Goal: Task Accomplishment & Management: Manage account settings

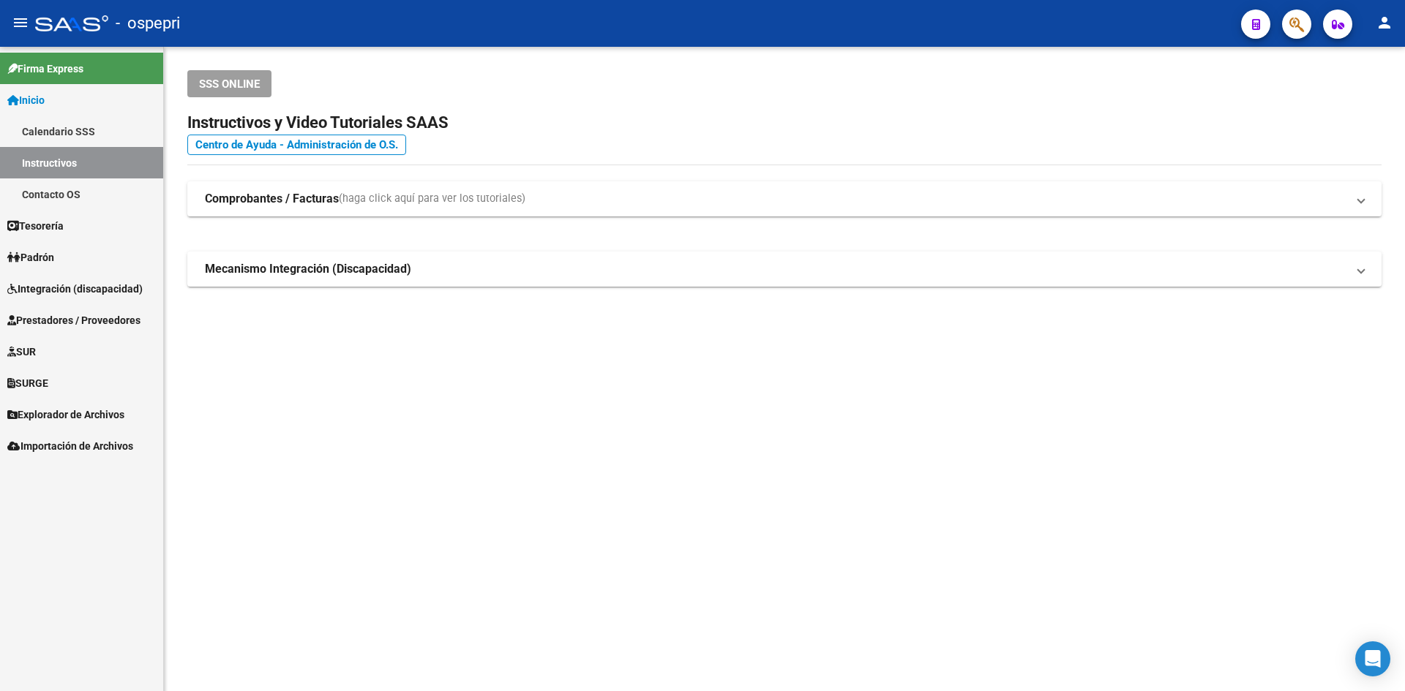
click at [94, 317] on span "Prestadores / Proveedores" at bounding box center [73, 320] width 133 height 16
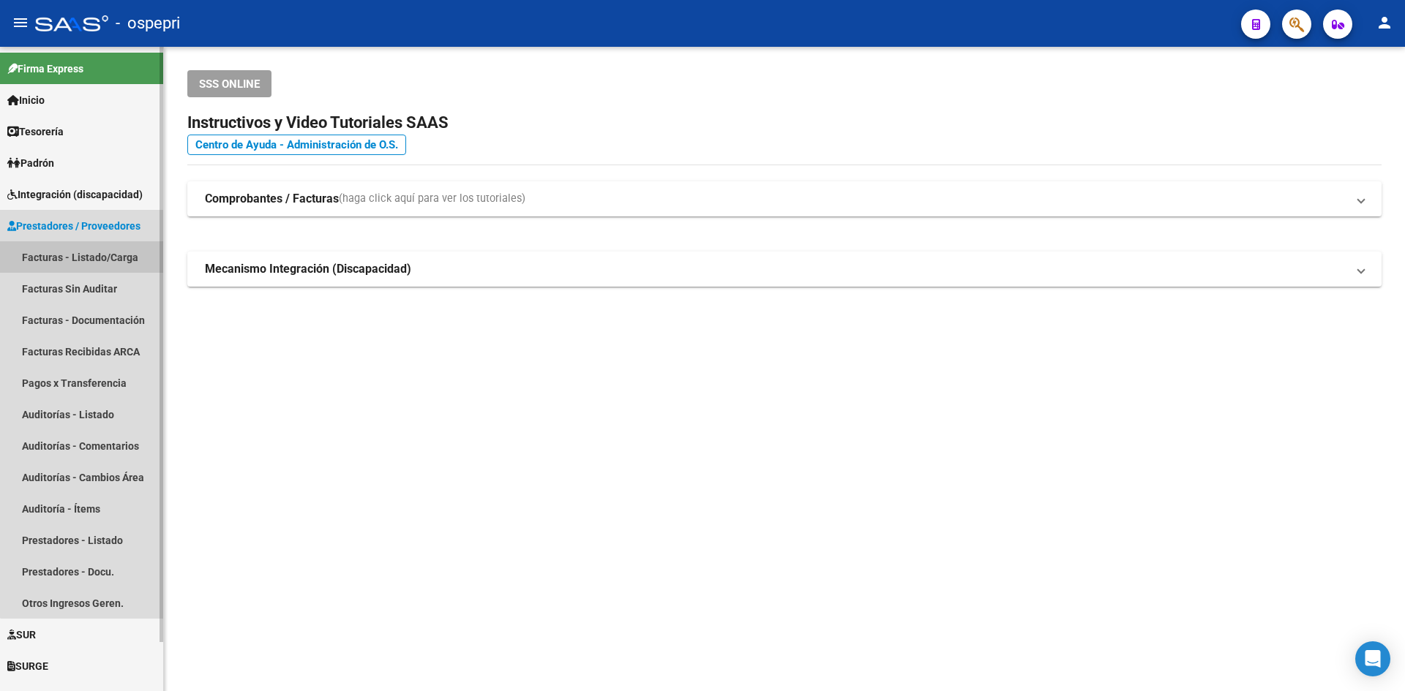
click at [105, 252] on link "Facturas - Listado/Carga" at bounding box center [81, 256] width 163 height 31
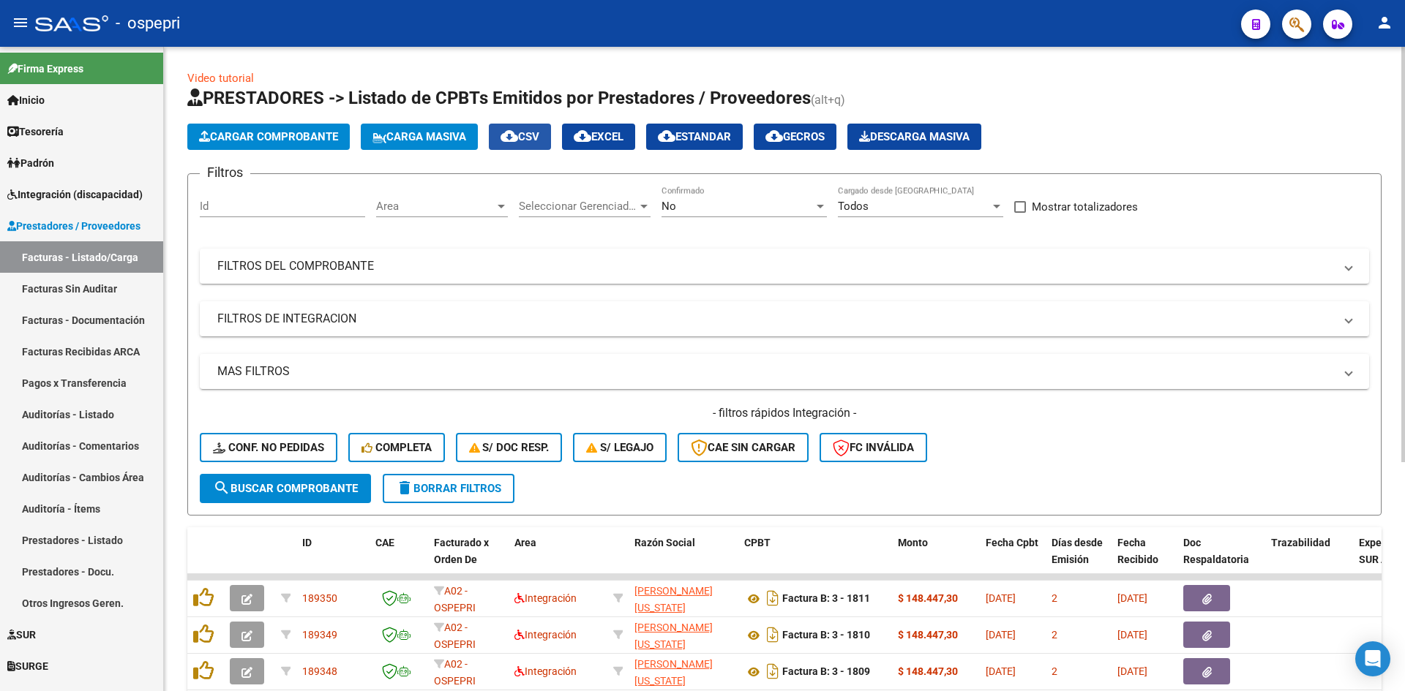
click at [535, 140] on span "cloud_download CSV" at bounding box center [519, 136] width 39 height 13
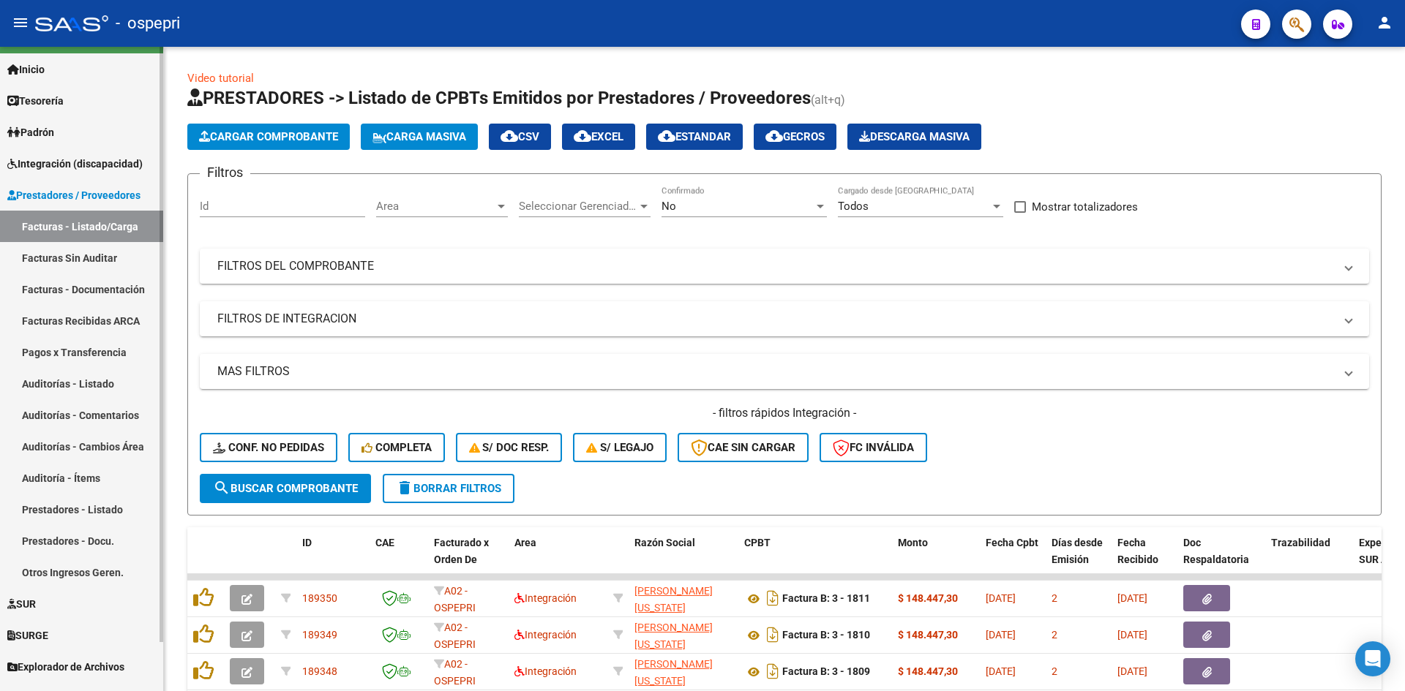
scroll to position [53, 0]
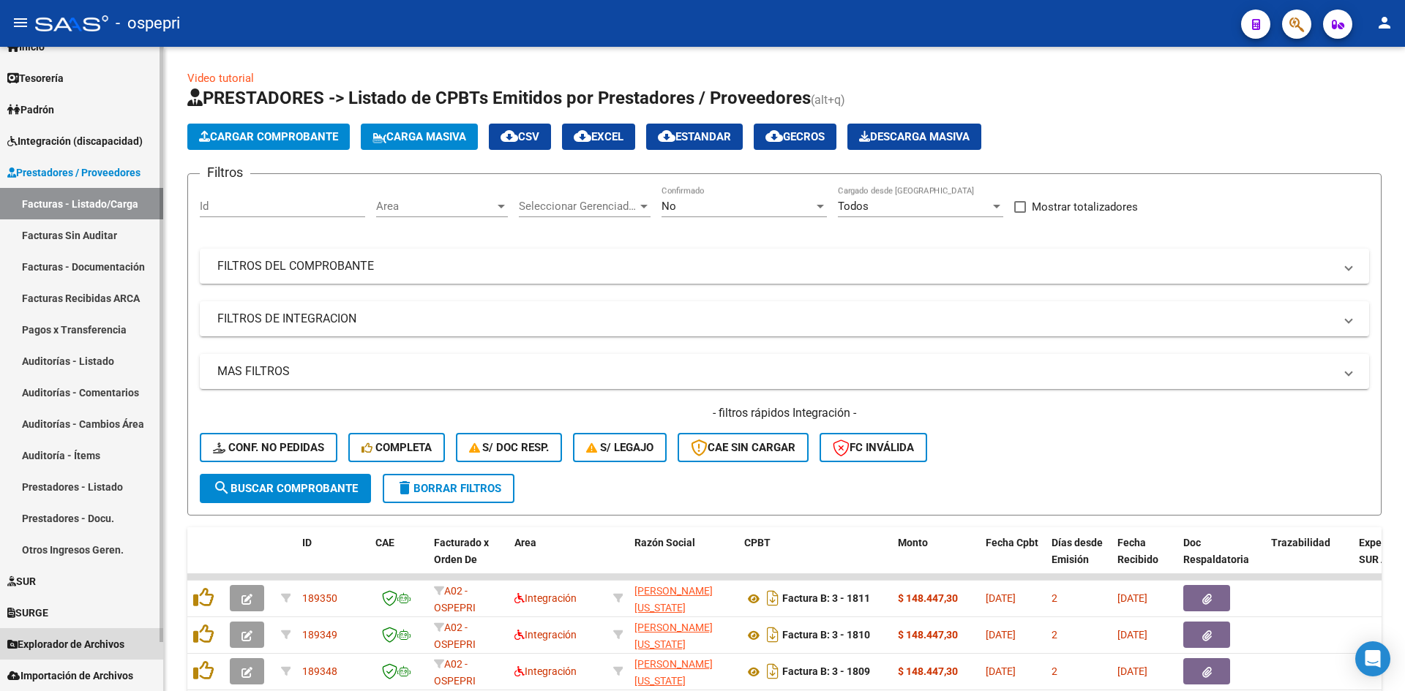
click at [84, 641] on span "Explorador de Archivos" at bounding box center [65, 645] width 117 height 16
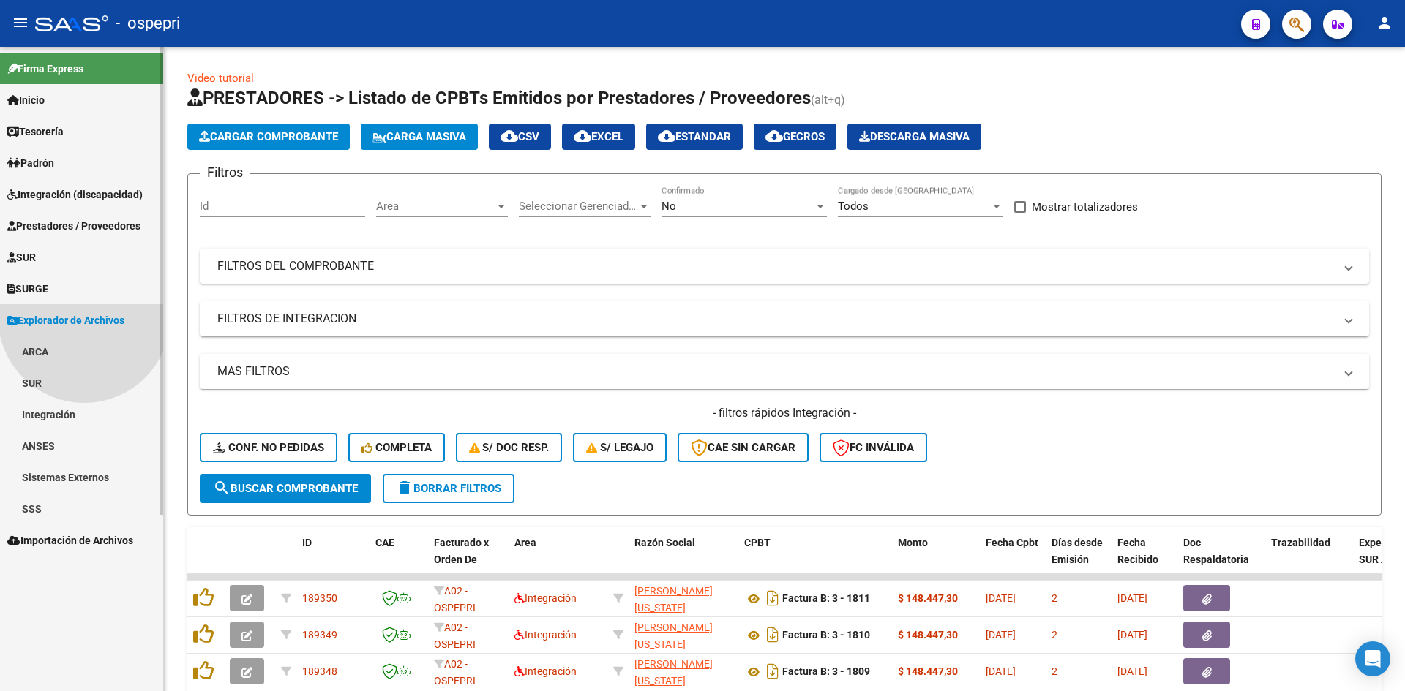
scroll to position [0, 0]
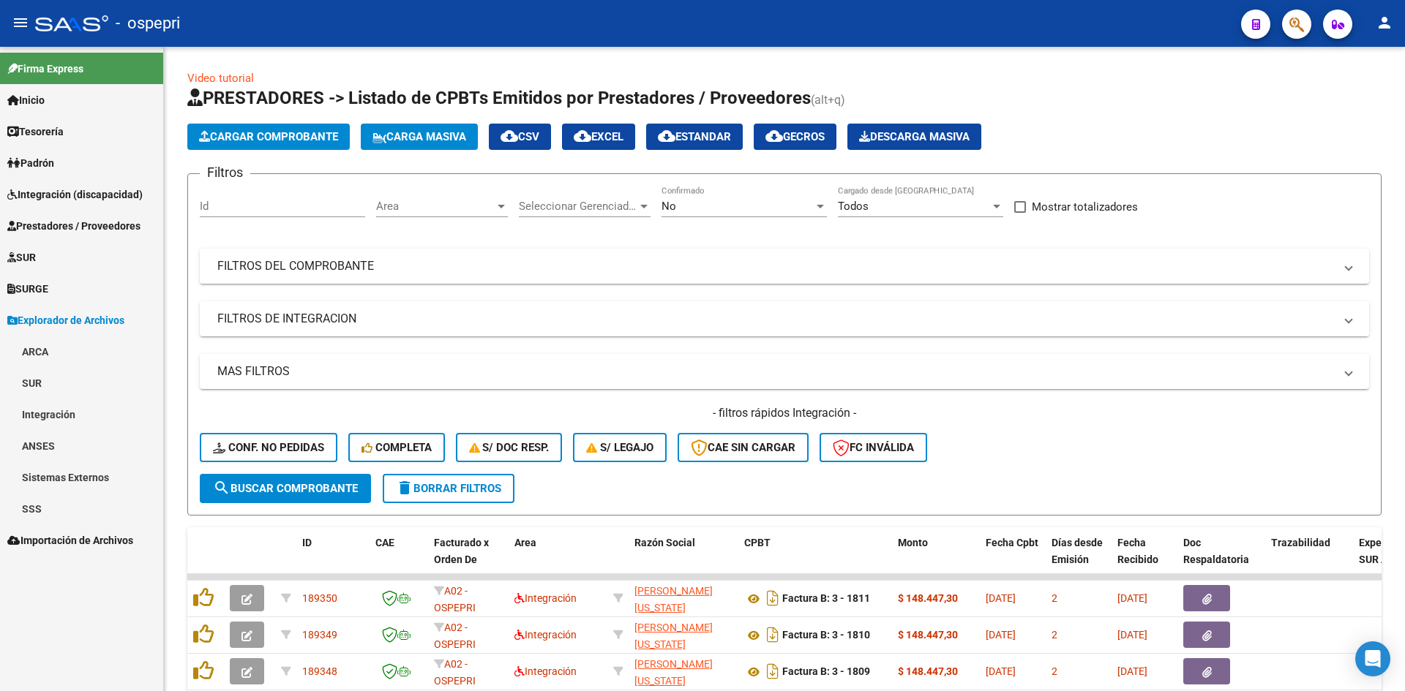
click at [39, 413] on link "Integración" at bounding box center [81, 414] width 163 height 31
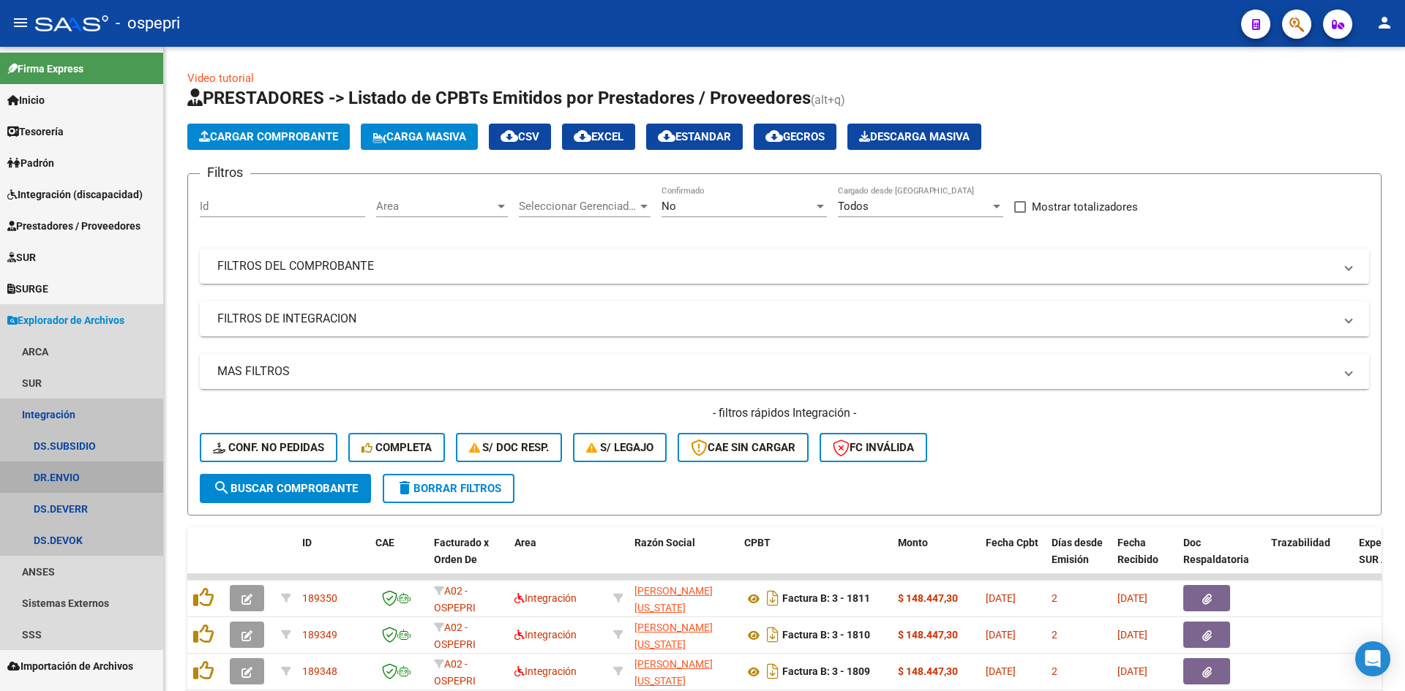
click at [72, 473] on link "DR.ENVIO" at bounding box center [81, 477] width 163 height 31
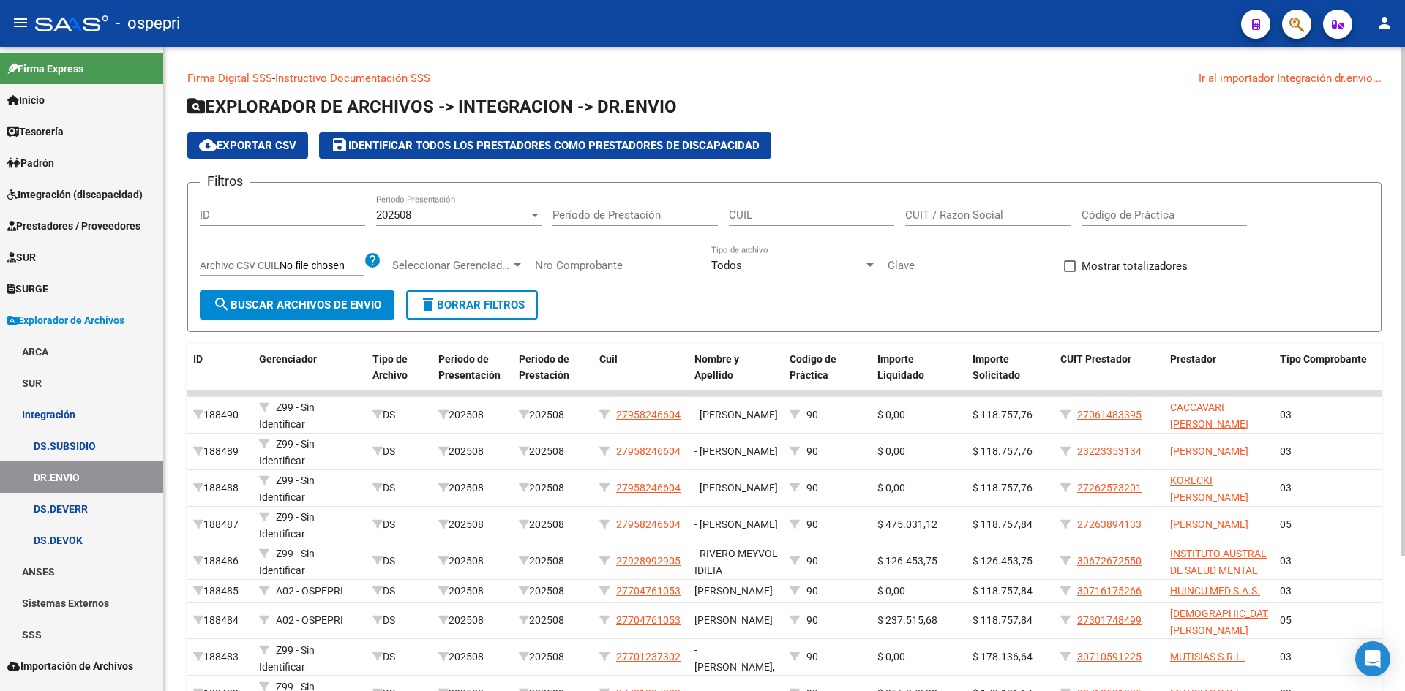
click at [1099, 220] on input "Código de Práctica" at bounding box center [1163, 215] width 165 height 13
type input "96"
click at [342, 307] on span "search Buscar Archivos de Envio" at bounding box center [297, 305] width 168 height 13
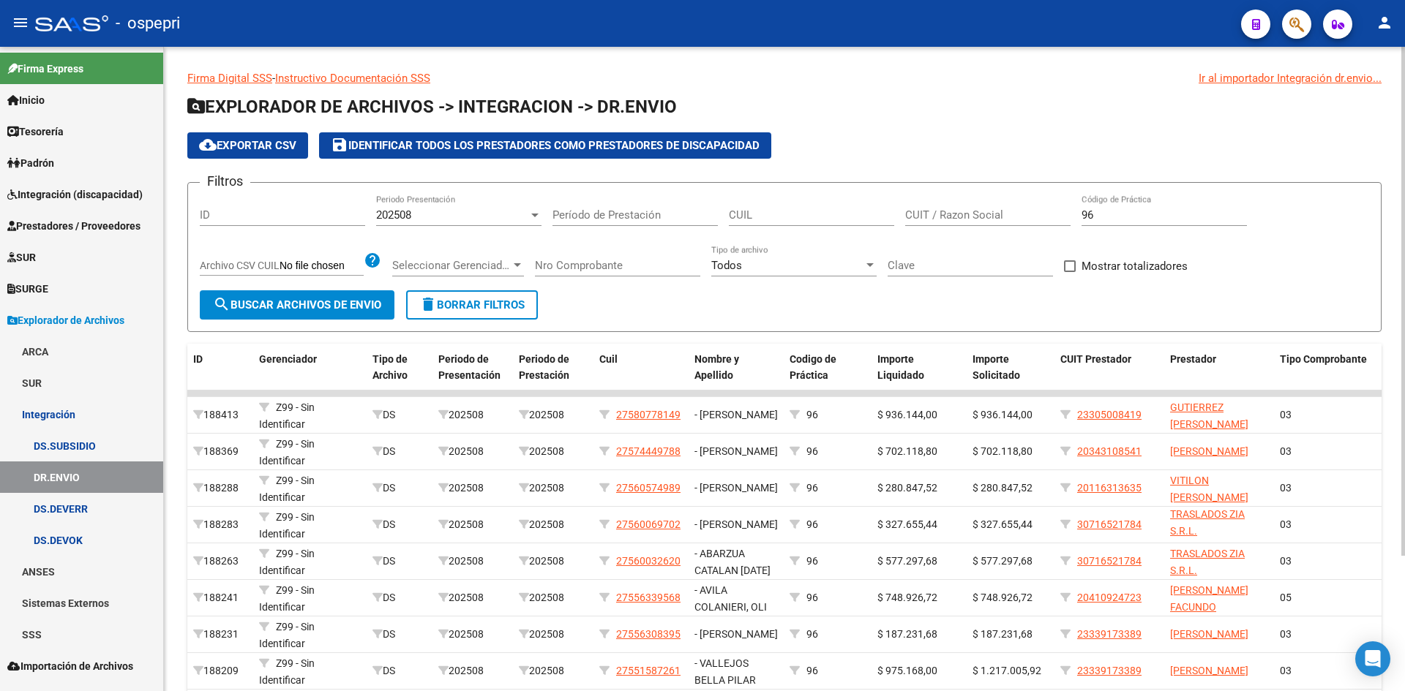
click at [285, 148] on span "cloud_download Exportar CSV" at bounding box center [247, 145] width 97 height 13
click at [48, 162] on span "Padrón" at bounding box center [30, 163] width 47 height 16
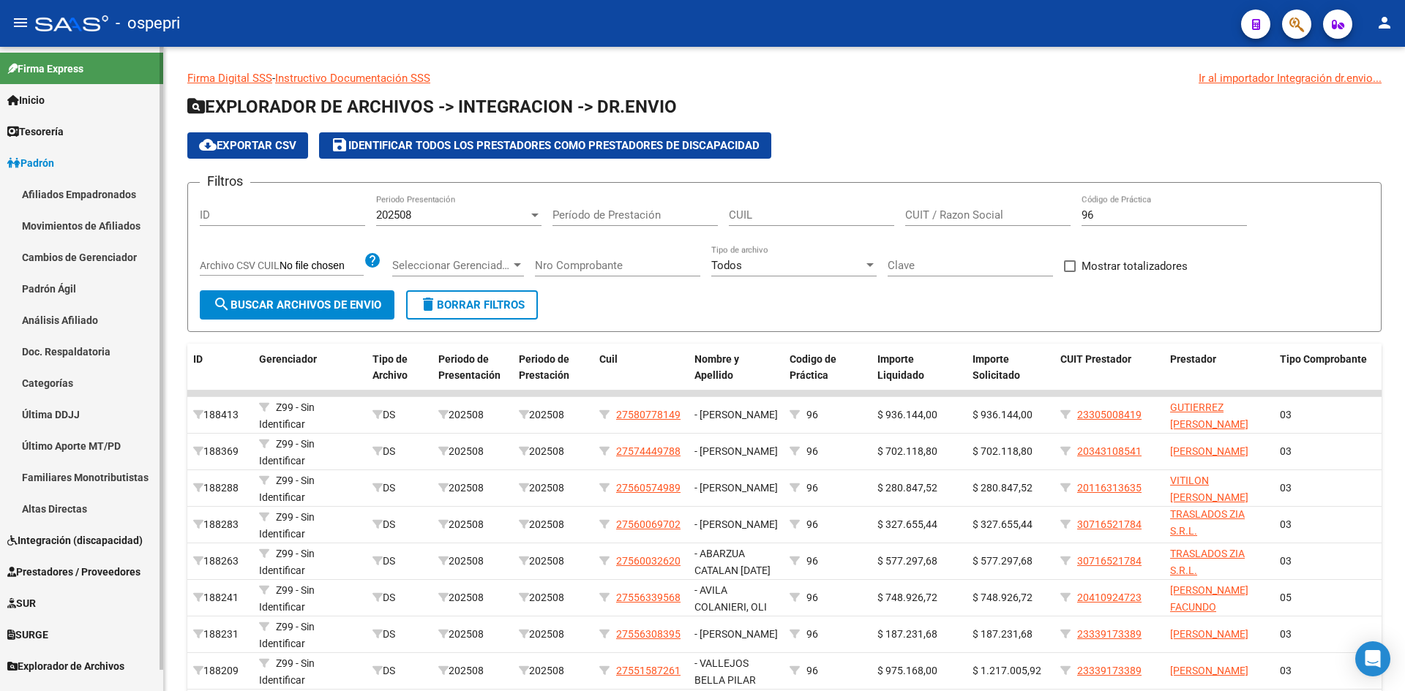
scroll to position [22, 0]
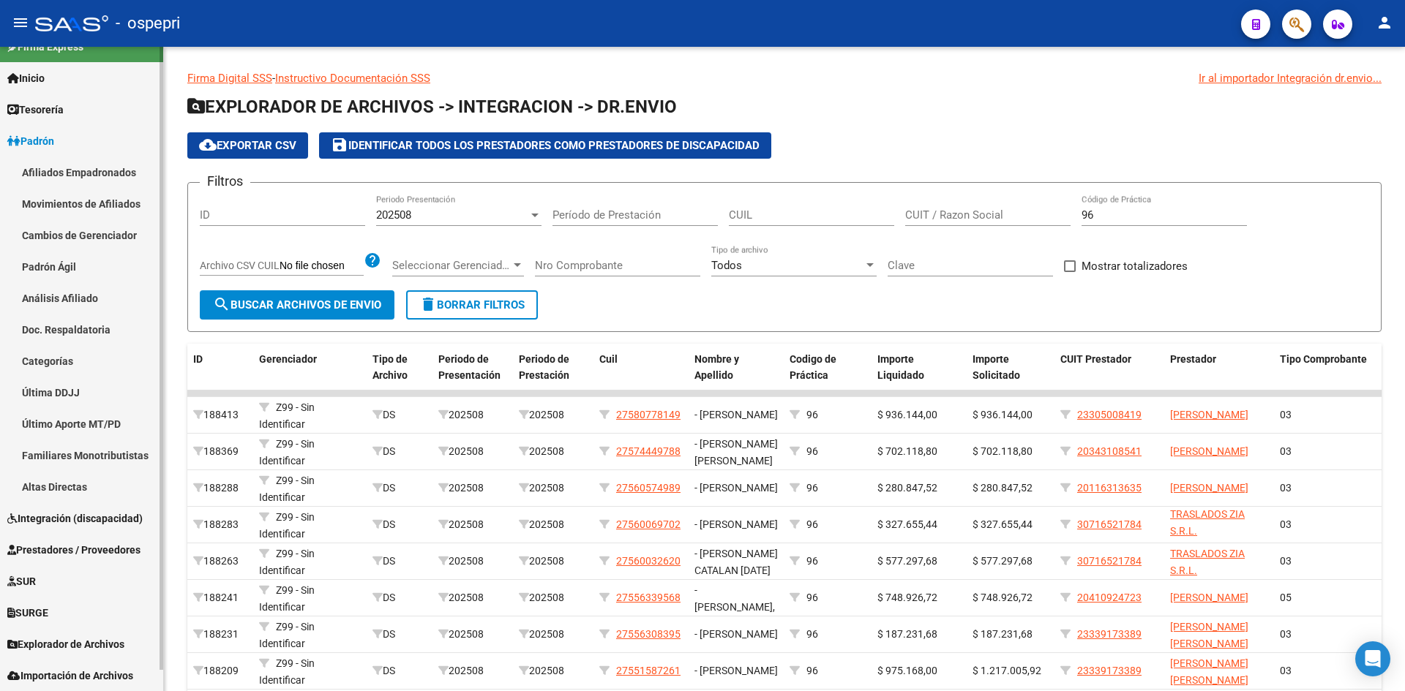
click span "Integración (discapacidad)"
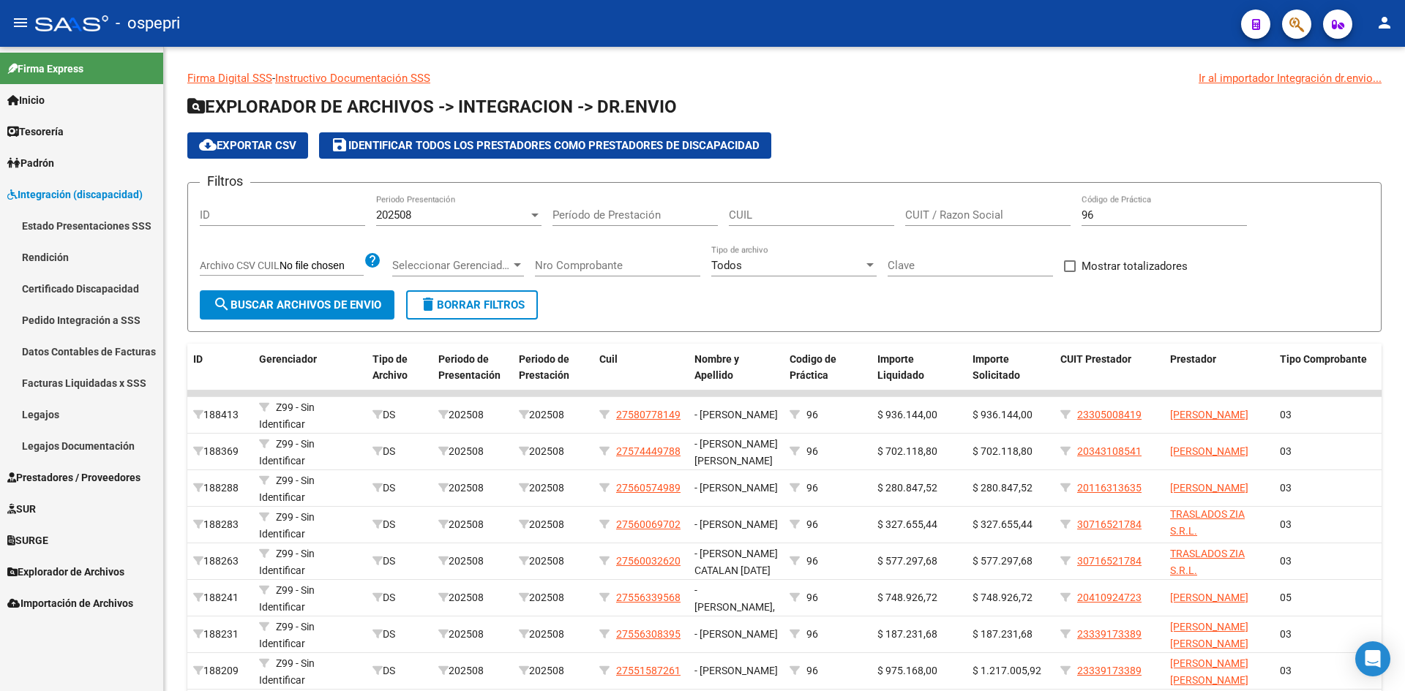
scroll to position [0, 0]
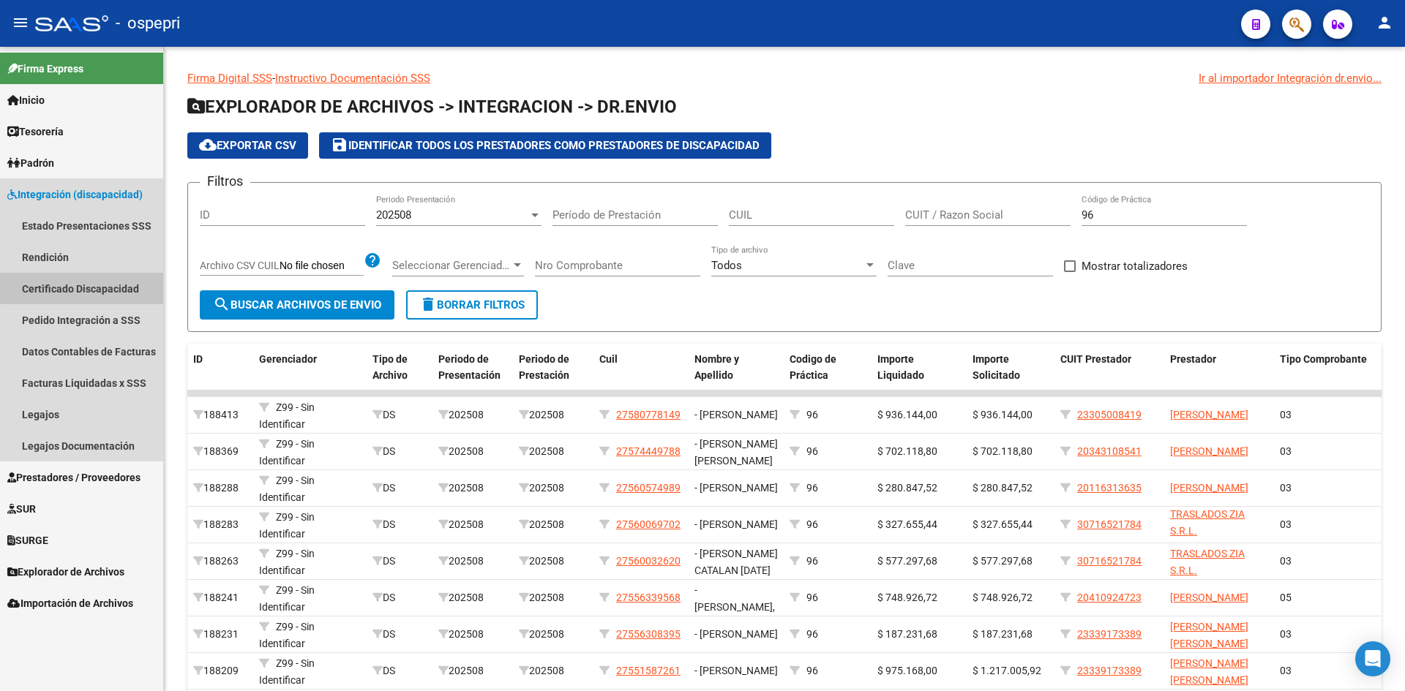
click link "Certificado Discapacidad"
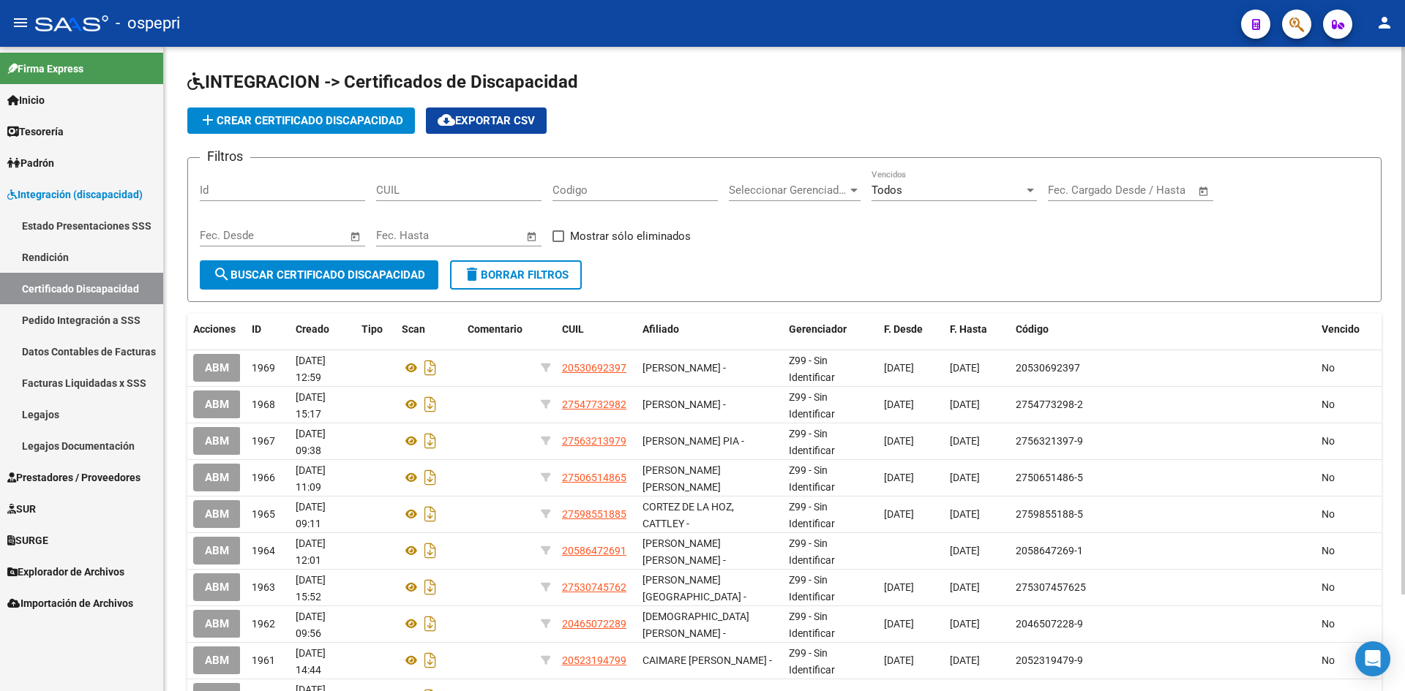
click div "CUIL"
paste input "20-47929707-0"
type input "20-47929707-0"
click span "search Buscar Certificado Discapacidad"
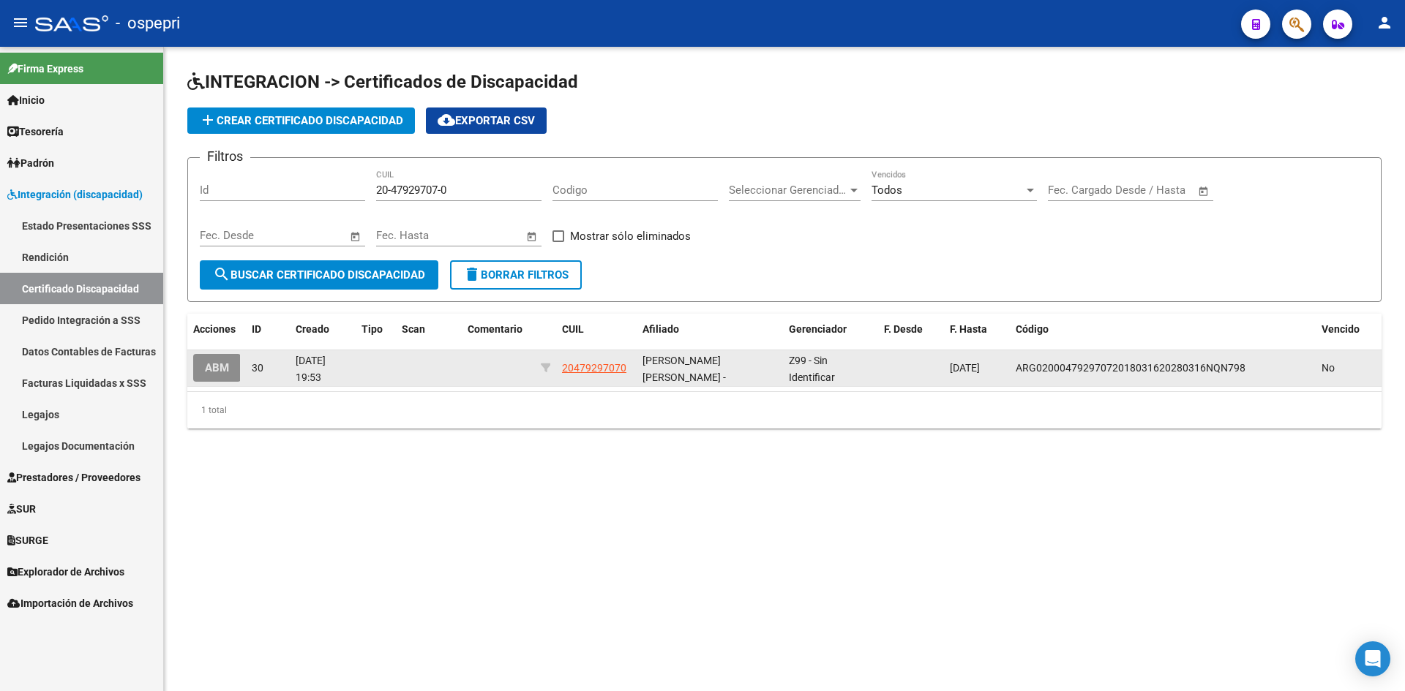
click span "ABM"
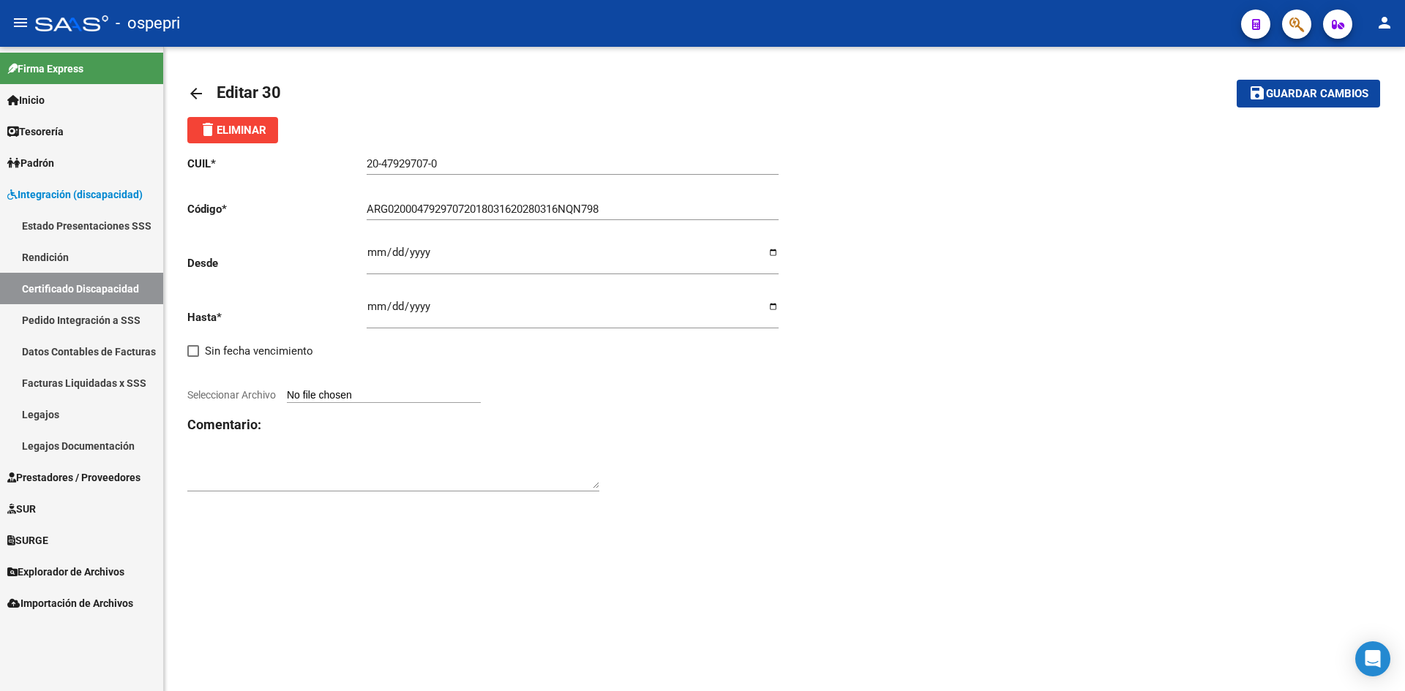
click mat-icon "arrow_back"
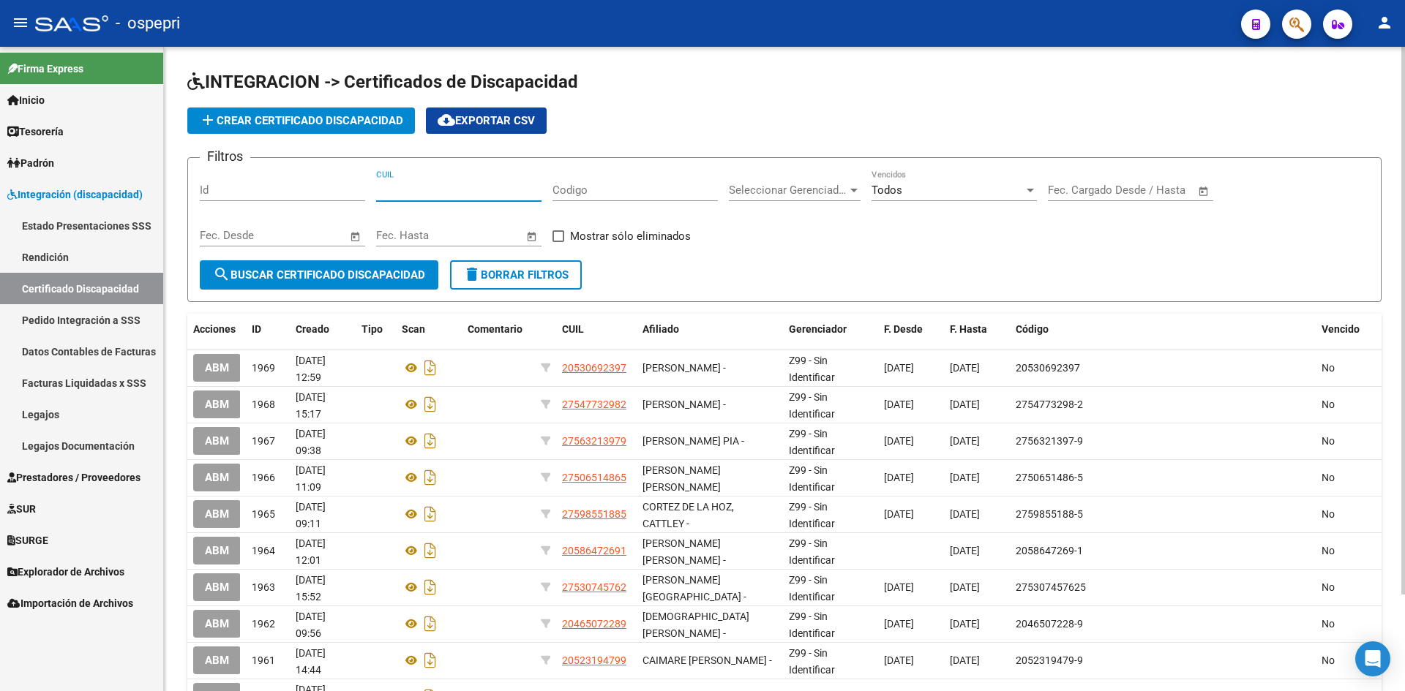
click input "CUIL"
paste input "20-48319249-6"
type input "20-48319249-6"
click span "search Buscar Certificado Discapacidad"
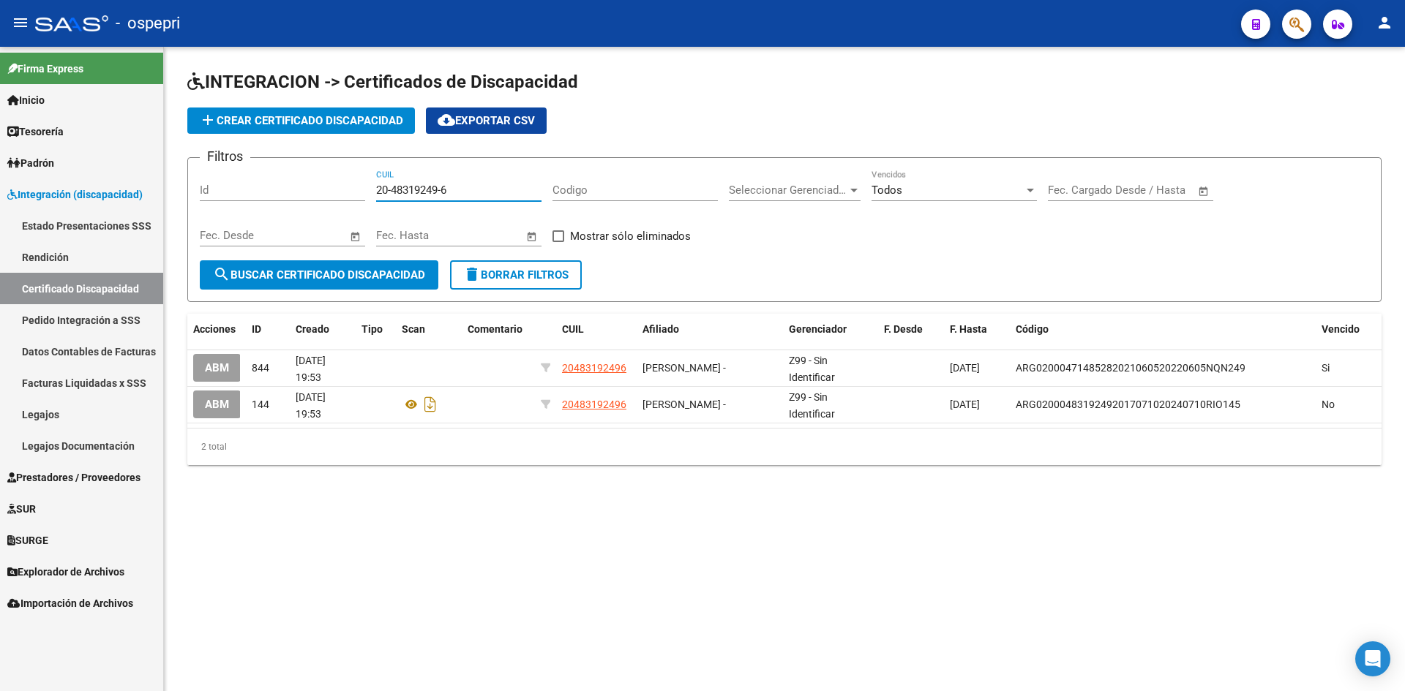
drag, startPoint x: 450, startPoint y: 190, endPoint x: 342, endPoint y: 215, distance: 111.3
click div "Filtros Id 20-48319249-6 CUIL Codigo Seleccionar Gerenciador Seleccionar Gerenc…"
paste input "20-47929707-0"
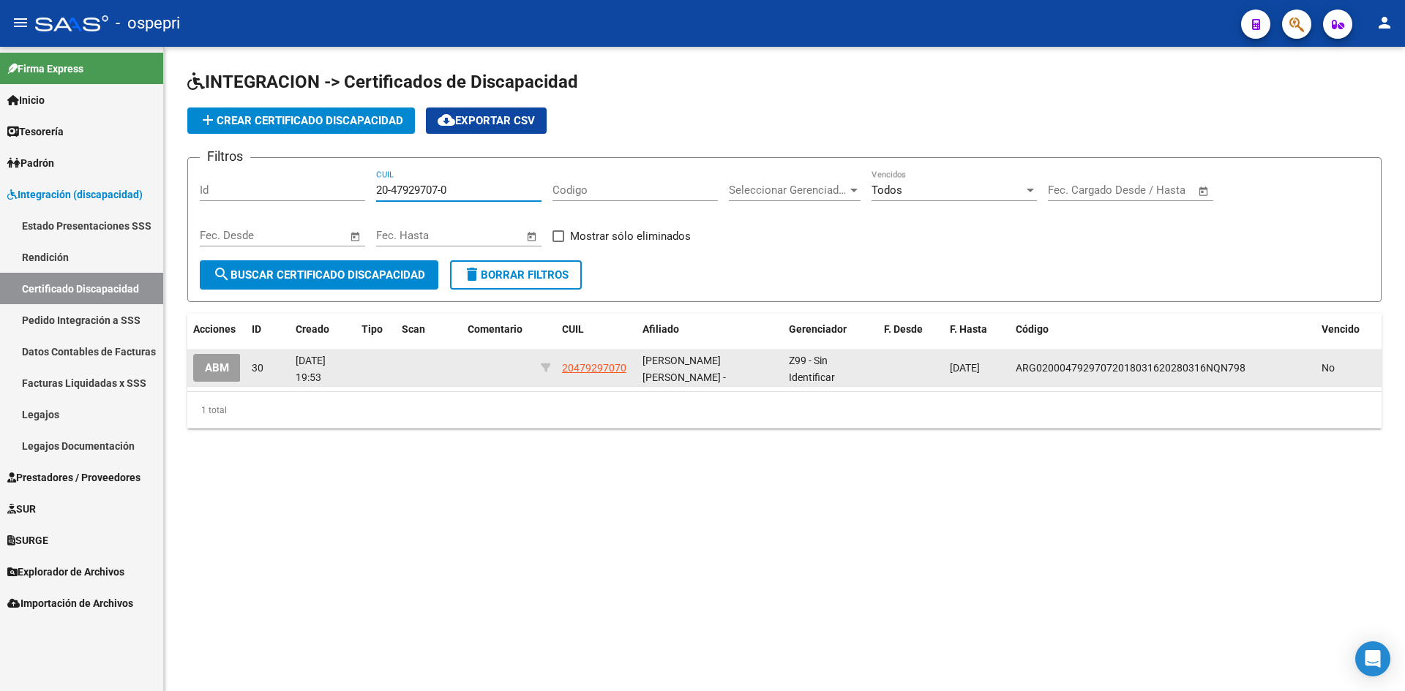
type input "20-47929707-0"
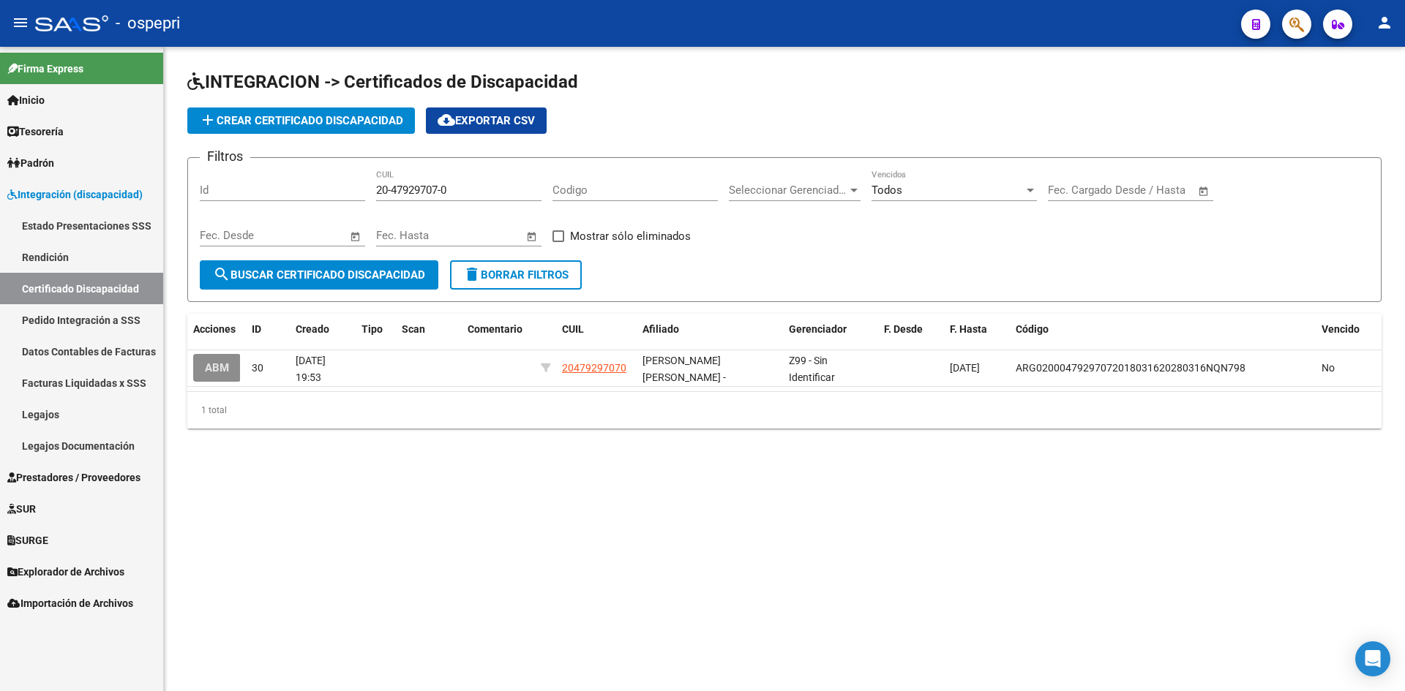
click span "ABM"
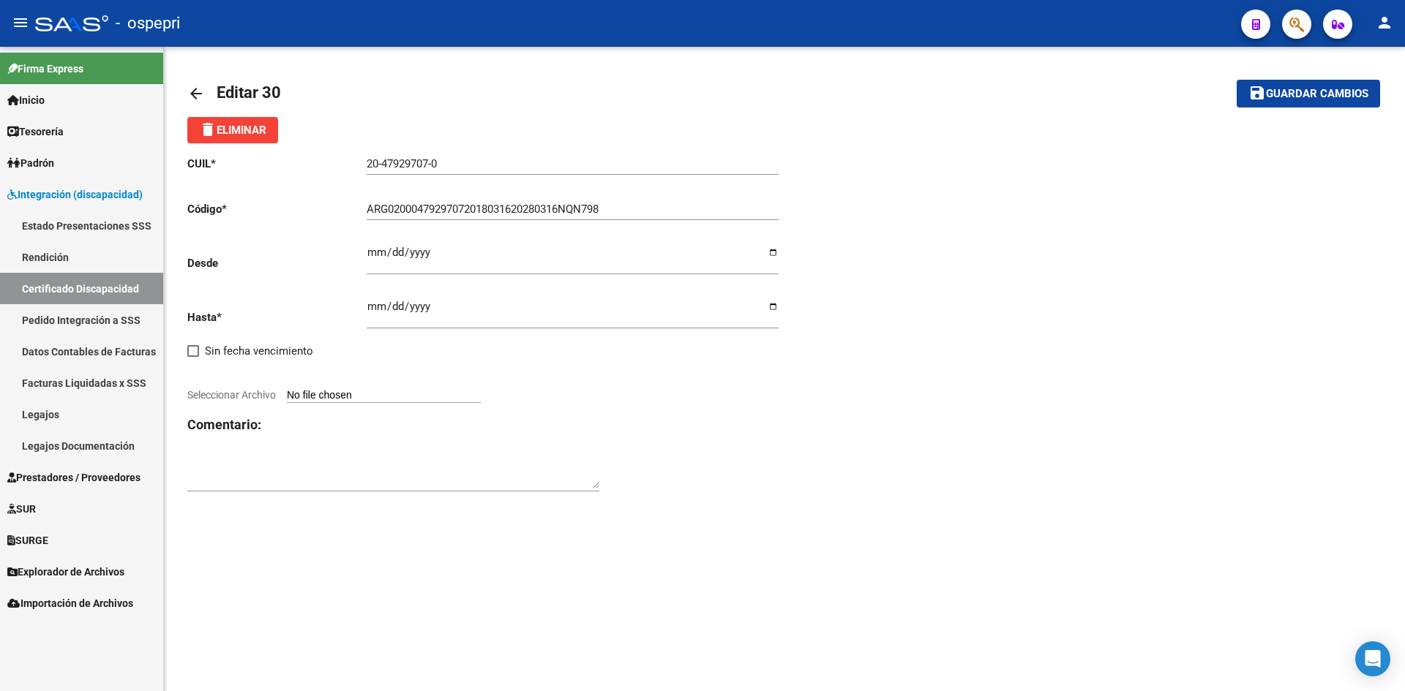
click span "Seleccionar Archivo"
click input "Seleccionar Archivo"
type input "C:\fakepath\abmDocumentosDisca.png"
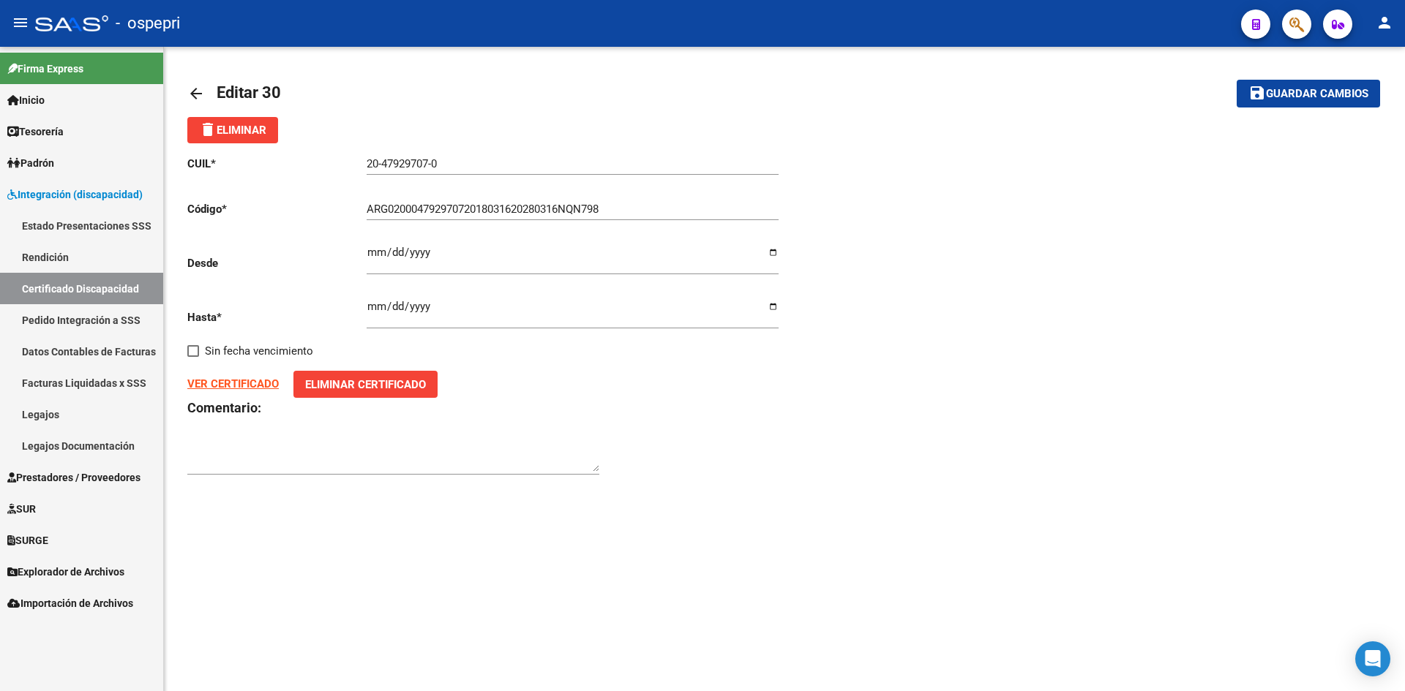
click span "Guardar cambios"
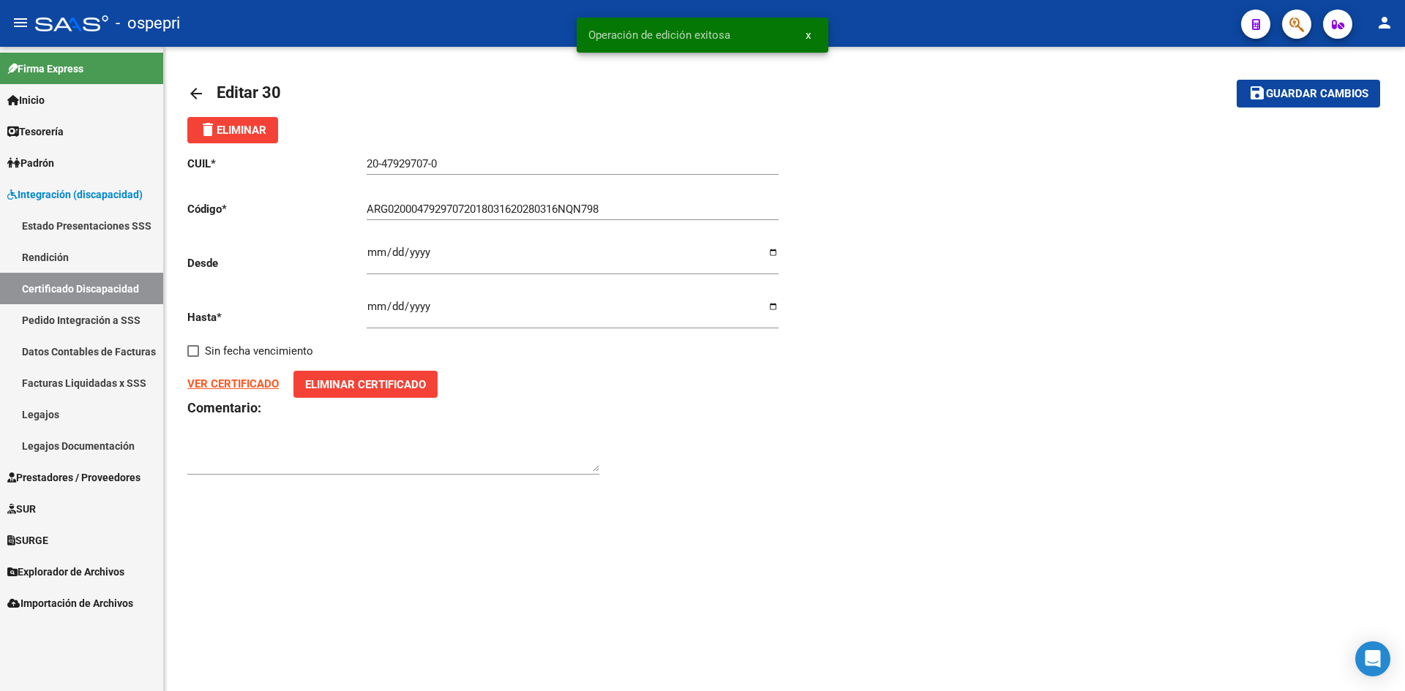
click mat-icon "arrow_back"
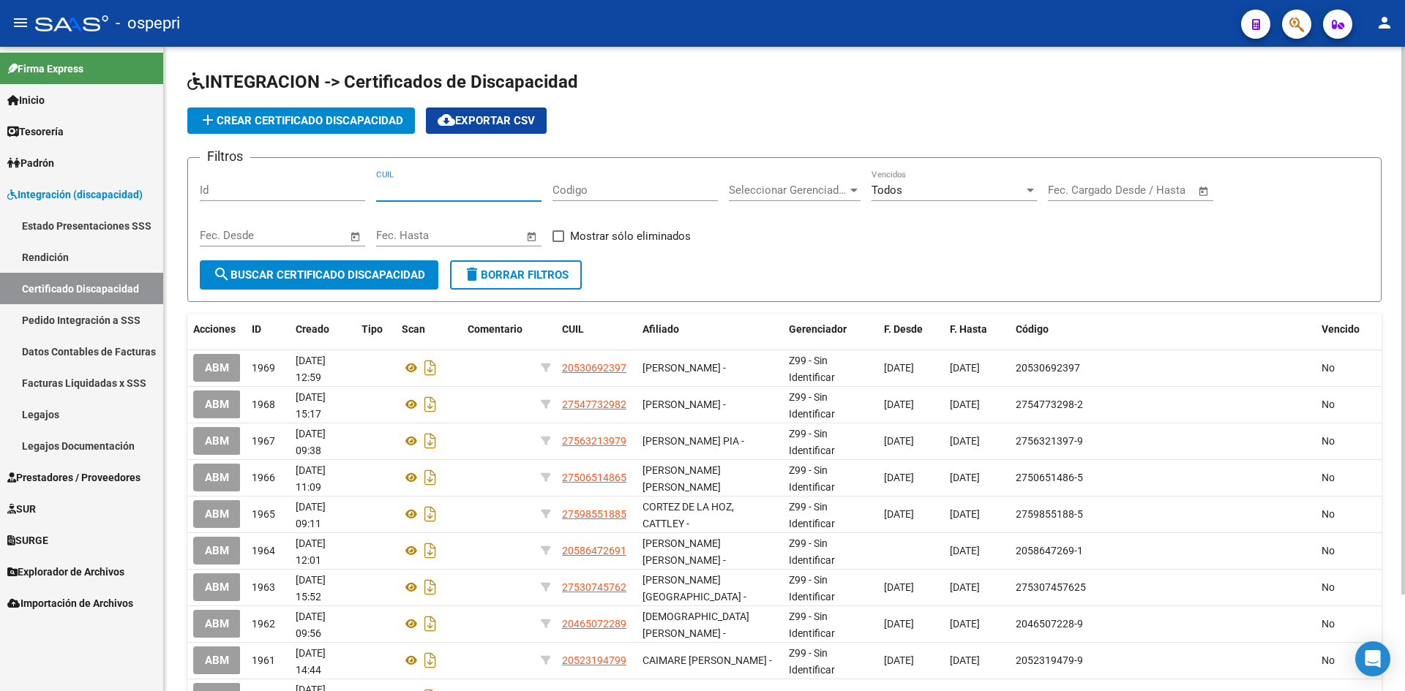
click input "CUIL"
paste input "20-47929707-0"
type input "20-47929707-0"
click span "search Buscar Certificado Discapacidad"
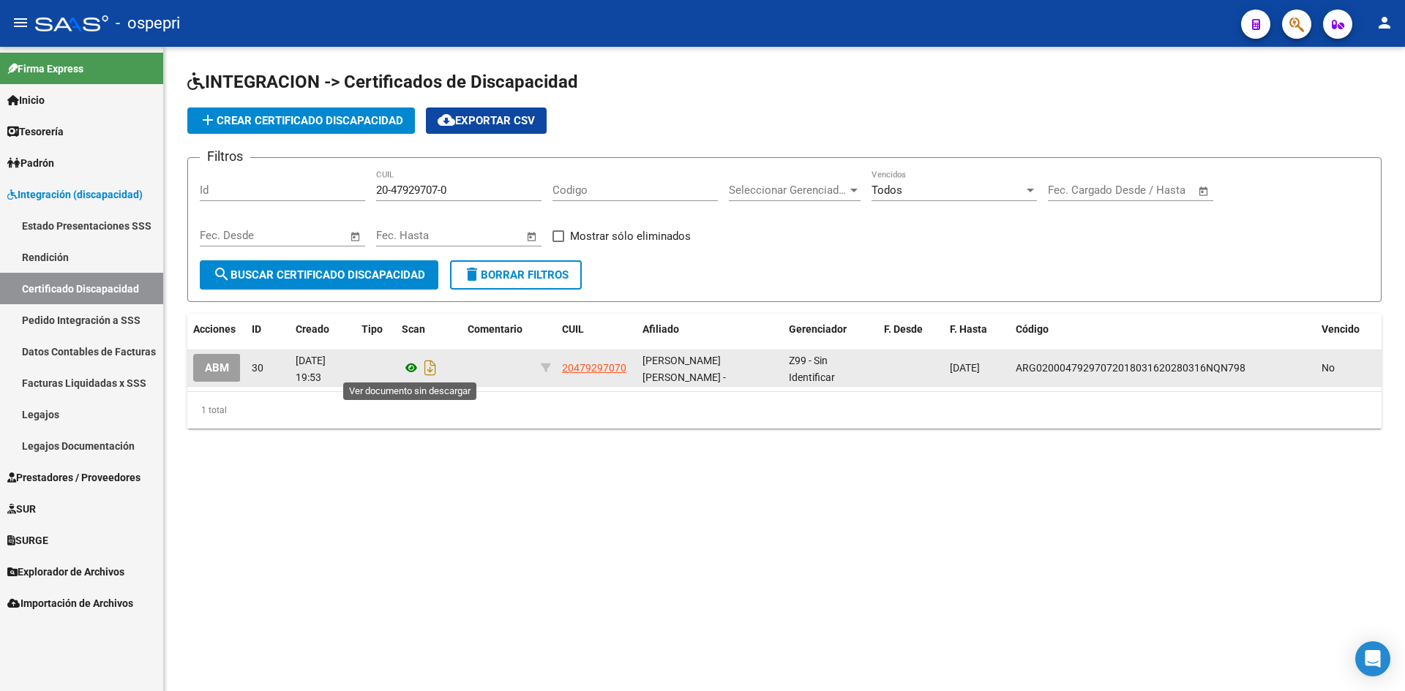
click icon
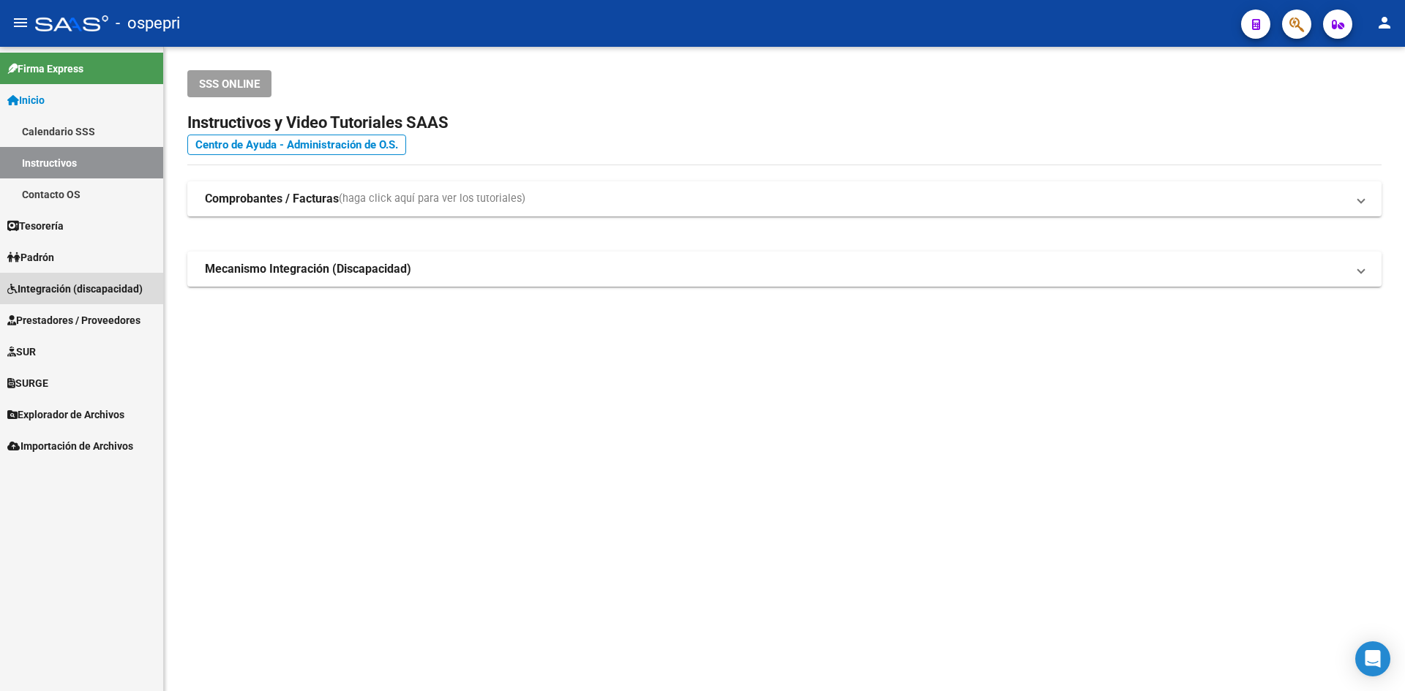
click at [97, 284] on span "Integración (discapacidad)" at bounding box center [74, 289] width 135 height 16
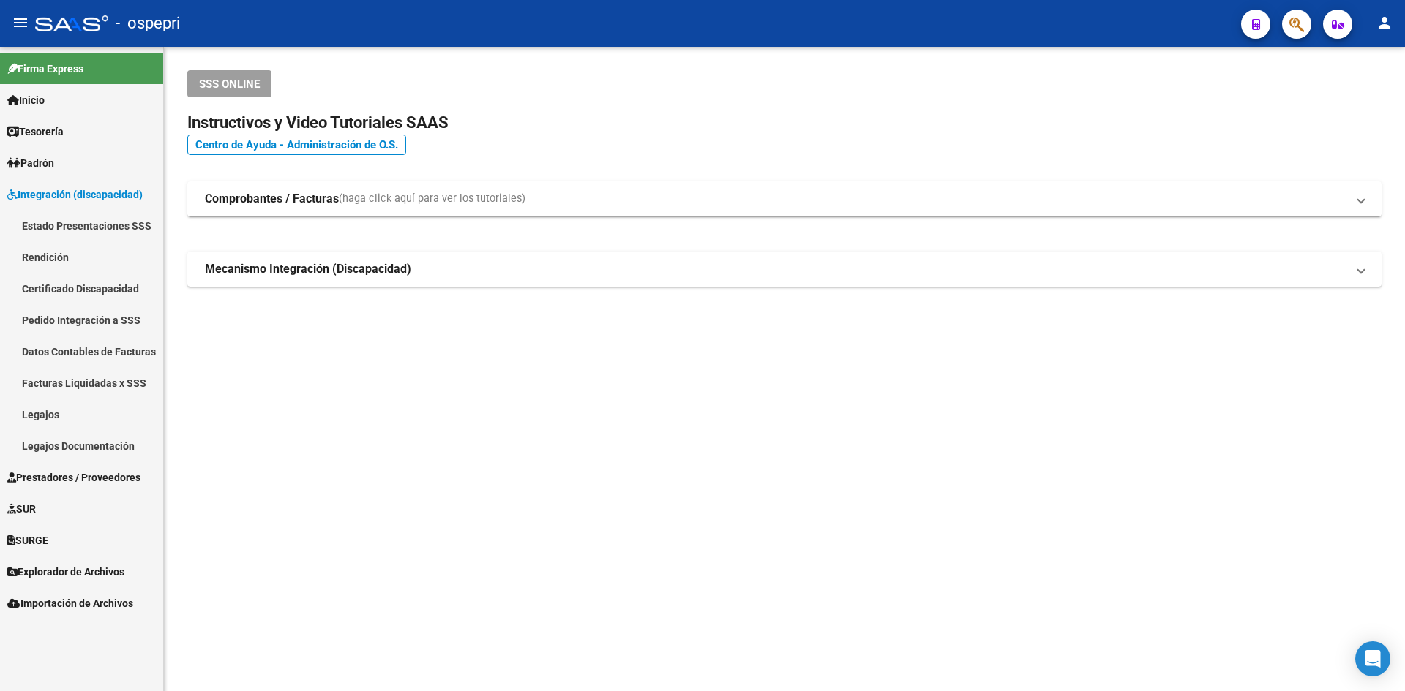
click at [56, 410] on link "Legajos" at bounding box center [81, 414] width 163 height 31
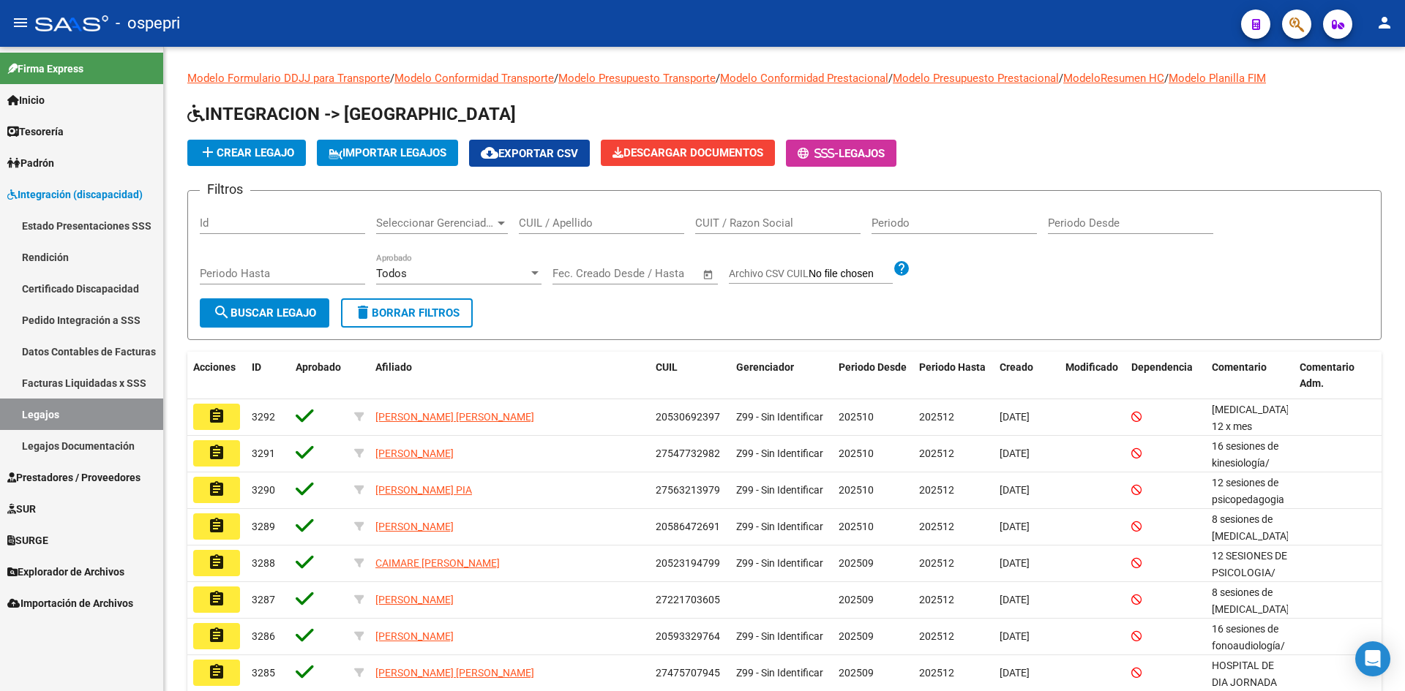
click at [89, 323] on link "Pedido Integración a SSS" at bounding box center [81, 319] width 163 height 31
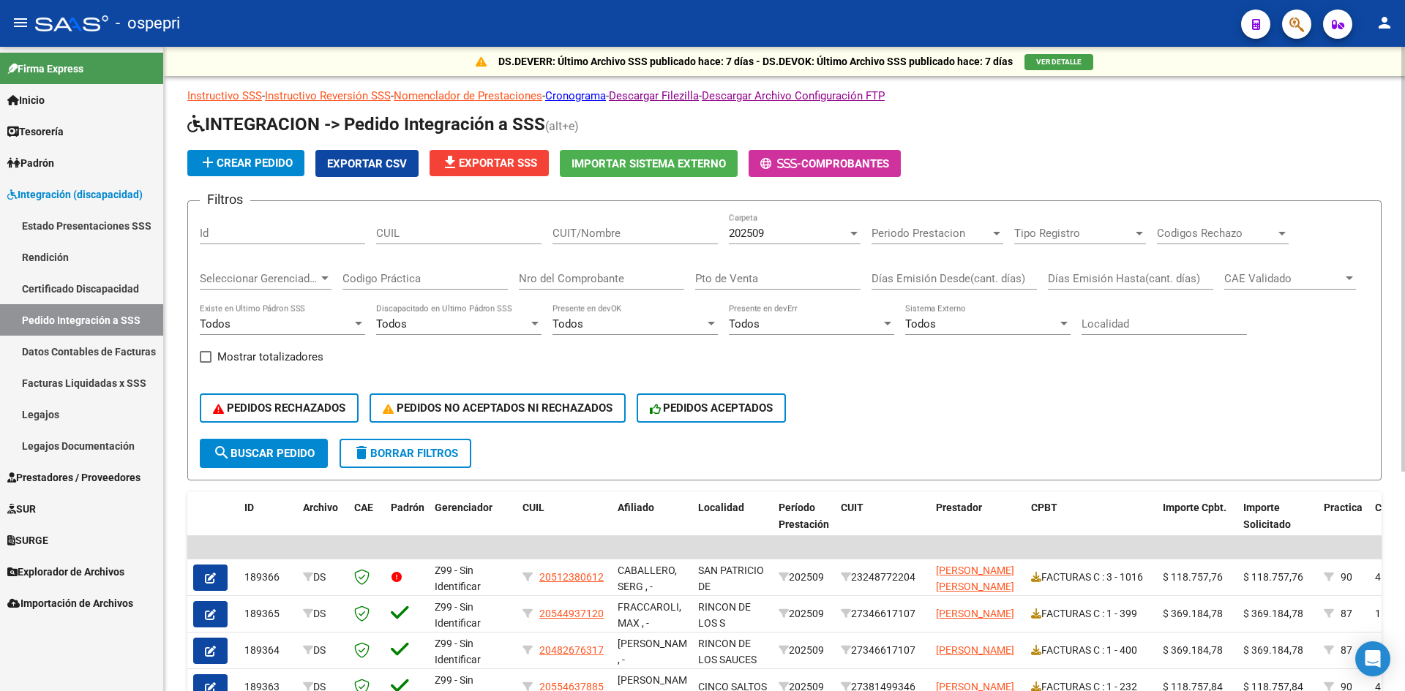
click at [759, 230] on span "202509" at bounding box center [746, 233] width 35 height 13
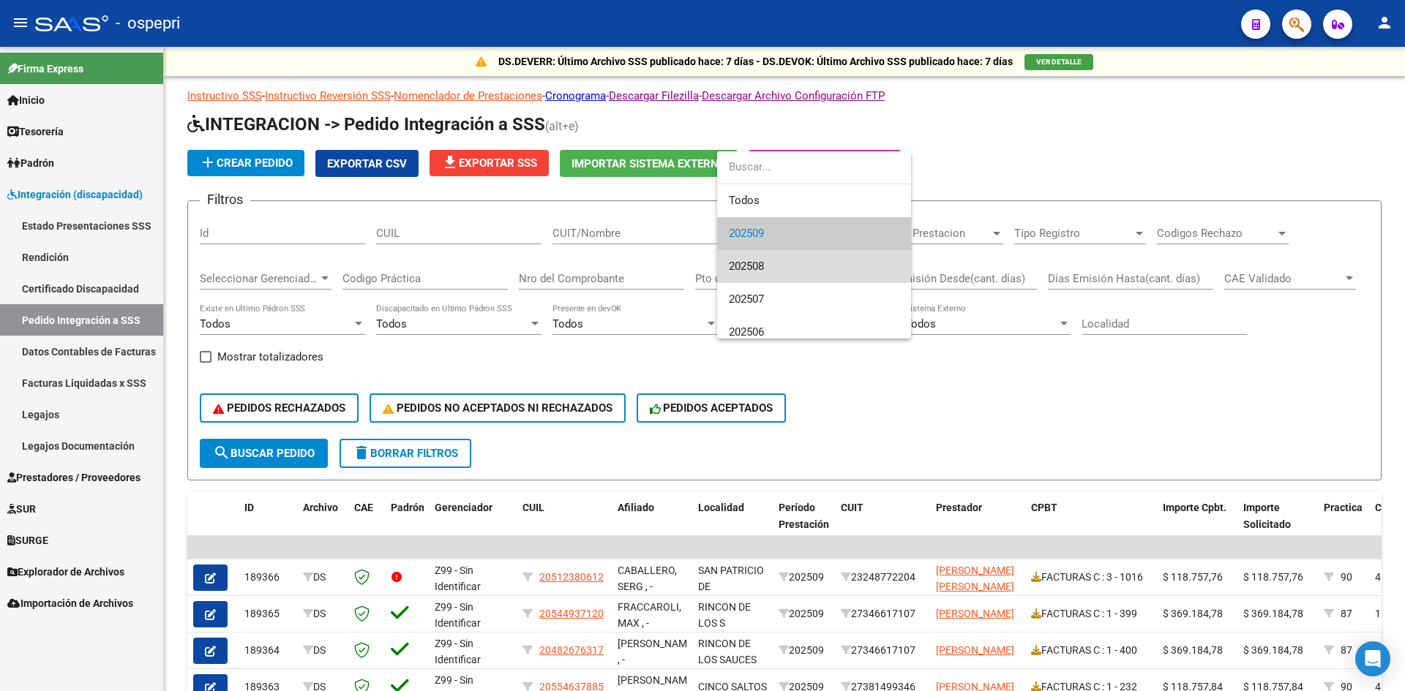
click at [771, 260] on span "202508" at bounding box center [814, 266] width 170 height 33
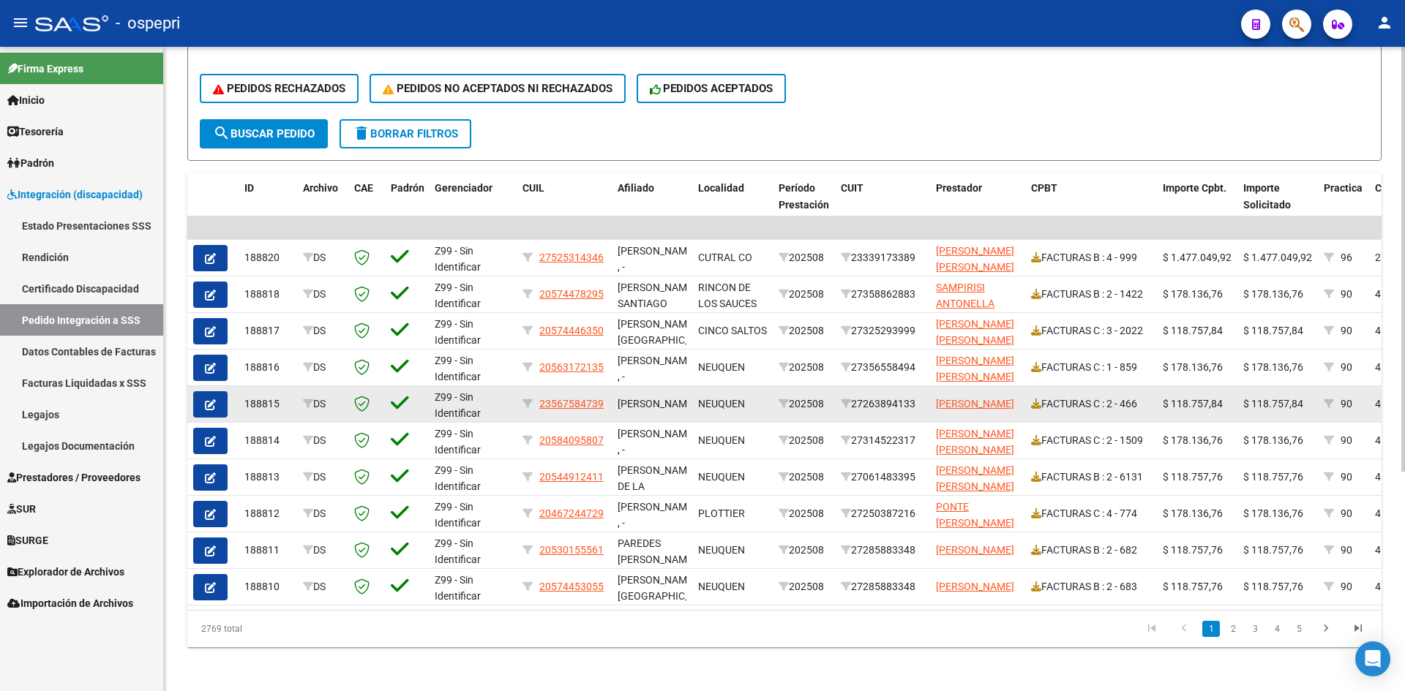
scroll to position [334, 0]
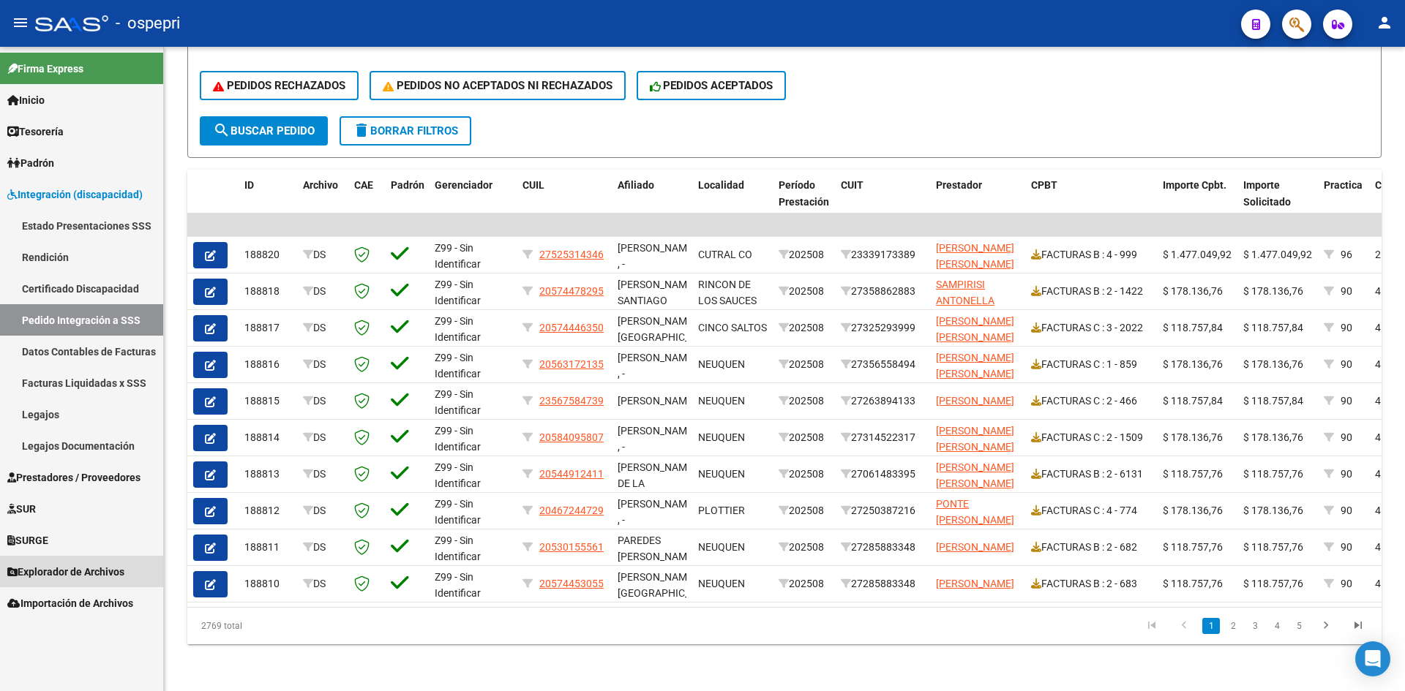
click at [99, 571] on span "Explorador de Archivos" at bounding box center [65, 572] width 117 height 16
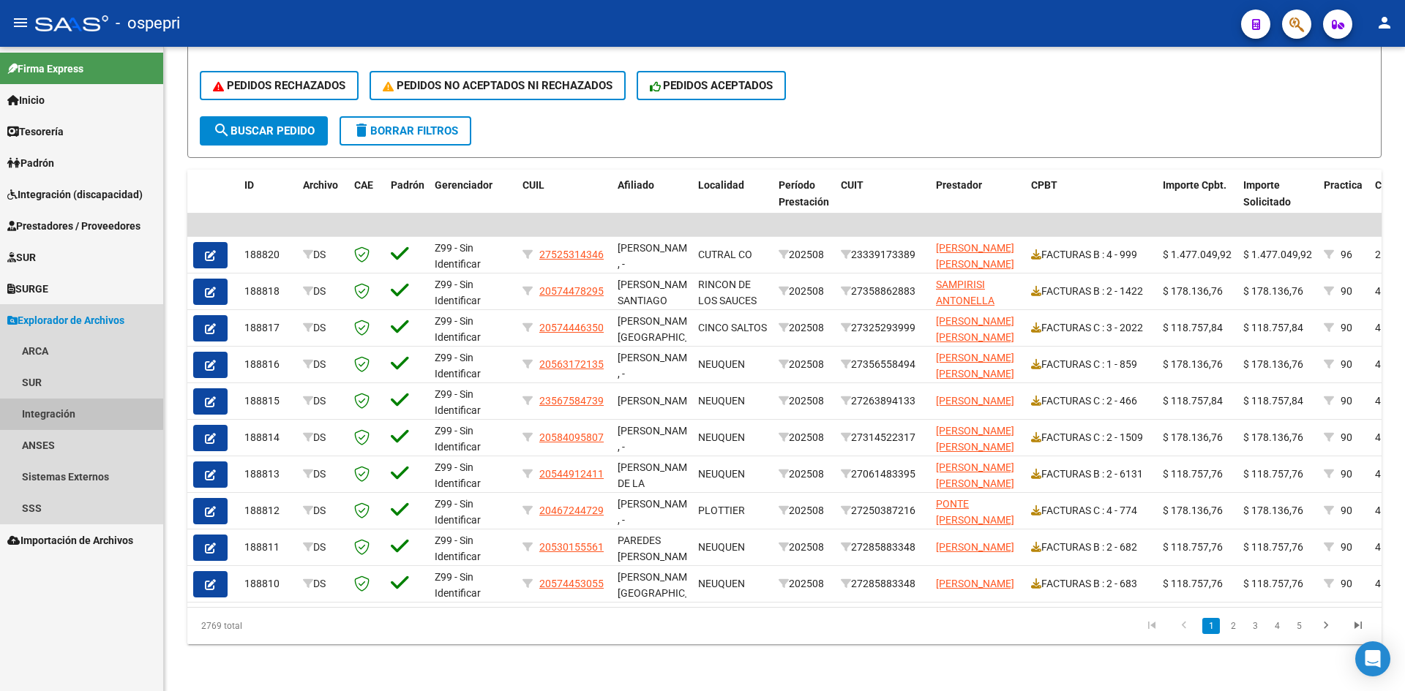
click at [48, 416] on link "Integración" at bounding box center [81, 414] width 163 height 31
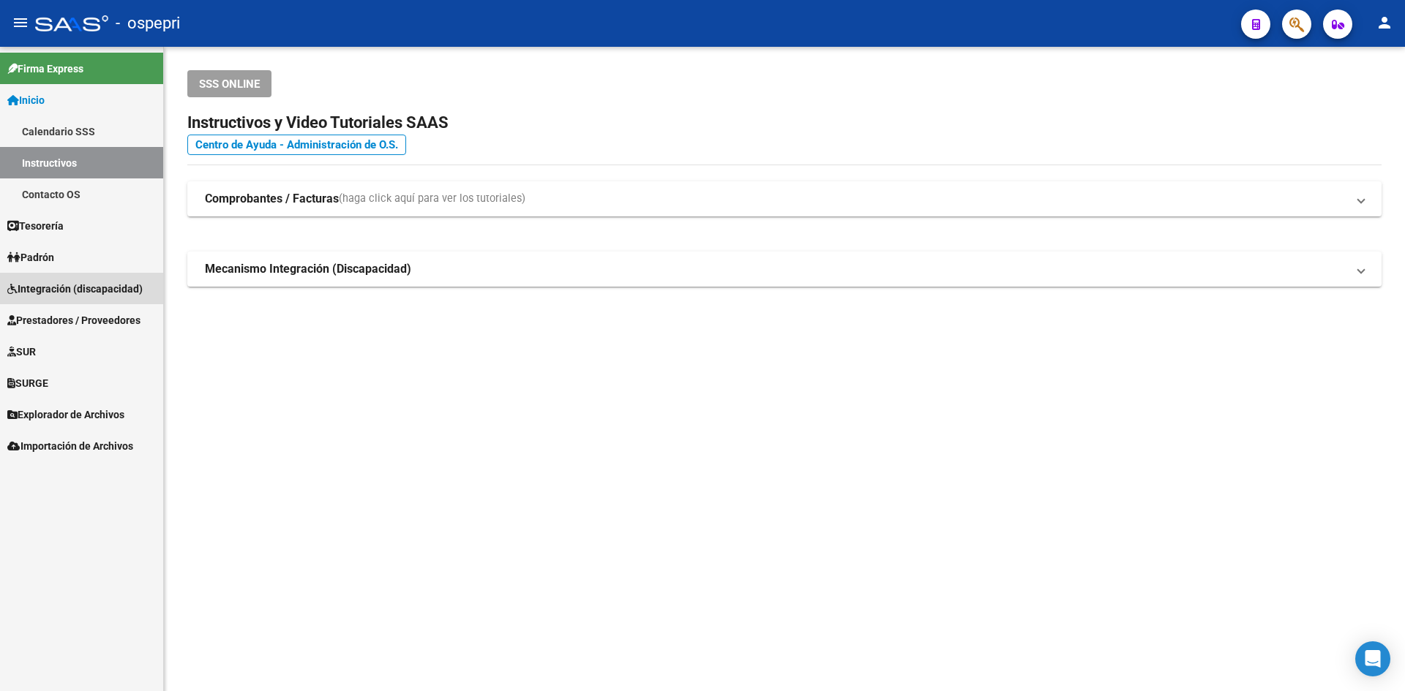
click at [80, 282] on span "Integración (discapacidad)" at bounding box center [74, 289] width 135 height 16
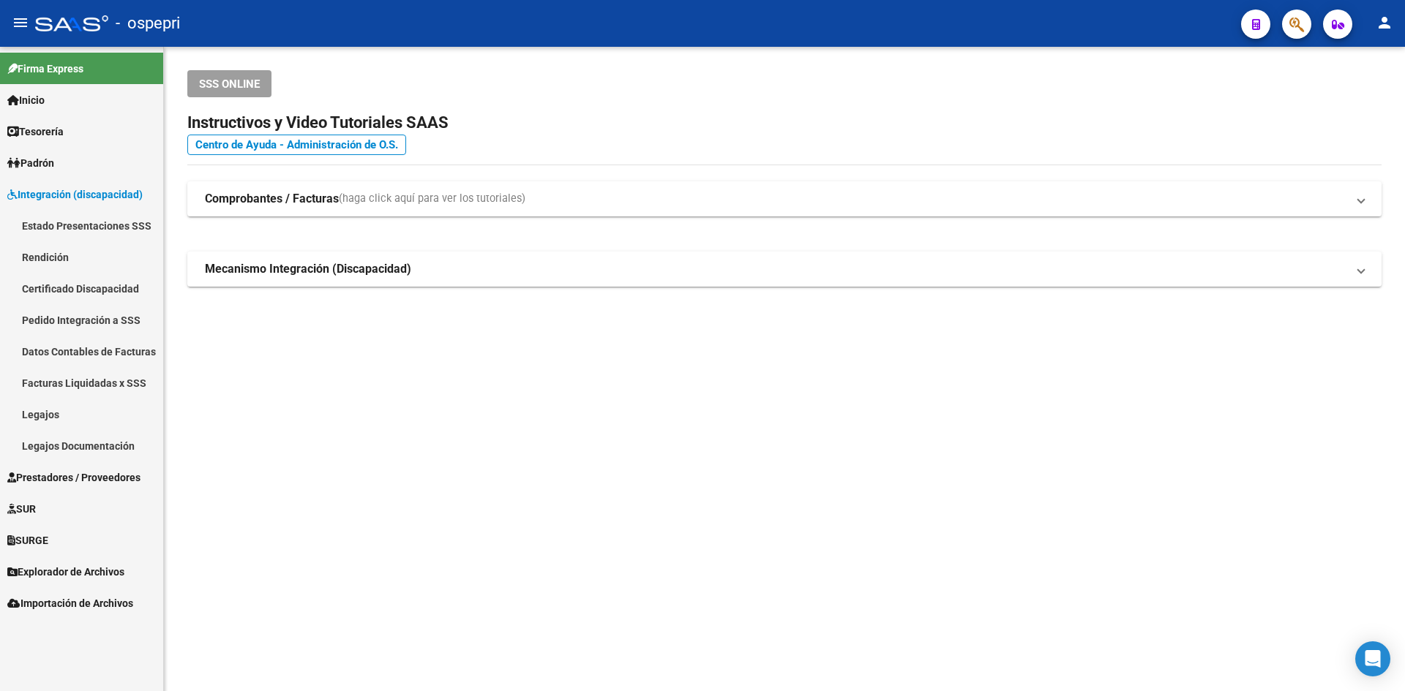
click at [60, 413] on link "Legajos" at bounding box center [81, 414] width 163 height 31
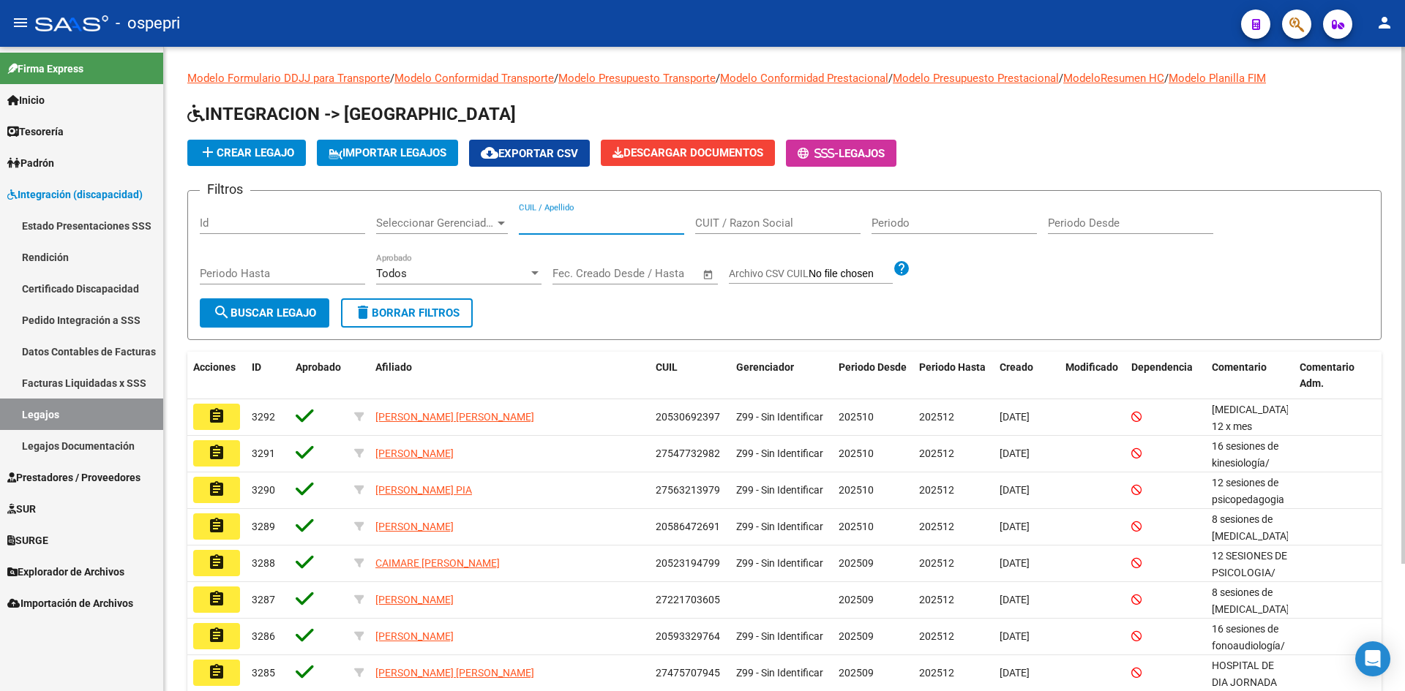
click at [545, 226] on input "CUIL / Apellido" at bounding box center [601, 223] width 165 height 13
paste input "20262184146"
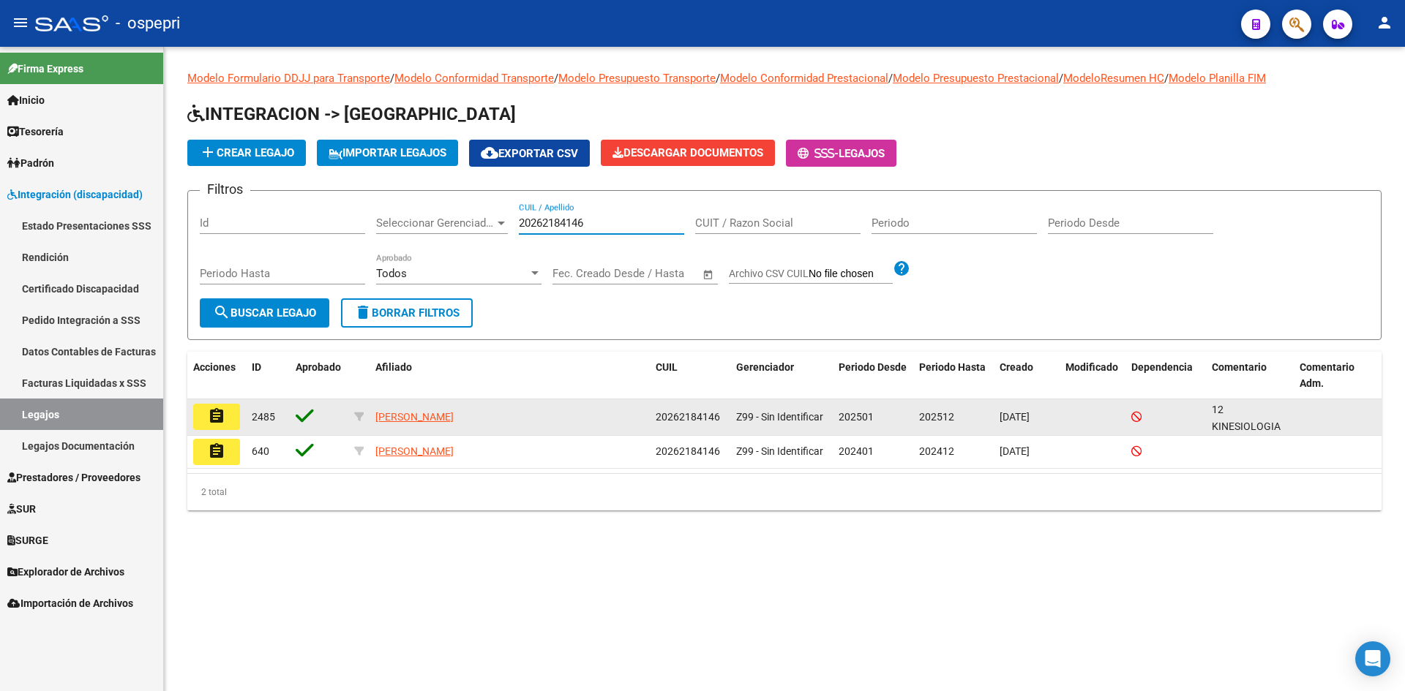
type input "20262184146"
click at [217, 408] on mat-icon "assignment" at bounding box center [217, 417] width 18 height 18
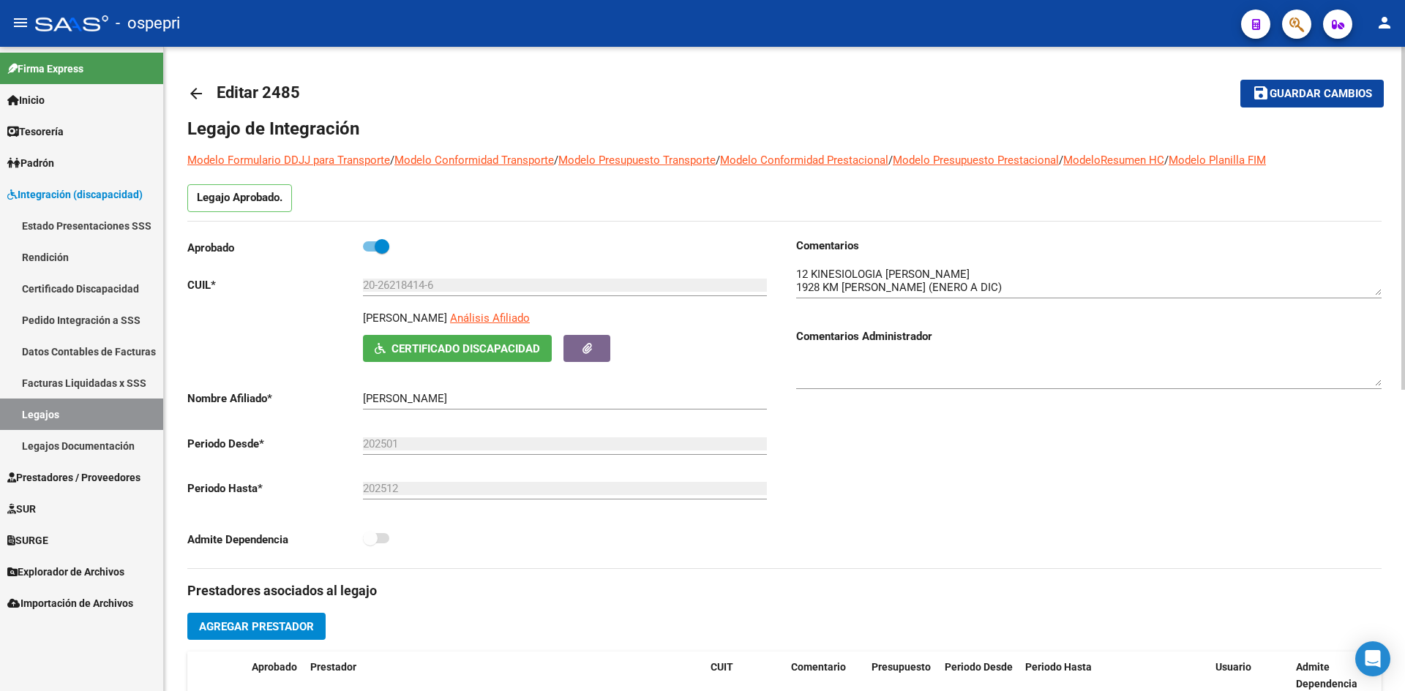
click at [498, 350] on span "Certificado Discapacidad" at bounding box center [465, 348] width 149 height 13
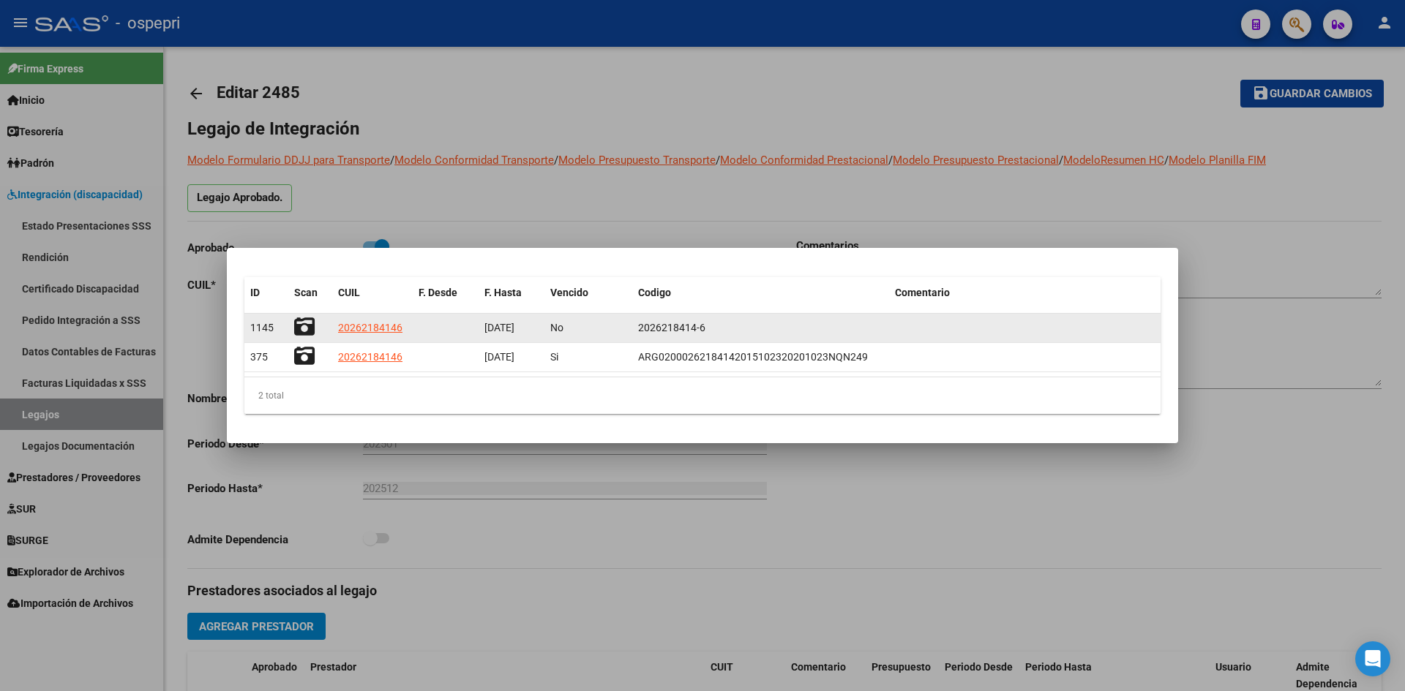
click at [307, 323] on icon at bounding box center [304, 327] width 20 height 20
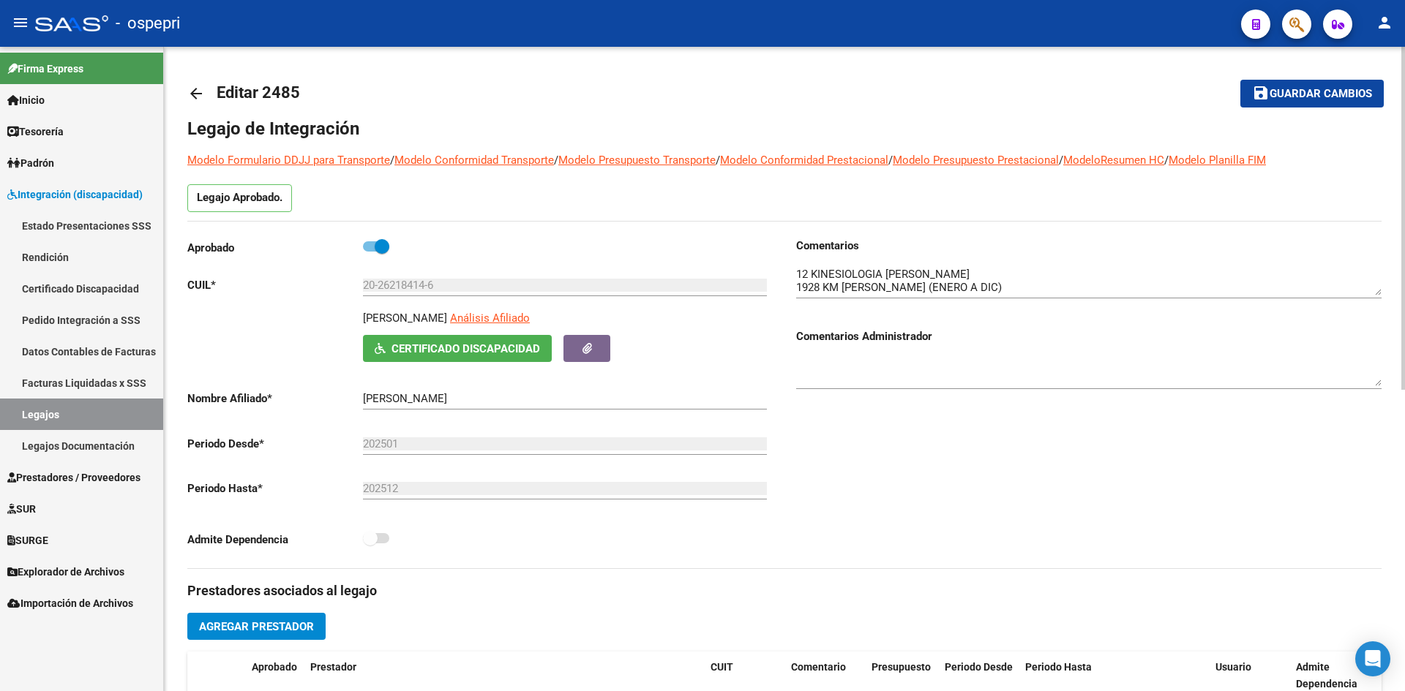
drag, startPoint x: 363, startPoint y: 318, endPoint x: 525, endPoint y: 320, distance: 161.7
click at [525, 320] on div "LLANQUILEO MARCELO ANDRES Análisis Afiliado" at bounding box center [568, 322] width 410 height 25
copy p "LLANQUILEO MARCELO ANDRES"
click at [192, 85] on mat-icon "arrow_back" at bounding box center [196, 94] width 18 height 18
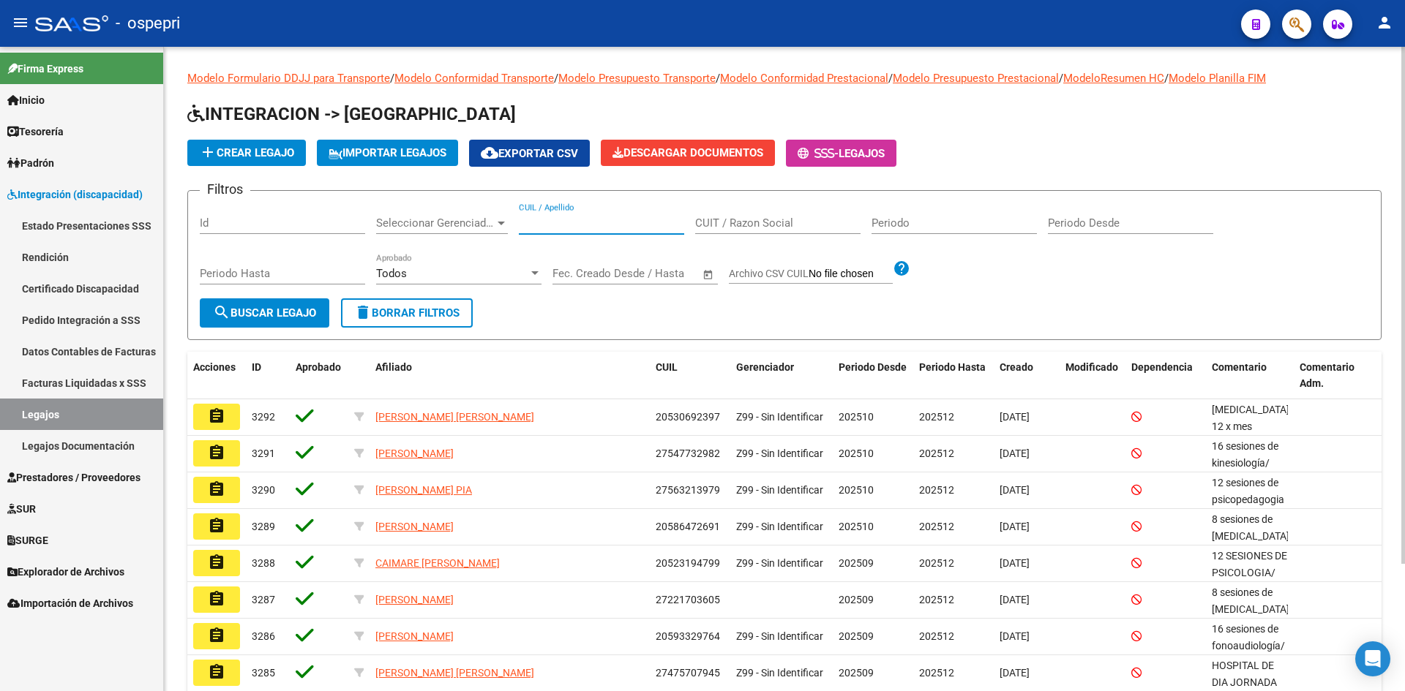
click at [544, 217] on input "CUIL / Apellido" at bounding box center [601, 223] width 165 height 13
paste input "20271102136"
type input "20271102136"
click at [305, 311] on span "search Buscar Legajo" at bounding box center [264, 313] width 103 height 13
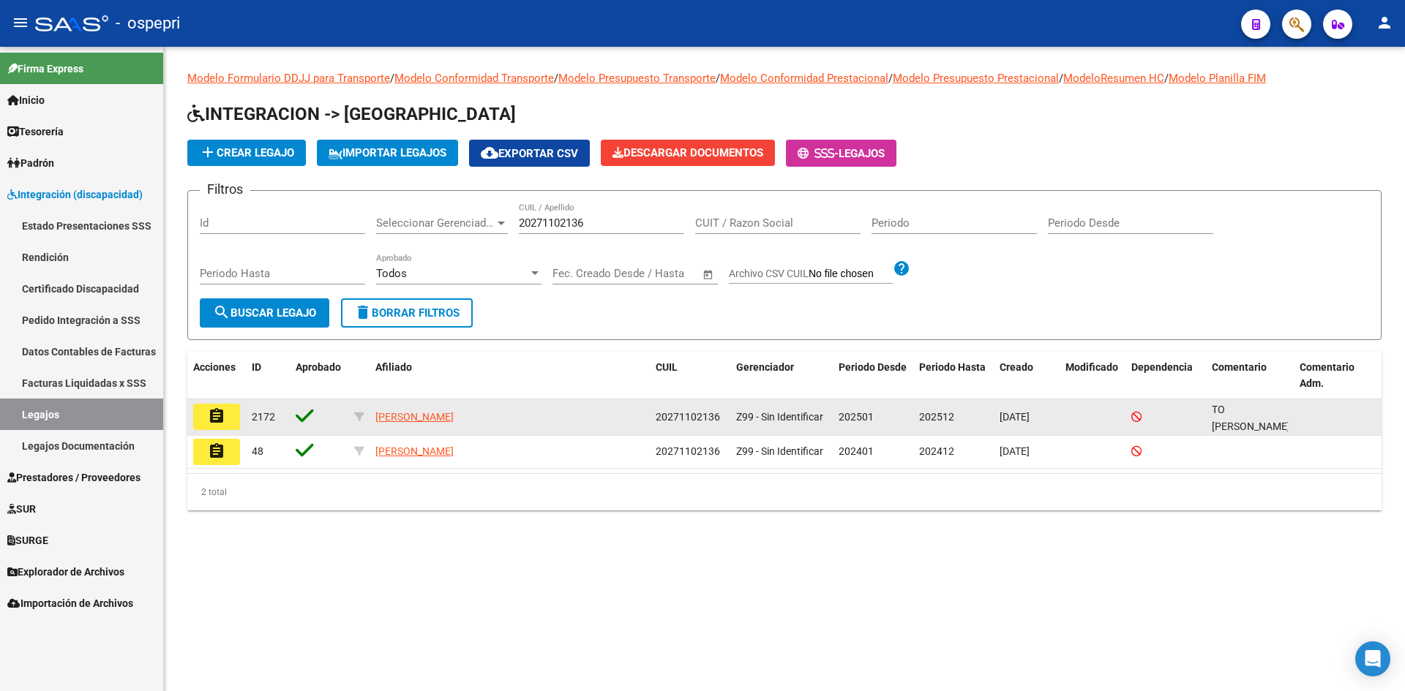
click at [217, 421] on mat-icon "assignment" at bounding box center [217, 417] width 18 height 18
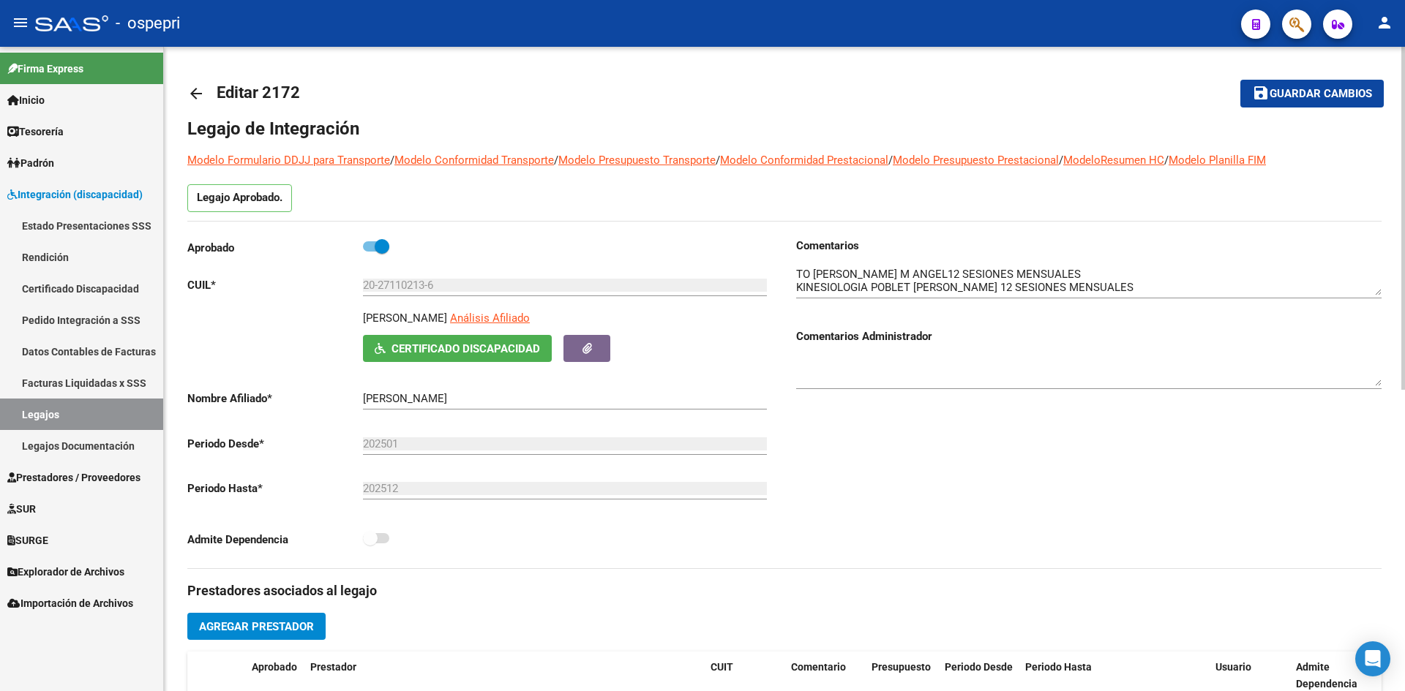
drag, startPoint x: 364, startPoint y: 318, endPoint x: 515, endPoint y: 322, distance: 151.5
click at [447, 322] on p "MARTINEZ SERGIO FERNANDO" at bounding box center [405, 318] width 84 height 16
copy p "MARTINEZ SERGIO FERNANDO"
click at [476, 343] on span "Certificado Discapacidad" at bounding box center [465, 348] width 149 height 13
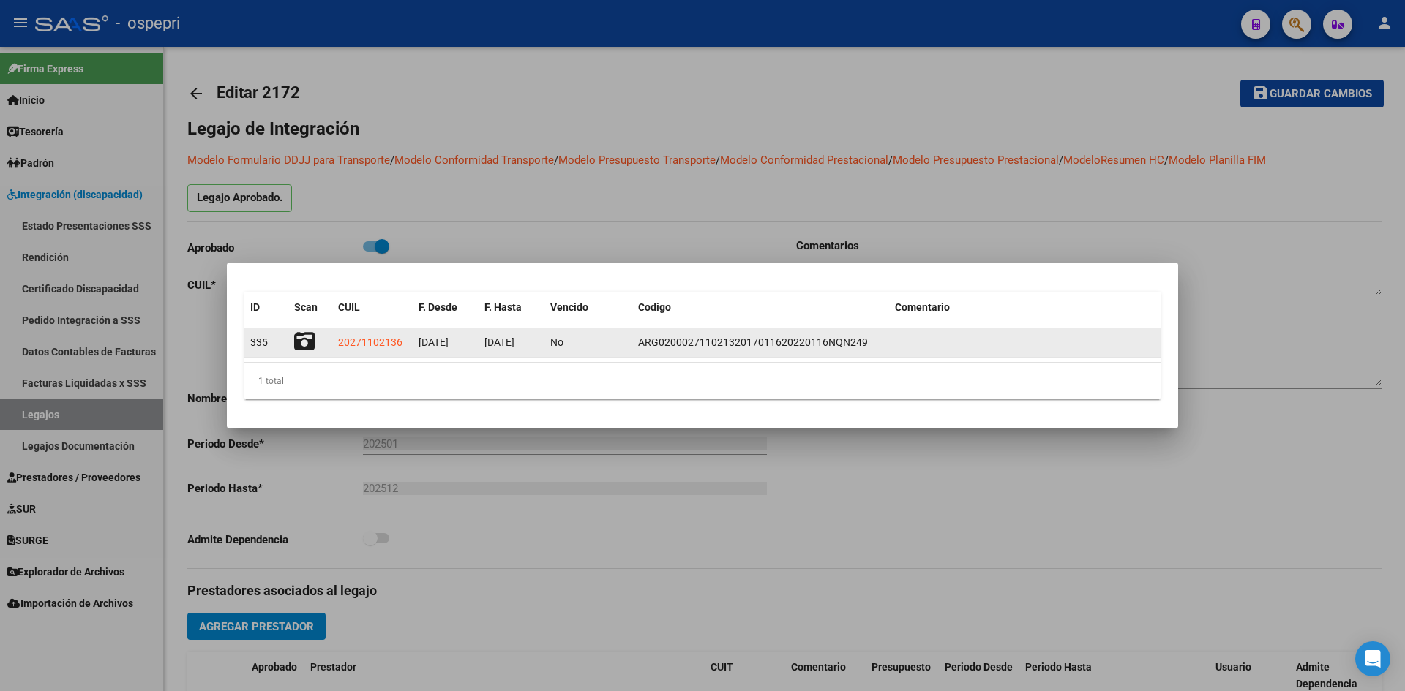
click at [308, 343] on icon at bounding box center [304, 341] width 20 height 20
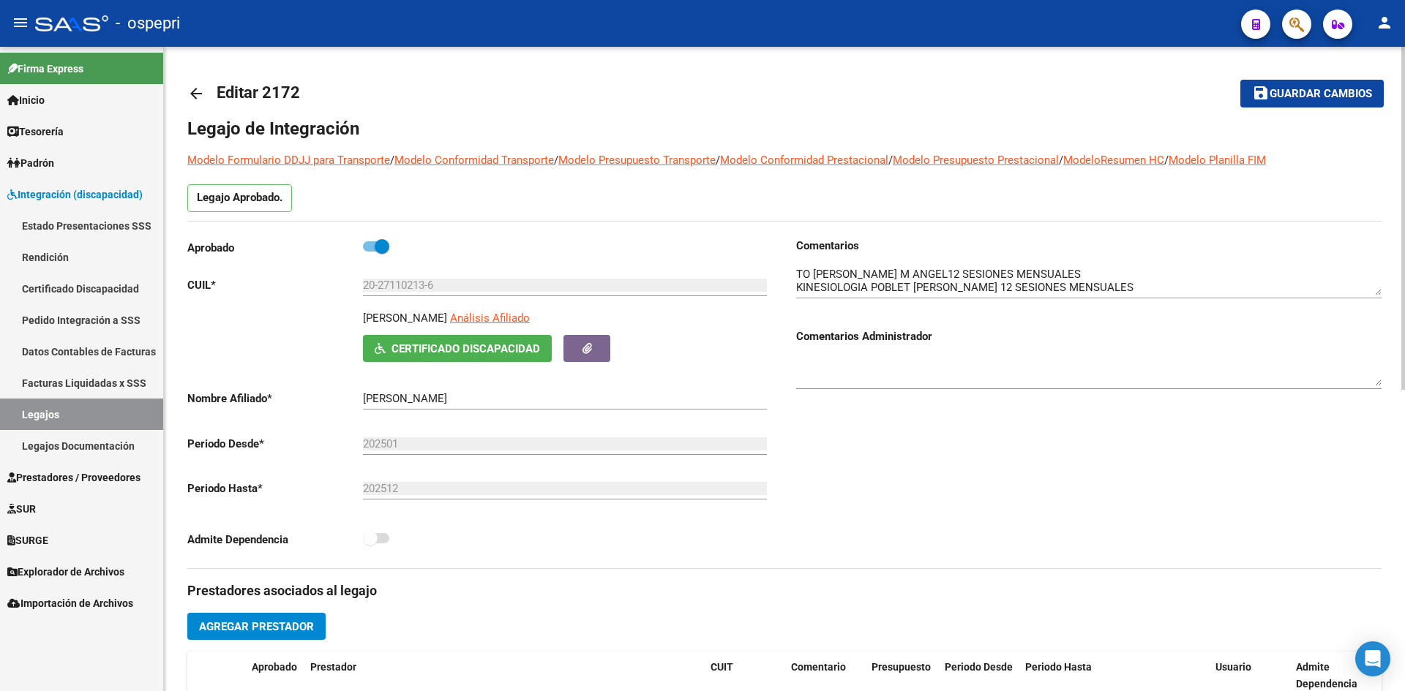
click at [196, 91] on mat-icon "arrow_back" at bounding box center [196, 94] width 18 height 18
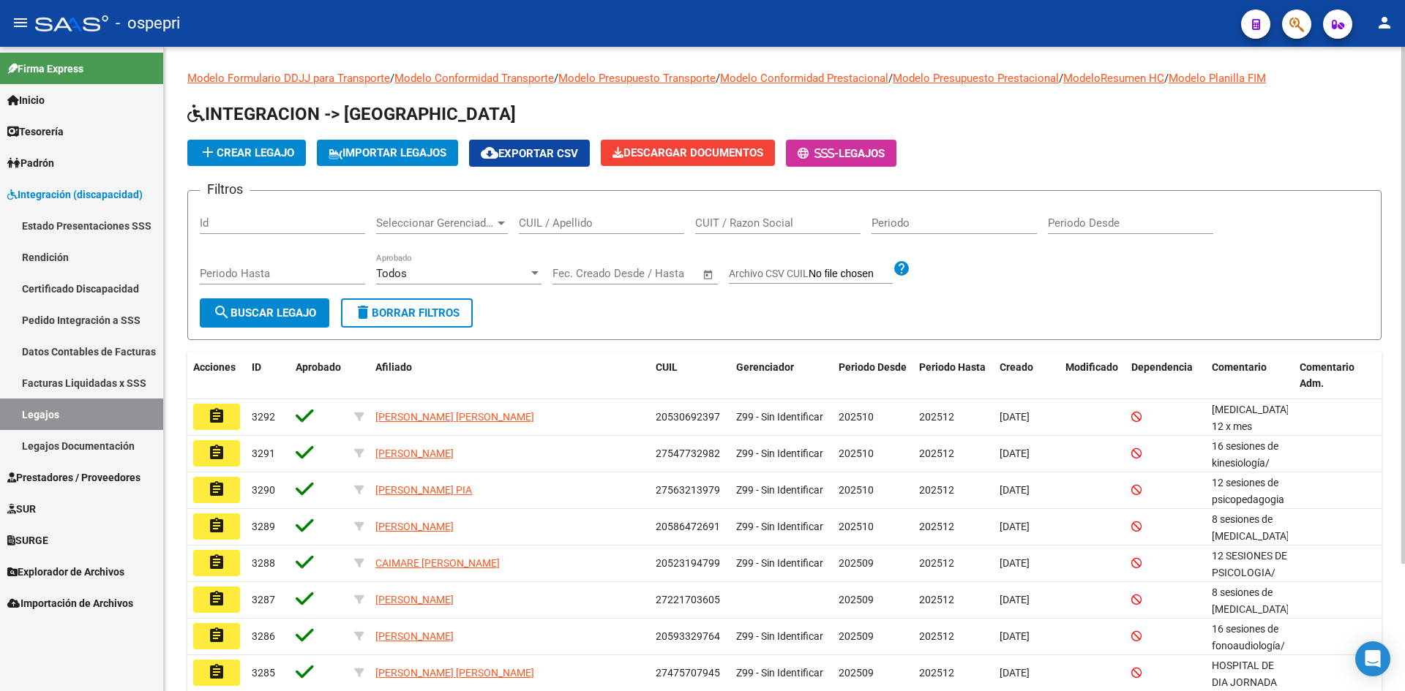
click at [562, 215] on div "CUIL / Apellido" at bounding box center [601, 218] width 165 height 31
paste input "20262184146"
type input "20262184146"
click at [314, 318] on span "search Buscar Legajo" at bounding box center [264, 313] width 103 height 13
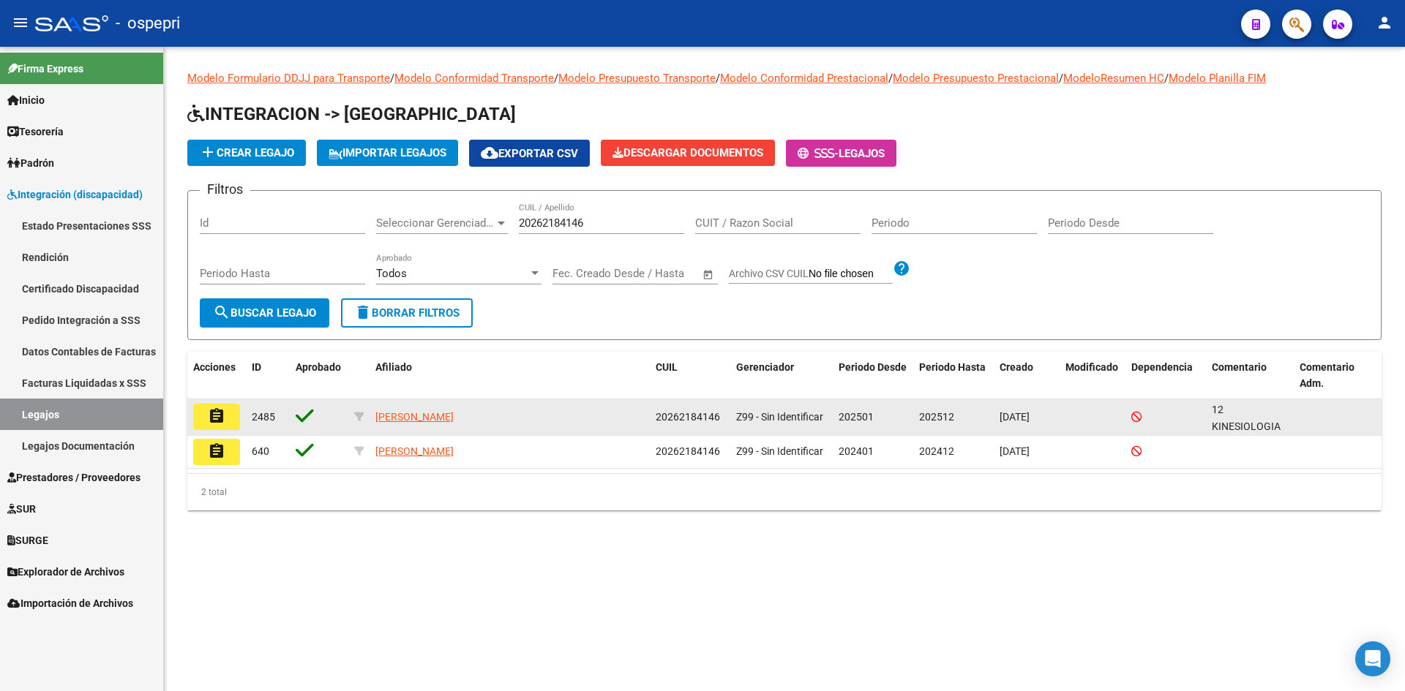
click at [222, 429] on button "assignment" at bounding box center [216, 417] width 47 height 26
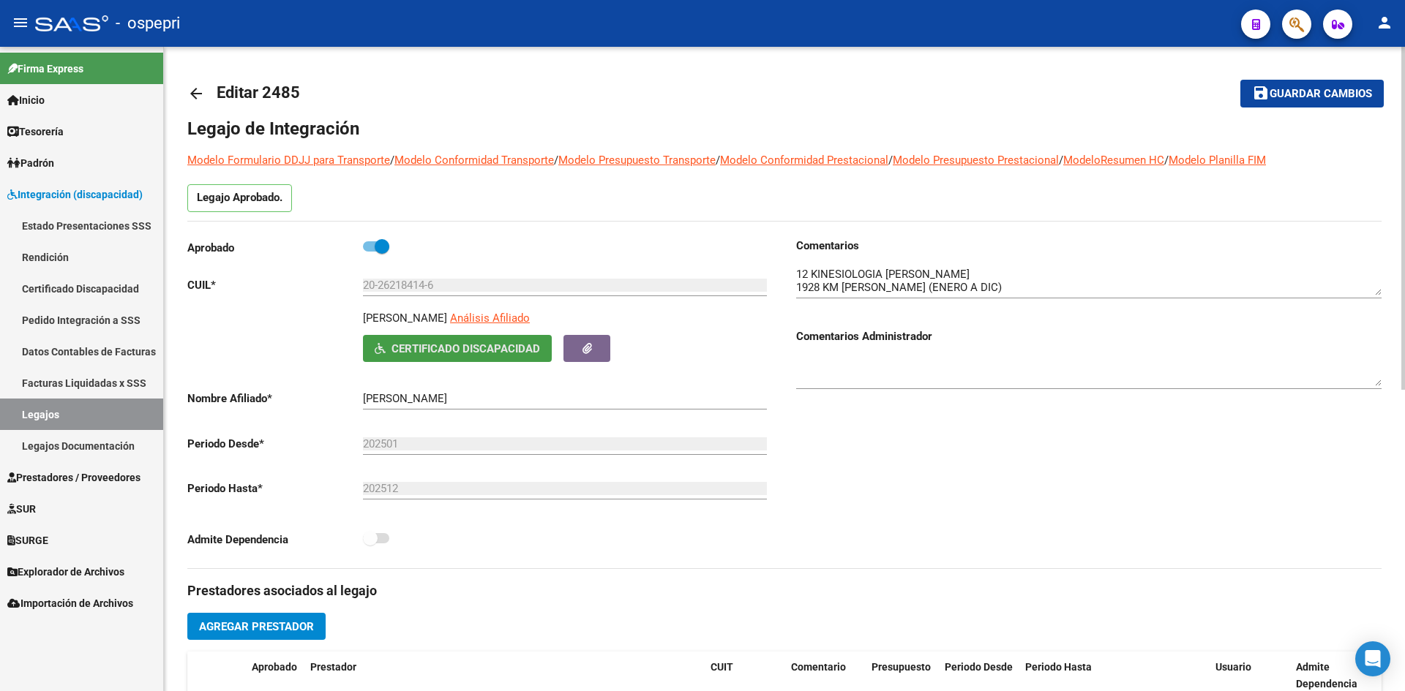
click at [440, 344] on span "Certificado Discapacidad" at bounding box center [465, 348] width 149 height 13
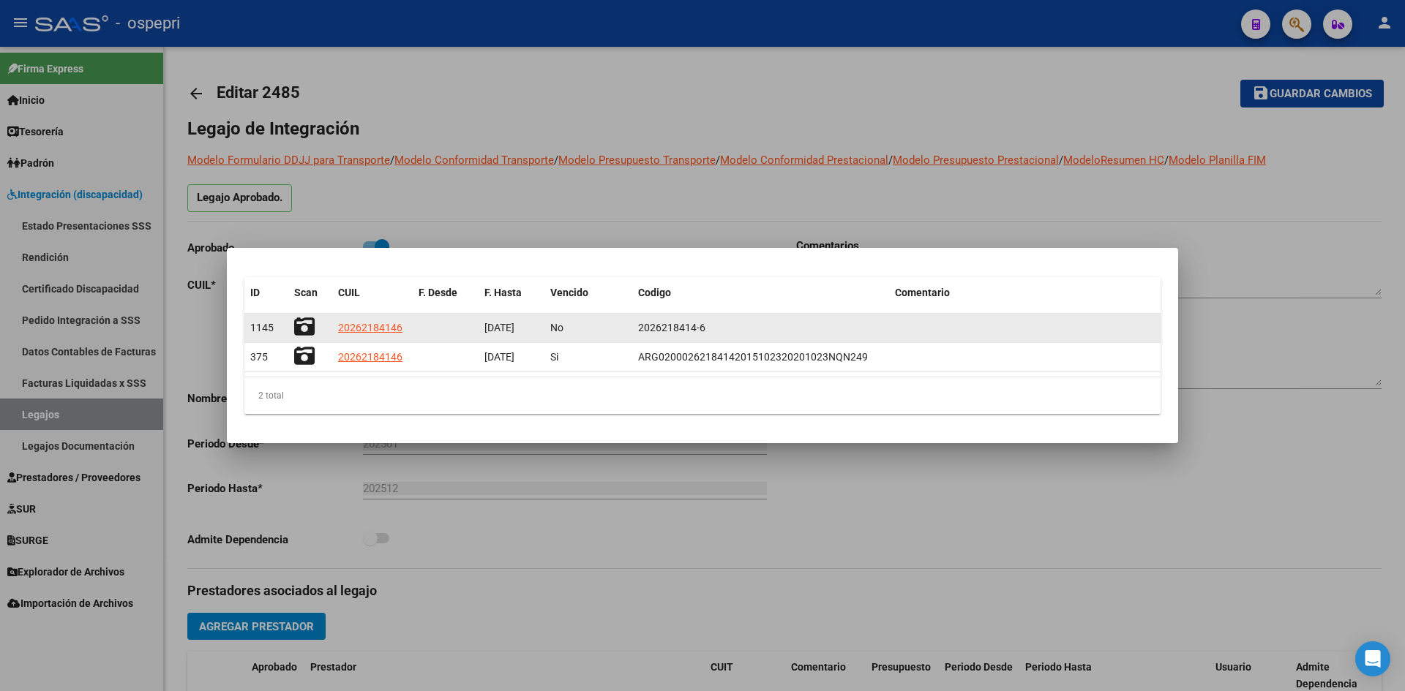
click at [307, 323] on icon at bounding box center [304, 327] width 20 height 20
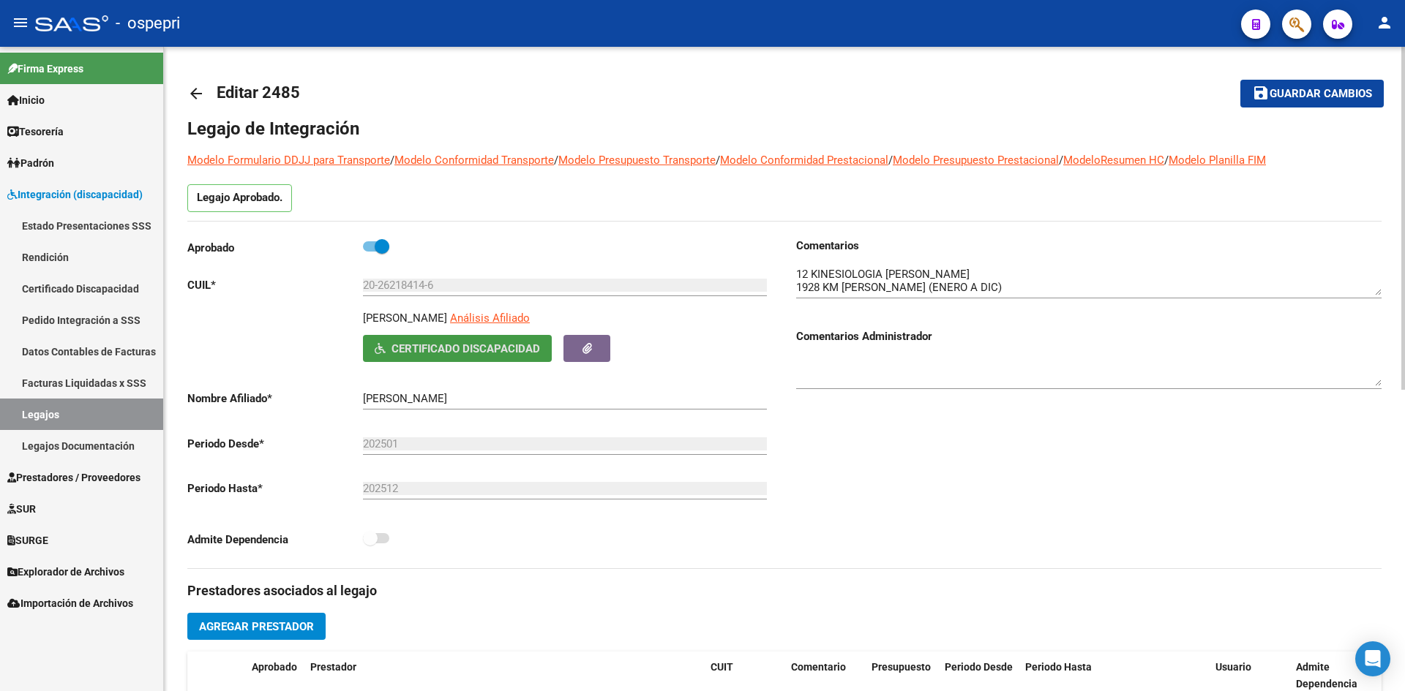
click at [196, 91] on mat-icon "arrow_back" at bounding box center [196, 94] width 18 height 18
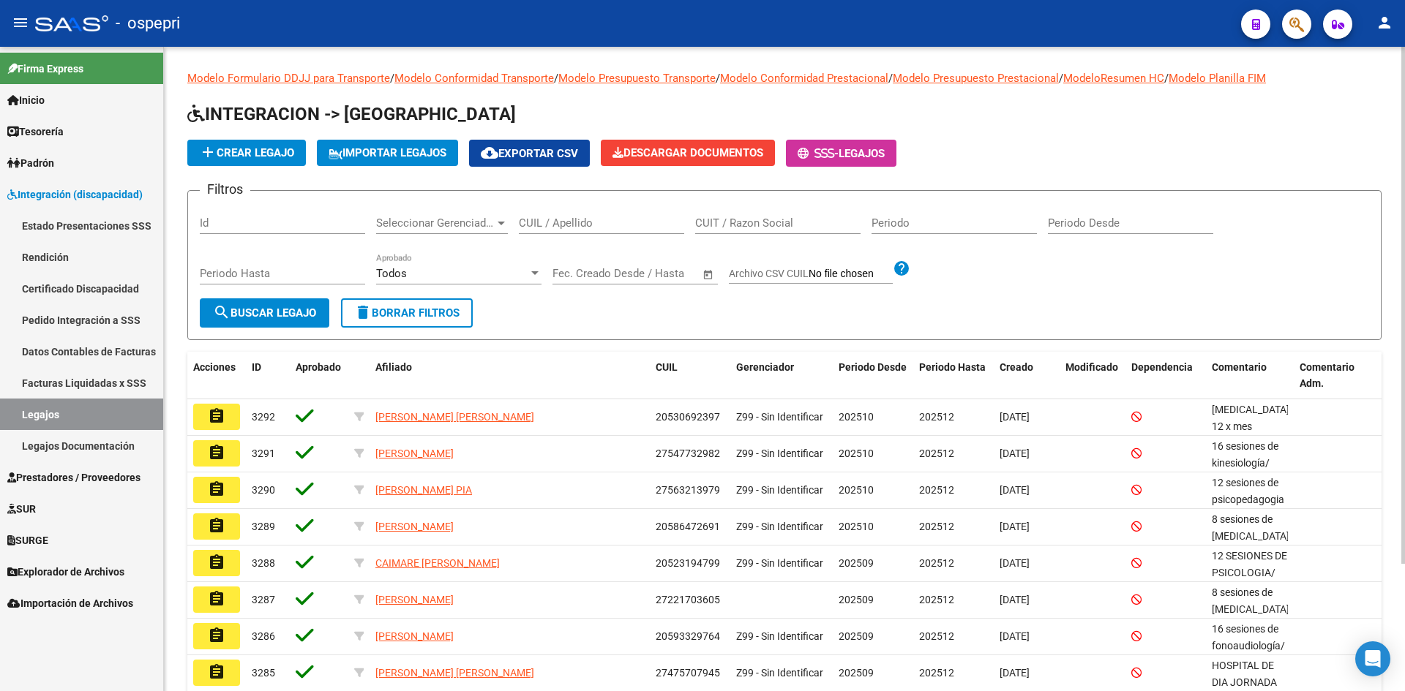
click at [563, 222] on input "CUIL / Apellido" at bounding box center [601, 223] width 165 height 13
paste input "20309170564"
type input "20309170564"
click at [284, 305] on button "search Buscar Legajo" at bounding box center [265, 313] width 130 height 29
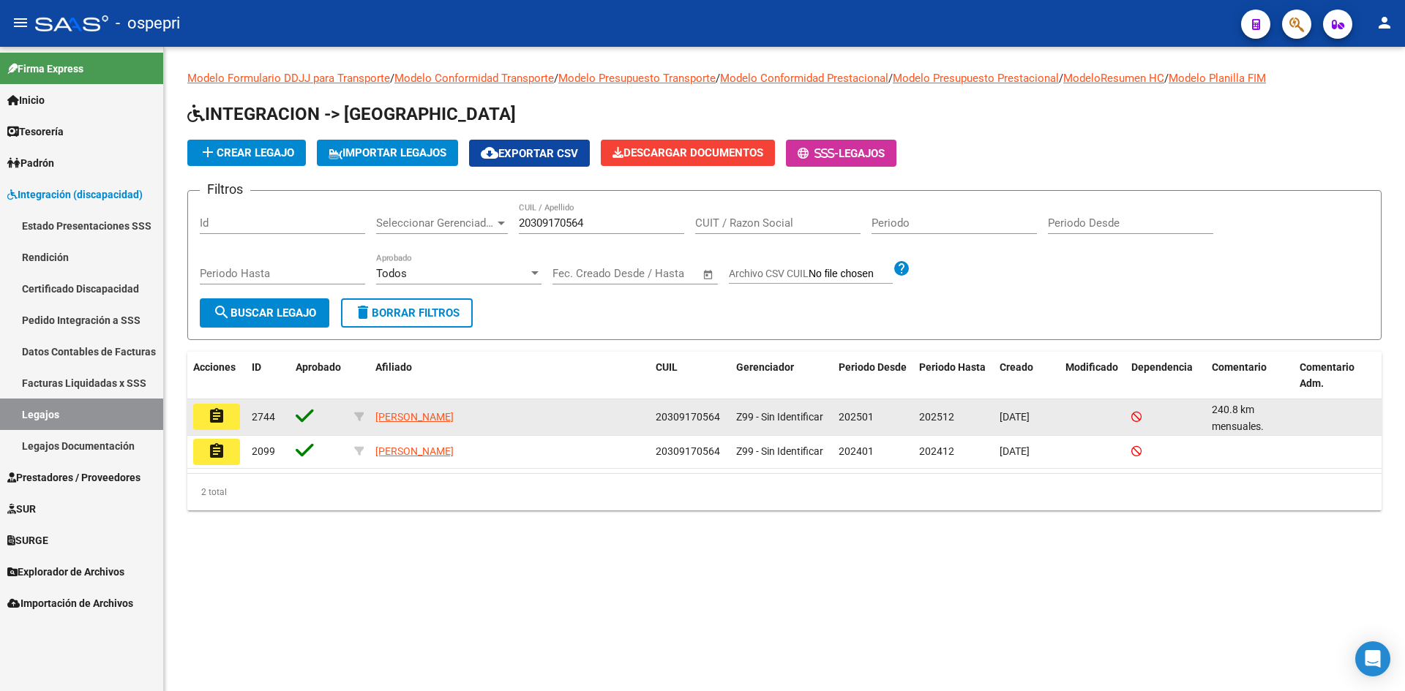
click at [224, 413] on mat-icon "assignment" at bounding box center [217, 417] width 18 height 18
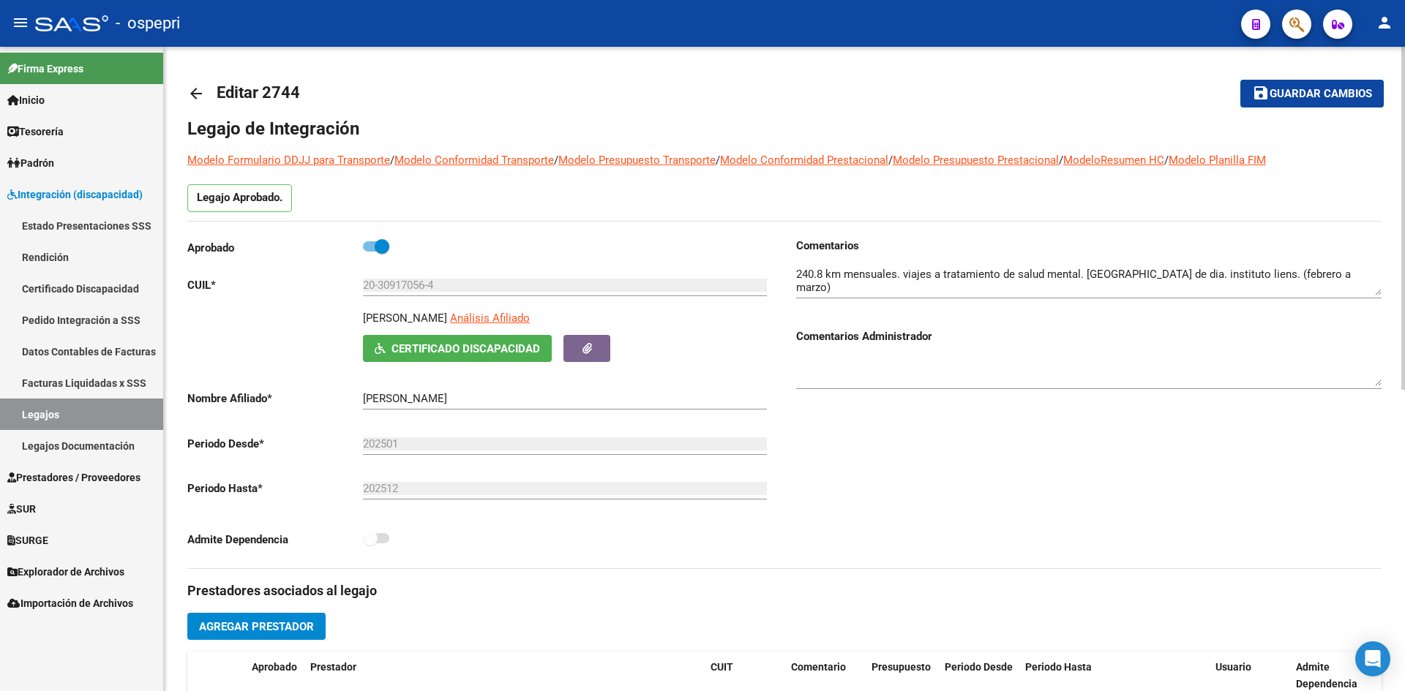
drag, startPoint x: 364, startPoint y: 320, endPoint x: 525, endPoint y: 332, distance: 160.7
click at [525, 332] on div "MANRIQUEZ NESTOR SEBASTIAN Análisis Afiliado" at bounding box center [568, 322] width 410 height 25
copy p "MANRIQUEZ NESTOR SEBASTIAN"
click at [488, 342] on span "Certificado Discapacidad" at bounding box center [465, 348] width 149 height 13
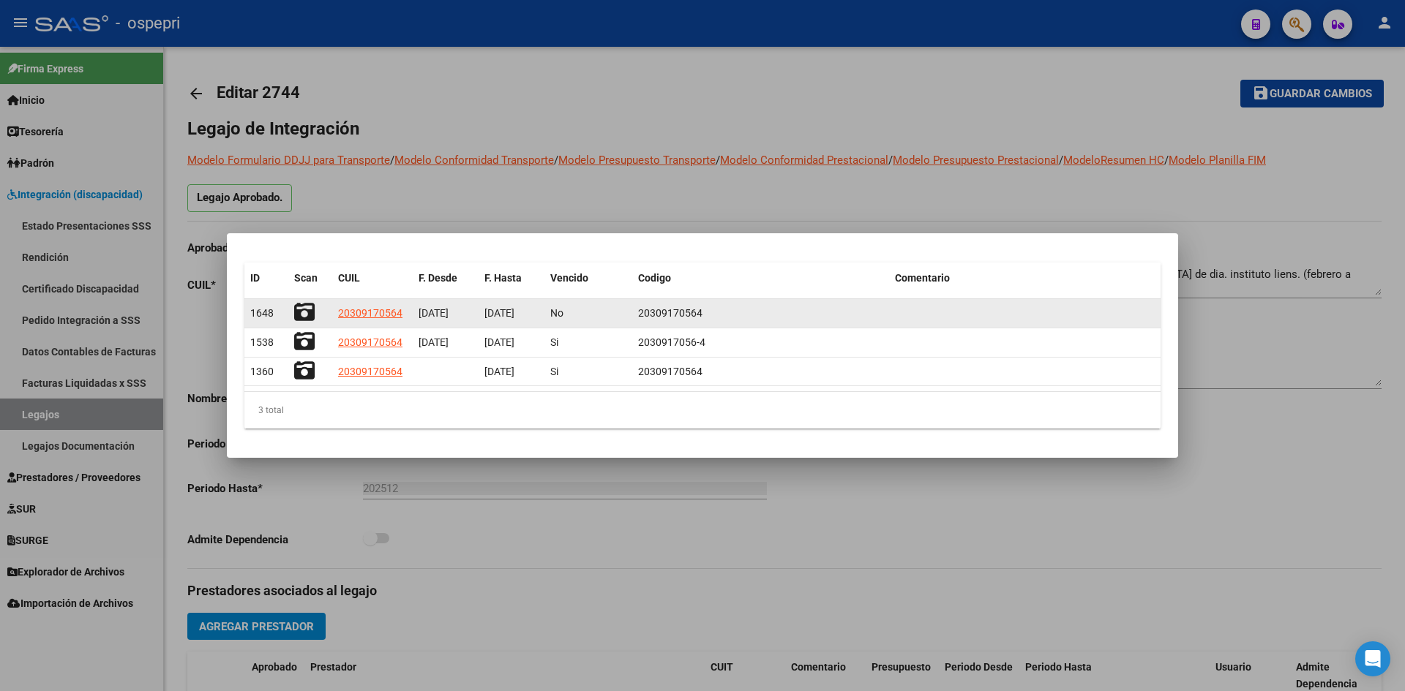
click at [307, 314] on icon at bounding box center [304, 312] width 20 height 20
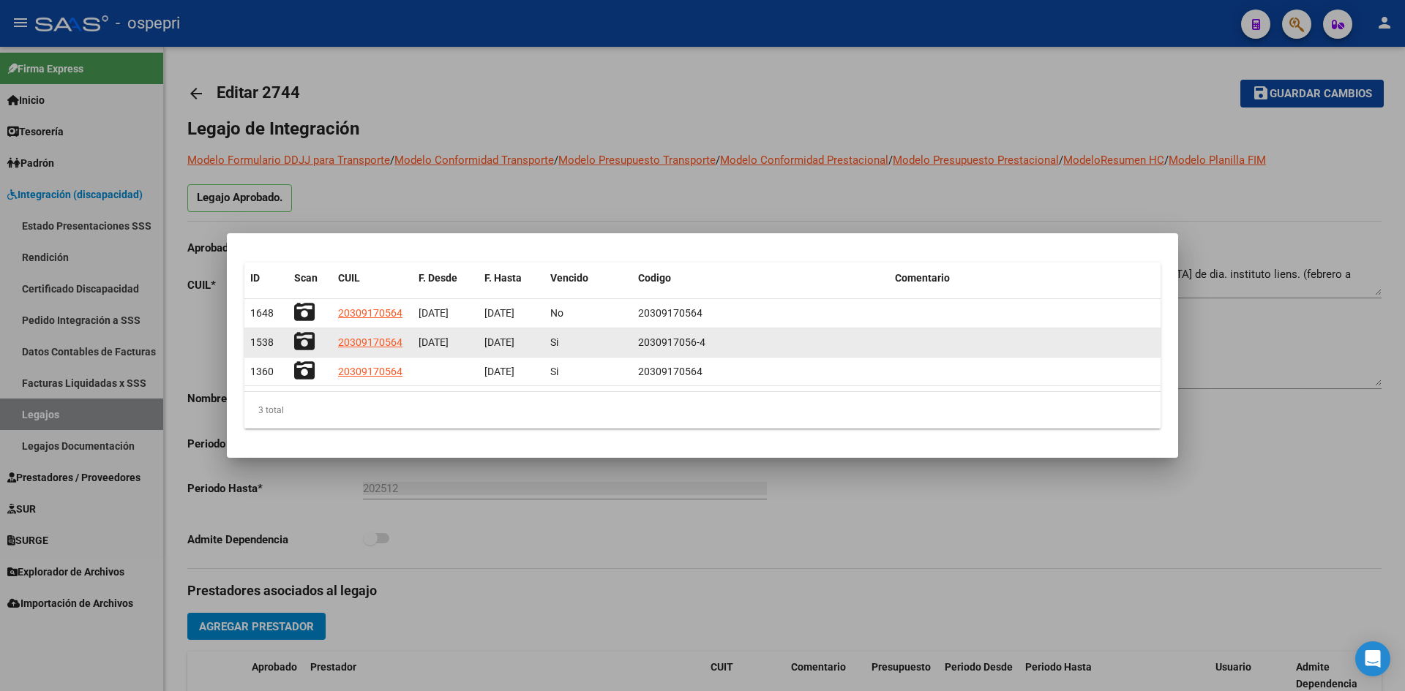
click at [312, 341] on icon at bounding box center [304, 341] width 20 height 20
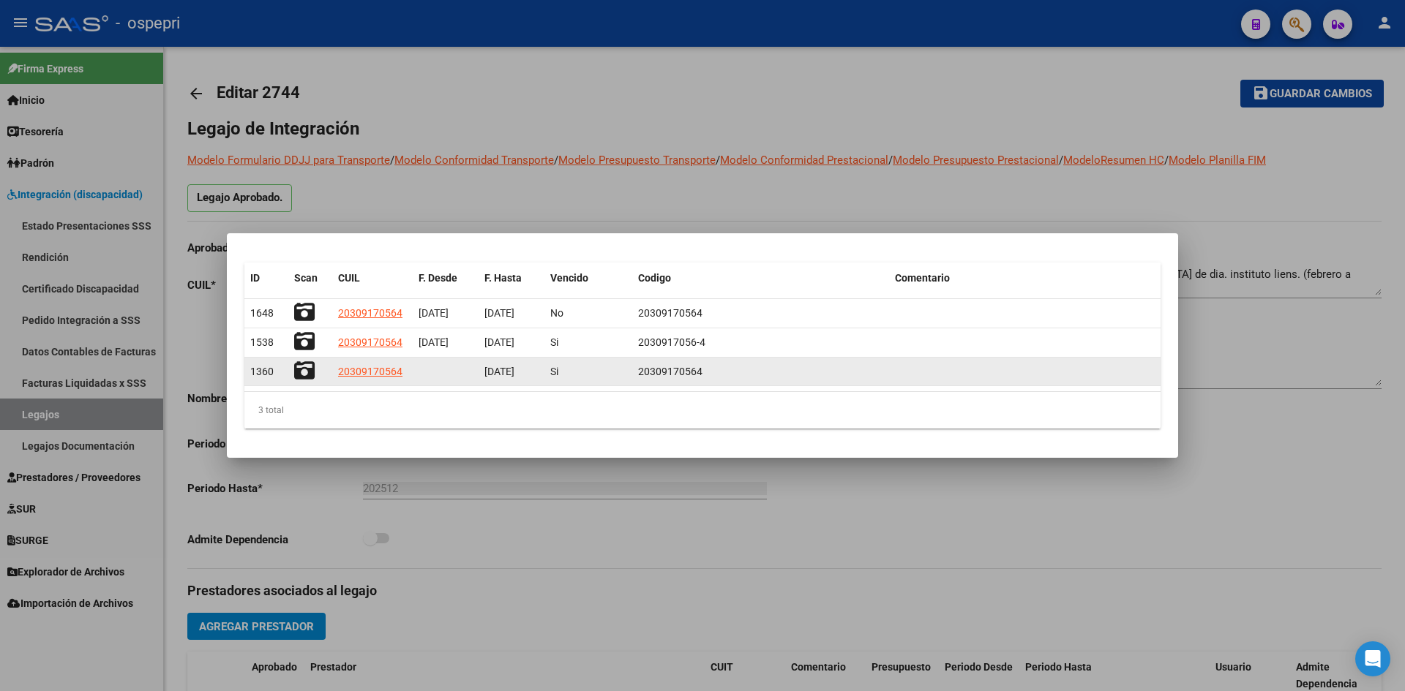
click at [307, 373] on icon at bounding box center [304, 371] width 20 height 20
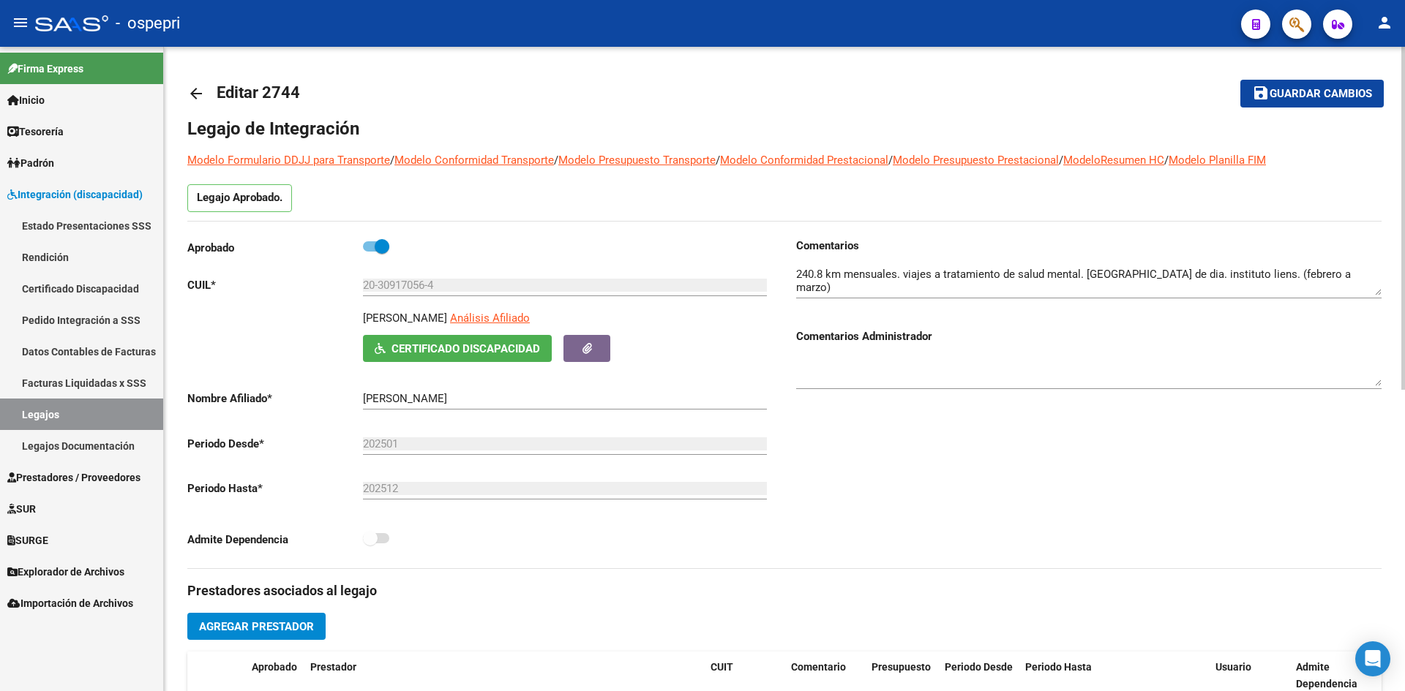
click at [190, 89] on mat-icon "arrow_back" at bounding box center [196, 94] width 18 height 18
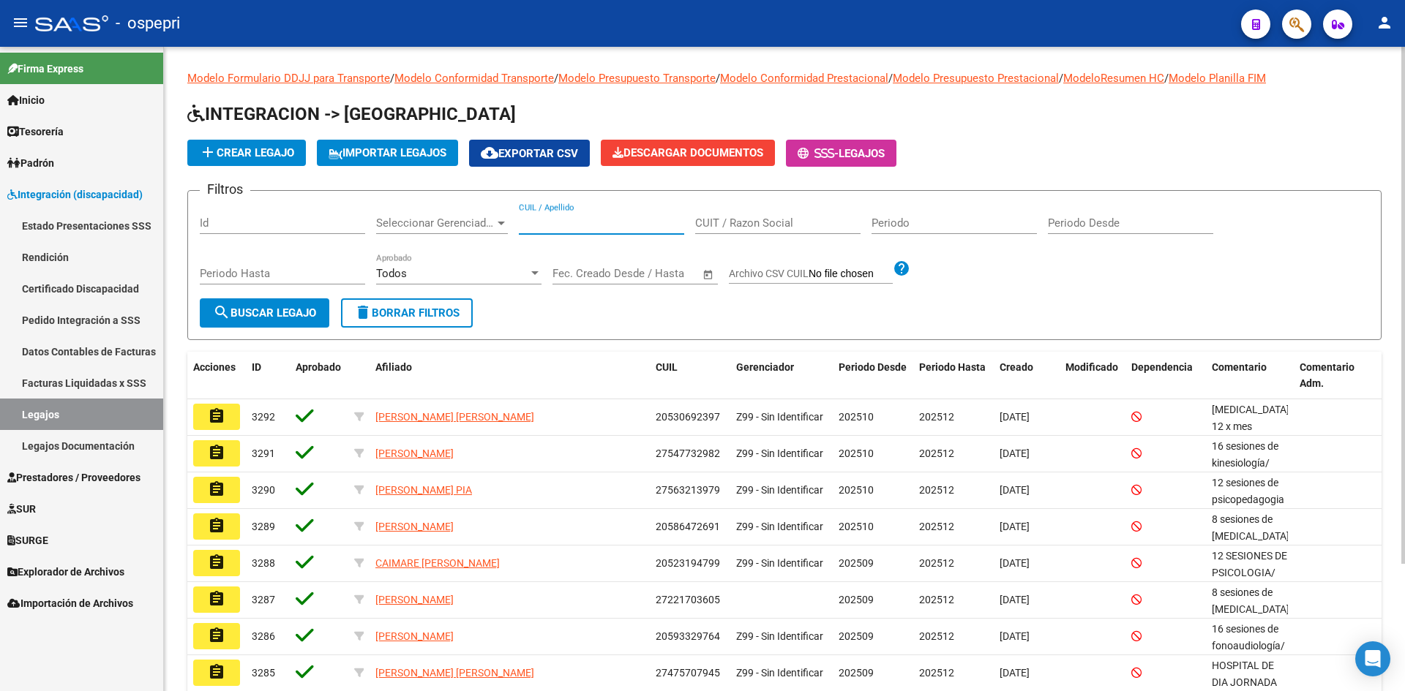
click at [543, 222] on input "CUIL / Apellido" at bounding box center [601, 223] width 165 height 13
paste input "20446051718"
type input "20446051718"
click at [309, 315] on span "search Buscar Legajo" at bounding box center [264, 313] width 103 height 13
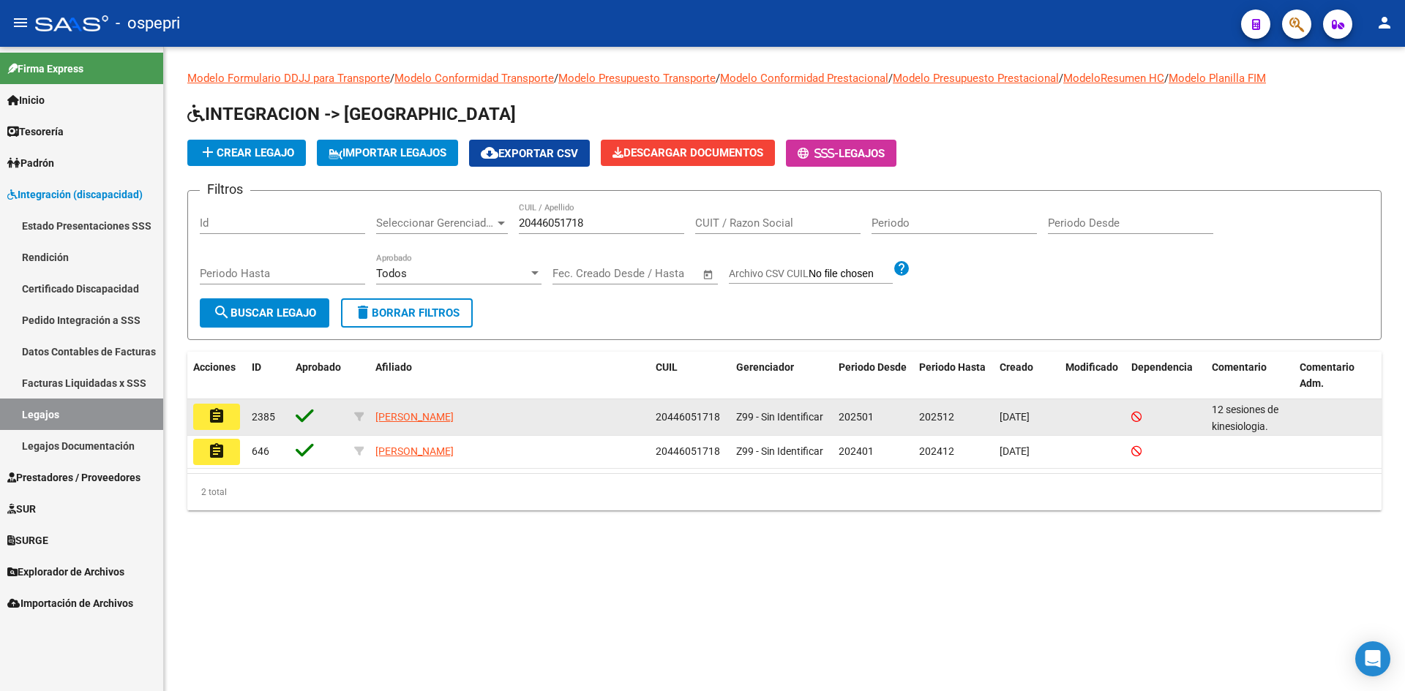
click at [222, 418] on mat-icon "assignment" at bounding box center [217, 417] width 18 height 18
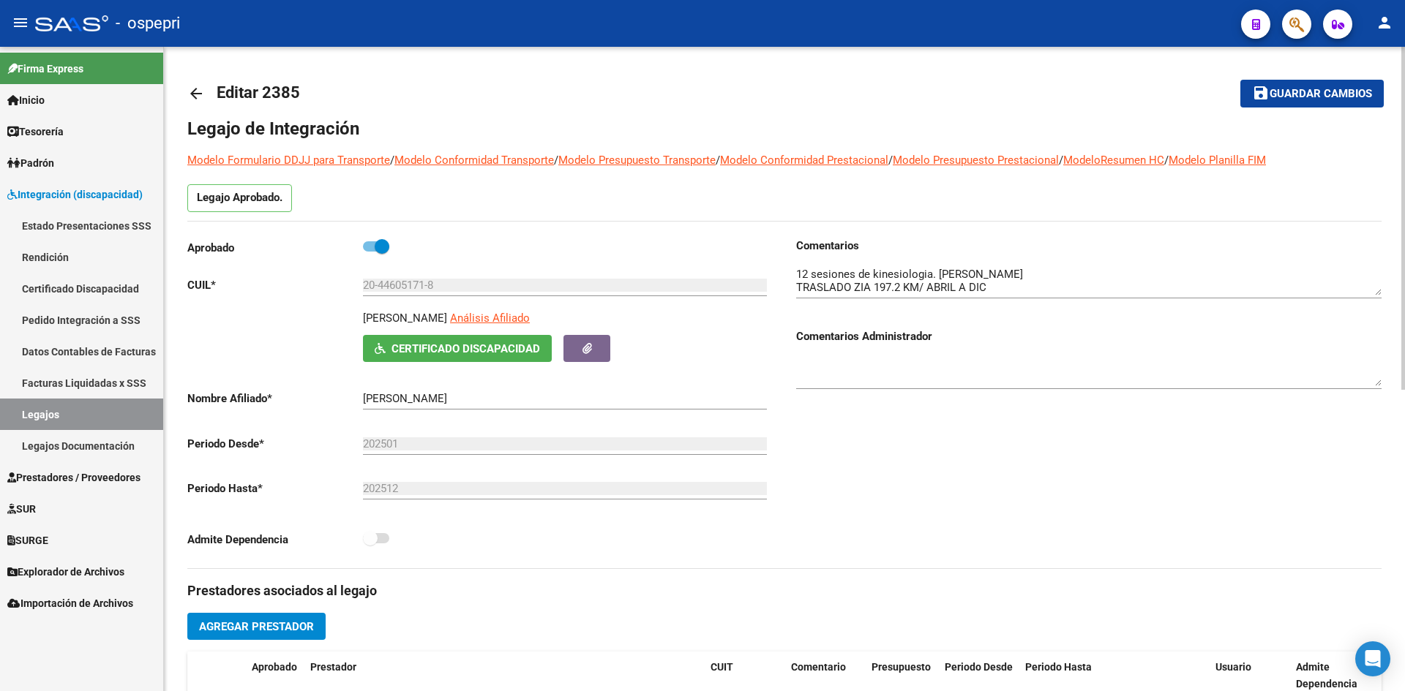
drag, startPoint x: 363, startPoint y: 318, endPoint x: 511, endPoint y: 323, distance: 148.6
click at [447, 323] on p "FERNANDEZ XAVIER AGUSTIN" at bounding box center [405, 318] width 84 height 16
copy p "FERNANDEZ XAVIER AGUSTIN"
click at [469, 356] on button "Certificado Discapacidad" at bounding box center [457, 348] width 189 height 27
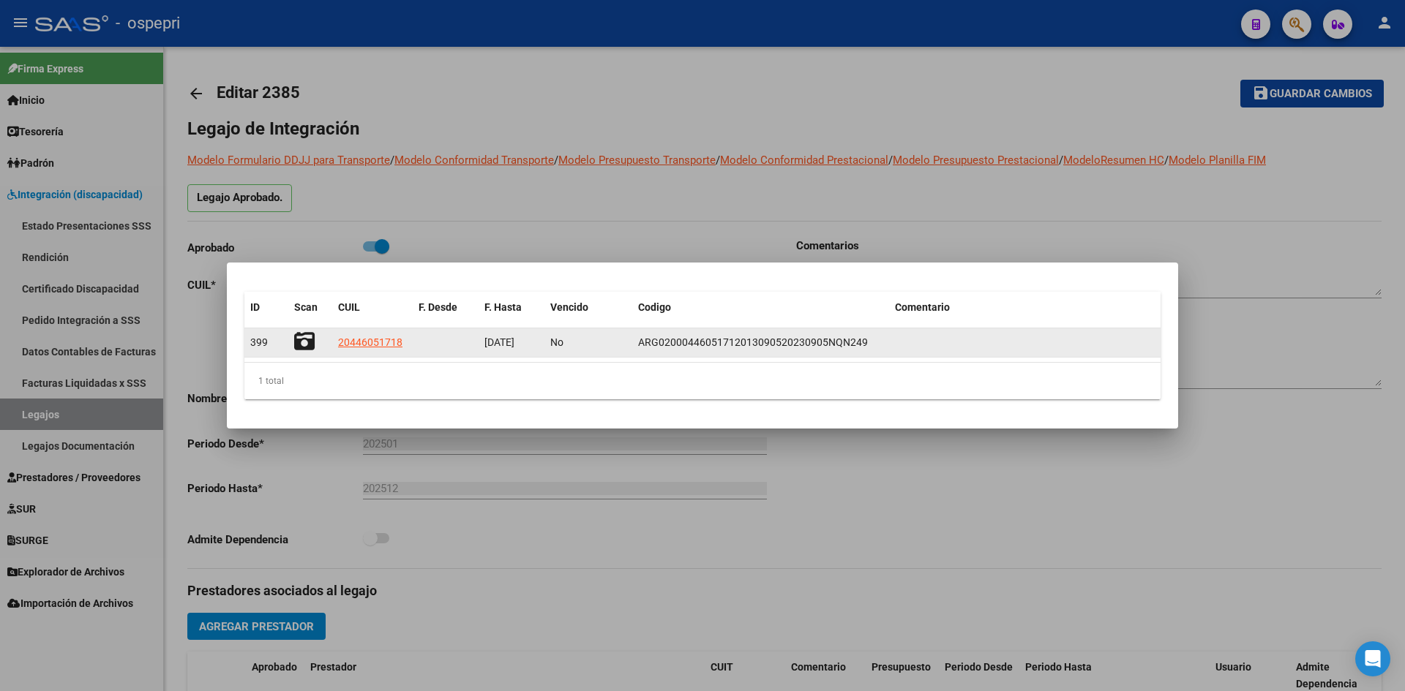
click at [304, 339] on icon at bounding box center [304, 341] width 20 height 20
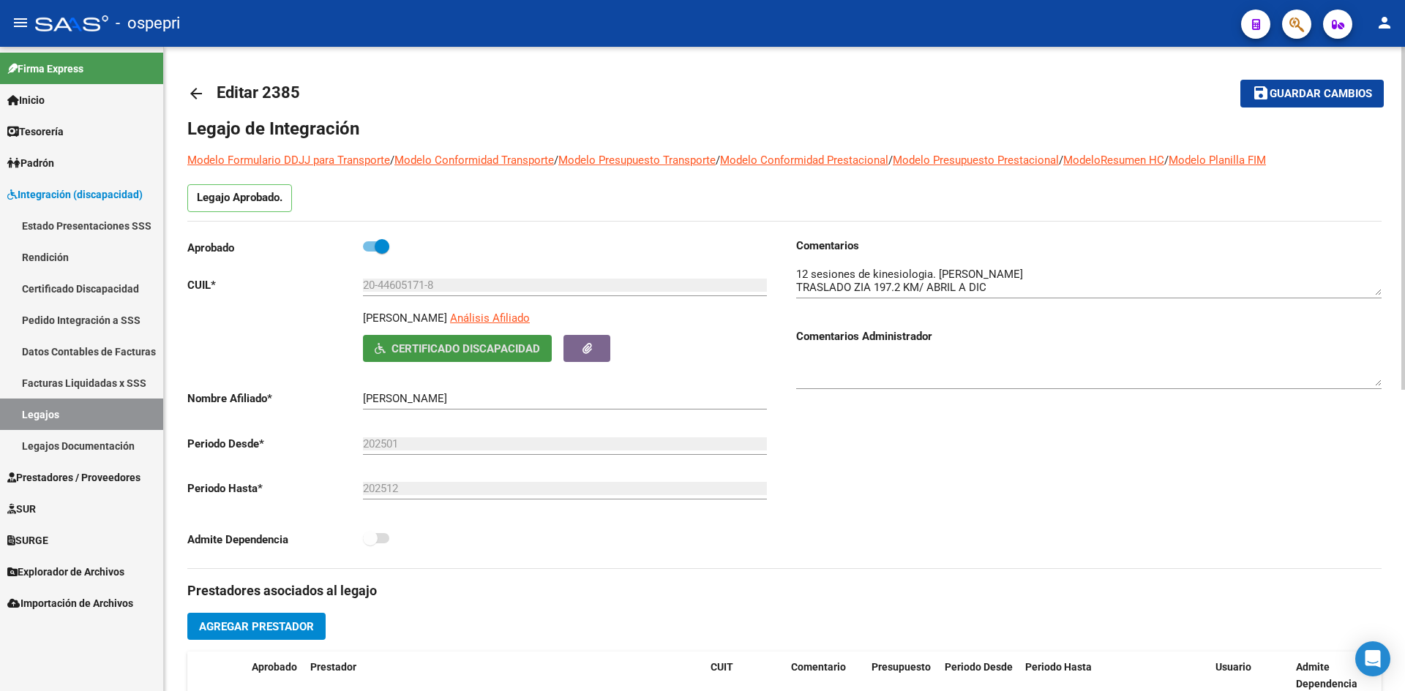
click at [198, 92] on mat-icon "arrow_back" at bounding box center [196, 94] width 18 height 18
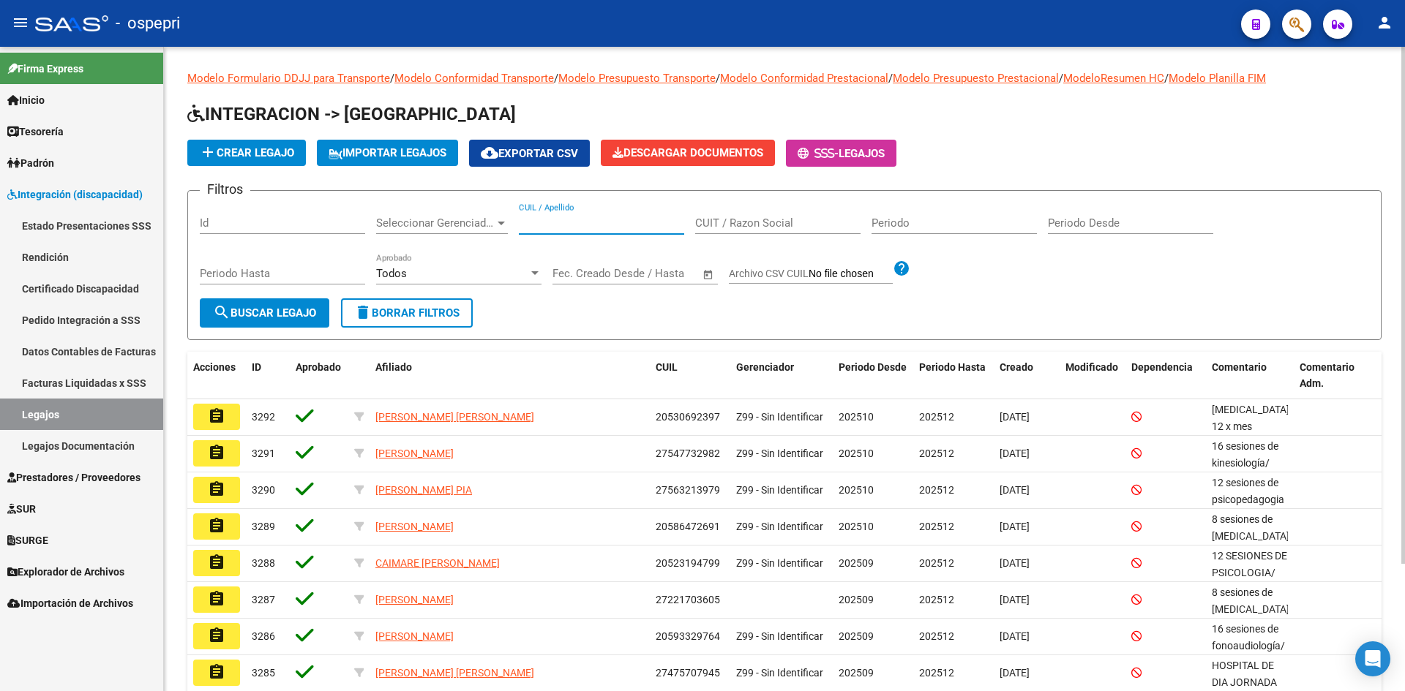
click at [579, 225] on input "CUIL / Apellido" at bounding box center [601, 223] width 165 height 13
paste input "20472120221"
type input "20472120221"
click at [304, 312] on span "search Buscar Legajo" at bounding box center [264, 313] width 103 height 13
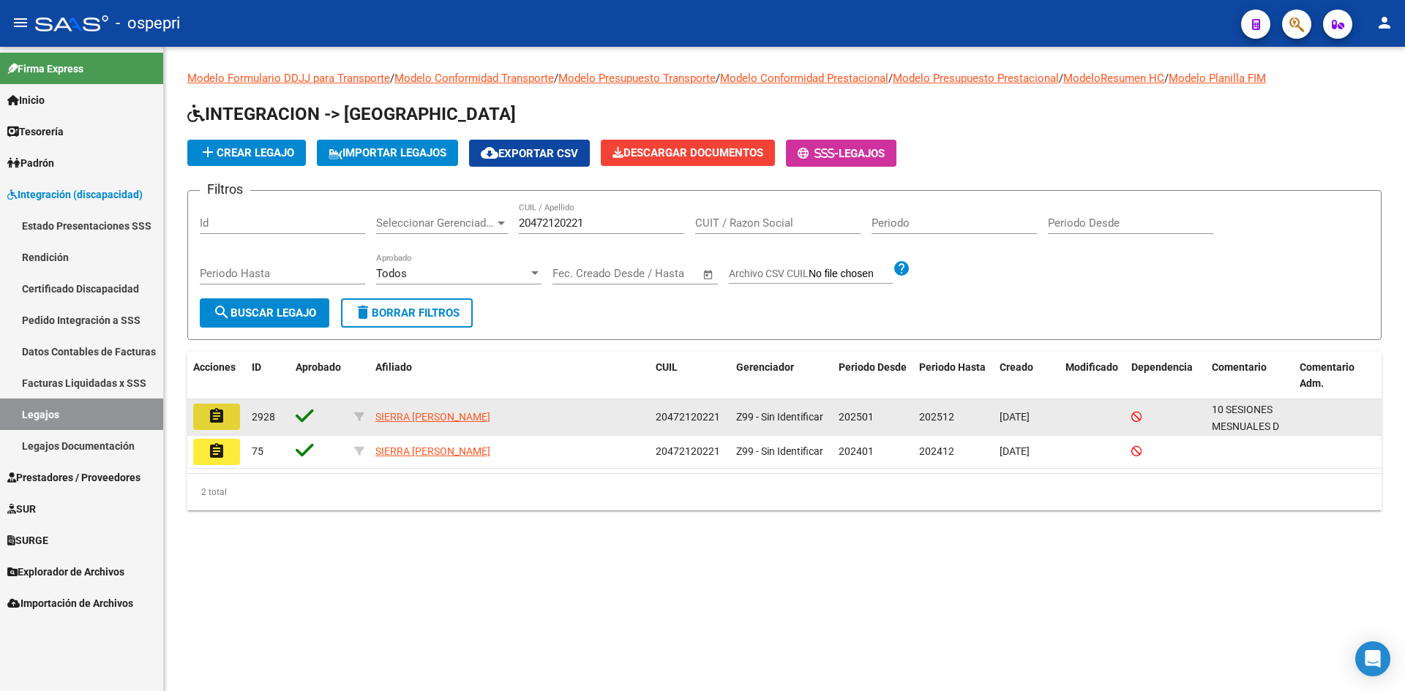
click at [220, 418] on mat-icon "assignment" at bounding box center [217, 417] width 18 height 18
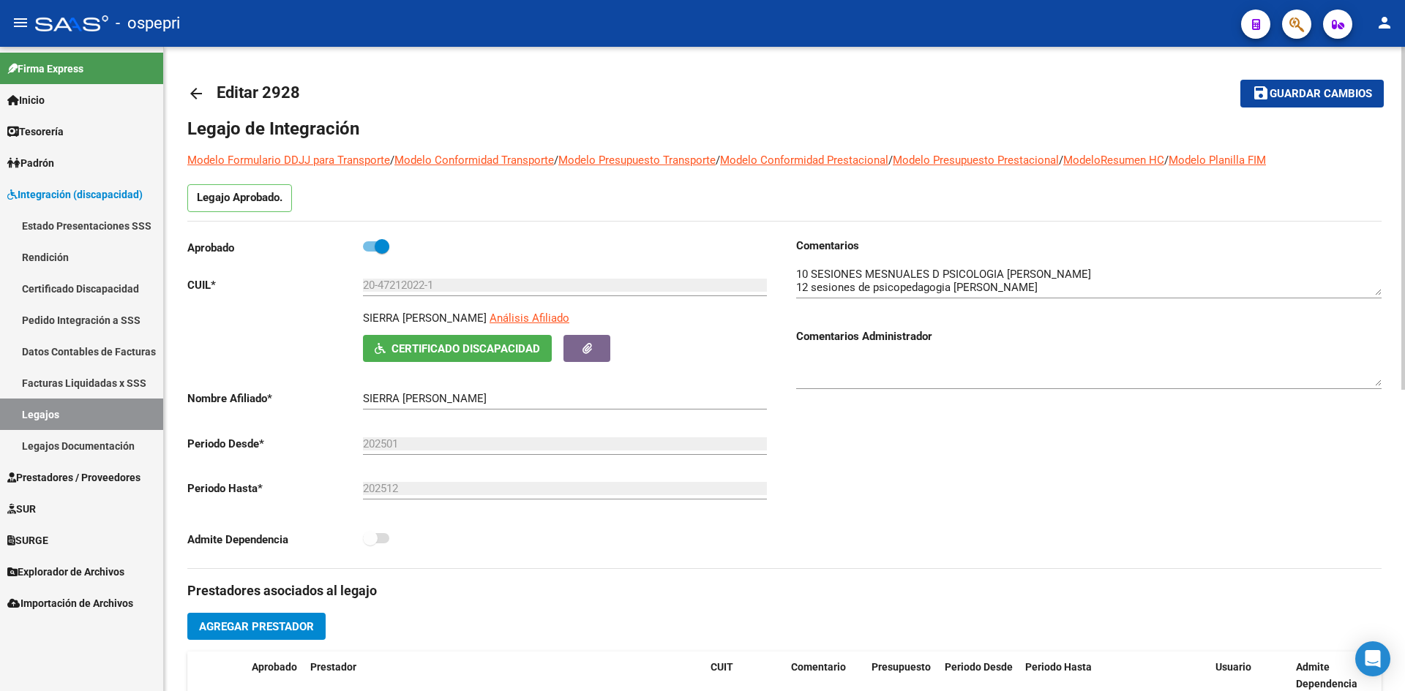
drag, startPoint x: 363, startPoint y: 316, endPoint x: 495, endPoint y: 322, distance: 131.8
click at [487, 322] on p "SIERRA GONZALO NAHUEL" at bounding box center [425, 318] width 124 height 16
copy p "SIERRA GONZALO NAHUEL"
click at [510, 357] on button "Certificado Discapacidad" at bounding box center [457, 348] width 189 height 27
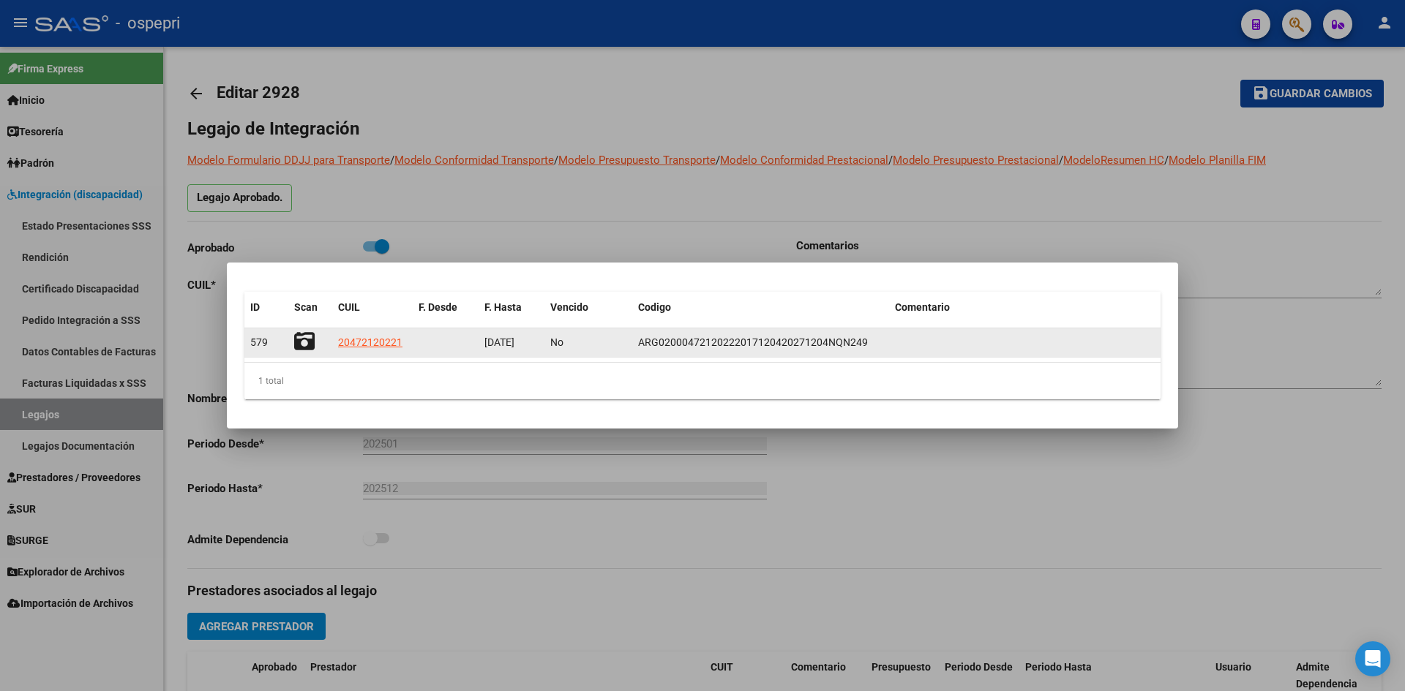
click at [307, 339] on icon at bounding box center [304, 341] width 20 height 20
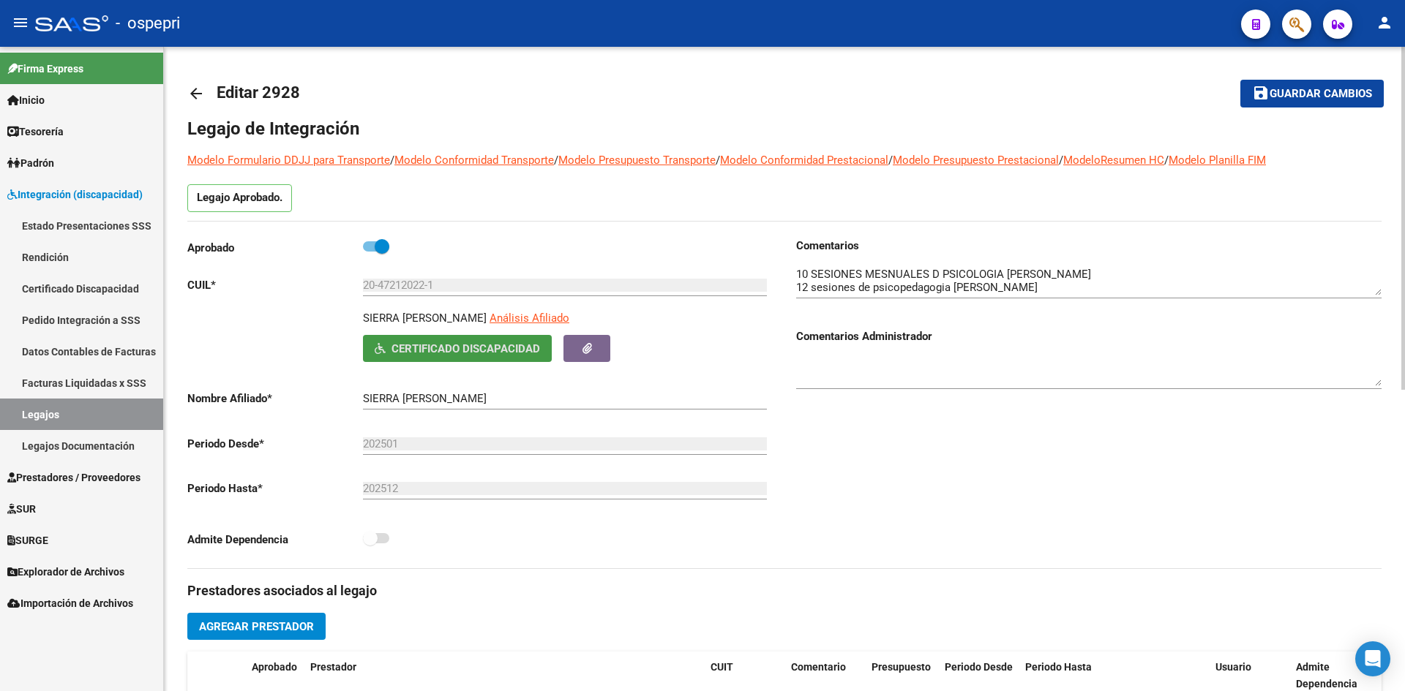
click at [199, 94] on mat-icon "arrow_back" at bounding box center [196, 94] width 18 height 18
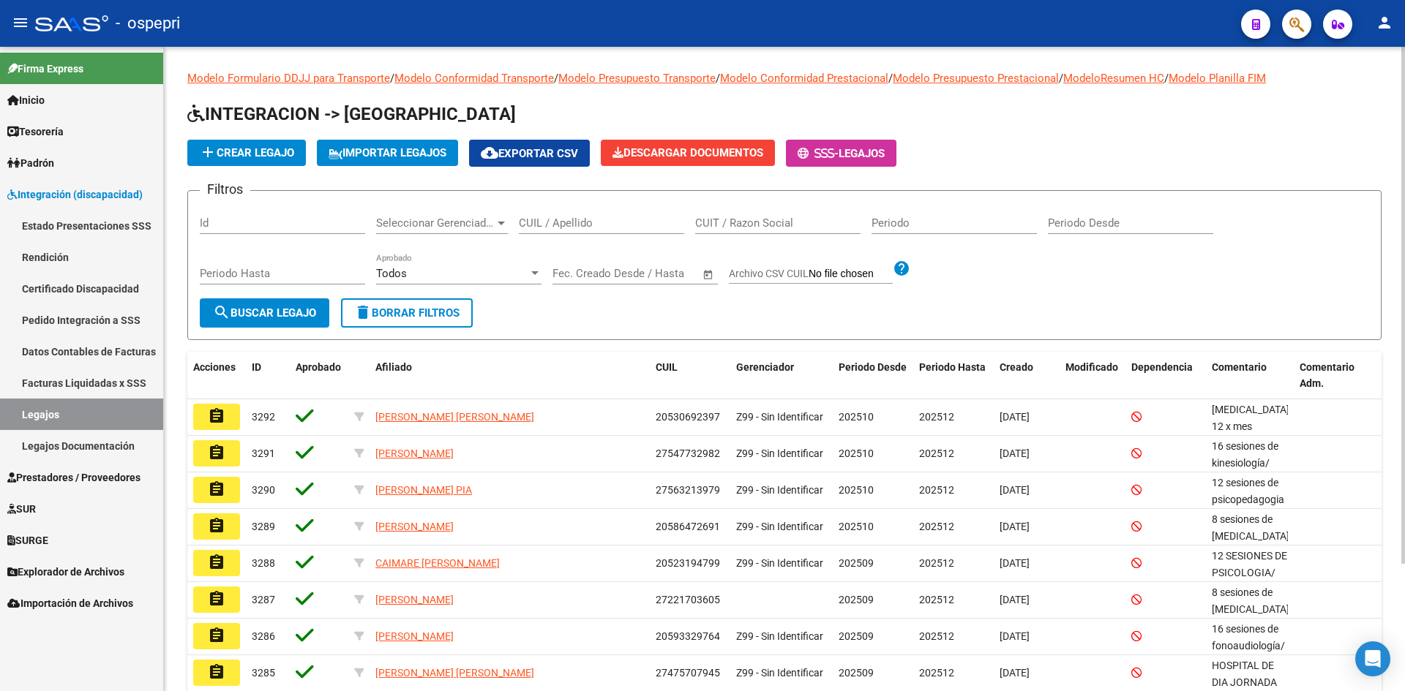
click at [588, 222] on input "CUIL / Apellido" at bounding box center [601, 223] width 165 height 13
paste input "20479297070"
type input "20479297070"
click at [275, 315] on span "search Buscar Legajo" at bounding box center [264, 313] width 103 height 13
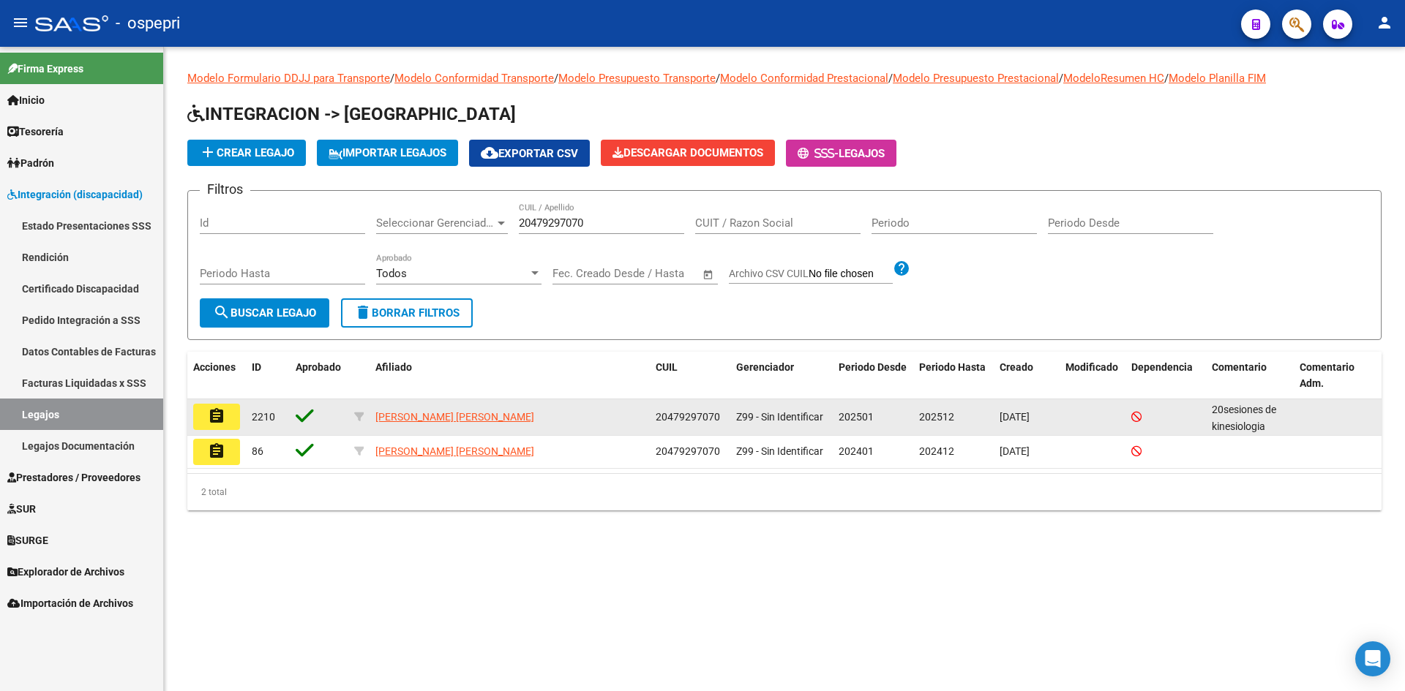
click at [224, 410] on mat-icon "assignment" at bounding box center [217, 417] width 18 height 18
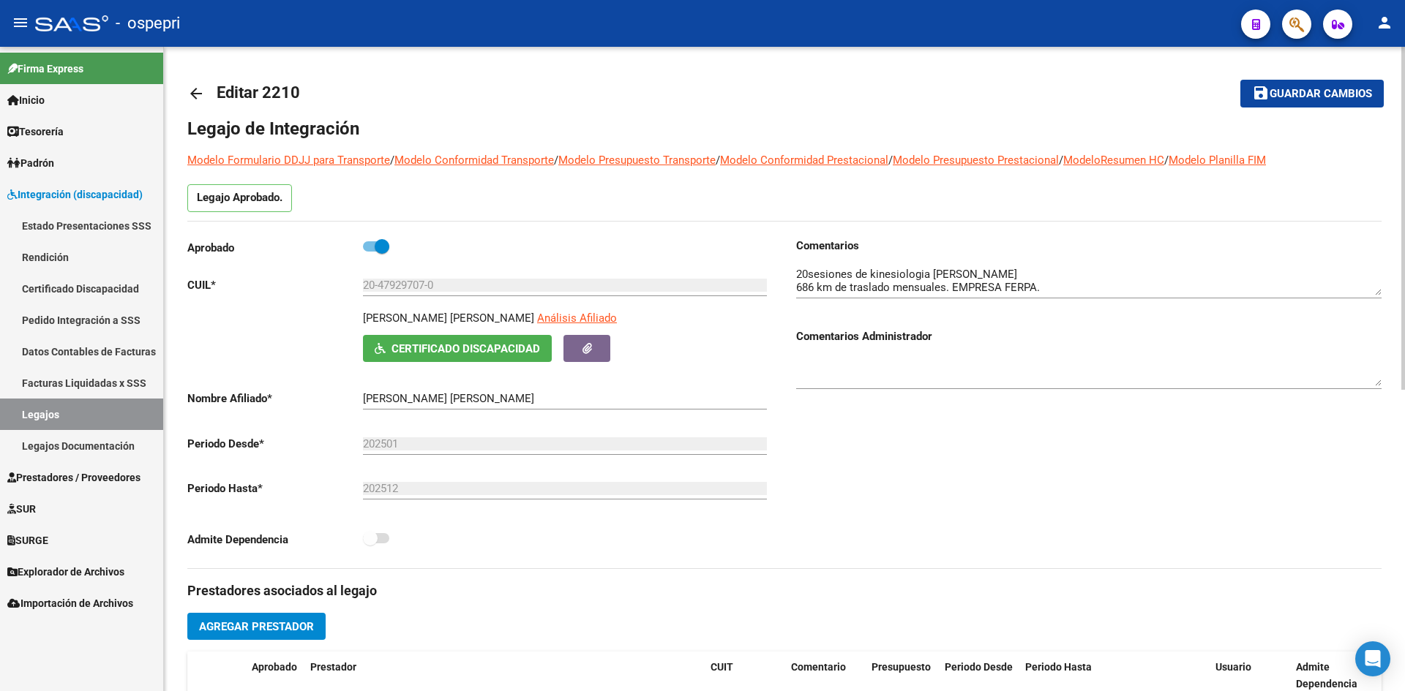
drag, startPoint x: 361, startPoint y: 318, endPoint x: 542, endPoint y: 319, distance: 180.7
click at [542, 319] on div "STEINAKER WAGNER ERWIN MALEK Análisis Afiliado Certificado Discapacidad ARCA Pa…" at bounding box center [479, 336] width 585 height 52
copy p "STEINAKER WAGNER ERWIN MALEK"
click at [506, 339] on button "Certificado Discapacidad" at bounding box center [457, 348] width 189 height 27
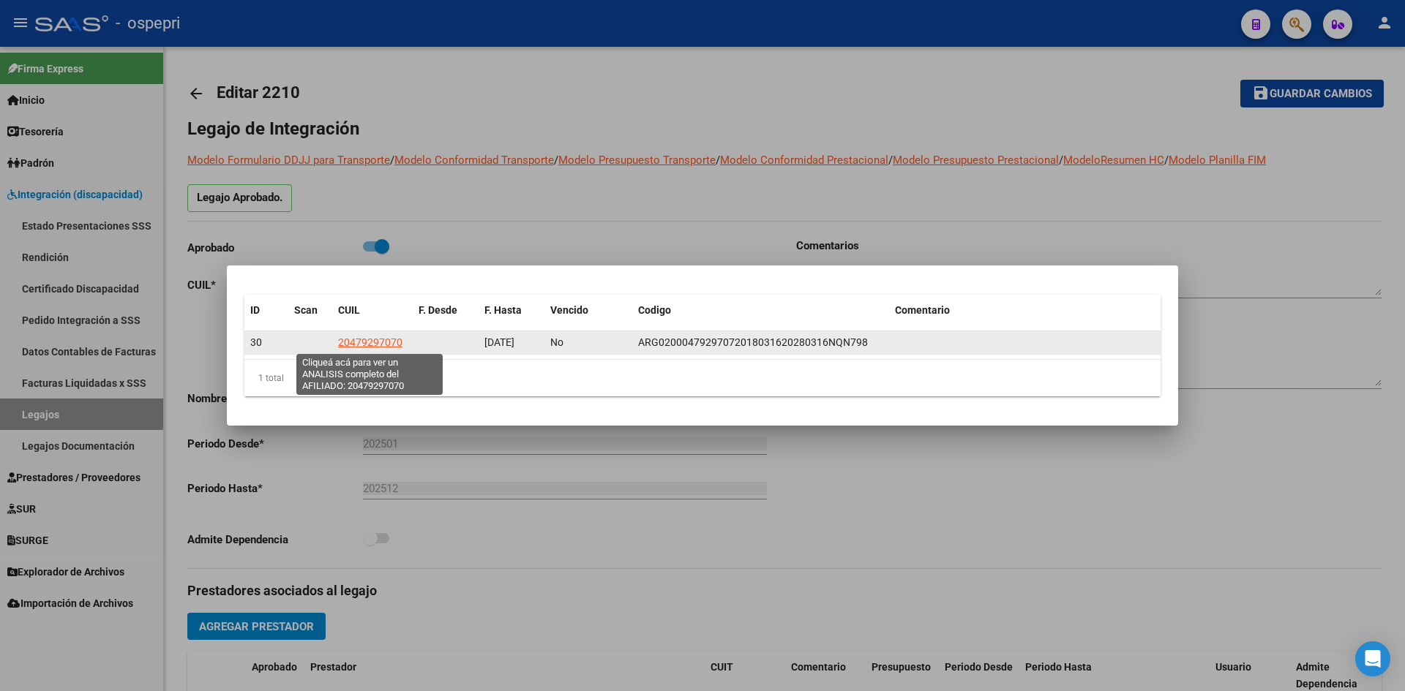
click at [376, 343] on span "20479297070" at bounding box center [370, 343] width 64 height 12
click at [378, 341] on span "20479297070" at bounding box center [370, 343] width 64 height 12
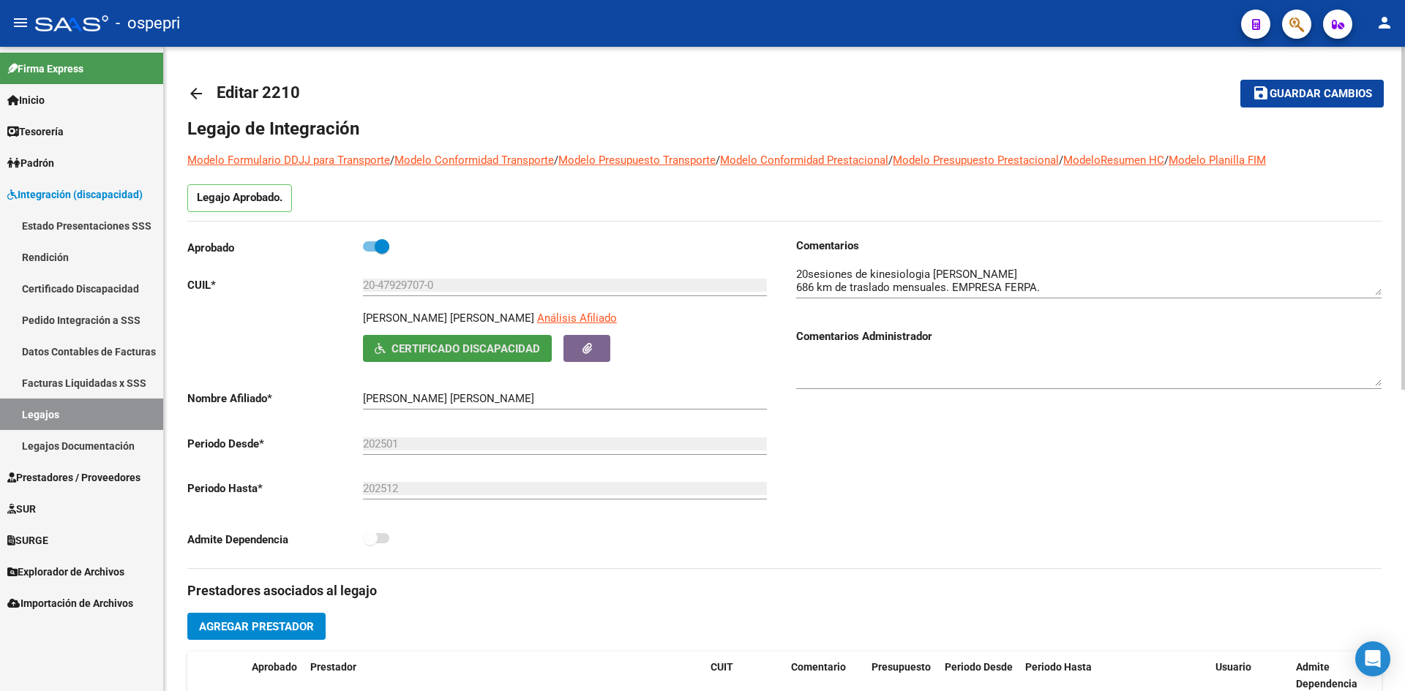
click at [513, 342] on span "Certificado Discapacidad" at bounding box center [457, 348] width 165 height 13
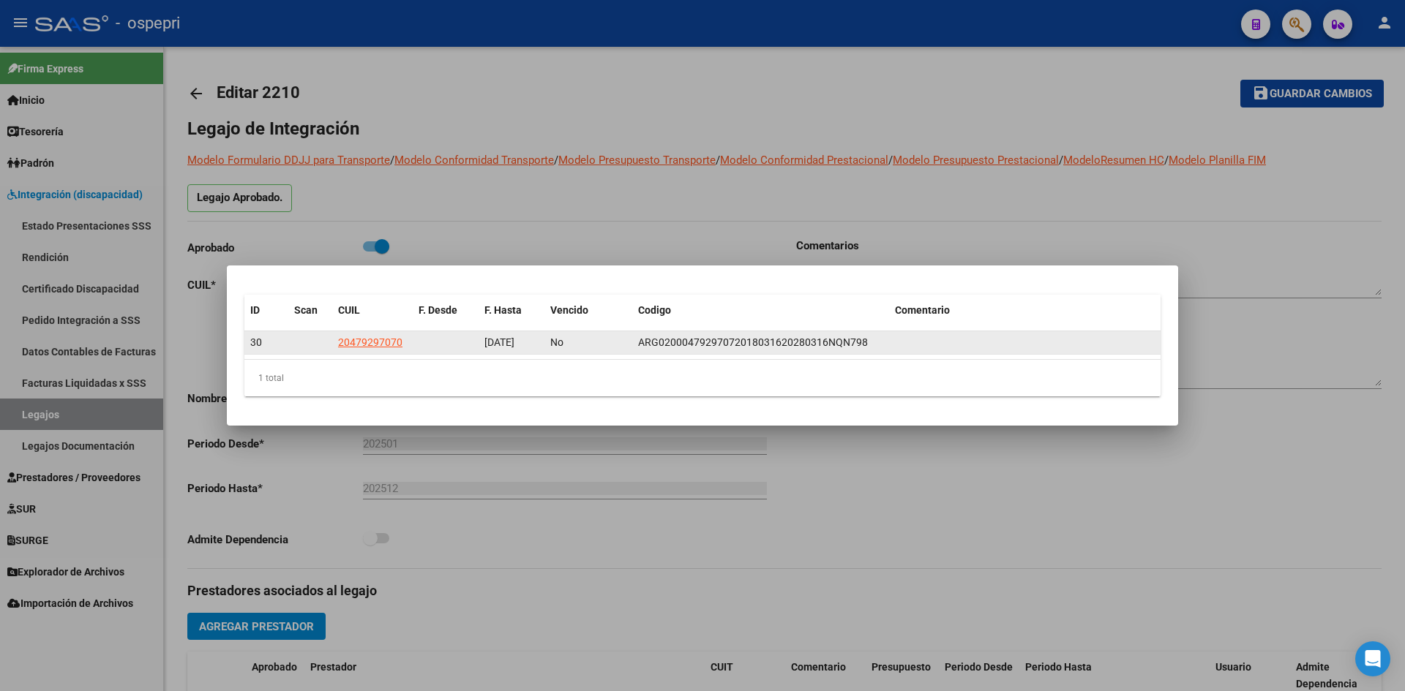
click at [304, 339] on datatable-body-cell at bounding box center [310, 342] width 44 height 23
click at [255, 345] on span "30" at bounding box center [256, 343] width 12 height 12
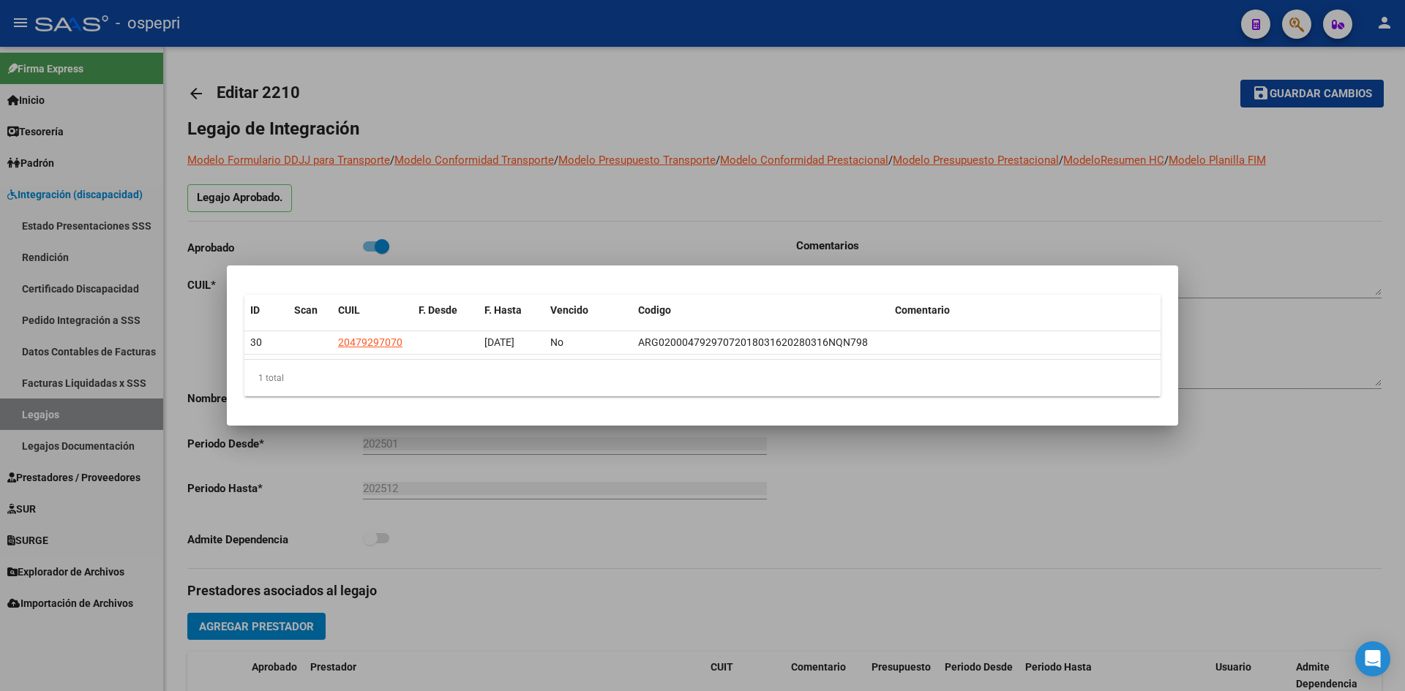
click at [450, 388] on div "1 total" at bounding box center [702, 378] width 916 height 37
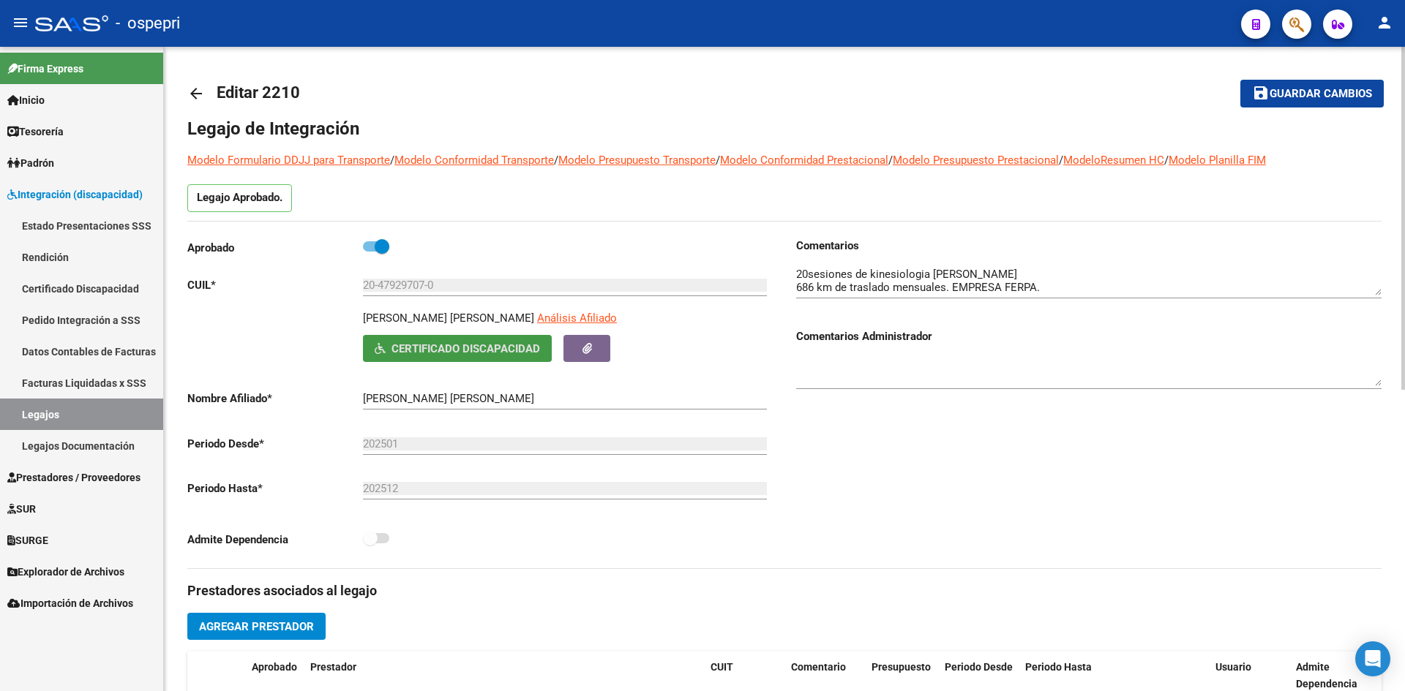
click at [440, 352] on span "Certificado Discapacidad" at bounding box center [465, 348] width 149 height 13
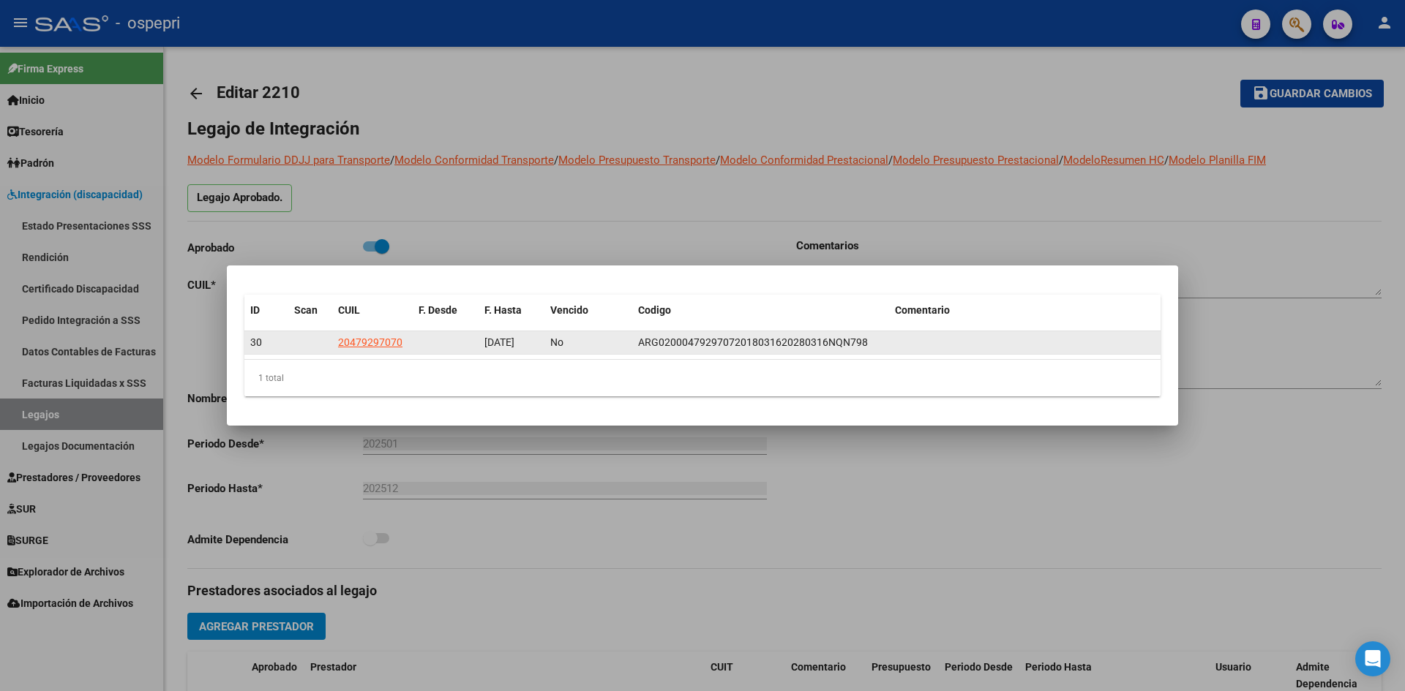
drag, startPoint x: 404, startPoint y: 343, endPoint x: 311, endPoint y: 353, distance: 93.4
click at [311, 353] on div "30 20479297070 16/03/2028 No ARG02000479297072018031620280316NQN798" at bounding box center [702, 342] width 916 height 23
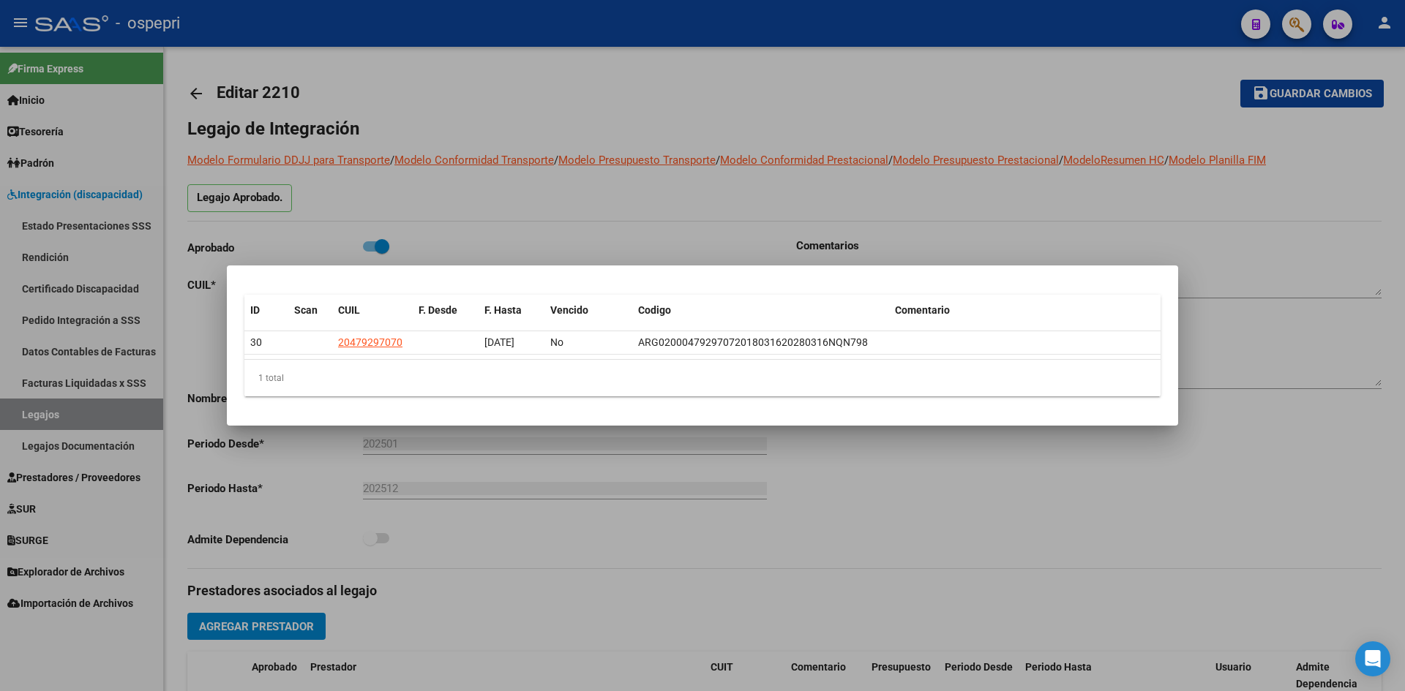
copy span "20479297070"
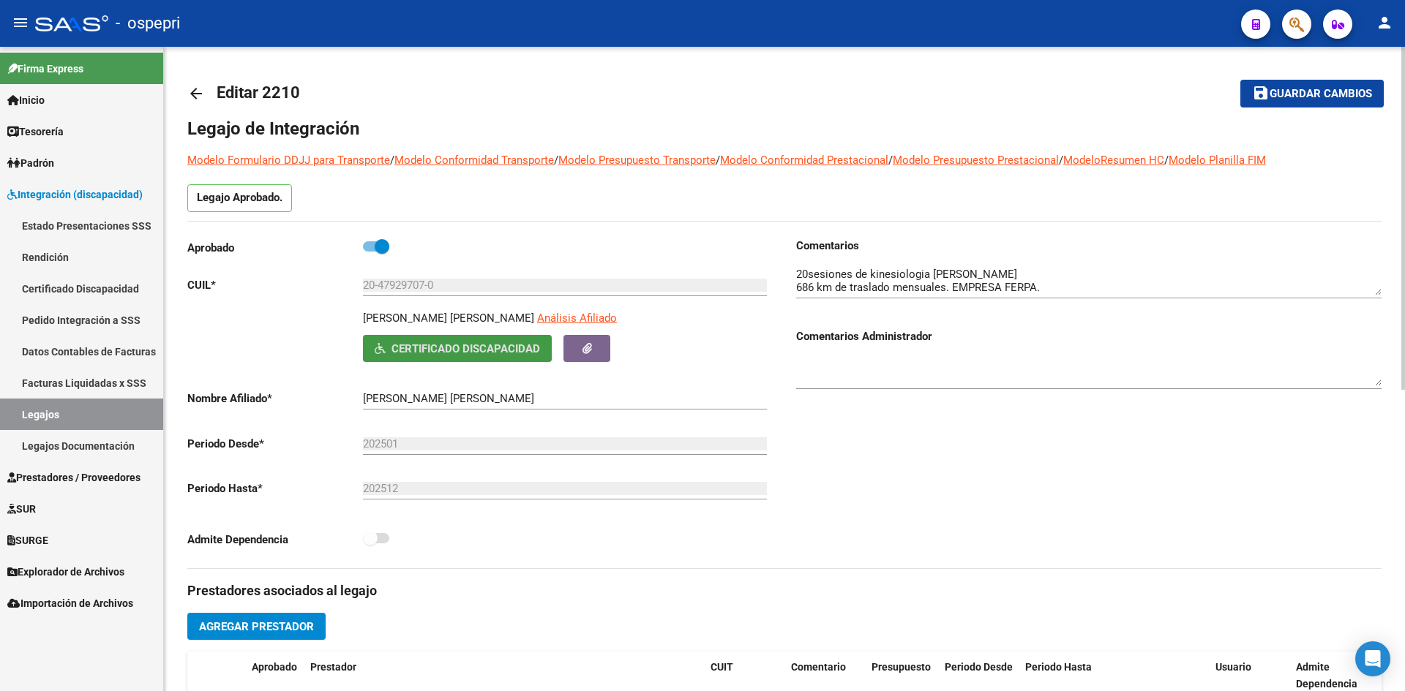
click at [195, 96] on mat-icon "arrow_back" at bounding box center [196, 94] width 18 height 18
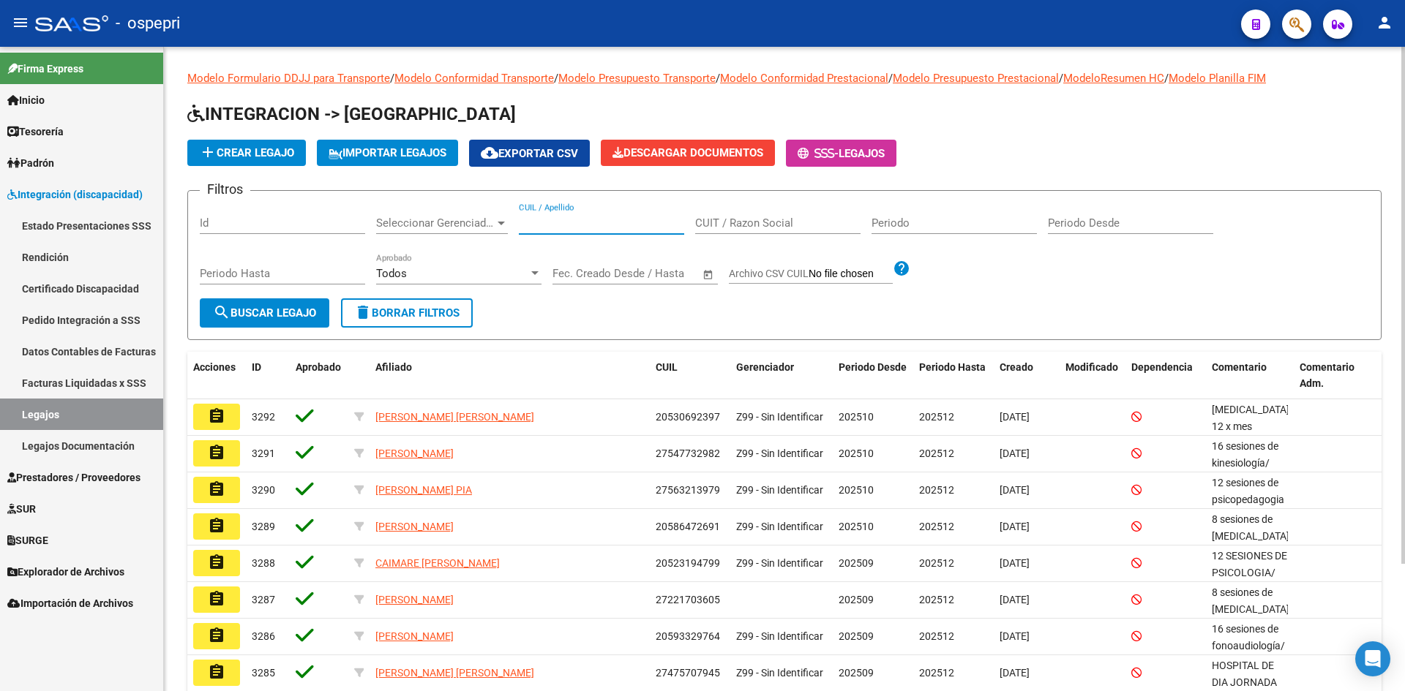
click at [538, 220] on input "CUIL / Apellido" at bounding box center [601, 223] width 165 height 13
paste input "20483192496"
type input "20483192496"
click at [290, 315] on span "search Buscar Legajo" at bounding box center [264, 313] width 103 height 13
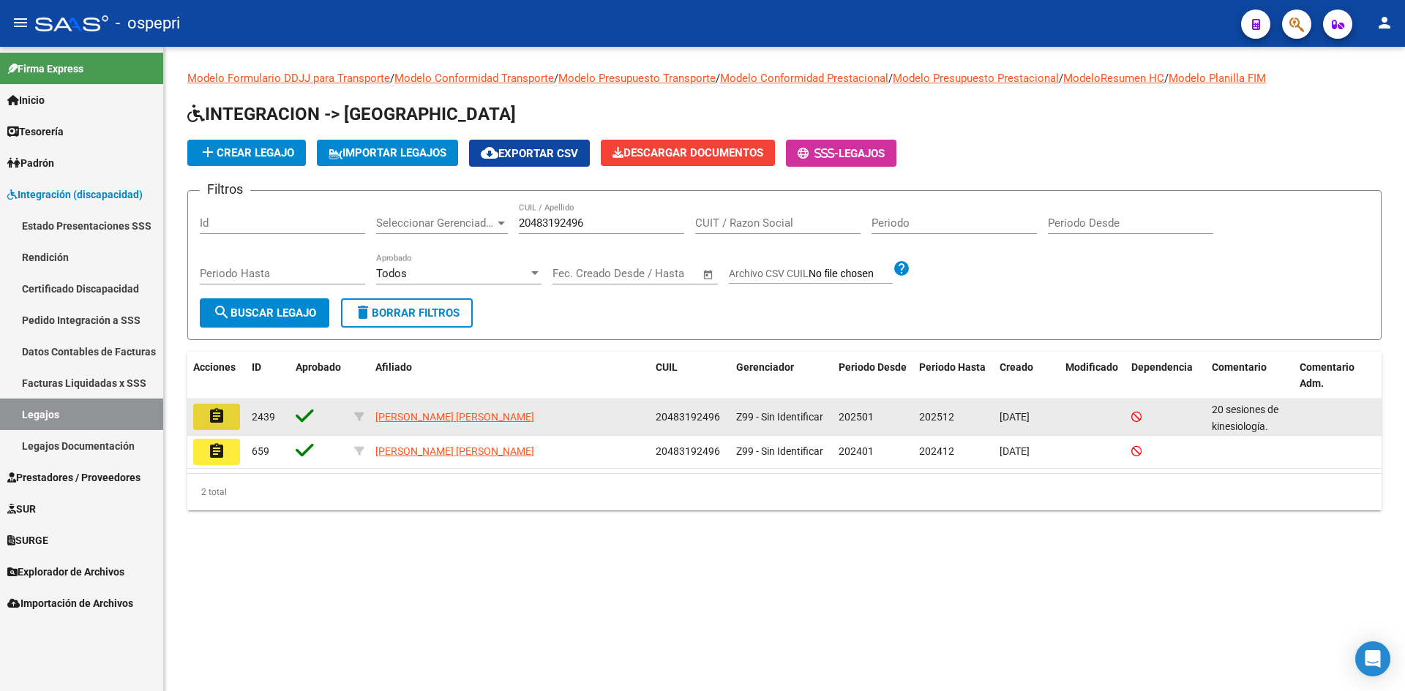
click at [216, 413] on mat-icon "assignment" at bounding box center [217, 417] width 18 height 18
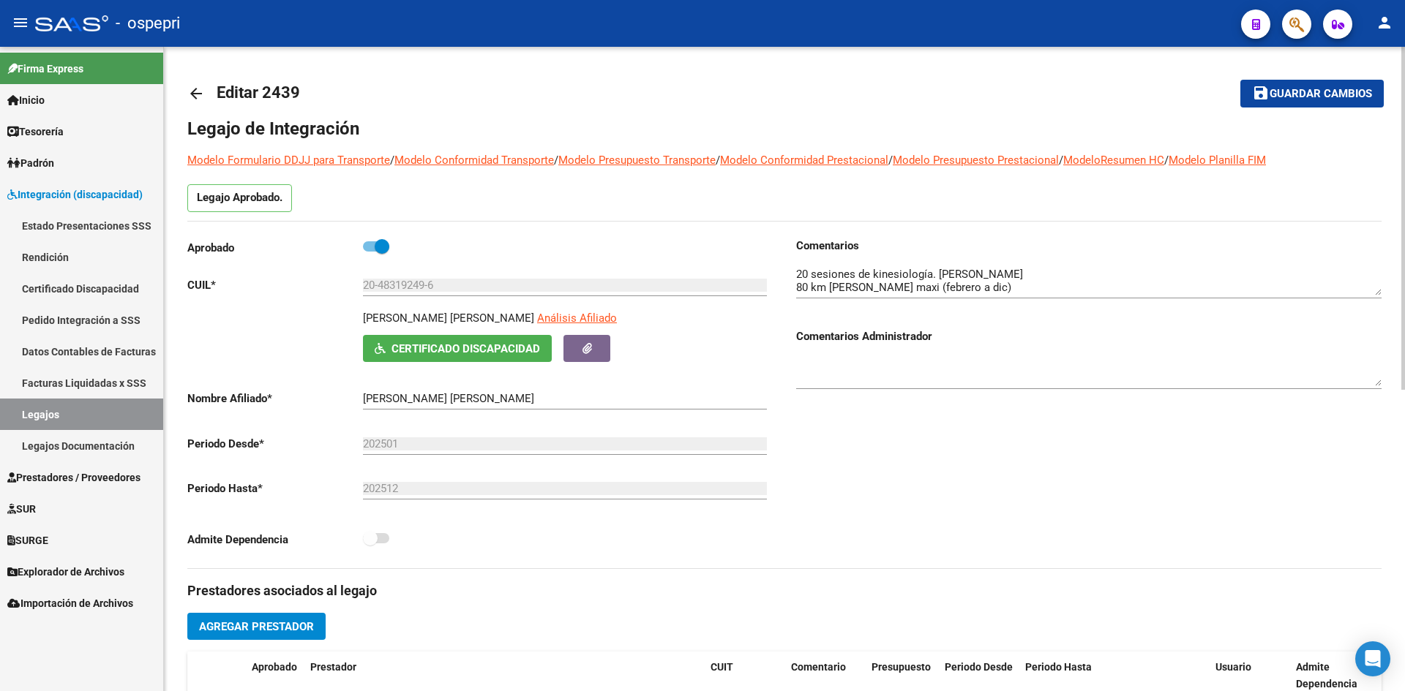
drag, startPoint x: 365, startPoint y: 318, endPoint x: 566, endPoint y: 323, distance: 200.5
click at [534, 323] on p "ARGÜELLO VILLEGAS AGUSTIN EZEQUIEL" at bounding box center [448, 318] width 171 height 16
copy p "ARGÜELLO VILLEGAS AGUSTIN EZEQUIEL"
click at [469, 350] on span "Certificado Discapacidad" at bounding box center [465, 348] width 149 height 13
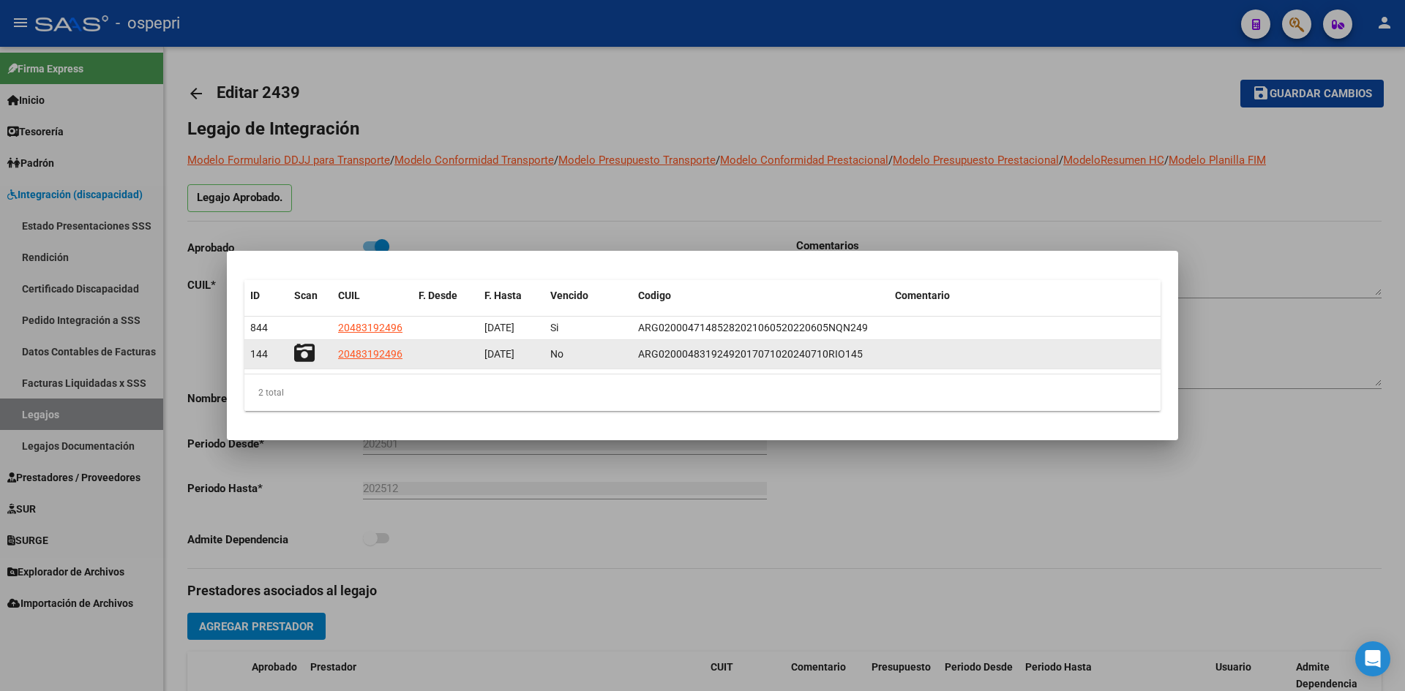
click at [303, 353] on icon at bounding box center [304, 353] width 20 height 20
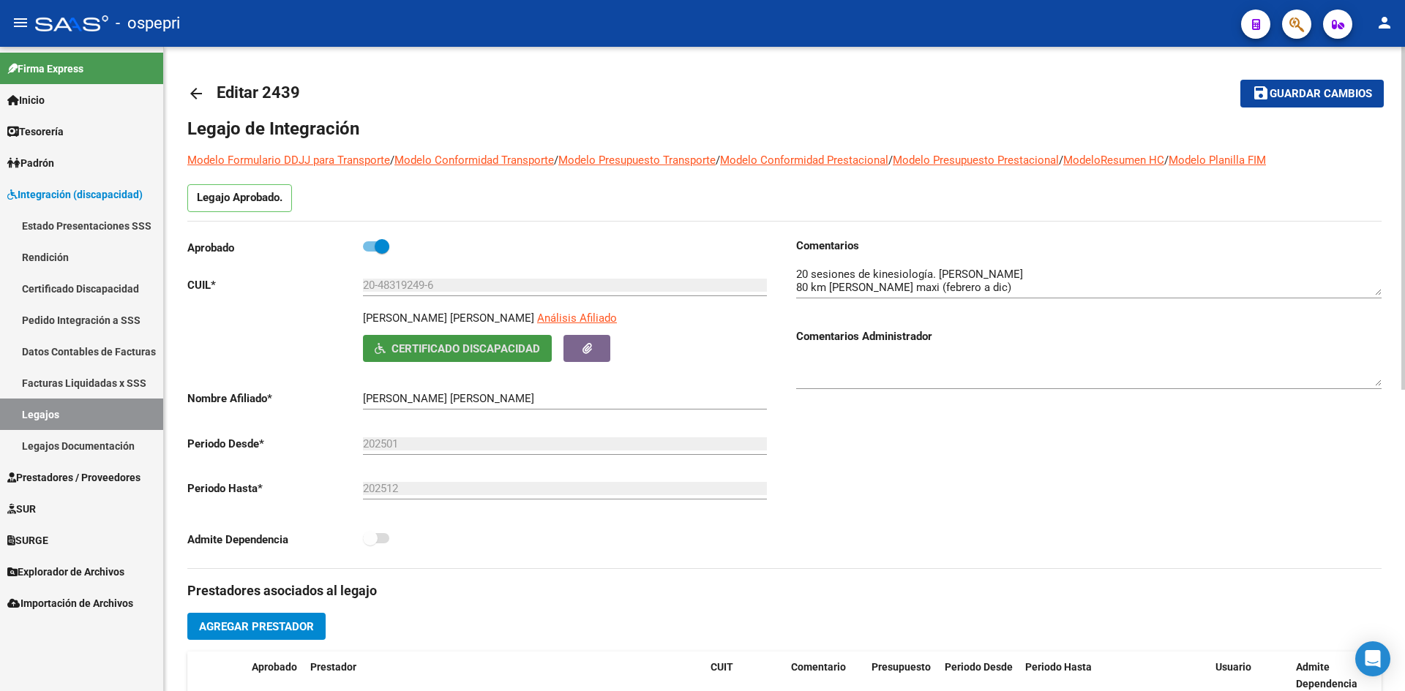
click at [195, 89] on mat-icon "arrow_back" at bounding box center [196, 94] width 18 height 18
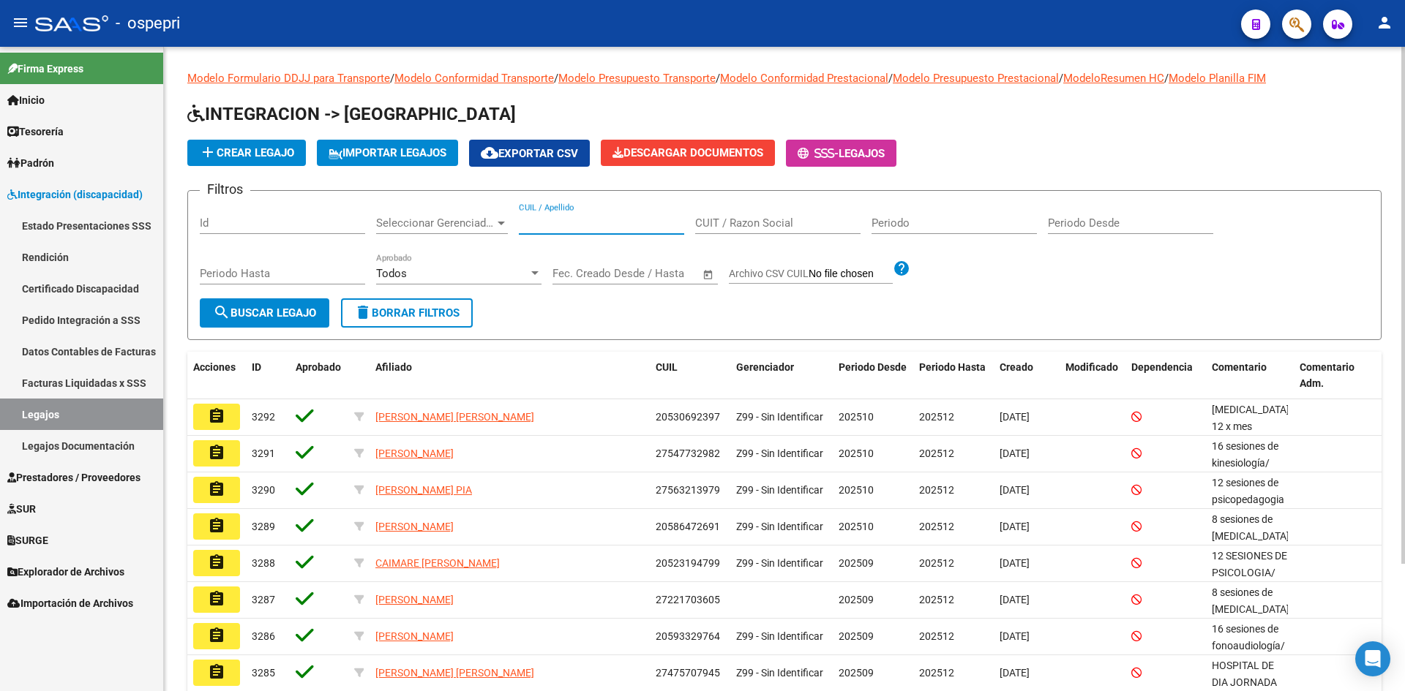
click at [567, 221] on input "CUIL / Apellido" at bounding box center [601, 223] width 165 height 13
paste input "20501166376"
type input "20501166376"
click at [287, 314] on span "search Buscar Legajo" at bounding box center [264, 313] width 103 height 13
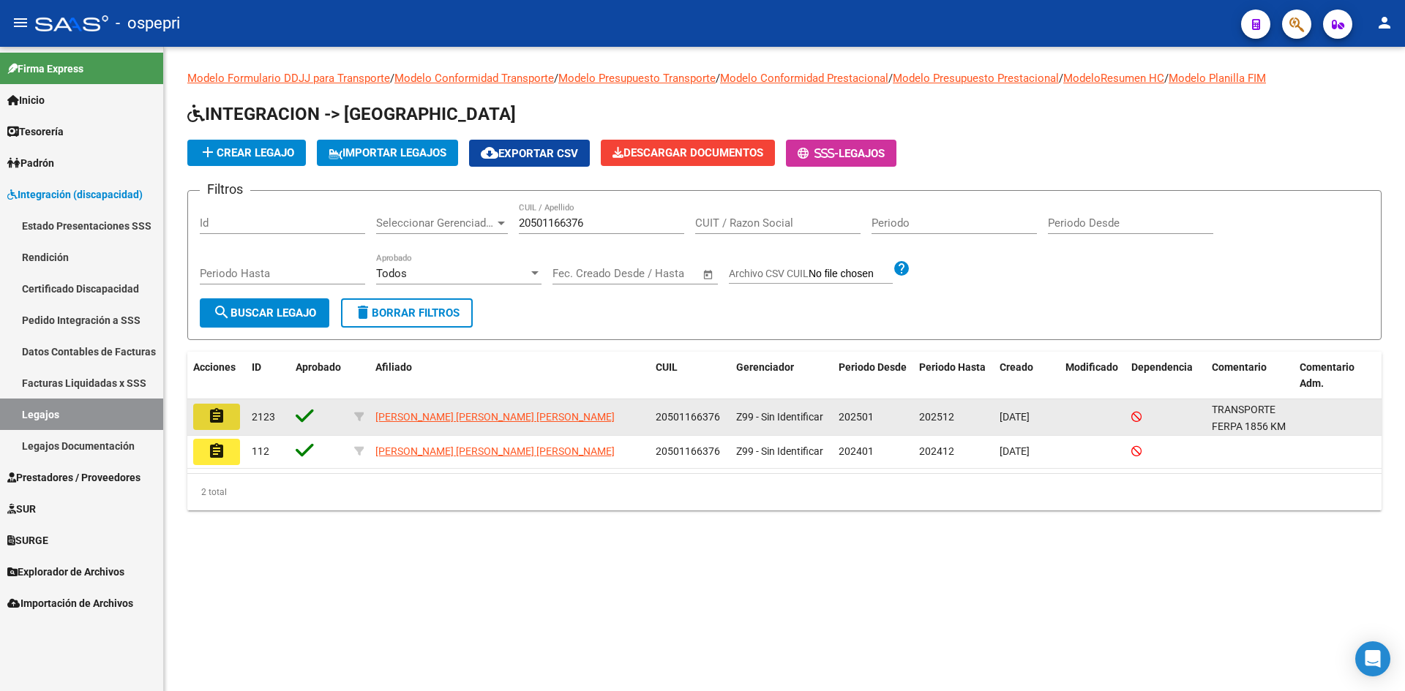
click at [214, 416] on mat-icon "assignment" at bounding box center [217, 417] width 18 height 18
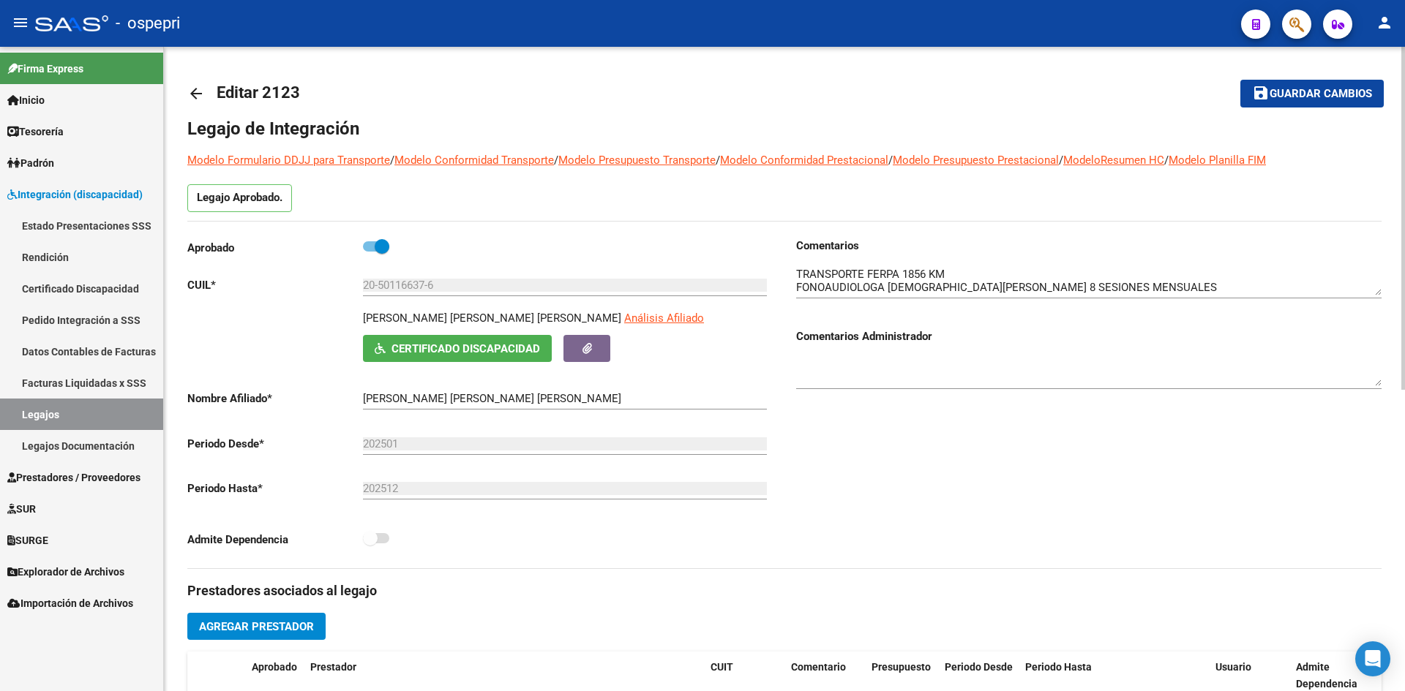
drag, startPoint x: 364, startPoint y: 315, endPoint x: 577, endPoint y: 316, distance: 212.9
click at [577, 316] on p "ASTUDILLO ESCUDERO SANTIAGO GABRIEL" at bounding box center [492, 318] width 258 height 16
copy p "ASTUDILLO ESCUDERO SANTIAGO GABRIEL"
click at [439, 339] on button "Certificado Discapacidad" at bounding box center [457, 348] width 189 height 27
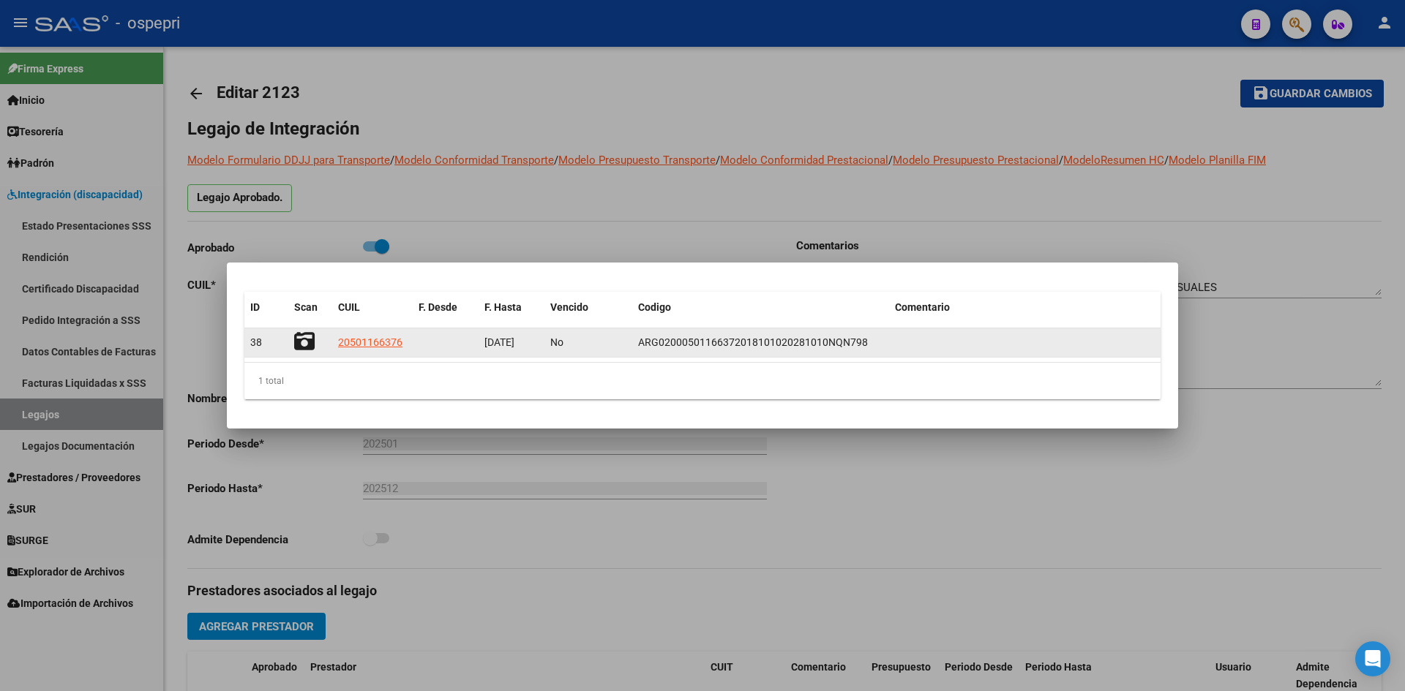
click at [304, 339] on icon at bounding box center [304, 341] width 20 height 20
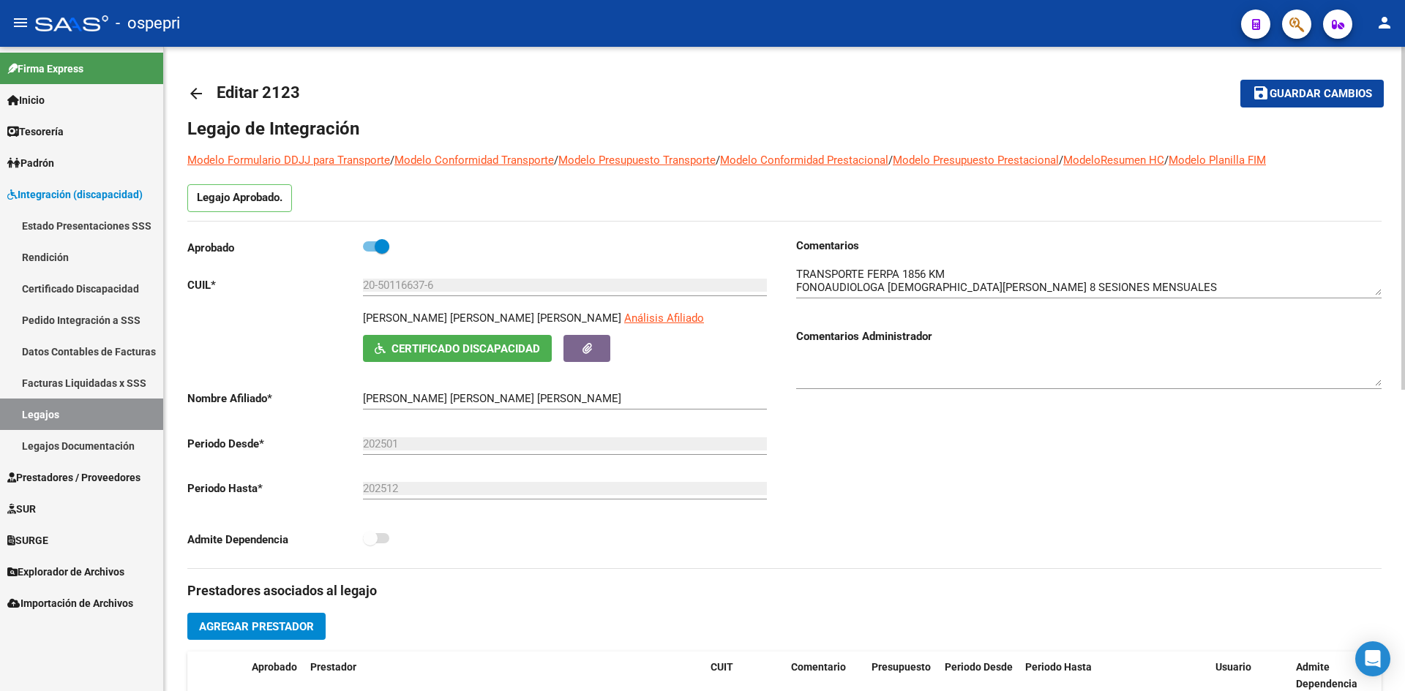
click at [194, 86] on mat-icon "arrow_back" at bounding box center [196, 94] width 18 height 18
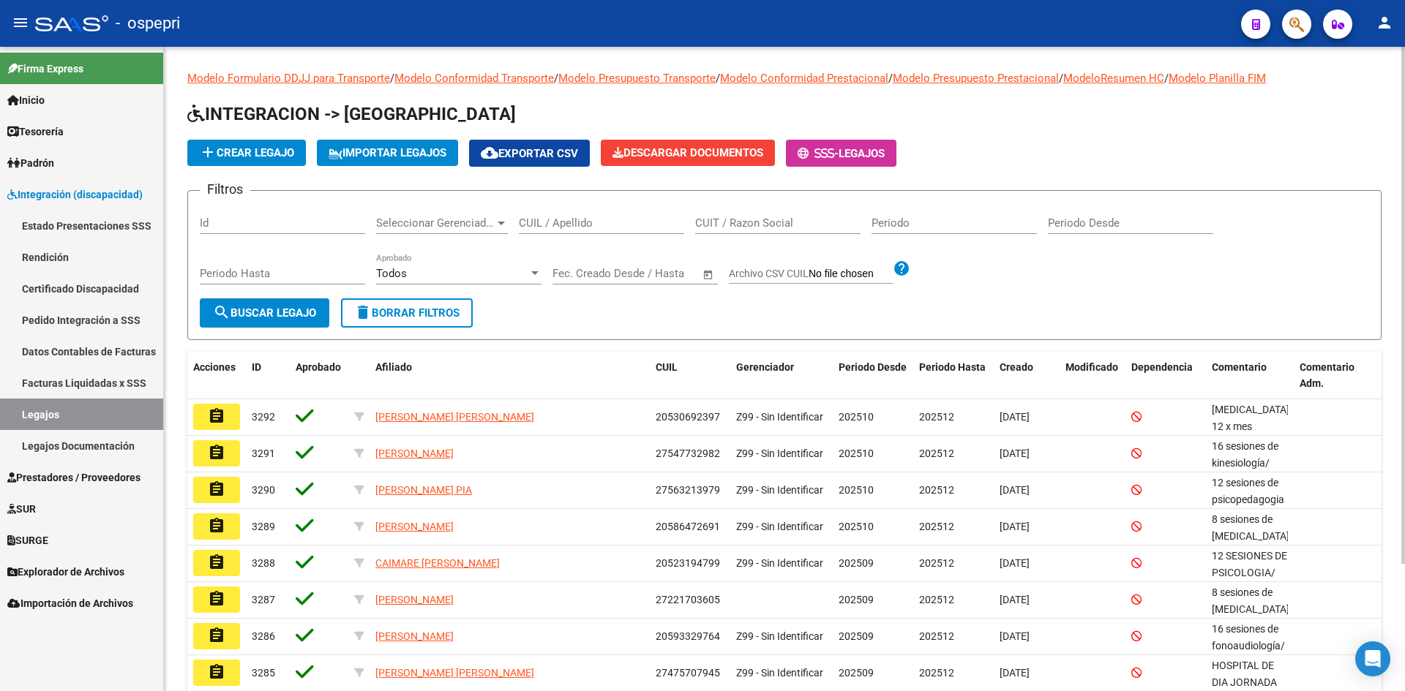
click at [540, 217] on input "CUIL / Apellido" at bounding box center [601, 223] width 165 height 13
paste input "20506974888"
type input "20506974888"
click at [305, 319] on span "search Buscar Legajo" at bounding box center [264, 313] width 103 height 13
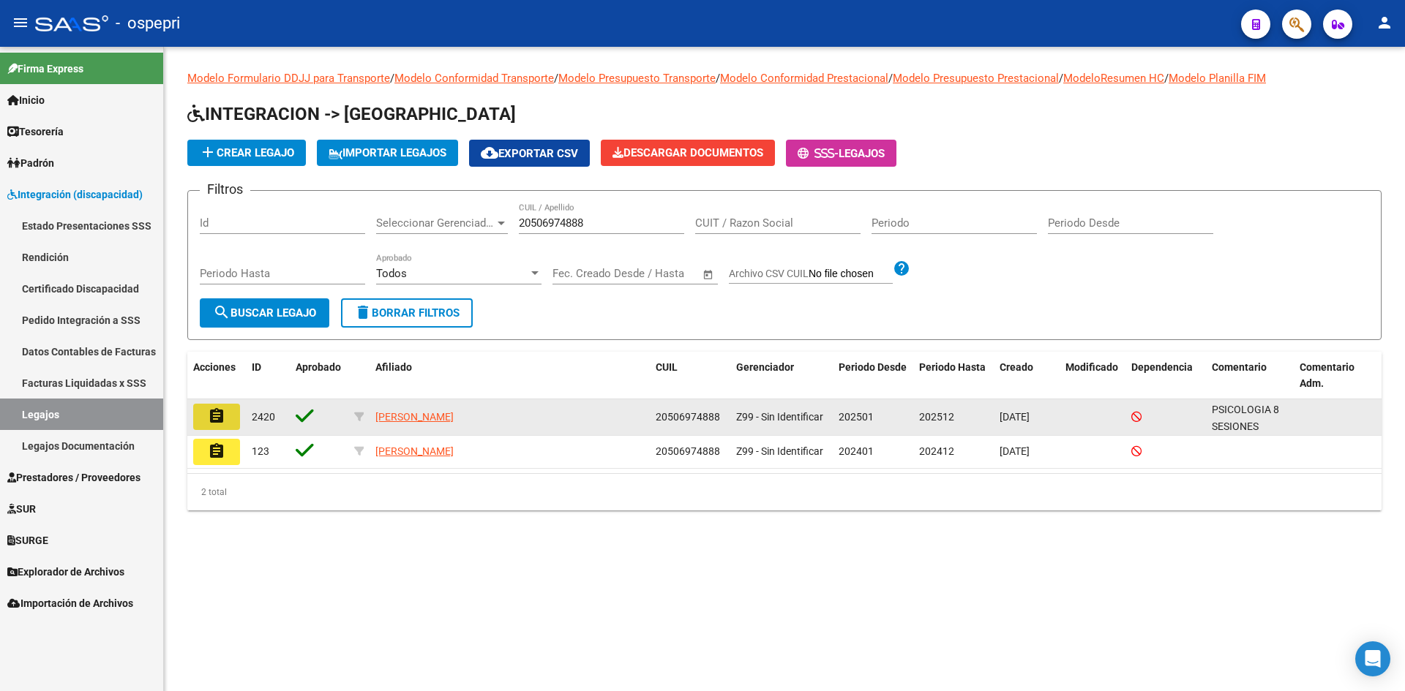
click at [225, 413] on mat-icon "assignment" at bounding box center [217, 417] width 18 height 18
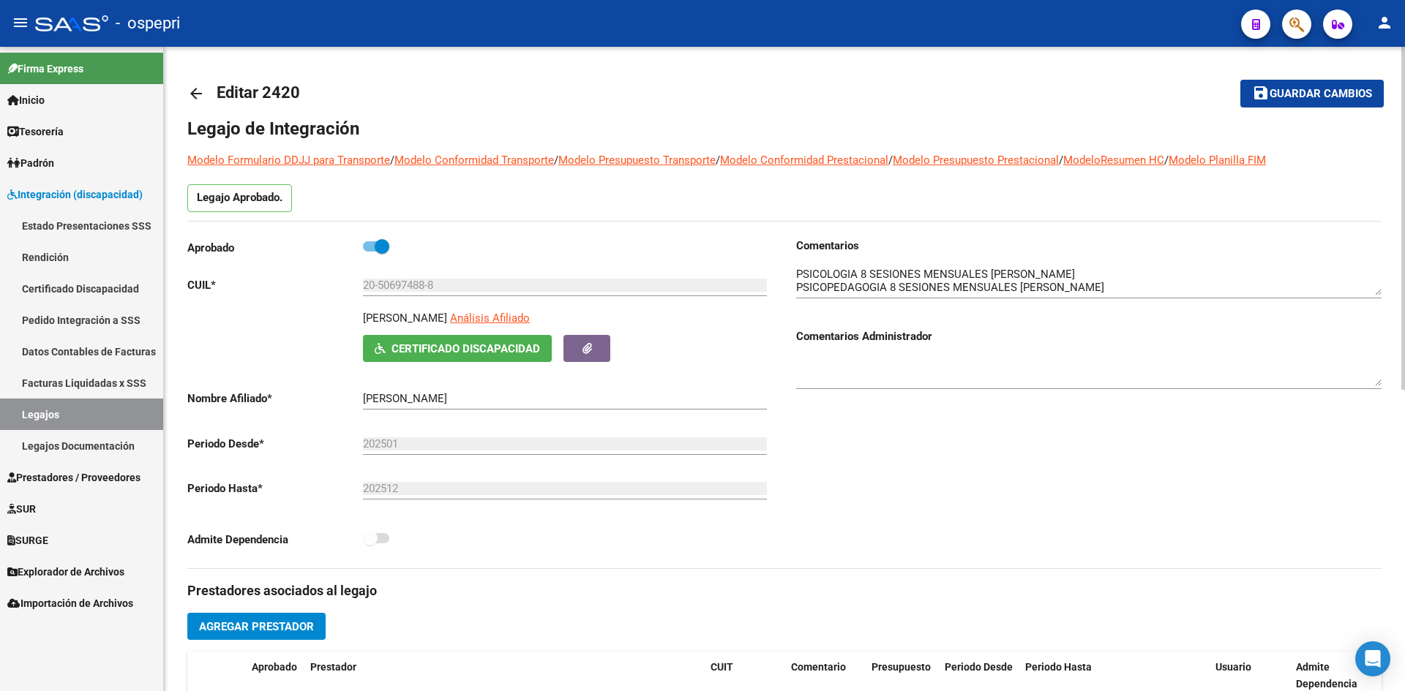
drag, startPoint x: 364, startPoint y: 318, endPoint x: 503, endPoint y: 326, distance: 139.3
click at [503, 326] on div "MUÑOZ LEANDRO EXEQUIEL Análisis Afiliado" at bounding box center [568, 322] width 410 height 25
copy p "MUÑOZ LEANDRO EXEQUIEL"
click at [500, 348] on span "Certificado Discapacidad" at bounding box center [465, 348] width 149 height 13
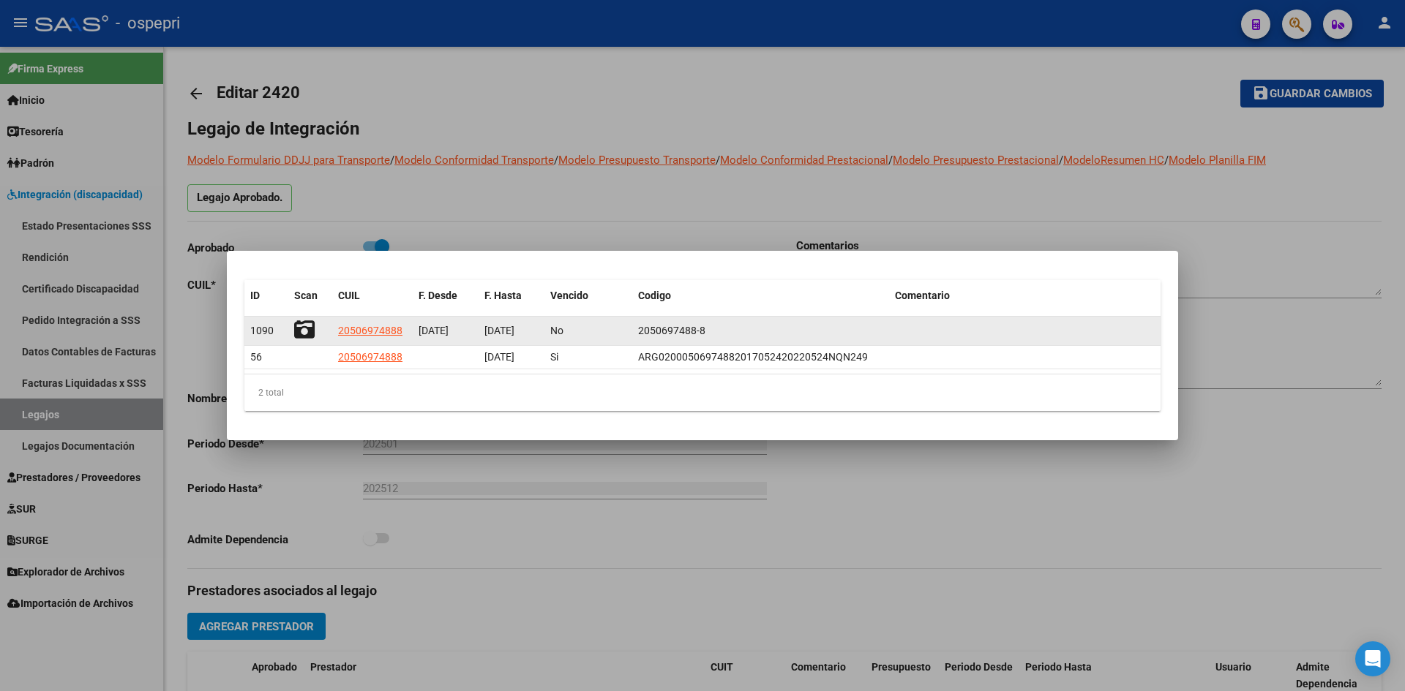
click at [305, 329] on icon at bounding box center [304, 330] width 20 height 20
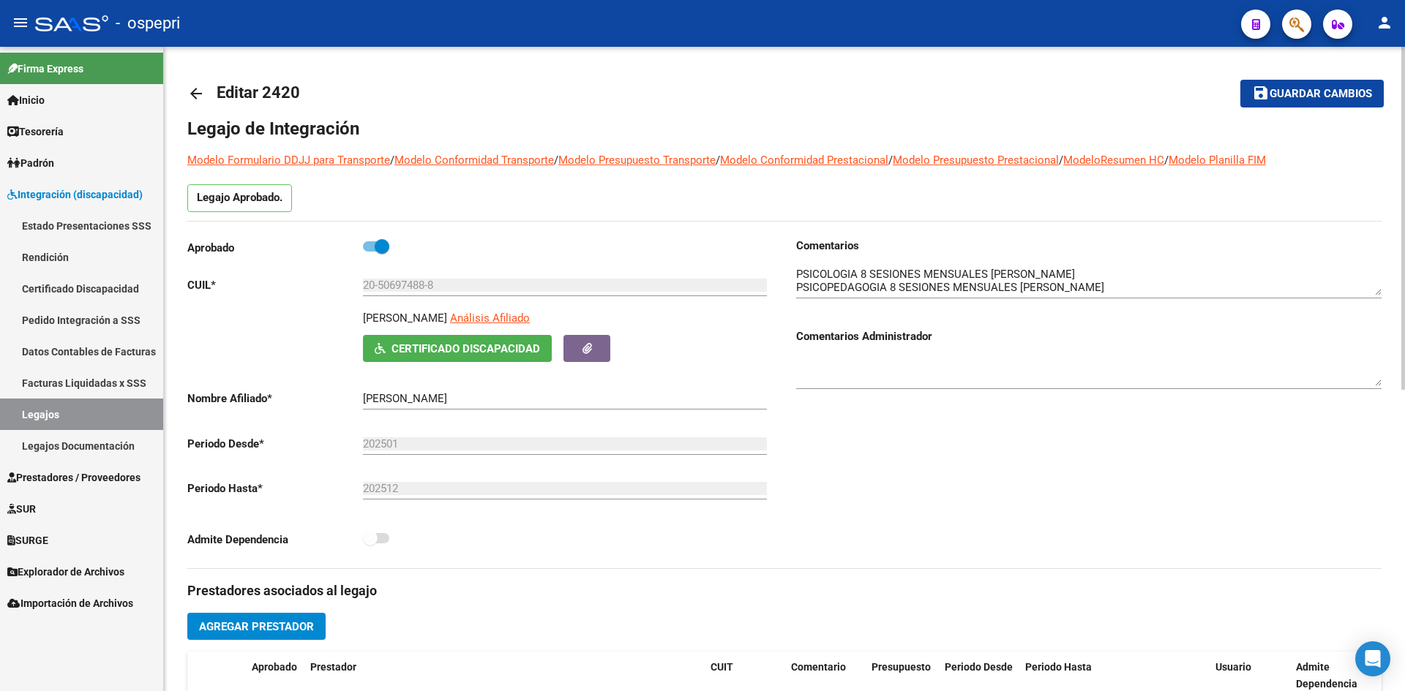
click at [191, 94] on mat-icon "arrow_back" at bounding box center [196, 94] width 18 height 18
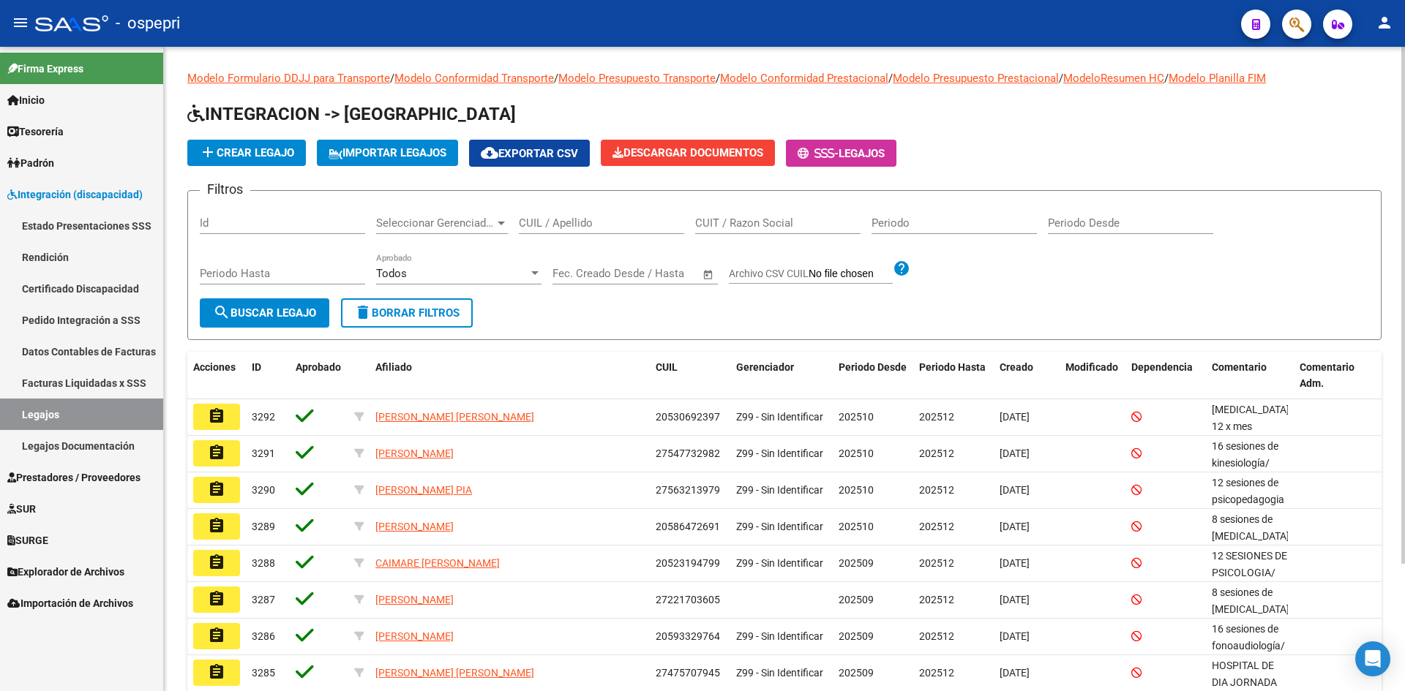
click at [577, 223] on input "CUIL / Apellido" at bounding box center [601, 223] width 165 height 13
paste input "20507460144"
type input "20507460144"
click at [310, 312] on span "search Buscar Legajo" at bounding box center [264, 313] width 103 height 13
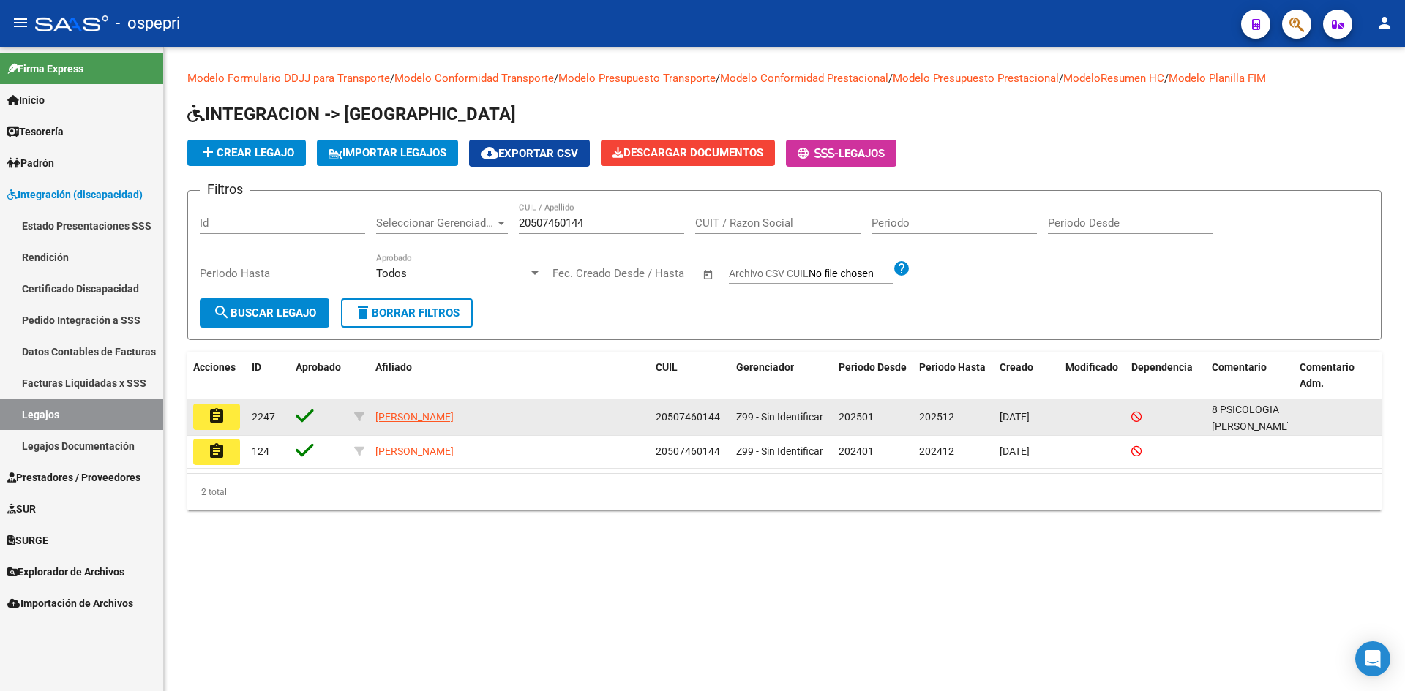
click at [217, 417] on mat-icon "assignment" at bounding box center [217, 417] width 18 height 18
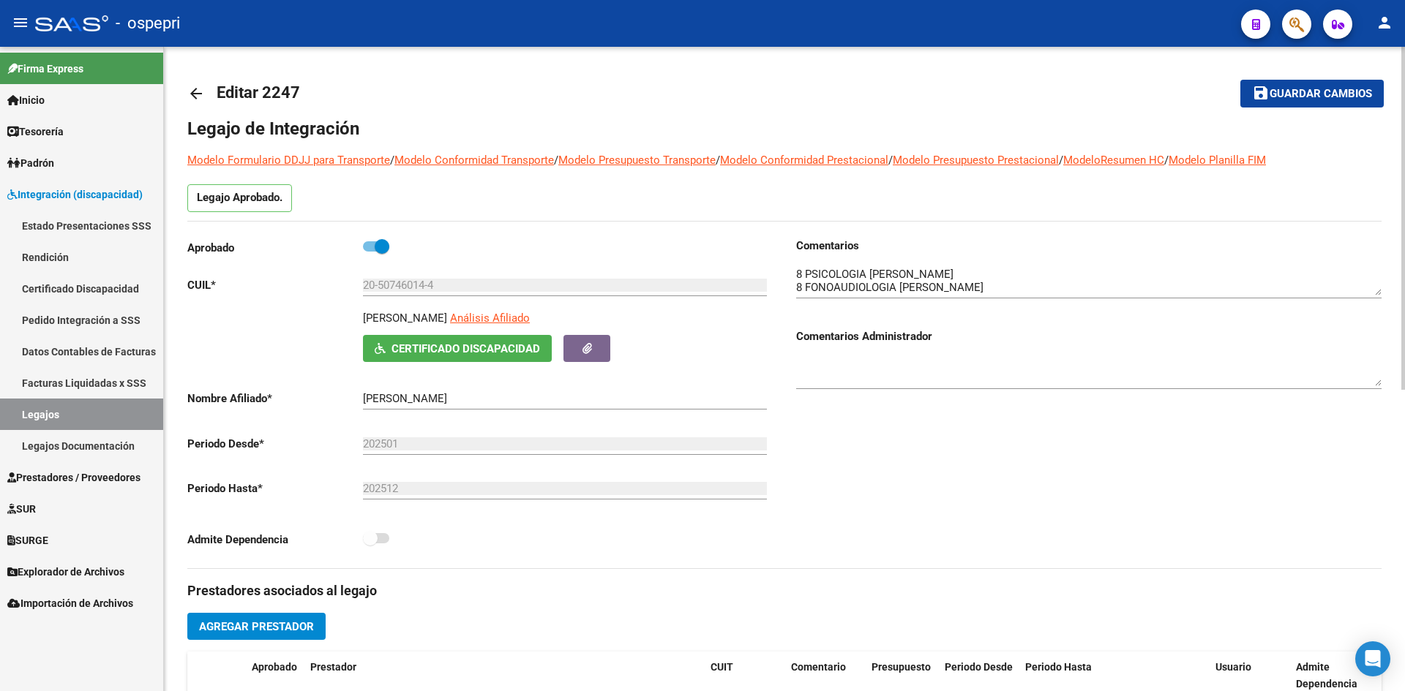
drag, startPoint x: 364, startPoint y: 316, endPoint x: 530, endPoint y: 324, distance: 166.3
click at [447, 324] on p "ESCALONA HASENAUER BASTIAN" at bounding box center [405, 318] width 84 height 16
click at [449, 345] on span "Certificado Discapacidad" at bounding box center [465, 348] width 149 height 13
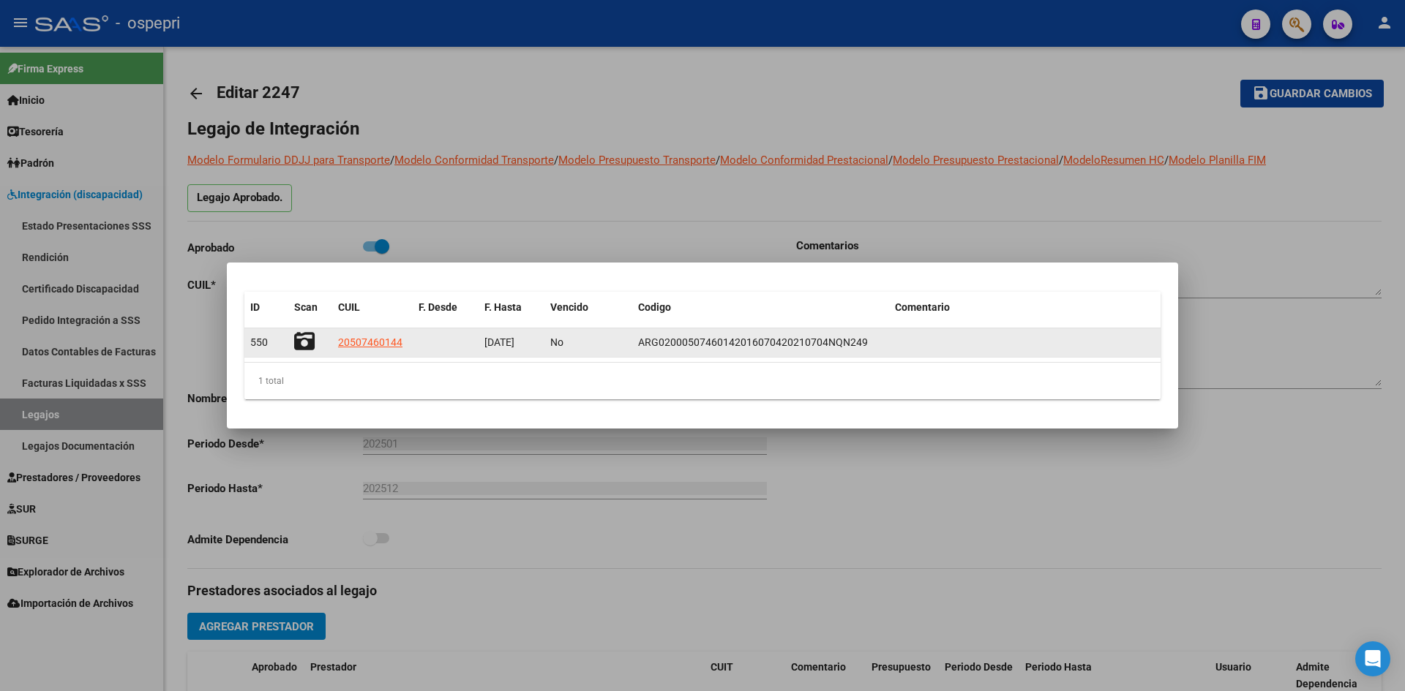
click at [303, 339] on icon at bounding box center [304, 341] width 20 height 20
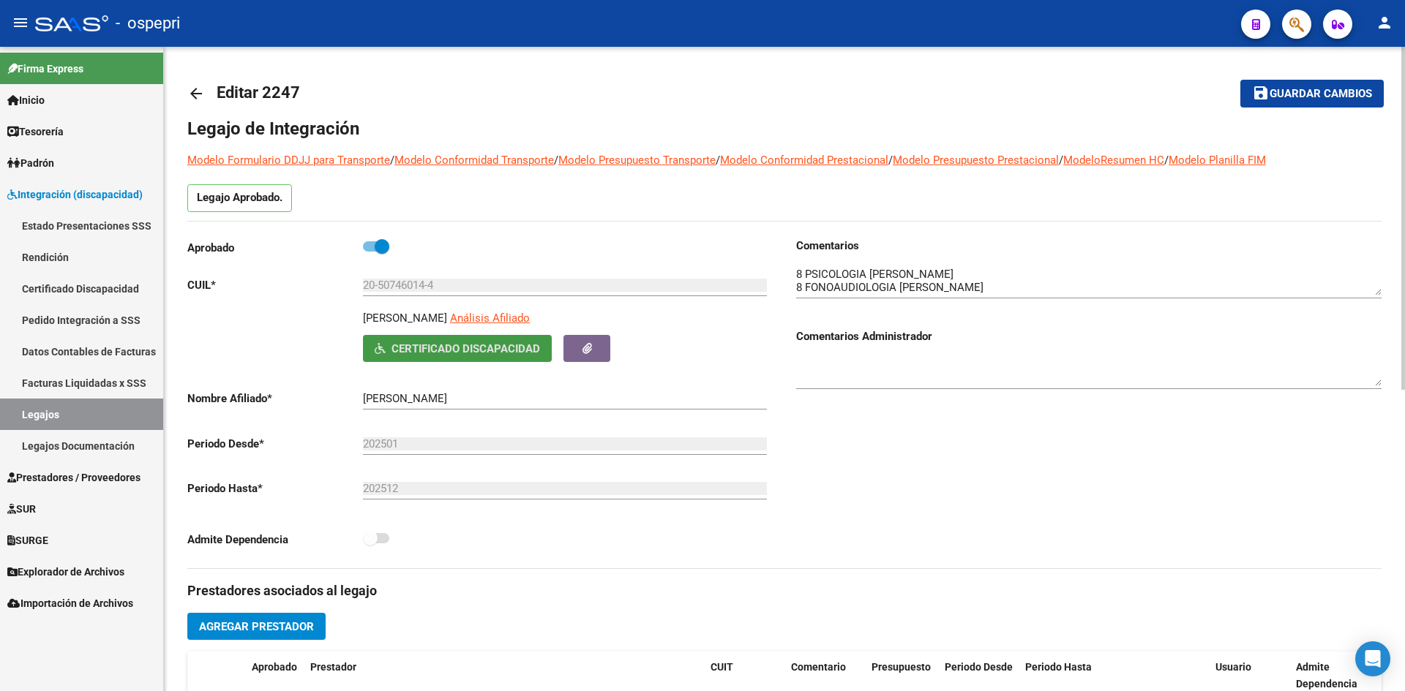
click at [198, 91] on mat-icon "arrow_back" at bounding box center [196, 94] width 18 height 18
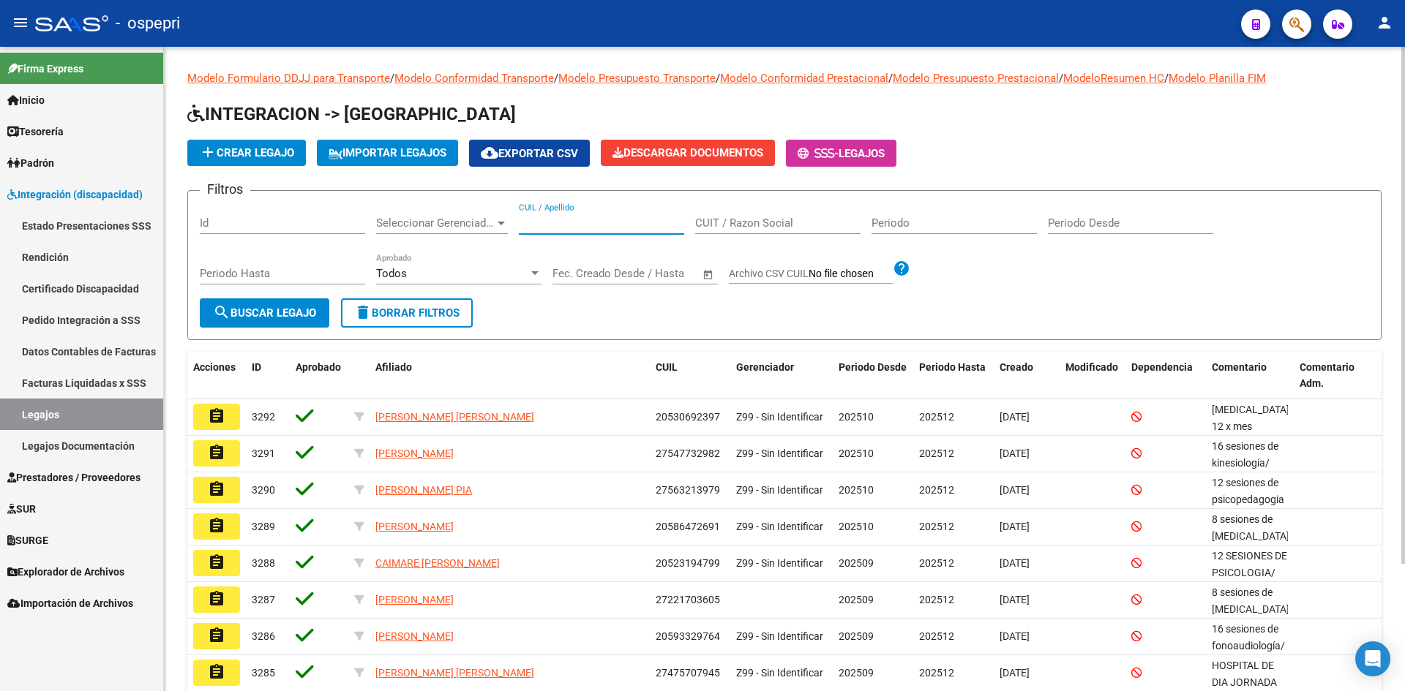
click at [544, 223] on input "CUIL / Apellido" at bounding box center [601, 223] width 165 height 13
paste input "20507461884"
type input "20507461884"
click at [301, 313] on span "search Buscar Legajo" at bounding box center [264, 313] width 103 height 13
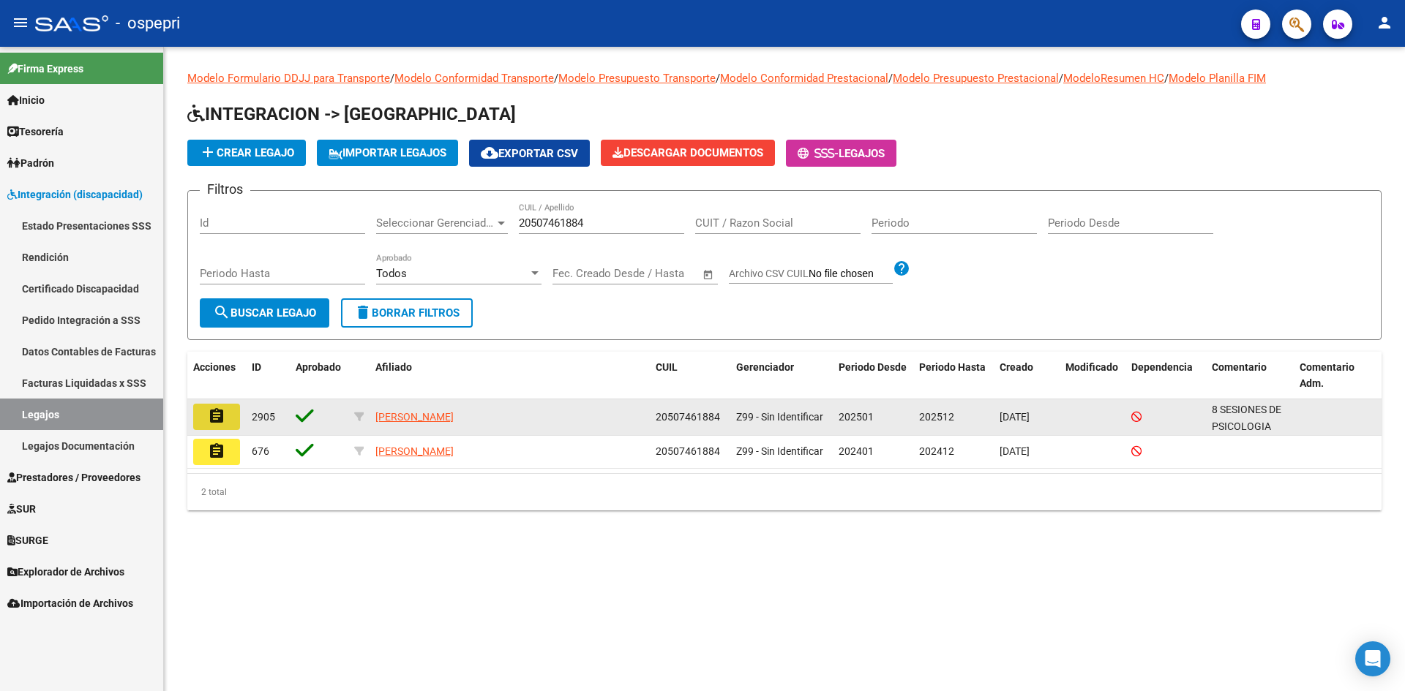
click at [219, 418] on mat-icon "assignment" at bounding box center [217, 417] width 18 height 18
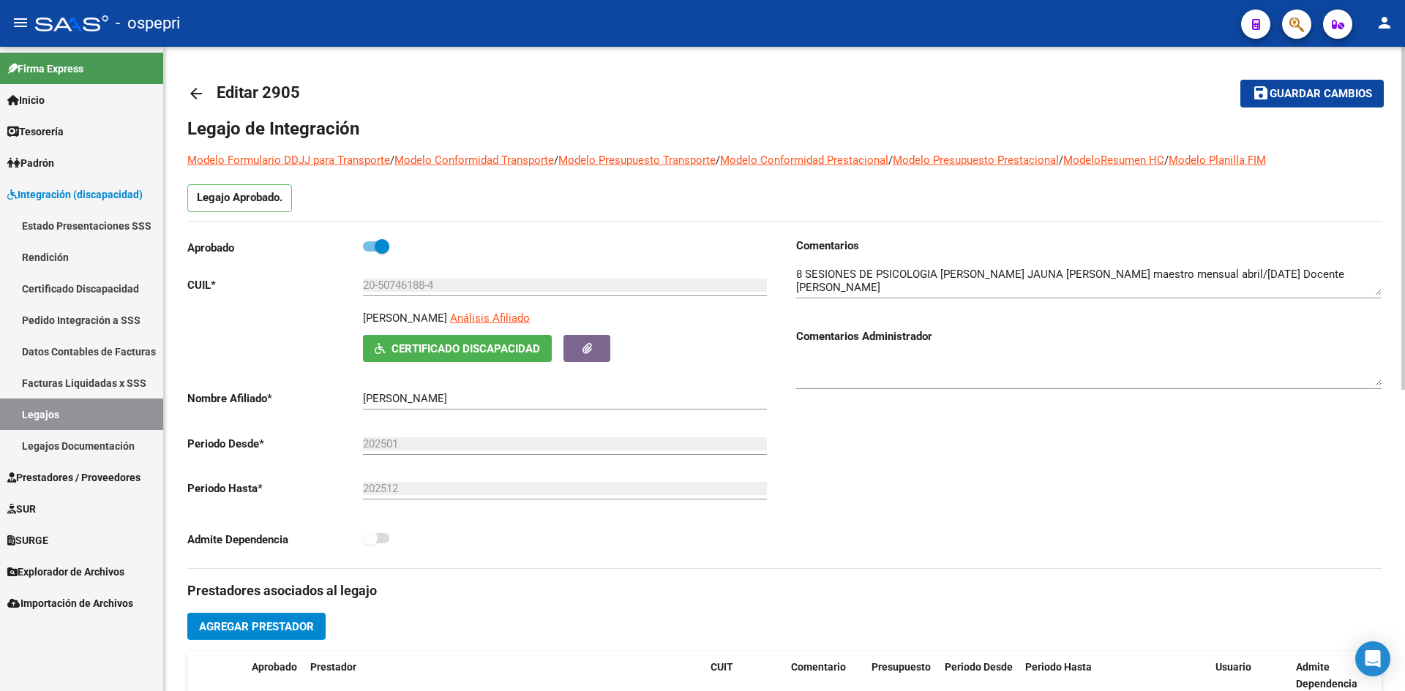
drag, startPoint x: 364, startPoint y: 317, endPoint x: 516, endPoint y: 320, distance: 151.5
click at [447, 320] on p "GAMBOA BENJAMIN EMANUEL" at bounding box center [405, 318] width 84 height 16
click at [481, 345] on span "Certificado Discapacidad" at bounding box center [465, 348] width 149 height 13
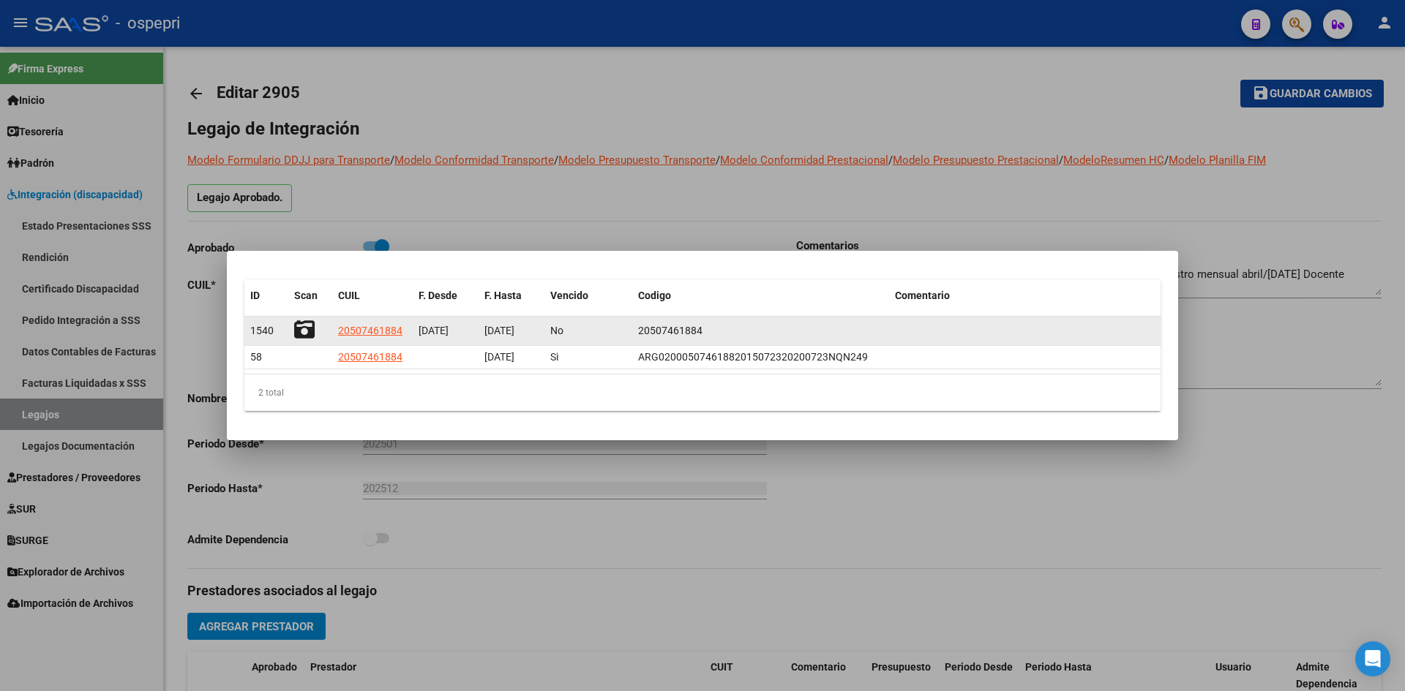
click at [299, 326] on icon at bounding box center [304, 330] width 20 height 20
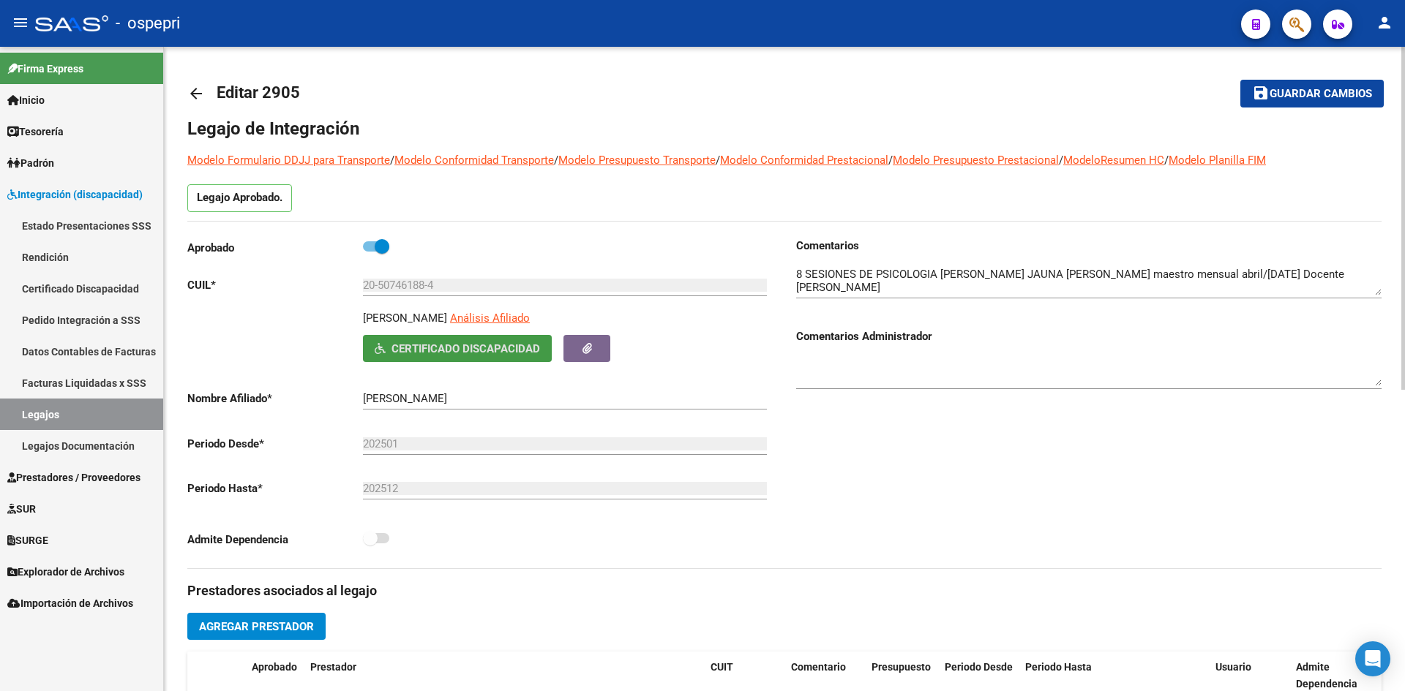
click at [198, 94] on mat-icon "arrow_back" at bounding box center [196, 94] width 18 height 18
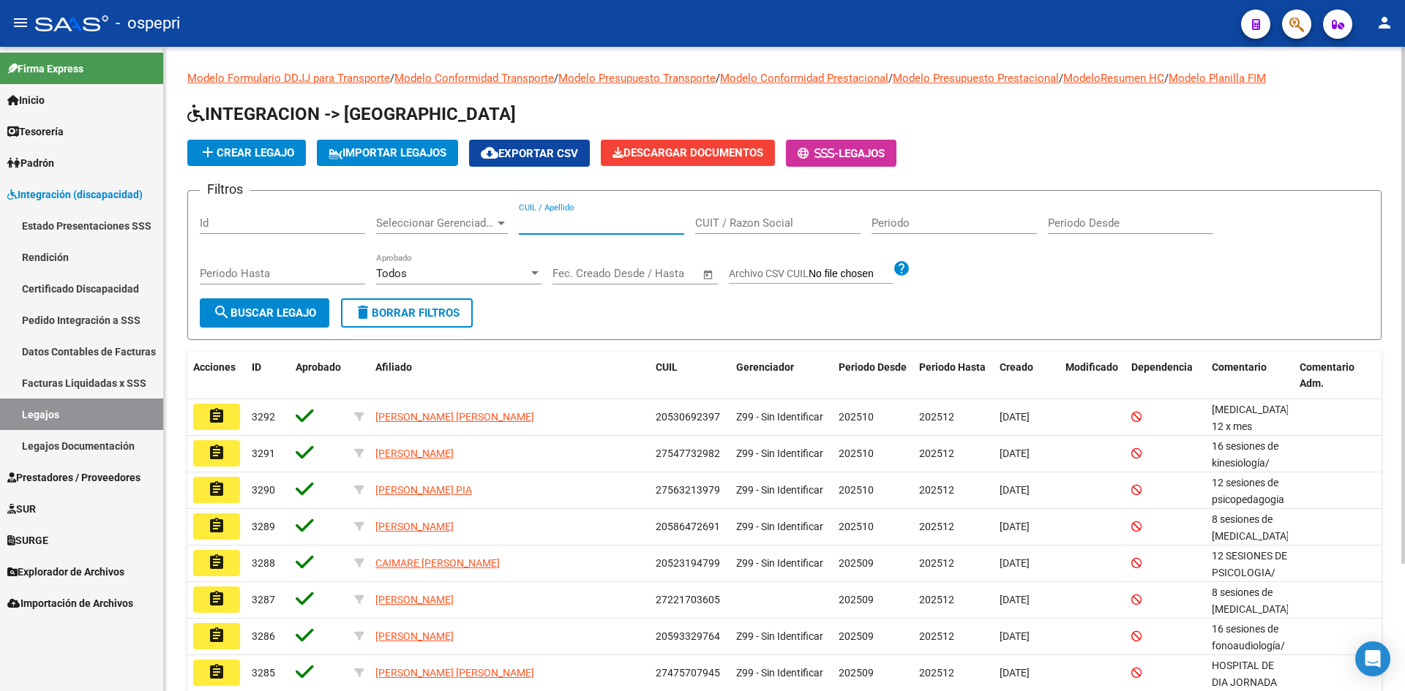
click at [543, 224] on input "CUIL / Apellido" at bounding box center [601, 223] width 165 height 13
paste input "20510029853"
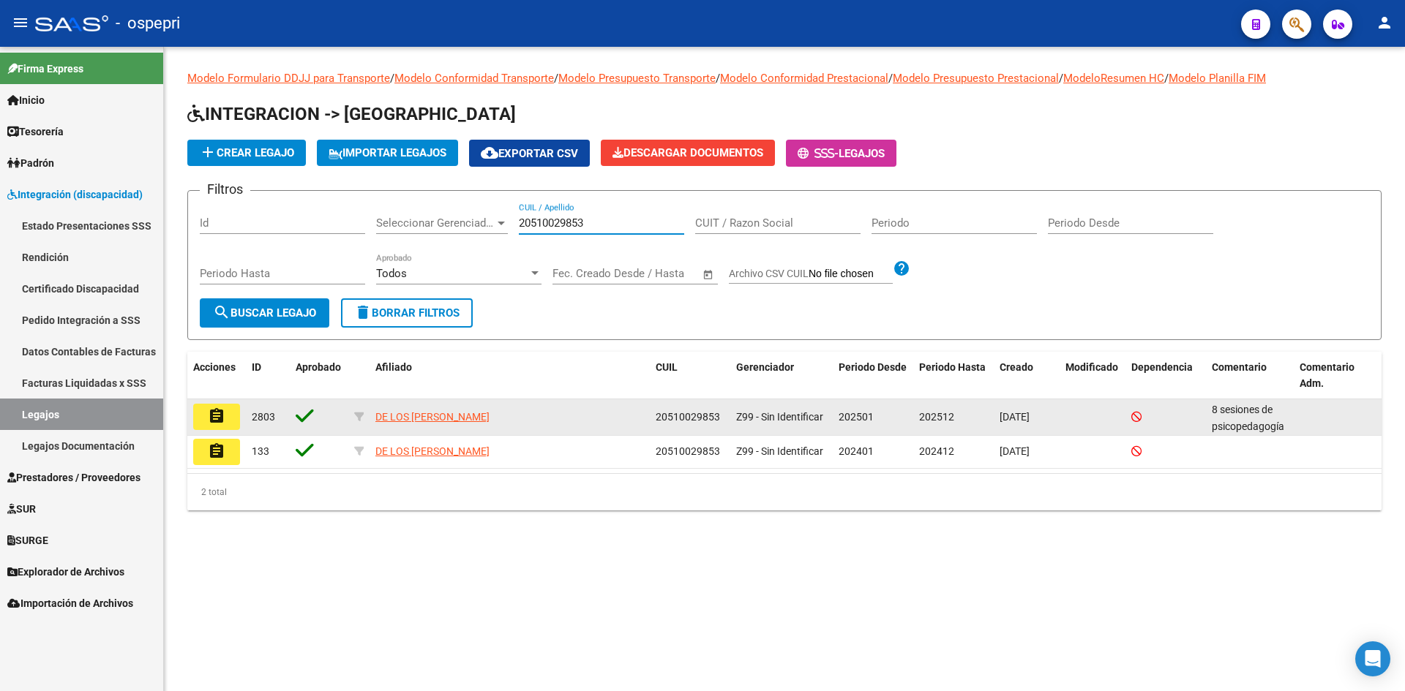
type input "20510029853"
click at [203, 418] on button "assignment" at bounding box center [216, 417] width 47 height 26
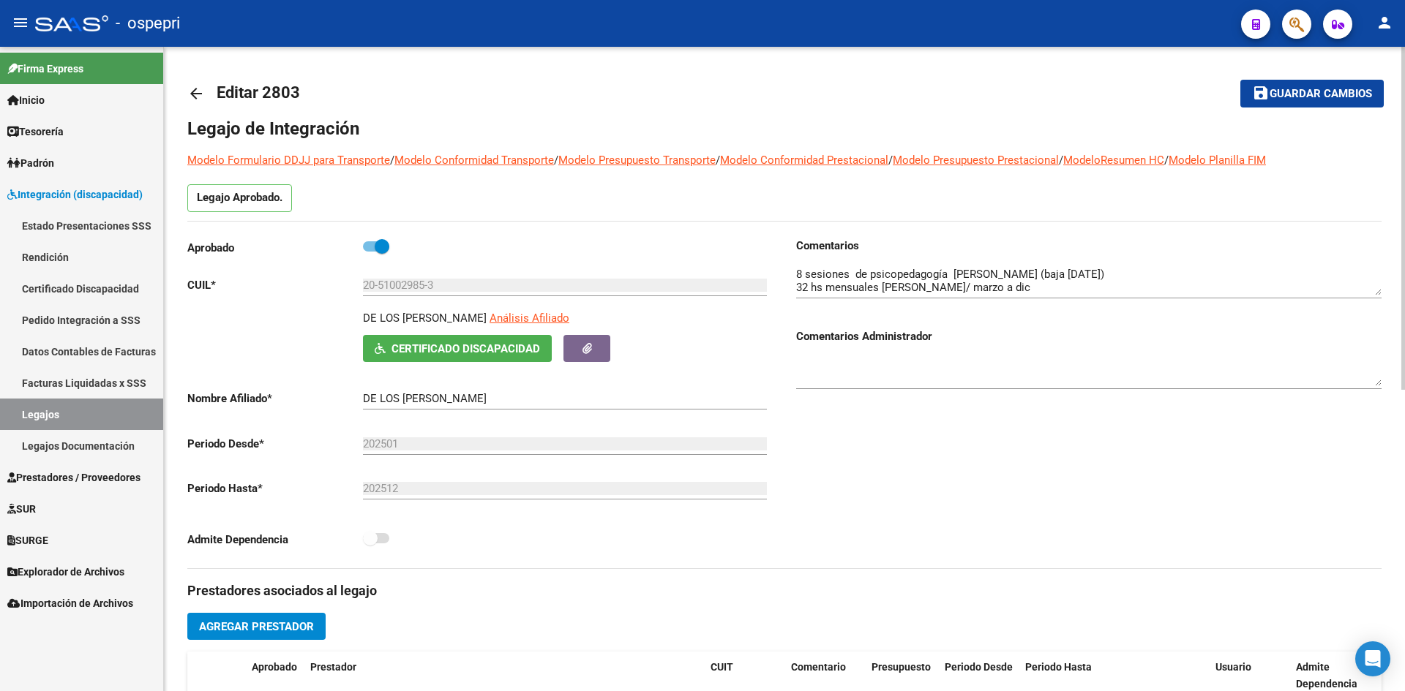
drag, startPoint x: 365, startPoint y: 319, endPoint x: 528, endPoint y: 323, distance: 162.5
click at [487, 323] on p "DE LOS SANTOS MAXIMO MATEO" at bounding box center [425, 318] width 124 height 16
click at [1376, 295] on div at bounding box center [1088, 276] width 585 height 45
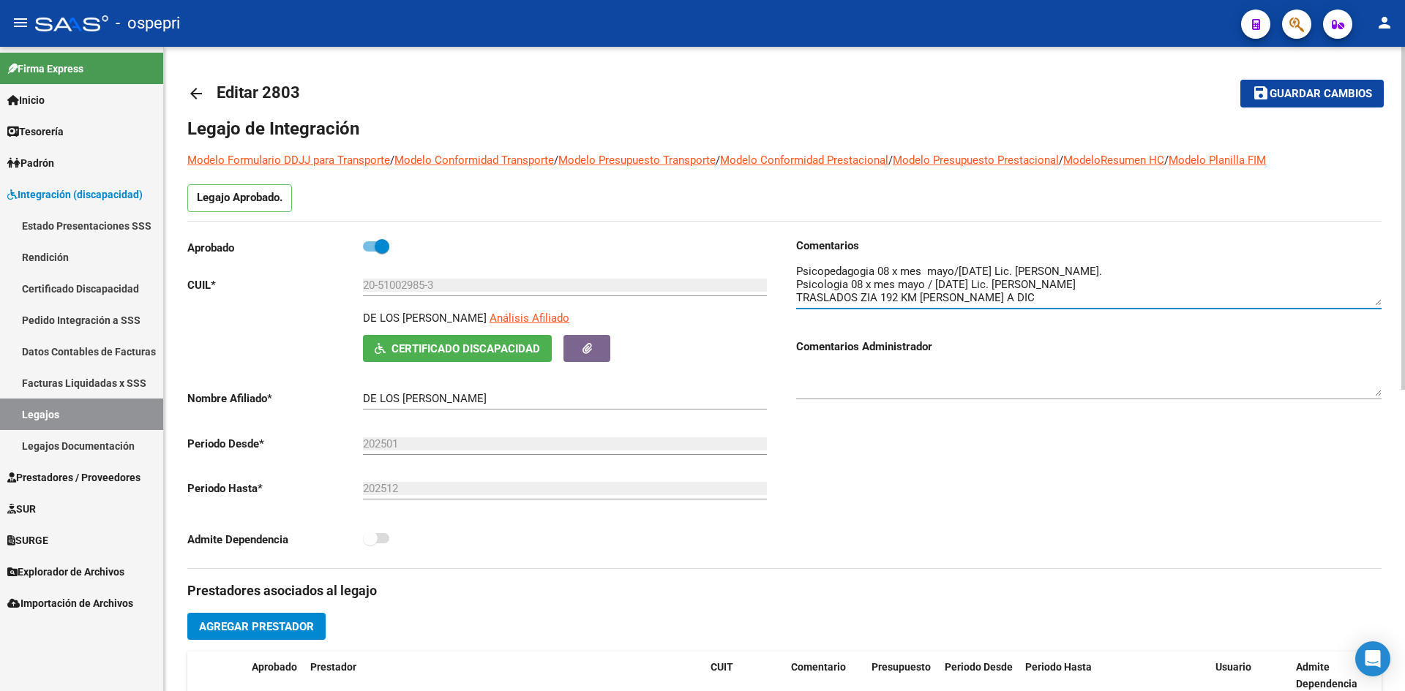
scroll to position [28, 0]
drag, startPoint x: 1376, startPoint y: 293, endPoint x: 1378, endPoint y: 305, distance: 11.8
click at [1378, 305] on textarea at bounding box center [1088, 286] width 585 height 40
click at [323, 324] on div "DE LOS SANTOS MAXIMO MATEO Análisis Afiliado Certificado Discapacidad ARCA Padr…" at bounding box center [479, 336] width 585 height 52
drag, startPoint x: 365, startPoint y: 318, endPoint x: 530, endPoint y: 323, distance: 165.4
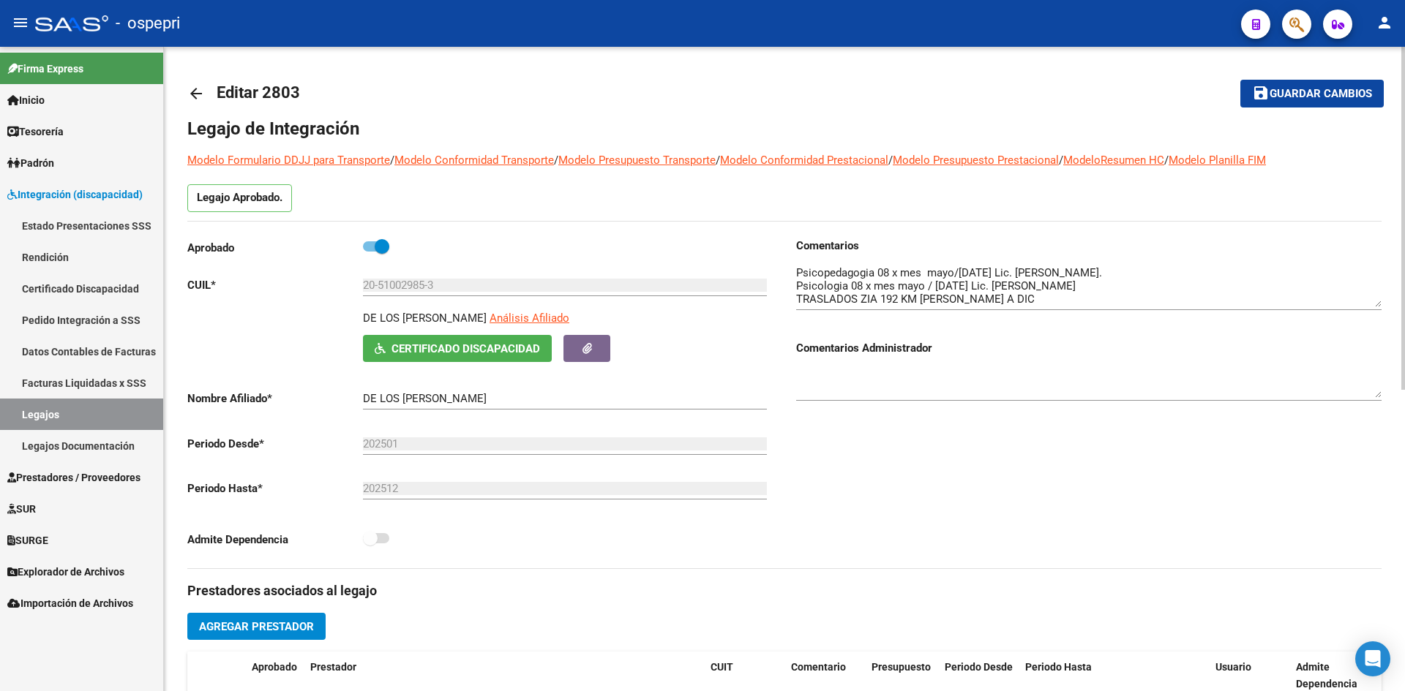
click at [530, 323] on div "DE LOS SANTOS MAXIMO MATEO Análisis Afiliado" at bounding box center [568, 322] width 410 height 25
click at [503, 353] on span "Certificado Discapacidad" at bounding box center [465, 348] width 149 height 13
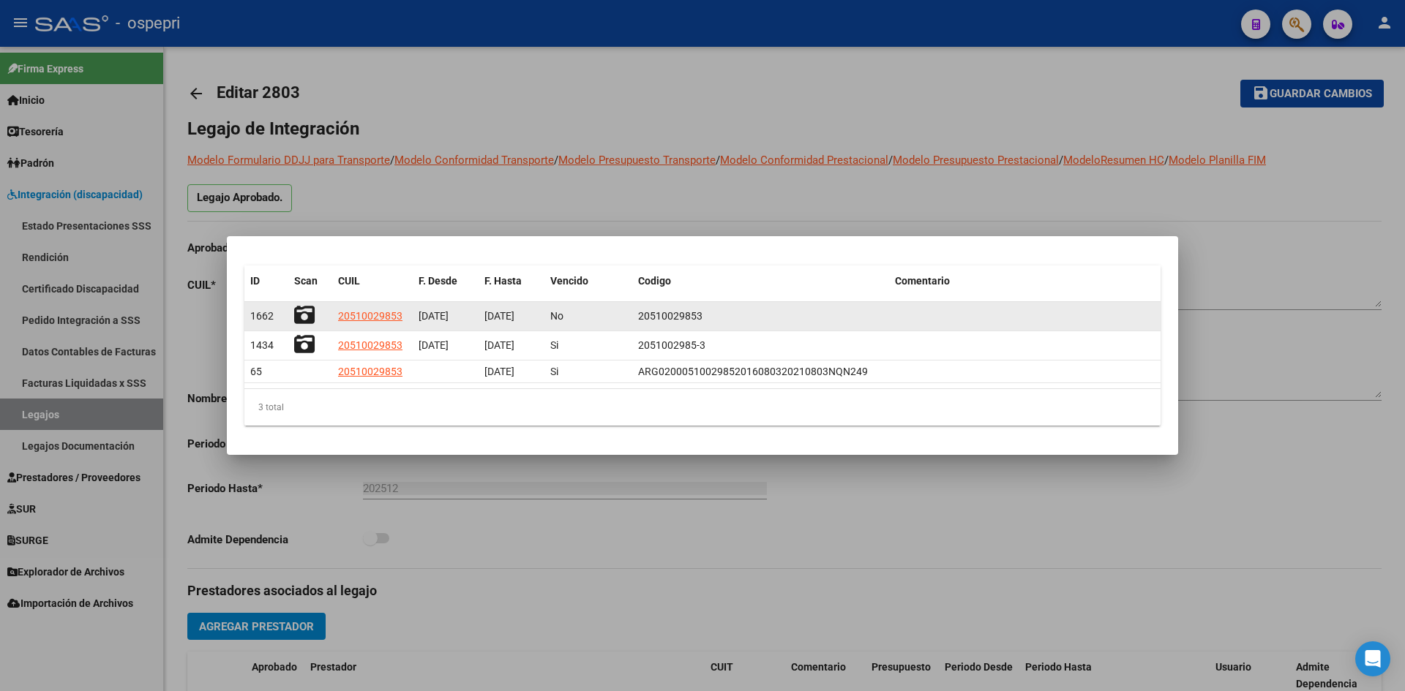
click at [302, 314] on icon at bounding box center [304, 315] width 20 height 20
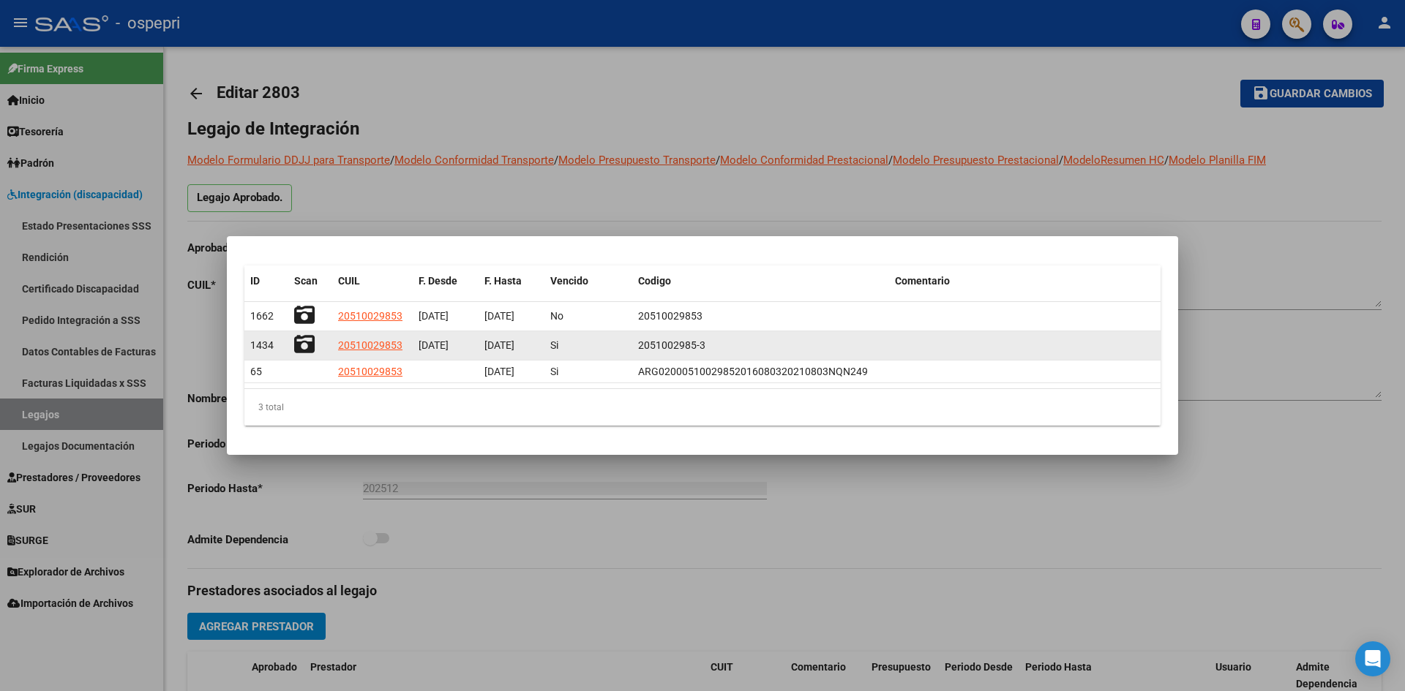
click at [309, 339] on icon at bounding box center [304, 344] width 20 height 20
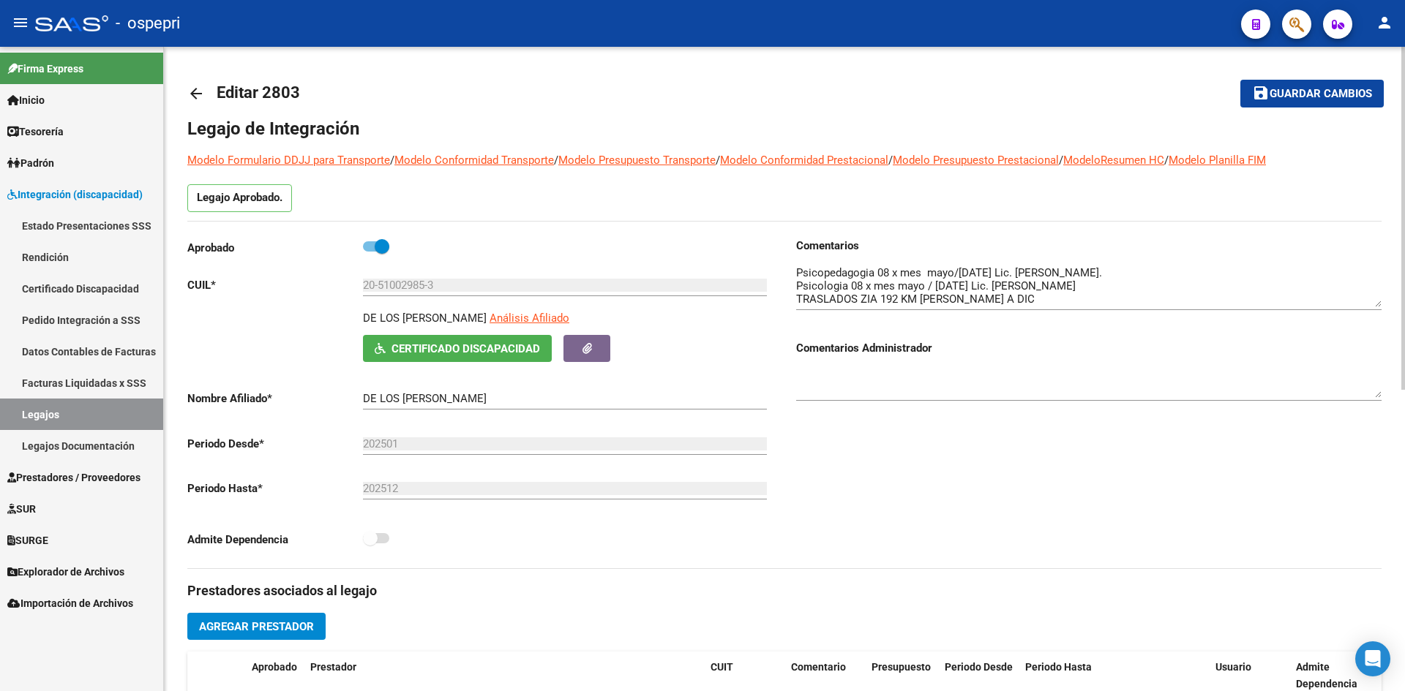
click at [195, 89] on mat-icon "arrow_back" at bounding box center [196, 94] width 18 height 18
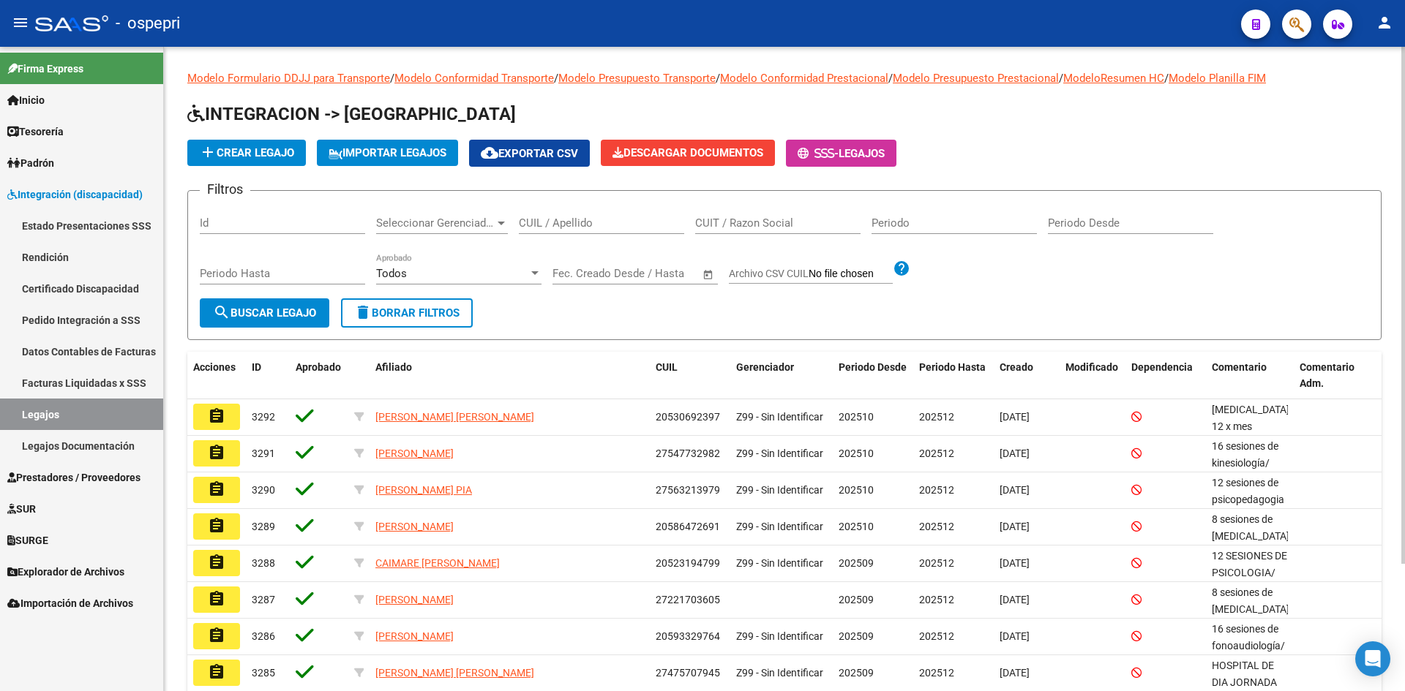
click at [539, 230] on div "CUIL / Apellido" at bounding box center [601, 218] width 165 height 31
paste input "20515258885"
type input "20515258885"
click at [298, 315] on span "search Buscar Legajo" at bounding box center [264, 313] width 103 height 13
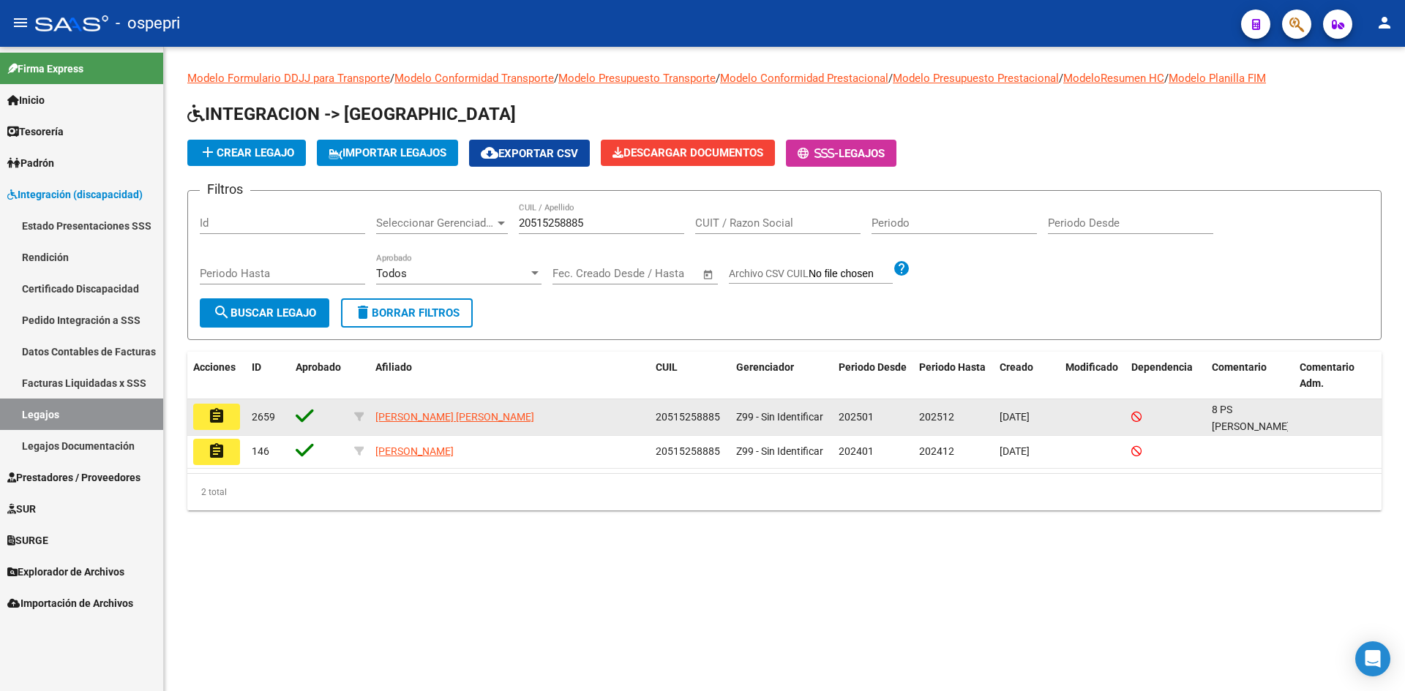
click at [229, 416] on button "assignment" at bounding box center [216, 417] width 47 height 26
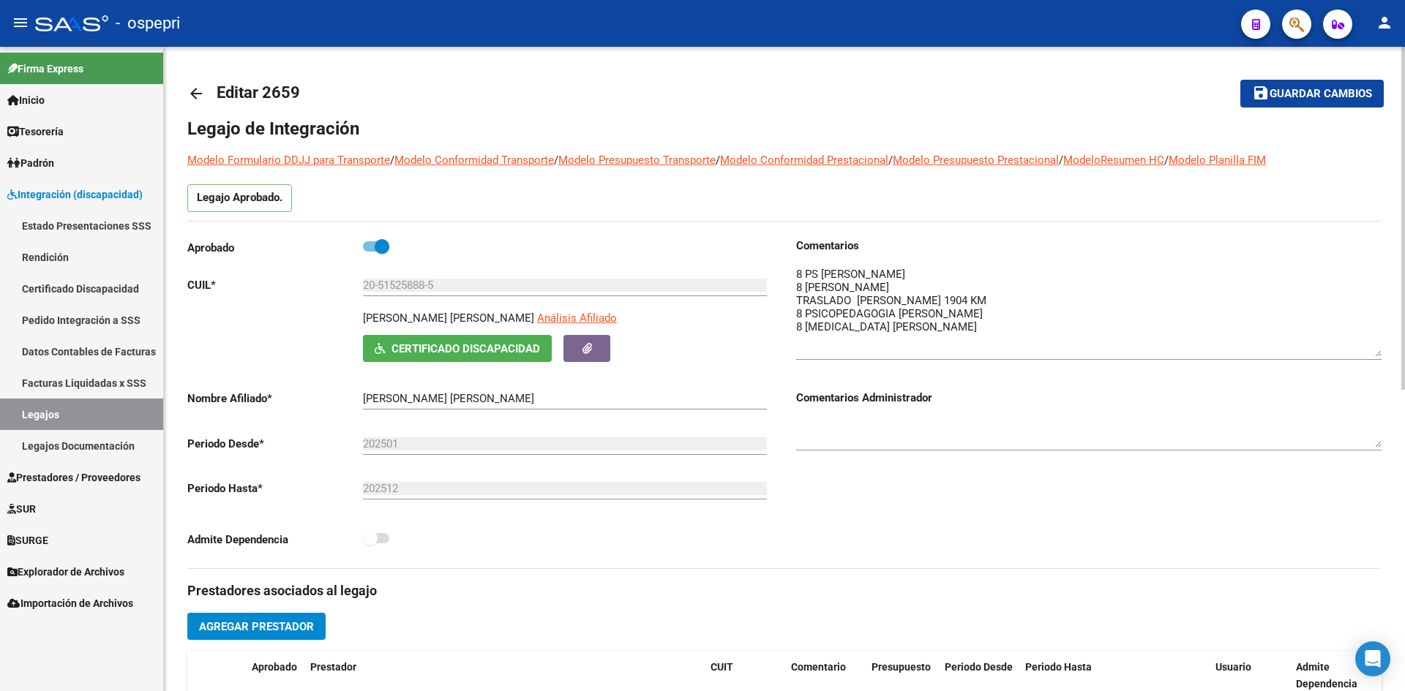
drag, startPoint x: 1379, startPoint y: 291, endPoint x: 1382, endPoint y: 353, distance: 61.5
click at [1382, 353] on div "arrow_back Editar 2659 save Guardar cambios Legajo de Integración Modelo Formul…" at bounding box center [784, 652] width 1241 height 1211
drag, startPoint x: 364, startPoint y: 316, endPoint x: 525, endPoint y: 321, distance: 161.0
click at [525, 321] on p "DAVILA CUESTA GUSTAVO ARIEL" at bounding box center [448, 318] width 171 height 16
click at [491, 354] on span "Certificado Discapacidad" at bounding box center [465, 348] width 149 height 13
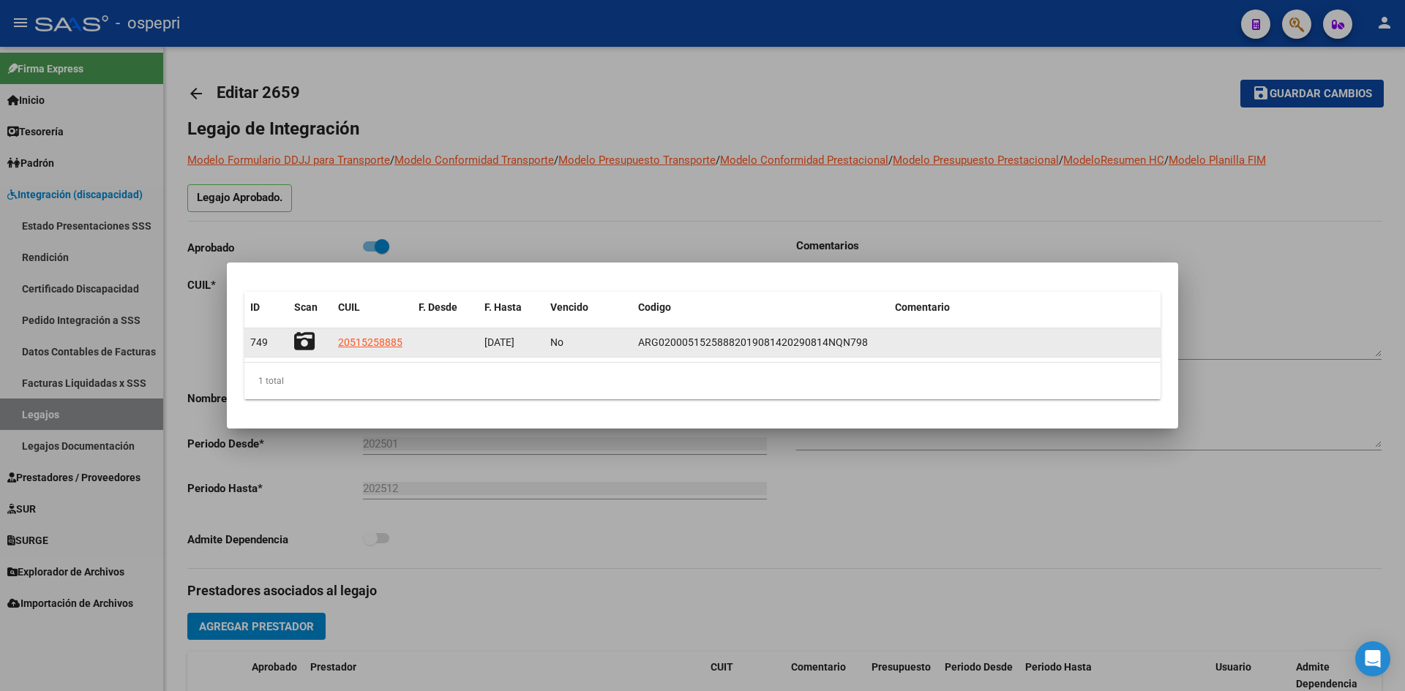
click at [301, 339] on icon at bounding box center [304, 341] width 20 height 20
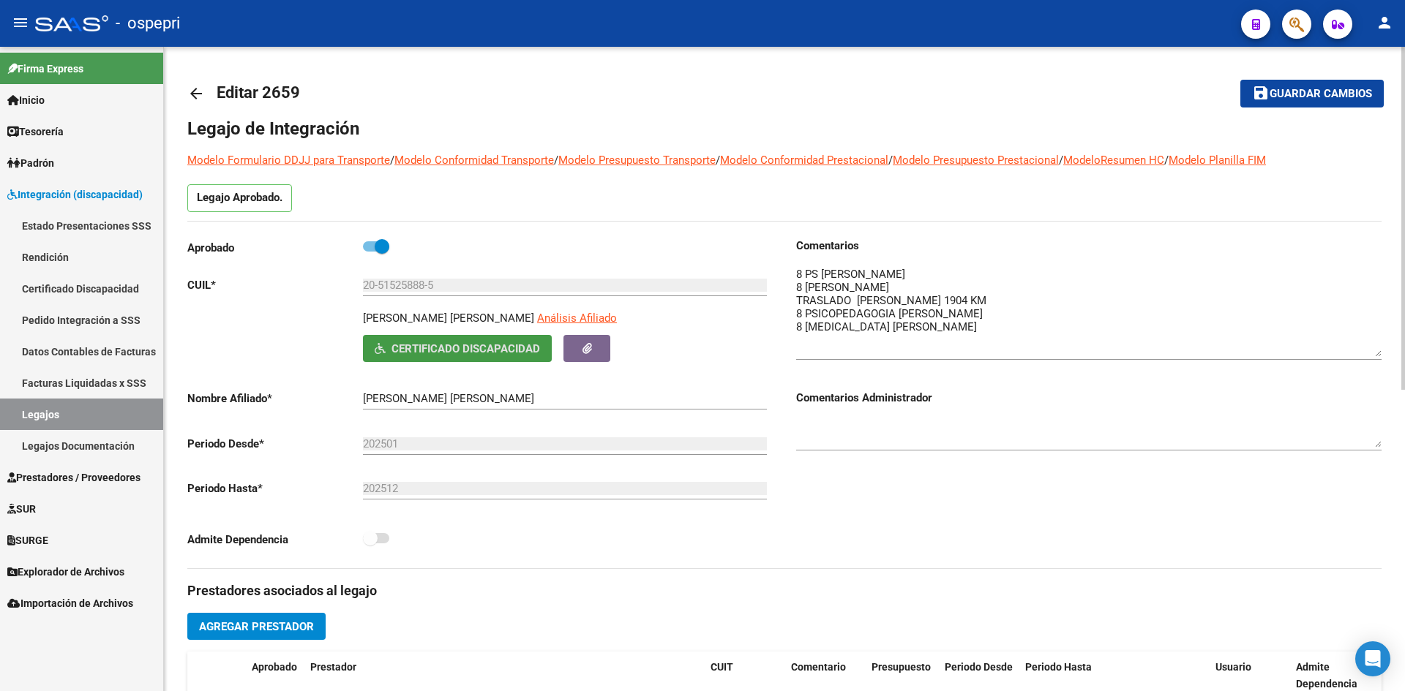
click at [190, 86] on mat-icon "arrow_back" at bounding box center [196, 94] width 18 height 18
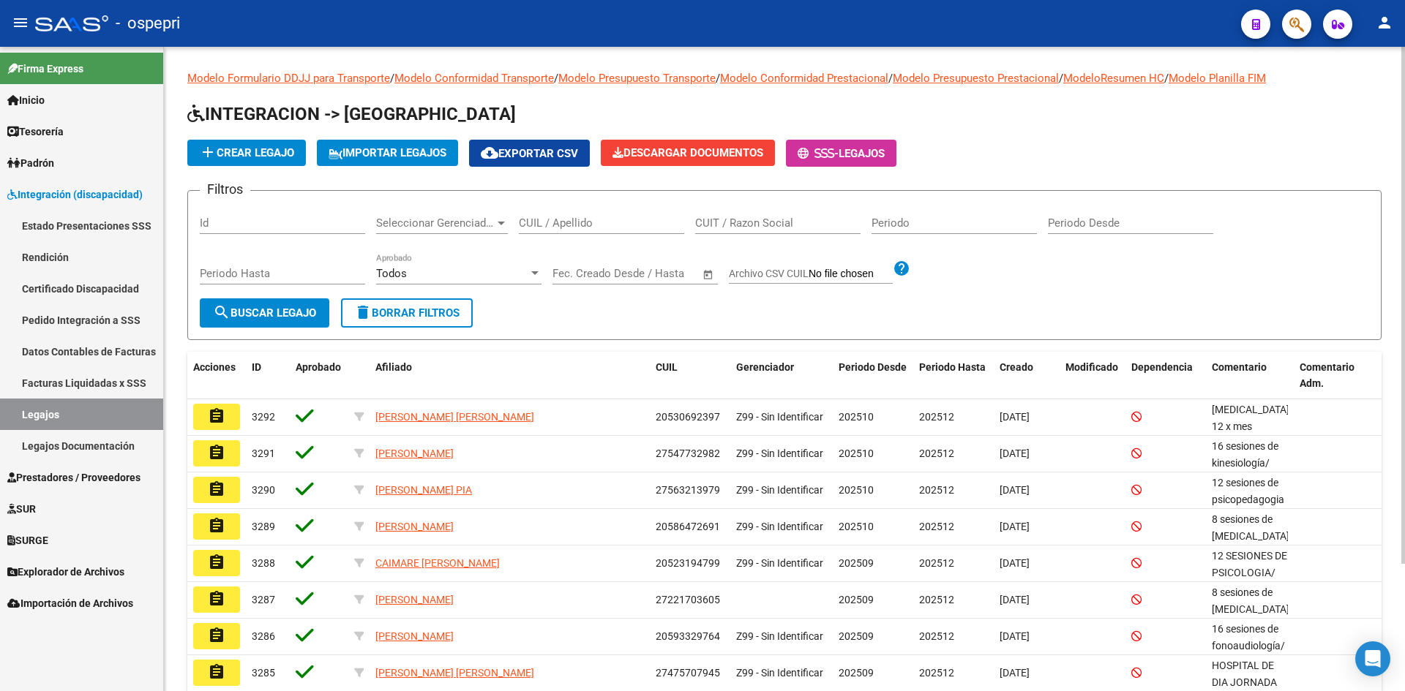
click at [538, 230] on input "CUIL / Apellido" at bounding box center [601, 223] width 165 height 13
paste input "20523119207"
type input "20523119207"
click at [305, 307] on span "search Buscar Legajo" at bounding box center [264, 313] width 103 height 13
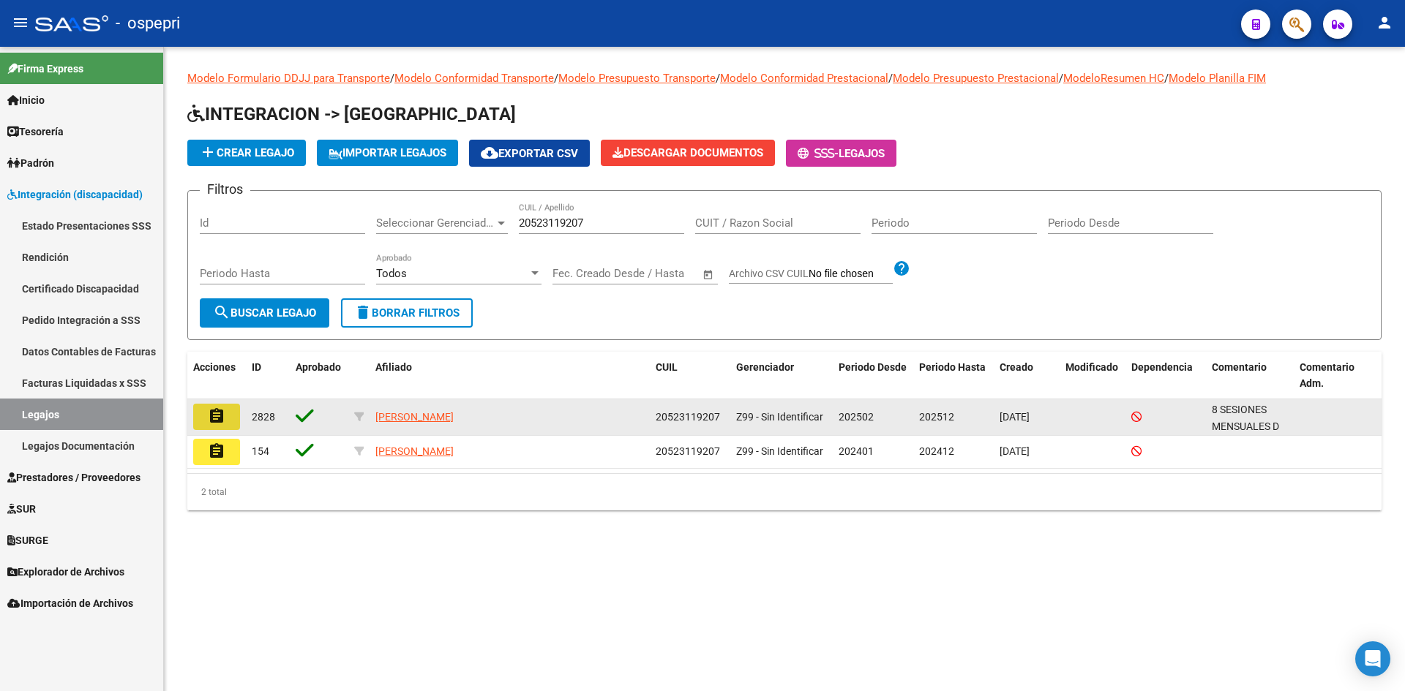
click at [224, 414] on mat-icon "assignment" at bounding box center [217, 417] width 18 height 18
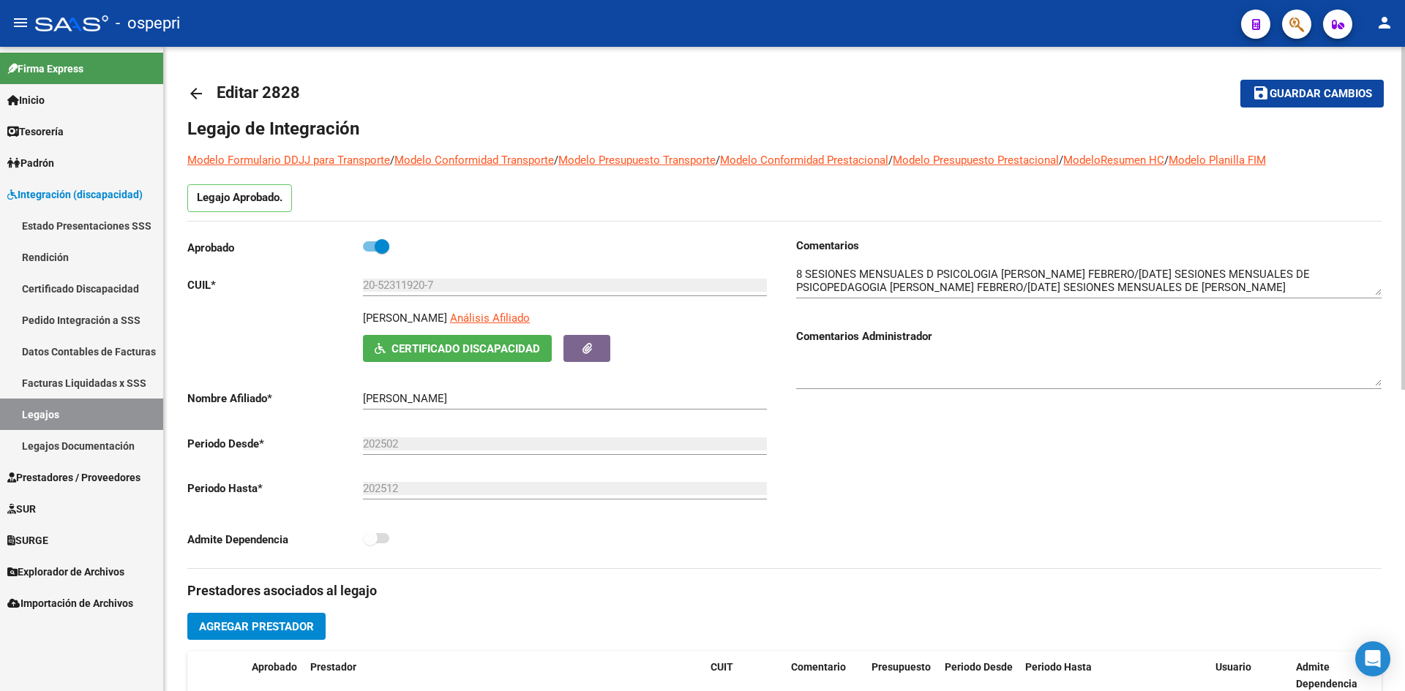
drag, startPoint x: 364, startPoint y: 317, endPoint x: 540, endPoint y: 330, distance: 176.1
click at [544, 335] on div "MUÑOZ ABARZUA MATEO TOMAS Análisis Afiliado Certificado Discapacidad ARCA Padrón" at bounding box center [568, 336] width 410 height 52
click at [711, 225] on div "Legajo de Integración Modelo Formulario DDJJ para Transporte / Modelo Conformid…" at bounding box center [784, 670] width 1194 height 1106
drag, startPoint x: 364, startPoint y: 320, endPoint x: 530, endPoint y: 324, distance: 166.9
click at [447, 324] on p "MUÑOZ ABARZUA MATEO TOMAS" at bounding box center [405, 318] width 84 height 16
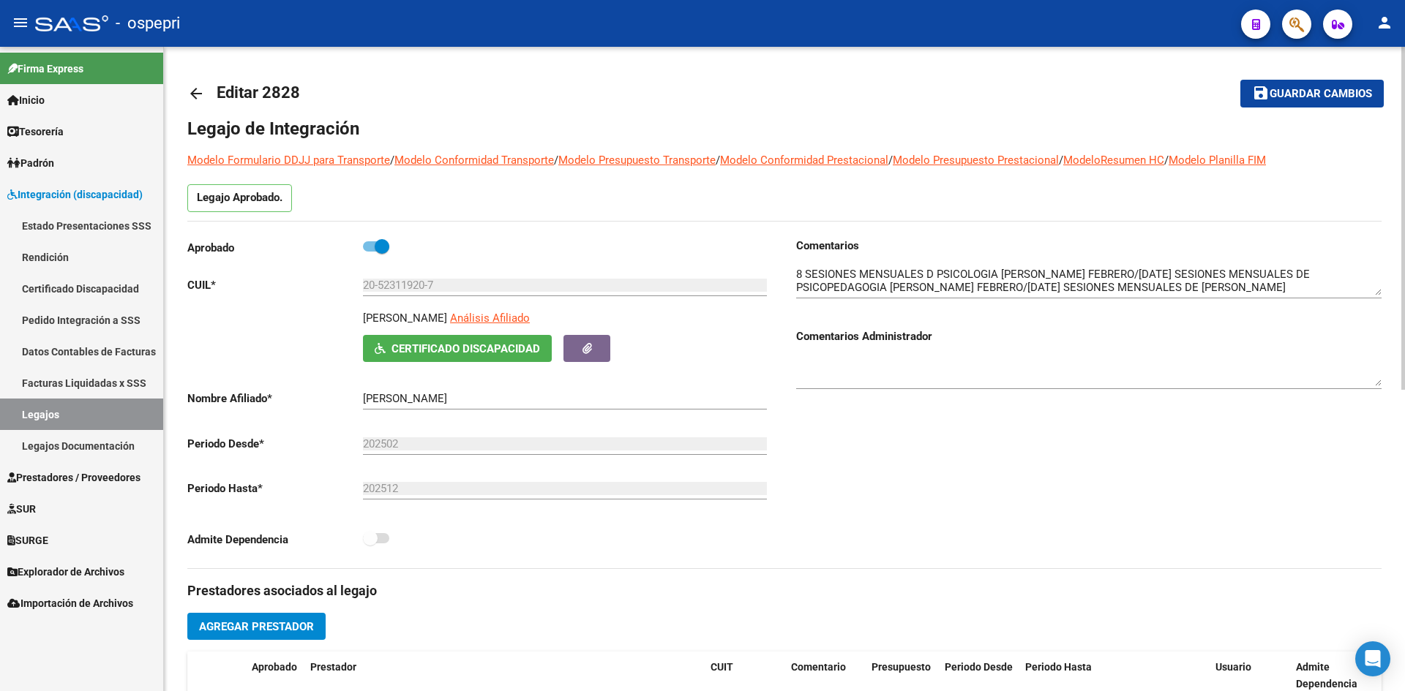
click at [416, 347] on span "Certificado Discapacidad" at bounding box center [465, 348] width 149 height 13
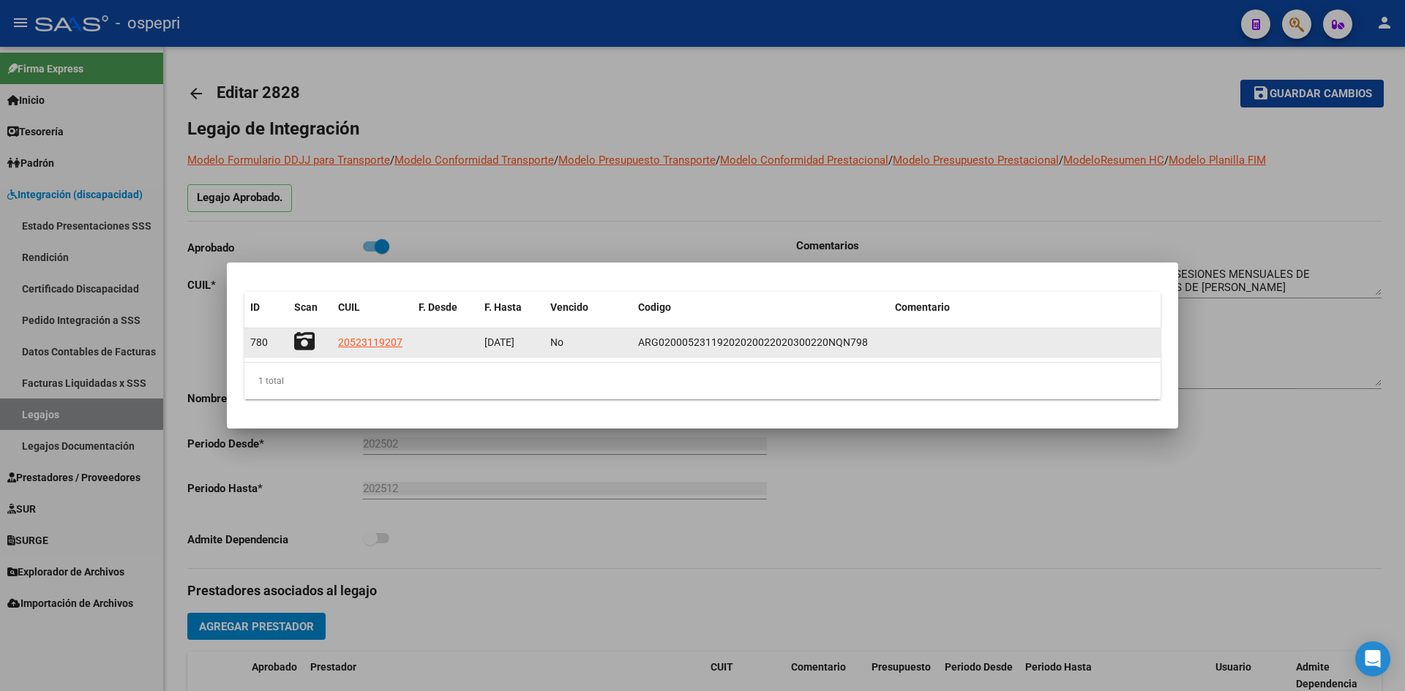
click at [309, 339] on icon at bounding box center [304, 341] width 20 height 20
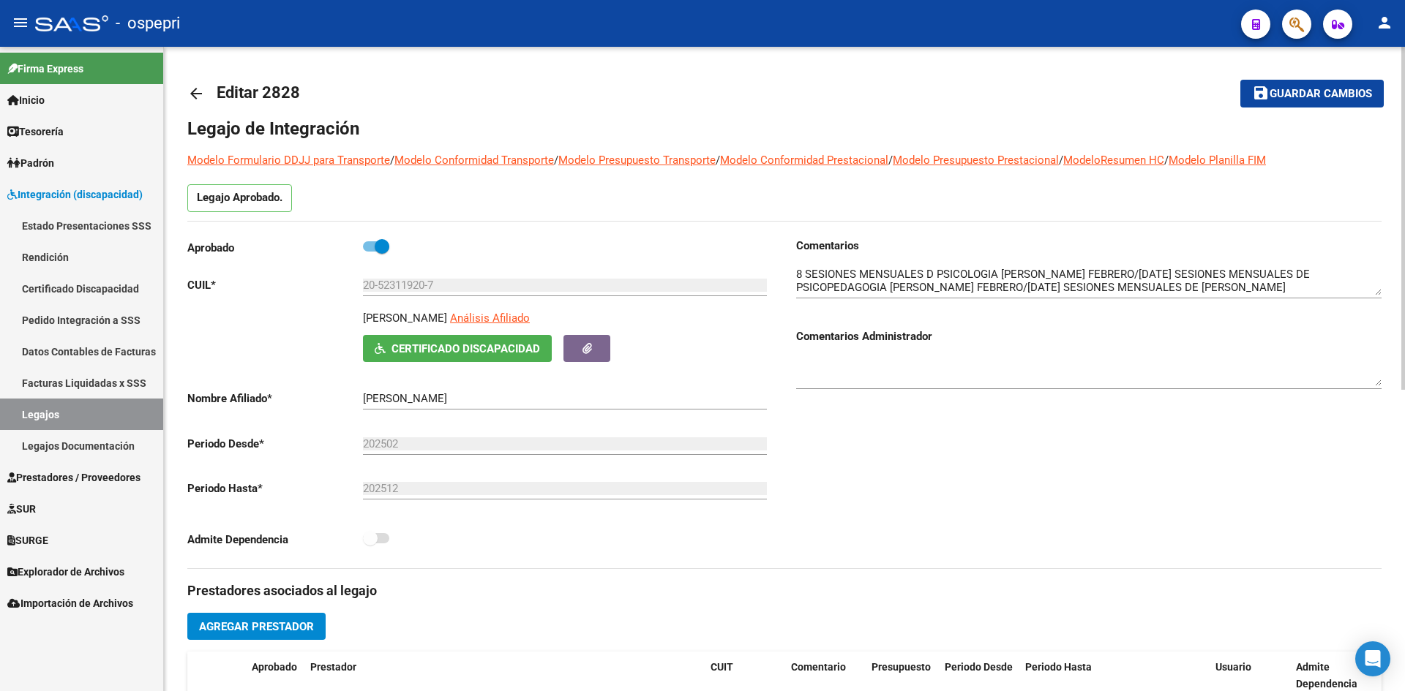
click at [192, 93] on mat-icon "arrow_back" at bounding box center [196, 94] width 18 height 18
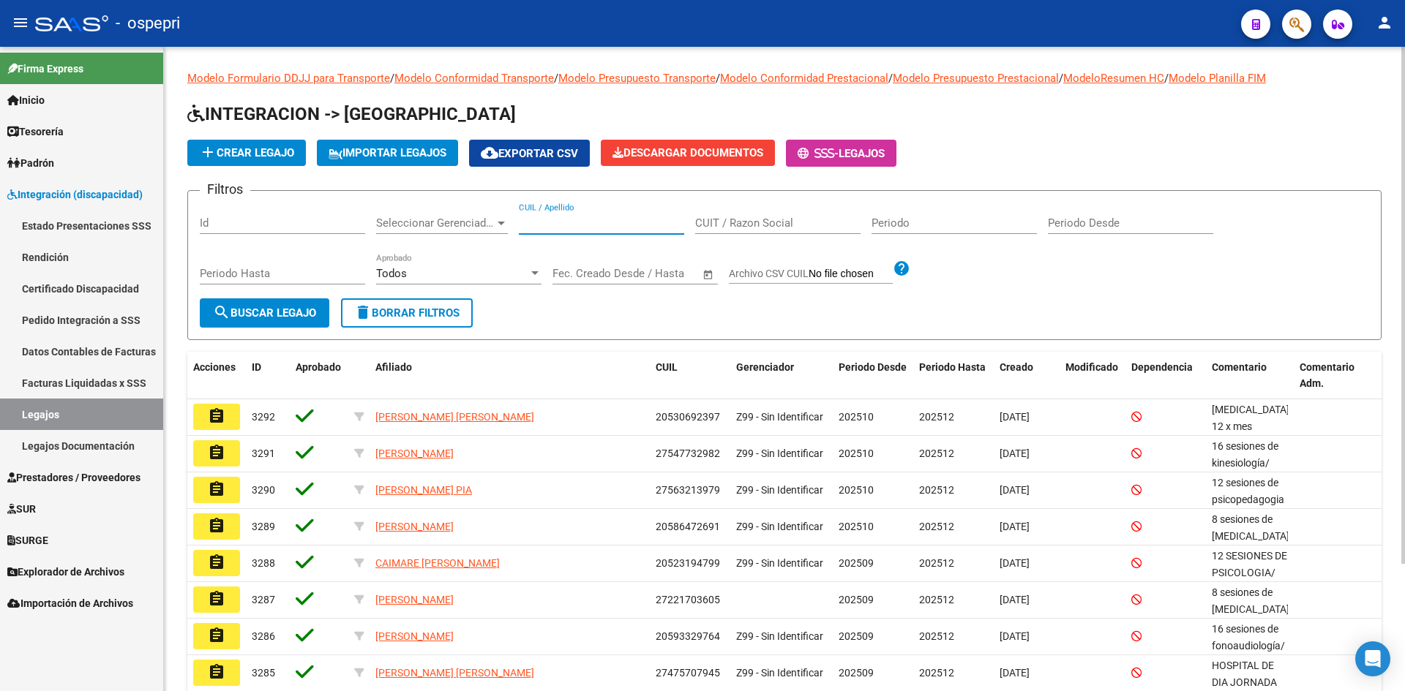
click at [548, 225] on input "CUIL / Apellido" at bounding box center [601, 223] width 165 height 13
paste input "20523141954"
type input "20523141954"
click at [274, 317] on span "search Buscar Legajo" at bounding box center [264, 313] width 103 height 13
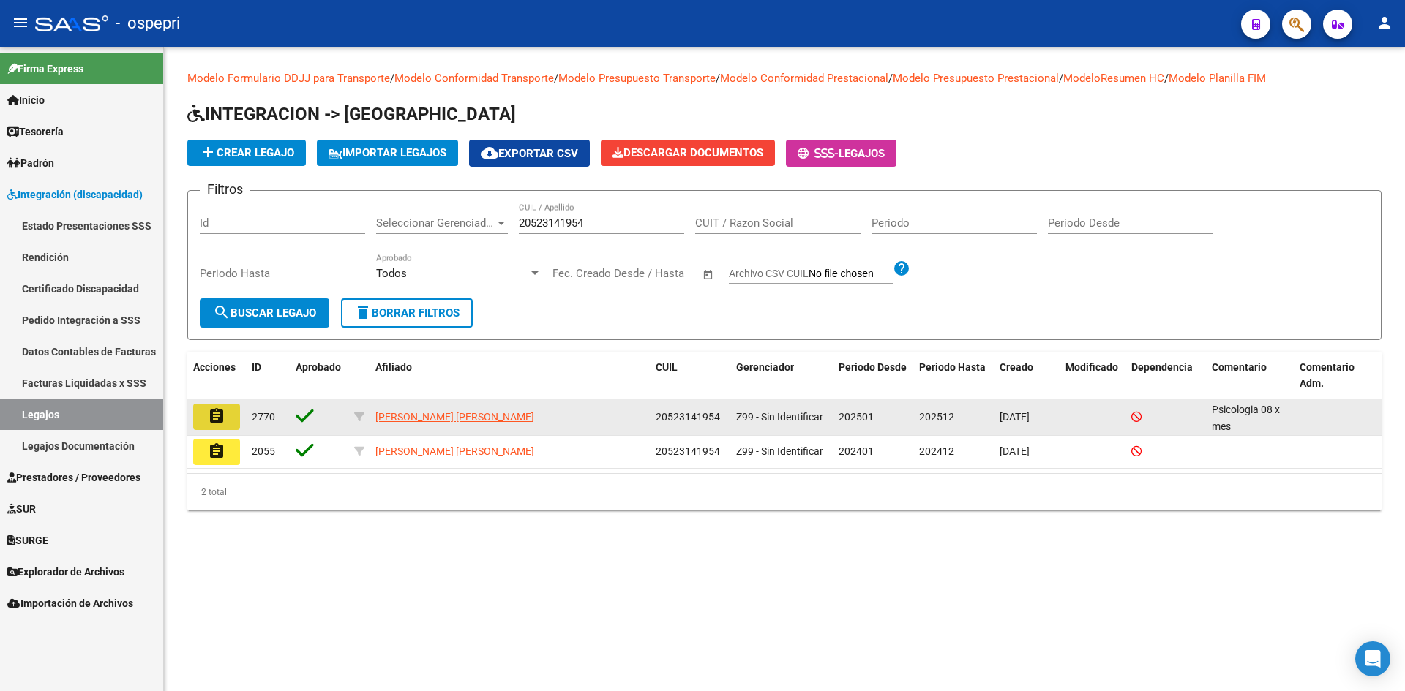
click at [209, 419] on mat-icon "assignment" at bounding box center [217, 417] width 18 height 18
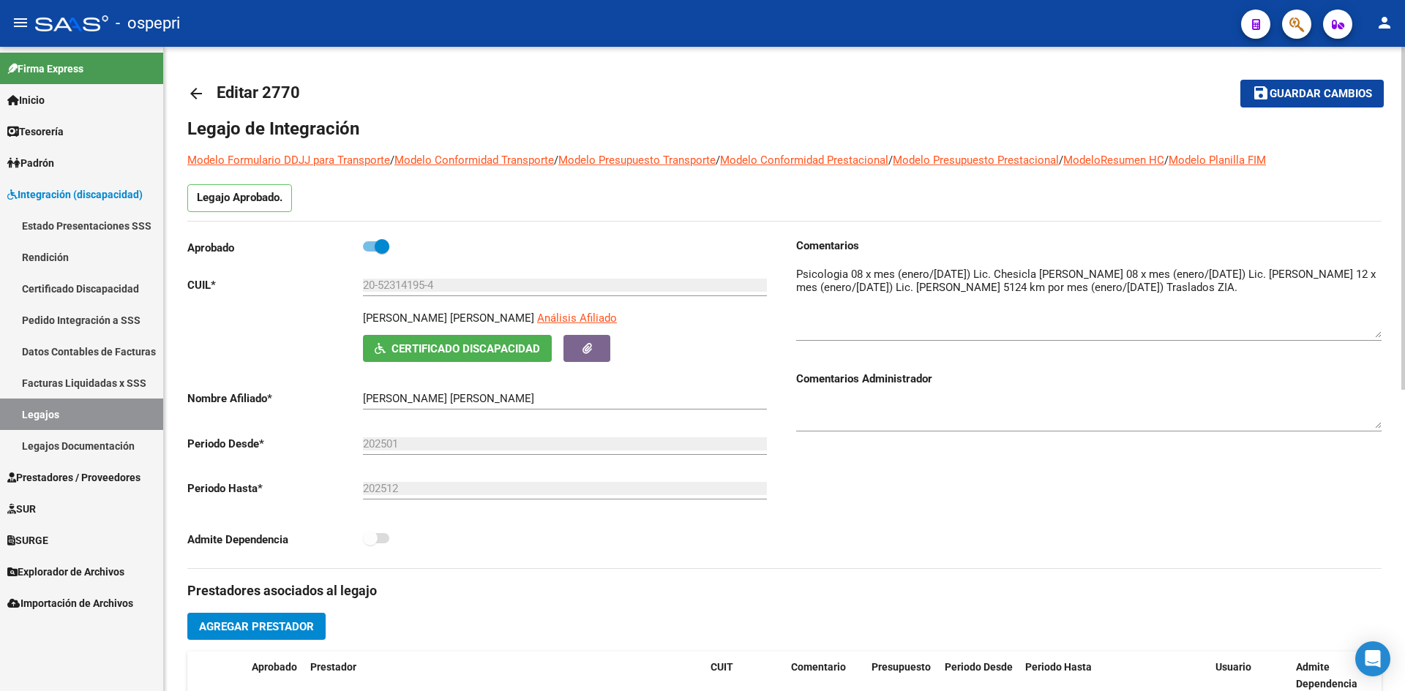
drag, startPoint x: 1380, startPoint y: 293, endPoint x: 1378, endPoint y: 336, distance: 42.5
click at [1378, 336] on textarea at bounding box center [1088, 302] width 585 height 72
drag, startPoint x: 364, startPoint y: 316, endPoint x: 549, endPoint y: 331, distance: 185.8
click at [549, 331] on div "GONZALEZ JARA WILLIAMS EZEQUIEL Análisis Afiliado" at bounding box center [568, 322] width 410 height 25
click at [467, 349] on span "Certificado Discapacidad" at bounding box center [465, 348] width 149 height 13
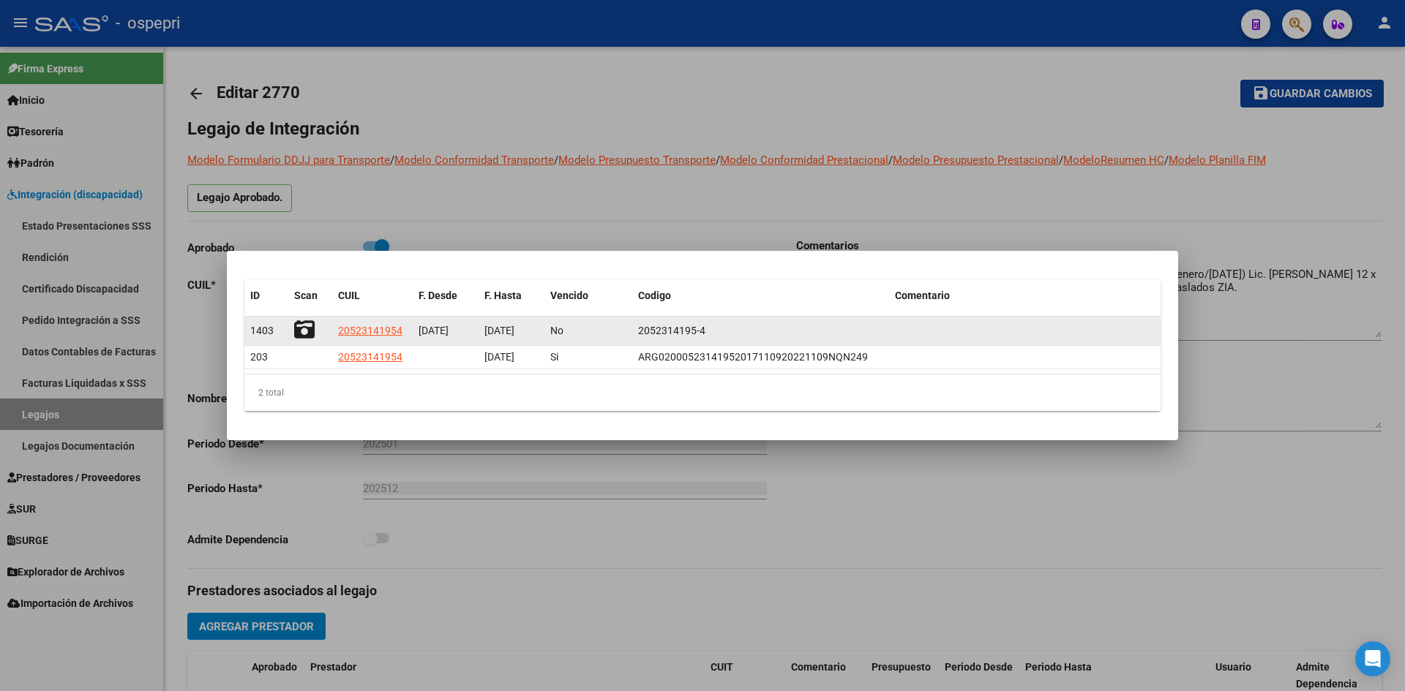
click at [296, 330] on icon at bounding box center [304, 330] width 20 height 20
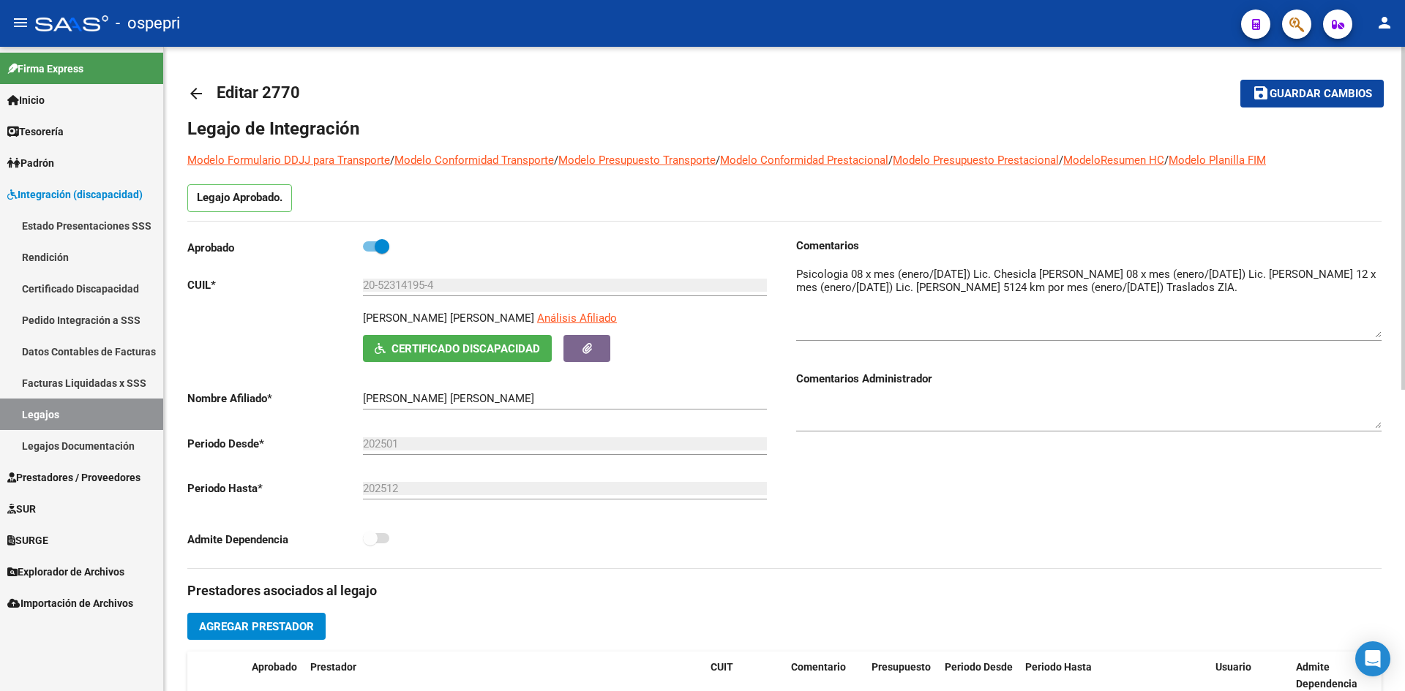
click at [192, 95] on mat-icon "arrow_back" at bounding box center [196, 94] width 18 height 18
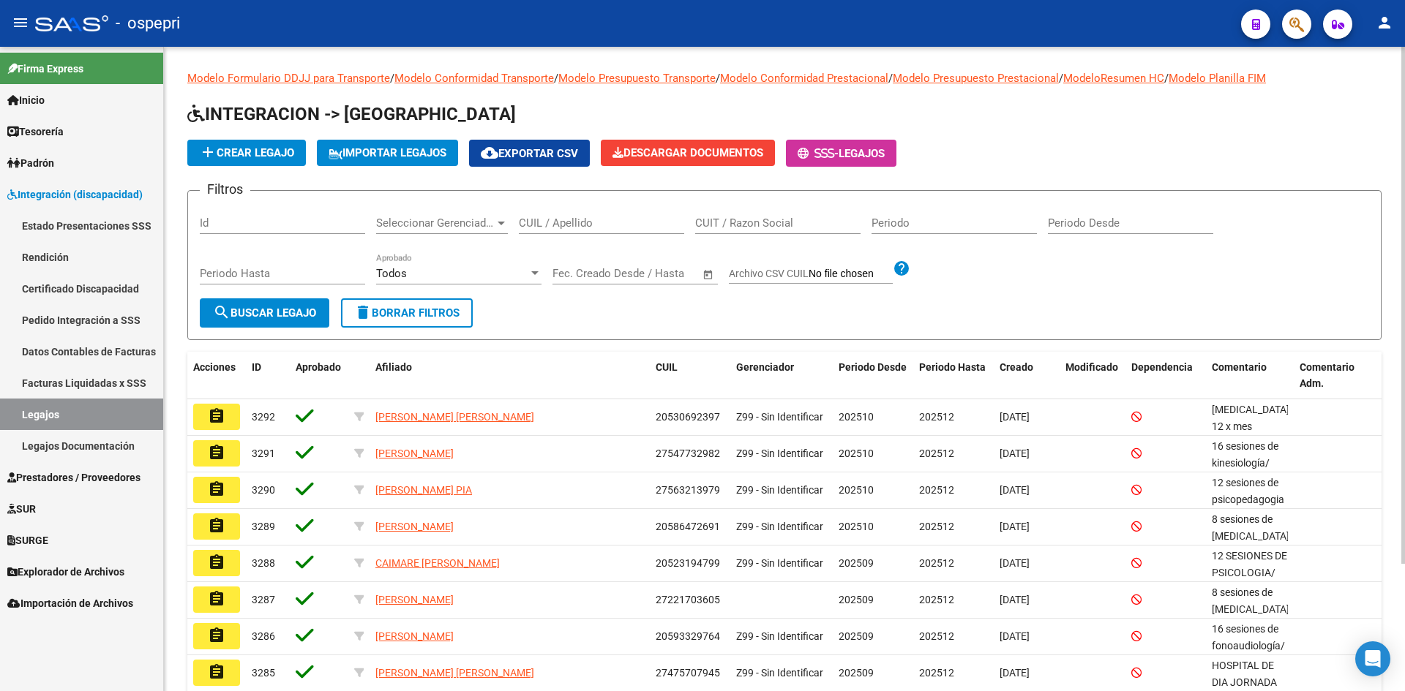
click at [549, 226] on input "CUIL / Apellido" at bounding box center [601, 223] width 165 height 13
paste input "20523177304"
type input "20523177304"
click at [259, 299] on button "search Buscar Legajo" at bounding box center [265, 313] width 130 height 29
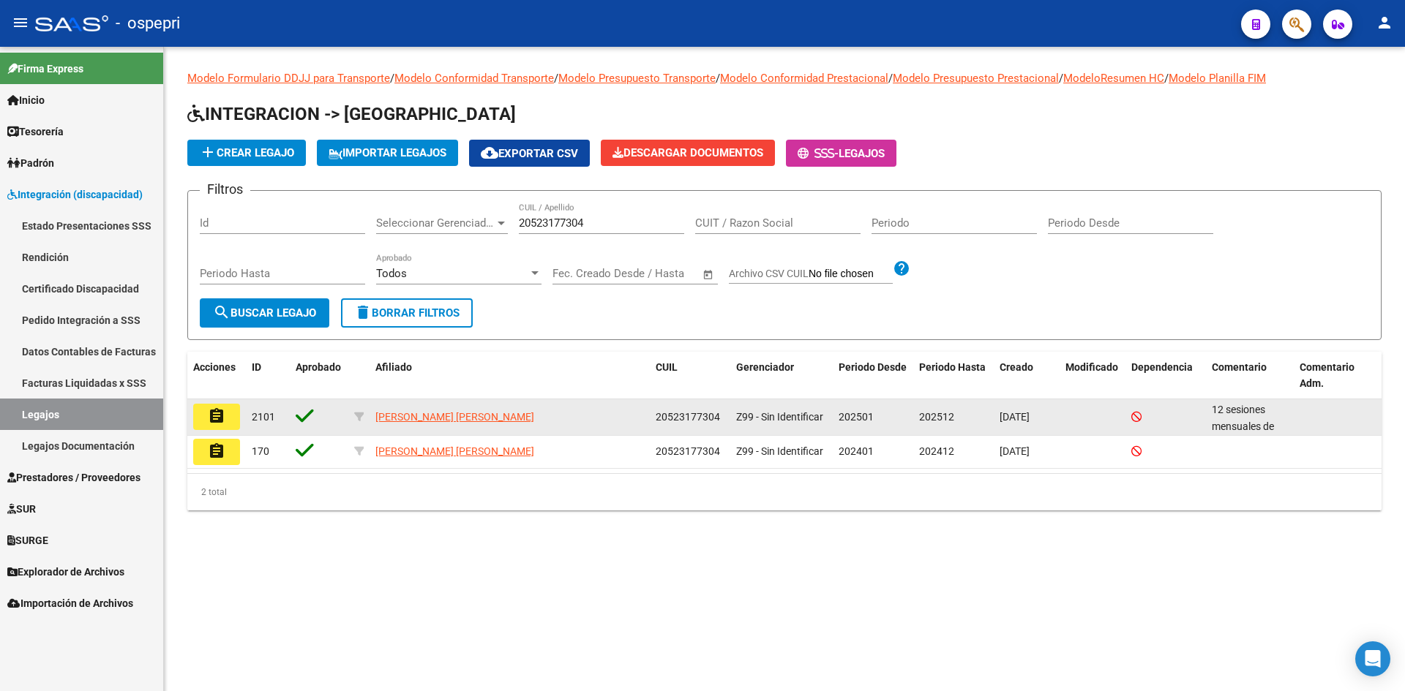
click at [225, 421] on button "assignment" at bounding box center [216, 417] width 47 height 26
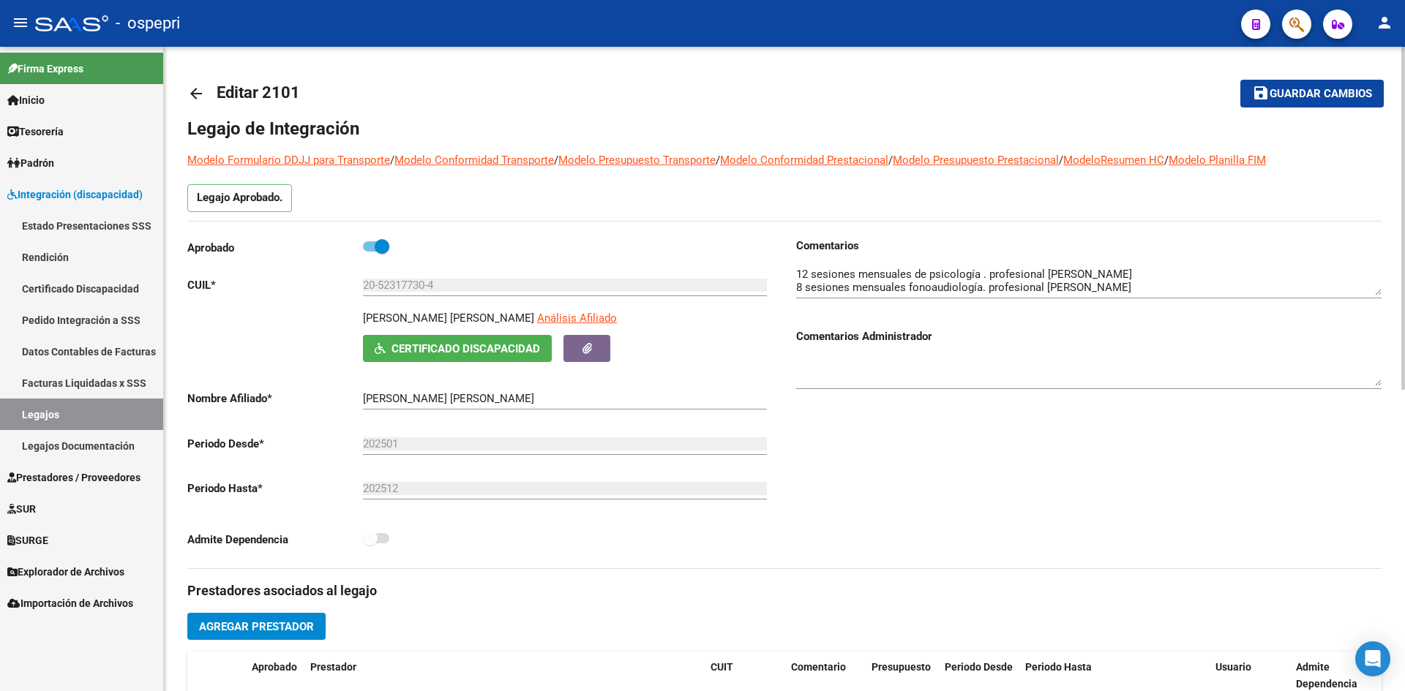
drag, startPoint x: 364, startPoint y: 315, endPoint x: 530, endPoint y: 323, distance: 166.3
click at [530, 323] on p "SIBILLA MOLINA LUIS VALENTINO" at bounding box center [448, 318] width 171 height 16
click at [511, 348] on span "Certificado Discapacidad" at bounding box center [465, 348] width 149 height 13
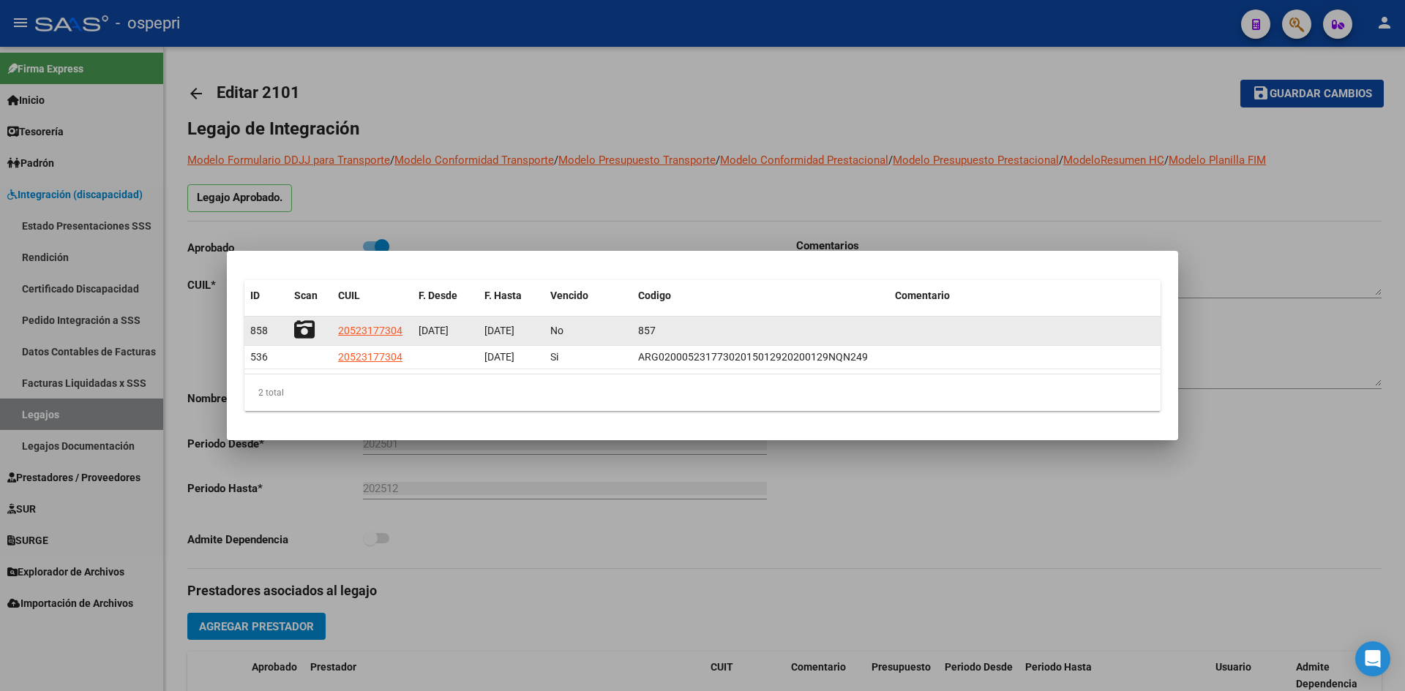
click at [298, 325] on icon at bounding box center [304, 330] width 20 height 20
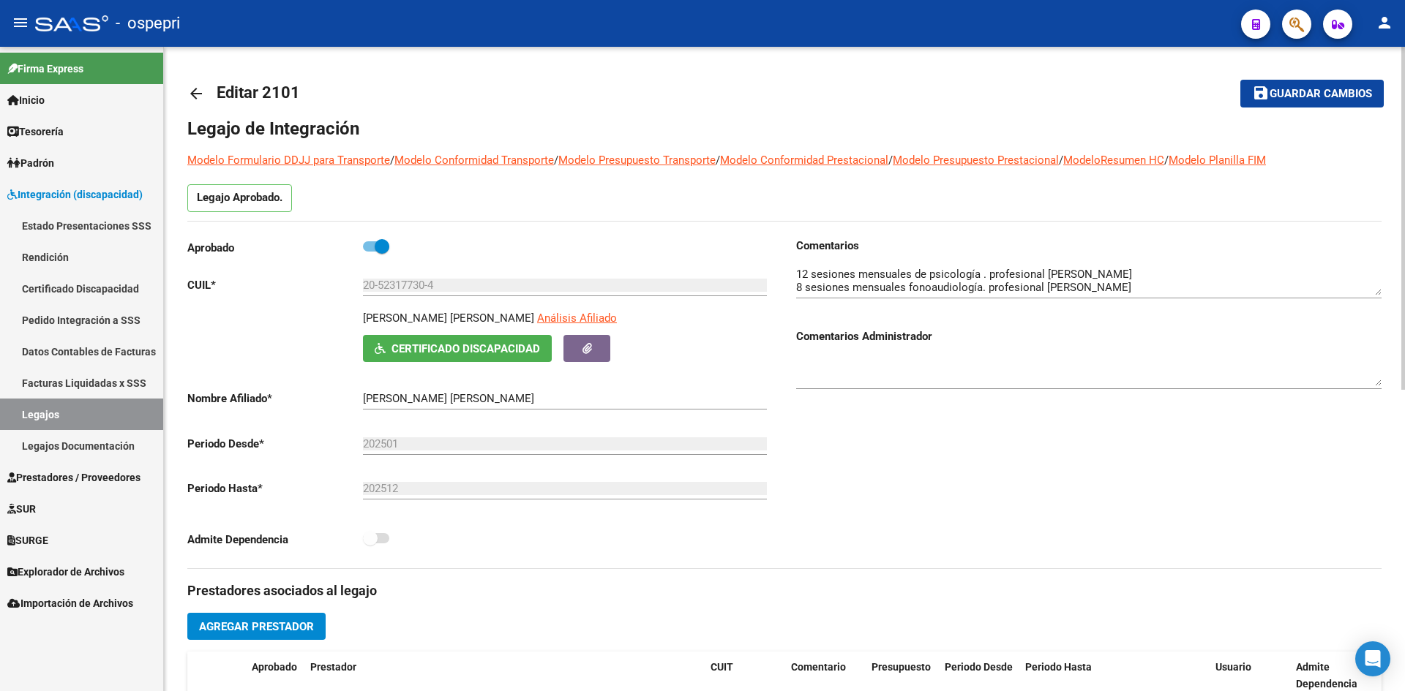
click at [196, 97] on mat-icon "arrow_back" at bounding box center [196, 94] width 18 height 18
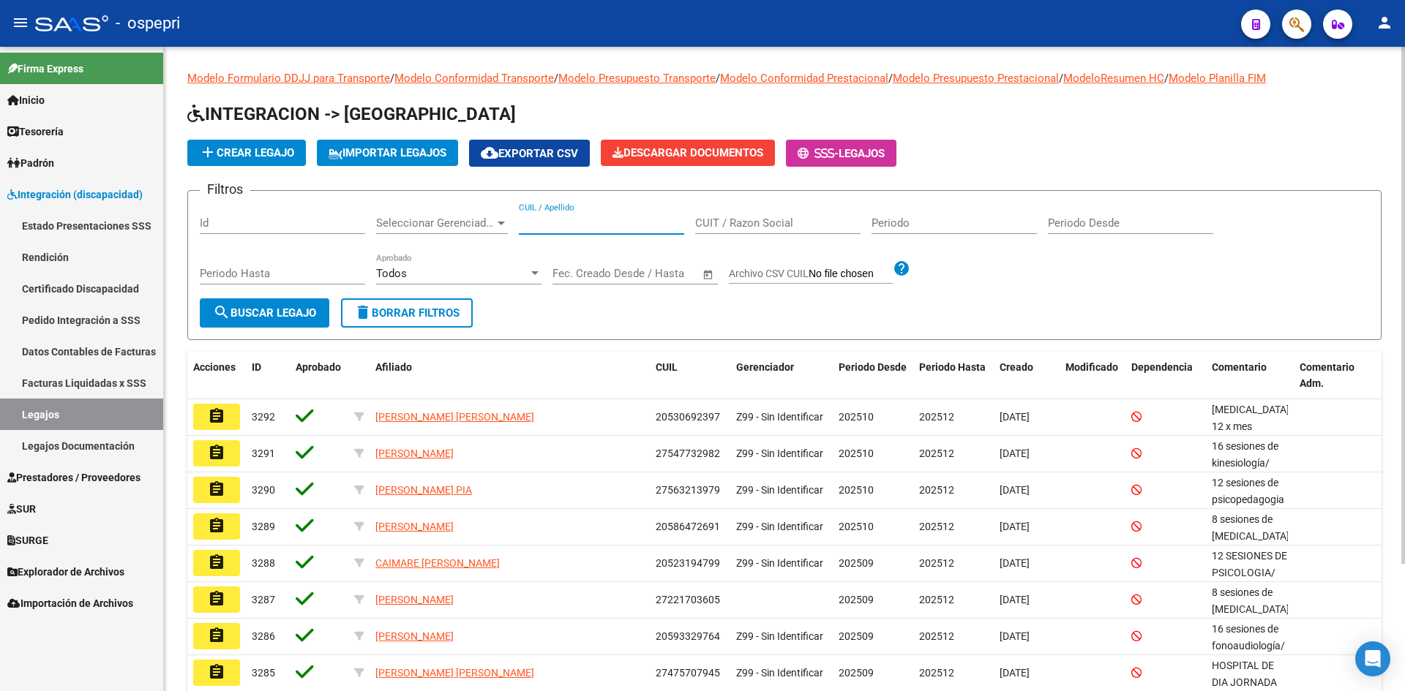
click at [542, 223] on input "CUIL / Apellido" at bounding box center [601, 223] width 165 height 13
paste input "20523188381"
type input "20523188381"
click at [296, 314] on span "search Buscar Legajo" at bounding box center [264, 313] width 103 height 13
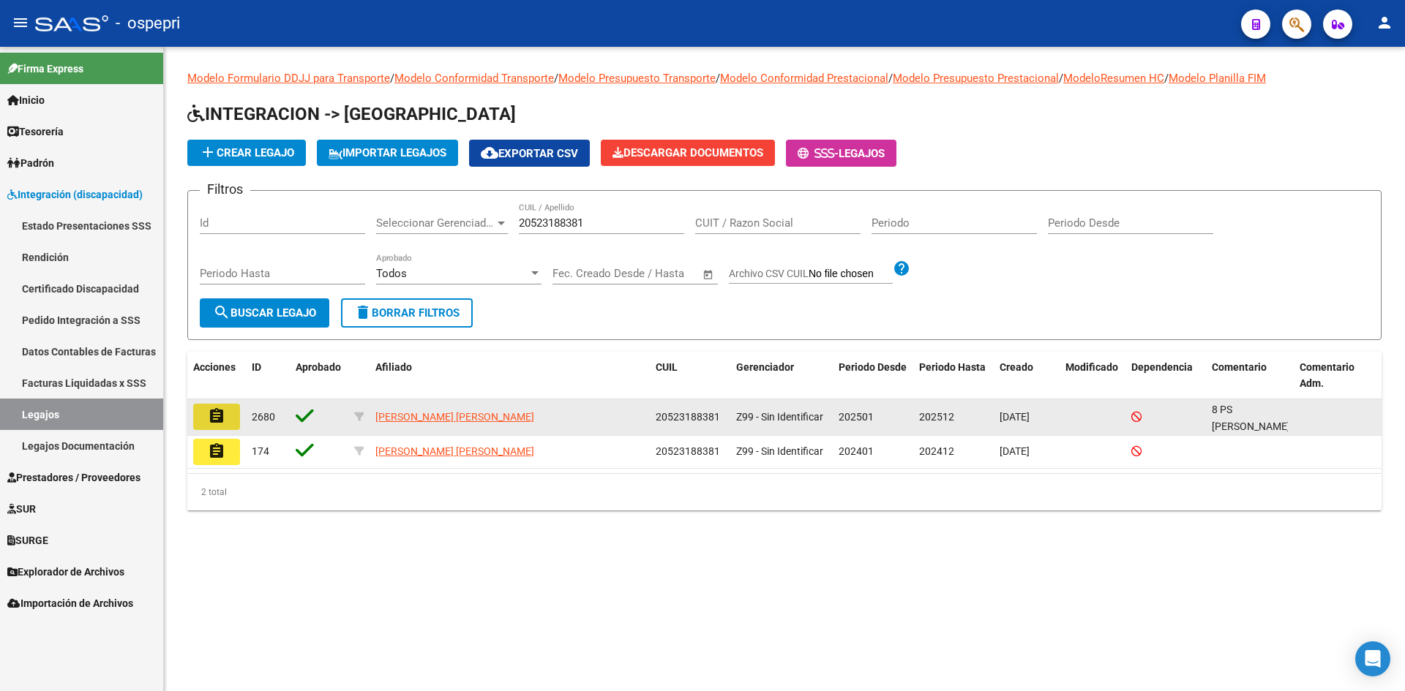
click at [225, 418] on button "assignment" at bounding box center [216, 417] width 47 height 26
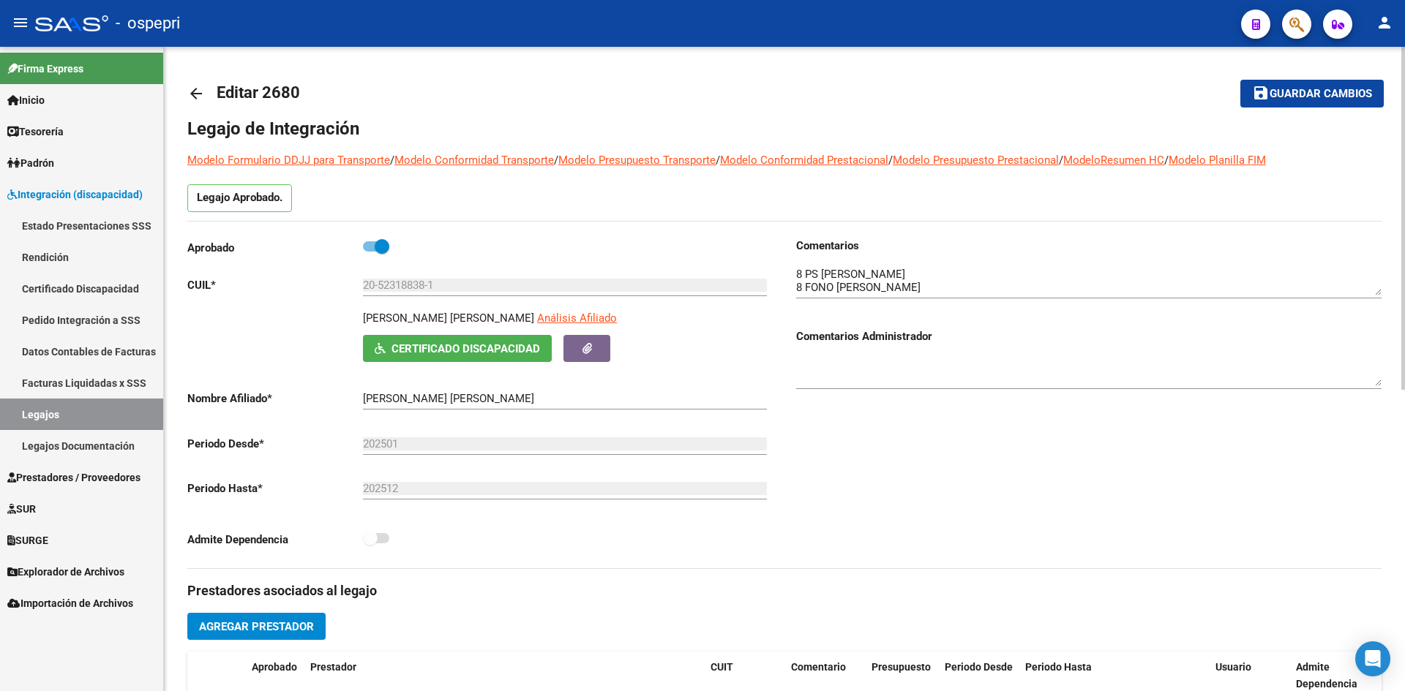
drag, startPoint x: 364, startPoint y: 315, endPoint x: 490, endPoint y: 323, distance: 126.1
click at [490, 323] on p "BRAVO THIAGO EMANUEL" at bounding box center [448, 318] width 171 height 16
drag, startPoint x: 490, startPoint y: 323, endPoint x: 694, endPoint y: 350, distance: 205.2
click at [694, 350] on div "Certificado Discapacidad ARCA Padrón" at bounding box center [568, 348] width 410 height 27
drag, startPoint x: 362, startPoint y: 316, endPoint x: 496, endPoint y: 328, distance: 134.4
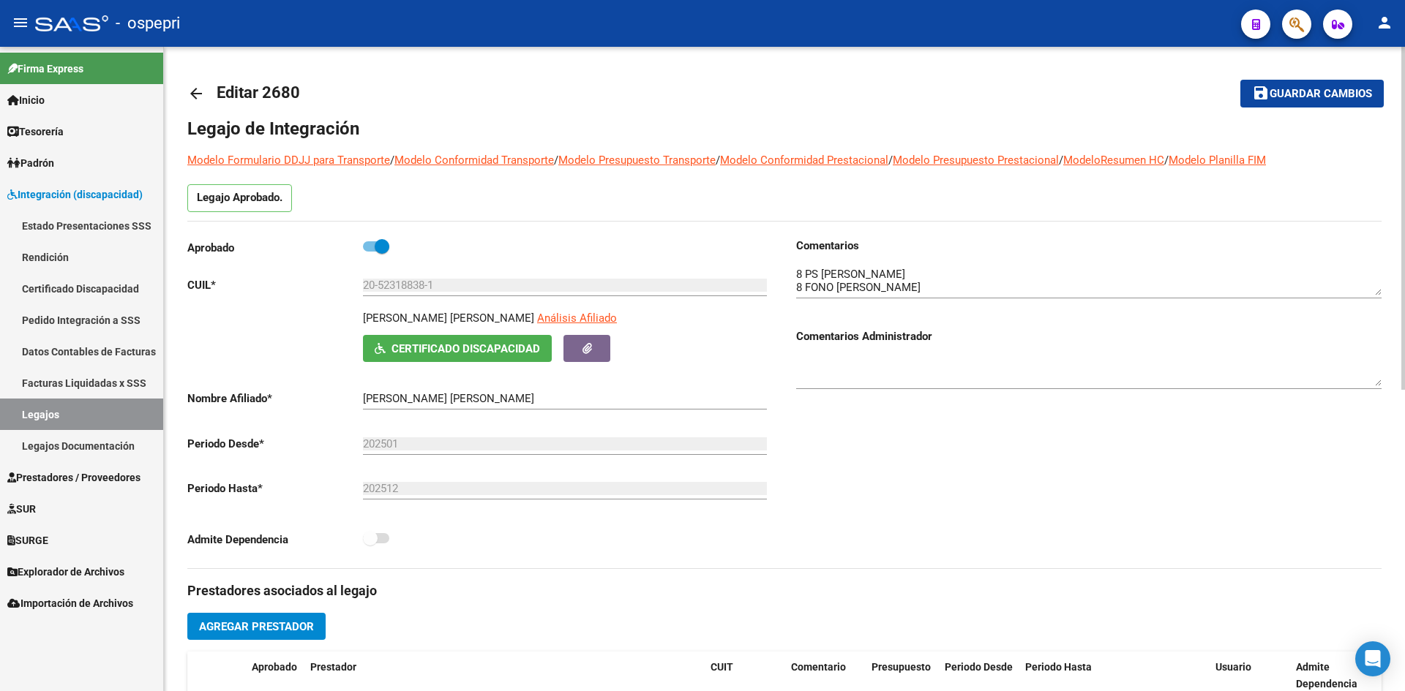
click at [496, 328] on div "BRAVO THIAGO EMANUEL Análisis Afiliado Certificado Discapacidad ARCA Padrón" at bounding box center [479, 336] width 585 height 52
click at [480, 345] on span "Certificado Discapacidad" at bounding box center [465, 348] width 149 height 13
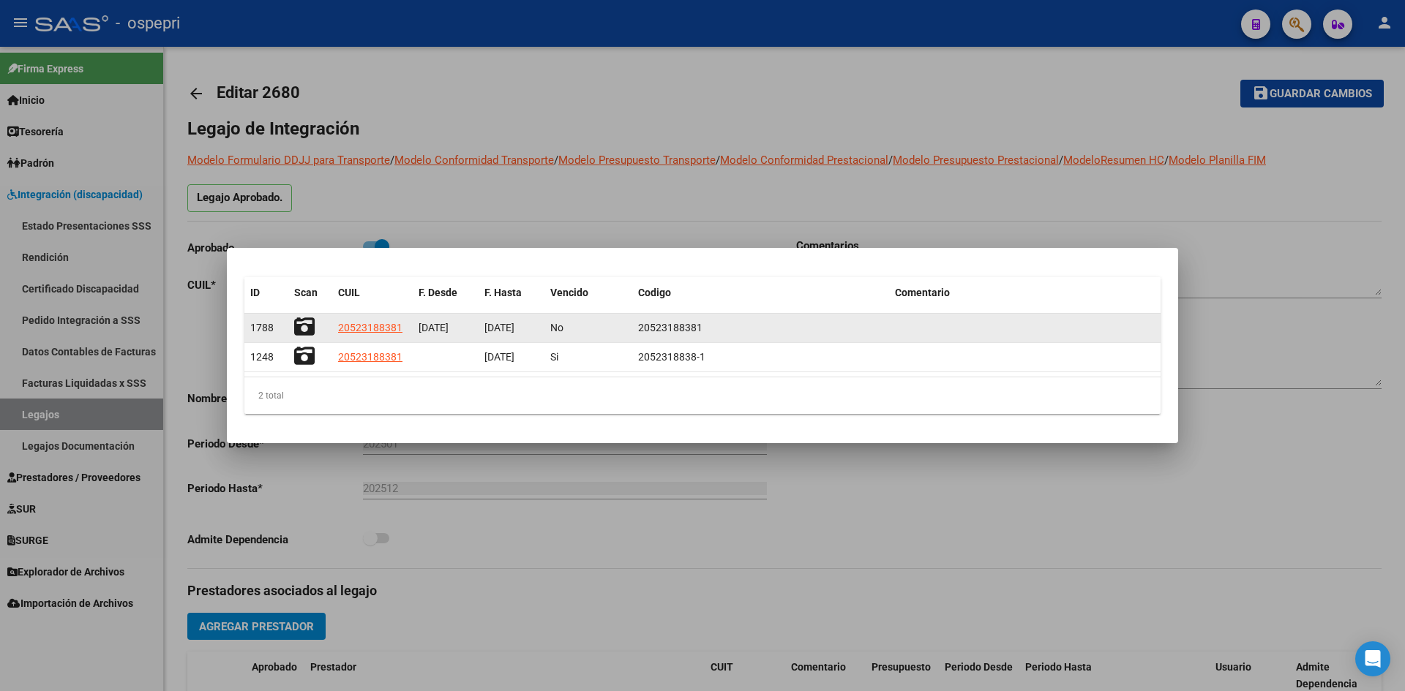
click at [304, 319] on icon at bounding box center [304, 327] width 20 height 20
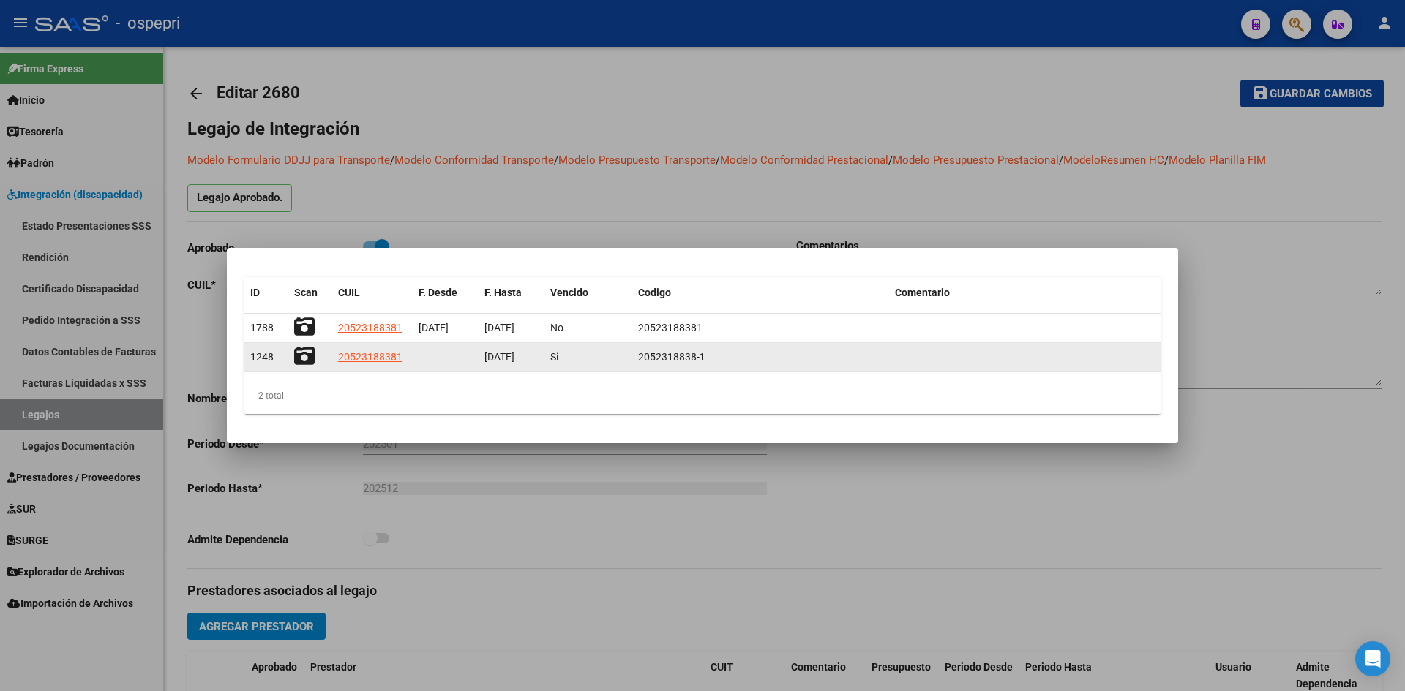
click at [307, 355] on icon at bounding box center [304, 356] width 20 height 20
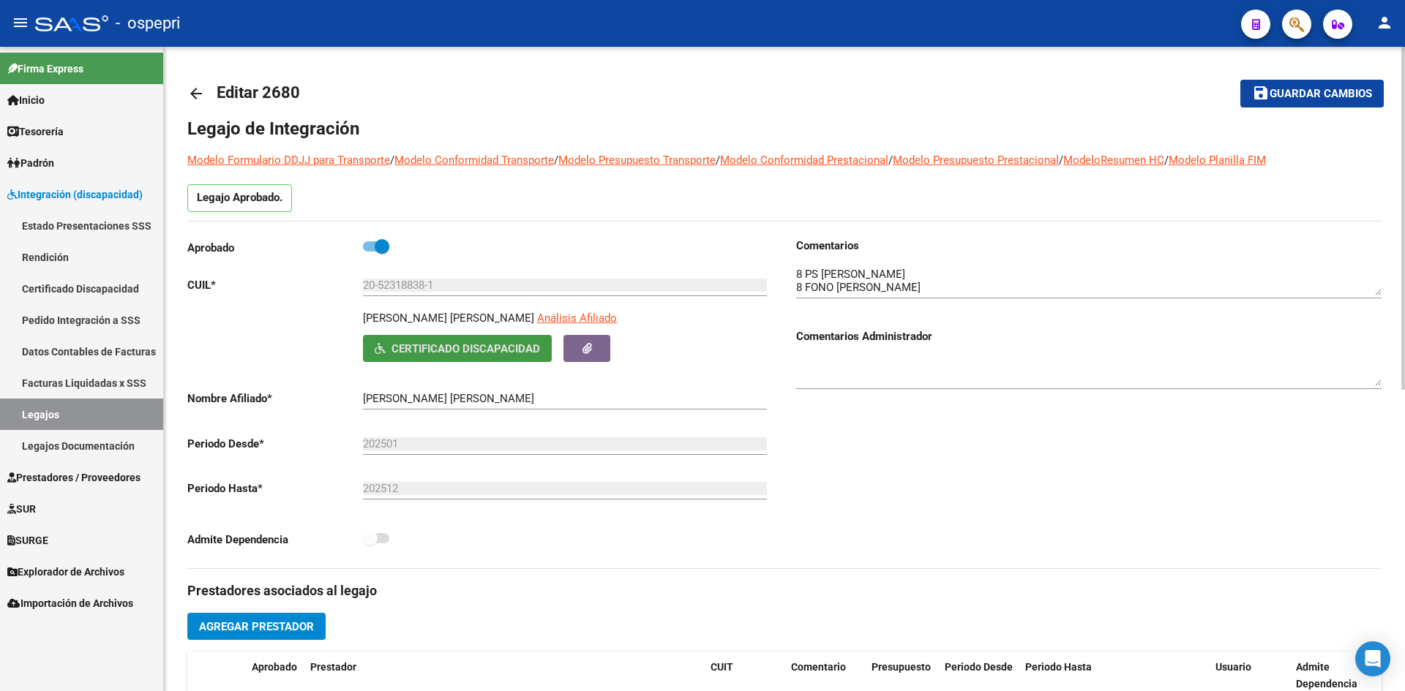
click at [193, 92] on mat-icon "arrow_back" at bounding box center [196, 94] width 18 height 18
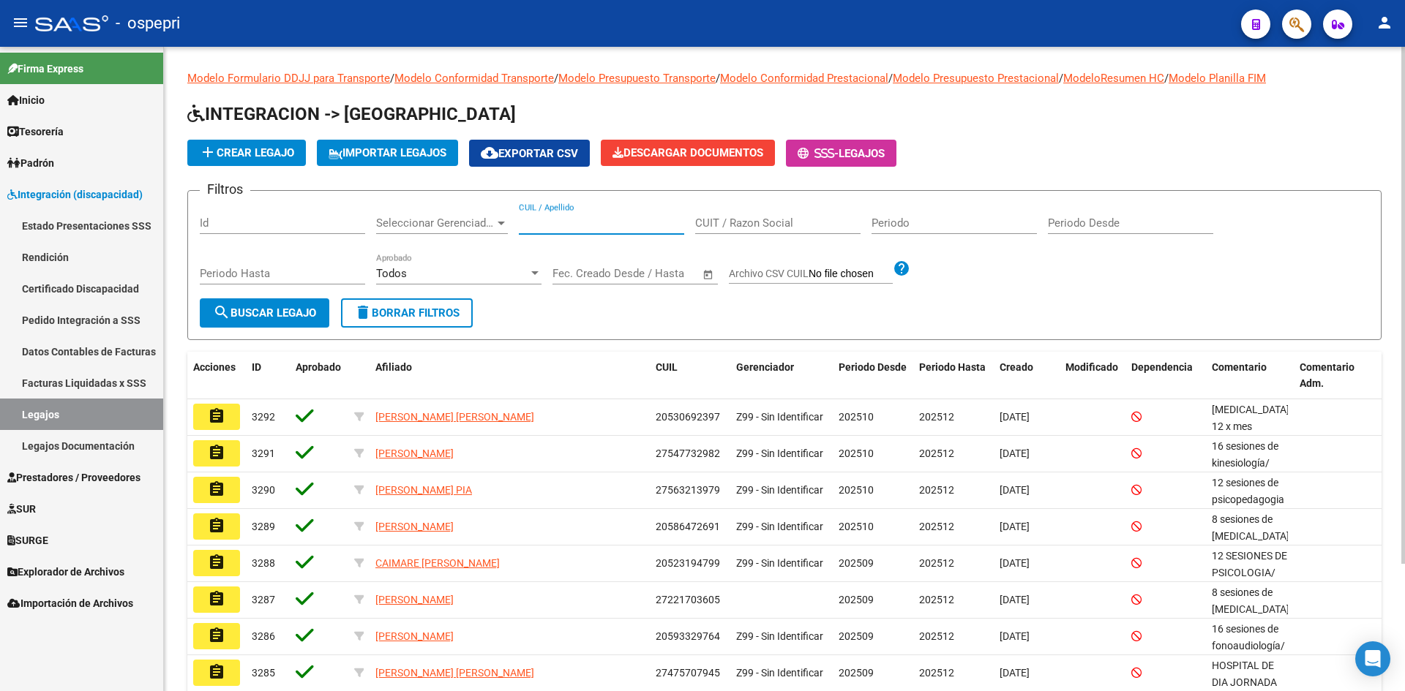
click at [559, 230] on input "CUIL / Apellido" at bounding box center [601, 223] width 165 height 13
paste input "20525323669"
type input "20525323669"
click at [294, 320] on button "search Buscar Legajo" at bounding box center [265, 313] width 130 height 29
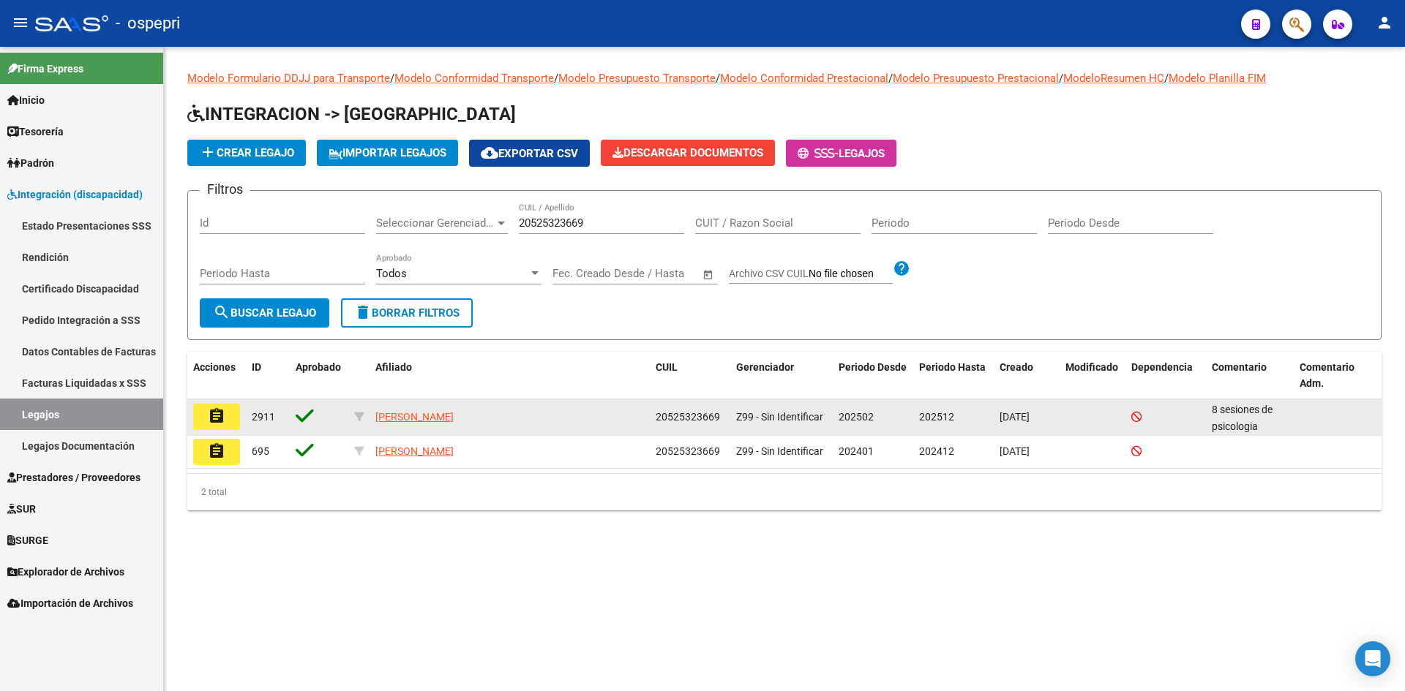
click at [206, 417] on button "assignment" at bounding box center [216, 417] width 47 height 26
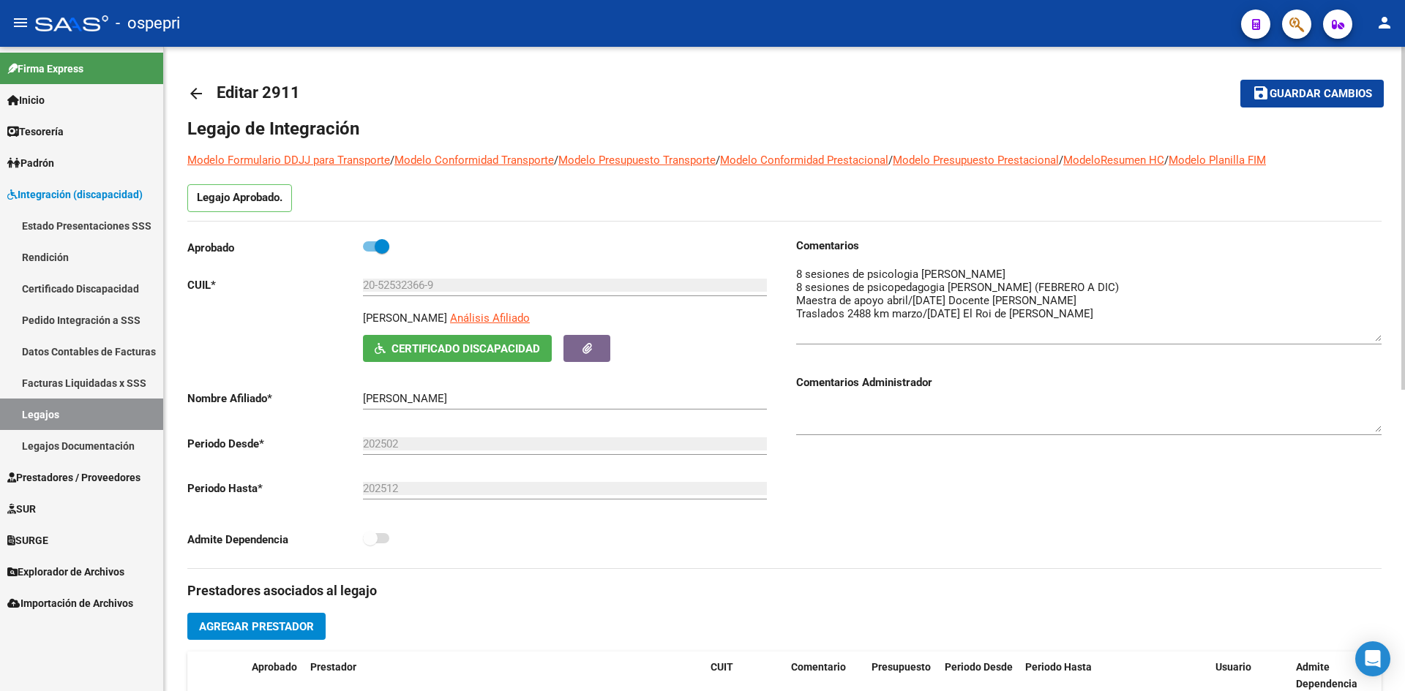
drag, startPoint x: 1372, startPoint y: 294, endPoint x: 1376, endPoint y: 340, distance: 46.3
click at [1376, 340] on textarea at bounding box center [1088, 303] width 585 height 75
drag, startPoint x: 363, startPoint y: 316, endPoint x: 509, endPoint y: 331, distance: 146.3
click at [509, 331] on div "GAMBOA BALTAZAR HORACIO Análisis Afiliado" at bounding box center [568, 322] width 410 height 25
click at [503, 345] on span "Certificado Discapacidad" at bounding box center [465, 348] width 149 height 13
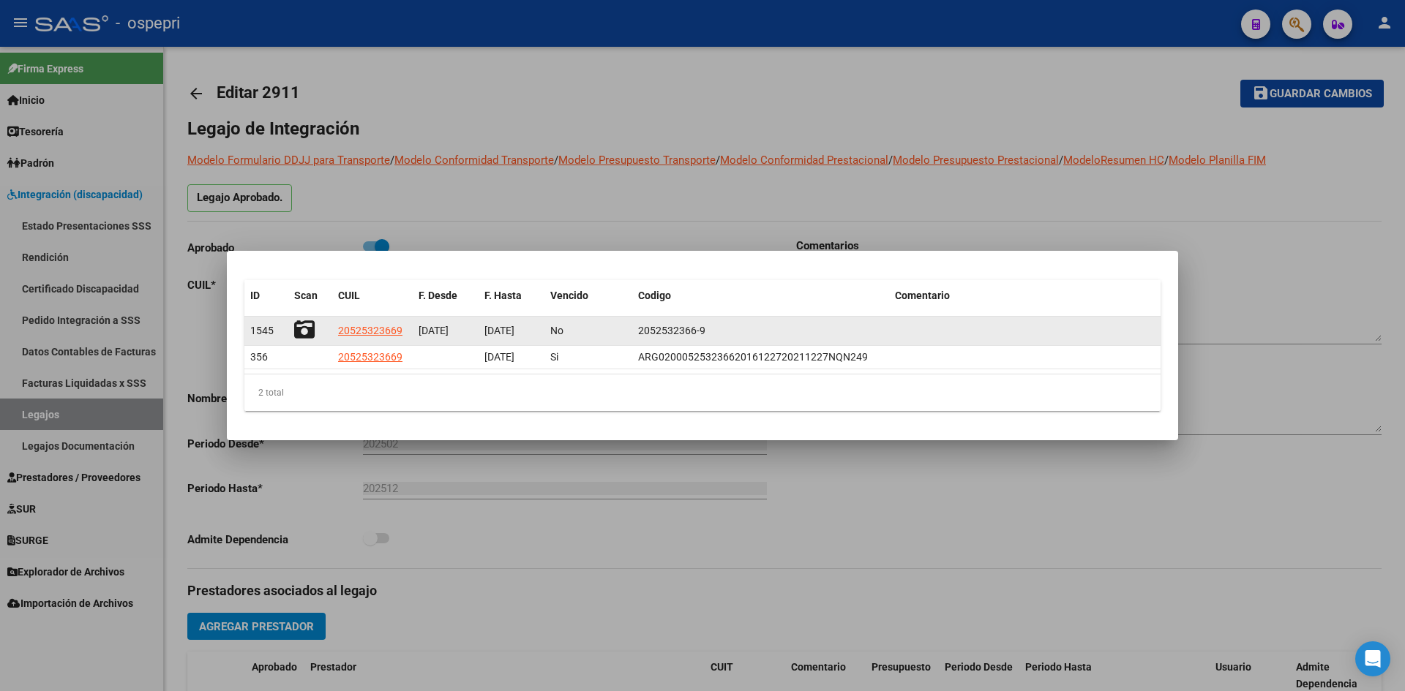
click at [306, 330] on icon at bounding box center [304, 330] width 20 height 20
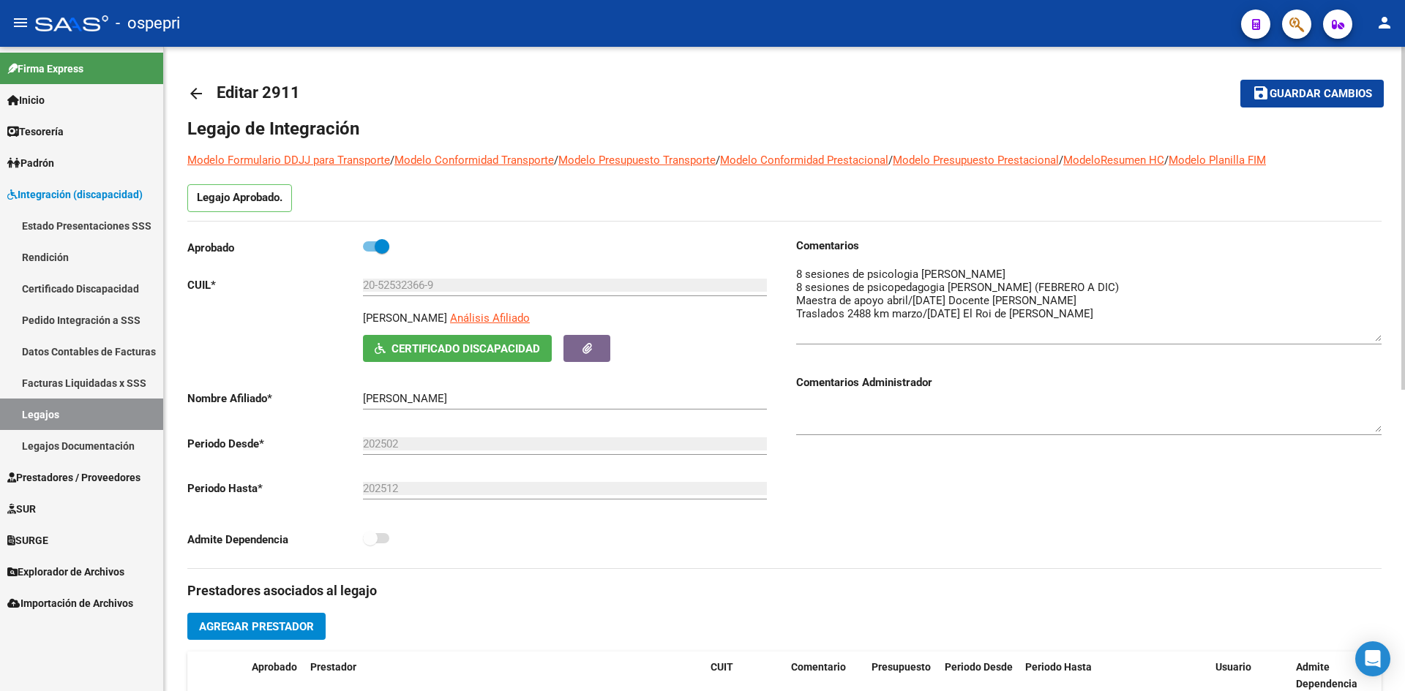
click at [195, 92] on mat-icon "arrow_back" at bounding box center [196, 94] width 18 height 18
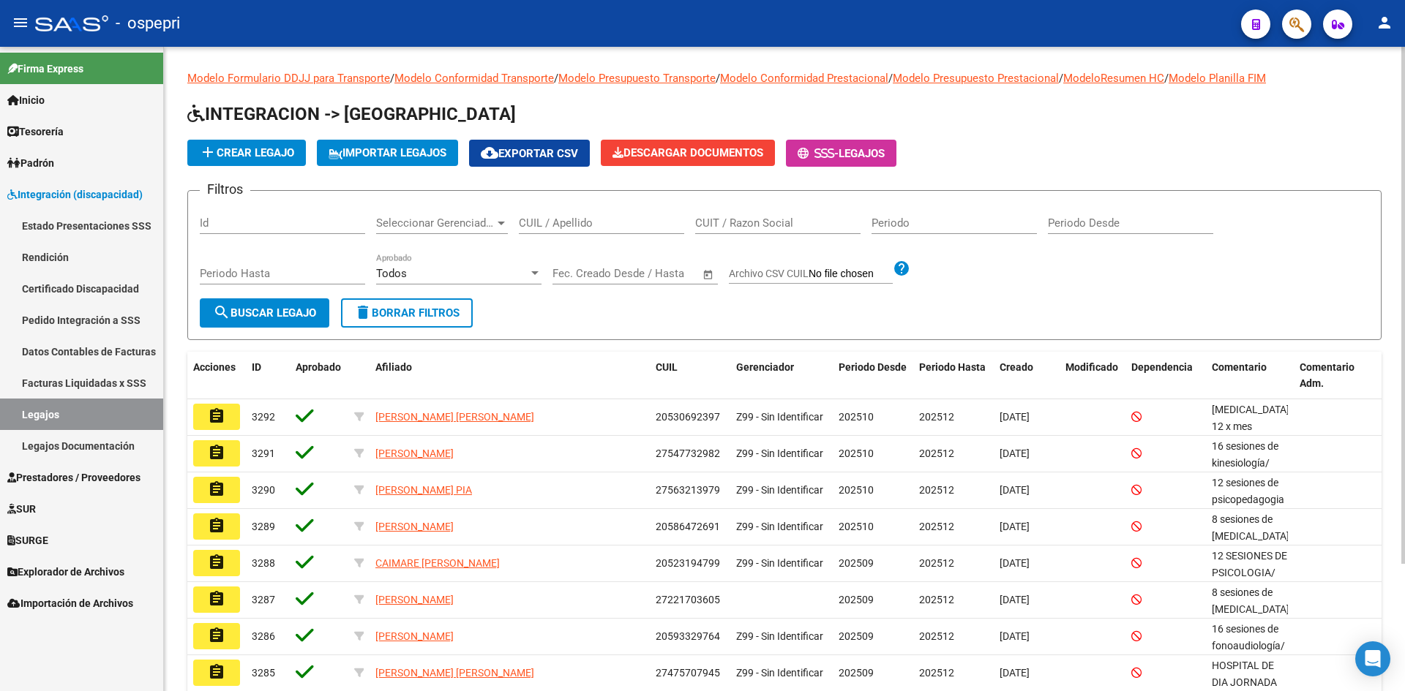
click at [584, 226] on input "CUIL / Apellido" at bounding box center [601, 223] width 165 height 13
paste input "20530155561"
type input "20530155561"
click at [296, 317] on span "search Buscar Legajo" at bounding box center [264, 313] width 103 height 13
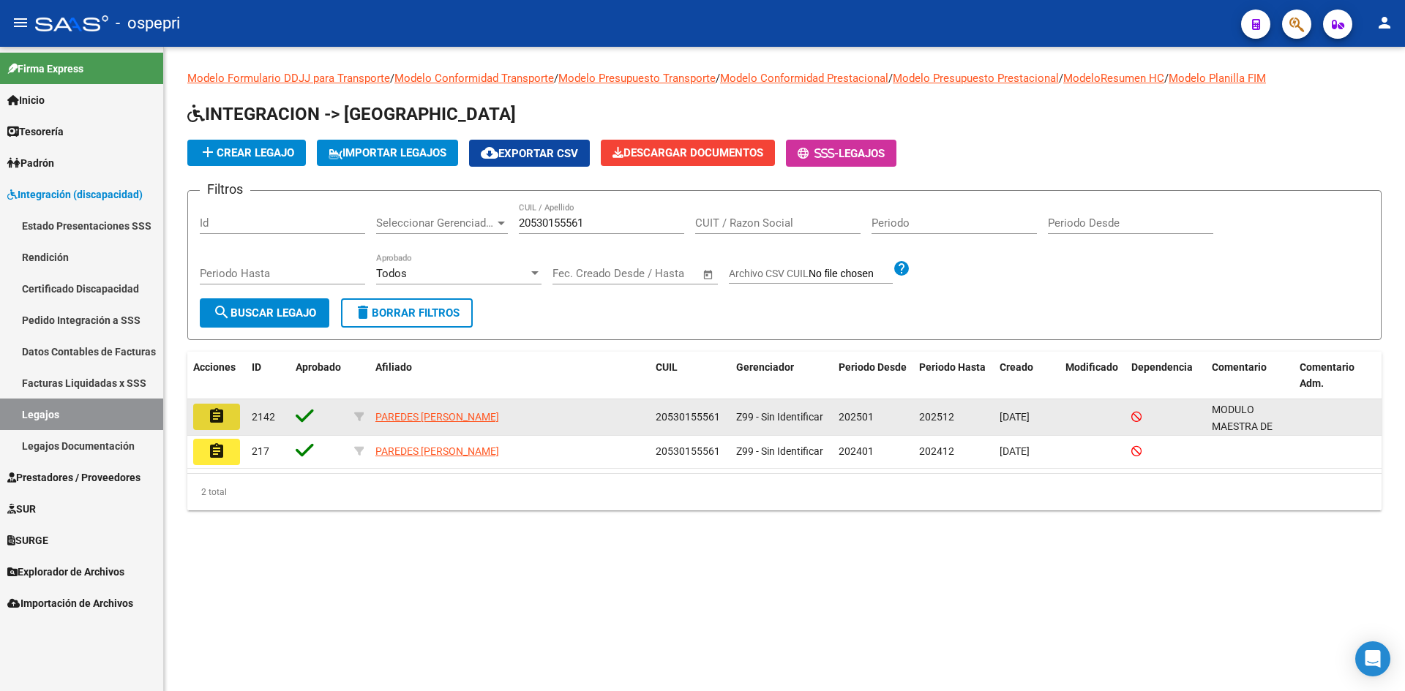
click at [220, 414] on mat-icon "assignment" at bounding box center [217, 417] width 18 height 18
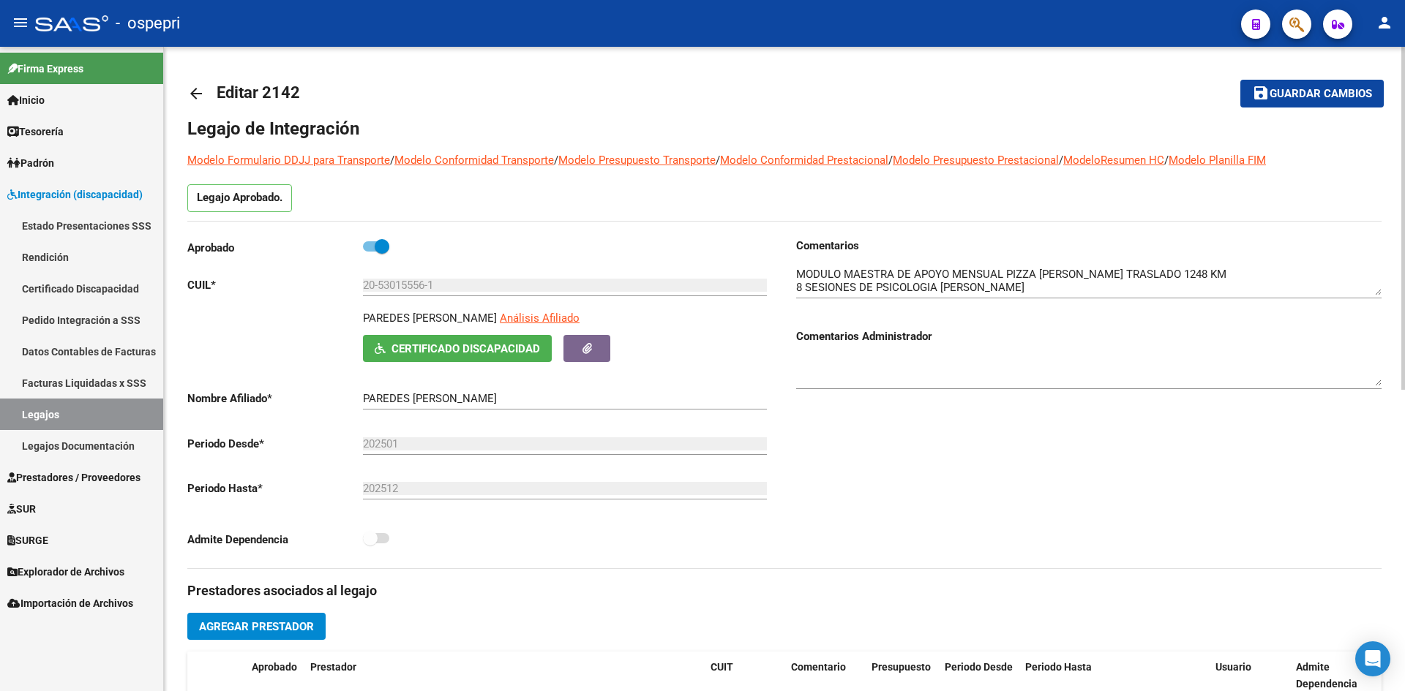
drag, startPoint x: 363, startPoint y: 315, endPoint x: 531, endPoint y: 320, distance: 168.4
click at [531, 320] on div "PAREDES CABRERA URIEL EFRAIN Análisis Afiliado" at bounding box center [568, 322] width 410 height 25
click at [512, 349] on span "Certificado Discapacidad" at bounding box center [465, 348] width 149 height 13
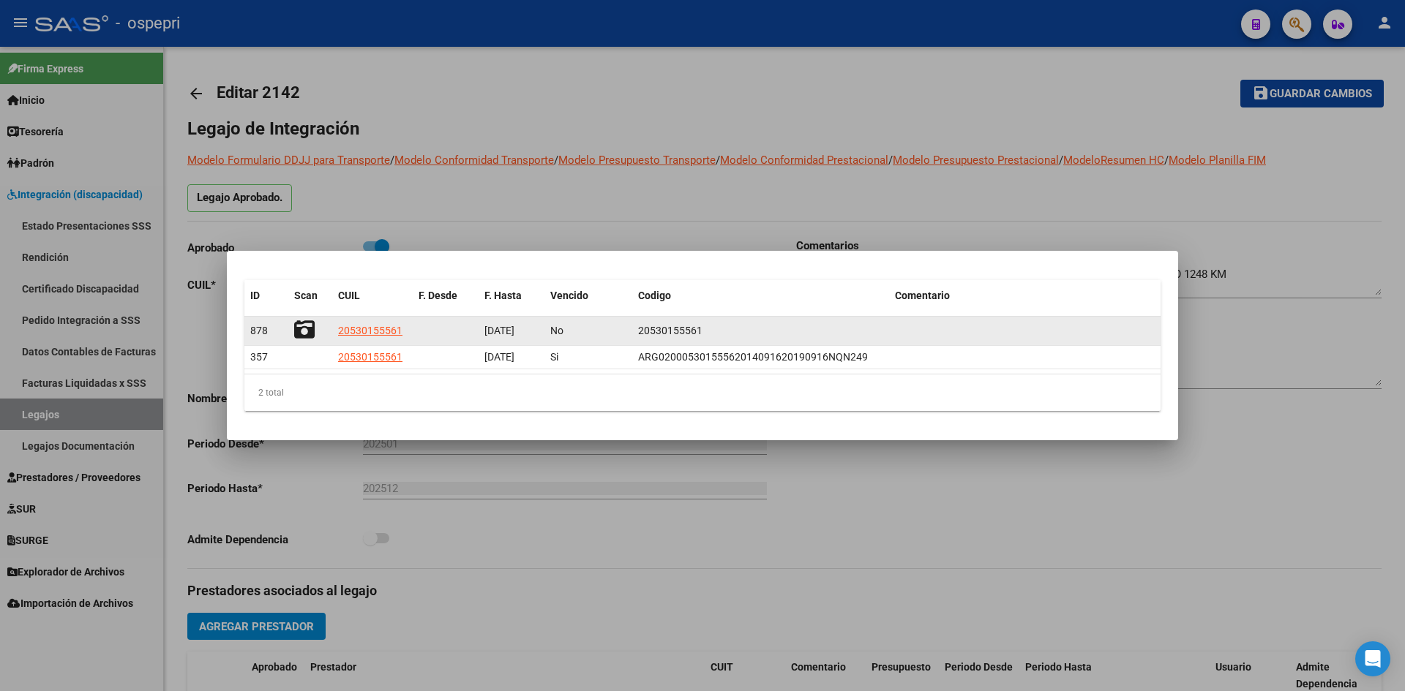
click at [305, 329] on icon at bounding box center [304, 330] width 20 height 20
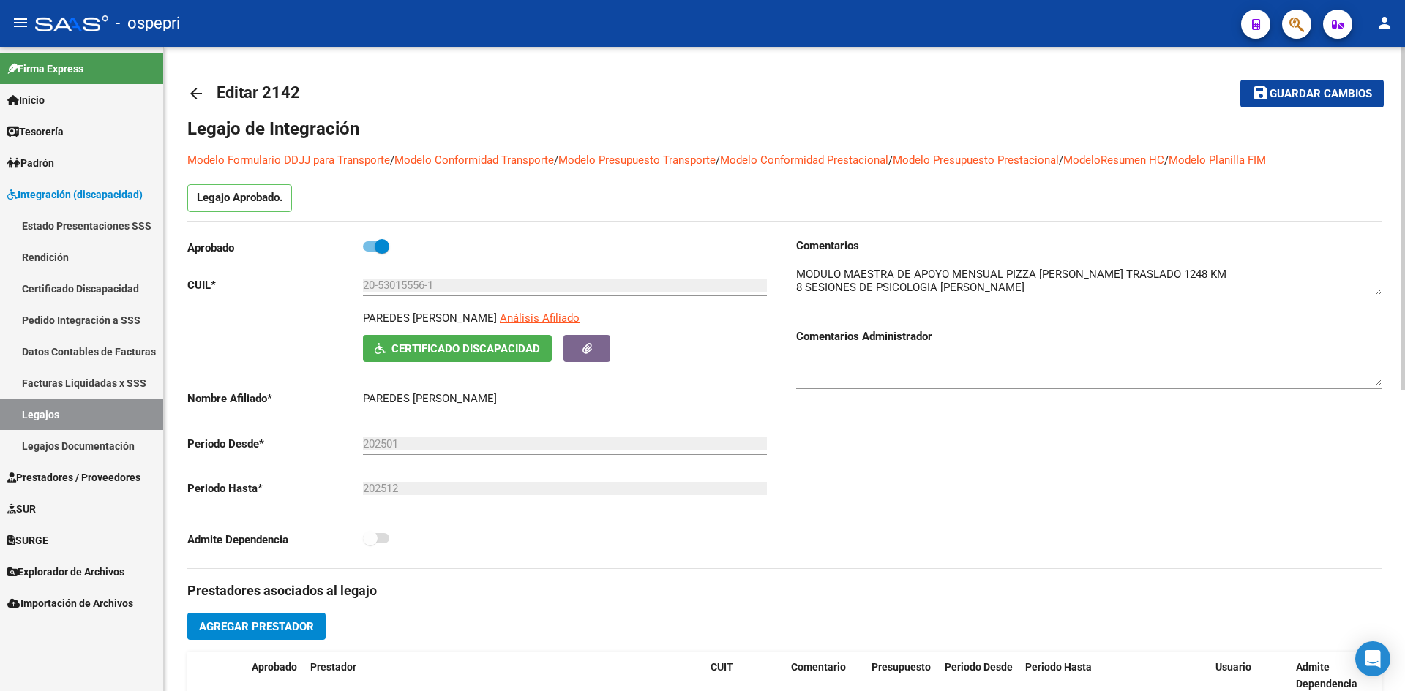
click at [198, 88] on mat-icon "arrow_back" at bounding box center [196, 94] width 18 height 18
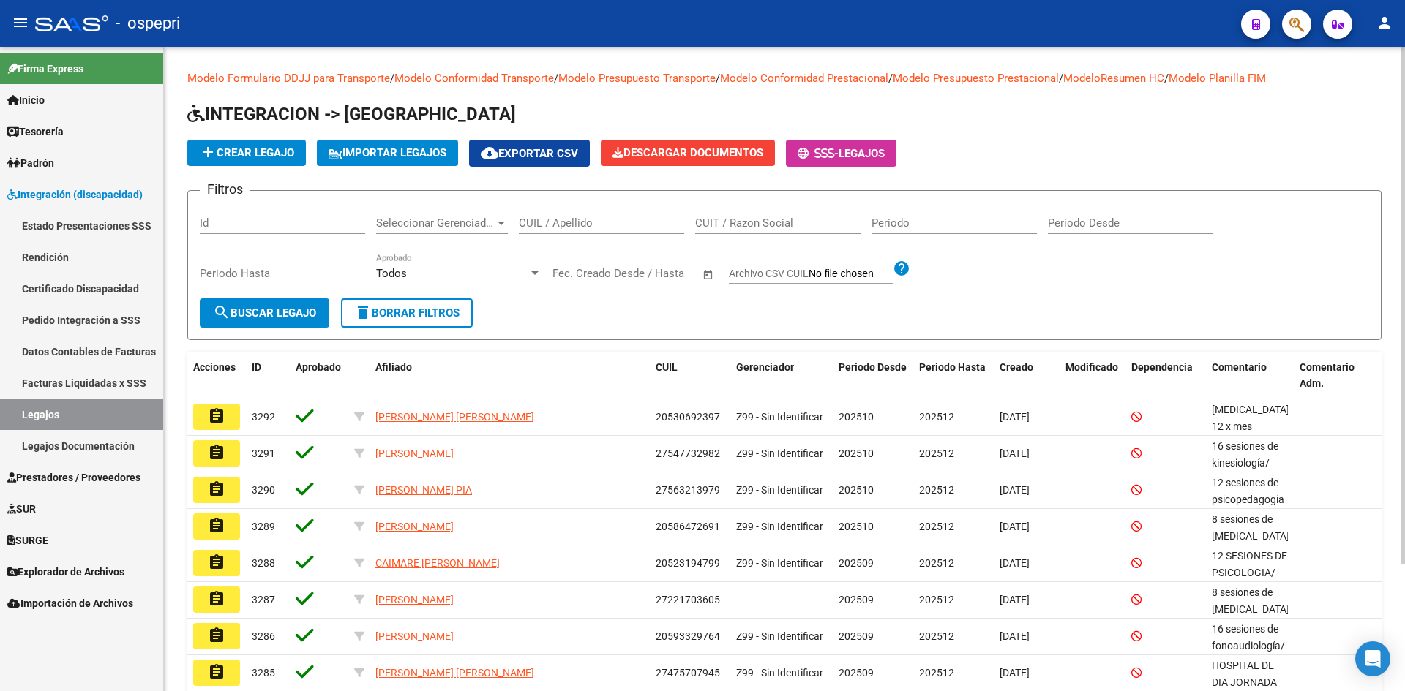
click at [582, 224] on input "CUIL / Apellido" at bounding box center [601, 223] width 165 height 13
paste input "20530720617"
type input "20530720617"
click at [263, 315] on span "search Buscar Legajo" at bounding box center [264, 313] width 103 height 13
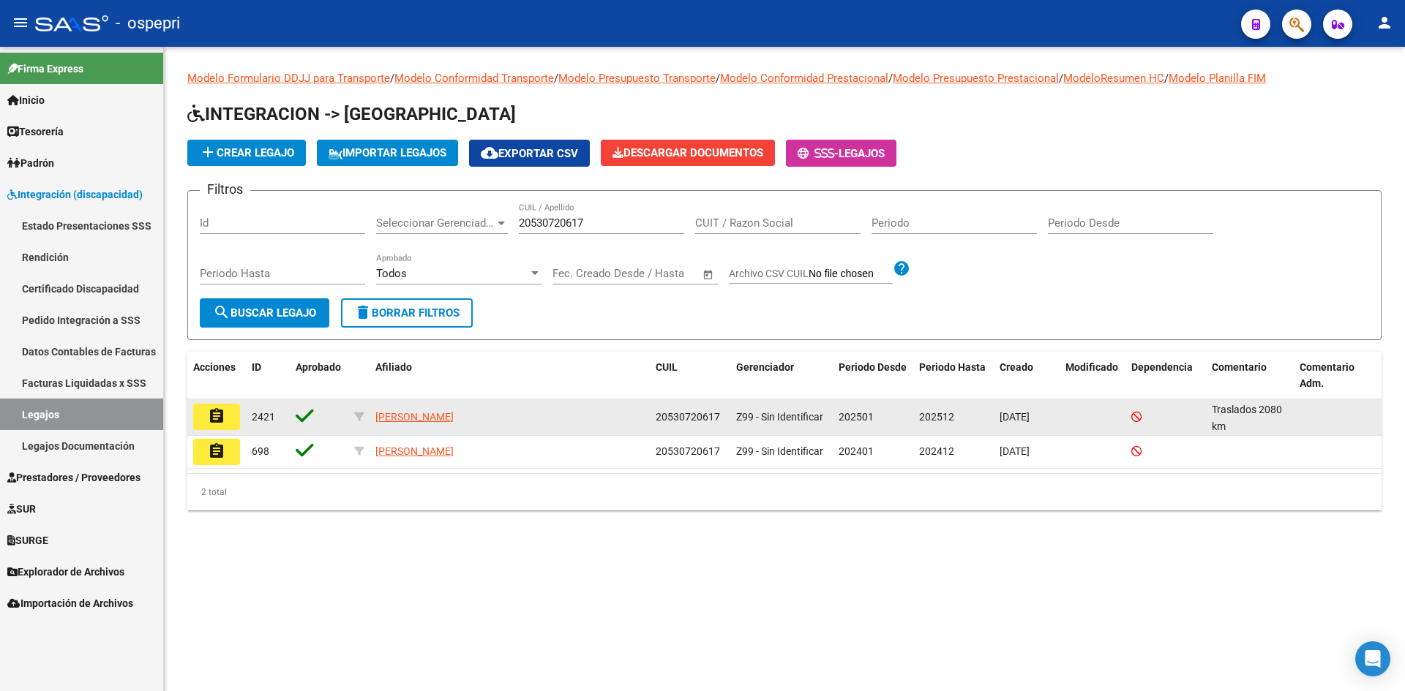
click at [218, 415] on mat-icon "assignment" at bounding box center [217, 417] width 18 height 18
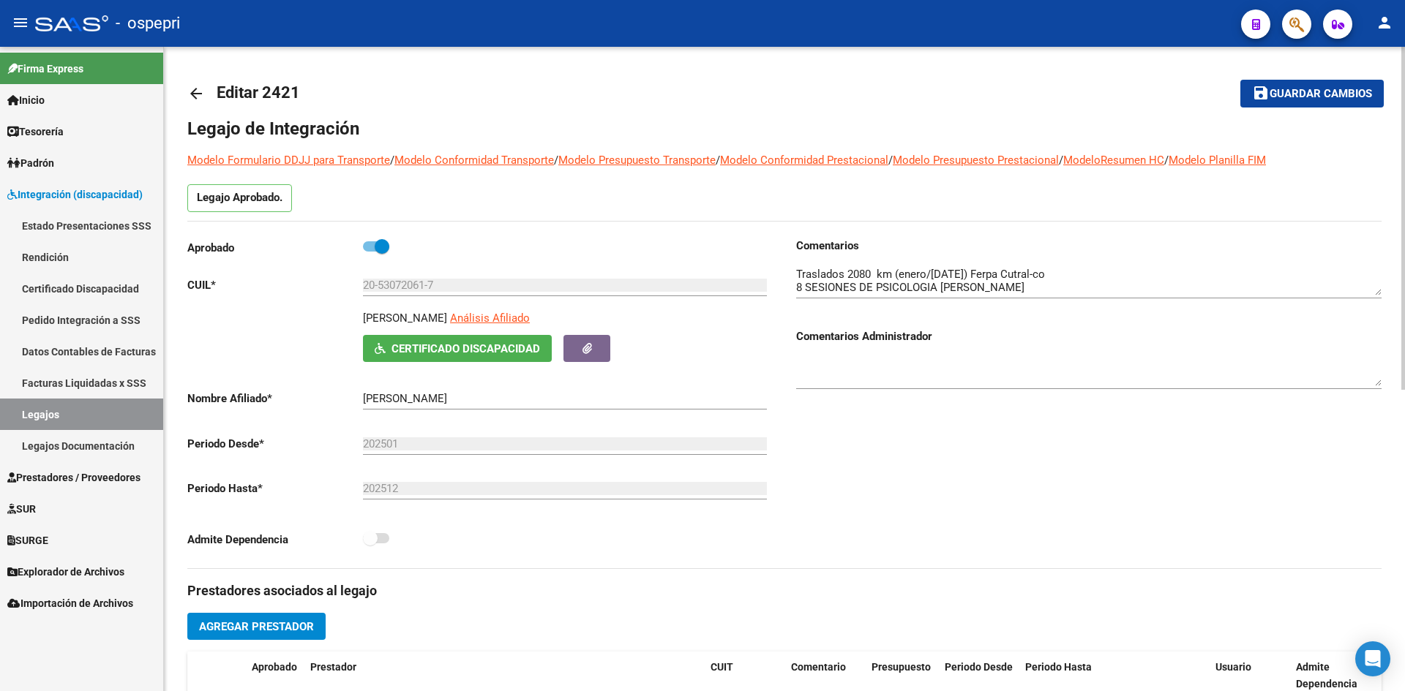
drag, startPoint x: 362, startPoint y: 320, endPoint x: 459, endPoint y: 319, distance: 97.3
click at [459, 319] on div "MARIN RUBIO ISIRO Análisis Afiliado Certificado Discapacidad ARCA Padrón" at bounding box center [479, 336] width 585 height 52
click at [455, 344] on span "Certificado Discapacidad" at bounding box center [465, 348] width 149 height 13
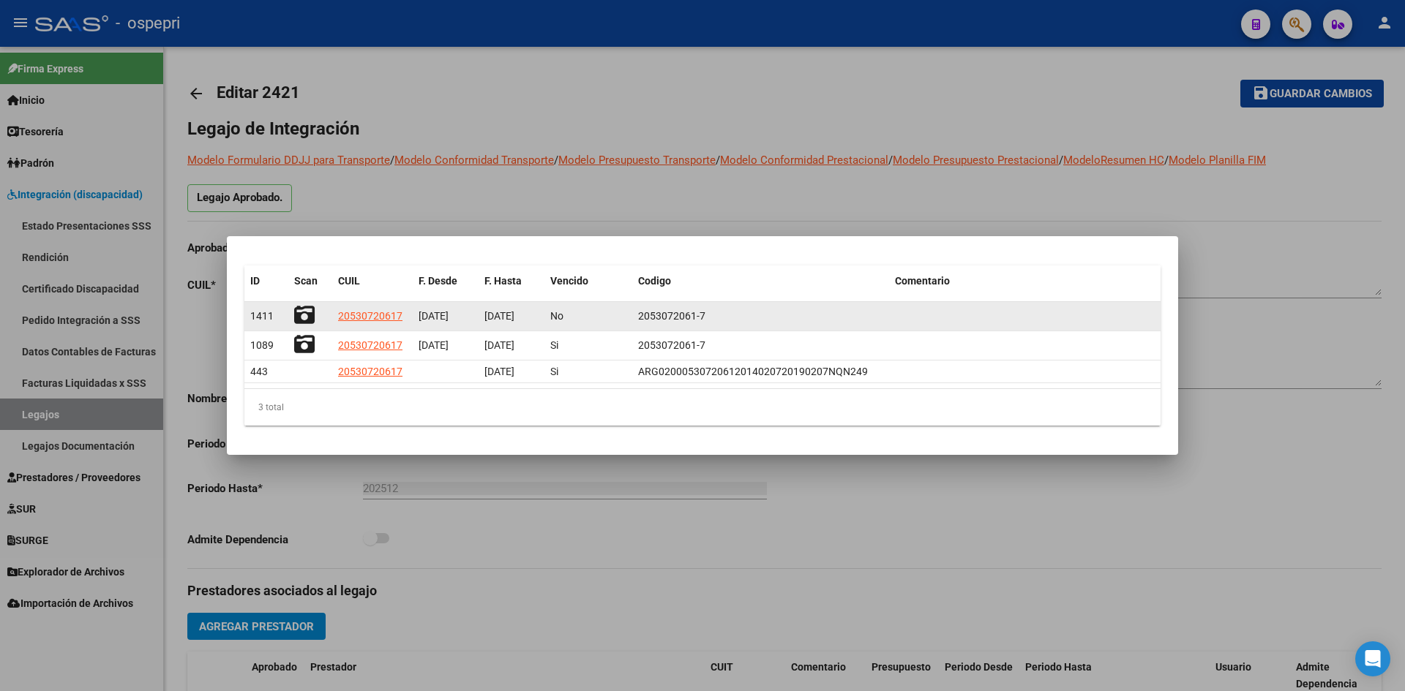
click at [302, 312] on icon at bounding box center [304, 315] width 20 height 20
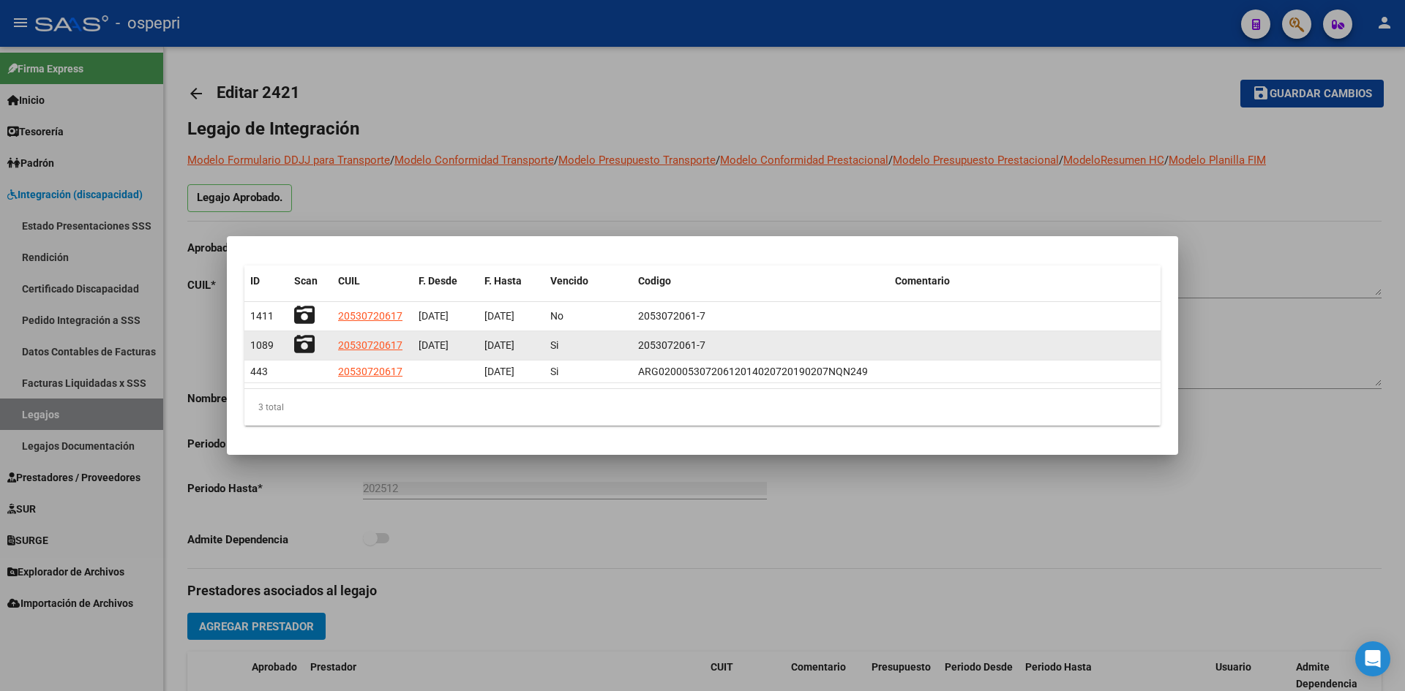
click at [304, 345] on icon at bounding box center [304, 344] width 20 height 20
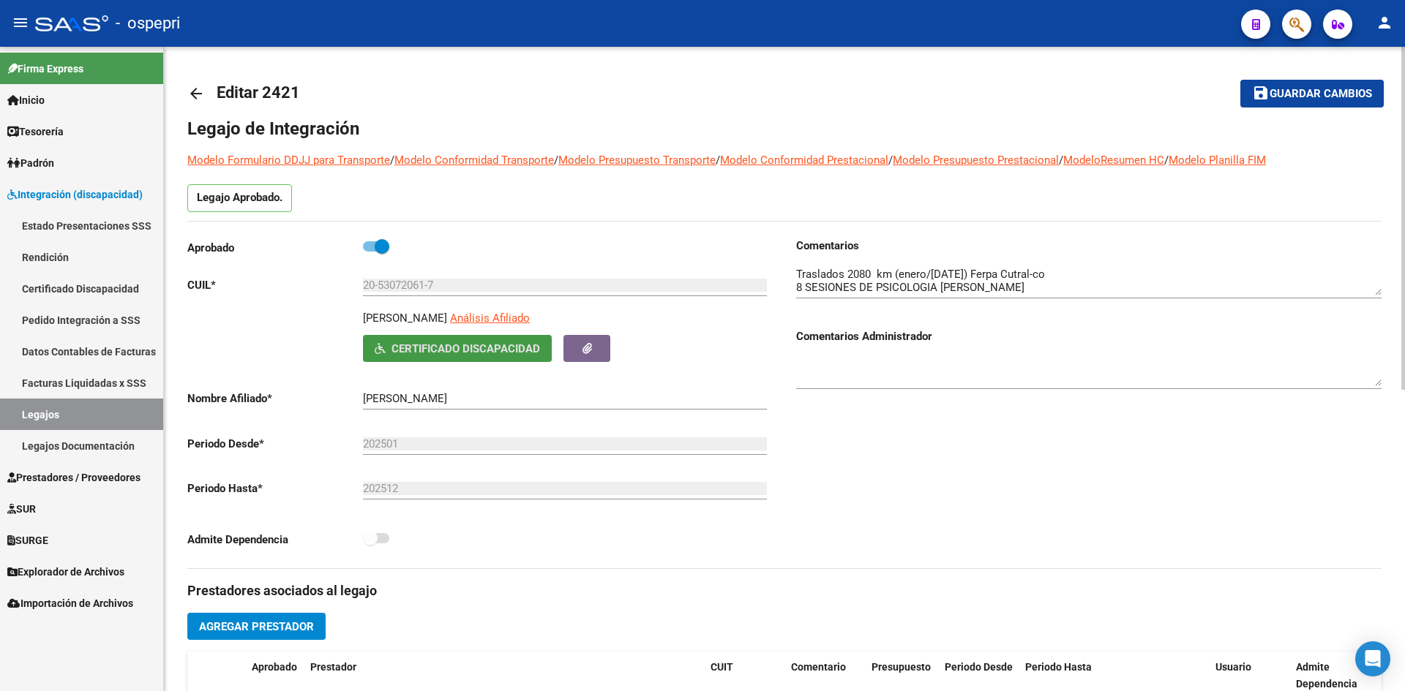
click at [196, 90] on mat-icon "arrow_back" at bounding box center [196, 94] width 18 height 18
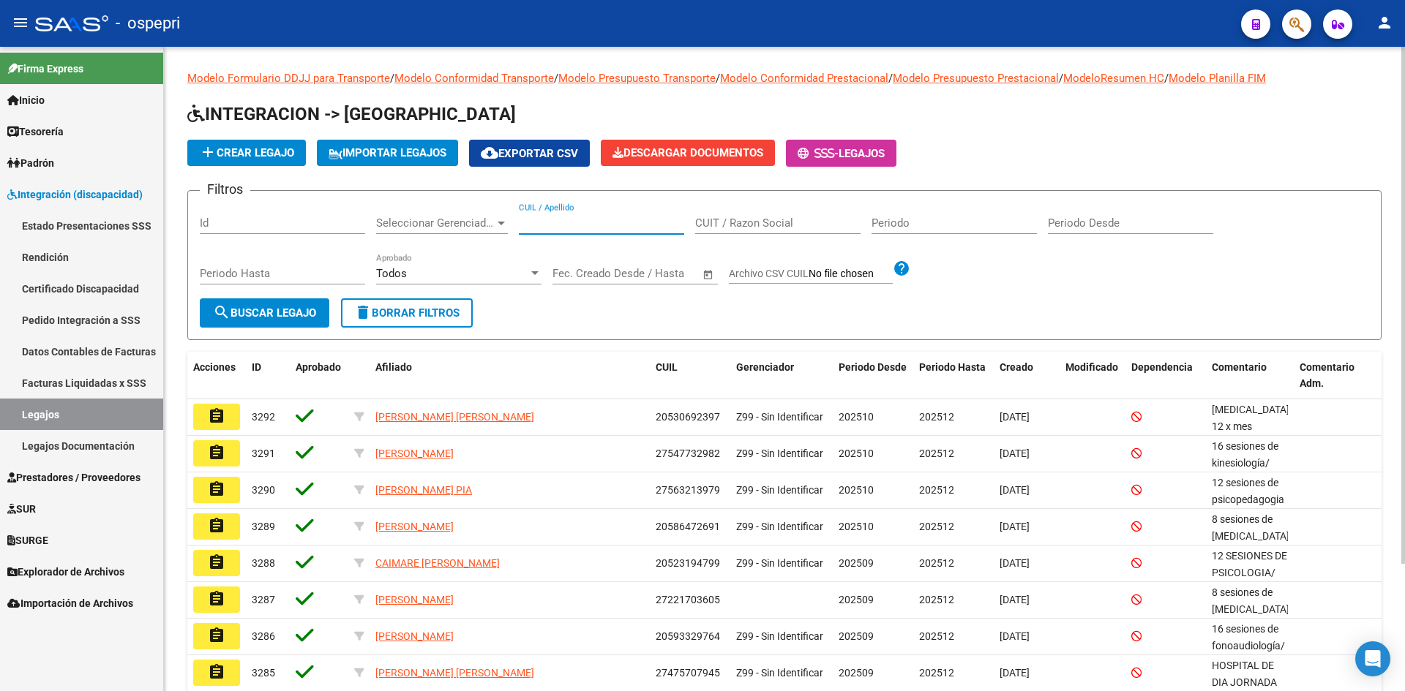
click at [536, 220] on input "CUIL / Apellido" at bounding box center [601, 223] width 165 height 13
paste input "20530728650"
type input "20530728650"
click at [255, 302] on button "search Buscar Legajo" at bounding box center [265, 313] width 130 height 29
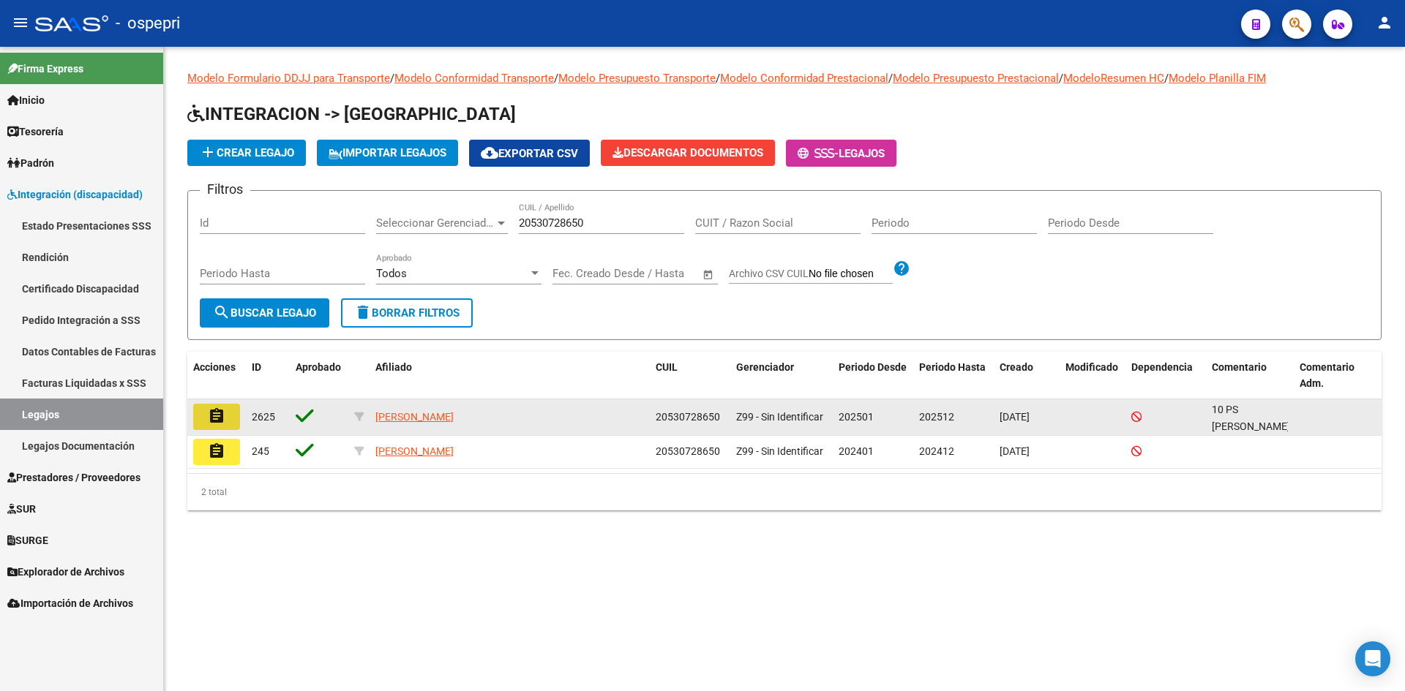
click at [217, 417] on mat-icon "assignment" at bounding box center [217, 417] width 18 height 18
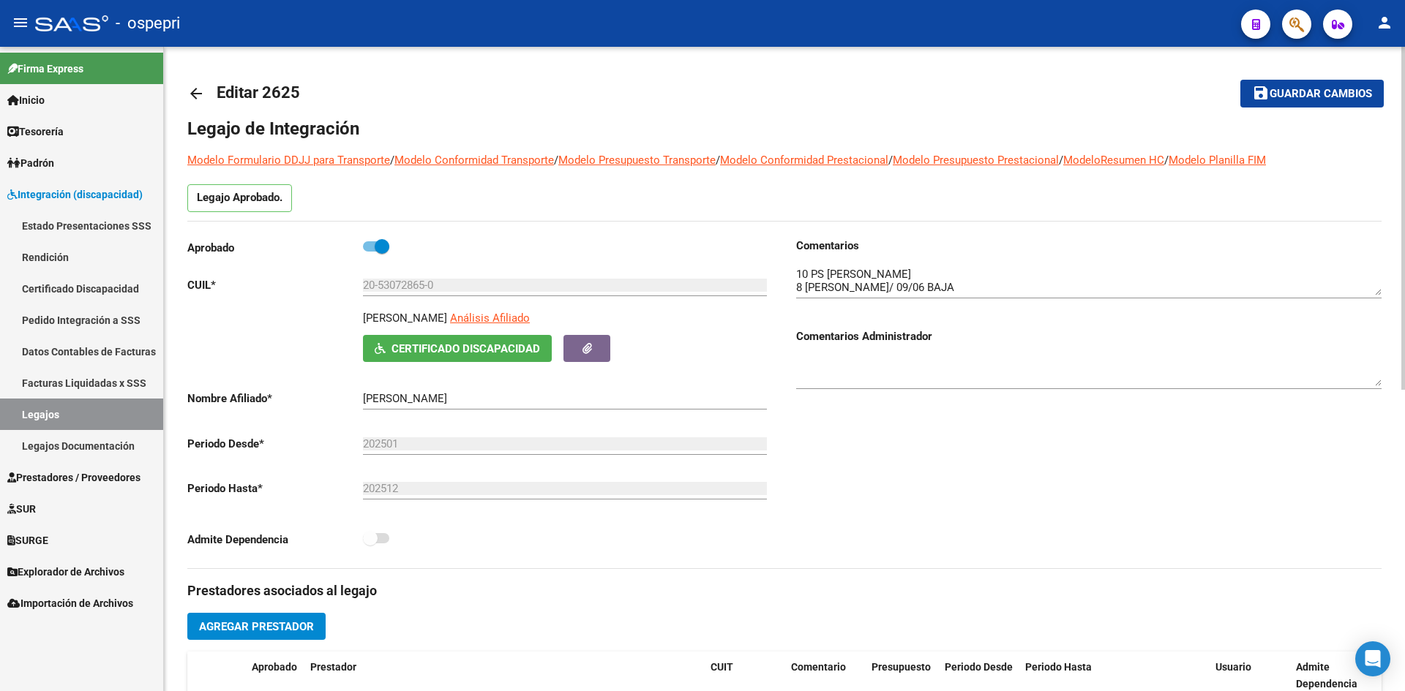
drag, startPoint x: 363, startPoint y: 315, endPoint x: 477, endPoint y: 320, distance: 114.3
click at [447, 320] on p "YAÑEZ EDUARDO RENE" at bounding box center [405, 318] width 84 height 16
click at [496, 355] on span "Certificado Discapacidad" at bounding box center [465, 348] width 149 height 13
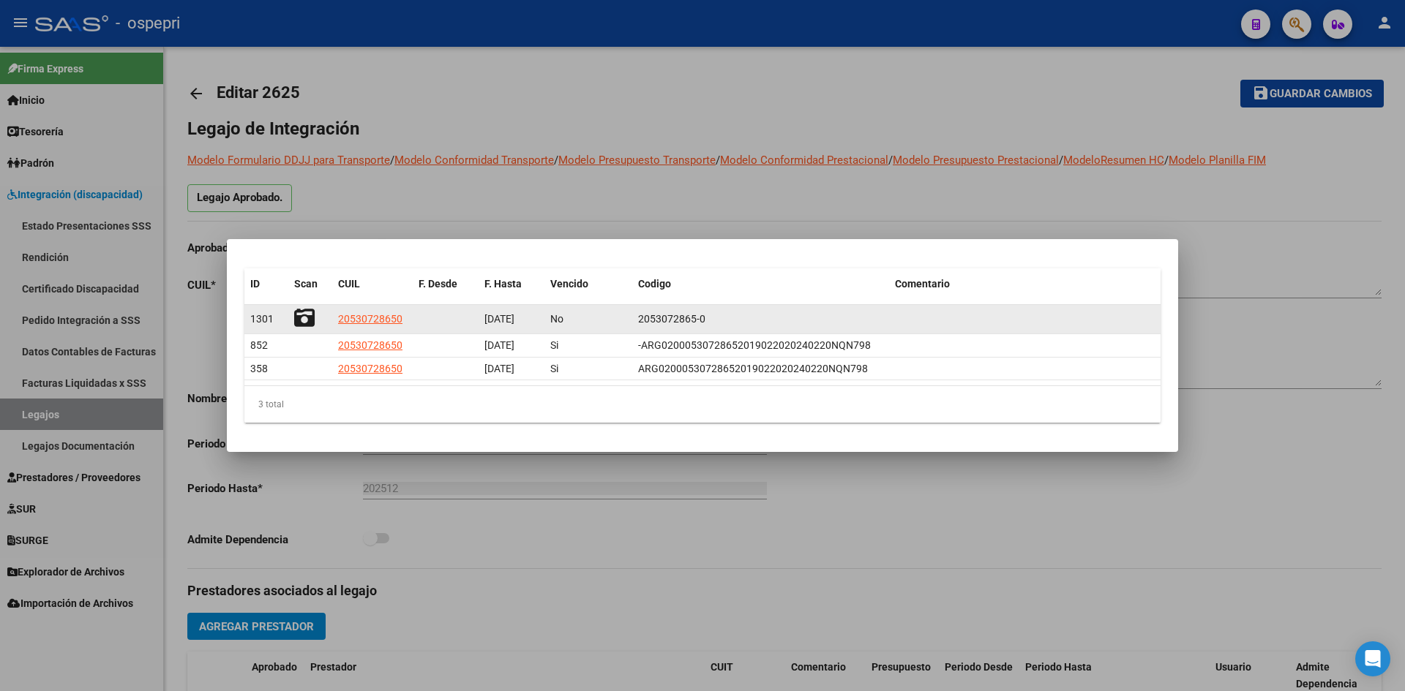
click at [305, 319] on icon at bounding box center [304, 318] width 20 height 20
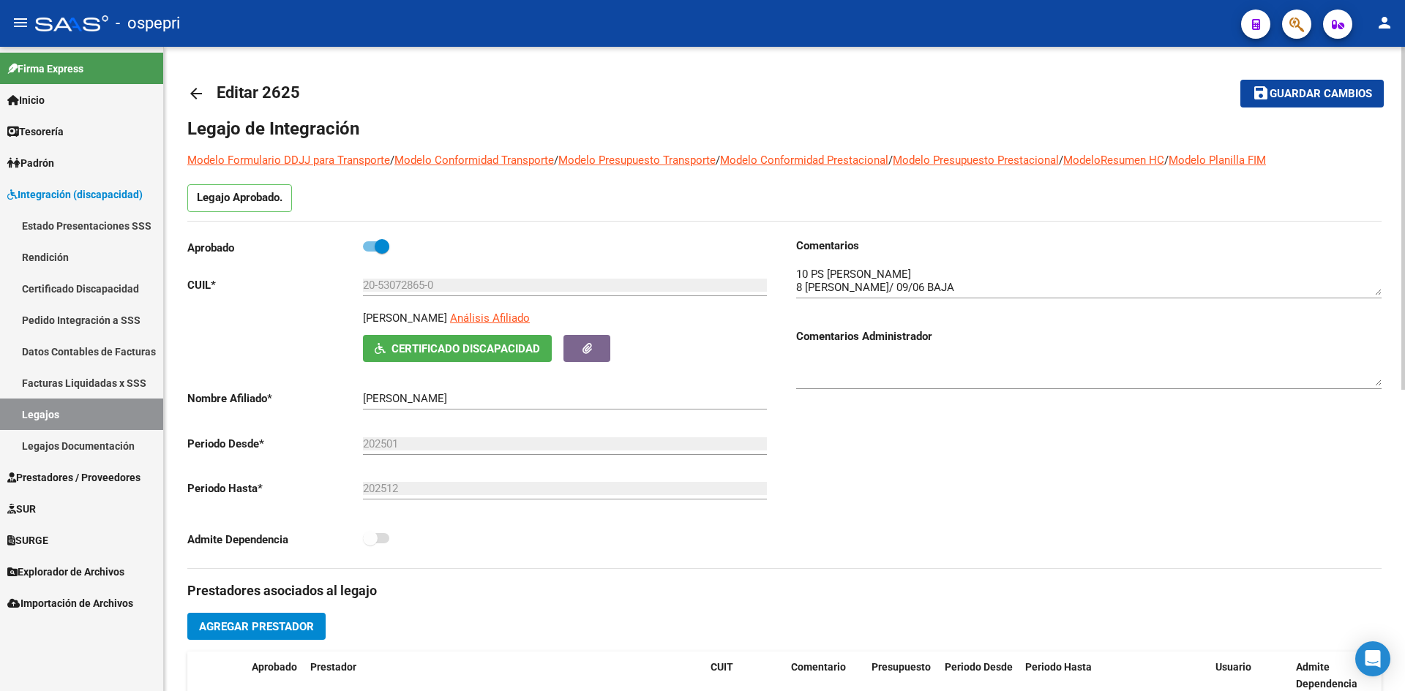
click at [192, 93] on mat-icon "arrow_back" at bounding box center [196, 94] width 18 height 18
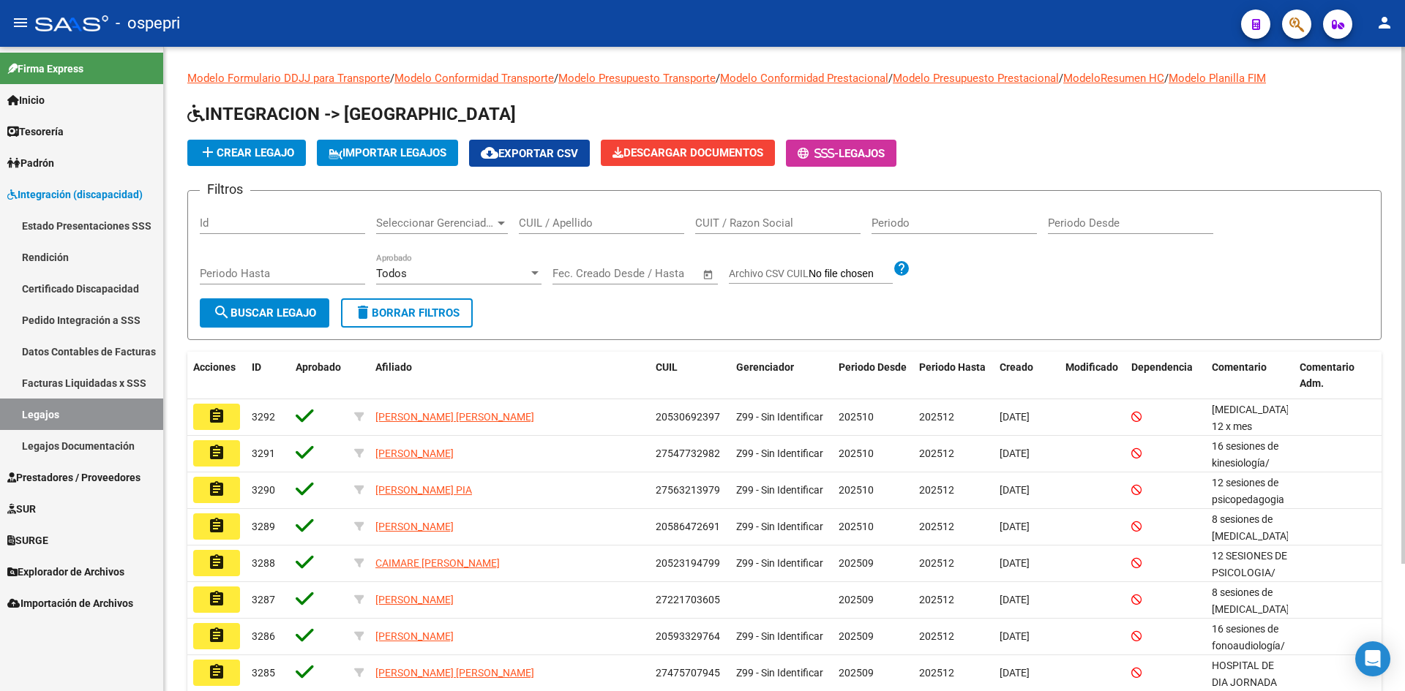
click at [577, 227] on input "CUIL / Apellido" at bounding box center [601, 223] width 165 height 13
paste input "20530747116"
type input "20530747116"
click at [314, 322] on button "search Buscar Legajo" at bounding box center [265, 313] width 130 height 29
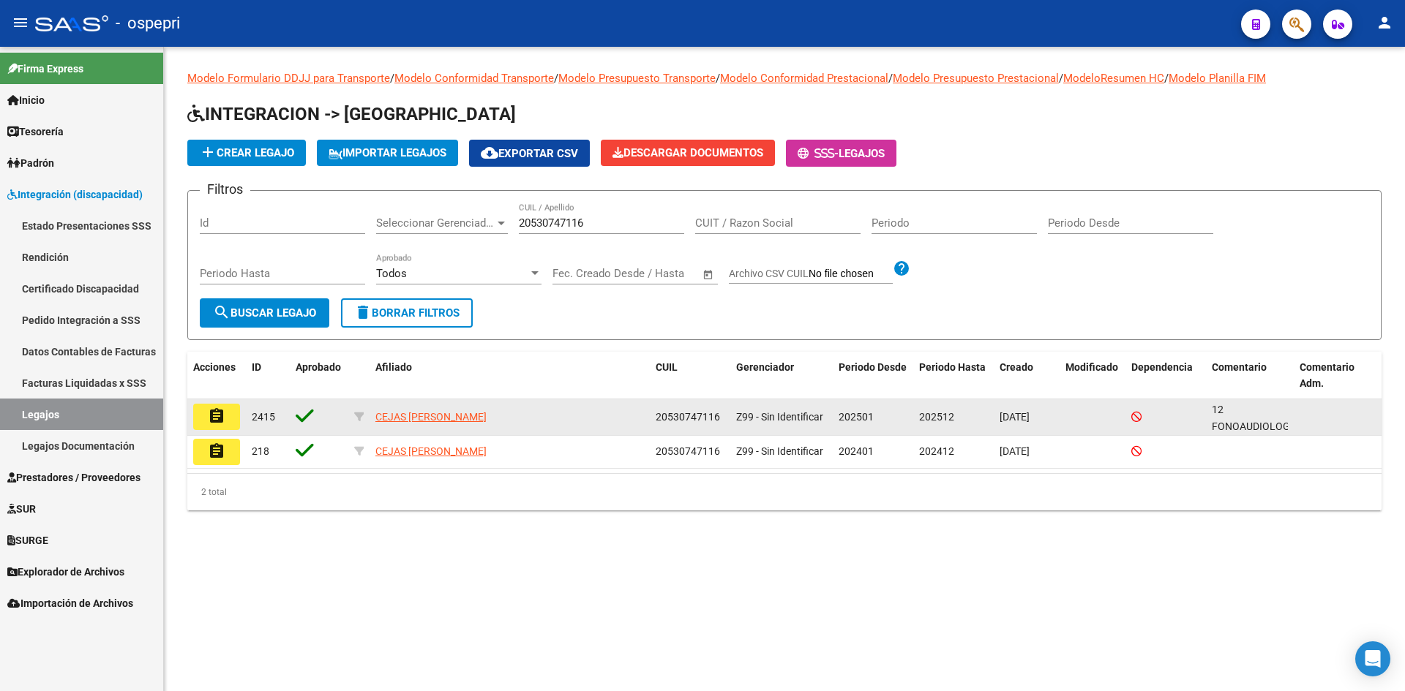
click at [220, 421] on mat-icon "assignment" at bounding box center [217, 417] width 18 height 18
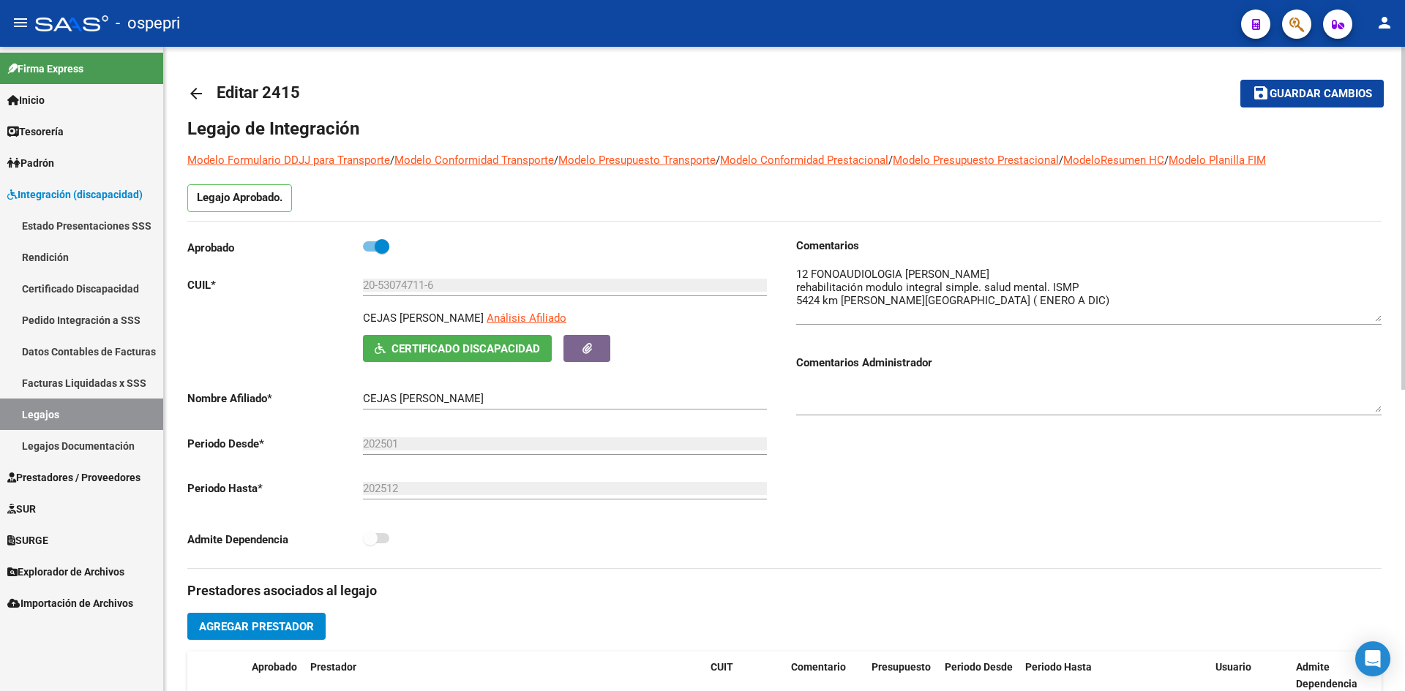
drag, startPoint x: 1376, startPoint y: 293, endPoint x: 1382, endPoint y: 320, distance: 27.0
click at [1382, 320] on div "arrow_back Editar 2415 save Guardar cambios Legajo de Integración Modelo Formul…" at bounding box center [784, 652] width 1241 height 1211
drag, startPoint x: 364, startPoint y: 315, endPoint x: 489, endPoint y: 318, distance: 124.4
click at [489, 318] on div "CEJAS LEANDRO FABIAN Análisis Afiliado" at bounding box center [568, 322] width 410 height 25
click at [525, 348] on span "Certificado Discapacidad" at bounding box center [465, 348] width 149 height 13
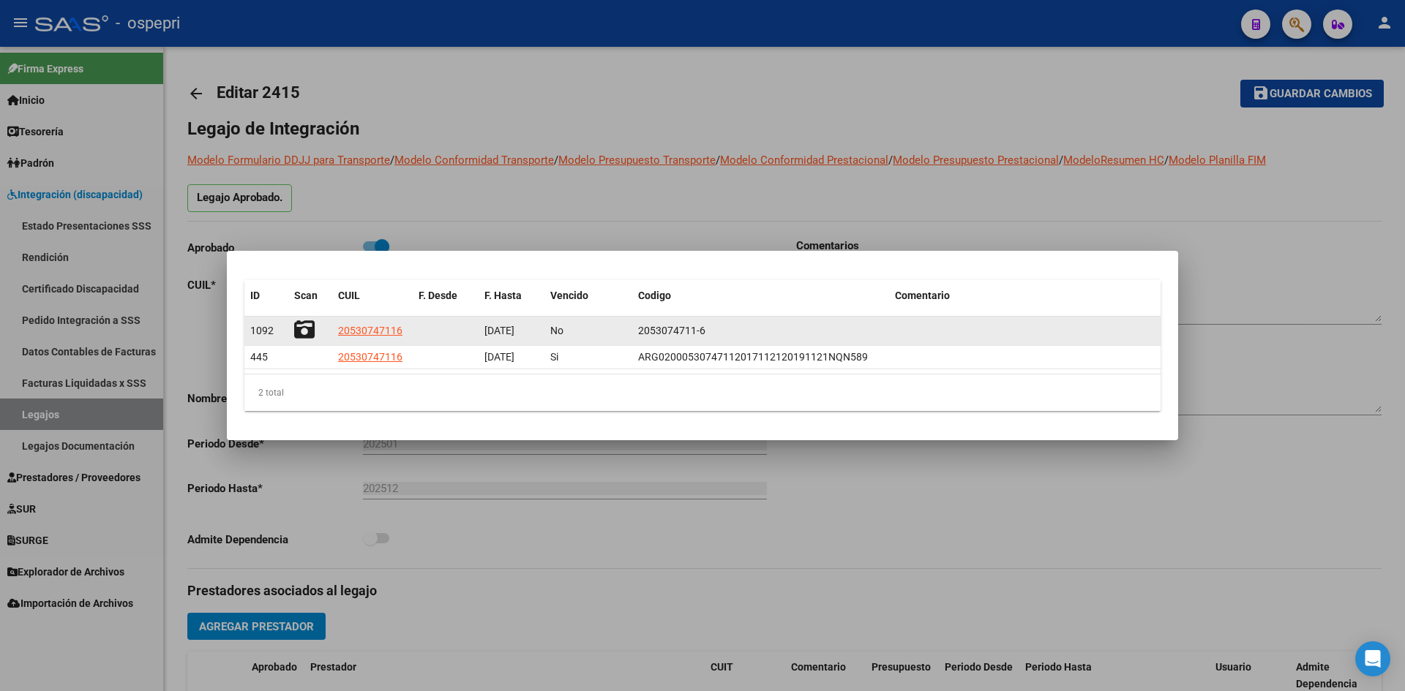
click at [304, 326] on icon at bounding box center [304, 330] width 20 height 20
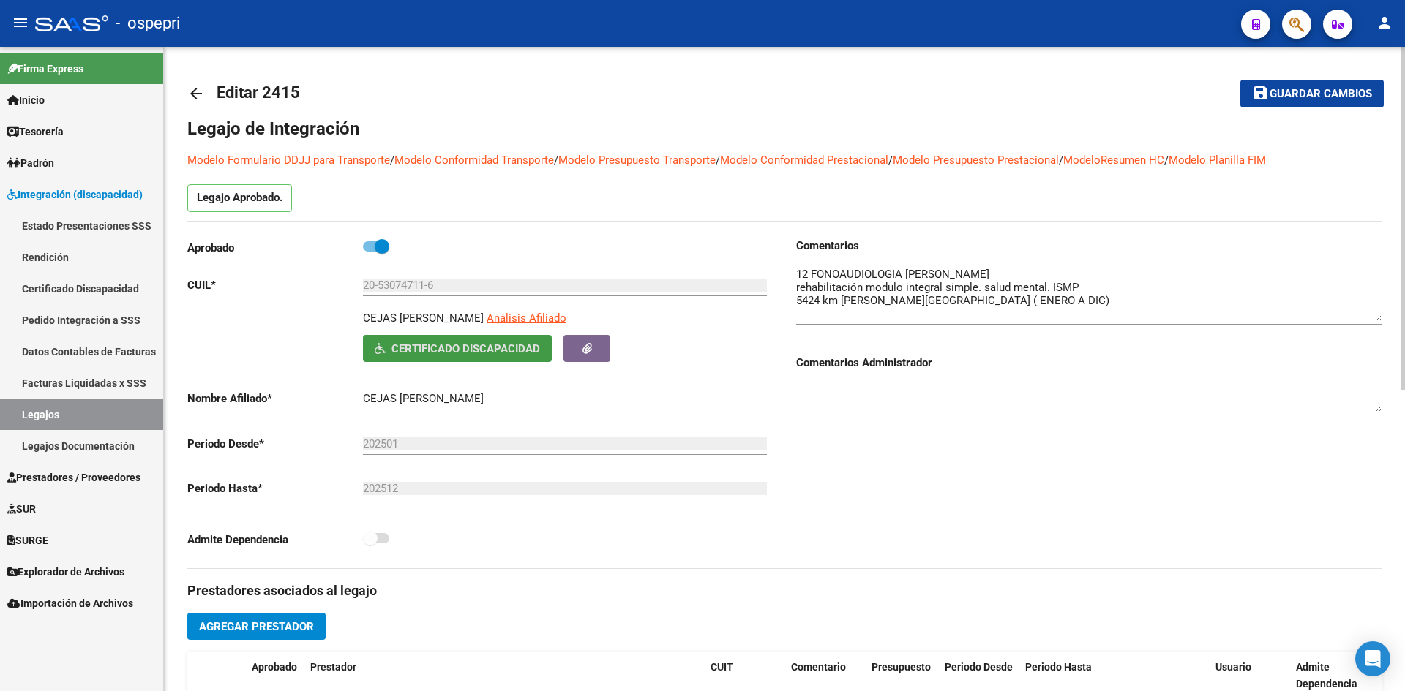
click at [192, 90] on mat-icon "arrow_back" at bounding box center [196, 94] width 18 height 18
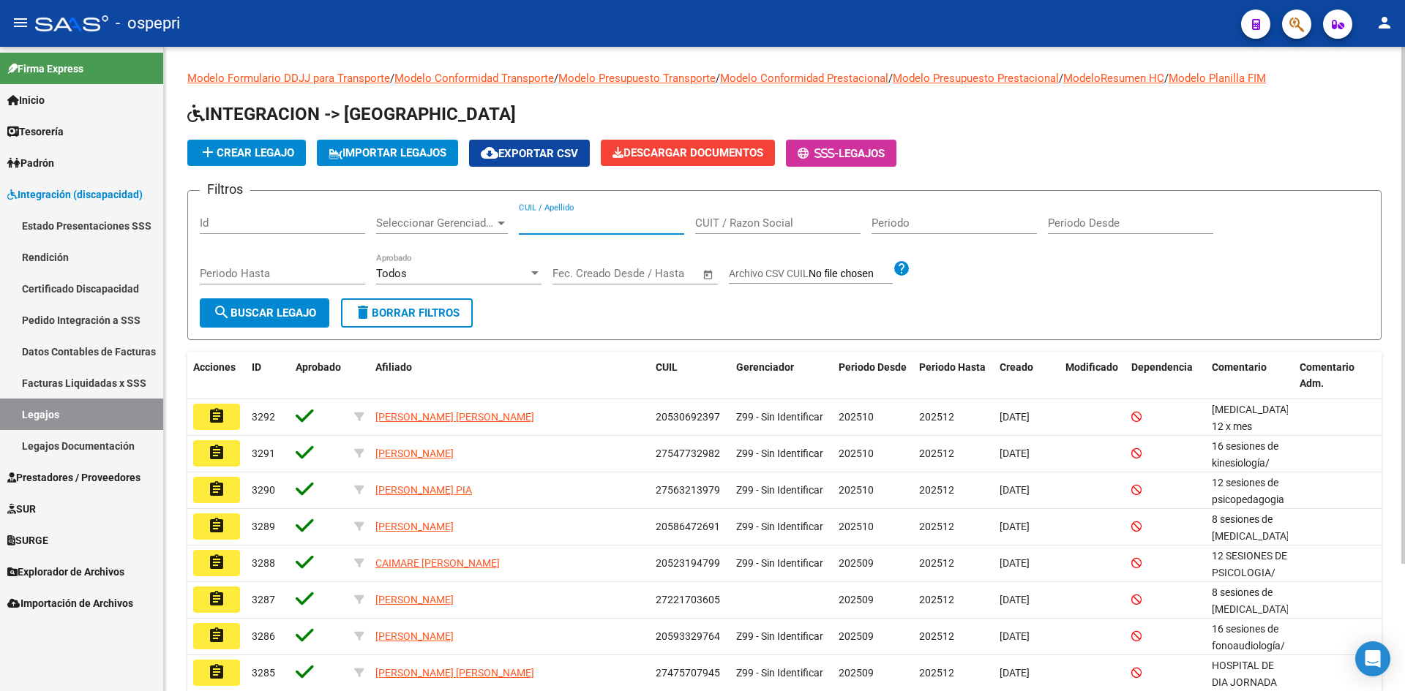
click at [544, 228] on input "CUIL / Apellido" at bounding box center [601, 223] width 165 height 13
paste input "20549415289"
type input "20549415289"
click at [309, 316] on span "search Buscar Legajo" at bounding box center [264, 313] width 103 height 13
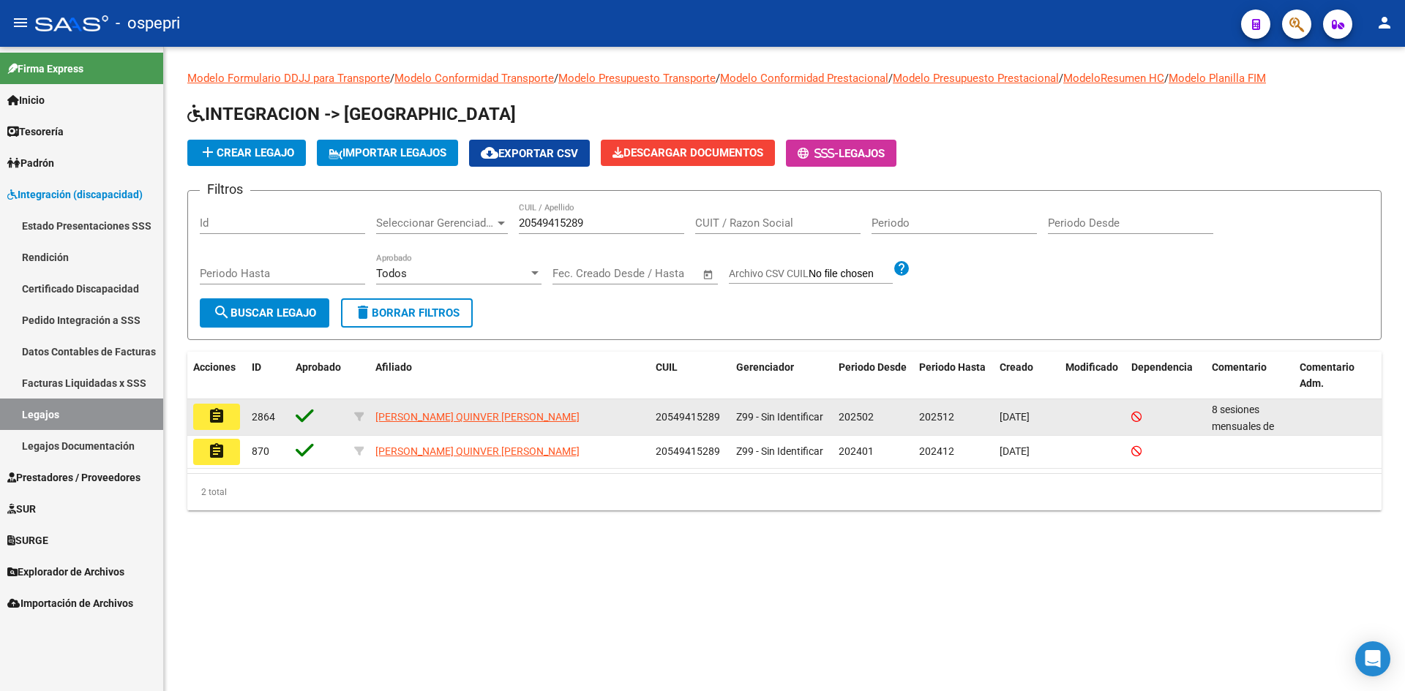
click at [204, 423] on button "assignment" at bounding box center [216, 417] width 47 height 26
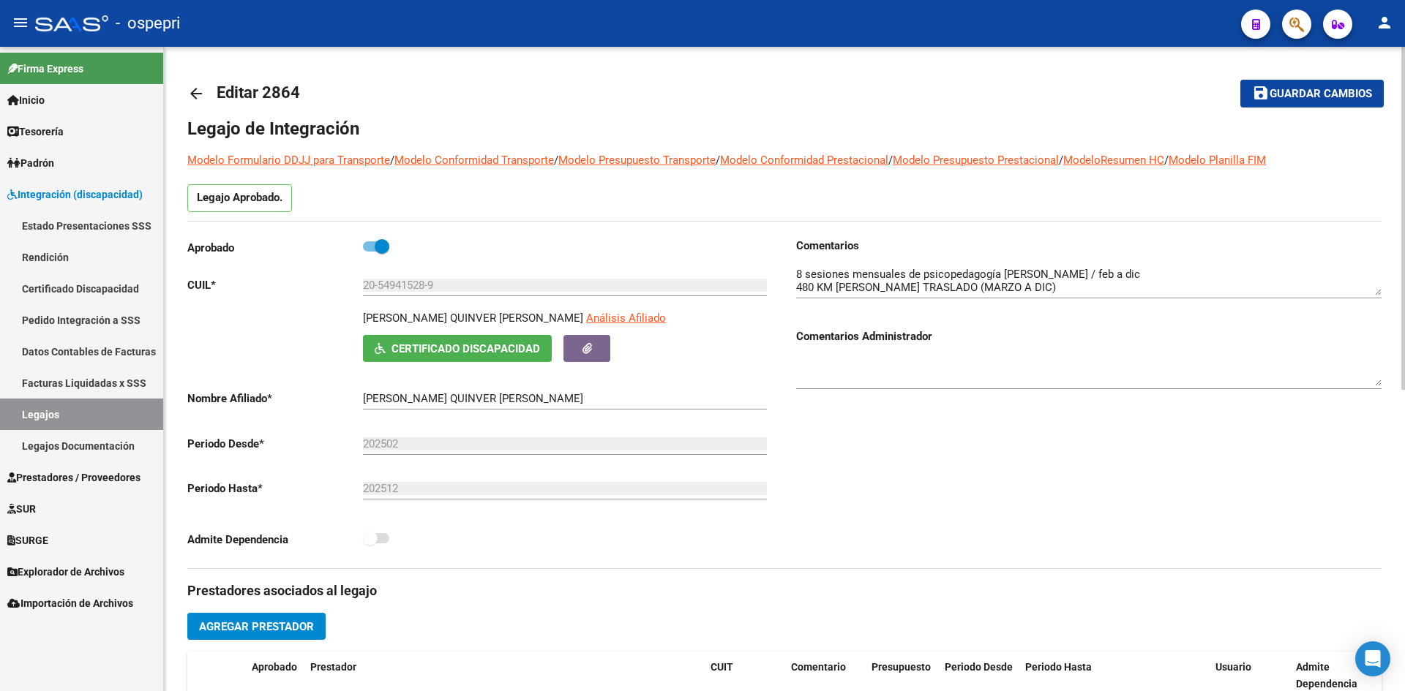
drag, startPoint x: 365, startPoint y: 319, endPoint x: 558, endPoint y: 329, distance: 192.7
click at [558, 329] on div "SANTILLANA QUINVER GERARD ANDRE Análisis Afiliado" at bounding box center [568, 322] width 410 height 25
click at [468, 345] on span "Certificado Discapacidad" at bounding box center [465, 348] width 149 height 13
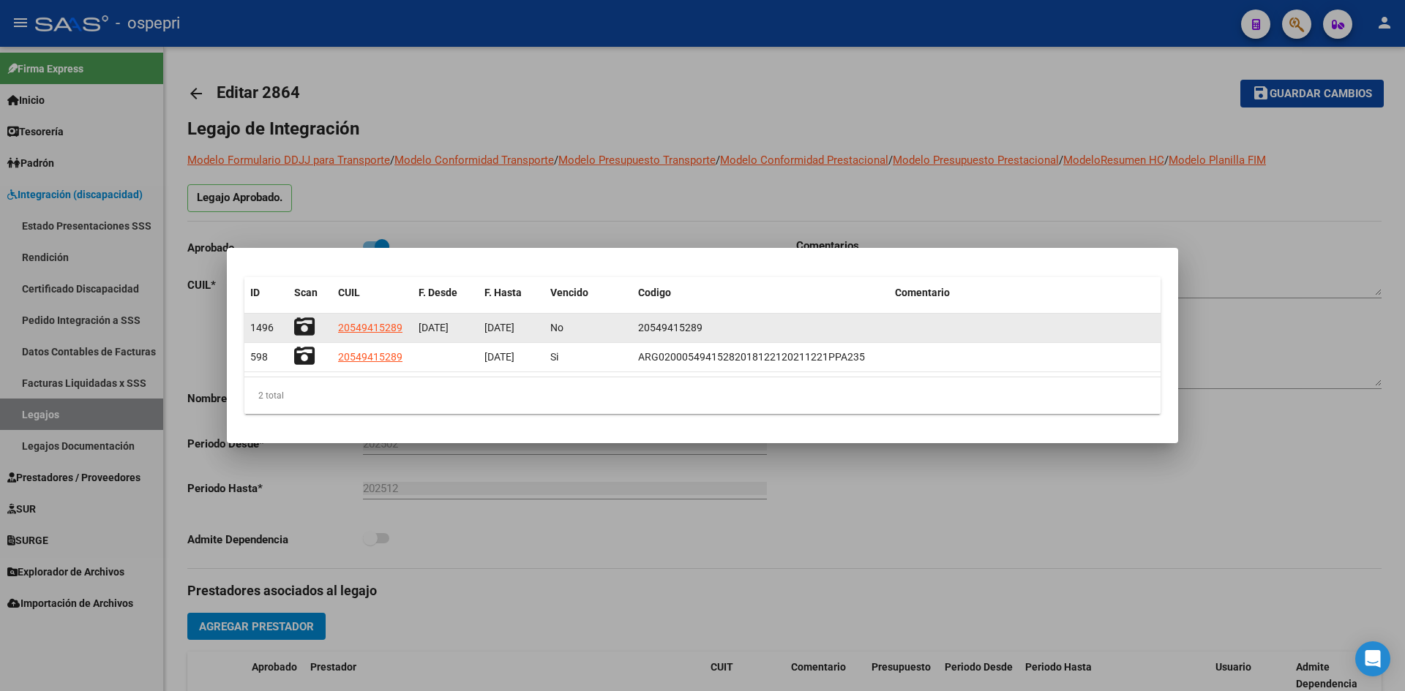
click at [309, 326] on icon at bounding box center [304, 327] width 20 height 20
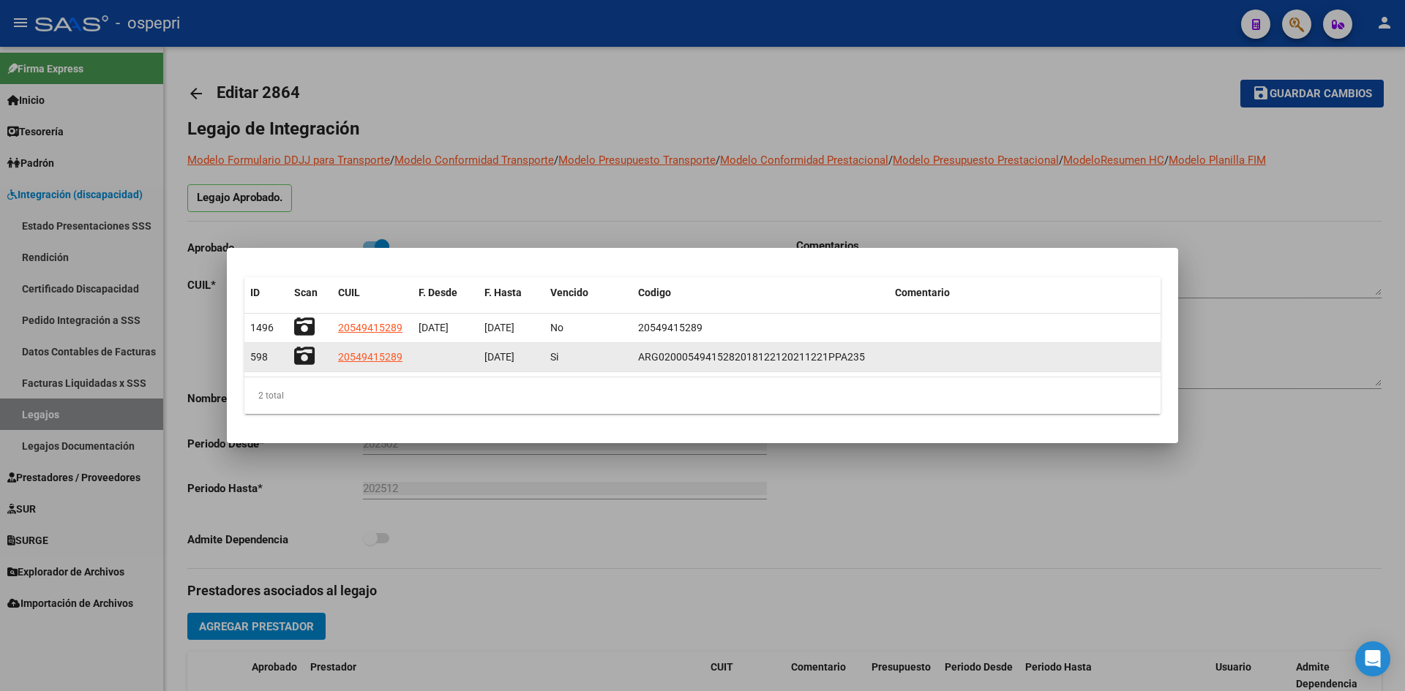
click at [307, 356] on icon at bounding box center [304, 356] width 20 height 20
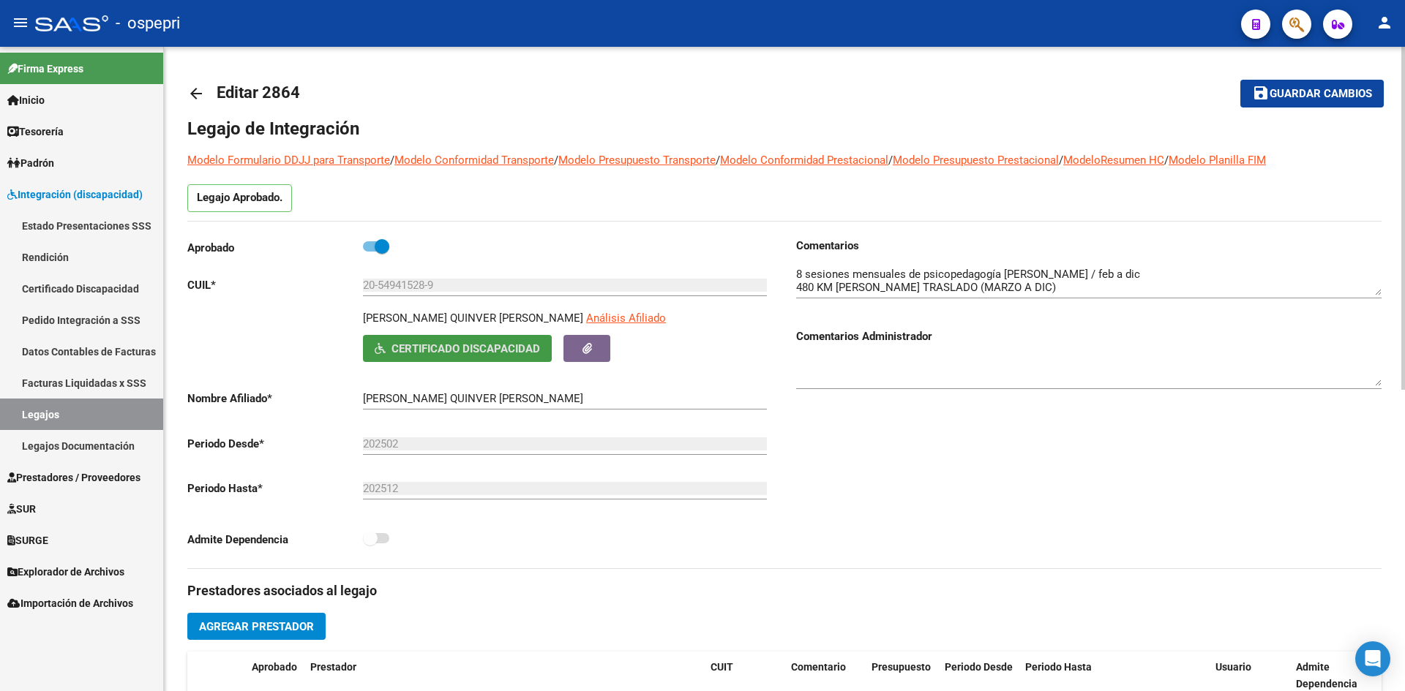
click at [194, 93] on mat-icon "arrow_back" at bounding box center [196, 94] width 18 height 18
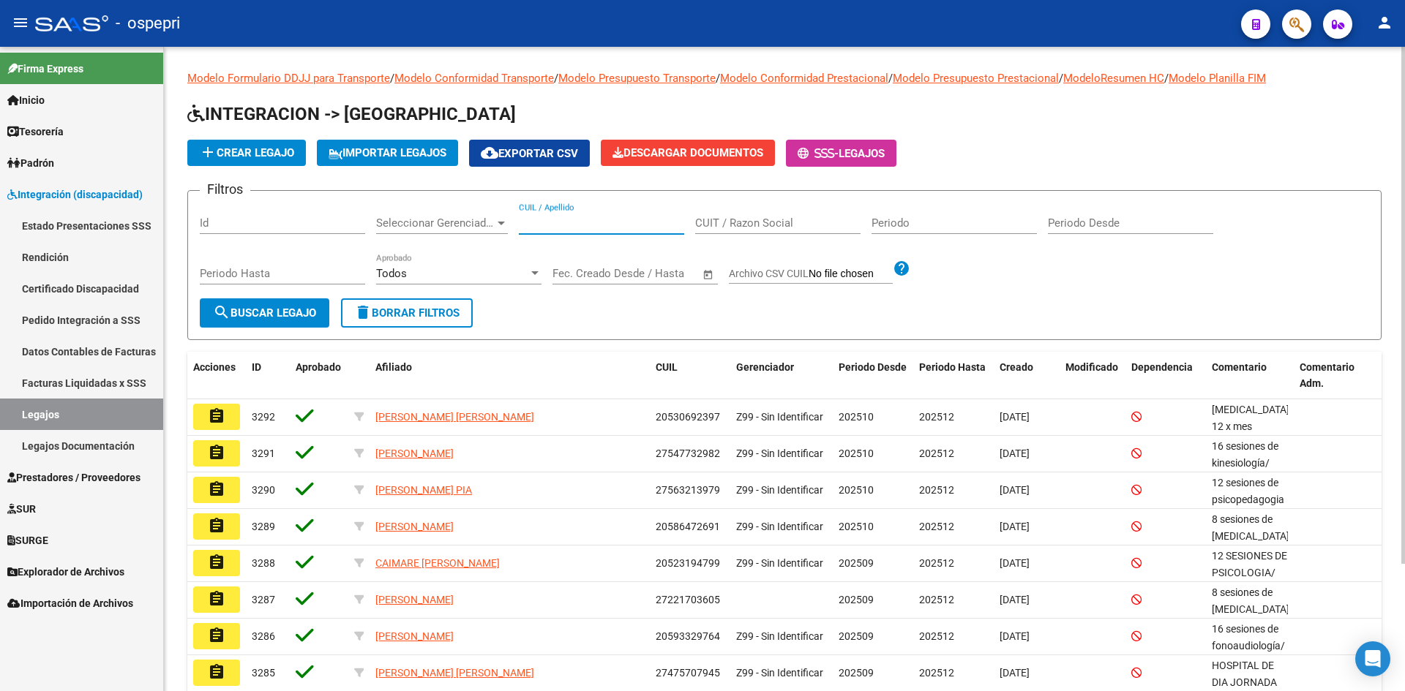
click at [579, 229] on input "CUIL / Apellido" at bounding box center [601, 223] width 165 height 13
paste input "20551566839"
type input "20551566839"
click at [293, 317] on span "search Buscar Legajo" at bounding box center [264, 313] width 103 height 13
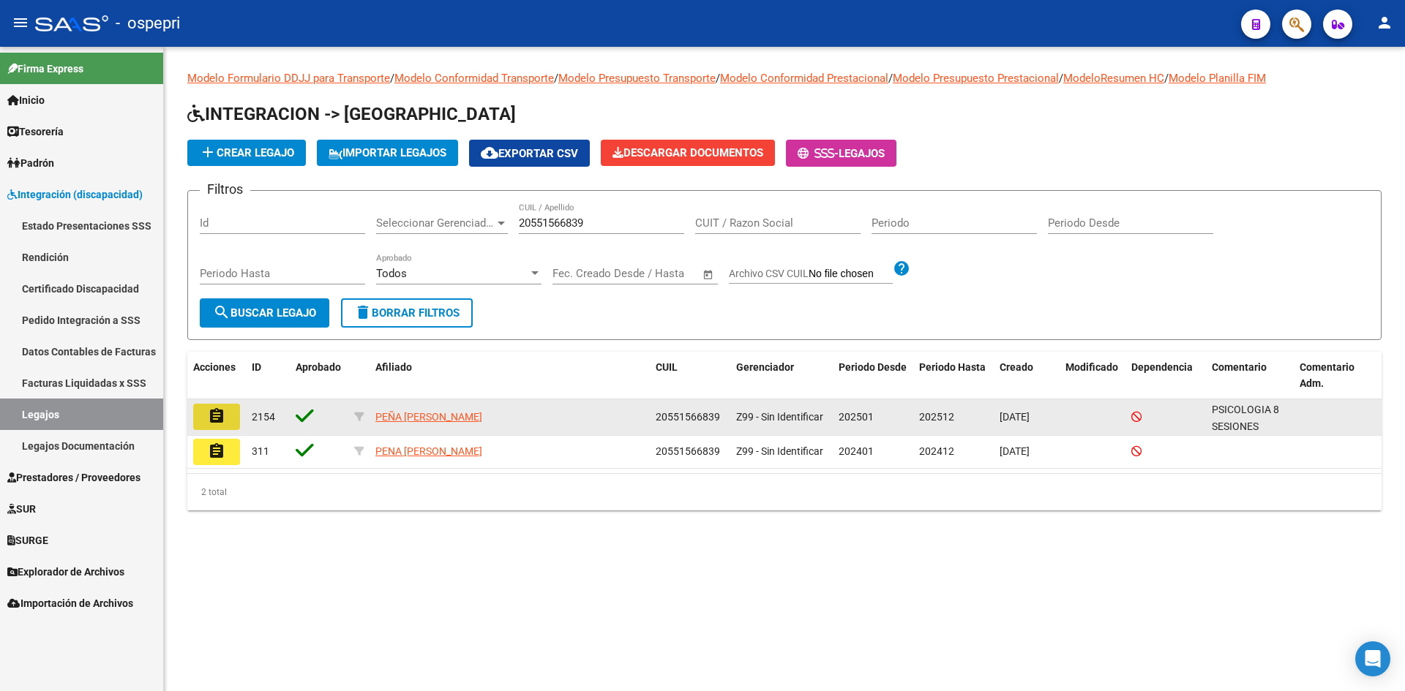
click at [212, 424] on mat-icon "assignment" at bounding box center [217, 417] width 18 height 18
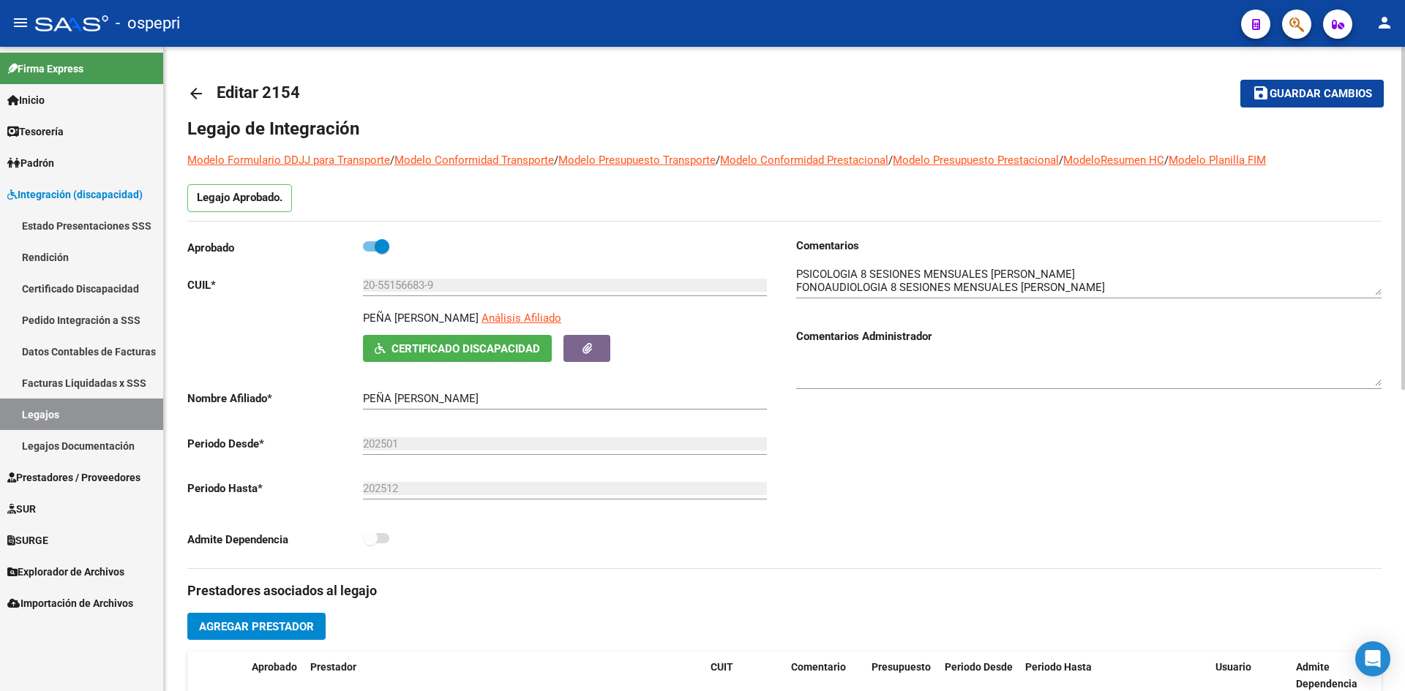
drag, startPoint x: 364, startPoint y: 315, endPoint x: 477, endPoint y: 324, distance: 113.0
click at [477, 324] on p "PEÑA JUAN BENJAMIN" at bounding box center [421, 318] width 116 height 16
click at [439, 345] on span "Certificado Discapacidad" at bounding box center [465, 348] width 149 height 13
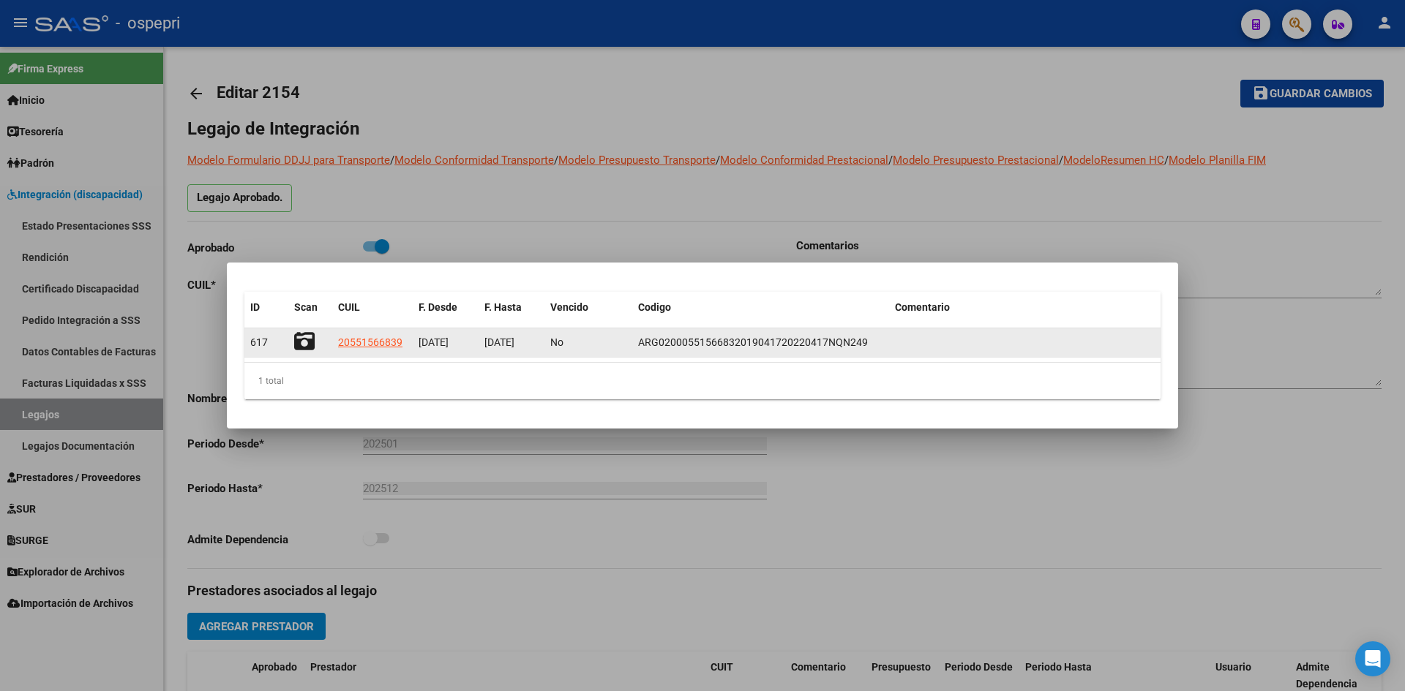
click at [301, 343] on icon at bounding box center [304, 341] width 20 height 20
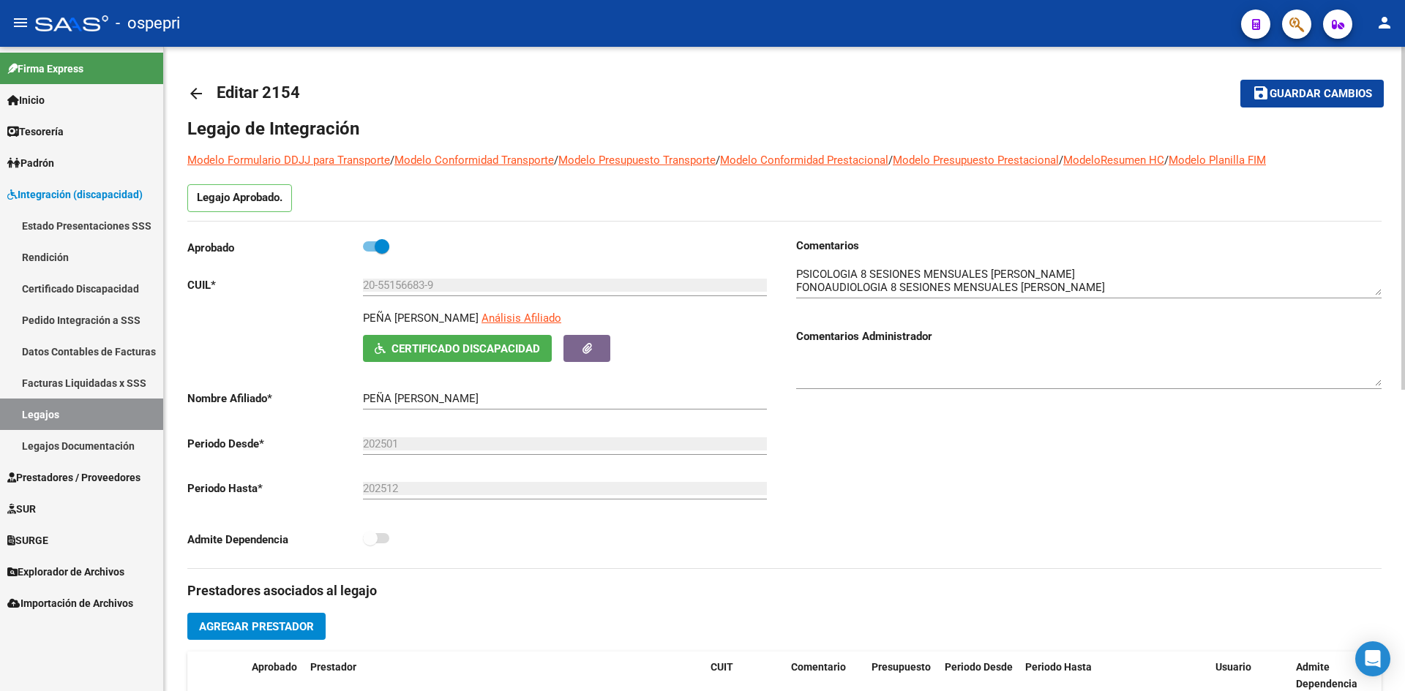
click at [191, 90] on mat-icon "arrow_back" at bounding box center [196, 94] width 18 height 18
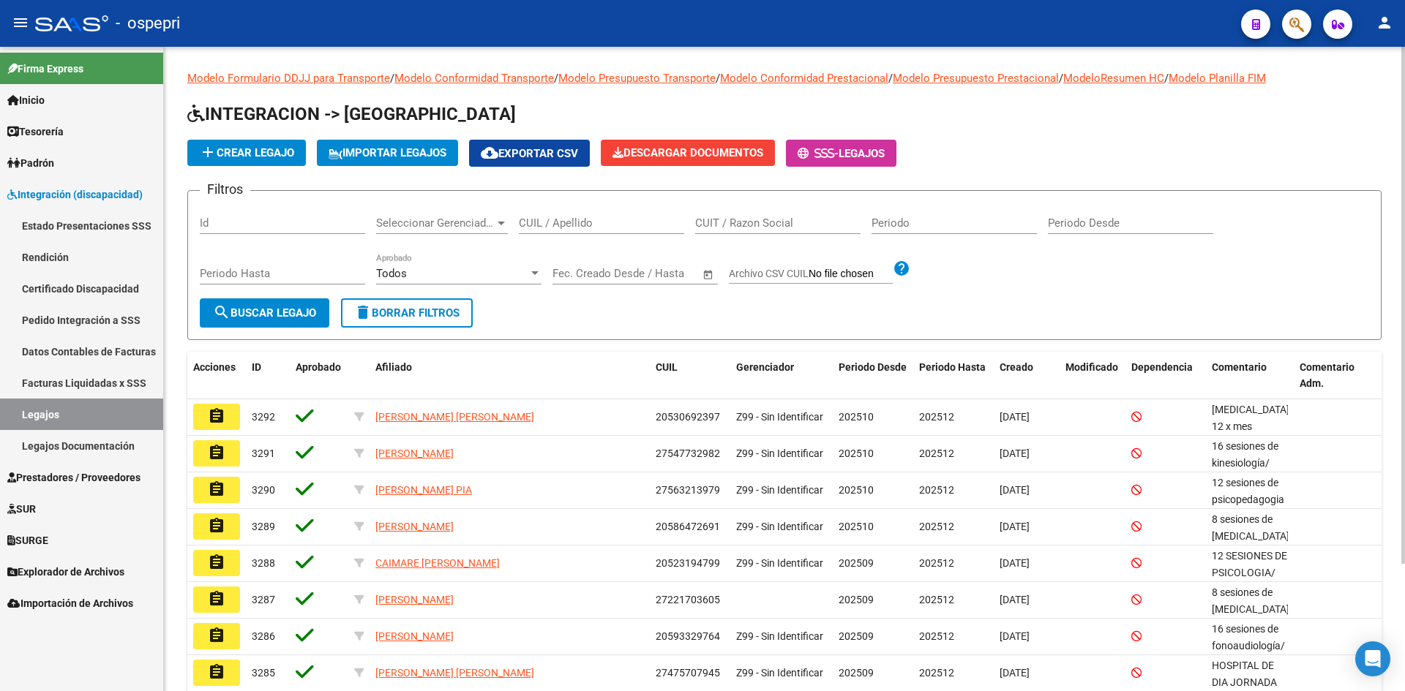
click at [540, 222] on input "CUIL / Apellido" at bounding box center [601, 223] width 165 height 13
paste input "20551603580"
type input "20551603580"
click at [309, 320] on button "search Buscar Legajo" at bounding box center [265, 313] width 130 height 29
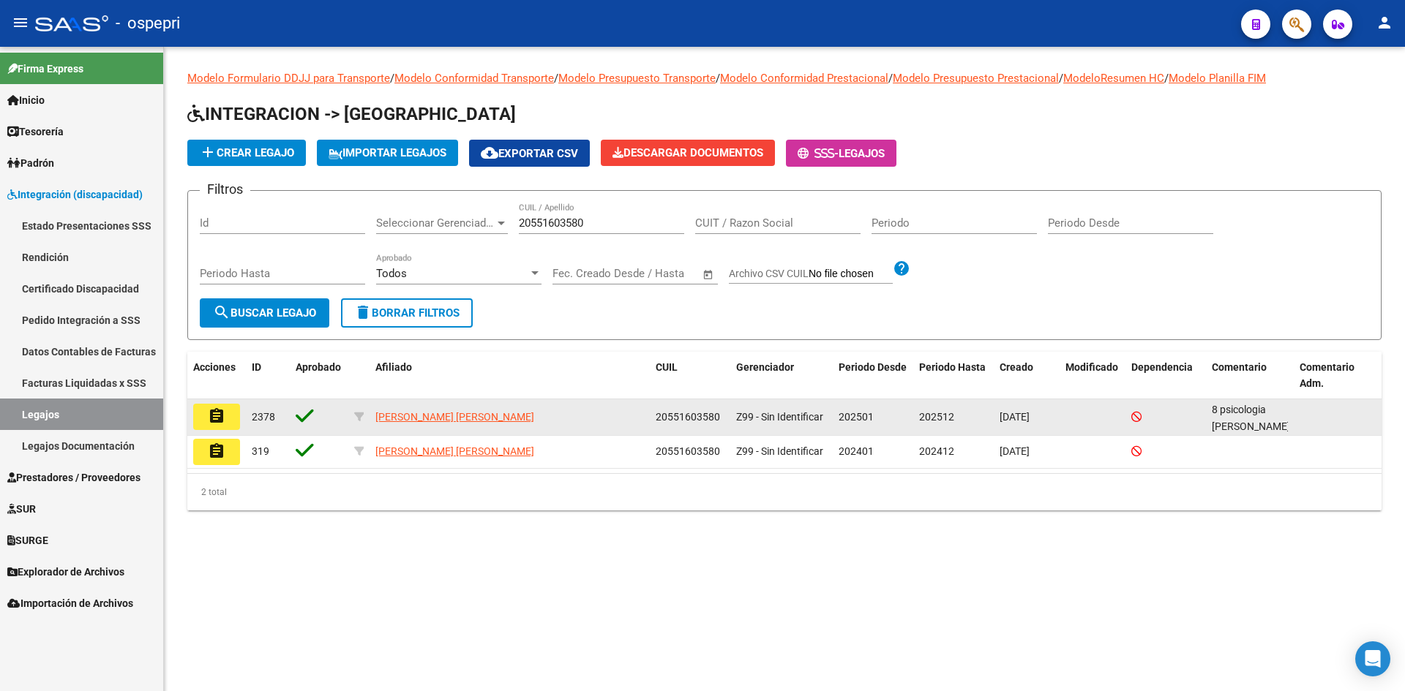
click at [215, 421] on mat-icon "assignment" at bounding box center [217, 417] width 18 height 18
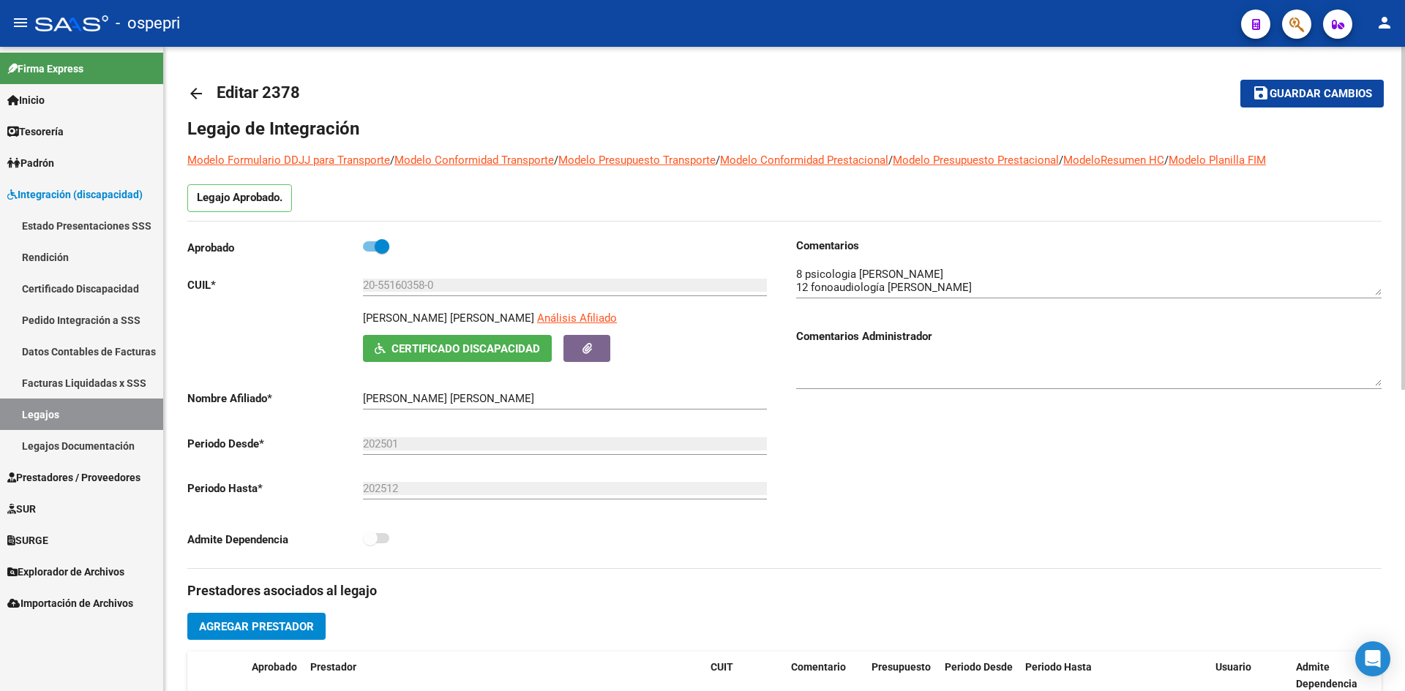
drag, startPoint x: 361, startPoint y: 319, endPoint x: 375, endPoint y: 318, distance: 13.9
click at [375, 318] on div "MARITRU MEJIA TAHIEL LAUTARO Análisis Afiliado Certificado Discapacidad ARCA Pa…" at bounding box center [479, 336] width 585 height 52
click at [370, 317] on p "MARITRU MEJIA TAHIEL LAUTARO" at bounding box center [448, 318] width 171 height 16
drag, startPoint x: 364, startPoint y: 318, endPoint x: 535, endPoint y: 323, distance: 171.3
click at [535, 323] on div "MARITRU MEJIA TAHIEL LAUTARO Análisis Afiliado" at bounding box center [568, 322] width 410 height 25
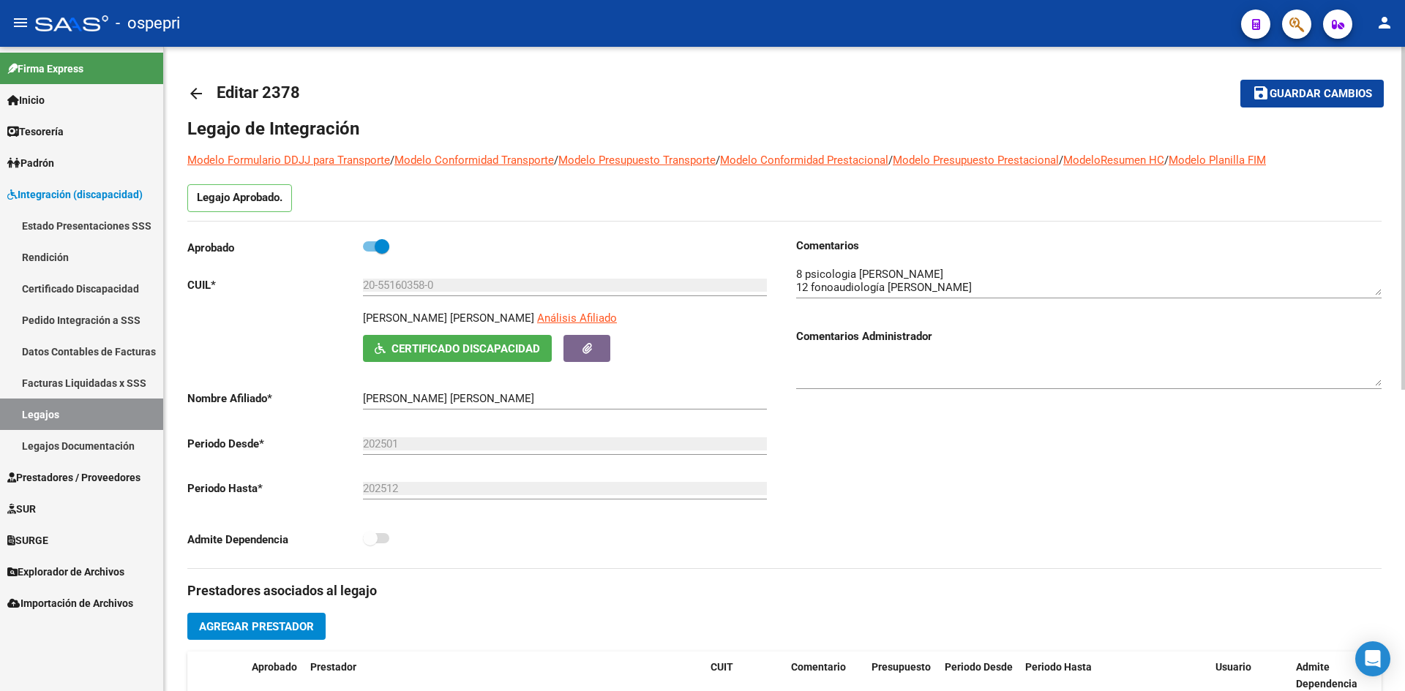
click at [473, 348] on span "Certificado Discapacidad" at bounding box center [465, 348] width 149 height 13
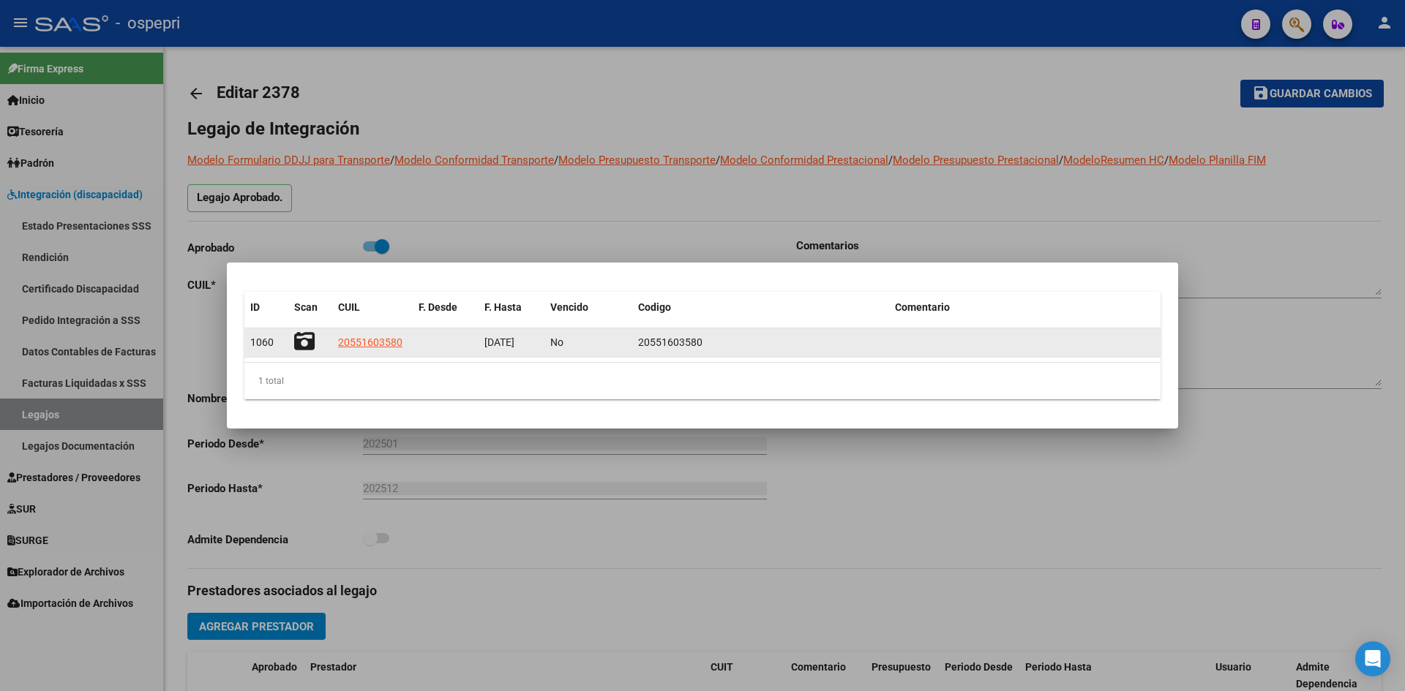
click at [298, 338] on icon at bounding box center [304, 341] width 20 height 20
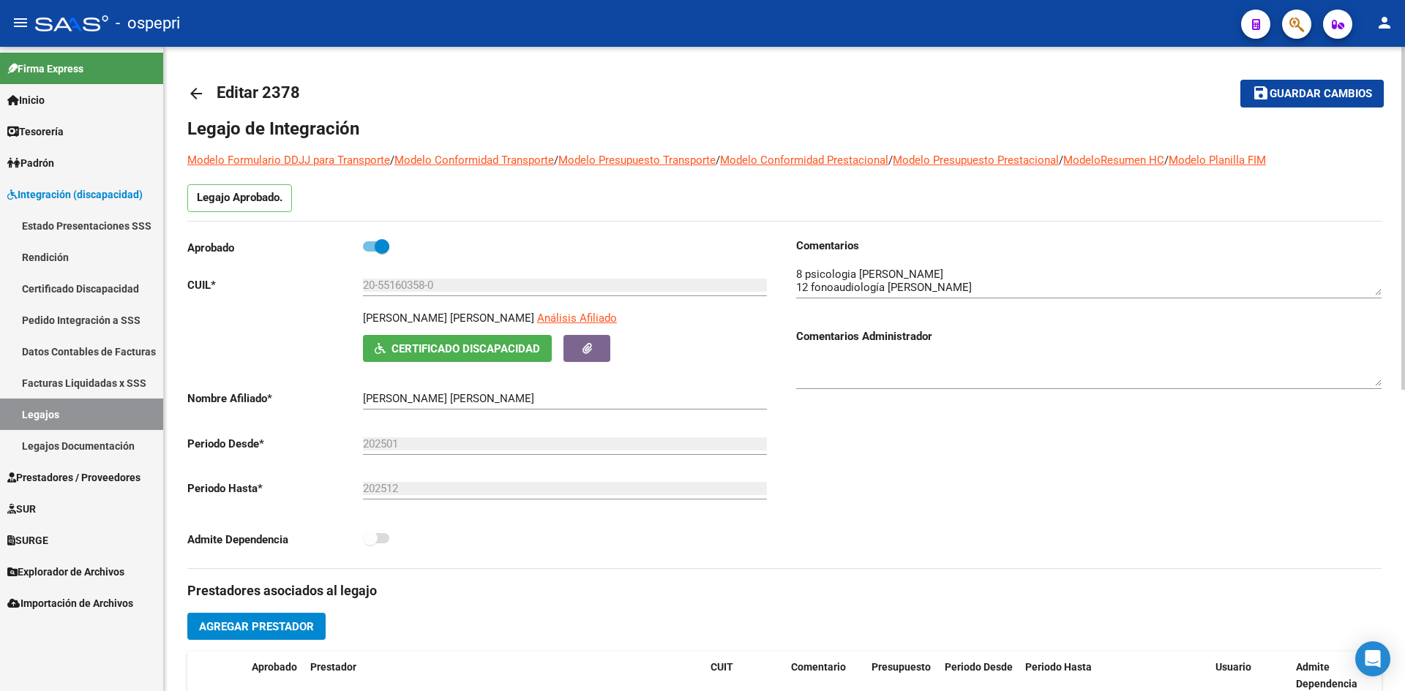
click at [197, 83] on link "arrow_back" at bounding box center [201, 93] width 29 height 34
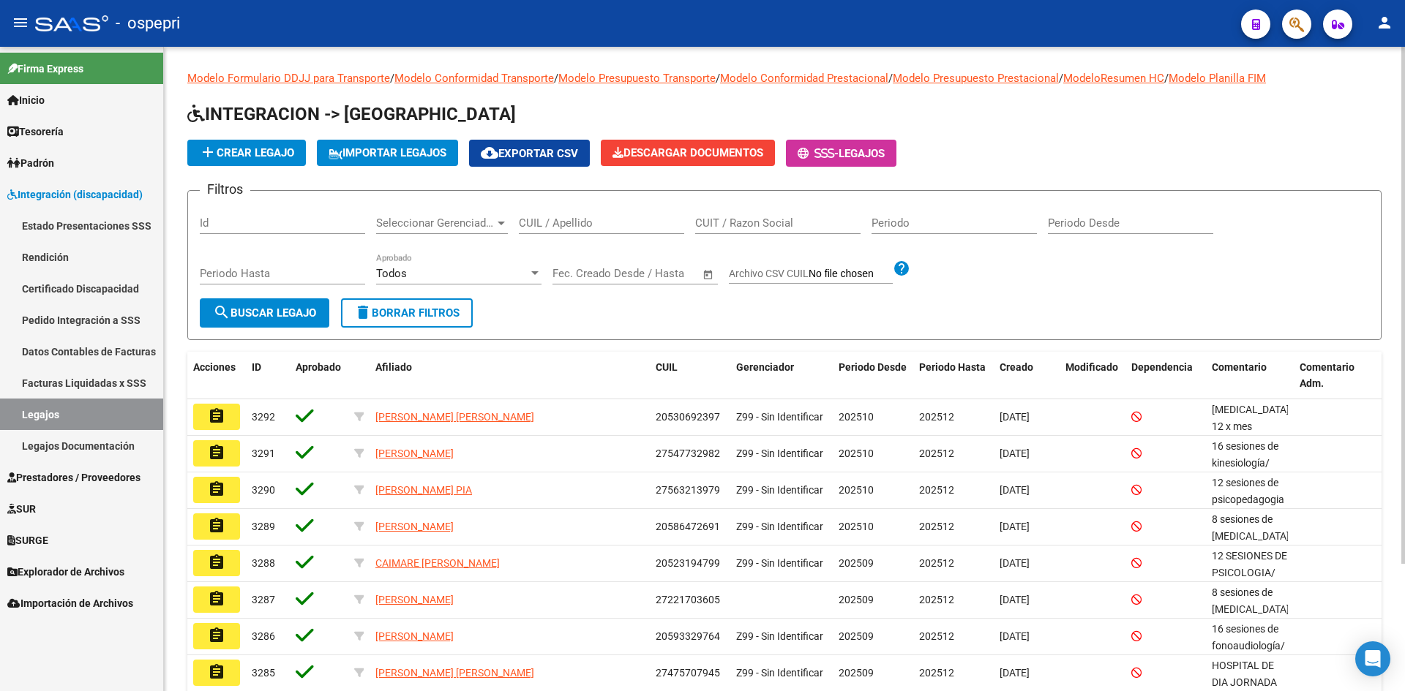
click at [581, 222] on input "CUIL / Apellido" at bounding box center [601, 223] width 165 height 13
paste input "20551566839"
type input "20551566839"
click at [309, 320] on button "search Buscar Legajo" at bounding box center [265, 313] width 130 height 29
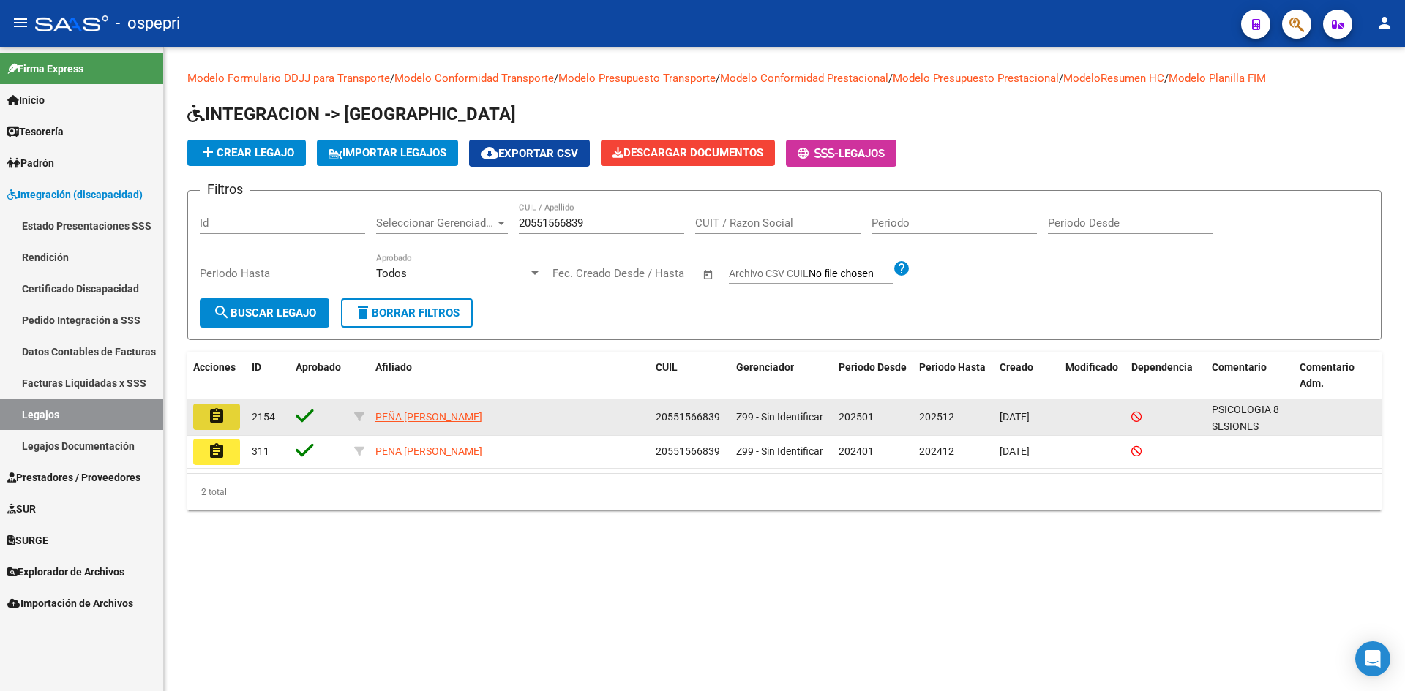
click at [228, 423] on button "assignment" at bounding box center [216, 417] width 47 height 26
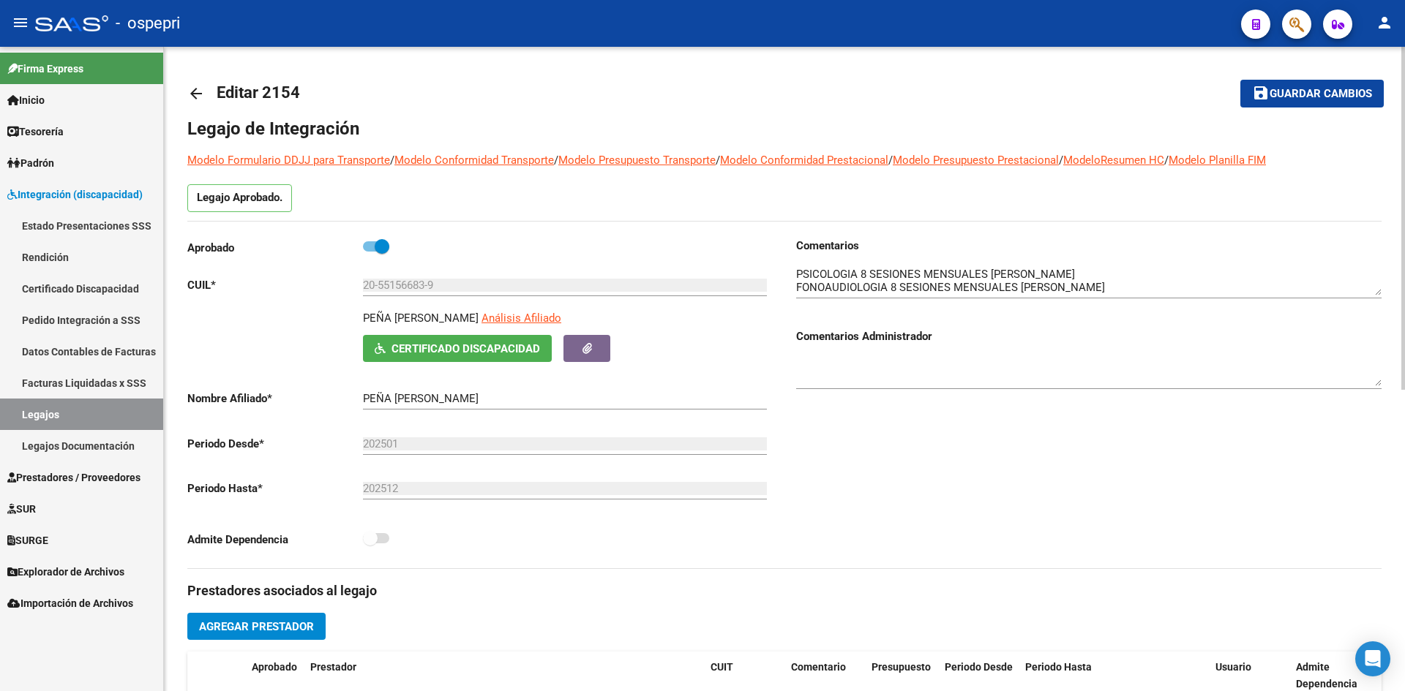
click at [432, 352] on span "Certificado Discapacidad" at bounding box center [465, 348] width 149 height 13
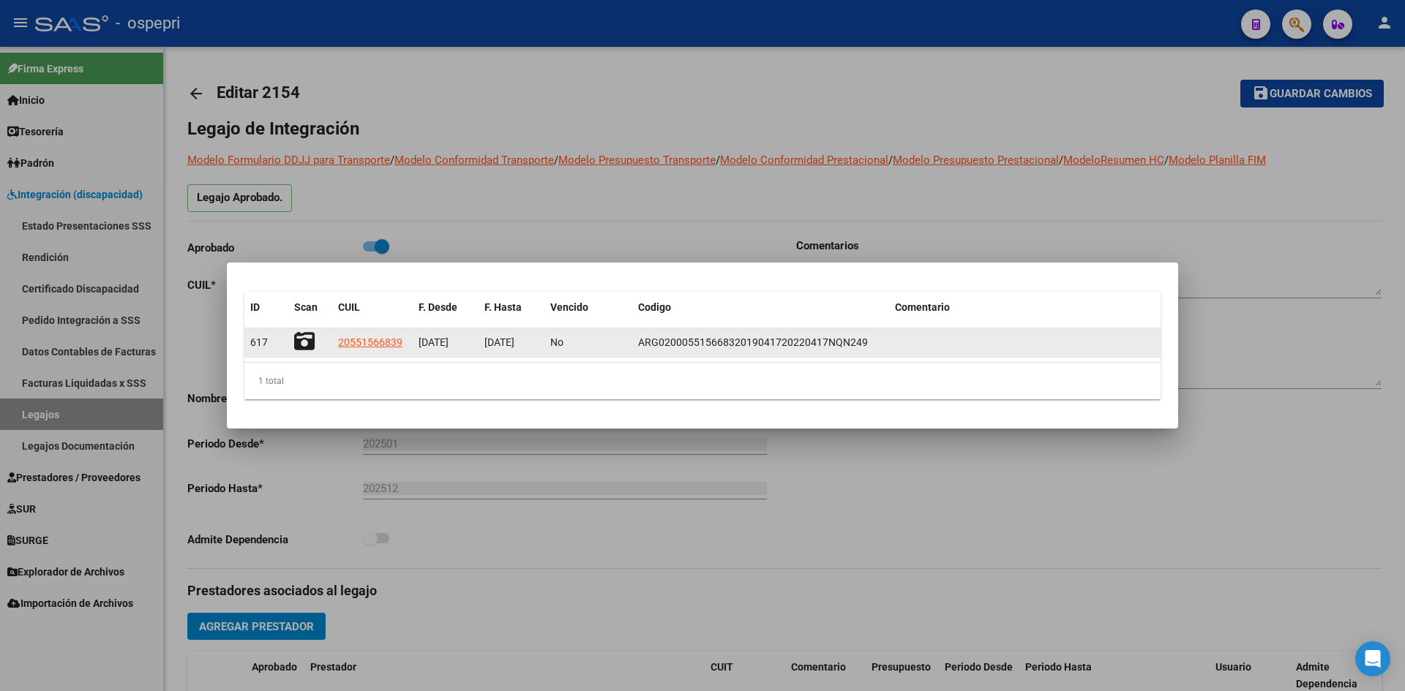
click at [302, 339] on icon at bounding box center [304, 341] width 20 height 20
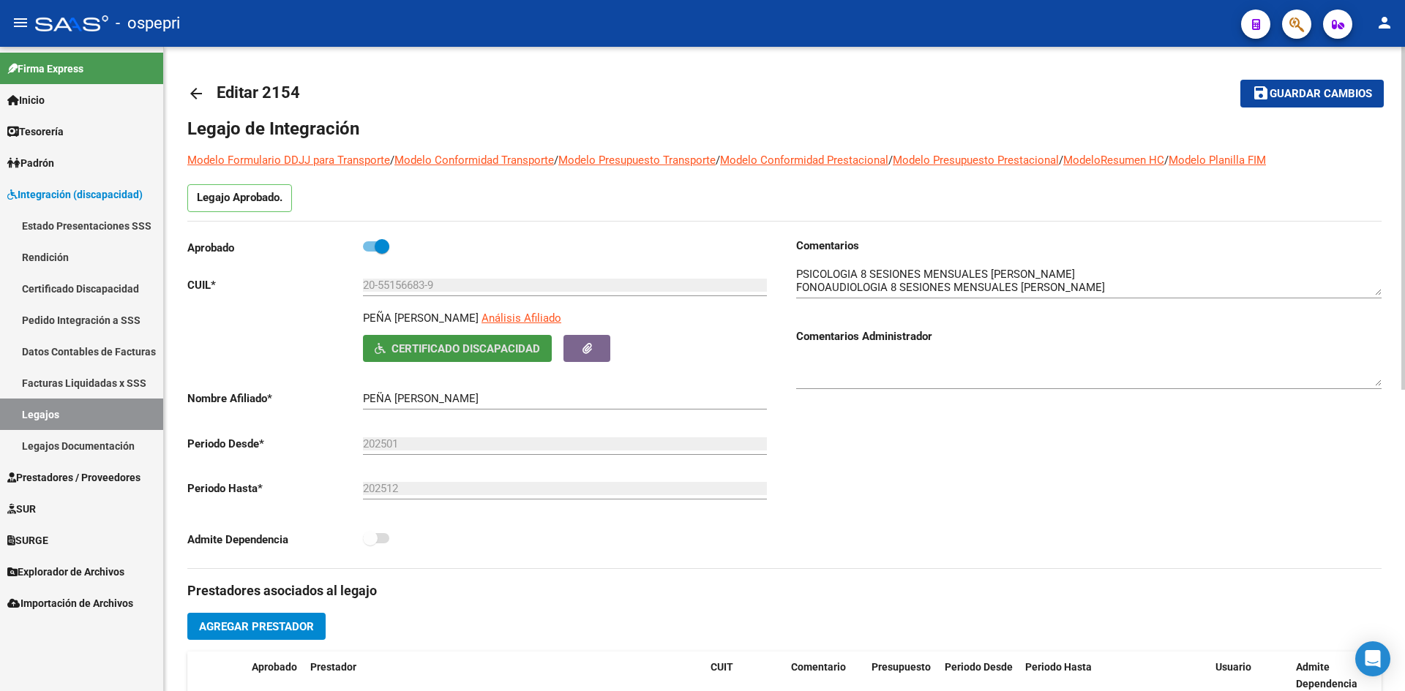
click at [195, 89] on mat-icon "arrow_back" at bounding box center [196, 94] width 18 height 18
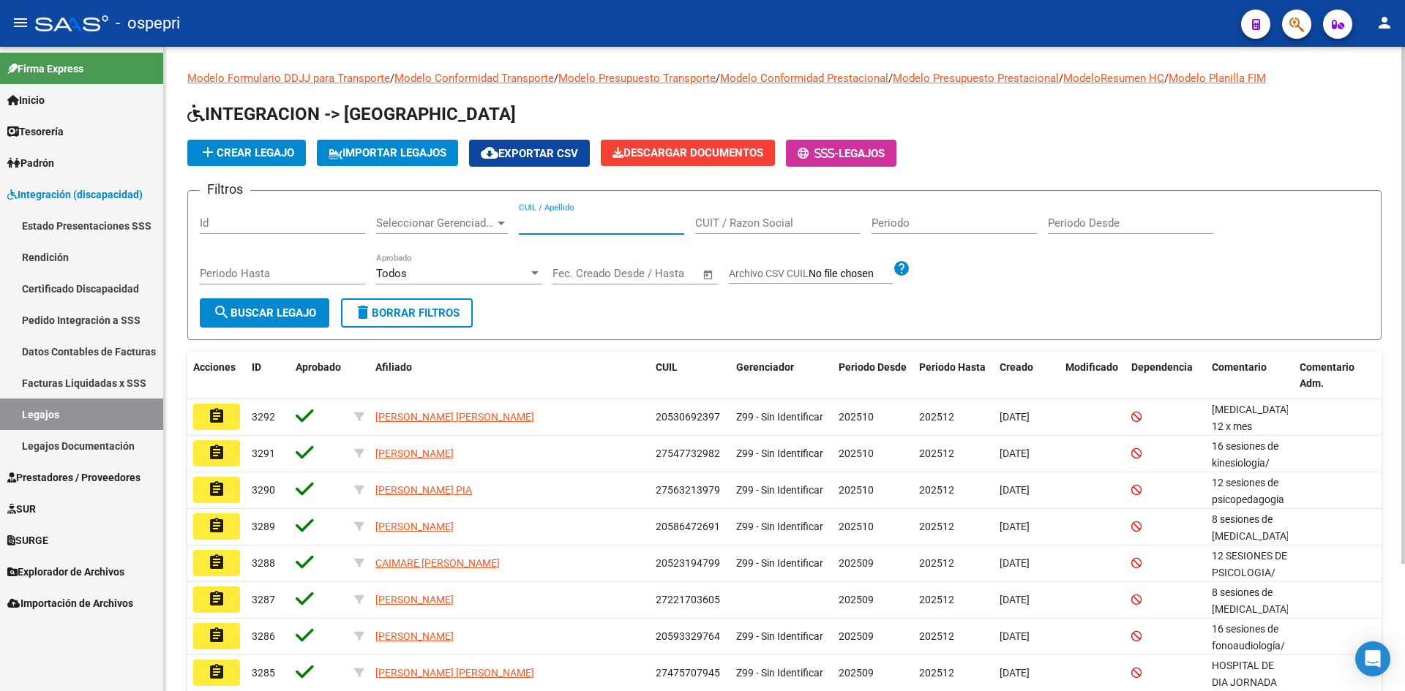
click at [537, 224] on input "CUIL / Apellido" at bounding box center [601, 223] width 165 height 13
paste input "20553010889"
type input "20553010889"
click at [281, 318] on span "search Buscar Legajo" at bounding box center [264, 313] width 103 height 13
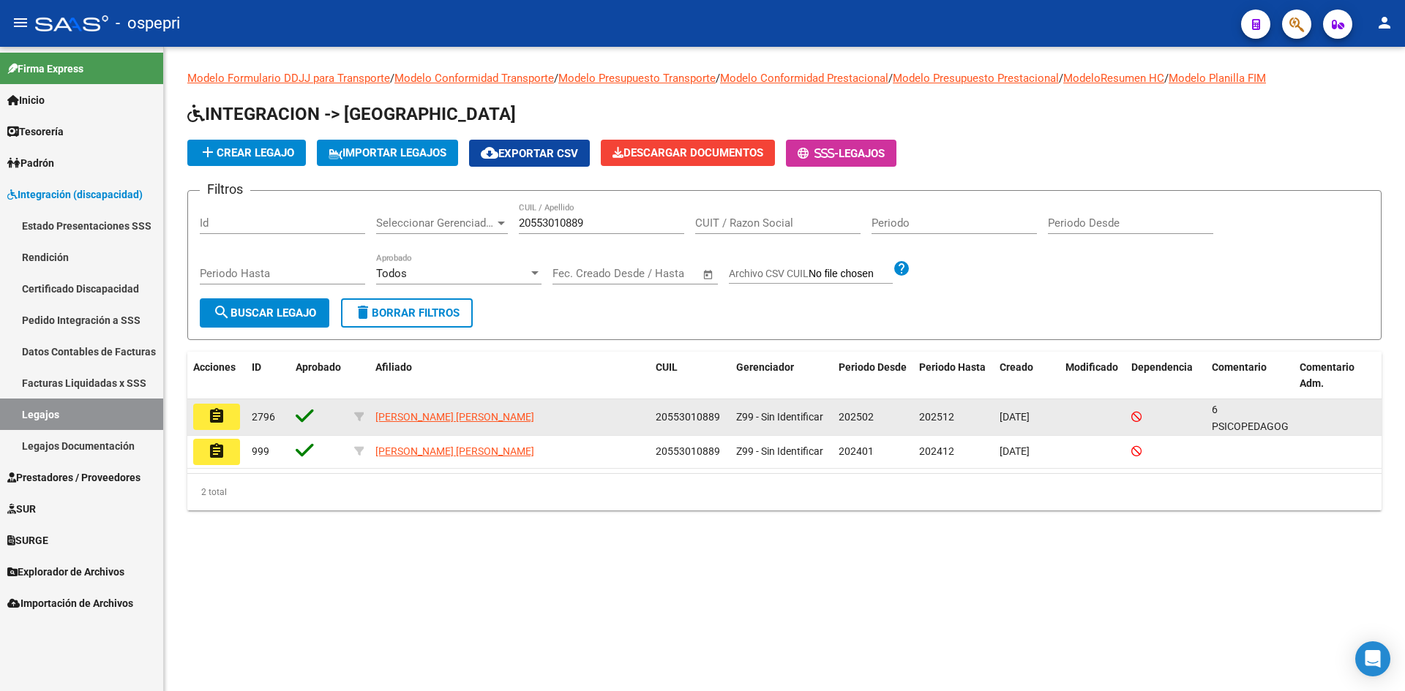
click at [206, 421] on button "assignment" at bounding box center [216, 417] width 47 height 26
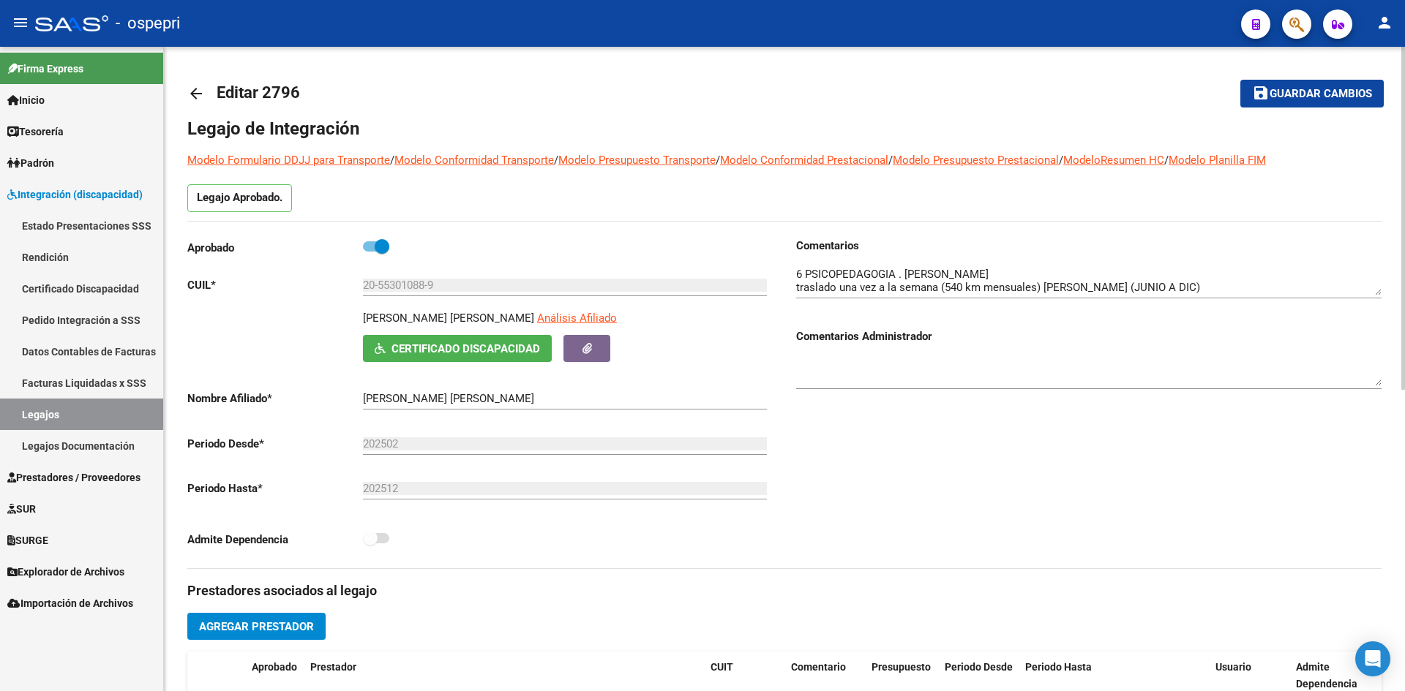
drag, startPoint x: 362, startPoint y: 317, endPoint x: 541, endPoint y: 324, distance: 179.4
click at [541, 324] on div "SANDOBAL GRAMAJO IAN AGUSTIN Análisis Afiliado Certificado Discapacidad ARCA Pa…" at bounding box center [479, 336] width 585 height 52
click at [434, 345] on span "Certificado Discapacidad" at bounding box center [465, 348] width 149 height 13
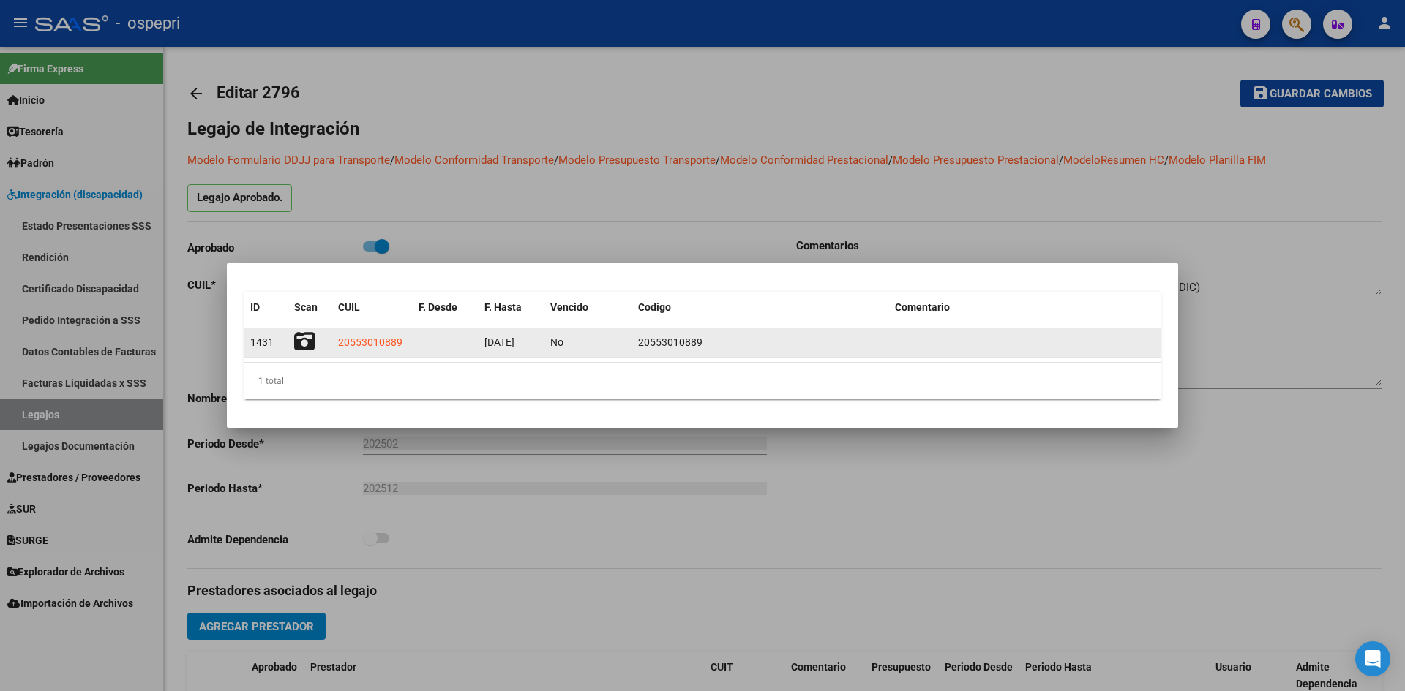
click at [299, 336] on icon at bounding box center [304, 341] width 20 height 20
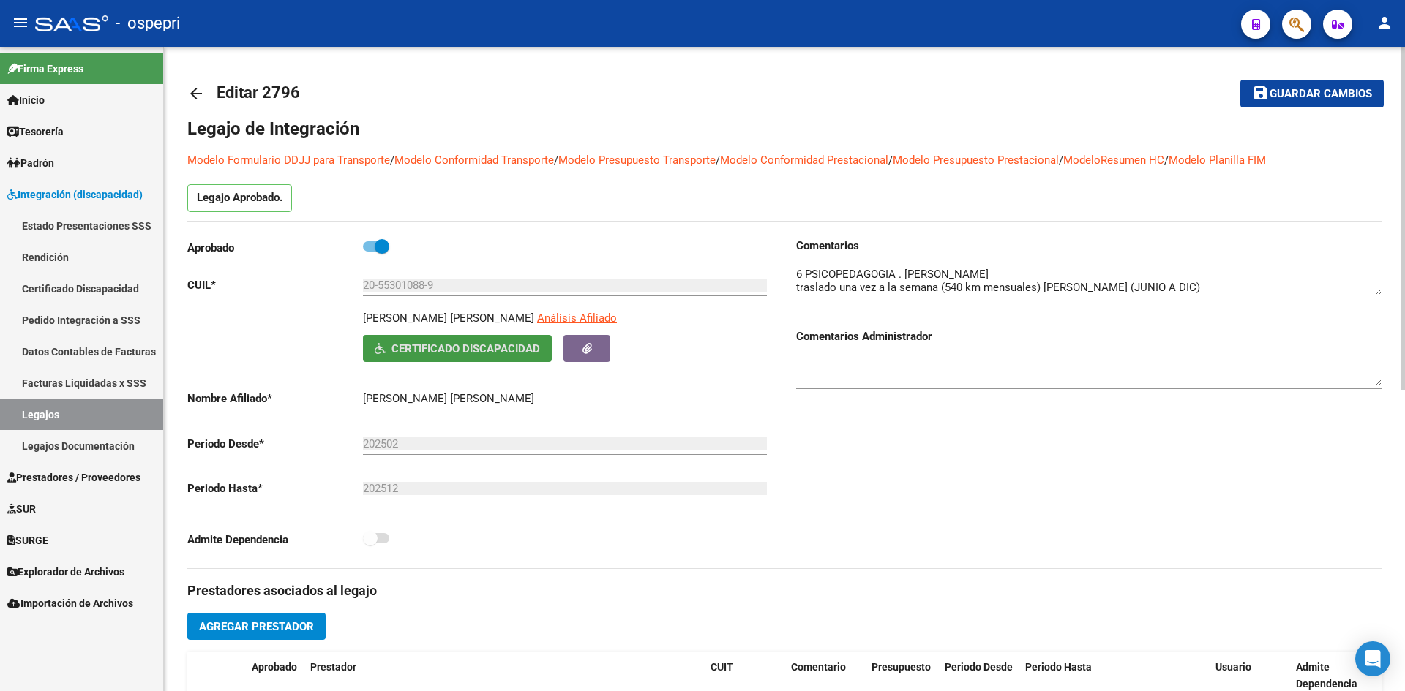
click at [193, 90] on mat-icon "arrow_back" at bounding box center [196, 94] width 18 height 18
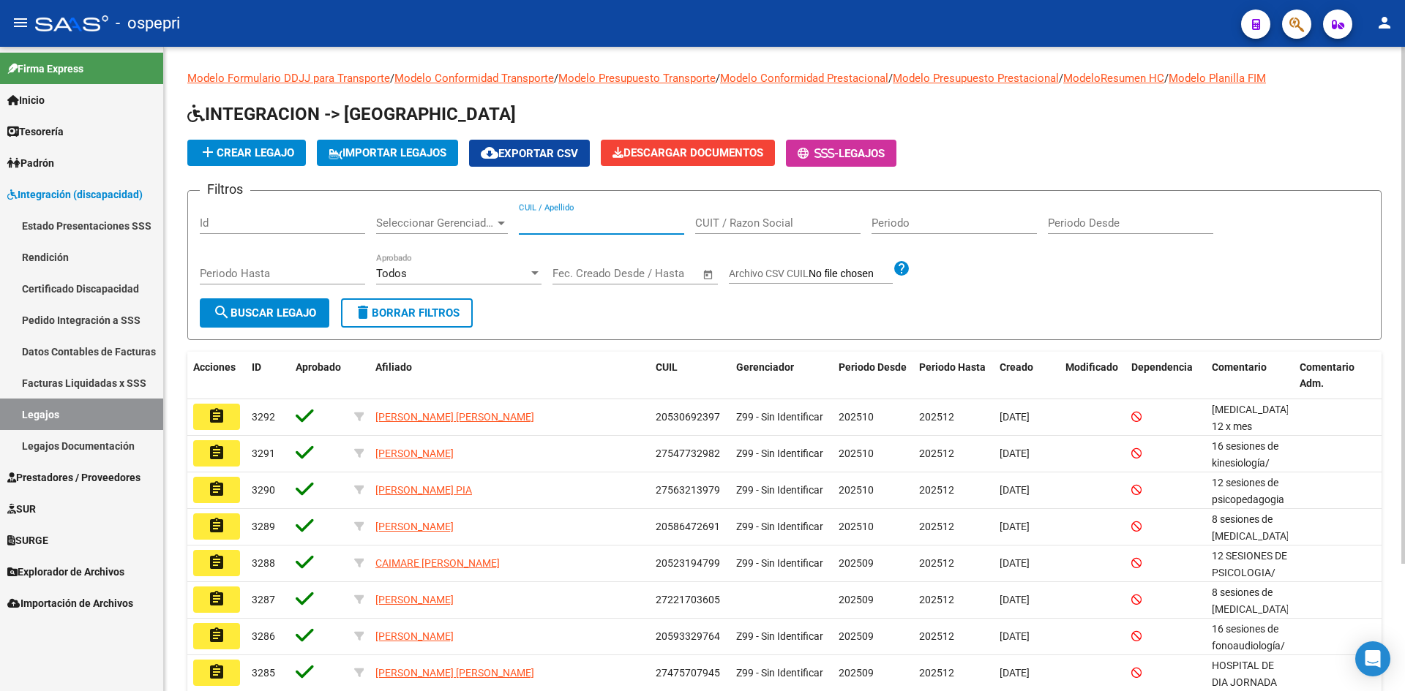
click at [550, 226] on input "CUIL / Apellido" at bounding box center [601, 223] width 165 height 13
paste input "20556318124"
type input "20556318124"
click at [304, 308] on span "search Buscar Legajo" at bounding box center [264, 313] width 103 height 13
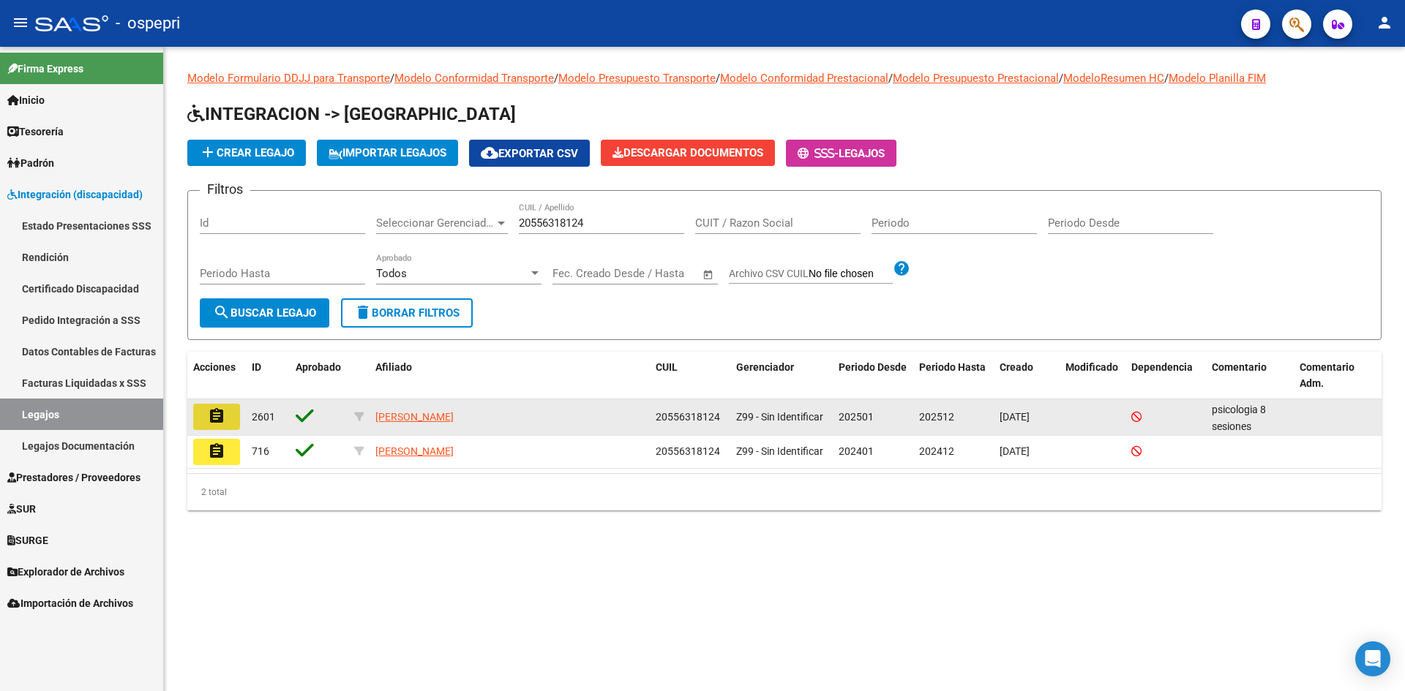
click at [217, 421] on mat-icon "assignment" at bounding box center [217, 417] width 18 height 18
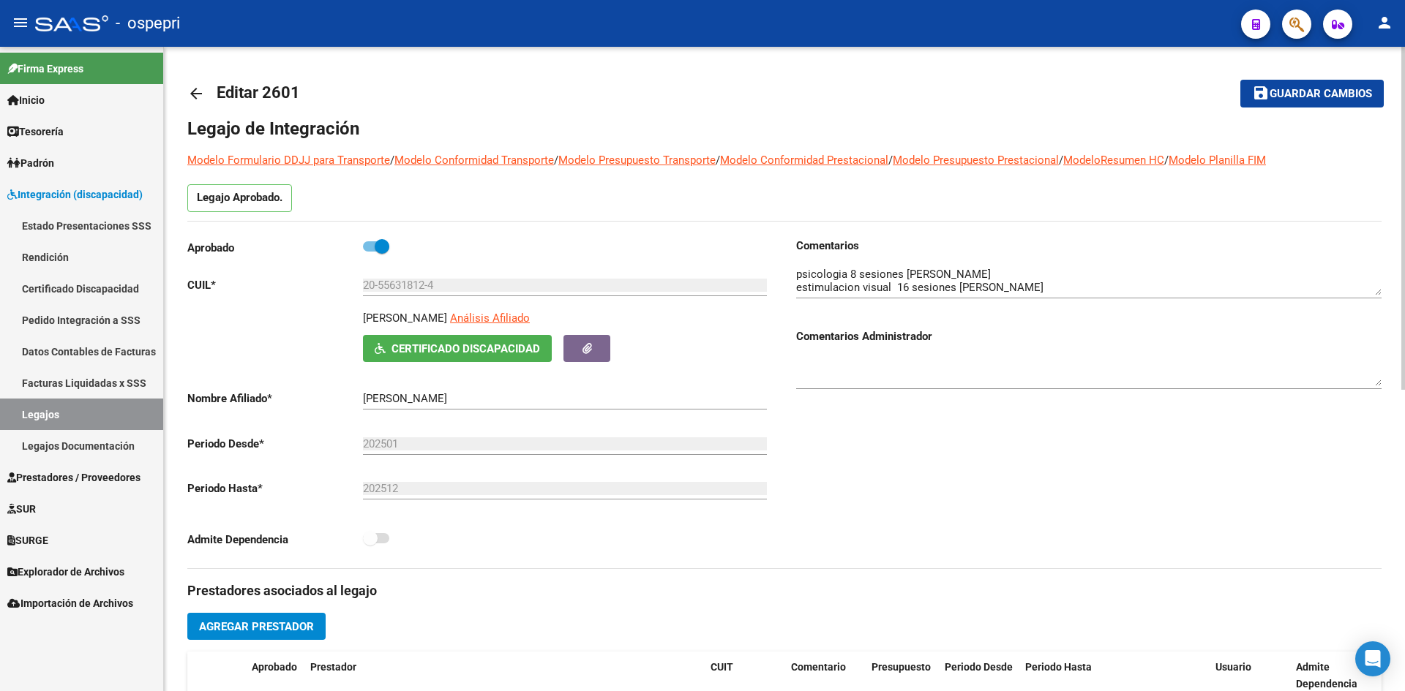
drag, startPoint x: 361, startPoint y: 315, endPoint x: 470, endPoint y: 330, distance: 110.1
click at [470, 330] on div "MARIN TAHIEL LIHUEL Análisis Afiliado Certificado Discapacidad ARCA Padrón" at bounding box center [479, 336] width 585 height 52
click at [432, 348] on span "Certificado Discapacidad" at bounding box center [465, 348] width 149 height 13
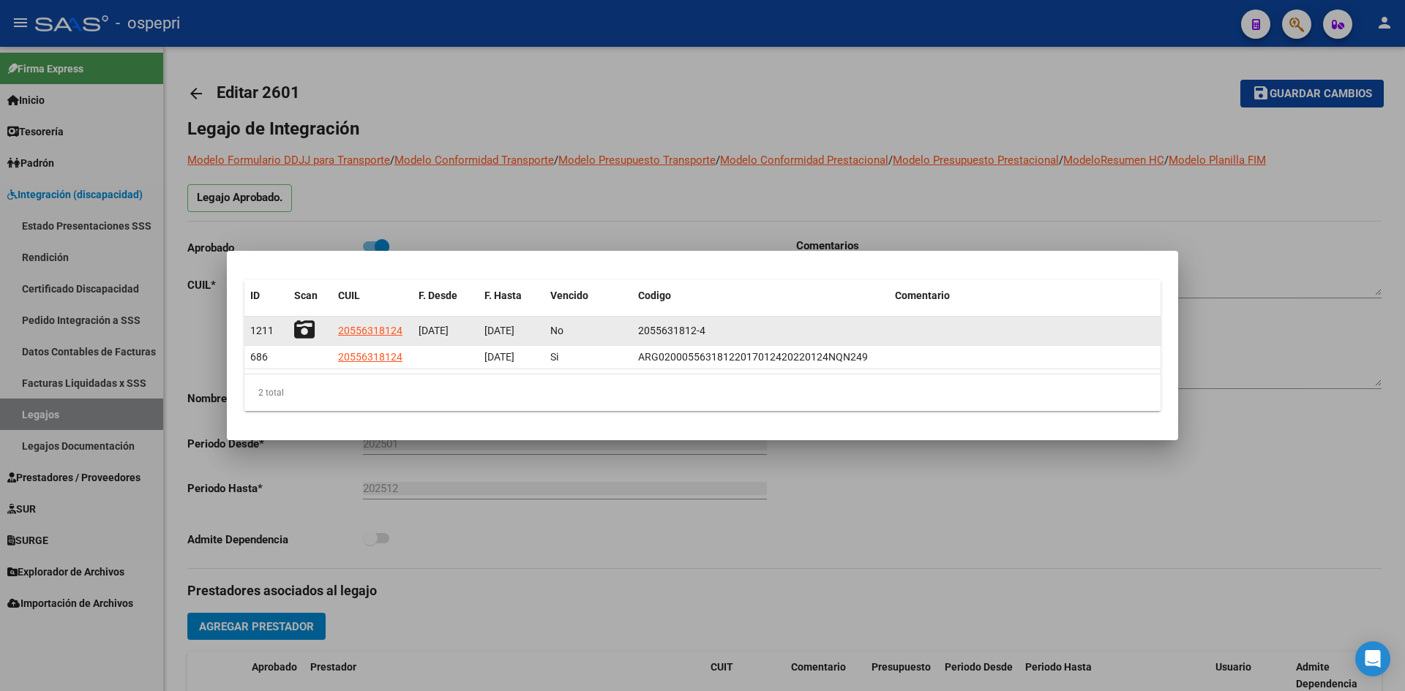
click at [301, 326] on icon at bounding box center [304, 330] width 20 height 20
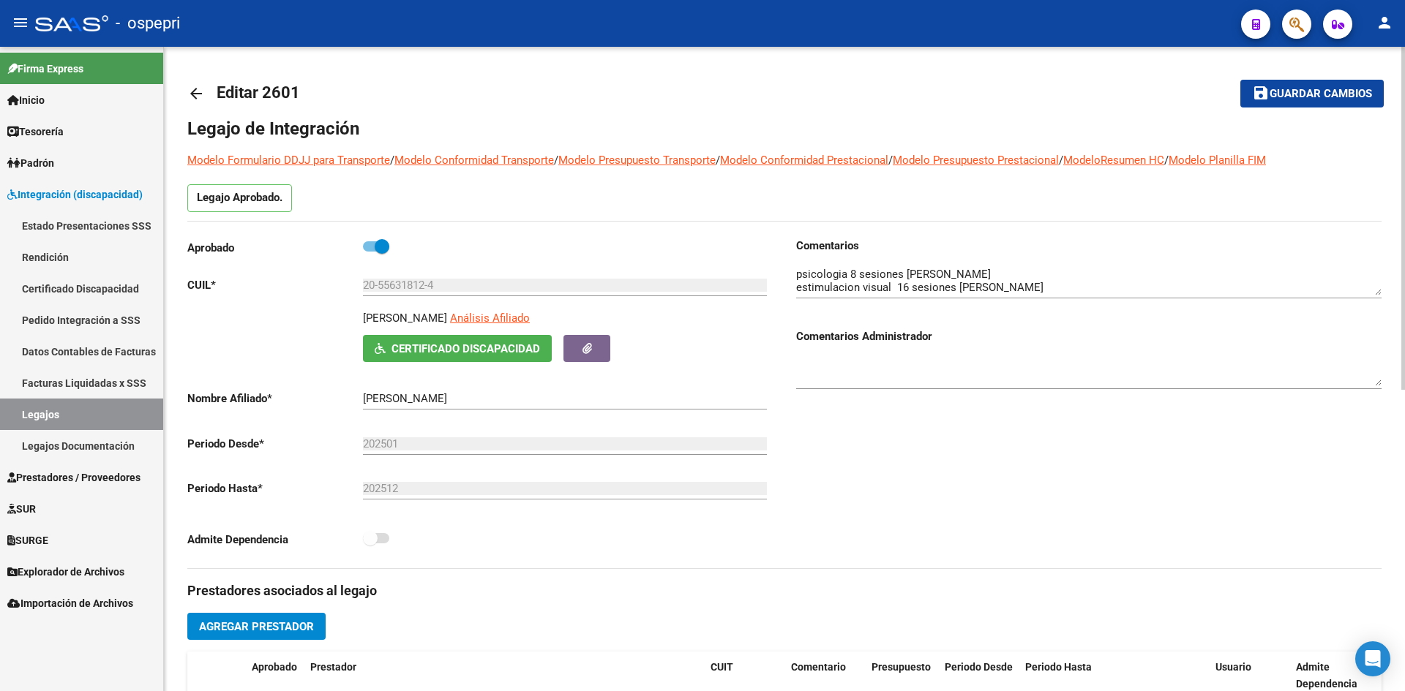
click at [190, 88] on mat-icon "arrow_back" at bounding box center [196, 94] width 18 height 18
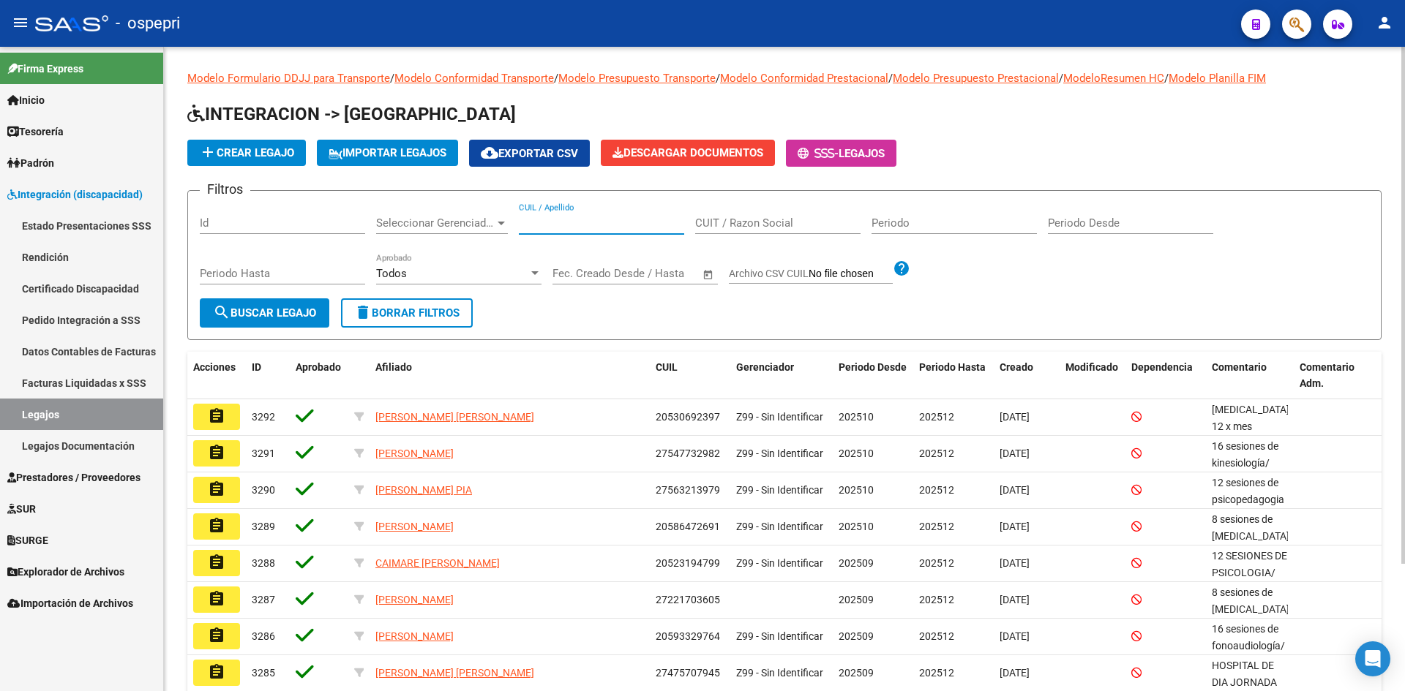
click at [567, 225] on input "CUIL / Apellido" at bounding box center [601, 223] width 165 height 13
paste input "20558462818"
type input "20558462818"
click at [308, 314] on span "search Buscar Legajo" at bounding box center [264, 313] width 103 height 13
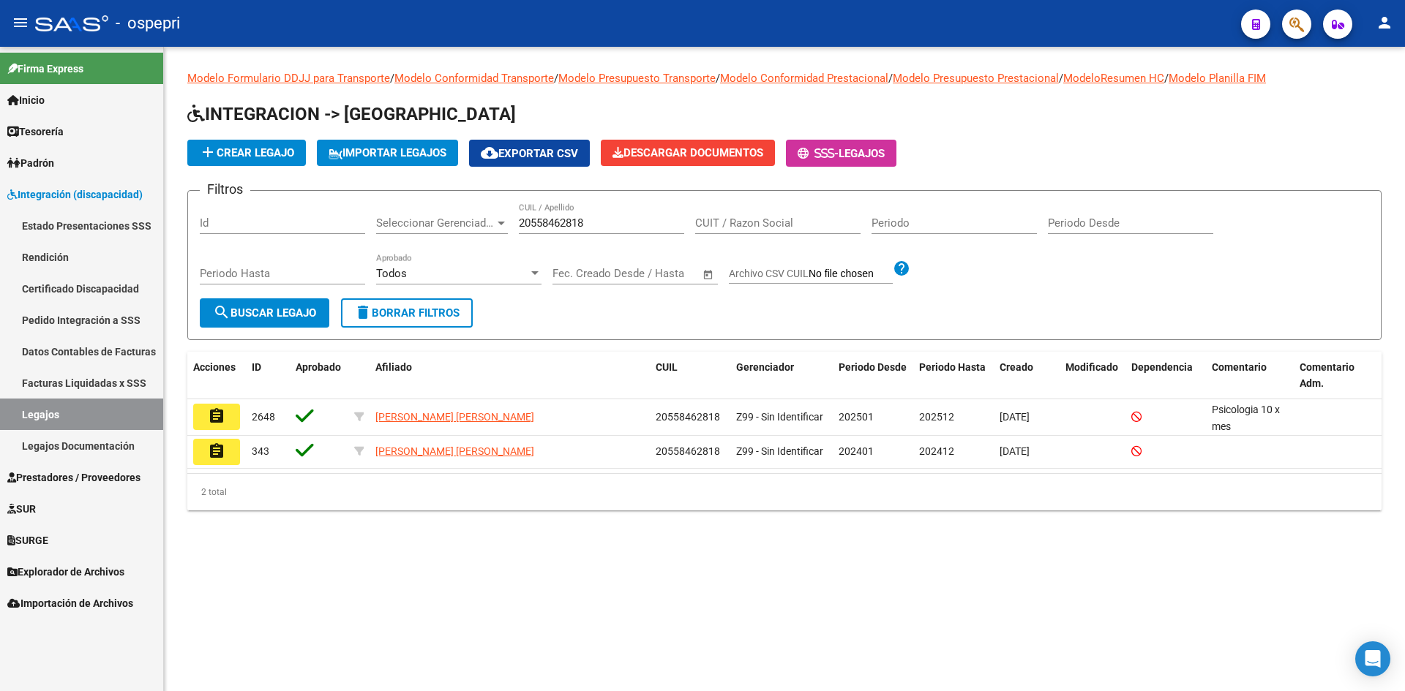
click at [752, 586] on mat-sidenav-content "Modelo Formulario DDJJ para Transporte / Modelo Conformidad Transporte / Modelo…" at bounding box center [784, 369] width 1241 height 645
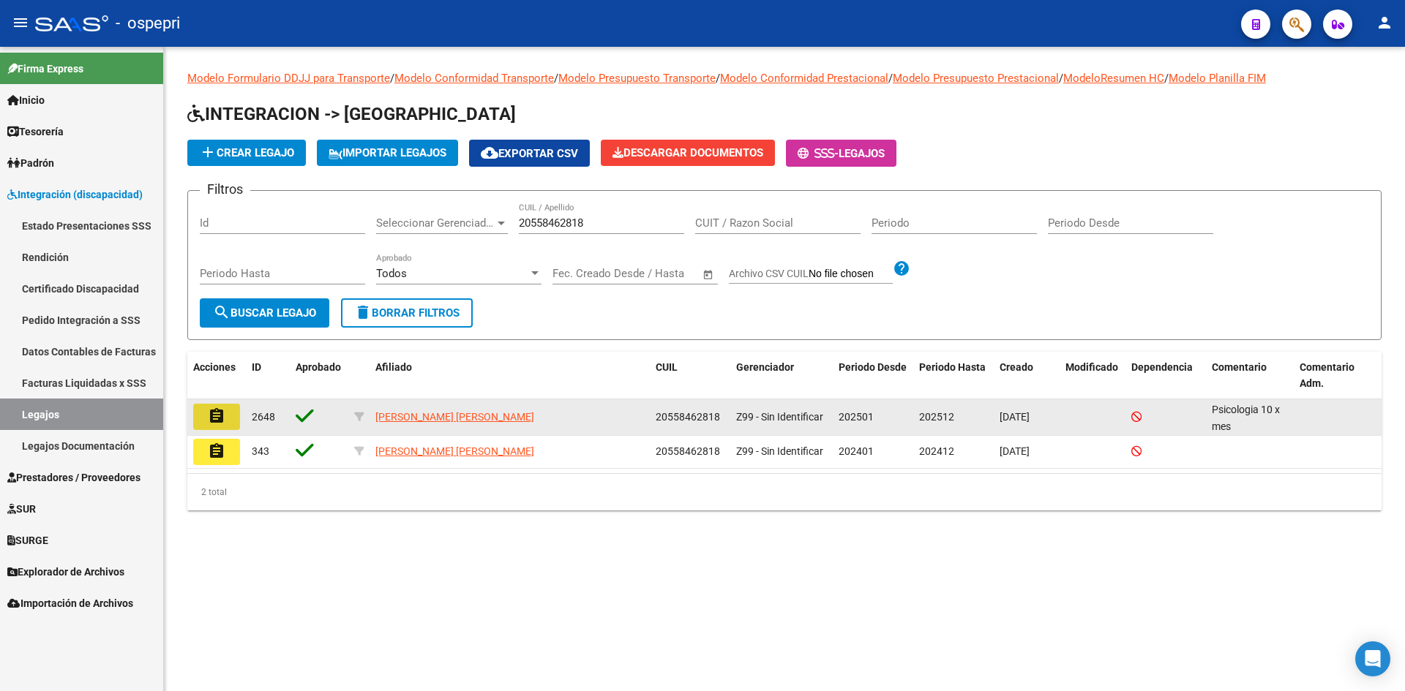
click at [220, 410] on mat-icon "assignment" at bounding box center [217, 417] width 18 height 18
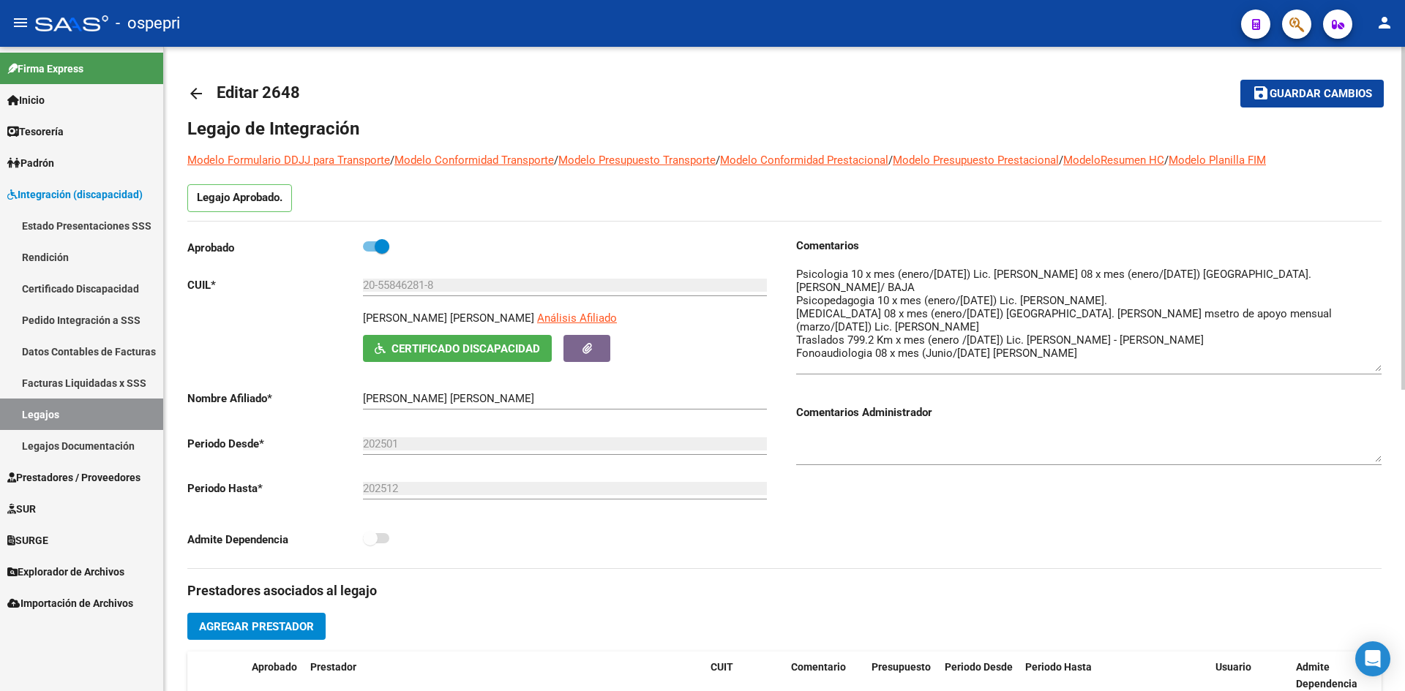
drag, startPoint x: 1376, startPoint y: 294, endPoint x: 1371, endPoint y: 370, distance: 76.3
click at [1371, 370] on textarea at bounding box center [1088, 318] width 585 height 105
drag, startPoint x: 363, startPoint y: 319, endPoint x: 519, endPoint y: 323, distance: 156.6
click at [519, 323] on p "VIDAL BEQUIS GENARO BENICIO" at bounding box center [448, 318] width 171 height 16
click at [504, 348] on span "Certificado Discapacidad" at bounding box center [465, 348] width 149 height 13
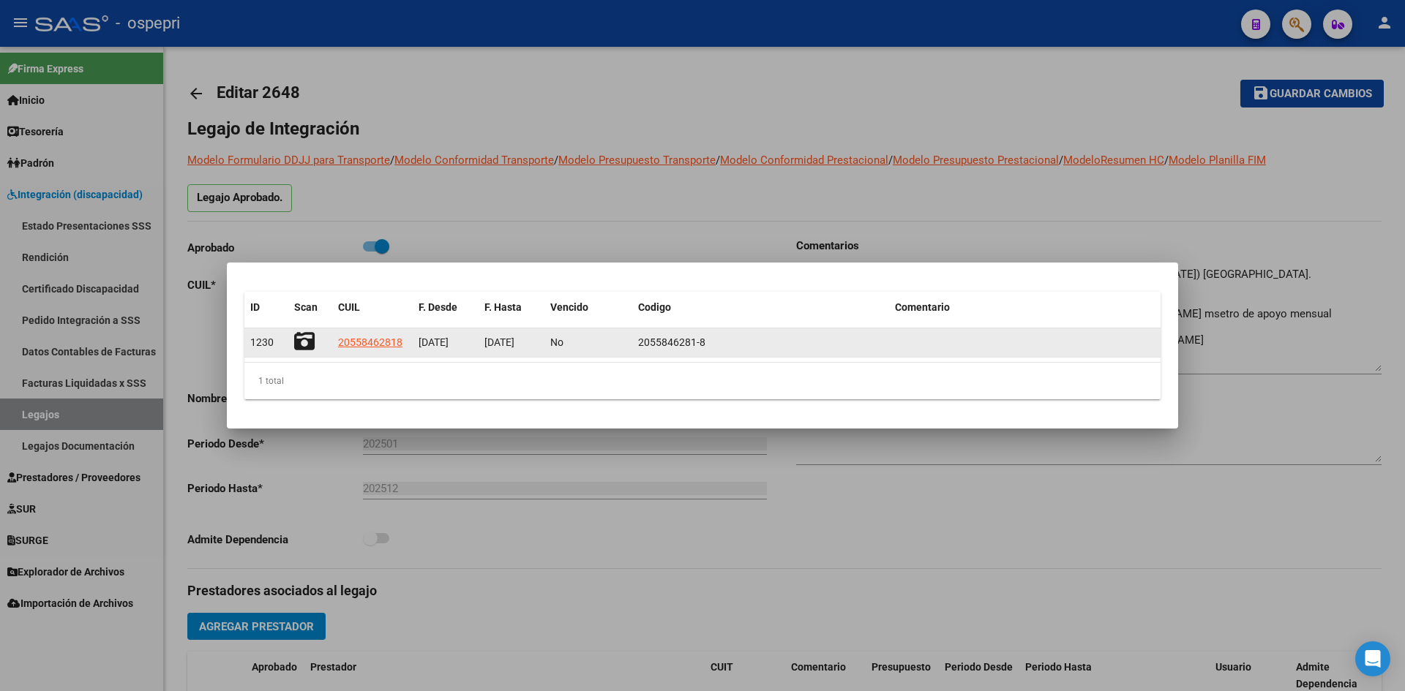
click at [302, 339] on icon at bounding box center [304, 341] width 20 height 20
click at [302, 338] on icon at bounding box center [304, 341] width 20 height 20
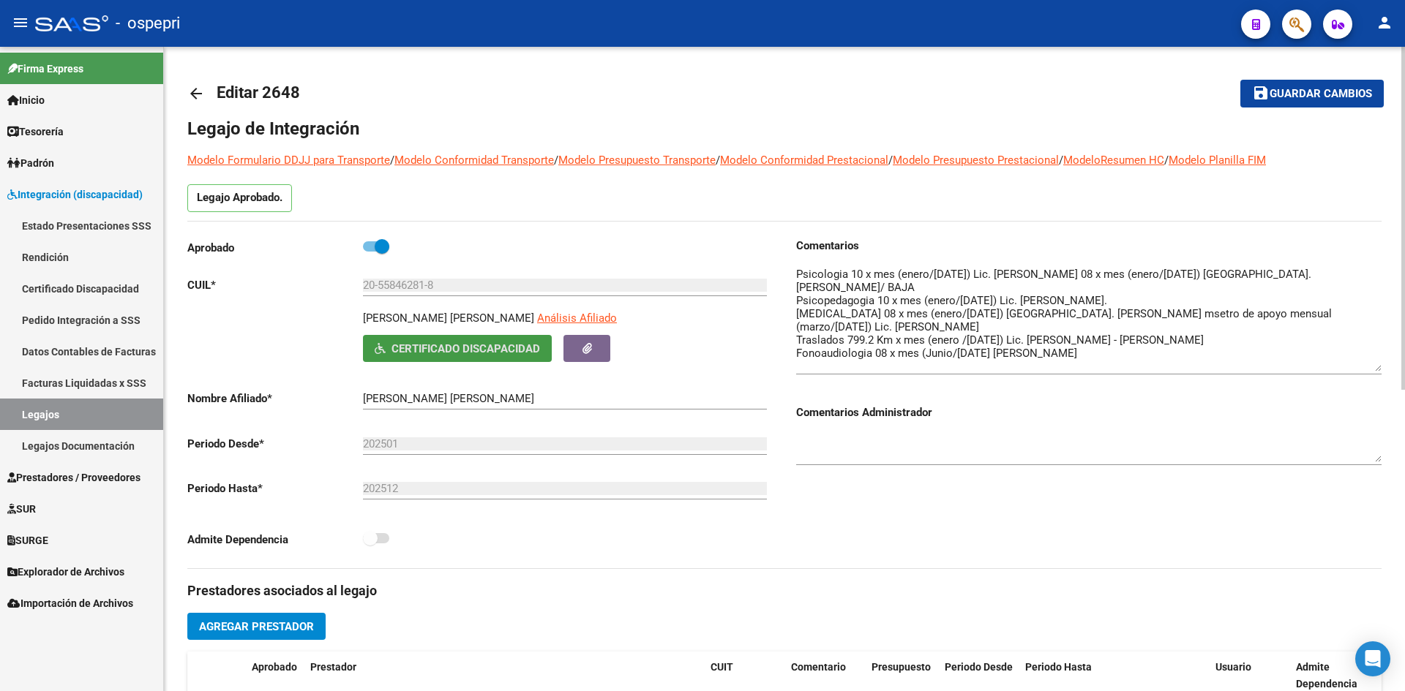
click at [195, 94] on mat-icon "arrow_back" at bounding box center [196, 94] width 18 height 18
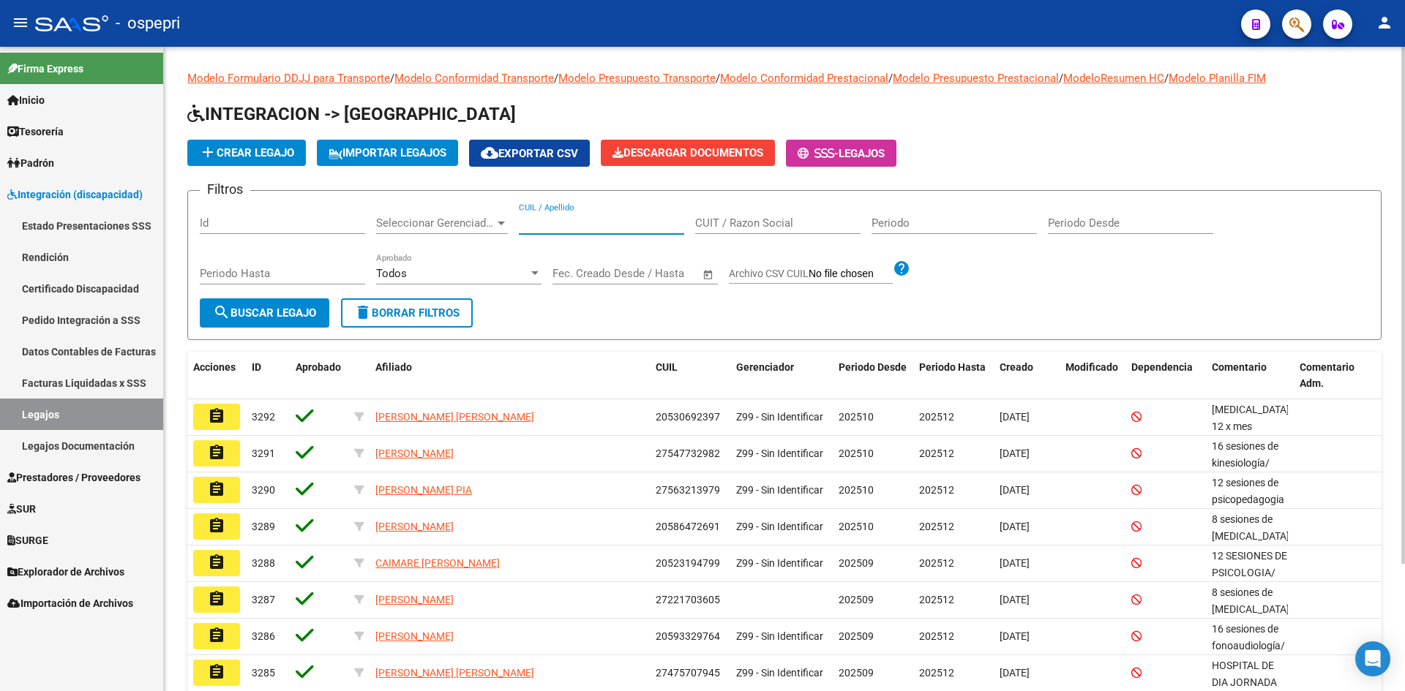
click at [533, 218] on input "CUIL / Apellido" at bounding box center [601, 223] width 165 height 13
paste input "20560585218"
type input "20560585218"
click at [258, 313] on span "search Buscar Legajo" at bounding box center [264, 313] width 103 height 13
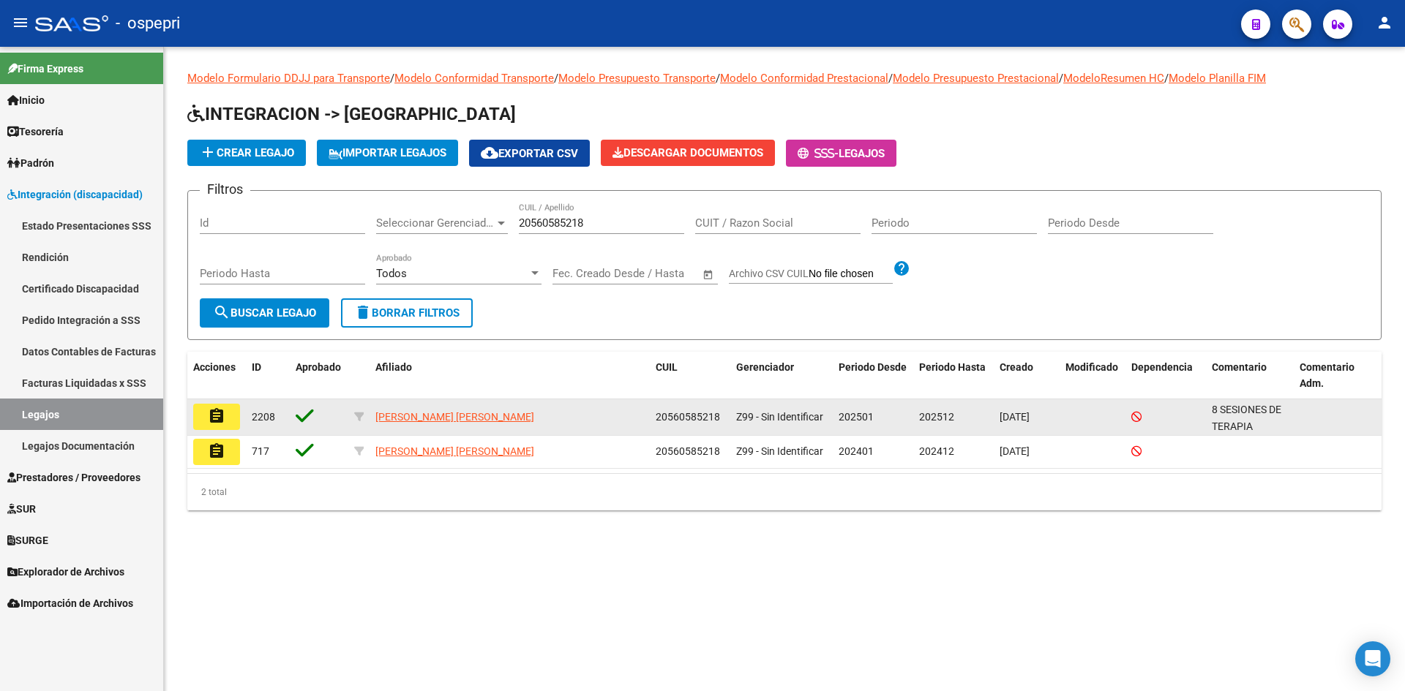
click at [216, 421] on mat-icon "assignment" at bounding box center [217, 417] width 18 height 18
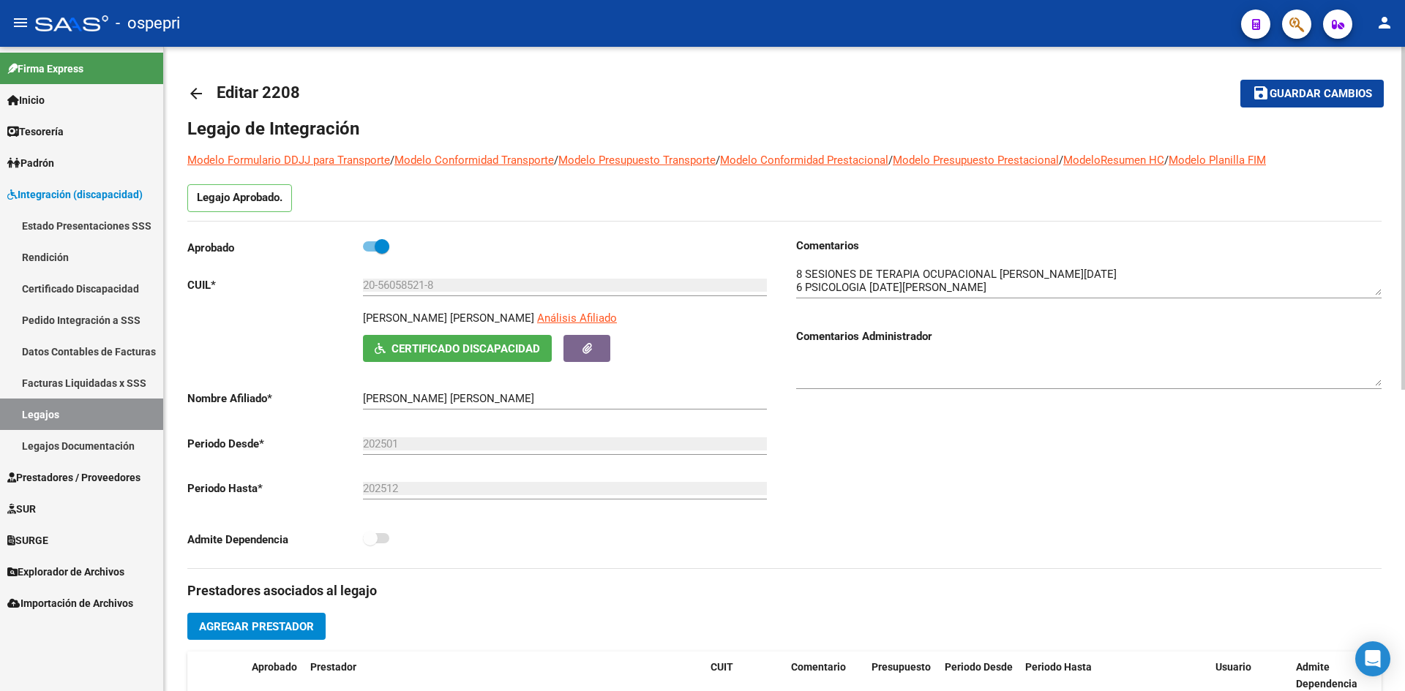
drag, startPoint x: 363, startPoint y: 318, endPoint x: 538, endPoint y: 320, distance: 174.9
click at [534, 320] on p "CHANDIA DZIAK IGNACIO RODRIGO" at bounding box center [448, 318] width 171 height 16
click at [421, 348] on span "Certificado Discapacidad" at bounding box center [465, 348] width 149 height 13
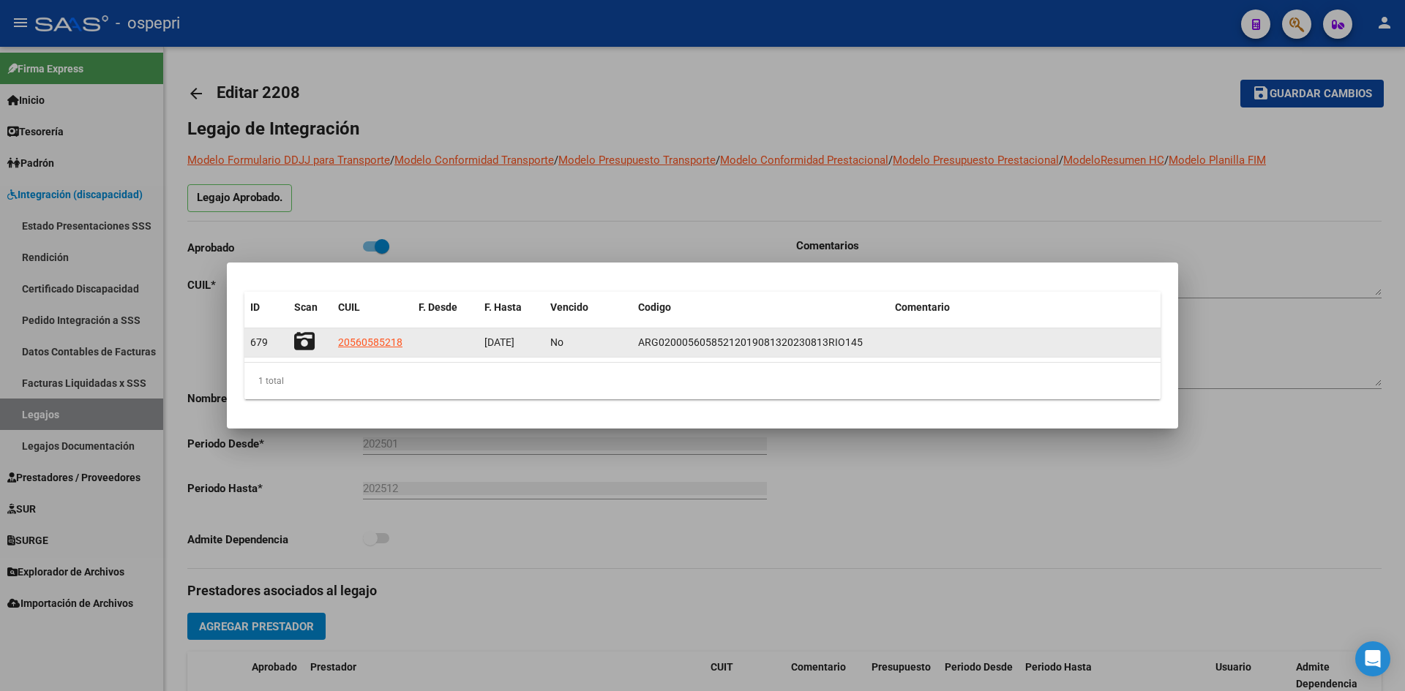
click at [301, 345] on icon at bounding box center [304, 341] width 20 height 20
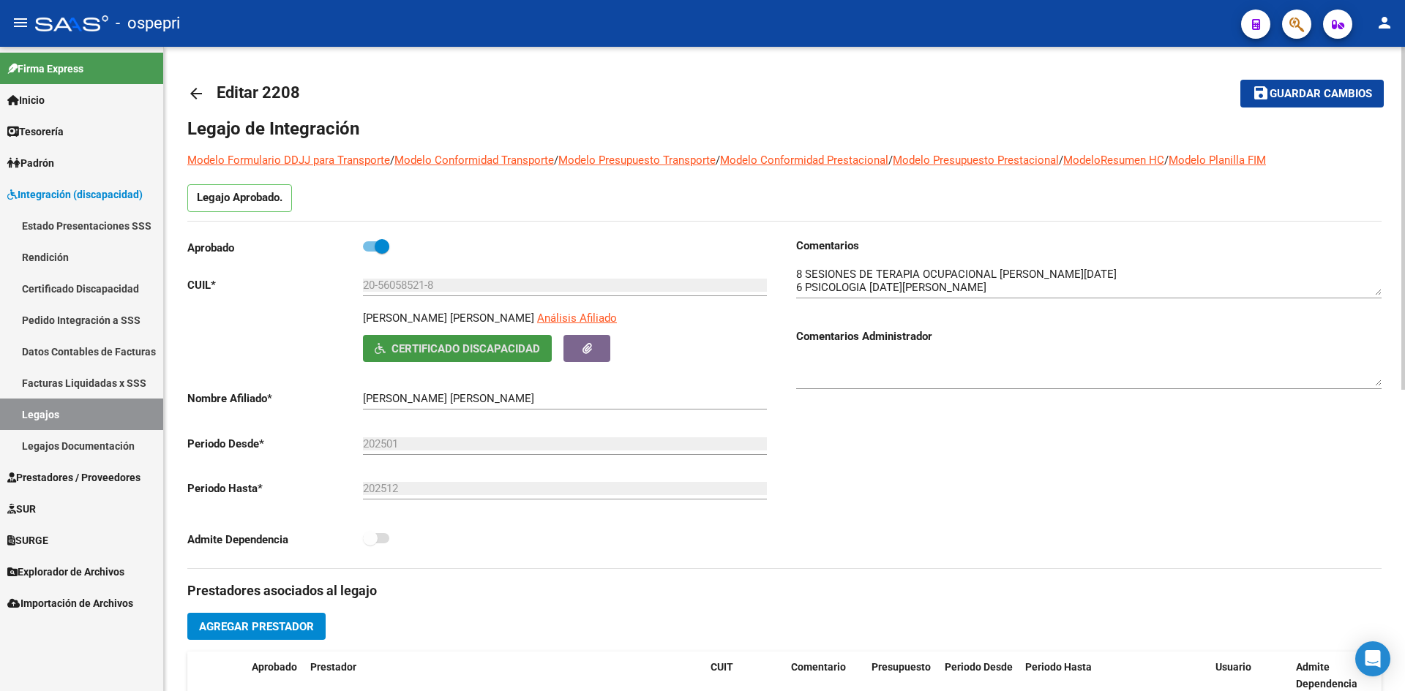
click at [195, 87] on mat-icon "arrow_back" at bounding box center [196, 94] width 18 height 18
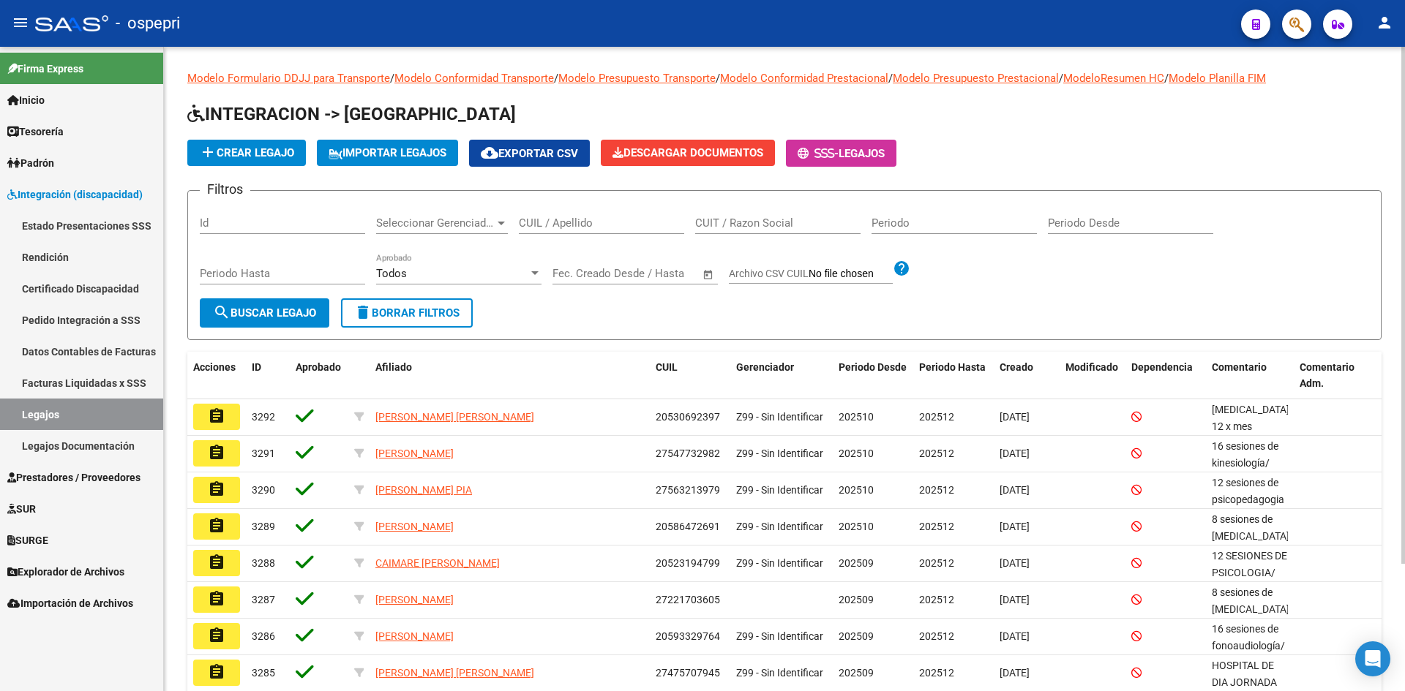
click at [536, 230] on input "CUIL / Apellido" at bounding box center [601, 223] width 165 height 13
paste input "20563194066"
type input "20563194066"
click at [287, 307] on span "search Buscar Legajo" at bounding box center [264, 313] width 103 height 13
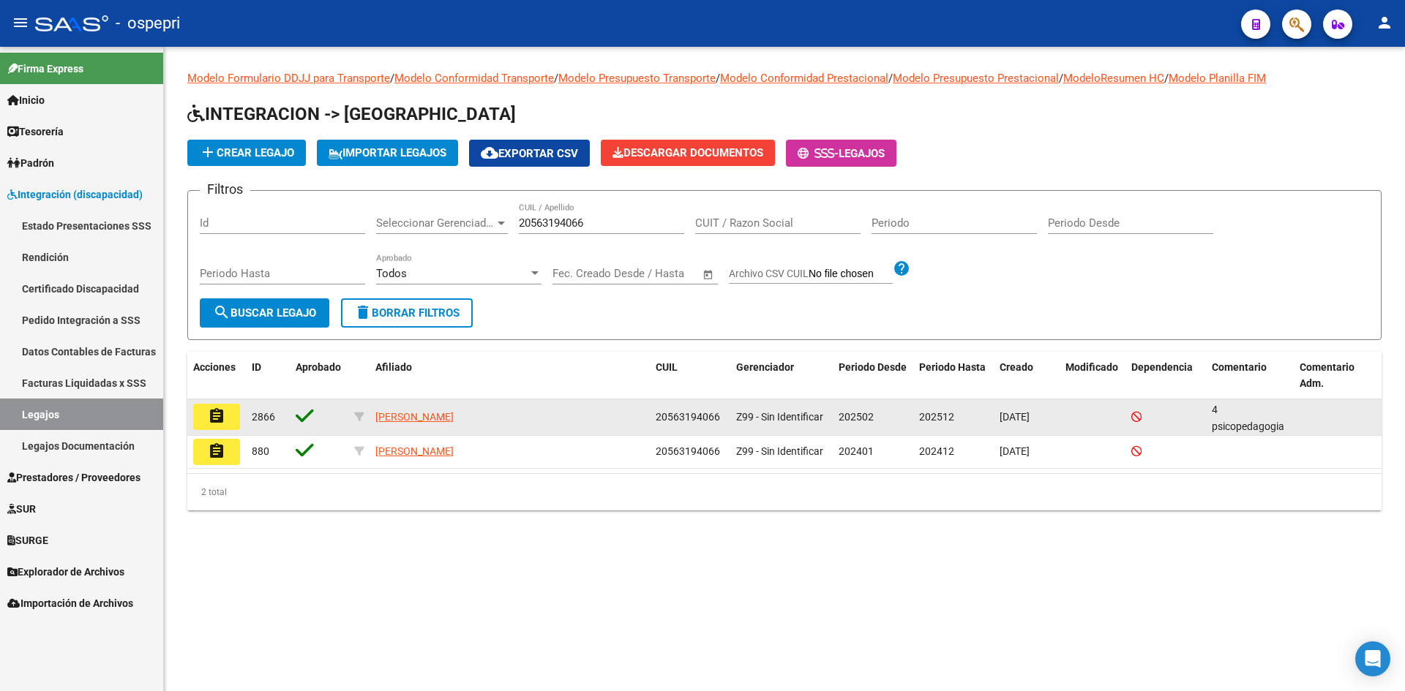
click at [216, 421] on mat-icon "assignment" at bounding box center [217, 417] width 18 height 18
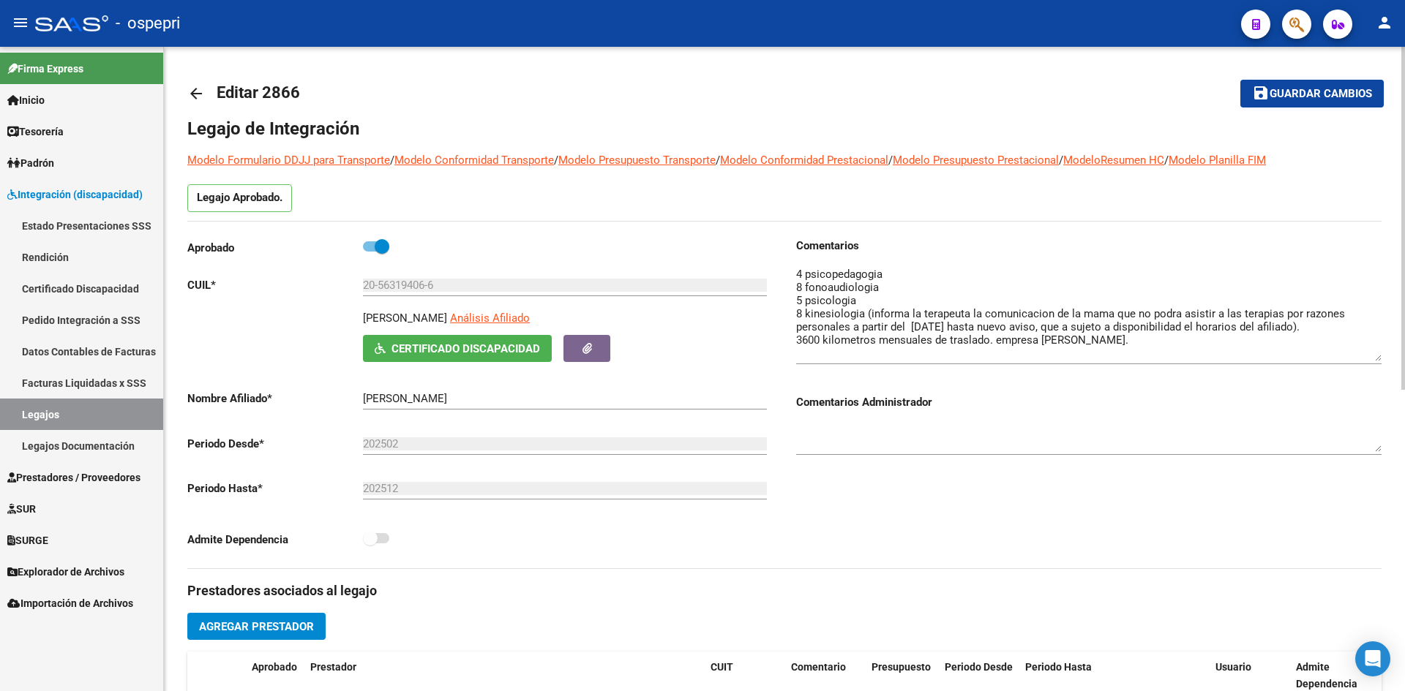
drag, startPoint x: 1374, startPoint y: 290, endPoint x: 1376, endPoint y: 356, distance: 65.9
click at [1376, 356] on textarea at bounding box center [1088, 313] width 585 height 95
drag, startPoint x: 363, startPoint y: 315, endPoint x: 476, endPoint y: 320, distance: 112.8
click at [476, 320] on div "OLATE AUSTIN ALEXIS Análisis Afiliado" at bounding box center [568, 322] width 410 height 25
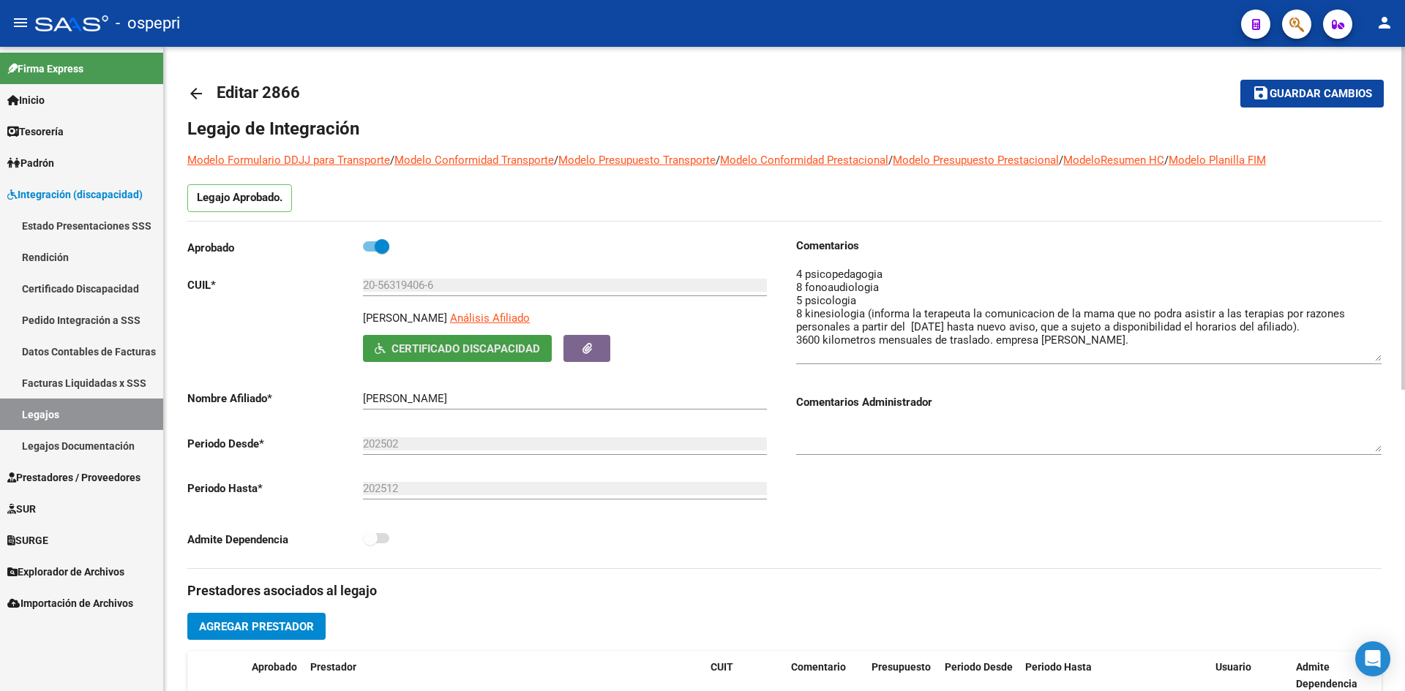
click at [442, 338] on button "Certificado Discapacidad" at bounding box center [457, 348] width 189 height 27
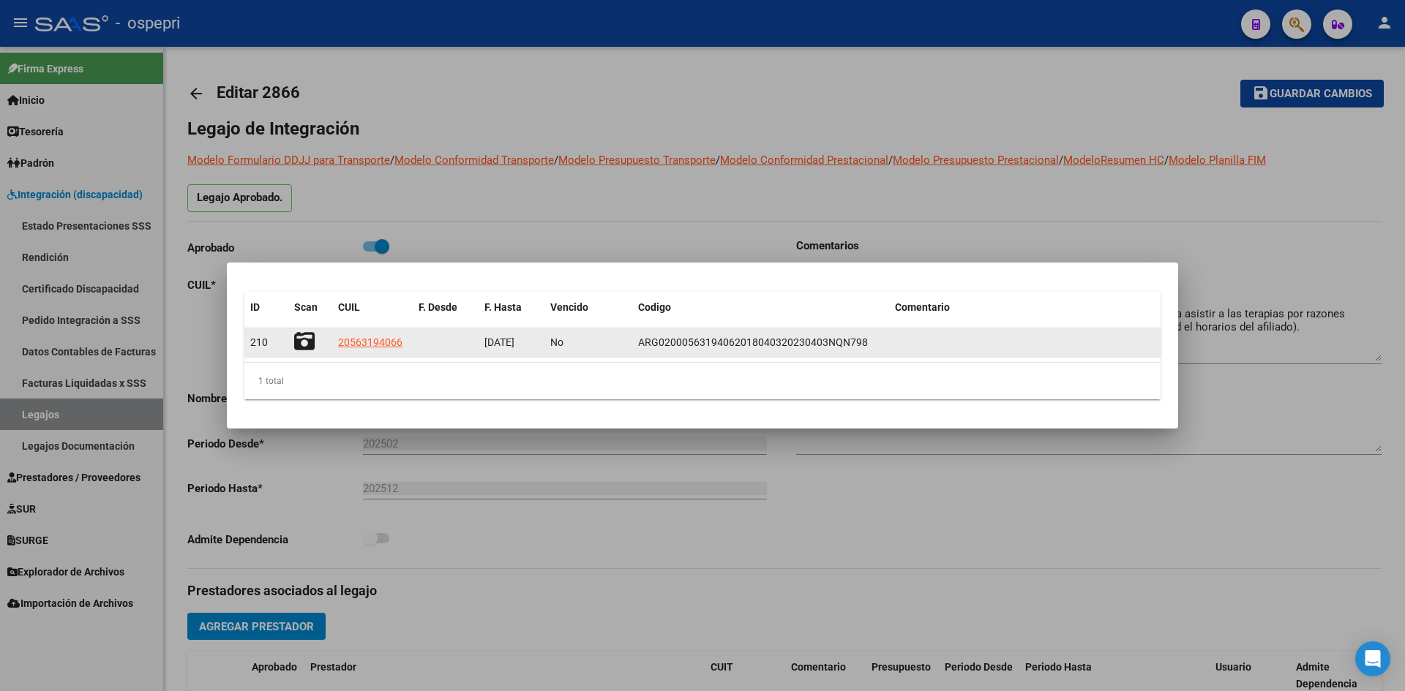
click at [309, 339] on icon at bounding box center [304, 341] width 20 height 20
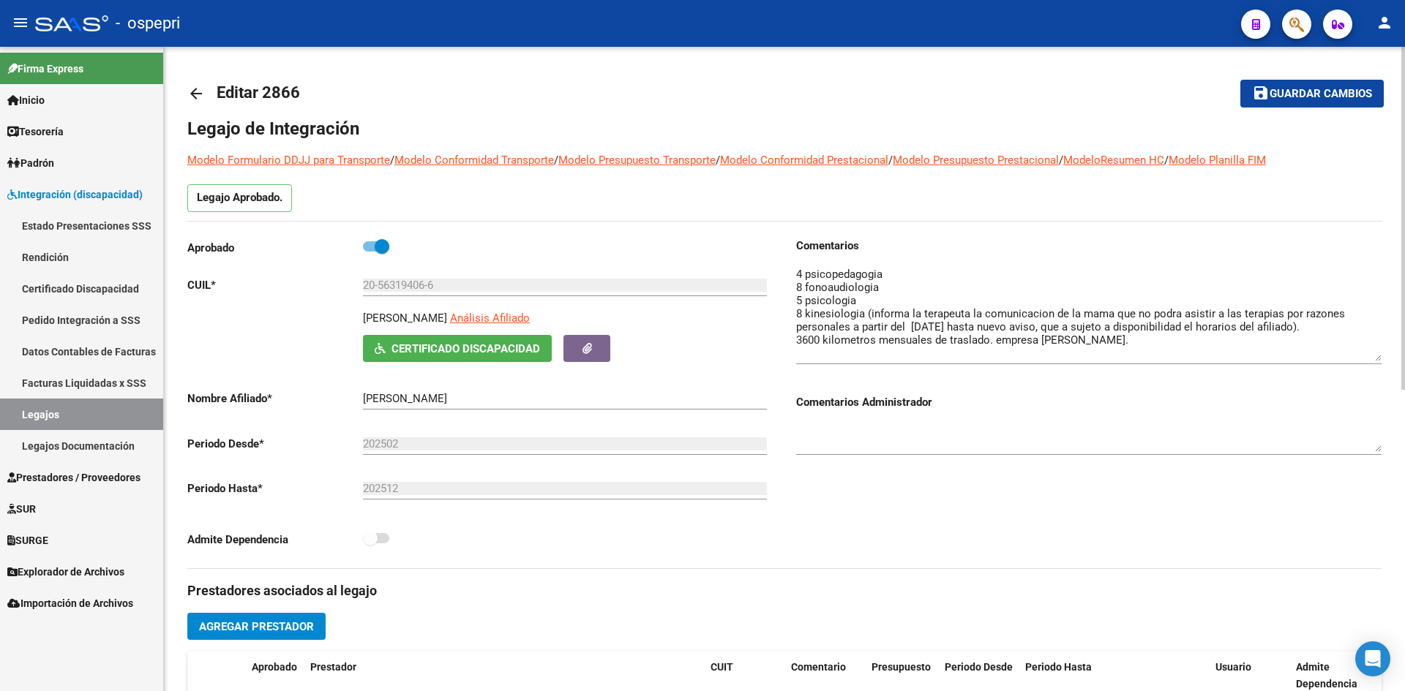
click at [197, 95] on mat-icon "arrow_back" at bounding box center [196, 94] width 18 height 18
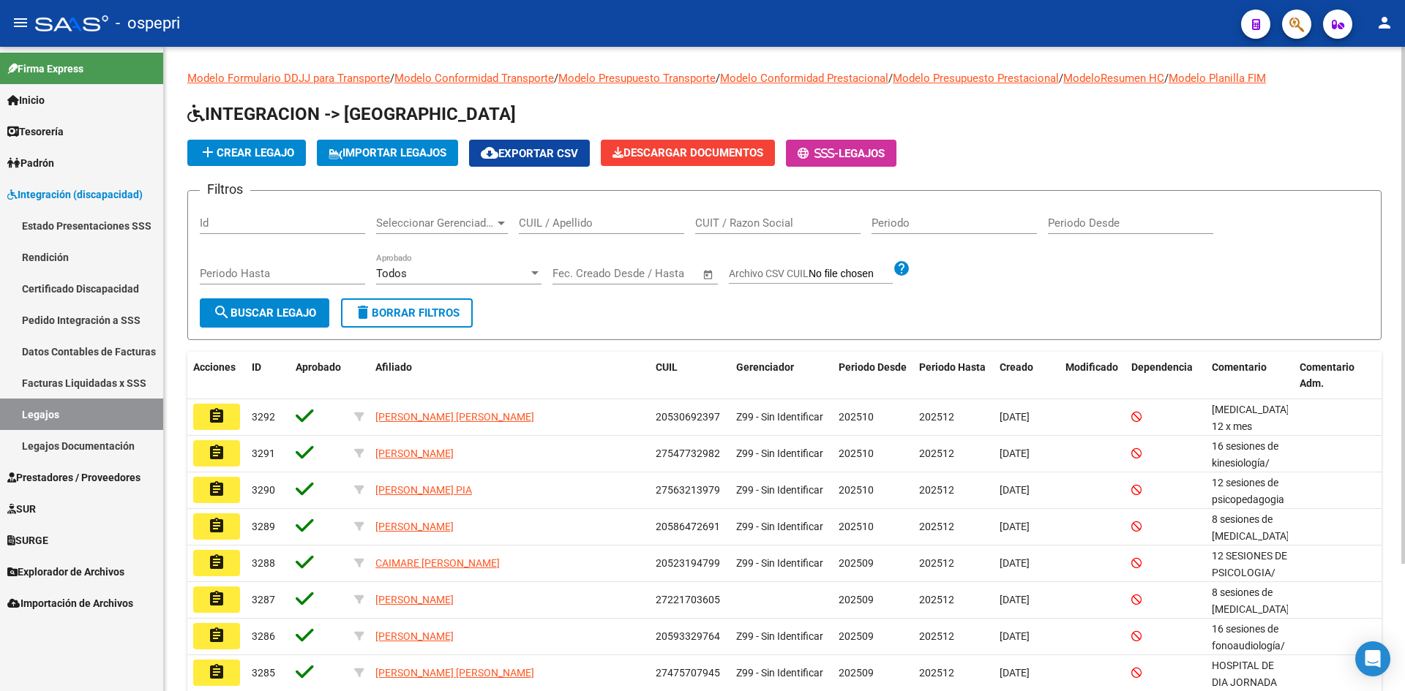
click at [582, 226] on input "CUIL / Apellido" at bounding box center [601, 223] width 165 height 13
paste input "20567566200"
type input "20567566200"
click at [301, 309] on span "search Buscar Legajo" at bounding box center [264, 313] width 103 height 13
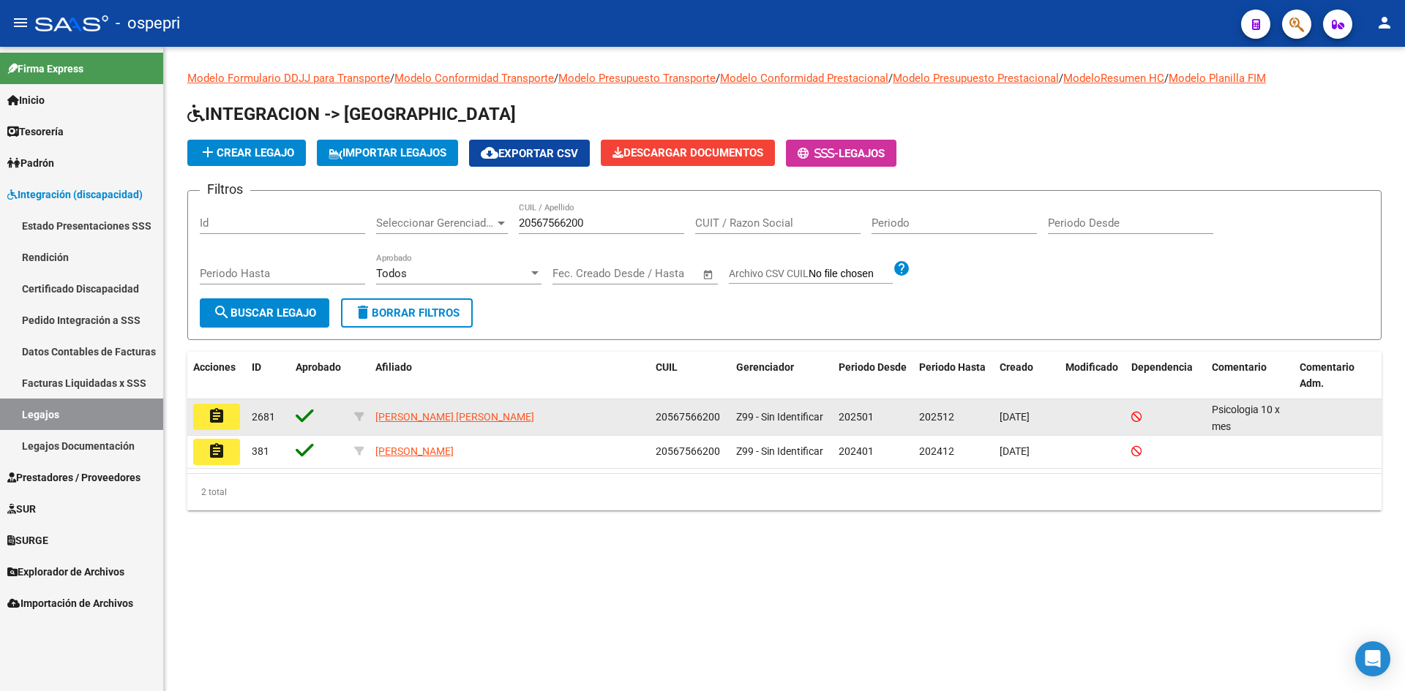
click at [220, 417] on mat-icon "assignment" at bounding box center [217, 417] width 18 height 18
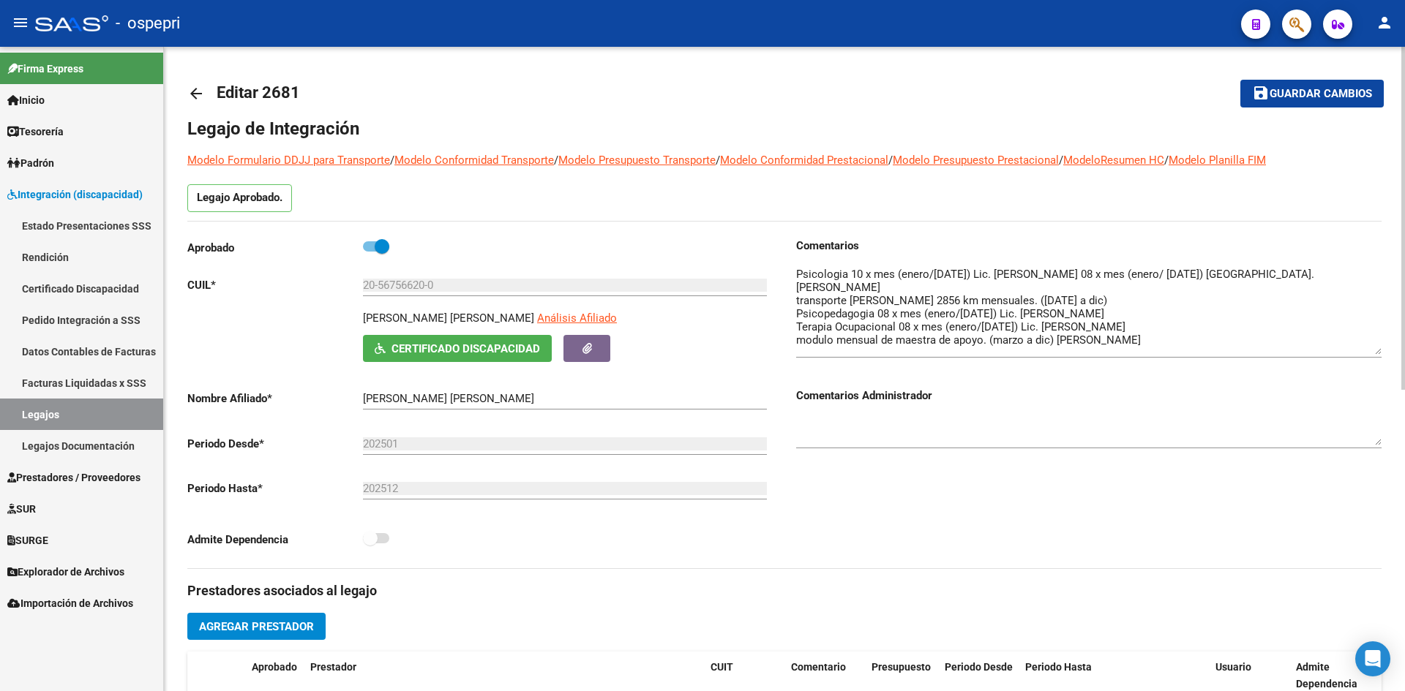
drag, startPoint x: 1377, startPoint y: 293, endPoint x: 1381, endPoint y: 351, distance: 58.6
click at [1381, 351] on textarea at bounding box center [1088, 310] width 585 height 89
drag, startPoint x: 363, startPoint y: 319, endPoint x: 533, endPoint y: 318, distance: 170.5
click at [533, 318] on p "MUÑOZ ABARZUA BRUNO ARTURO" at bounding box center [448, 318] width 171 height 16
click at [512, 347] on span "Certificado Discapacidad" at bounding box center [465, 348] width 149 height 13
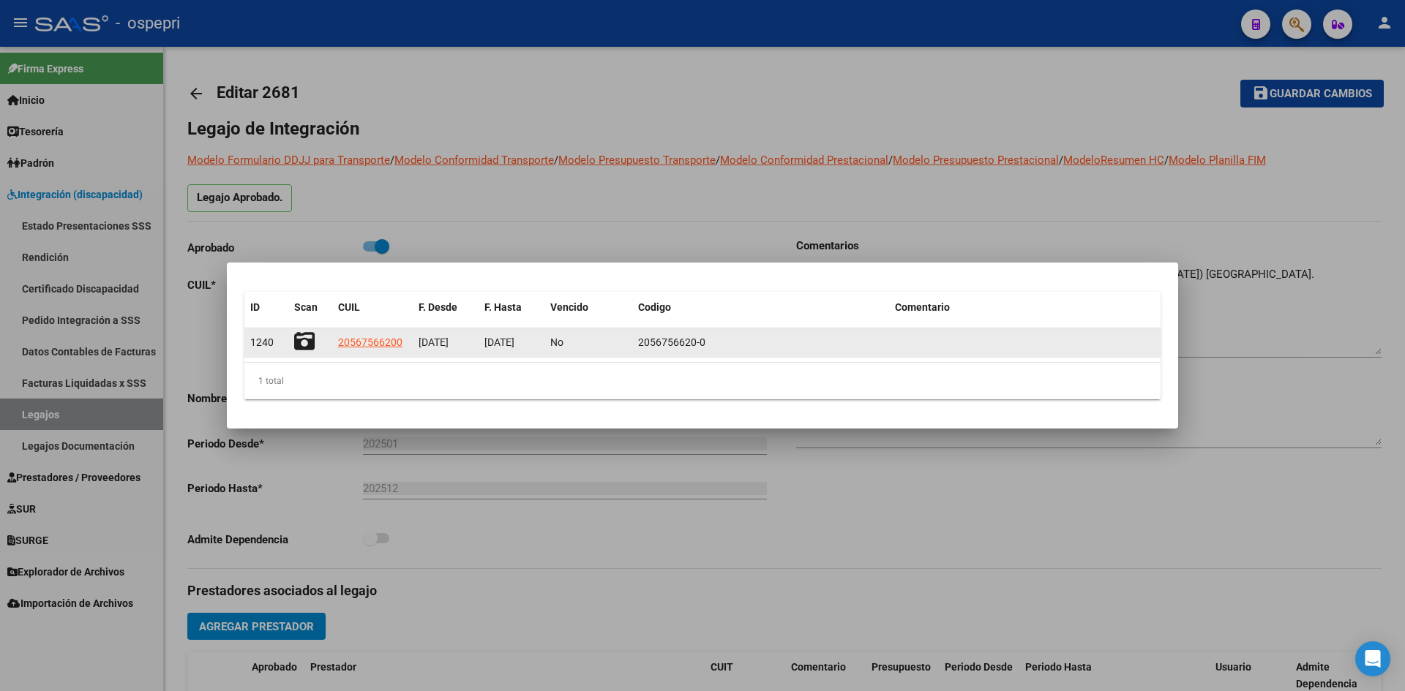
click at [305, 341] on icon at bounding box center [304, 341] width 20 height 20
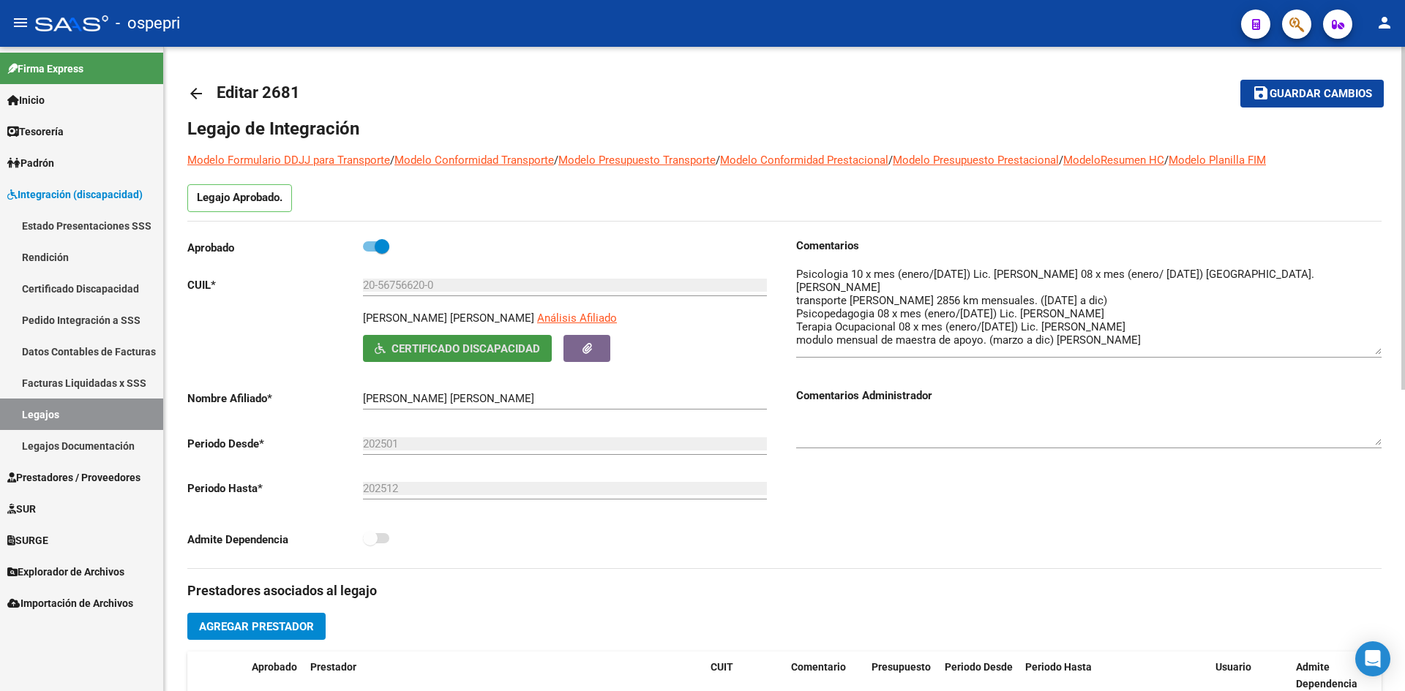
click at [476, 346] on span "Certificado Discapacidad" at bounding box center [465, 348] width 149 height 13
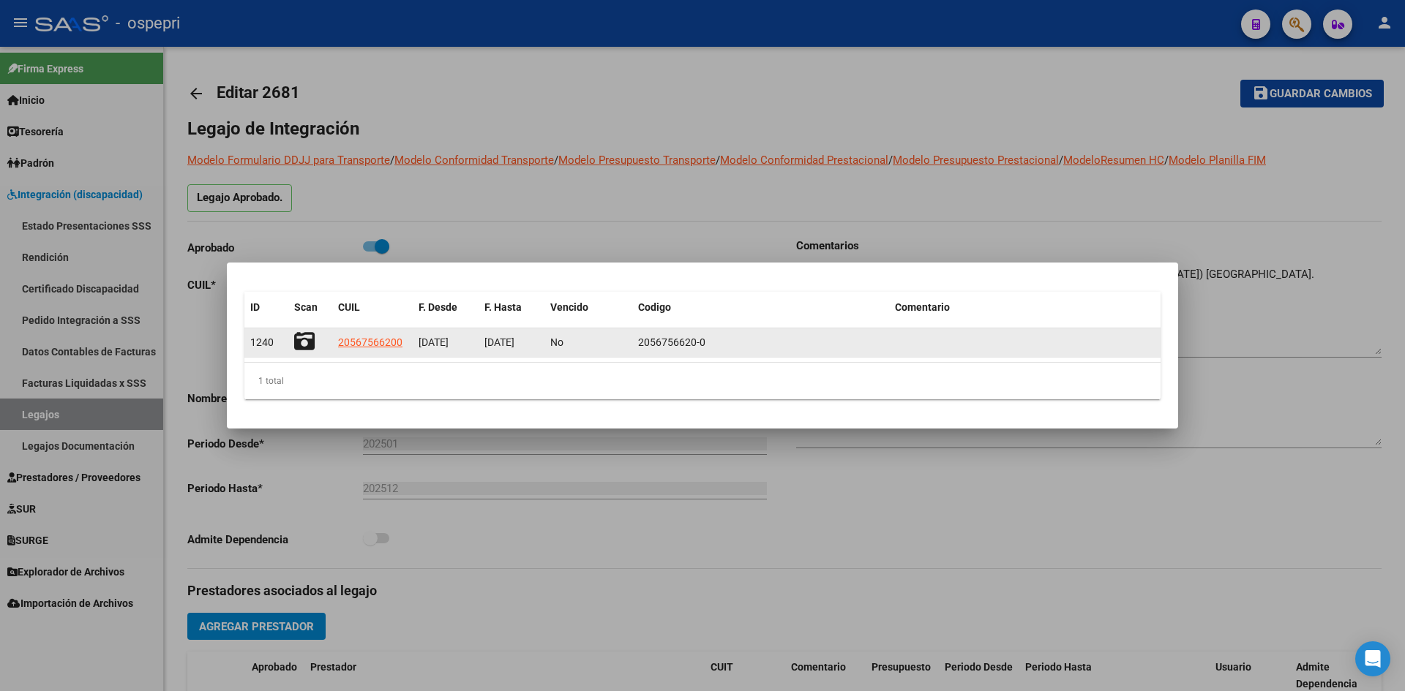
click at [308, 339] on icon at bounding box center [304, 341] width 20 height 20
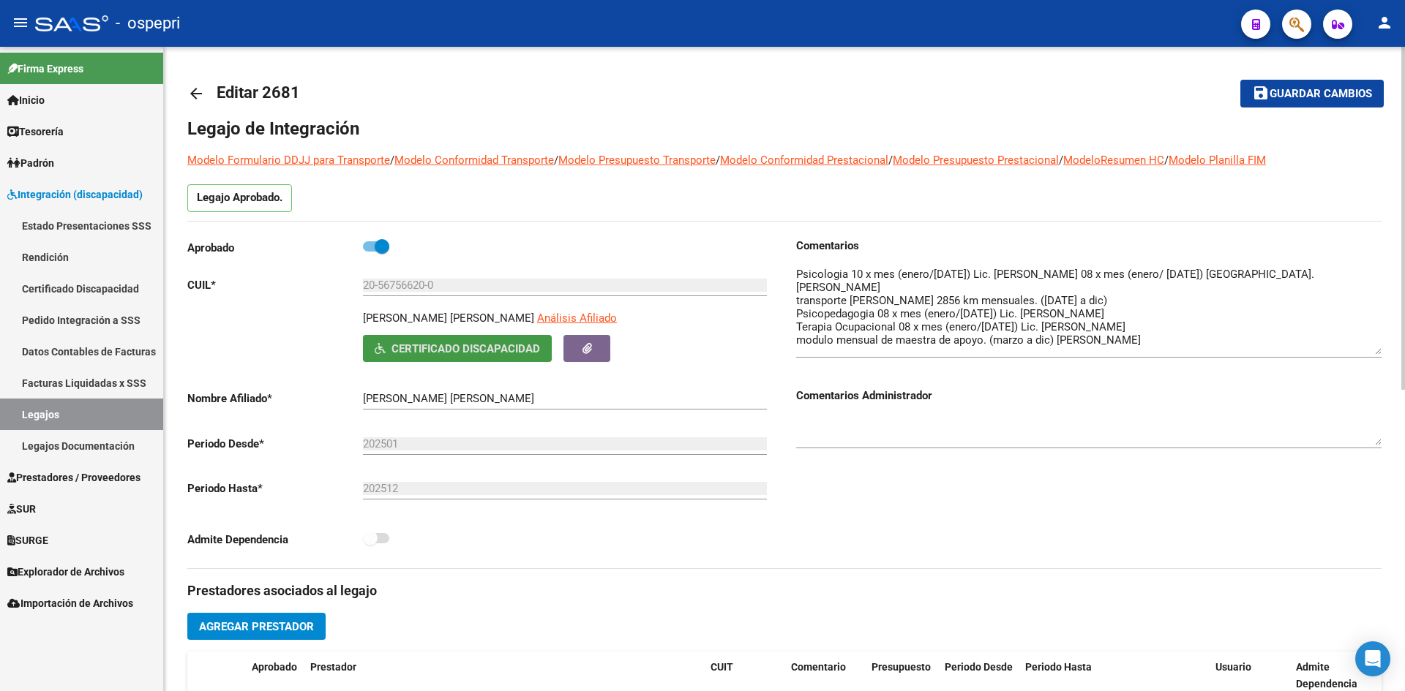
click at [484, 350] on span "Certificado Discapacidad" at bounding box center [465, 348] width 149 height 13
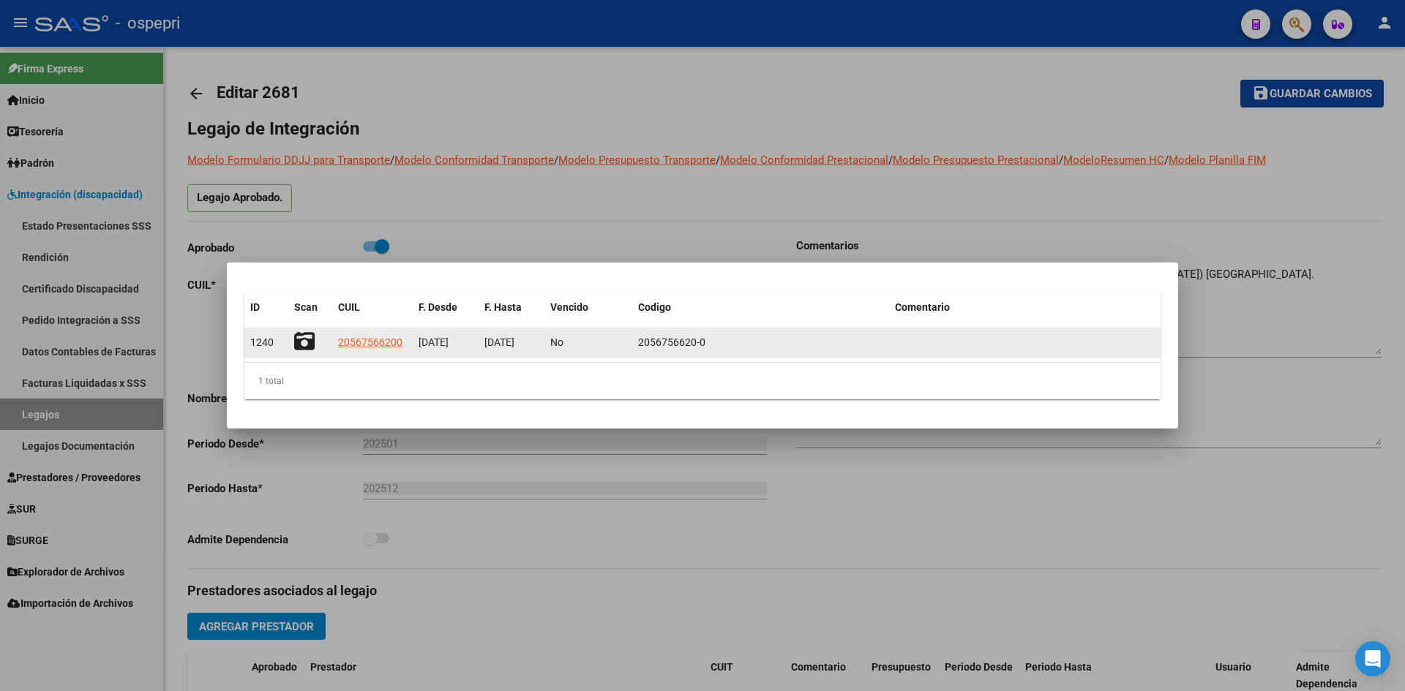
click at [303, 346] on icon at bounding box center [304, 341] width 20 height 20
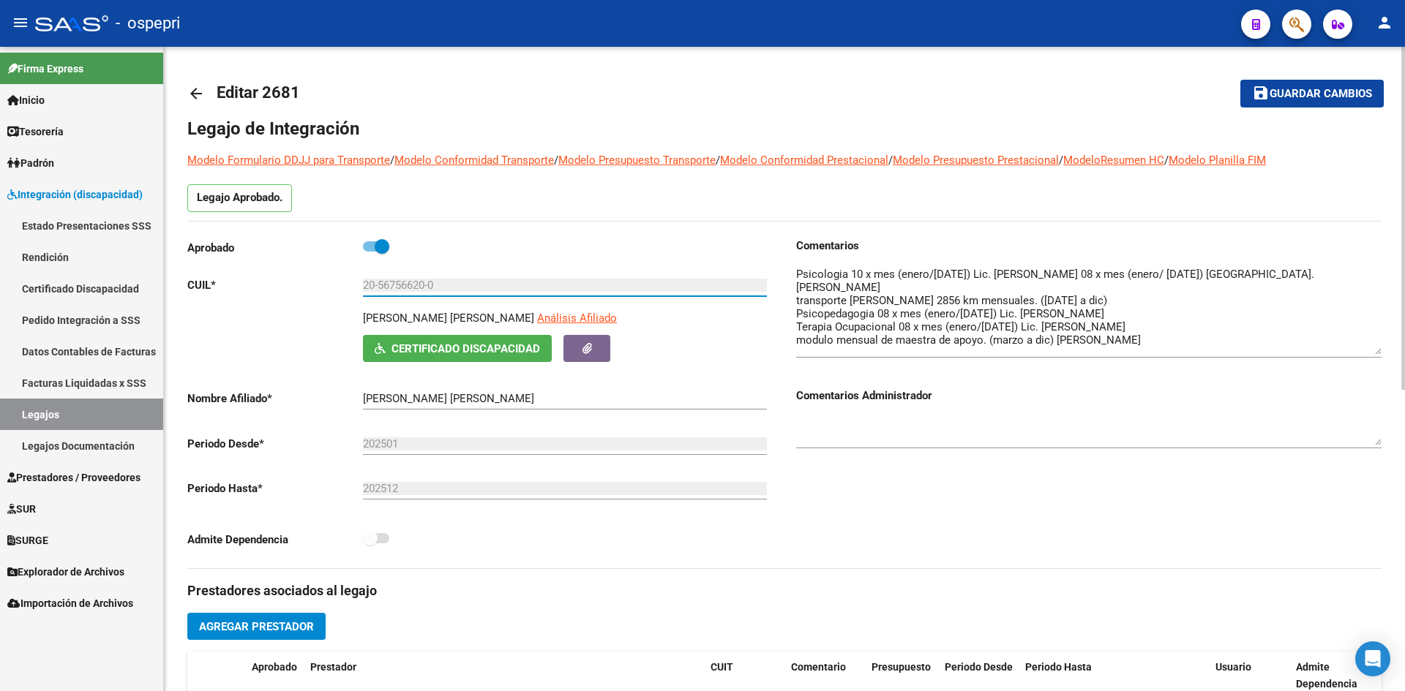
click at [457, 283] on input "20-56756620-0" at bounding box center [565, 285] width 404 height 13
drag, startPoint x: 425, startPoint y: 288, endPoint x: 380, endPoint y: 307, distance: 49.2
click at [380, 307] on div "20-56756620-0 Ingresar CUIL" at bounding box center [565, 287] width 404 height 45
drag, startPoint x: 457, startPoint y: 288, endPoint x: 350, endPoint y: 296, distance: 107.1
click at [350, 296] on div "Aprobado CUIL * 20-56756620-0 Ingresar CUIL MUÑOZ ABARZUA BRUNO ARTURO Análisis…" at bounding box center [479, 397] width 585 height 319
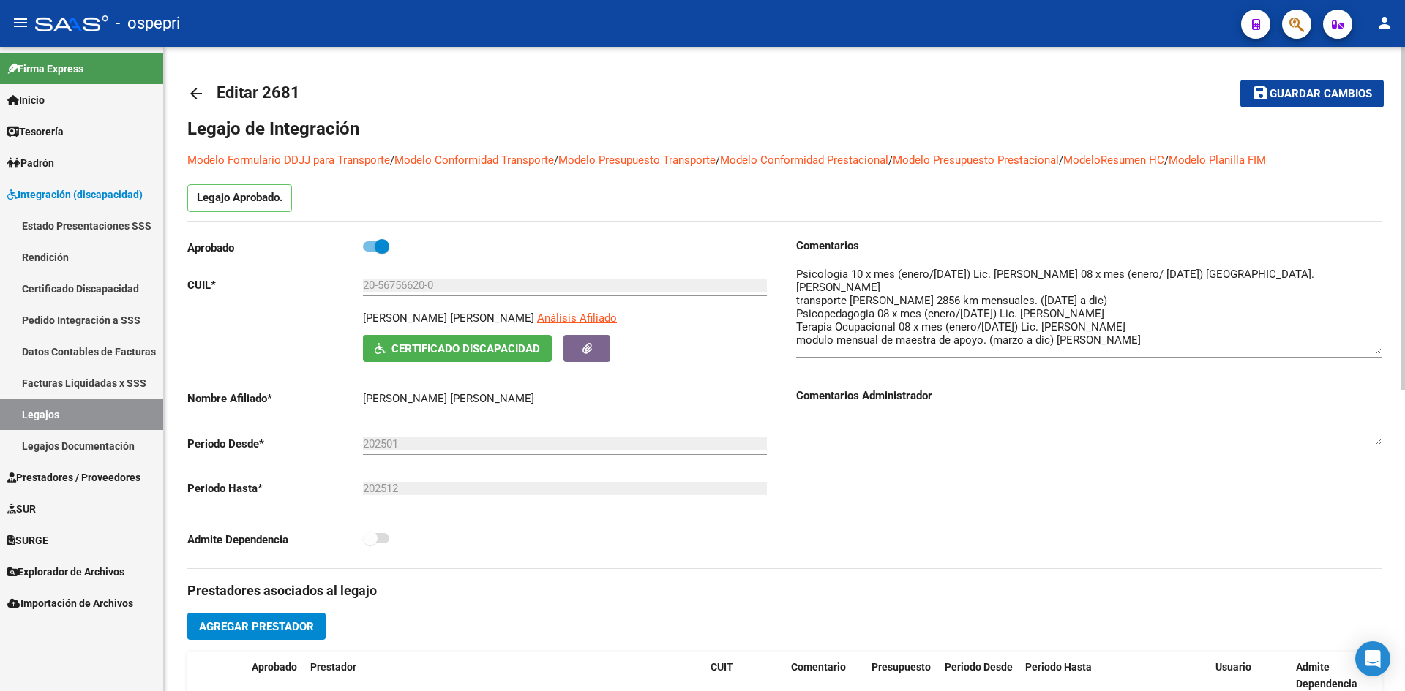
click at [192, 89] on mat-icon "arrow_back" at bounding box center [196, 94] width 18 height 18
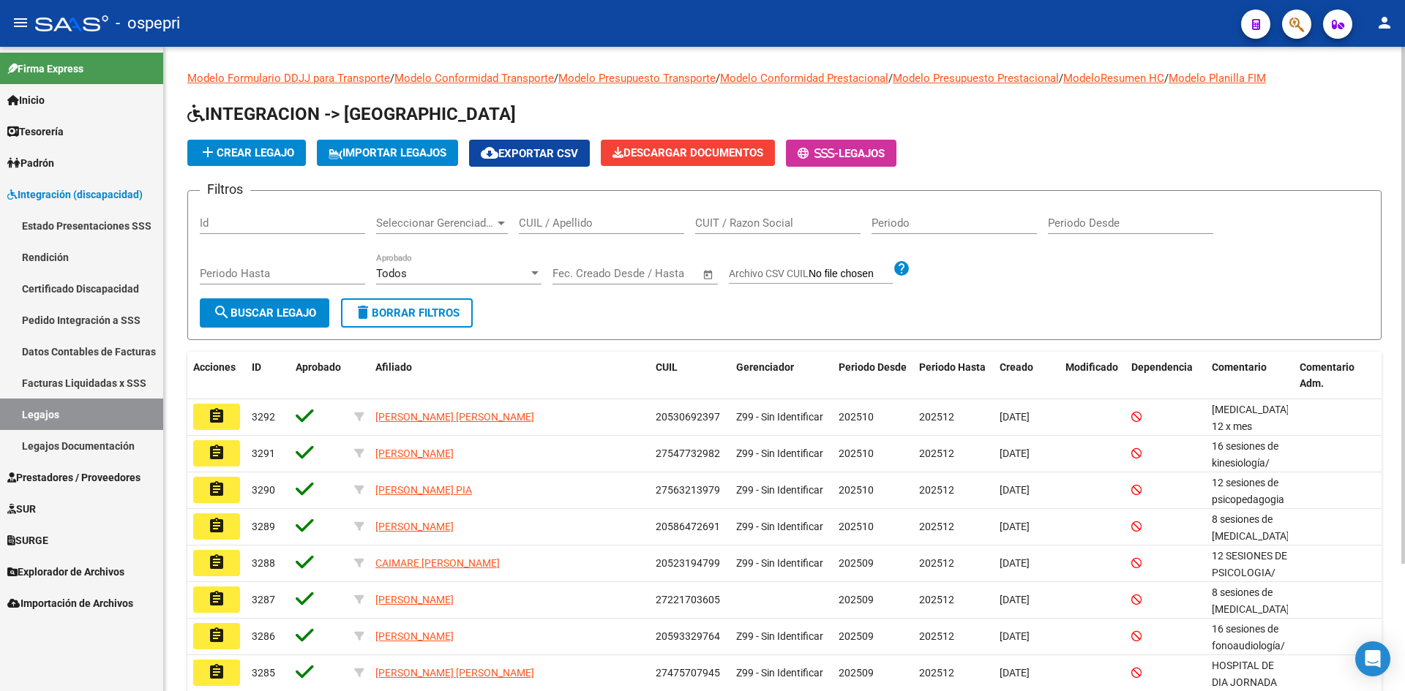
click at [548, 230] on input "CUIL / Apellido" at bounding box center [601, 223] width 165 height 13
paste input "20571238056"
type input "20571238056"
click at [289, 318] on span "search Buscar Legajo" at bounding box center [264, 313] width 103 height 13
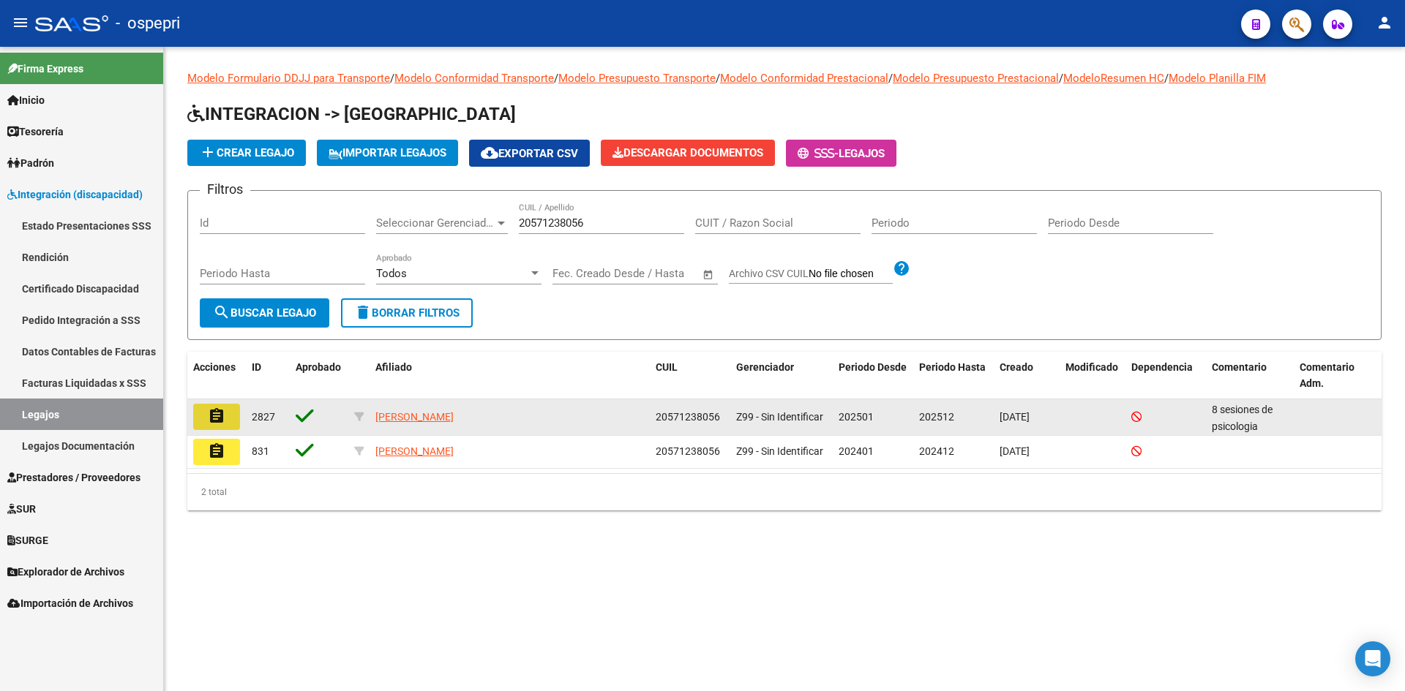
click at [219, 419] on mat-icon "assignment" at bounding box center [217, 417] width 18 height 18
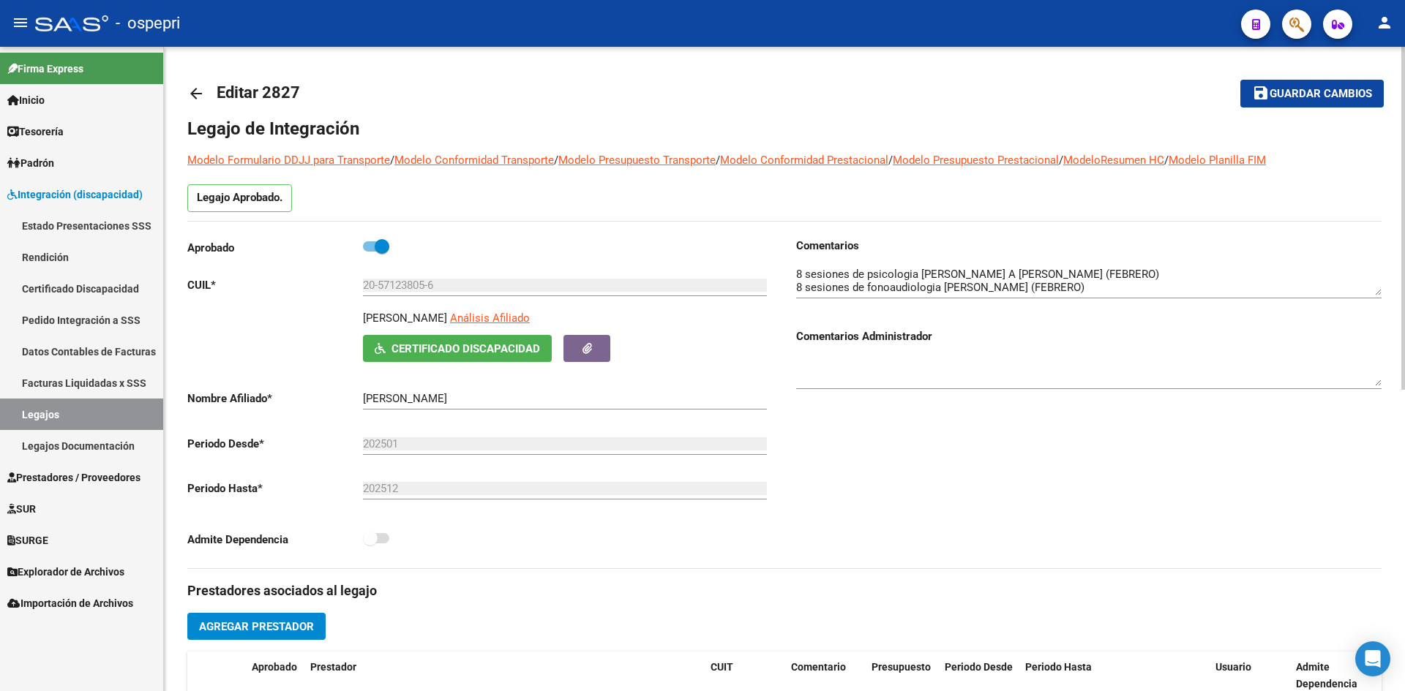
drag, startPoint x: 453, startPoint y: 313, endPoint x: 329, endPoint y: 325, distance: 124.9
click at [329, 325] on div "DIAZ TEO BENICIO Análisis Afiliado Certificado Discapacidad ARCA Padrón" at bounding box center [479, 336] width 585 height 52
click at [488, 350] on span "Certificado Discapacidad" at bounding box center [465, 348] width 149 height 13
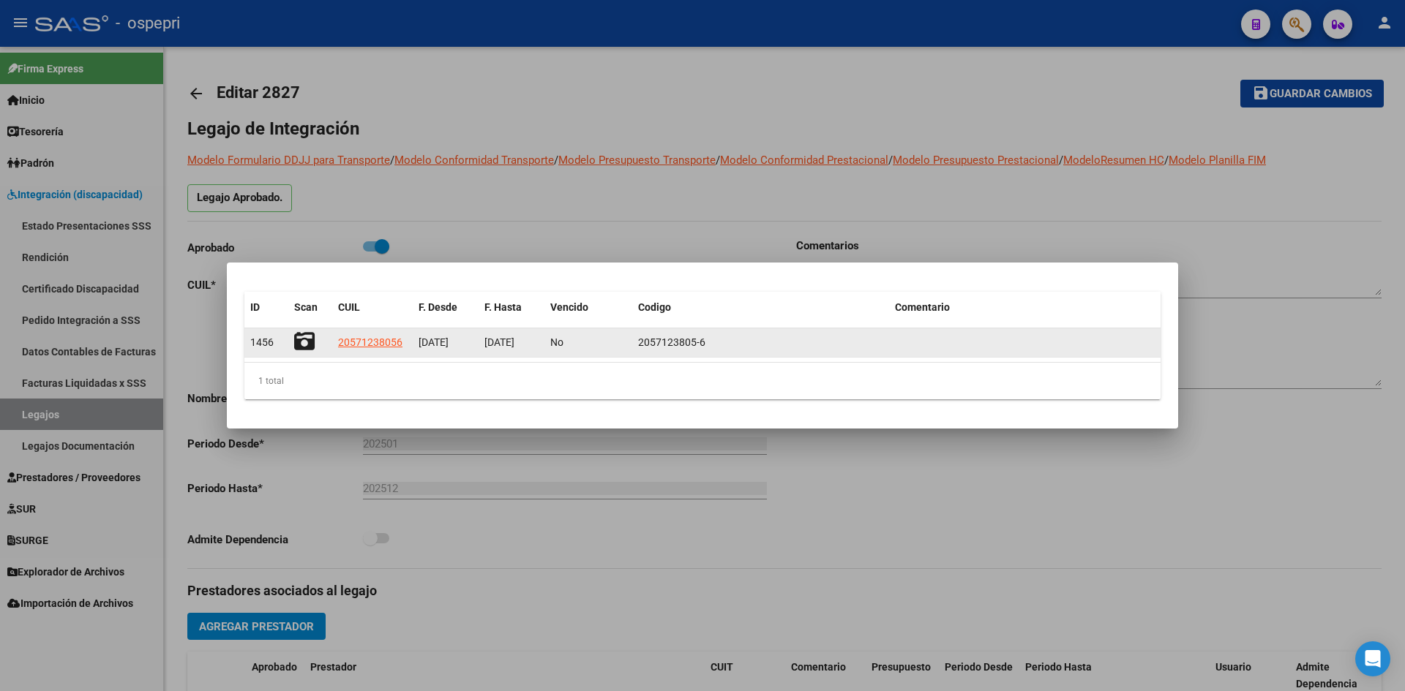
click at [305, 337] on icon at bounding box center [304, 341] width 20 height 20
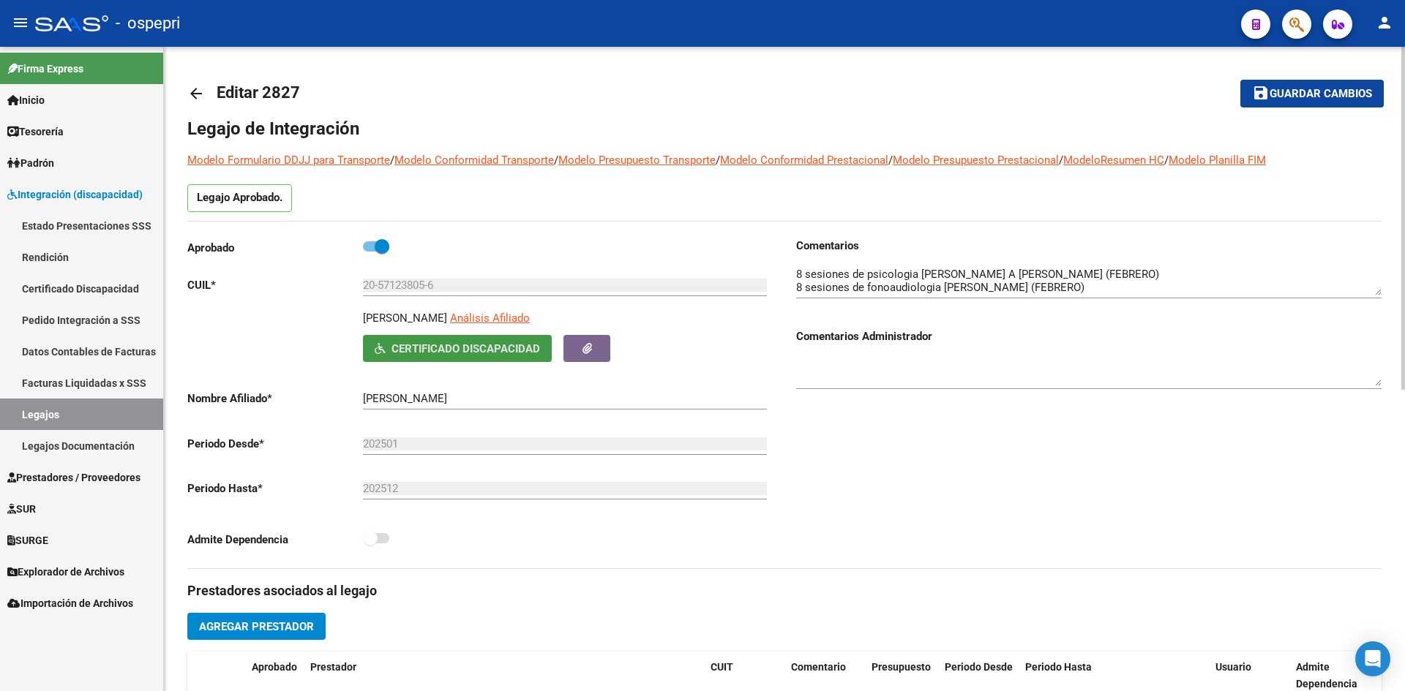
click at [193, 90] on mat-icon "arrow_back" at bounding box center [196, 94] width 18 height 18
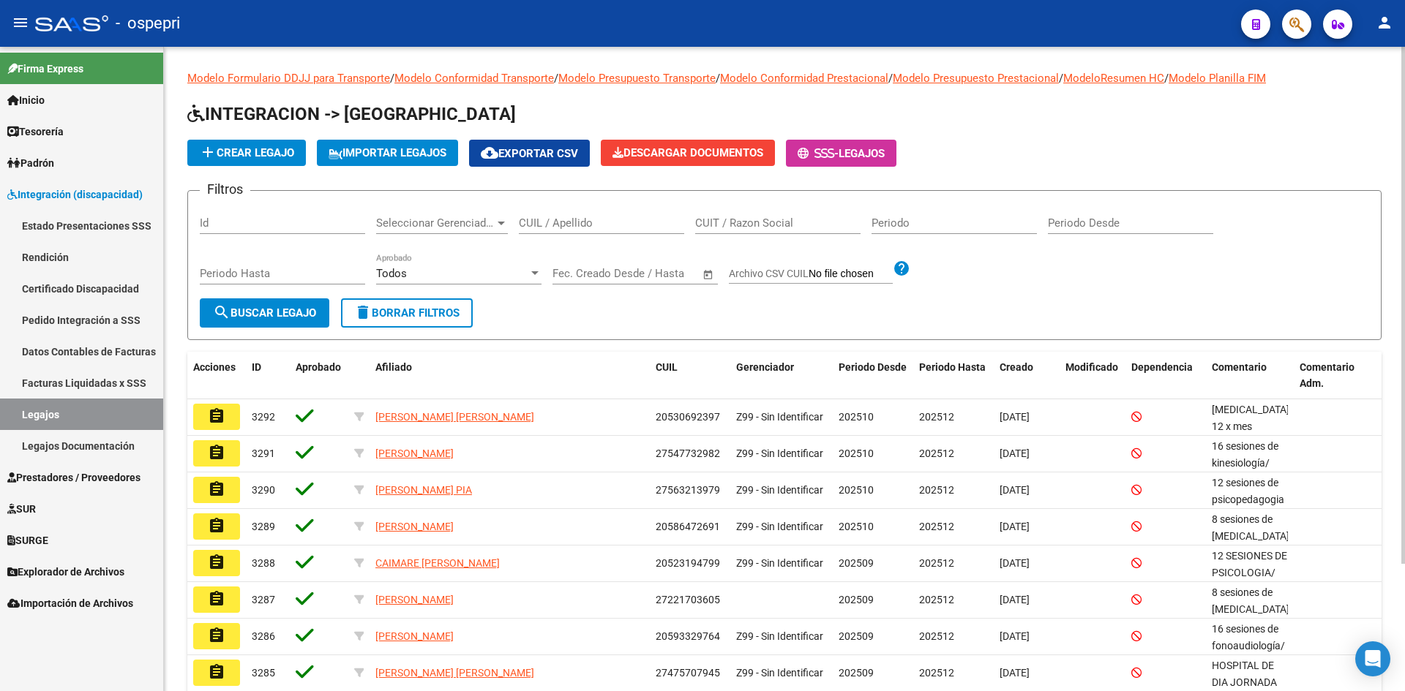
click at [546, 230] on div "CUIL / Apellido" at bounding box center [601, 218] width 165 height 31
paste input "20574929149"
type input "20574929149"
click at [313, 317] on span "search Buscar Legajo" at bounding box center [264, 313] width 103 height 13
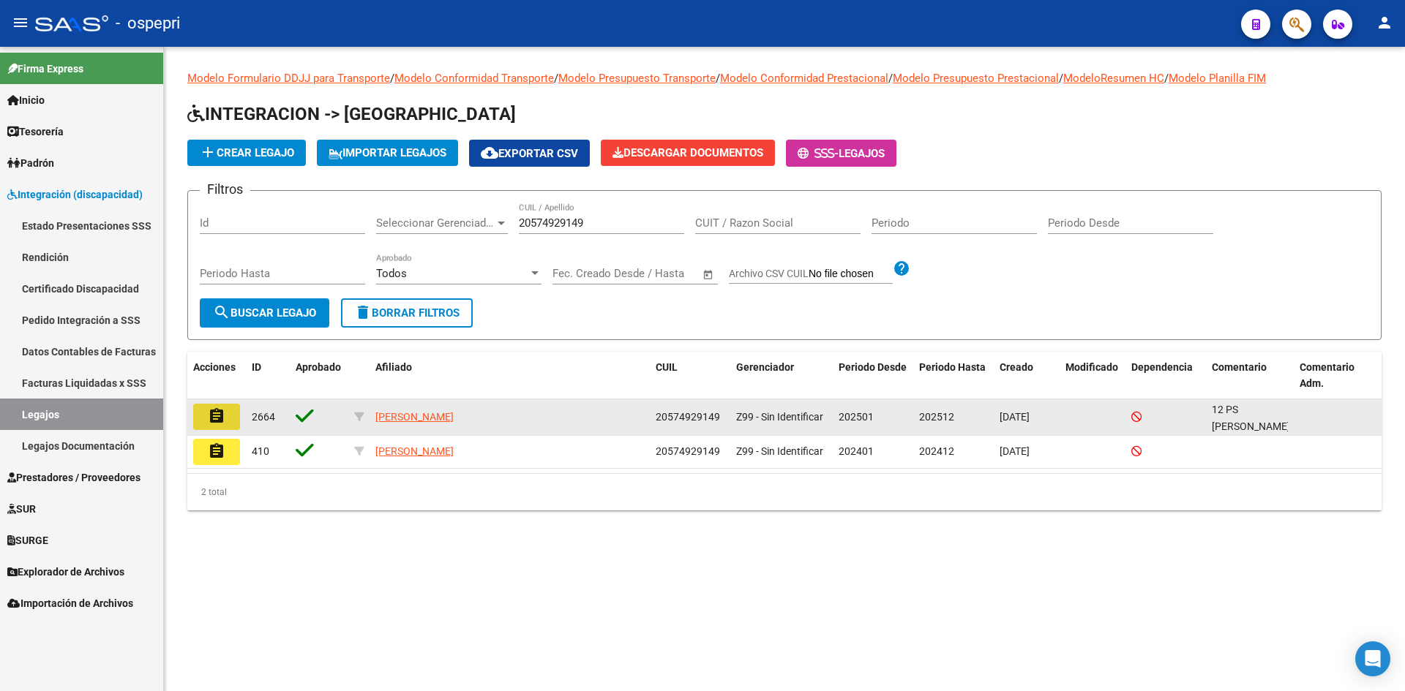
click at [230, 420] on button "assignment" at bounding box center [216, 417] width 47 height 26
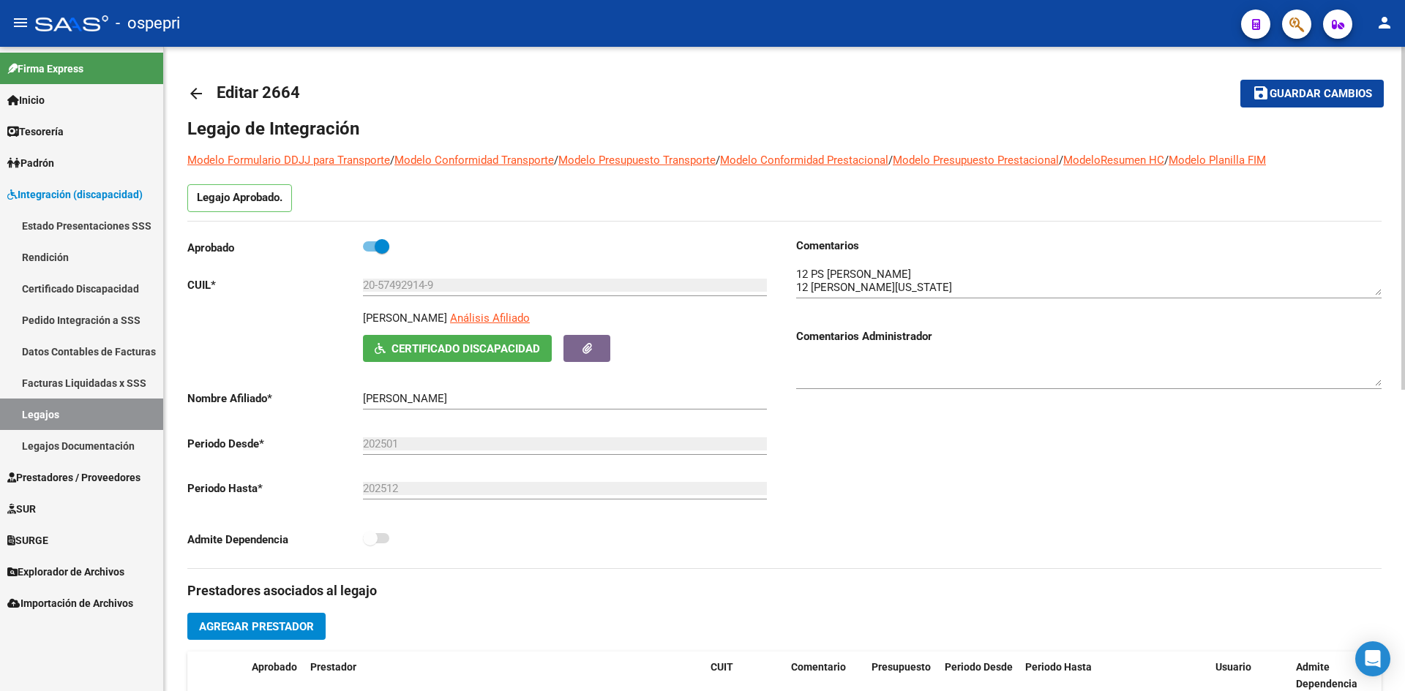
drag, startPoint x: 364, startPoint y: 317, endPoint x: 525, endPoint y: 323, distance: 161.8
click at [525, 323] on div "CHANDIA FRANCISCO VALENTIN Análisis Afiliado" at bounding box center [568, 322] width 410 height 25
click at [495, 350] on span "Certificado Discapacidad" at bounding box center [465, 348] width 149 height 13
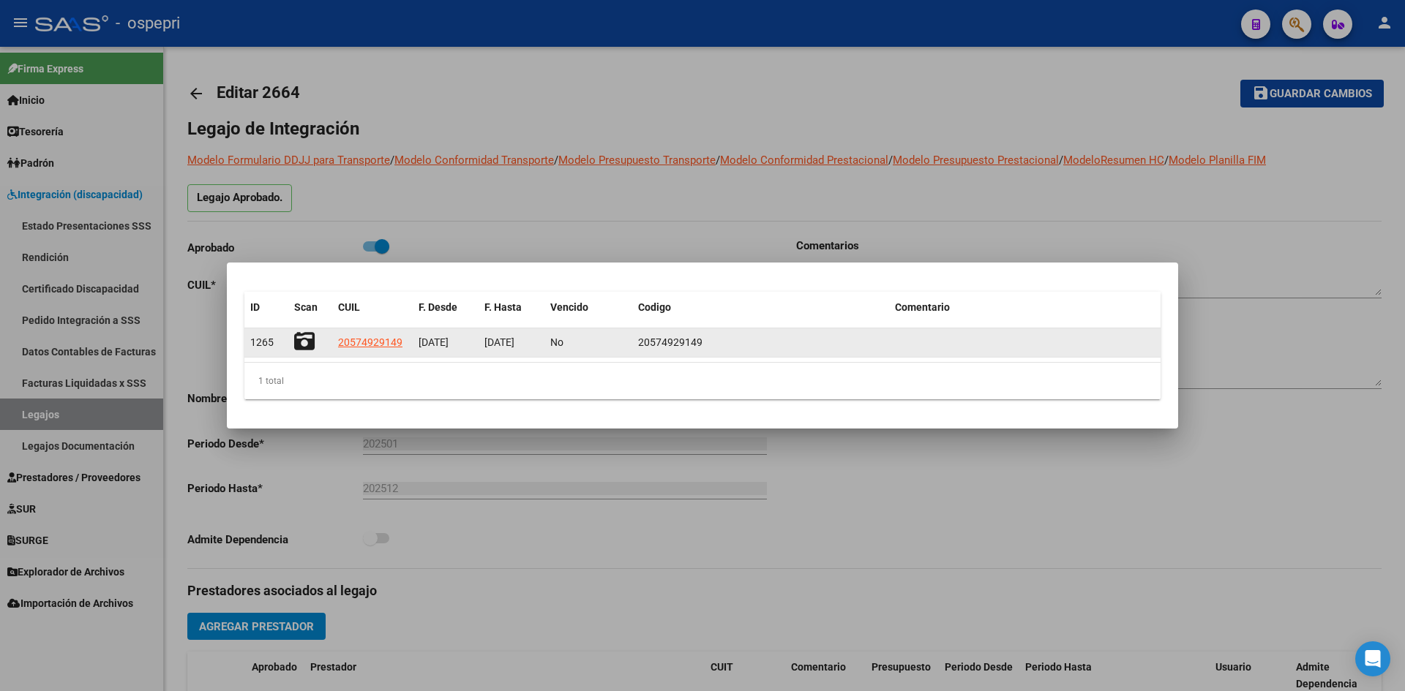
click at [304, 338] on icon at bounding box center [304, 341] width 20 height 20
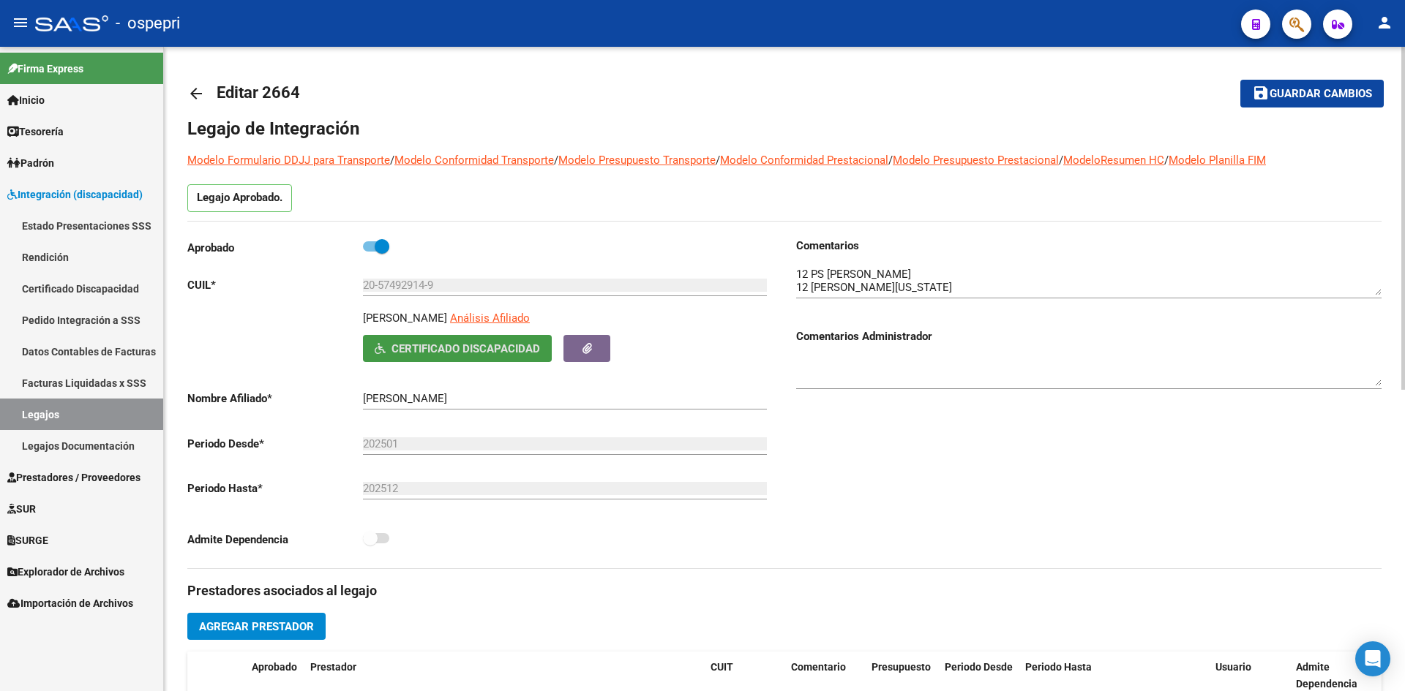
click at [472, 348] on span "Certificado Discapacidad" at bounding box center [465, 348] width 149 height 13
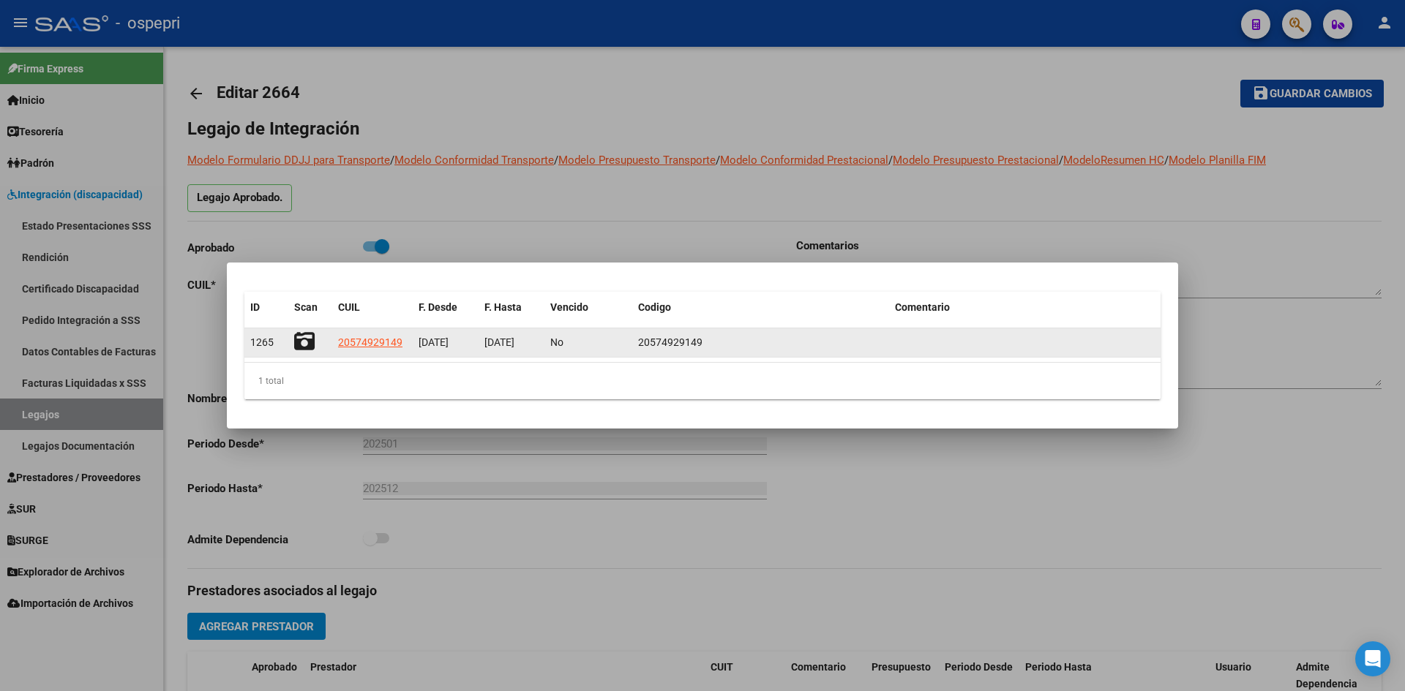
click at [300, 337] on icon at bounding box center [304, 341] width 20 height 20
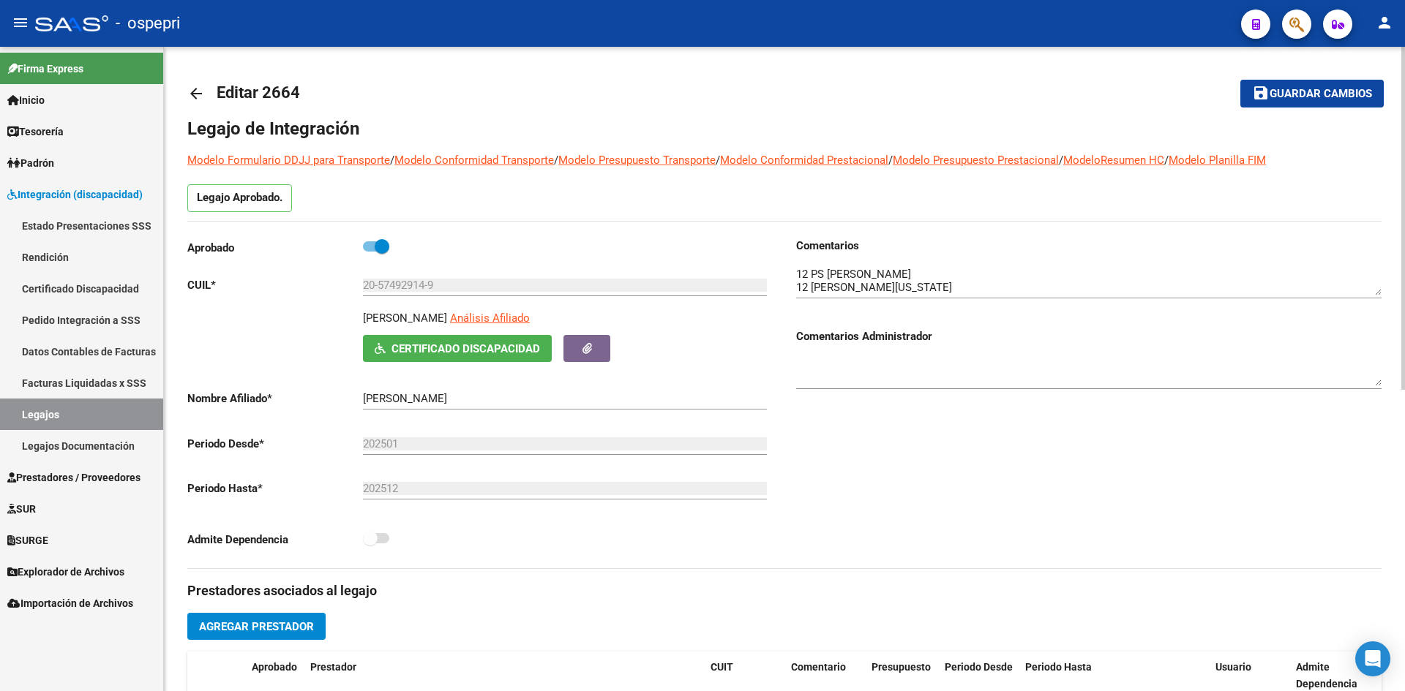
click at [199, 91] on mat-icon "arrow_back" at bounding box center [196, 94] width 18 height 18
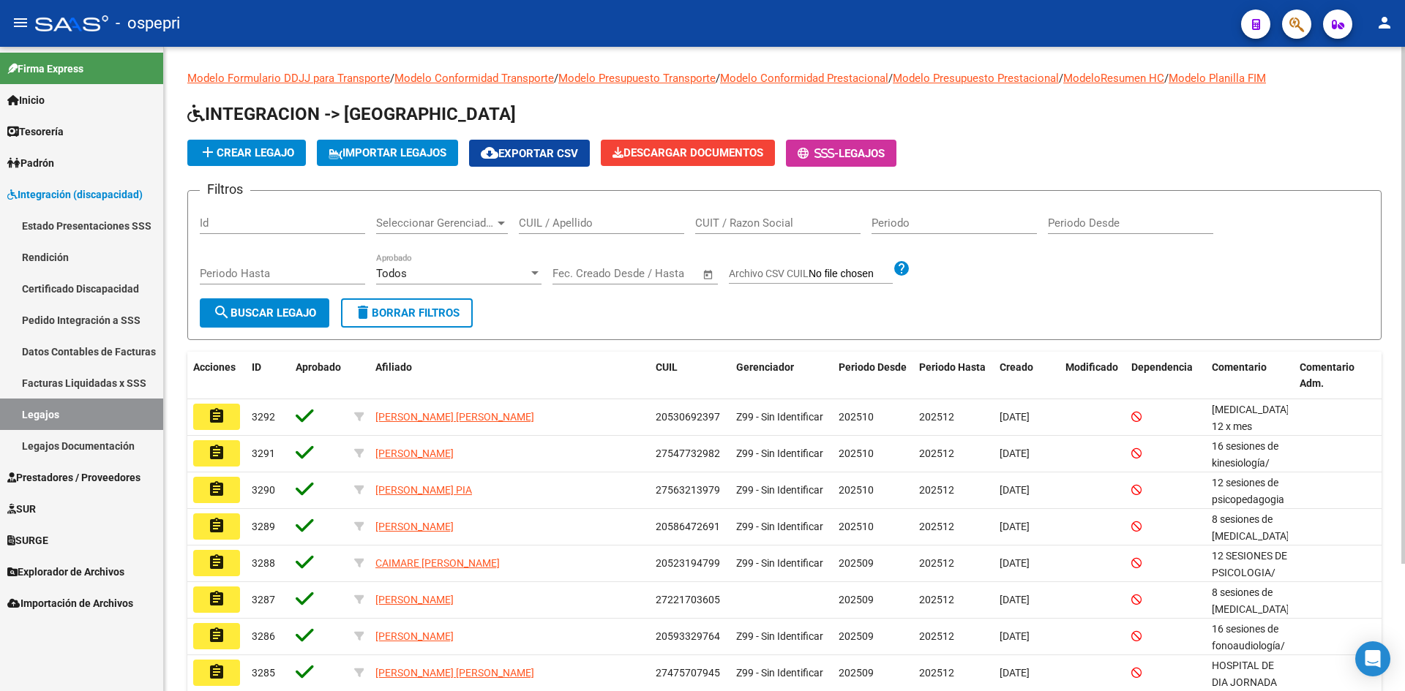
click at [542, 234] on div "CUIL / Apellido" at bounding box center [601, 218] width 165 height 31
paste input "20582257958"
type input "20582257958"
click at [326, 314] on button "search Buscar Legajo" at bounding box center [265, 313] width 130 height 29
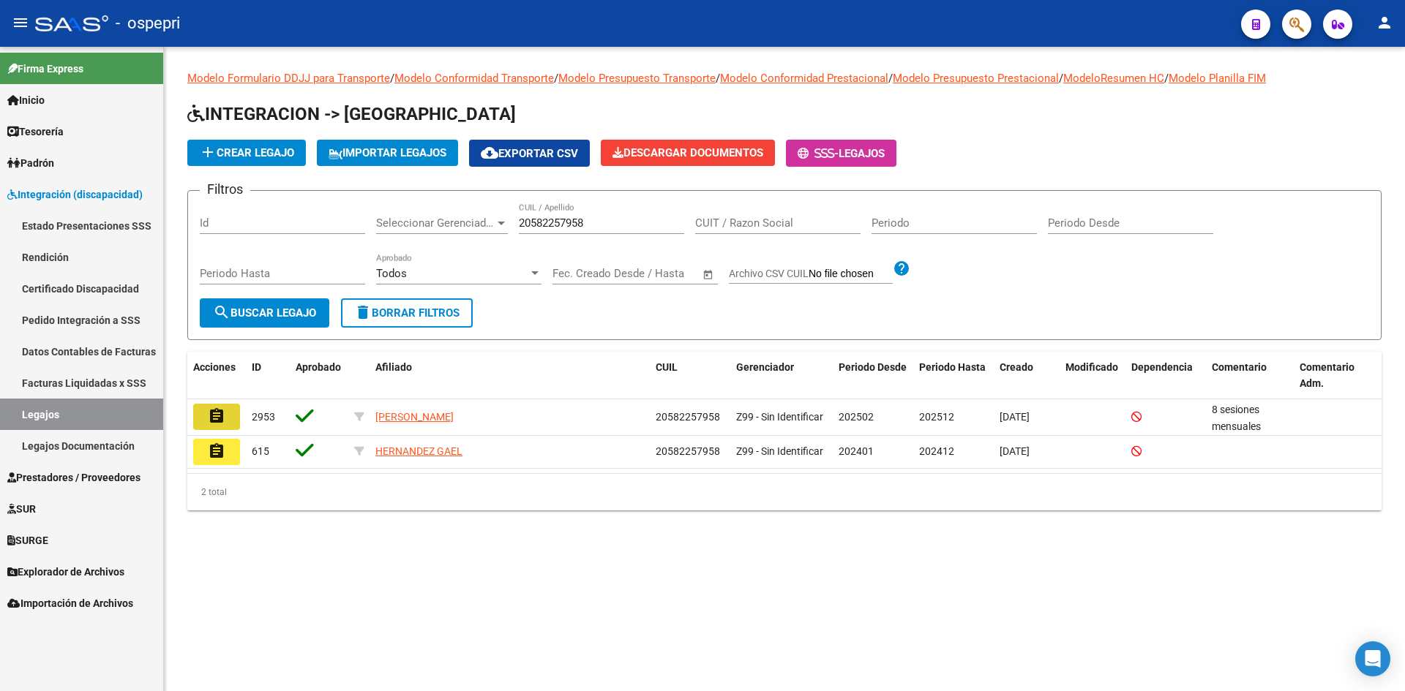
click at [211, 410] on mat-icon "assignment" at bounding box center [217, 417] width 18 height 18
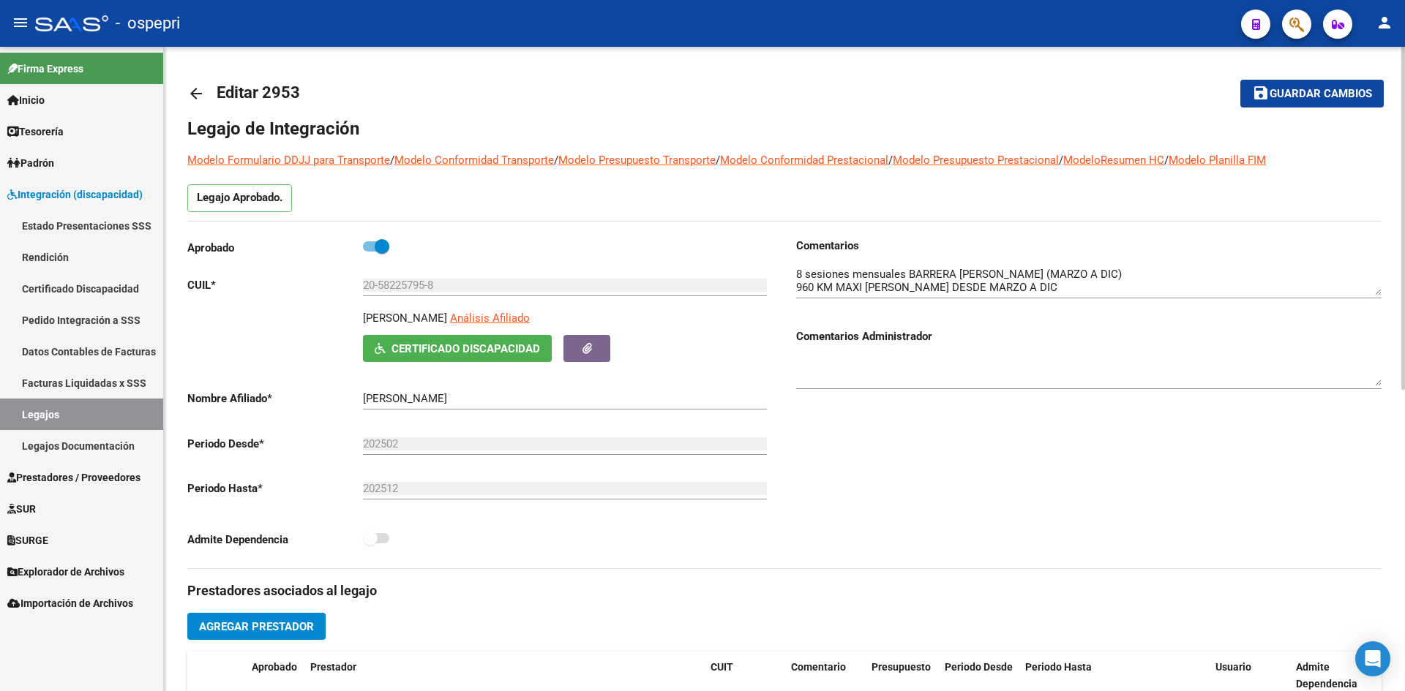
drag, startPoint x: 514, startPoint y: 315, endPoint x: 317, endPoint y: 318, distance: 197.6
click at [317, 318] on div "HERNANDEZ GUTIERREZ GAEL Análisis Afiliado Certificado Discapacidad ARCA Padrón" at bounding box center [479, 336] width 585 height 52
click at [517, 354] on span "Certificado Discapacidad" at bounding box center [465, 348] width 149 height 13
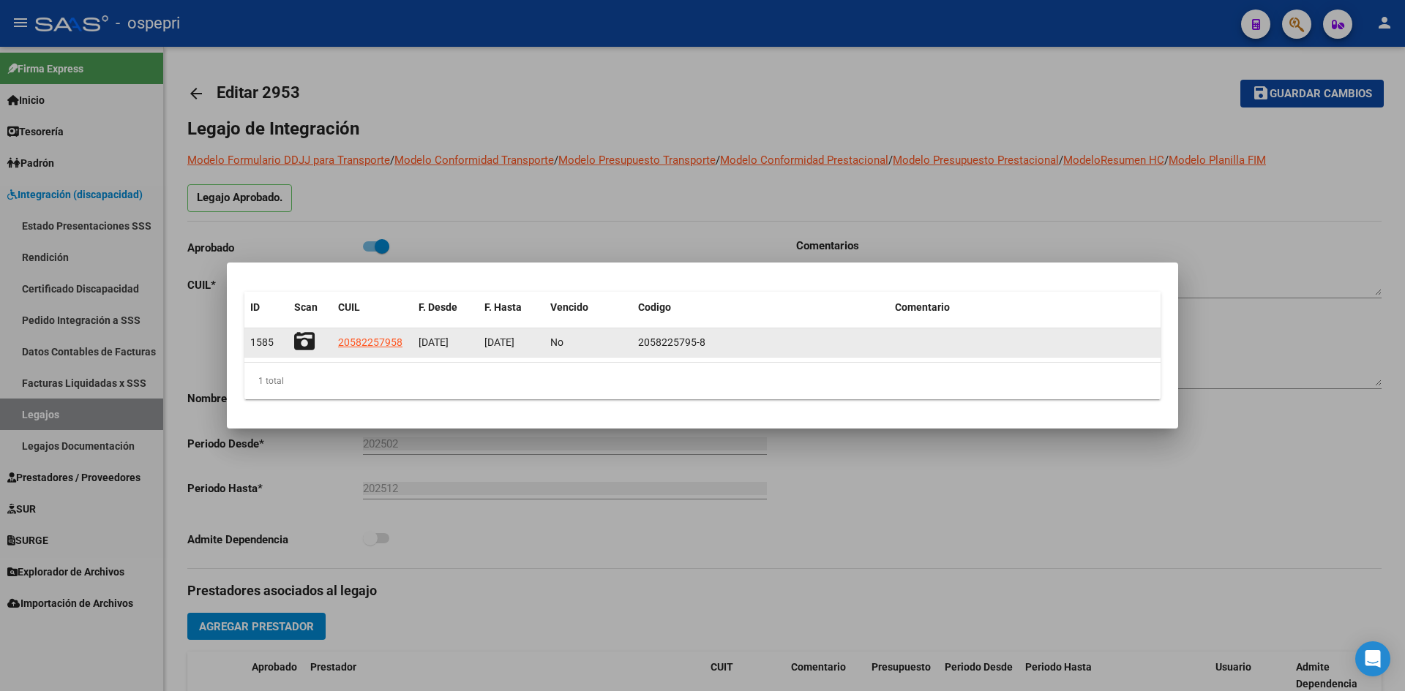
click at [304, 339] on icon at bounding box center [304, 341] width 20 height 20
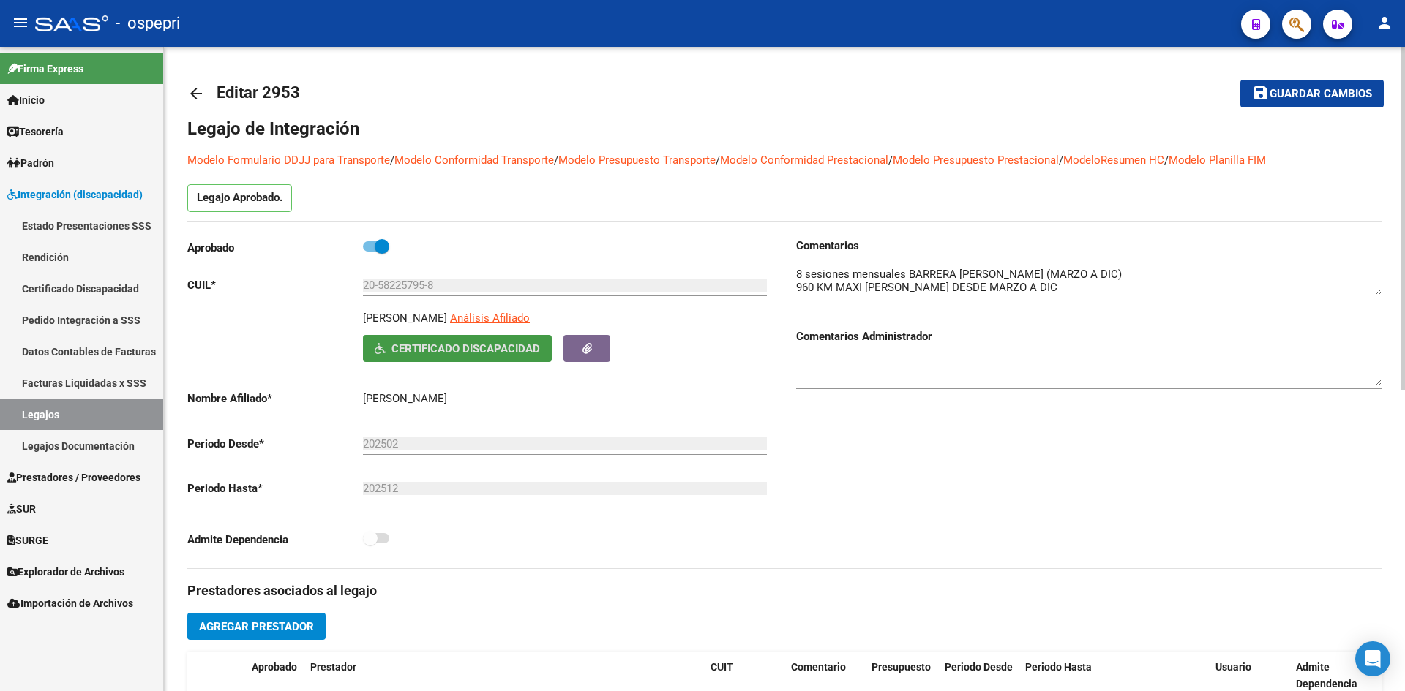
click at [195, 89] on mat-icon "arrow_back" at bounding box center [196, 94] width 18 height 18
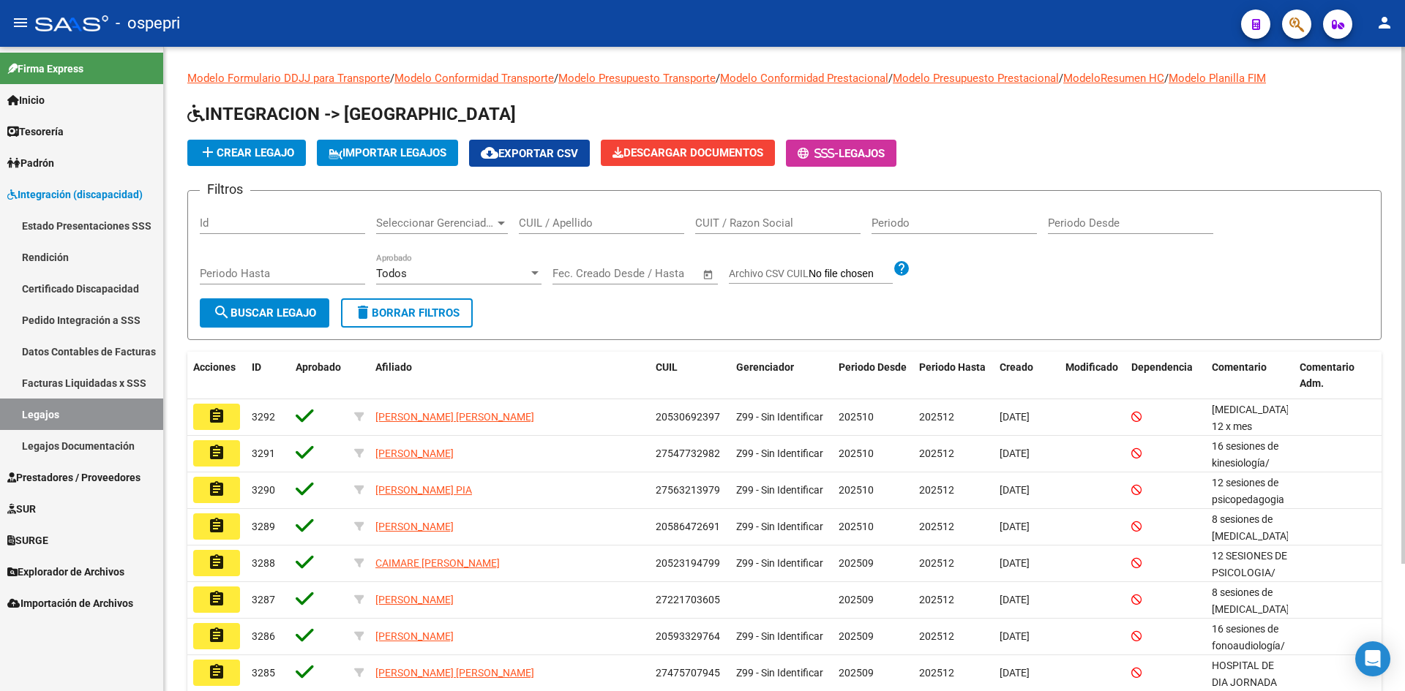
click at [605, 218] on input "CUIL / Apellido" at bounding box center [601, 223] width 165 height 13
paste input "20587676959"
type input "20587676959"
click at [264, 317] on span "search Buscar Legajo" at bounding box center [264, 313] width 103 height 13
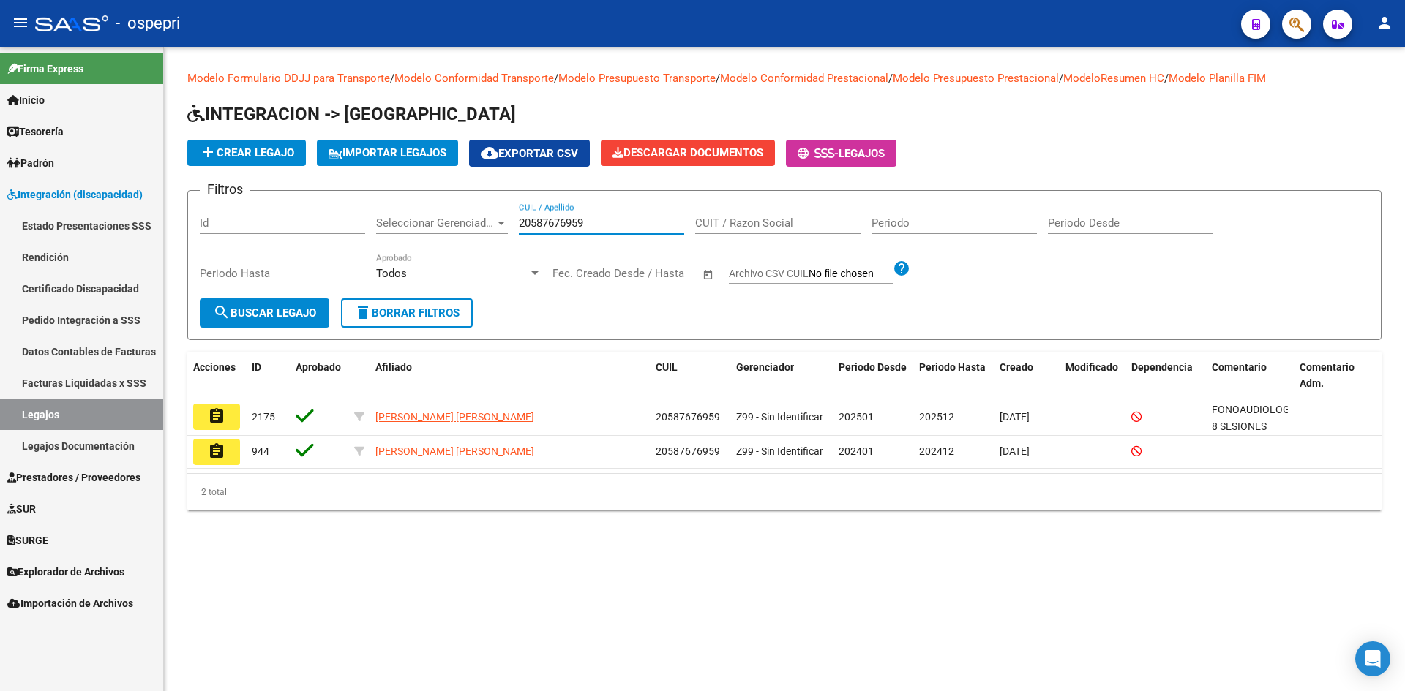
drag, startPoint x: 616, startPoint y: 222, endPoint x: 487, endPoint y: 236, distance: 129.5
click at [487, 236] on div "Filtros Id Seleccionar Gerenciador Seleccionar Gerenciador 20587676959 CUIL / A…" at bounding box center [784, 251] width 1169 height 96
paste input "20587676959"
type input "20587676959"
click at [213, 411] on mat-icon "assignment" at bounding box center [217, 417] width 18 height 18
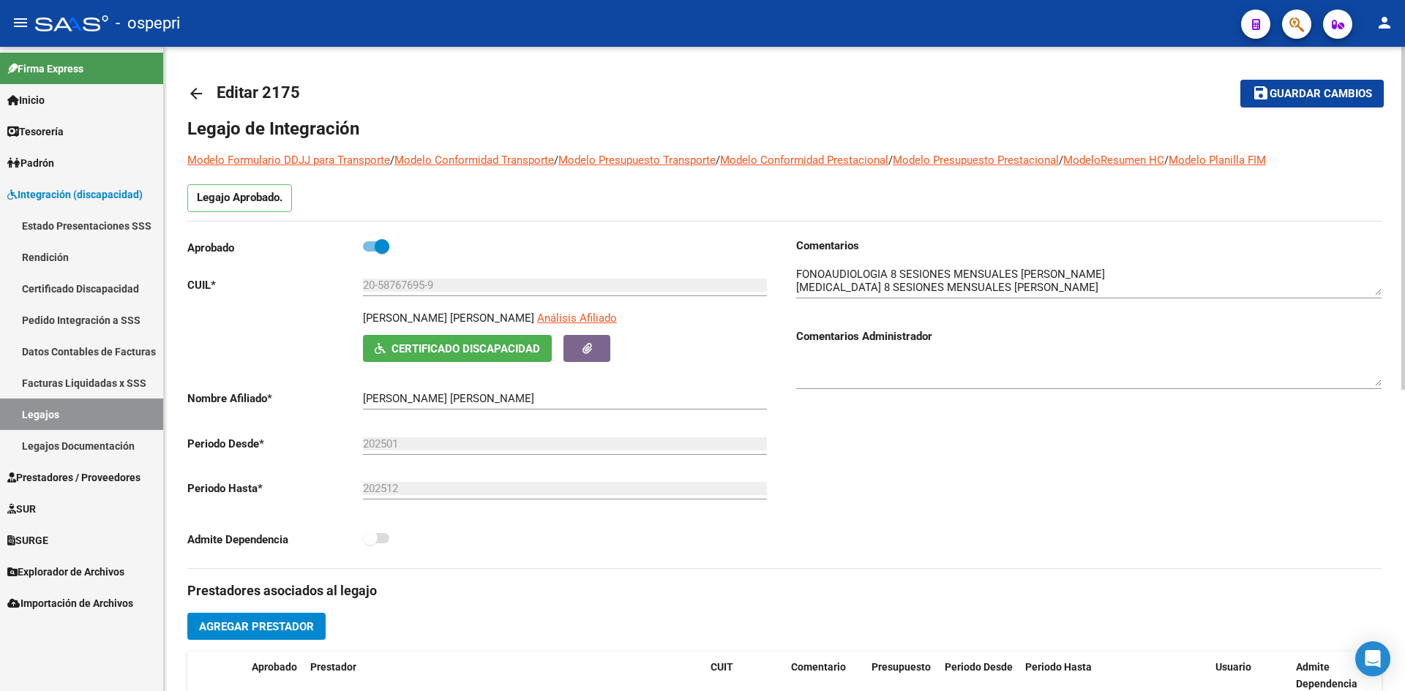
drag, startPoint x: 527, startPoint y: 315, endPoint x: 330, endPoint y: 315, distance: 196.8
click at [330, 315] on div "DELGADO BONNARDEL GAEL IAN Análisis Afiliado Certificado Discapacidad ARCA Padr…" at bounding box center [479, 336] width 585 height 52
click at [477, 345] on span "Certificado Discapacidad" at bounding box center [465, 348] width 149 height 13
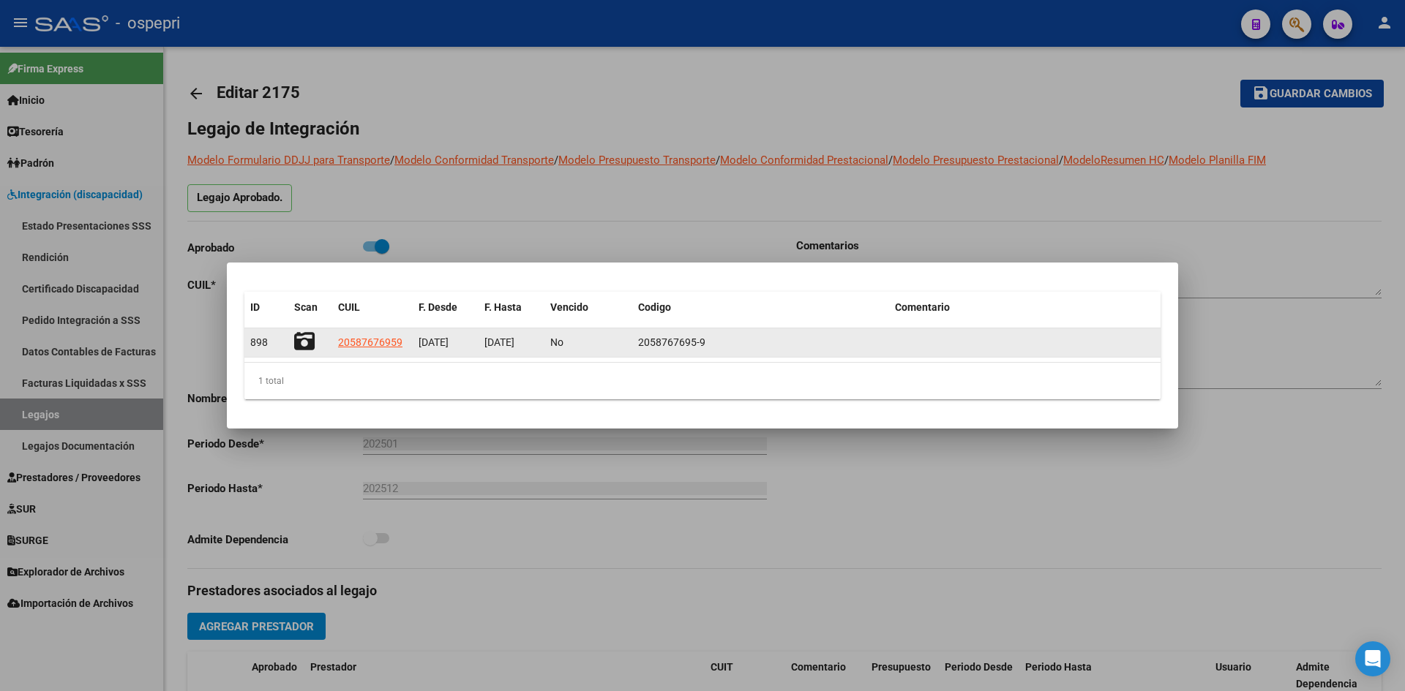
click at [305, 339] on icon at bounding box center [304, 341] width 20 height 20
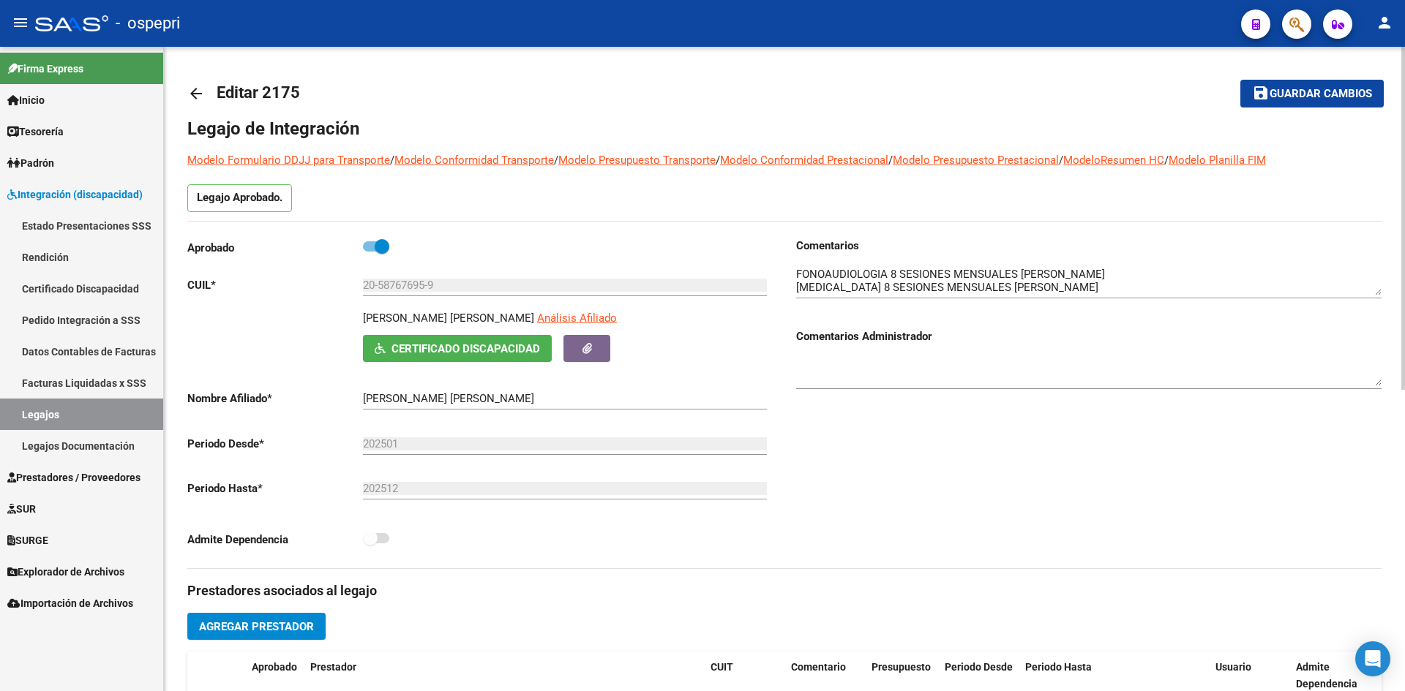
click at [188, 92] on mat-icon "arrow_back" at bounding box center [196, 94] width 18 height 18
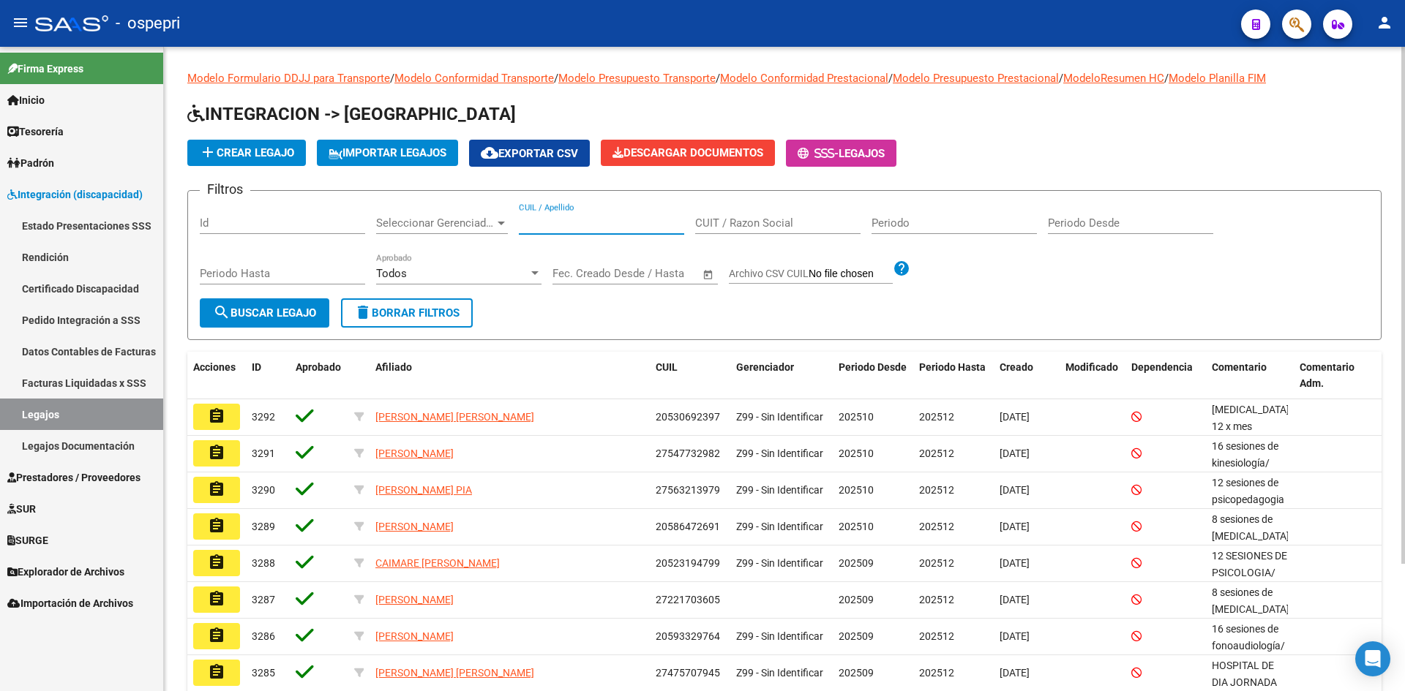
click at [554, 222] on input "CUIL / Apellido" at bounding box center [601, 223] width 165 height 13
paste input "20597290579"
type input "20597290579"
click at [311, 318] on span "search Buscar Legajo" at bounding box center [264, 313] width 103 height 13
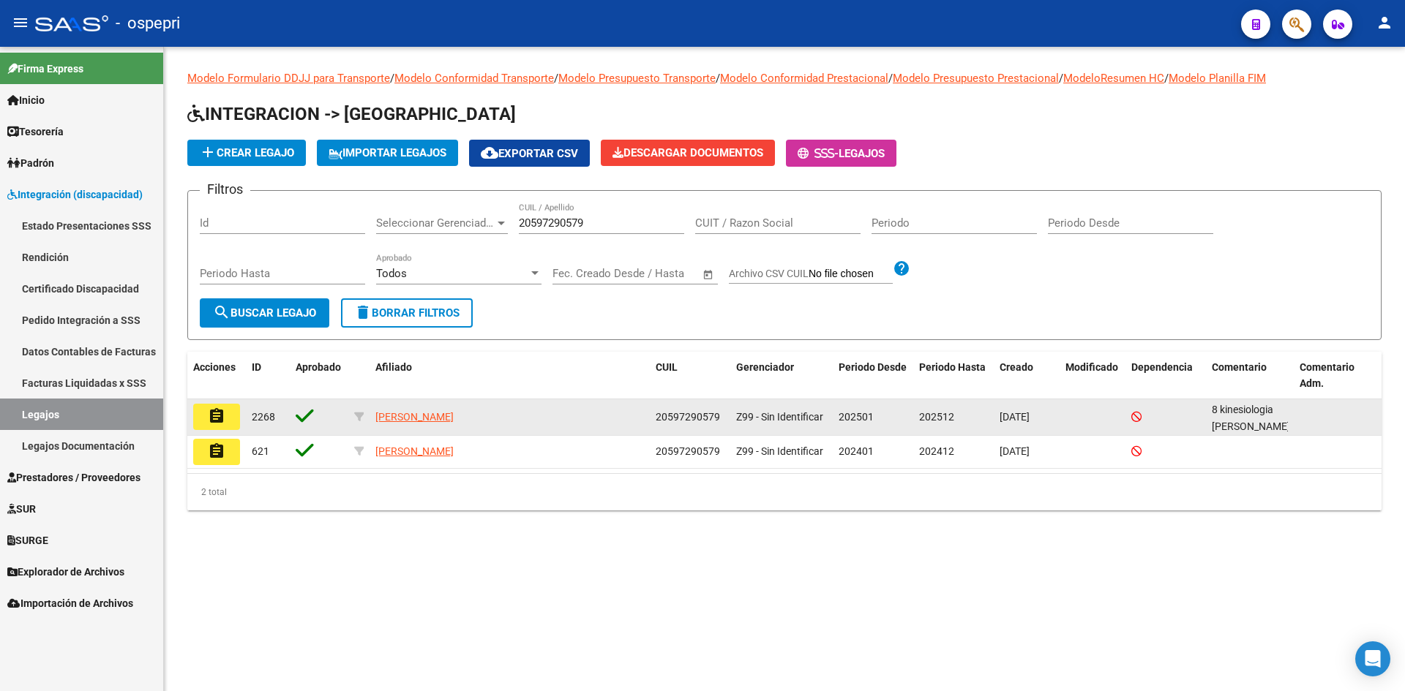
click at [229, 415] on button "assignment" at bounding box center [216, 417] width 47 height 26
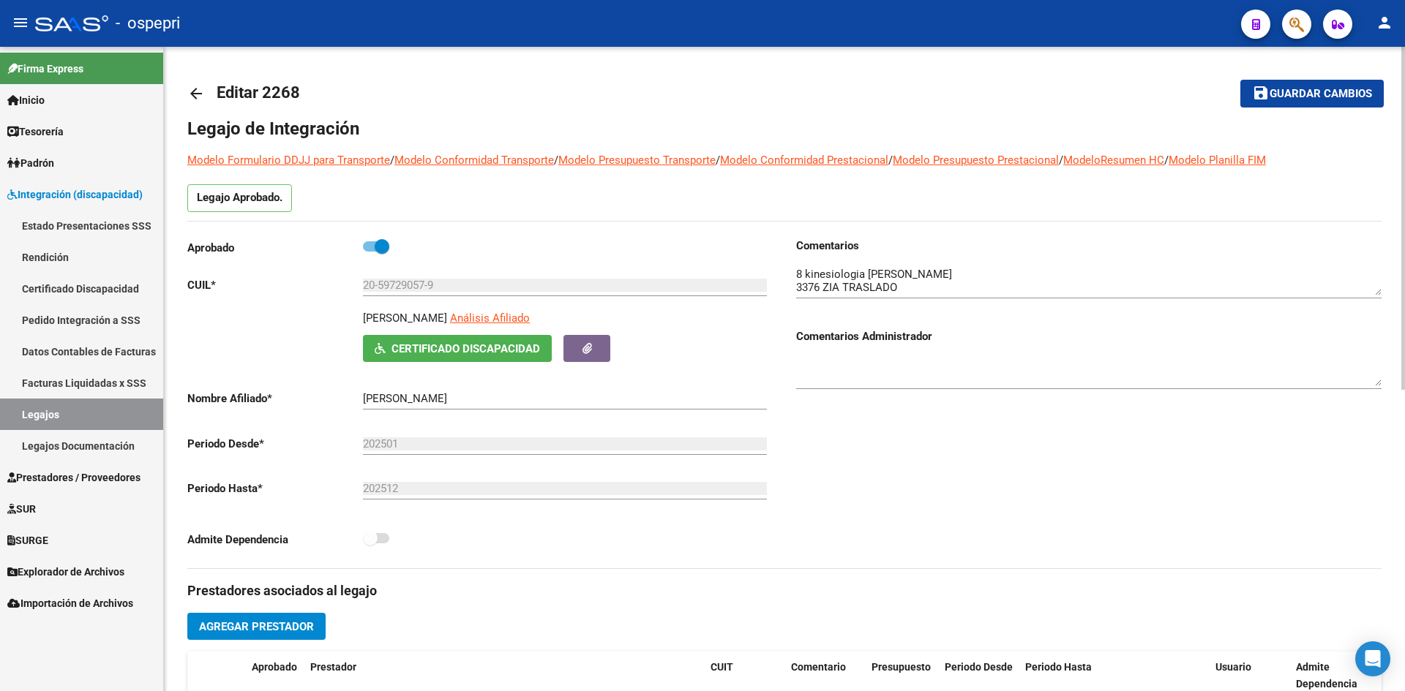
drag, startPoint x: 513, startPoint y: 315, endPoint x: 465, endPoint y: 309, distance: 48.0
click at [369, 326] on div "VANACLOY VALENTIN NEWEN Análisis Afiliado" at bounding box center [568, 322] width 410 height 25
click at [598, 262] on div "Aprobado" at bounding box center [479, 251] width 585 height 27
drag, startPoint x: 511, startPoint y: 317, endPoint x: 363, endPoint y: 323, distance: 147.9
click at [363, 323] on p "VANACLOY VALENTIN NEWEN" at bounding box center [405, 318] width 84 height 16
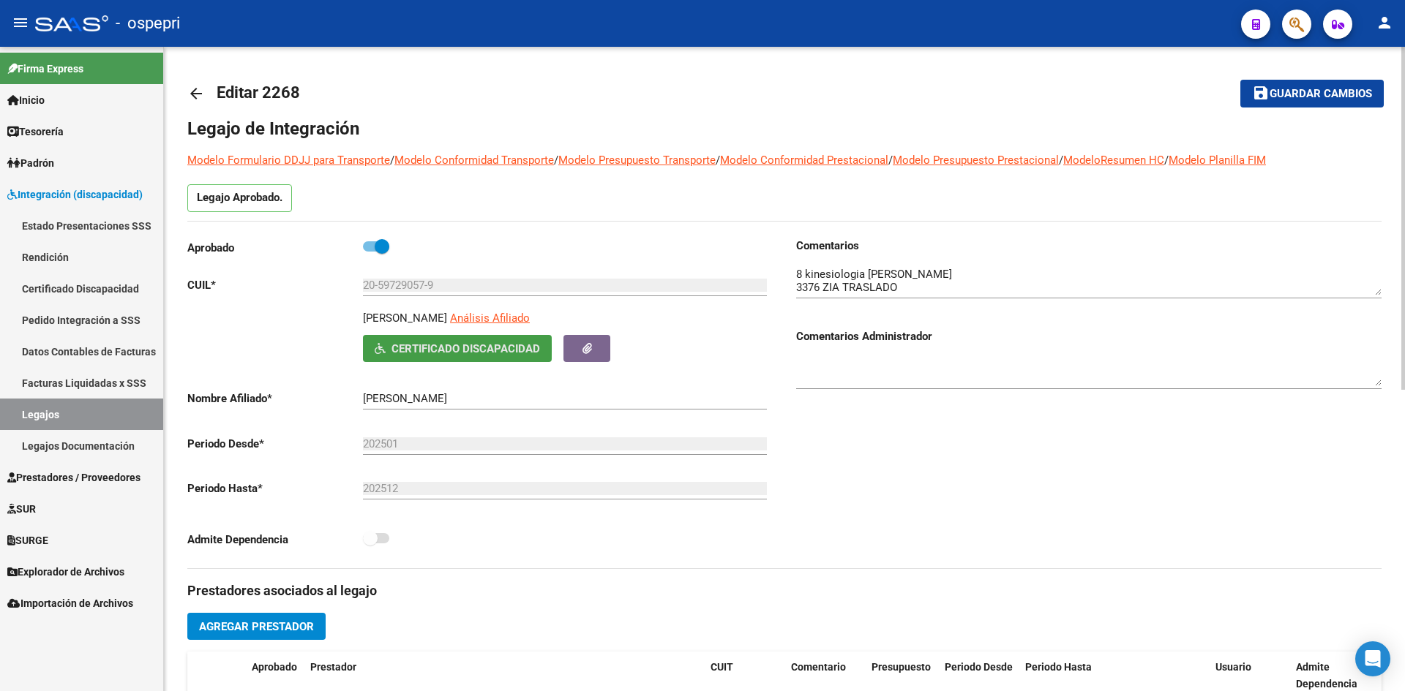
click at [441, 348] on span "Certificado Discapacidad" at bounding box center [465, 348] width 149 height 13
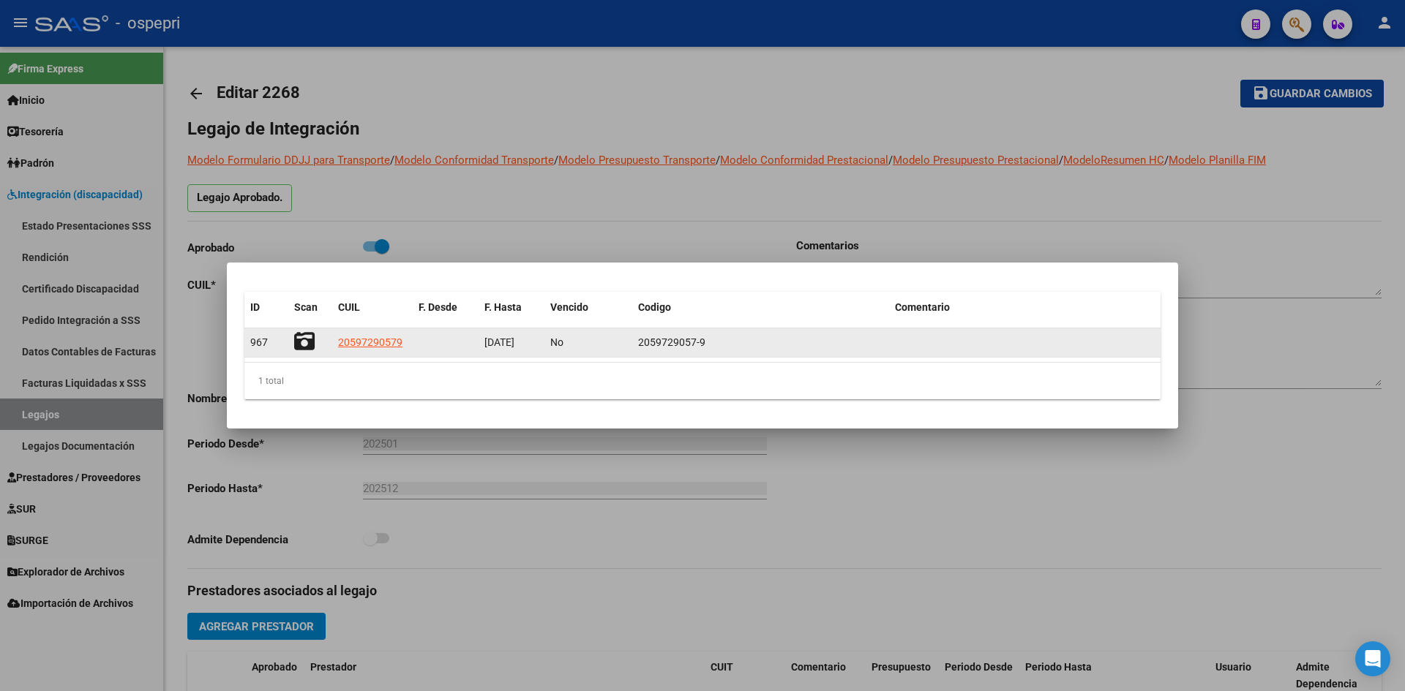
click at [307, 344] on icon at bounding box center [304, 341] width 20 height 20
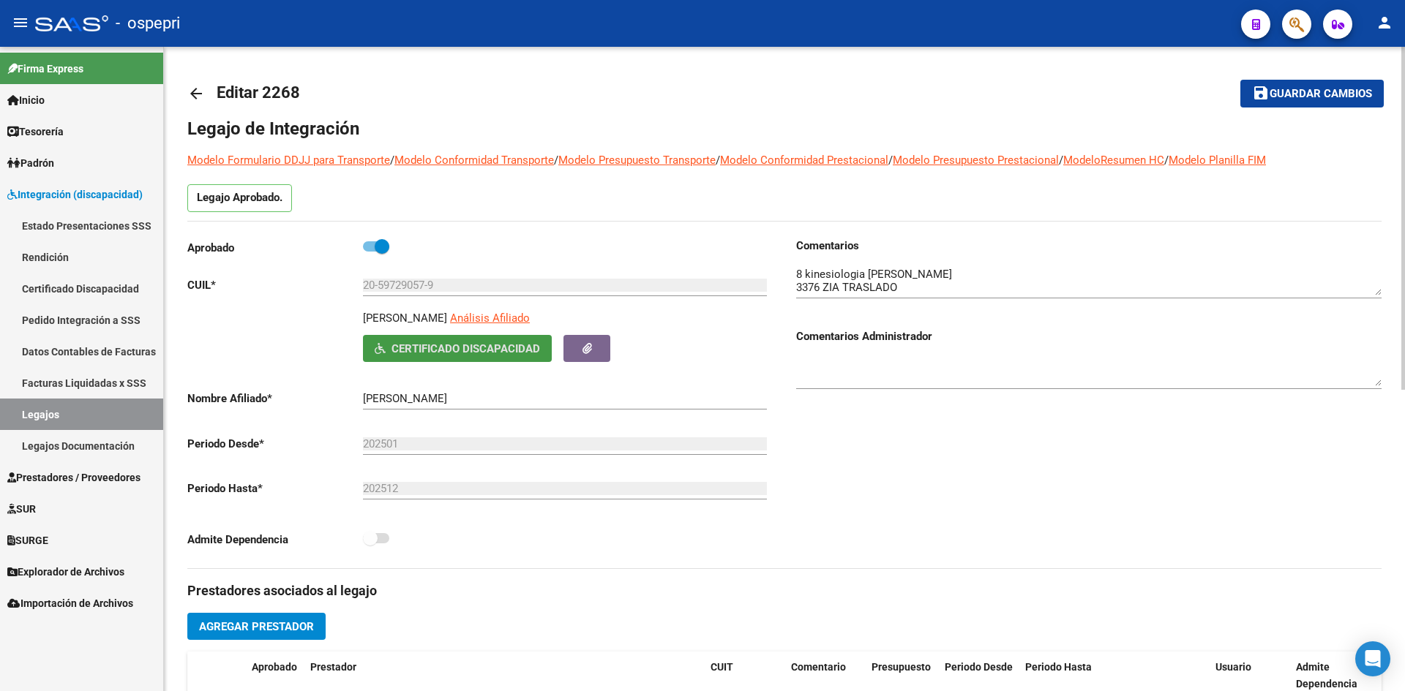
click at [196, 93] on mat-icon "arrow_back" at bounding box center [196, 94] width 18 height 18
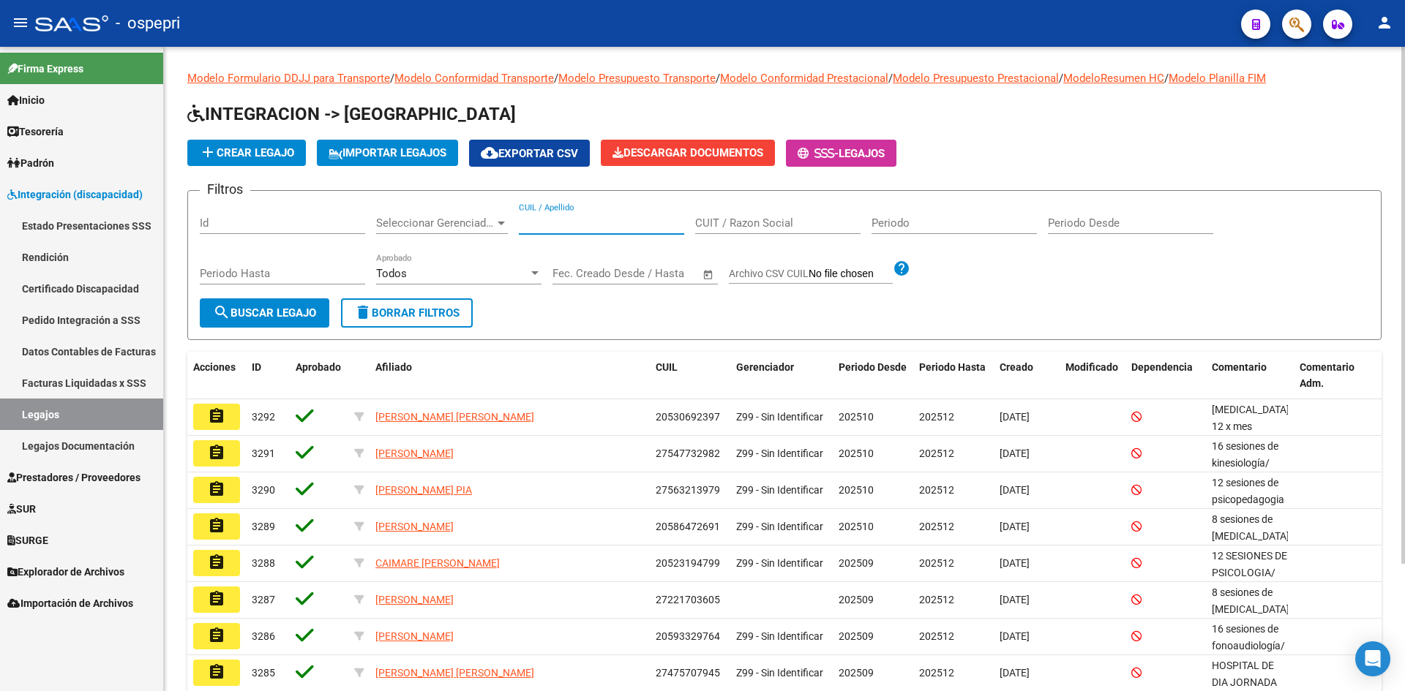
click at [558, 225] on input "CUIL / Apellido" at bounding box center [601, 223] width 165 height 13
paste input "23116039834"
type input "23116039834"
click at [293, 307] on span "search Buscar Legajo" at bounding box center [264, 313] width 103 height 13
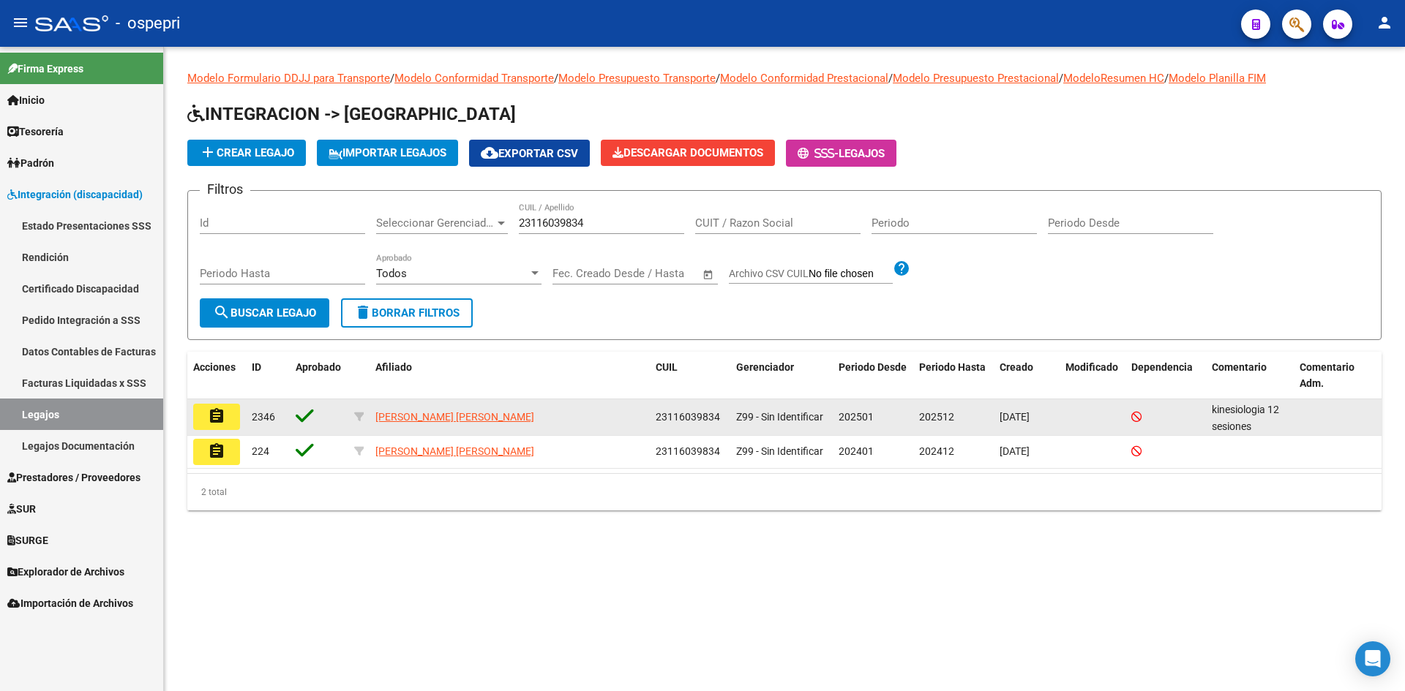
click at [228, 419] on button "assignment" at bounding box center [216, 417] width 47 height 26
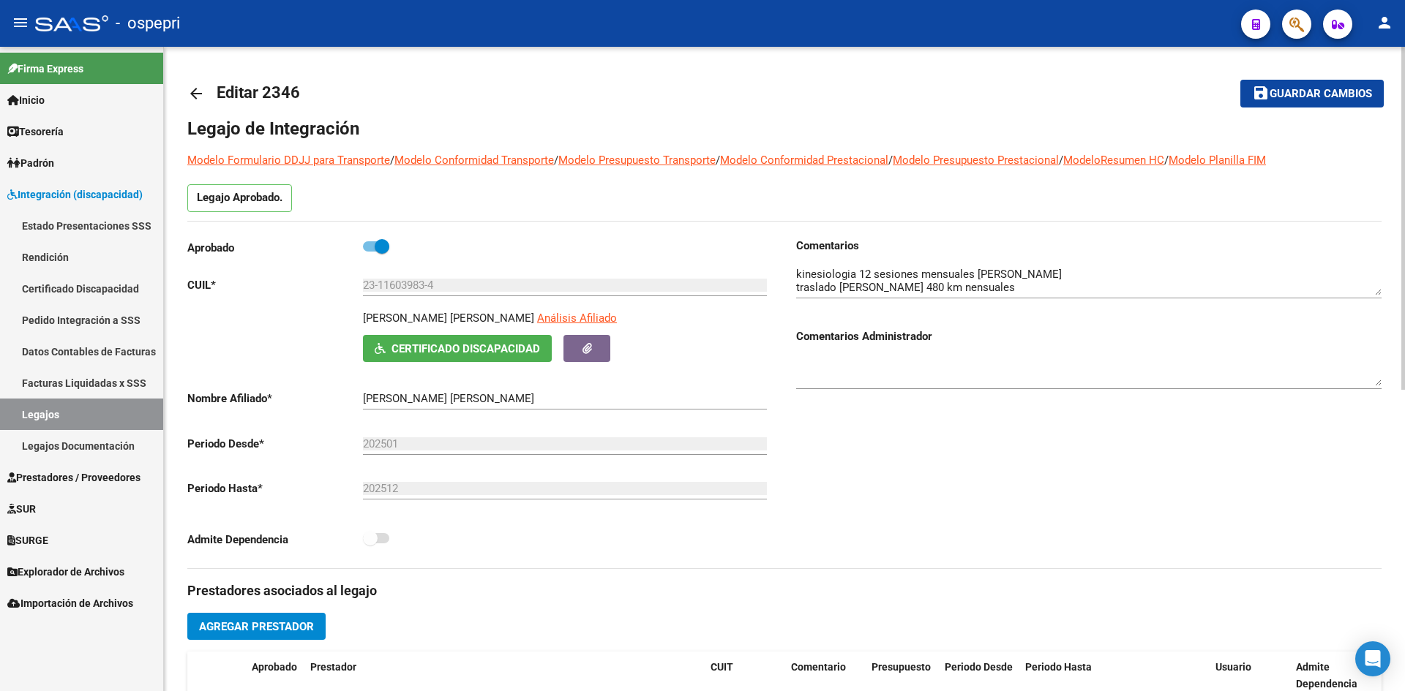
drag, startPoint x: 490, startPoint y: 312, endPoint x: 365, endPoint y: 318, distance: 125.3
click at [365, 318] on div "MARTINEZ MARTA ESTER Análisis Afiliado" at bounding box center [568, 322] width 410 height 25
click at [448, 349] on span "Certificado Discapacidad" at bounding box center [465, 348] width 149 height 13
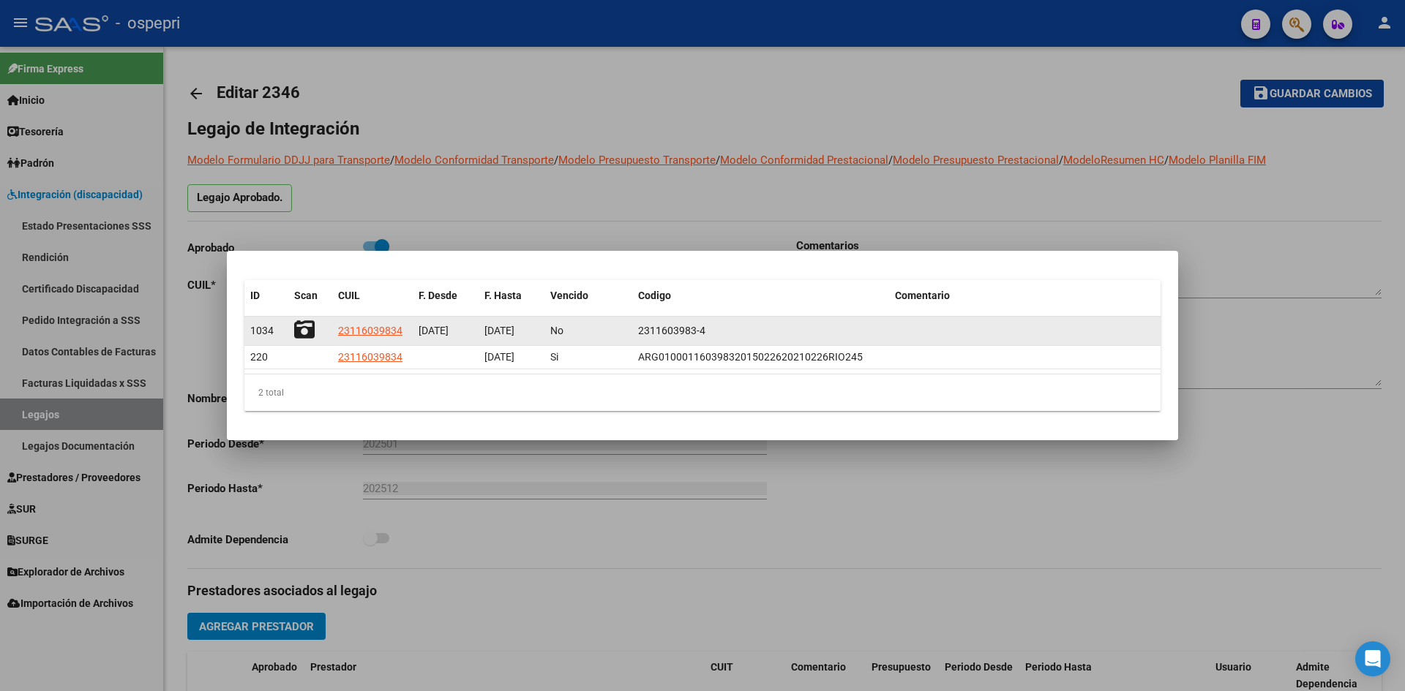
click at [308, 328] on icon at bounding box center [304, 330] width 20 height 20
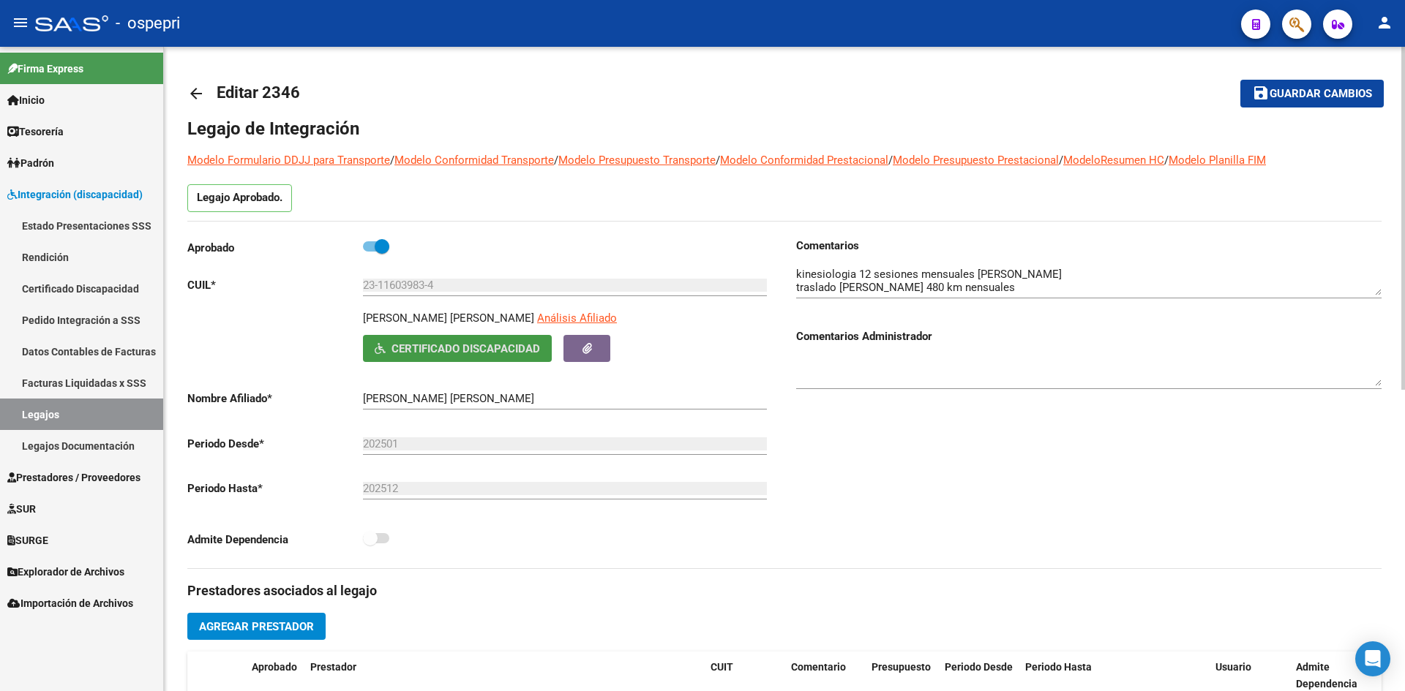
click at [193, 89] on mat-icon "arrow_back" at bounding box center [196, 94] width 18 height 18
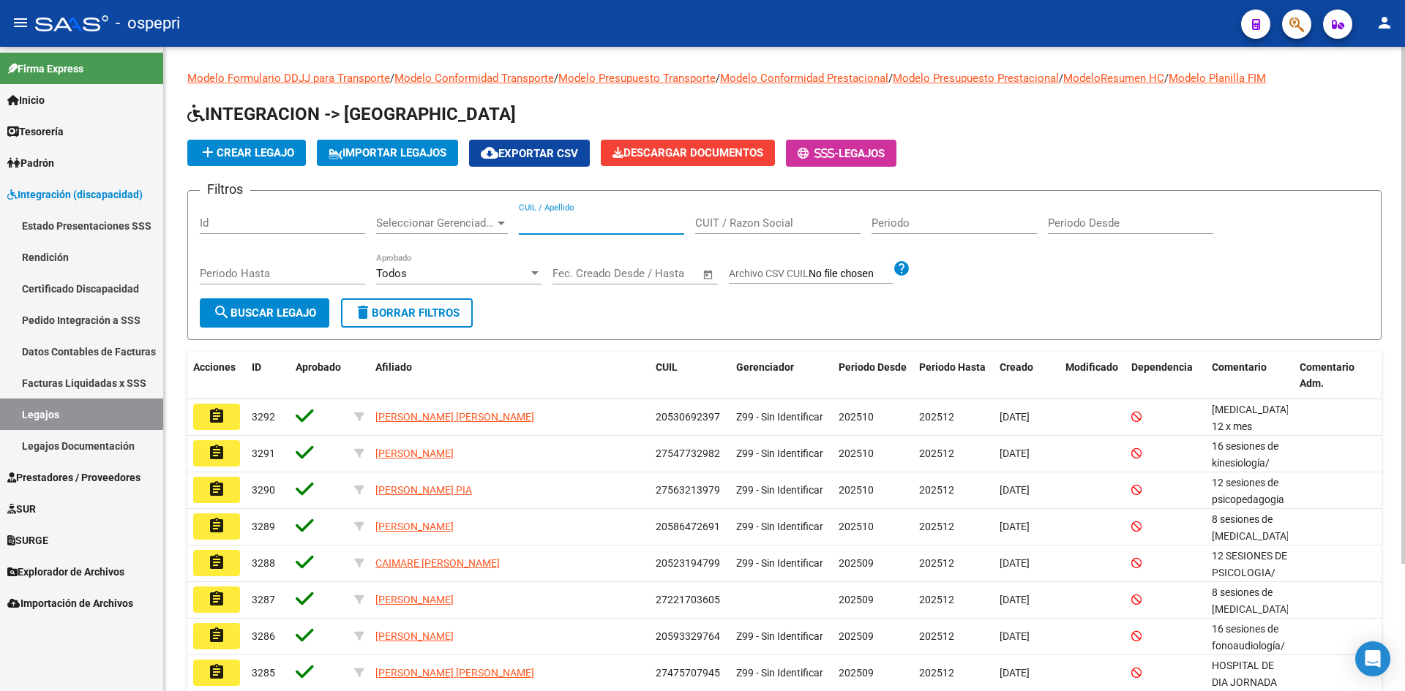
click at [555, 228] on input "CUIL / Apellido" at bounding box center [601, 223] width 165 height 13
paste input "23504314464"
type input "23504314464"
click at [299, 315] on span "search Buscar Legajo" at bounding box center [264, 313] width 103 height 13
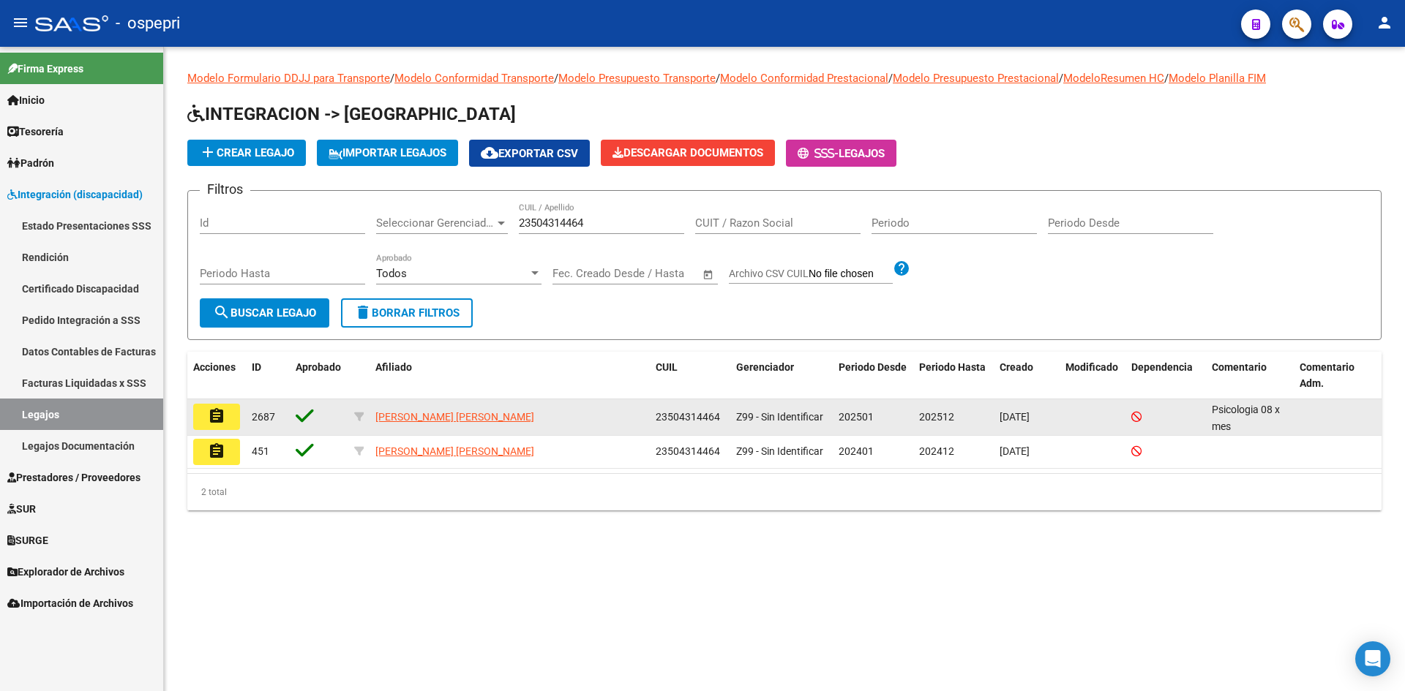
click at [214, 418] on mat-icon "assignment" at bounding box center [217, 417] width 18 height 18
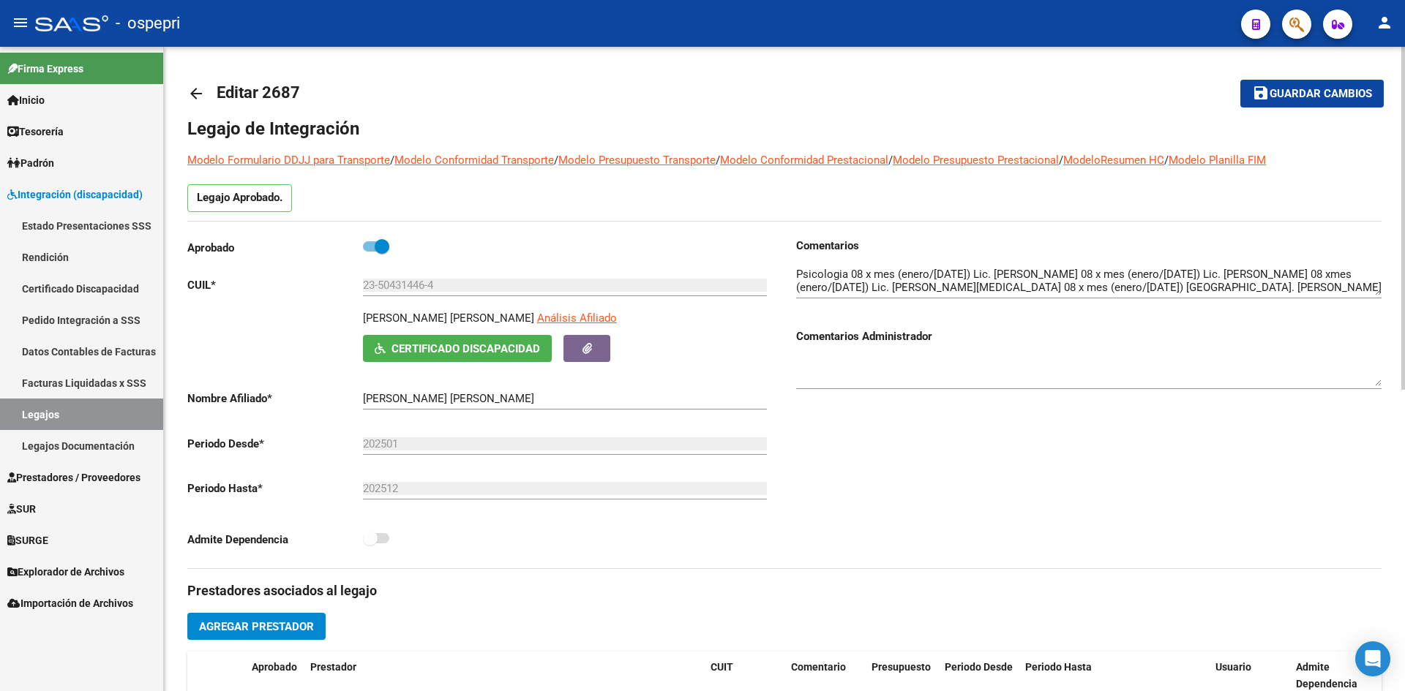
drag, startPoint x: 521, startPoint y: 316, endPoint x: 353, endPoint y: 319, distance: 167.6
click at [353, 319] on div "BENEGAS VALENTINA NAHIARA Análisis Afiliado Certificado Discapacidad ARCA Padrón" at bounding box center [479, 336] width 585 height 52
click at [453, 356] on button "Certificado Discapacidad" at bounding box center [457, 348] width 189 height 27
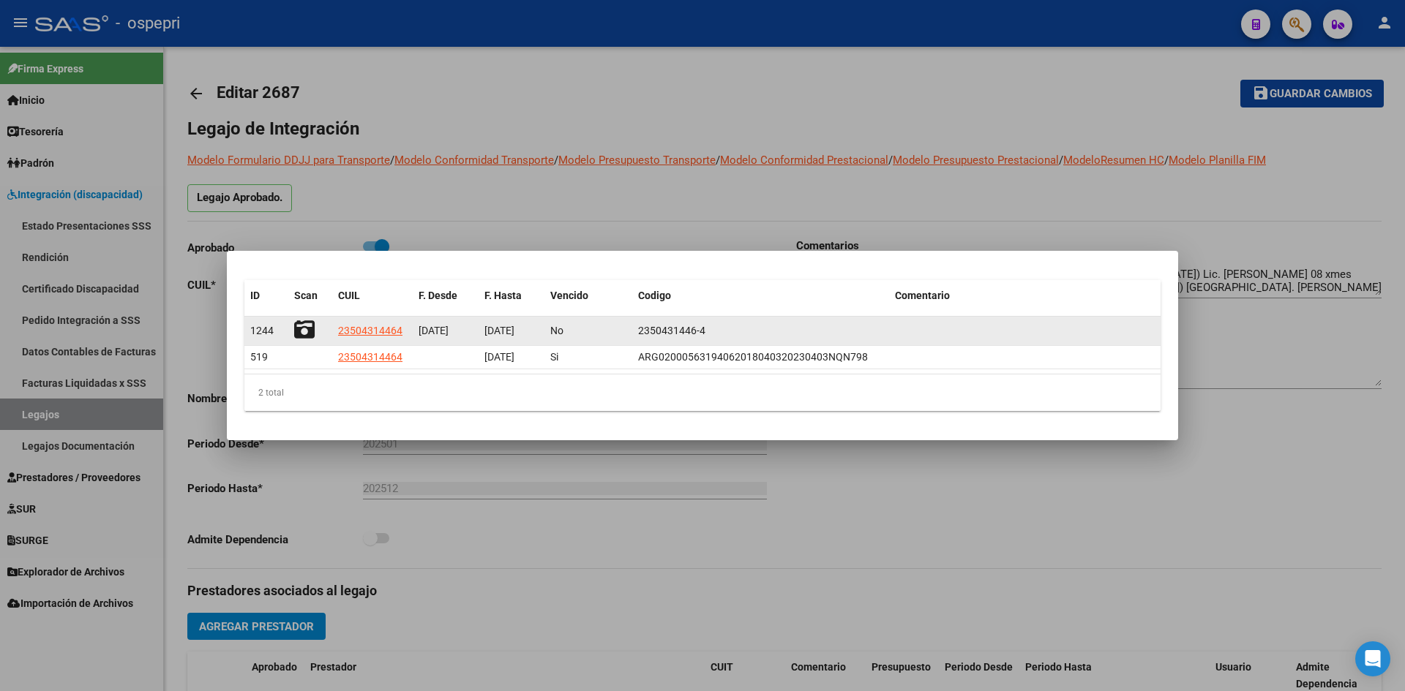
click at [296, 327] on icon at bounding box center [304, 330] width 20 height 20
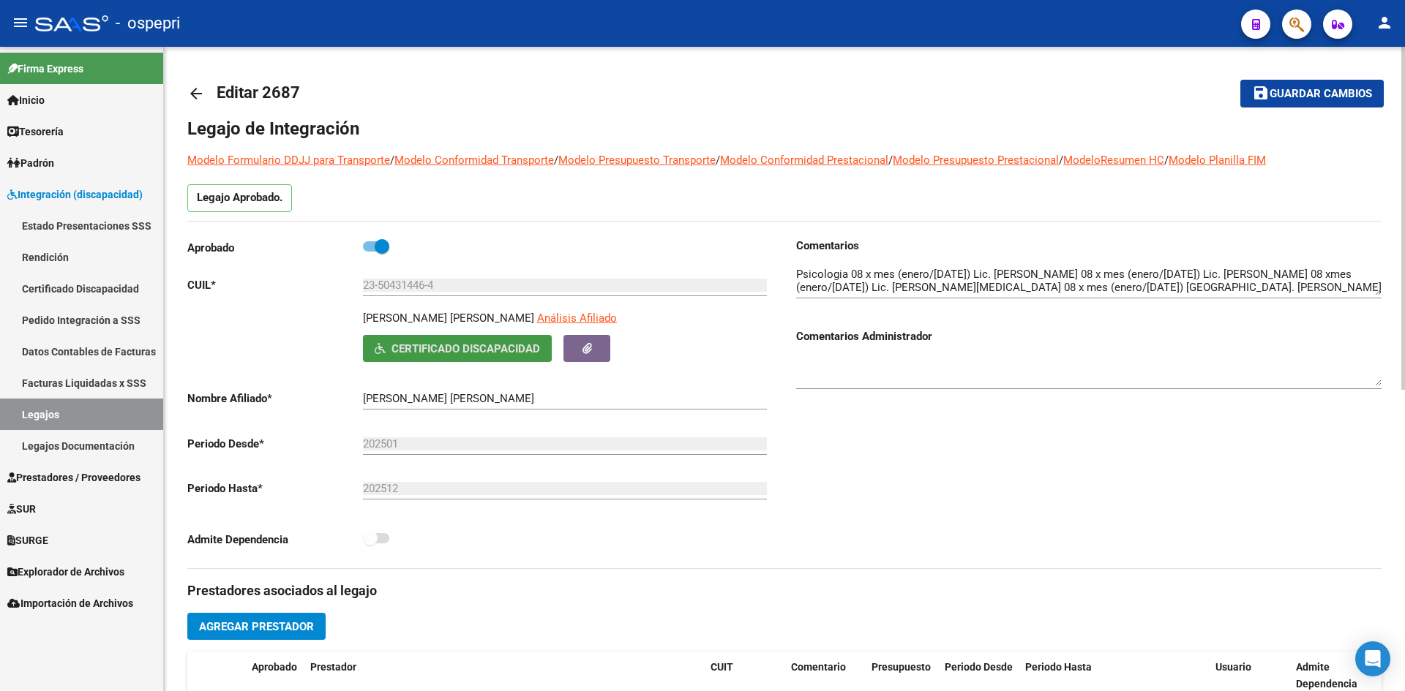
click at [195, 91] on mat-icon "arrow_back" at bounding box center [196, 94] width 18 height 18
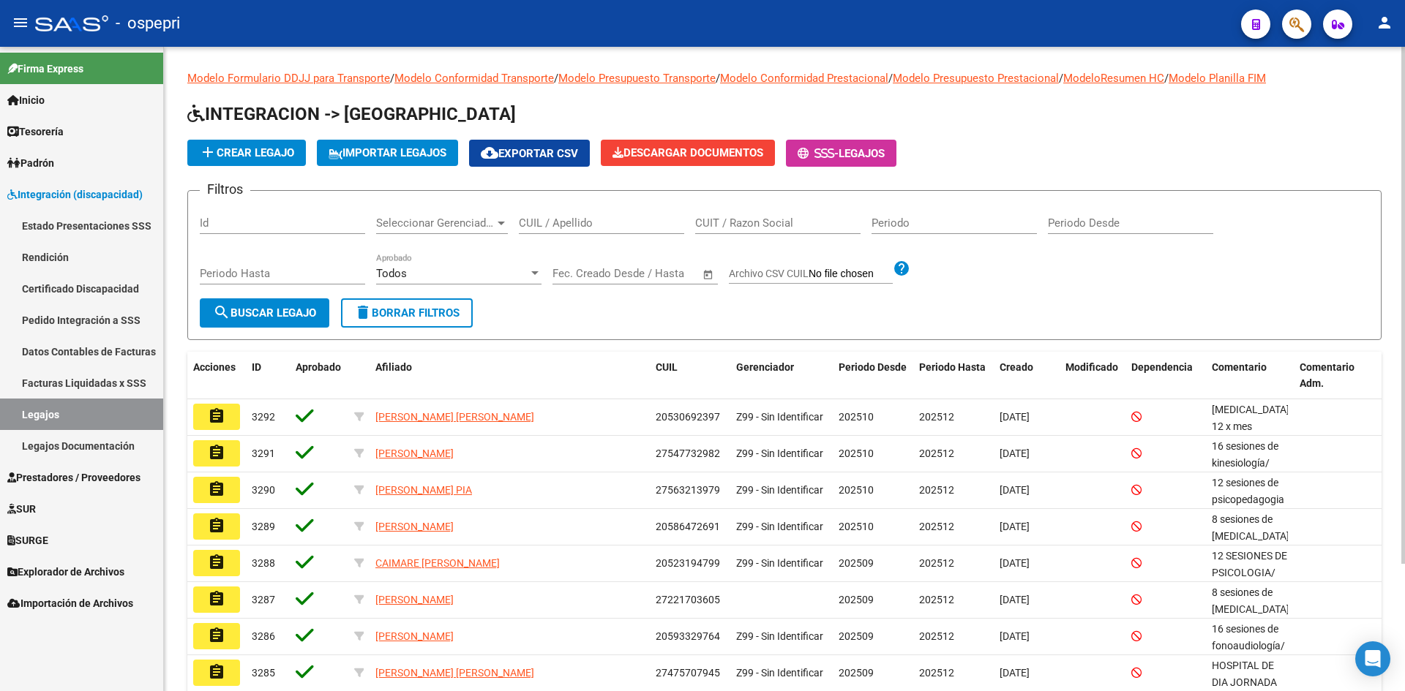
click at [568, 225] on input "CUIL / Apellido" at bounding box center [601, 223] width 165 height 13
paste input "23525300129"
type input "23525300129"
click at [284, 309] on span "search Buscar Legajo" at bounding box center [264, 313] width 103 height 13
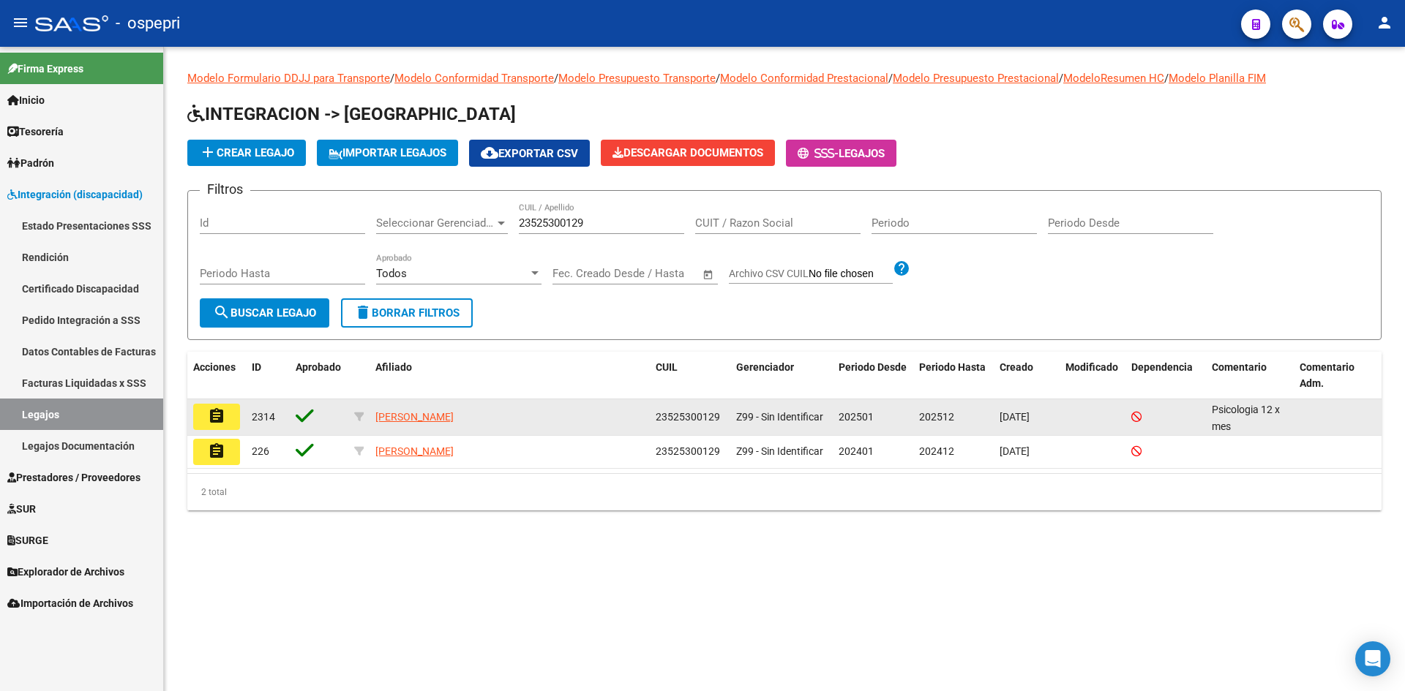
click at [217, 424] on mat-icon "assignment" at bounding box center [217, 417] width 18 height 18
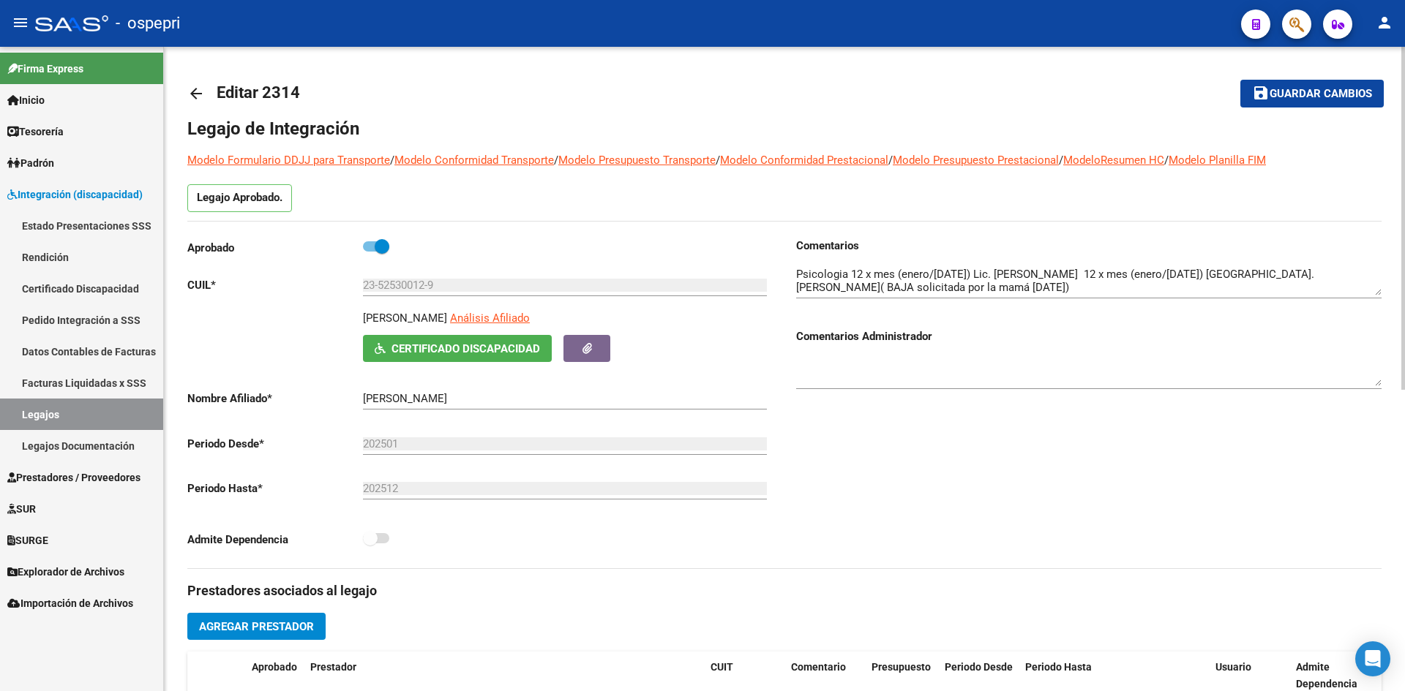
drag, startPoint x: 501, startPoint y: 313, endPoint x: 346, endPoint y: 321, distance: 155.3
click at [346, 321] on div "VAZQUEZ ALEXANDER IVAN Análisis Afiliado Certificado Discapacidad ARCA Padrón" at bounding box center [479, 336] width 585 height 52
click at [454, 345] on span "Certificado Discapacidad" at bounding box center [465, 348] width 149 height 13
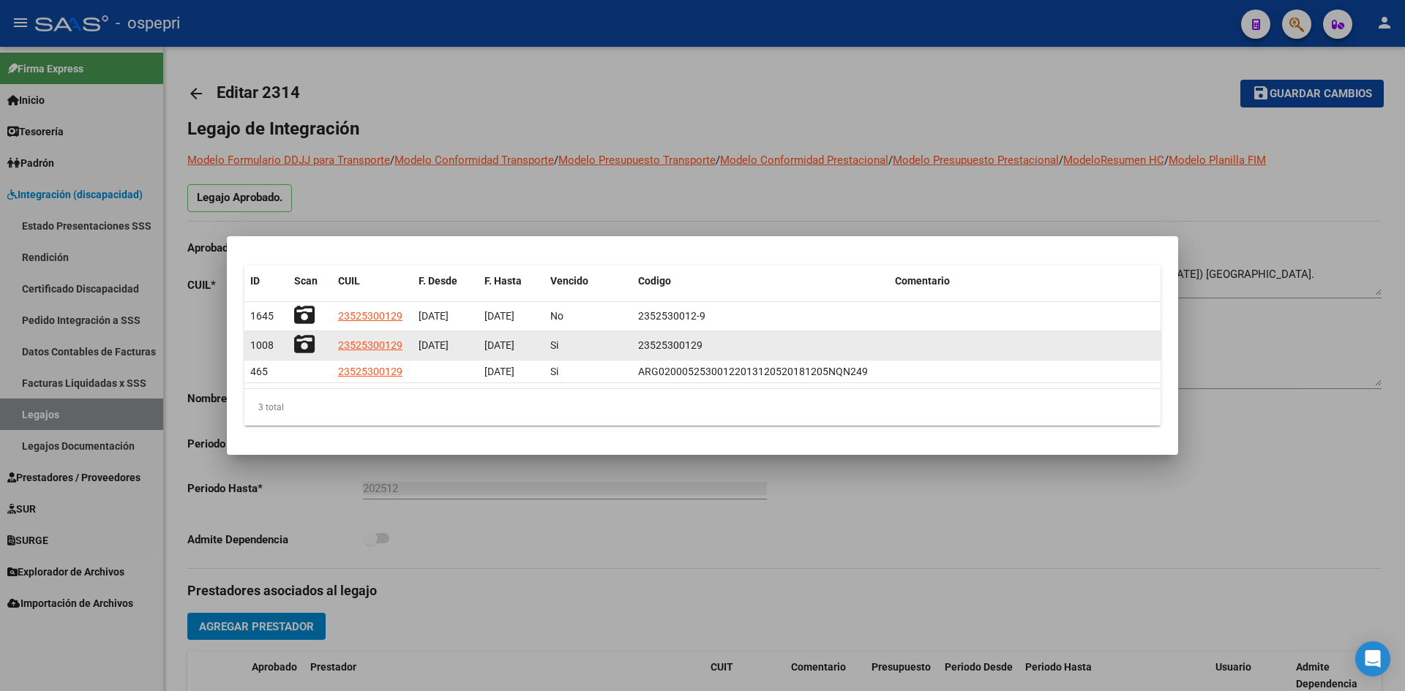
click at [306, 339] on icon at bounding box center [304, 344] width 20 height 20
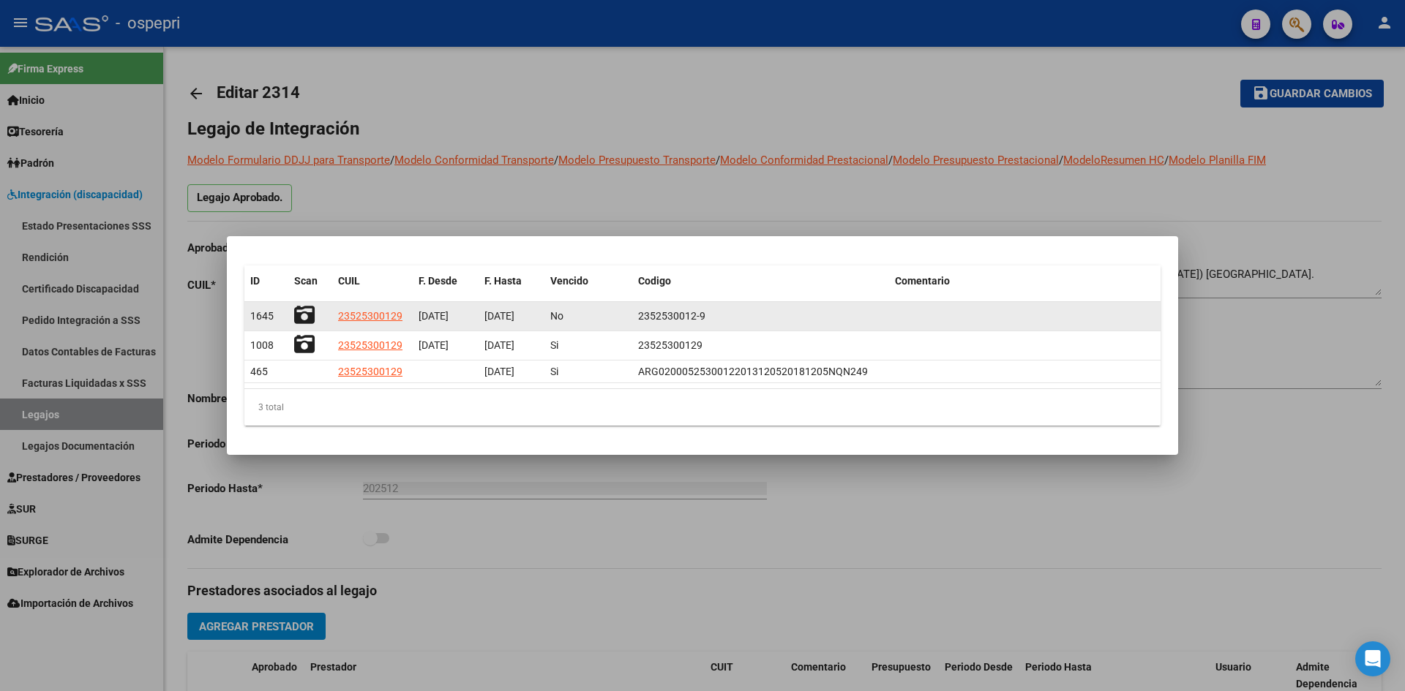
click at [298, 313] on icon at bounding box center [304, 315] width 20 height 20
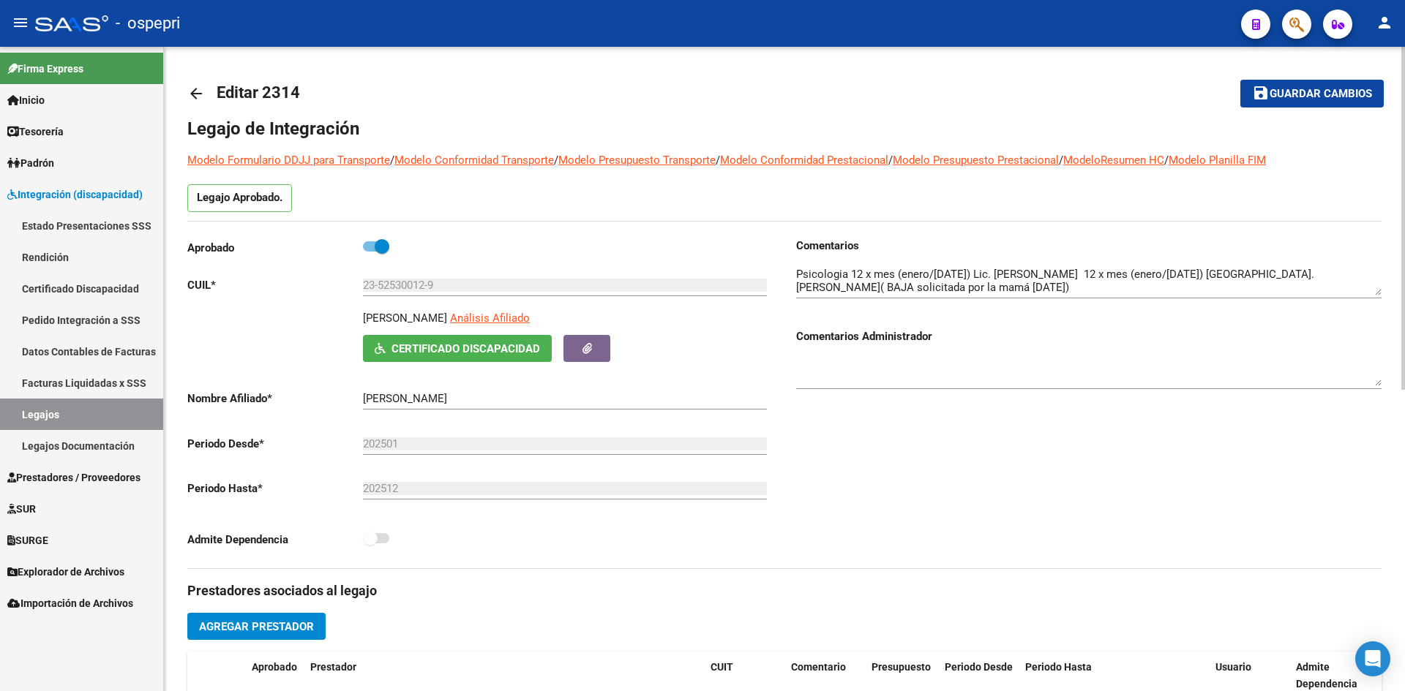
click at [198, 91] on mat-icon "arrow_back" at bounding box center [196, 94] width 18 height 18
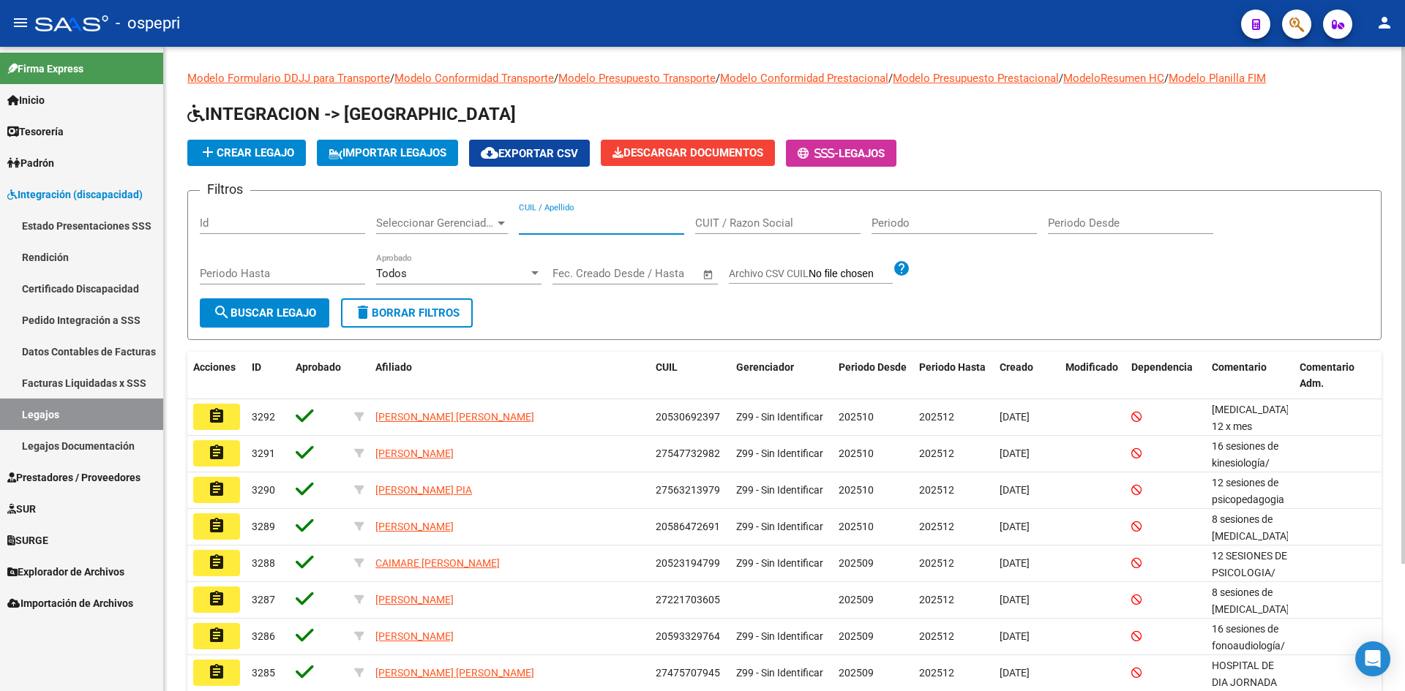
click at [566, 219] on input "CUIL / Apellido" at bounding box center [601, 223] width 165 height 13
paste input "23539305379"
type input "23539305379"
click at [290, 318] on span "search Buscar Legajo" at bounding box center [264, 313] width 103 height 13
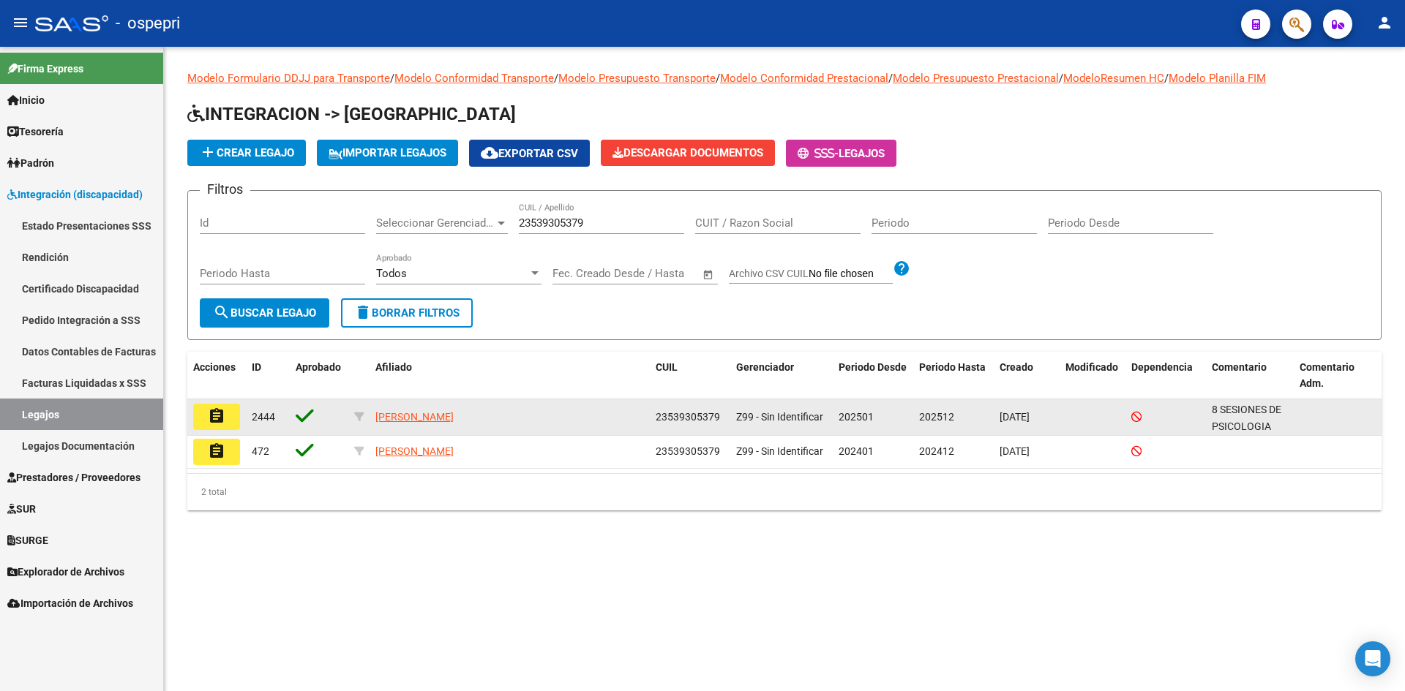
click at [220, 421] on mat-icon "assignment" at bounding box center [217, 417] width 18 height 18
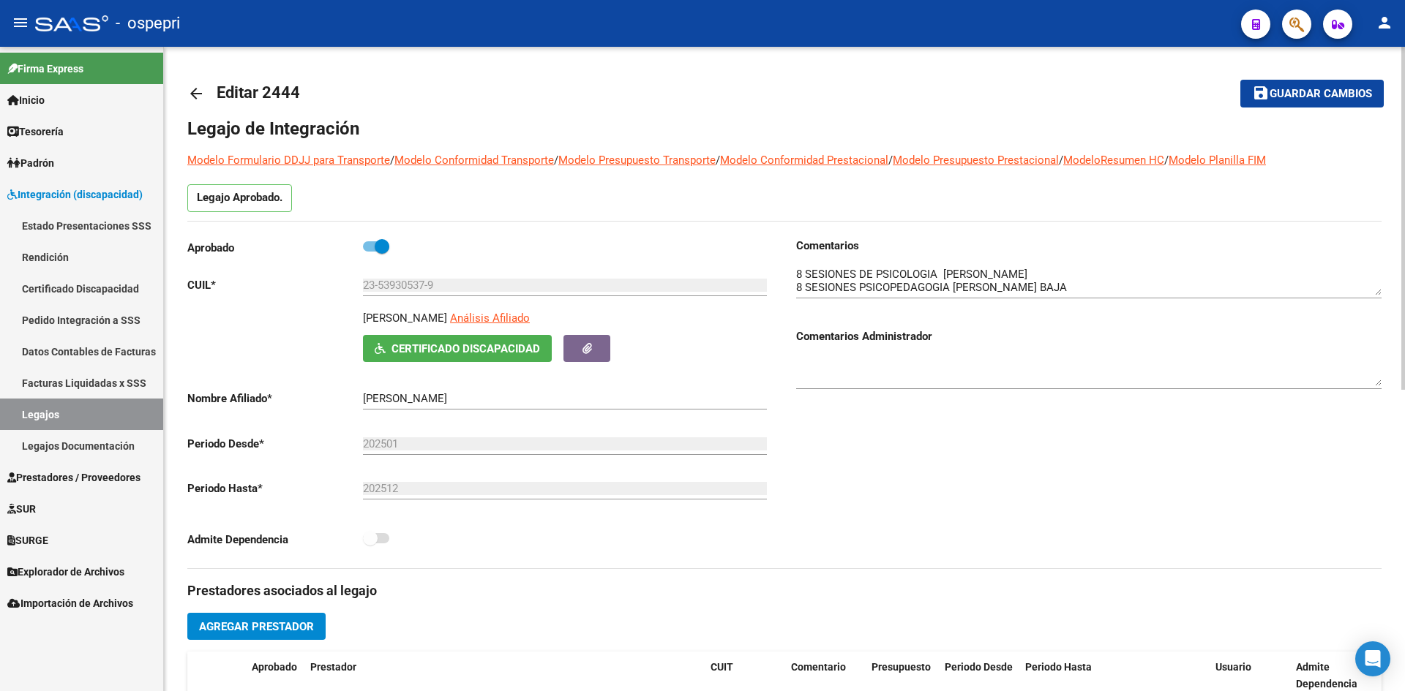
drag, startPoint x: 517, startPoint y: 318, endPoint x: 361, endPoint y: 326, distance: 156.1
click at [361, 326] on div "BRESSAN PETERSEN AUGUSTO Análisis Afiliado Certificado Discapacidad ARCA Padrón" at bounding box center [479, 336] width 585 height 52
click at [479, 349] on span "Certificado Discapacidad" at bounding box center [465, 348] width 149 height 13
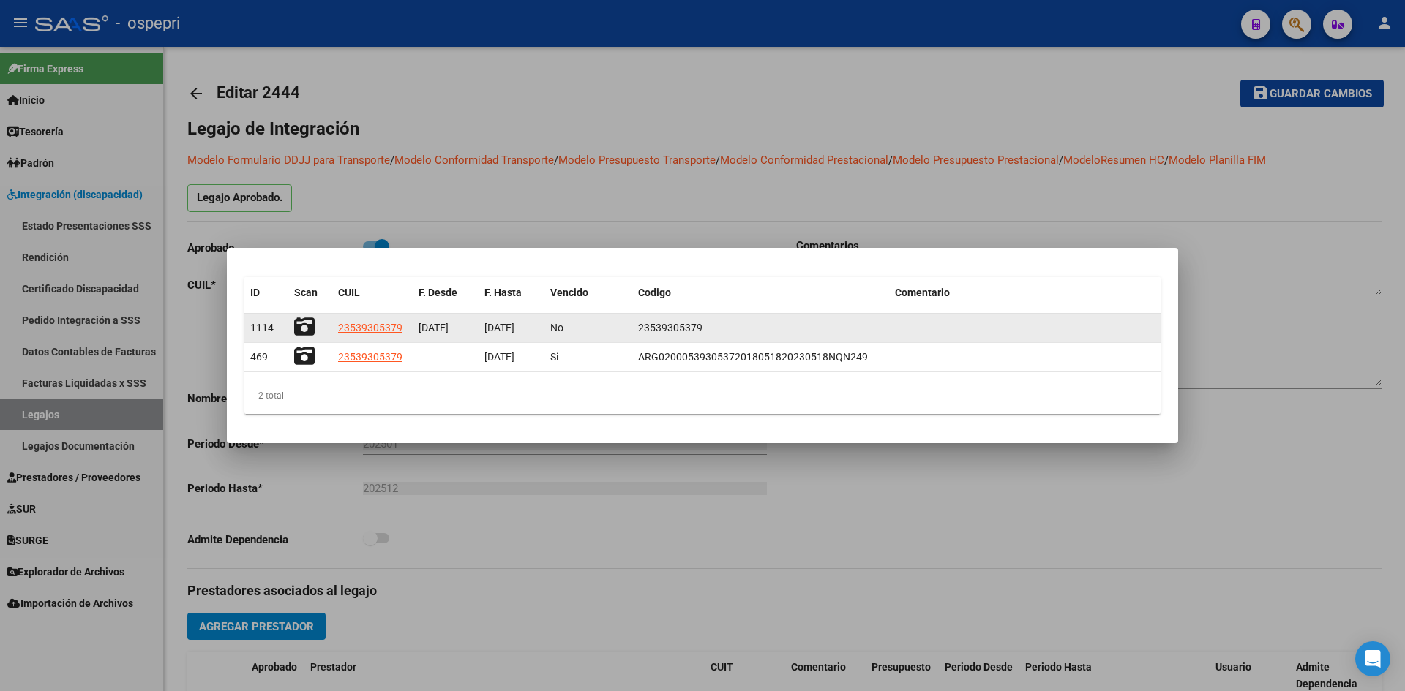
click at [302, 328] on icon at bounding box center [304, 327] width 20 height 20
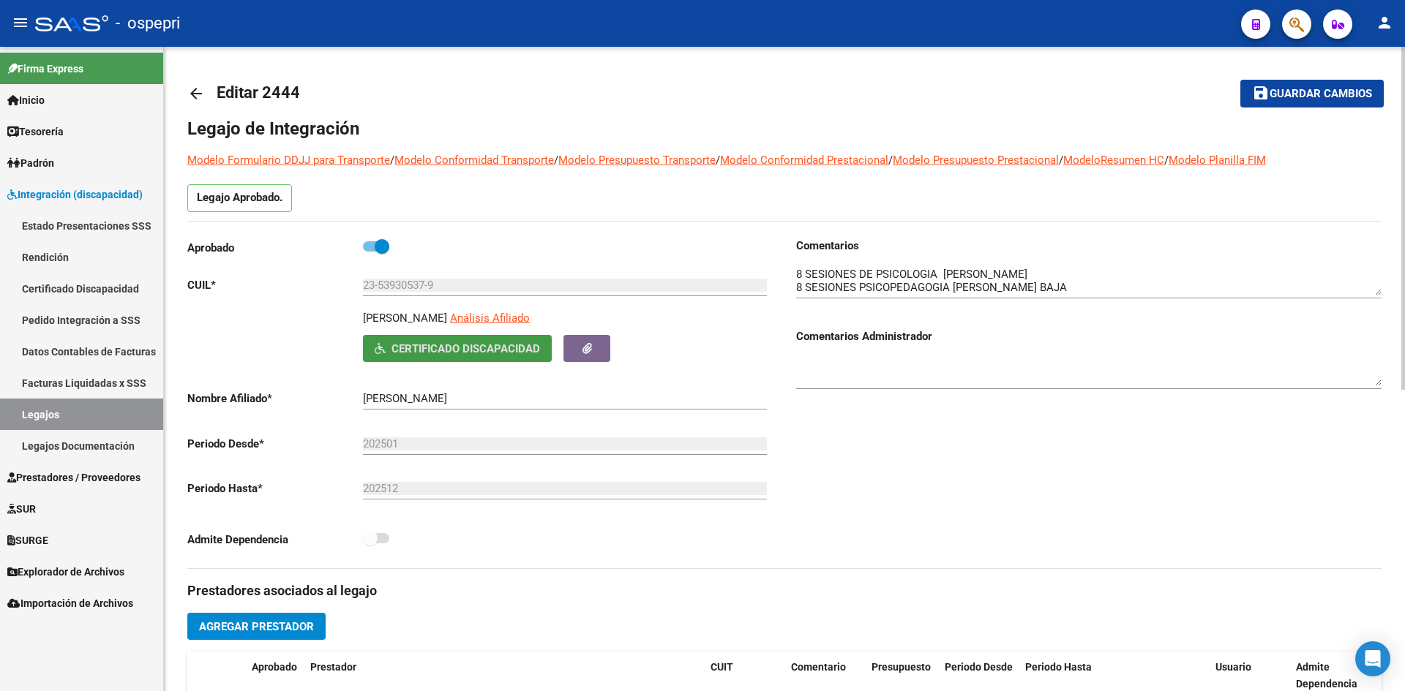
click at [195, 92] on mat-icon "arrow_back" at bounding box center [196, 94] width 18 height 18
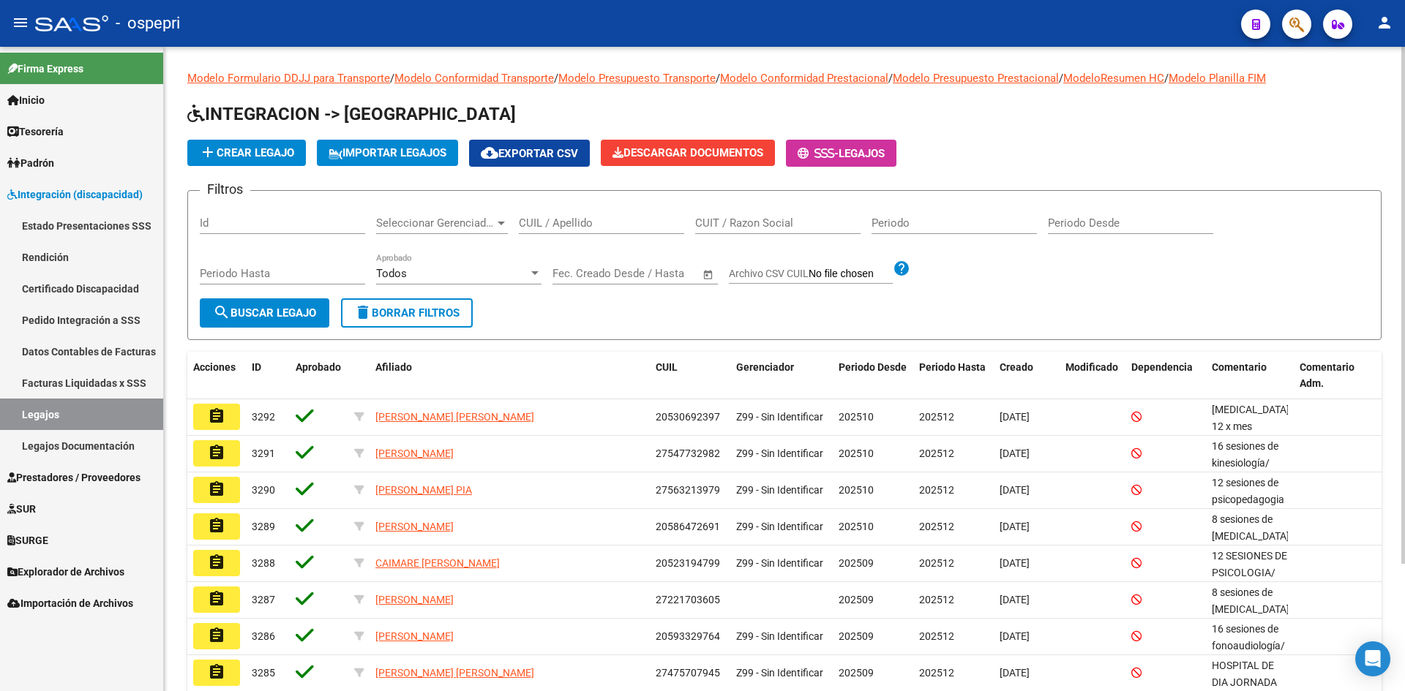
click at [574, 224] on input "CUIL / Apellido" at bounding box center [601, 223] width 165 height 13
paste input "23540905894"
type input "23540905894"
click at [263, 316] on span "search Buscar Legajo" at bounding box center [264, 313] width 103 height 13
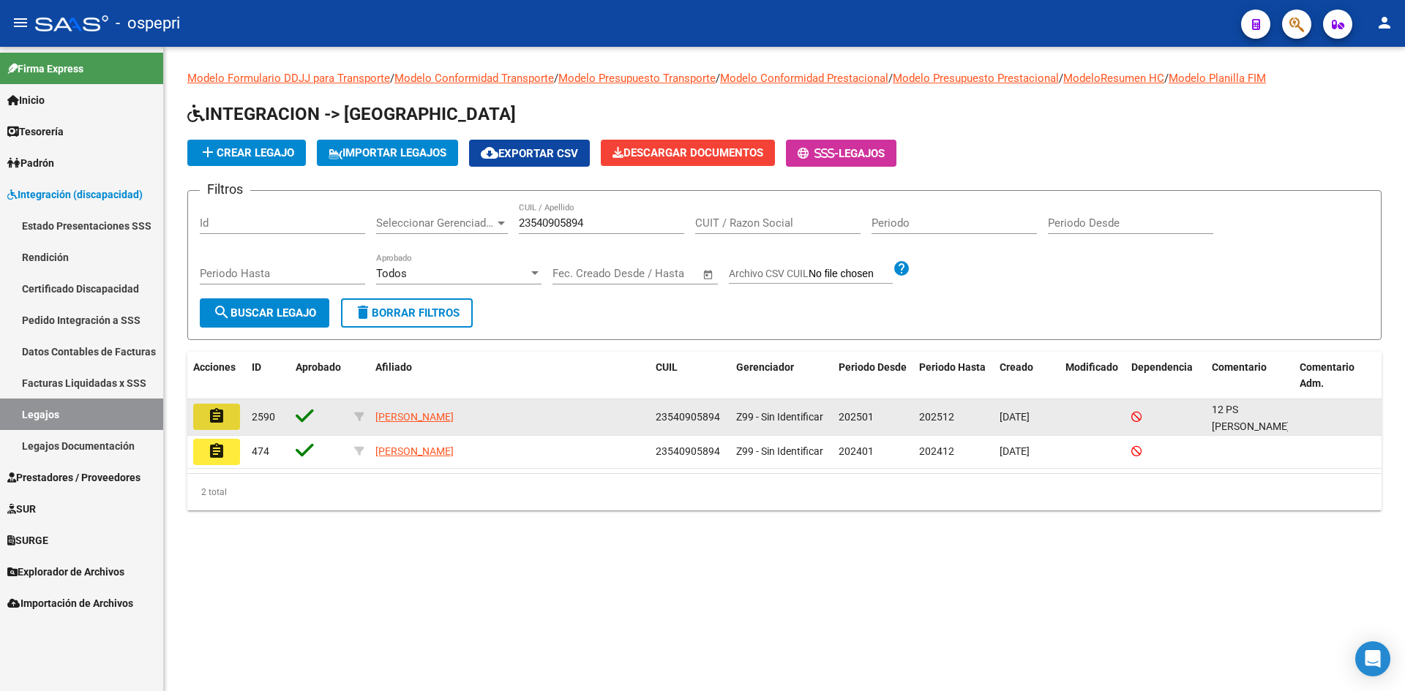
click at [225, 416] on button "assignment" at bounding box center [216, 417] width 47 height 26
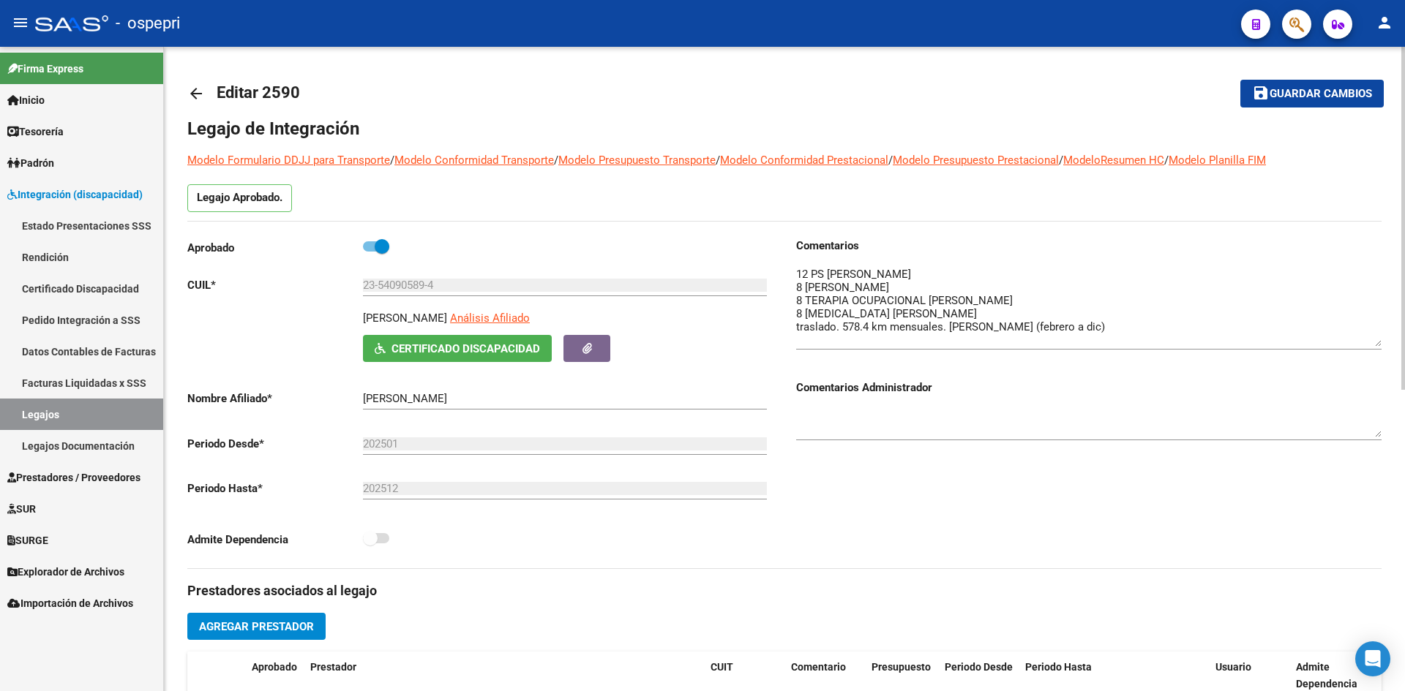
drag, startPoint x: 1381, startPoint y: 293, endPoint x: 1379, endPoint y: 344, distance: 51.2
click at [1379, 344] on textarea at bounding box center [1088, 306] width 585 height 80
drag, startPoint x: 446, startPoint y: 314, endPoint x: 361, endPoint y: 325, distance: 85.6
click at [361, 325] on div "REYES ISABELLA Análisis Afiliado Certificado Discapacidad ARCA Padrón" at bounding box center [479, 336] width 585 height 52
click at [457, 351] on span "Certificado Discapacidad" at bounding box center [465, 348] width 149 height 13
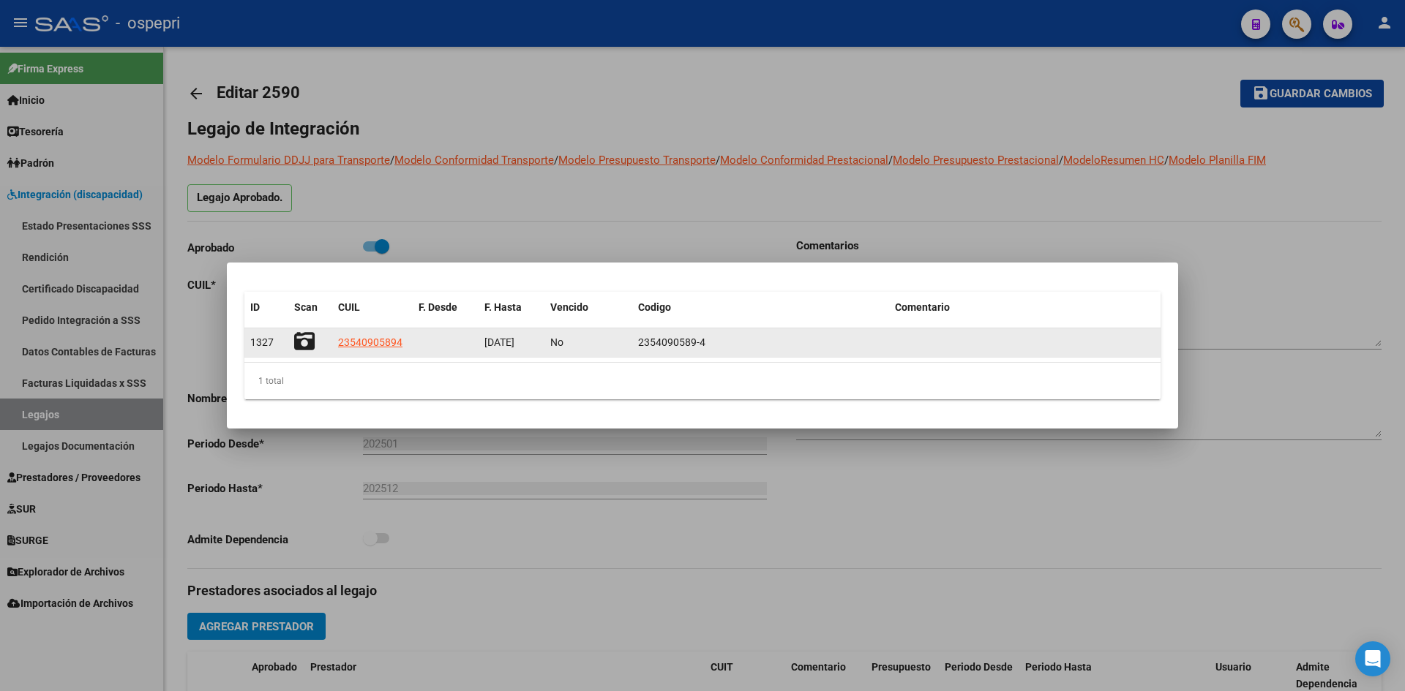
click at [307, 344] on icon at bounding box center [304, 341] width 20 height 20
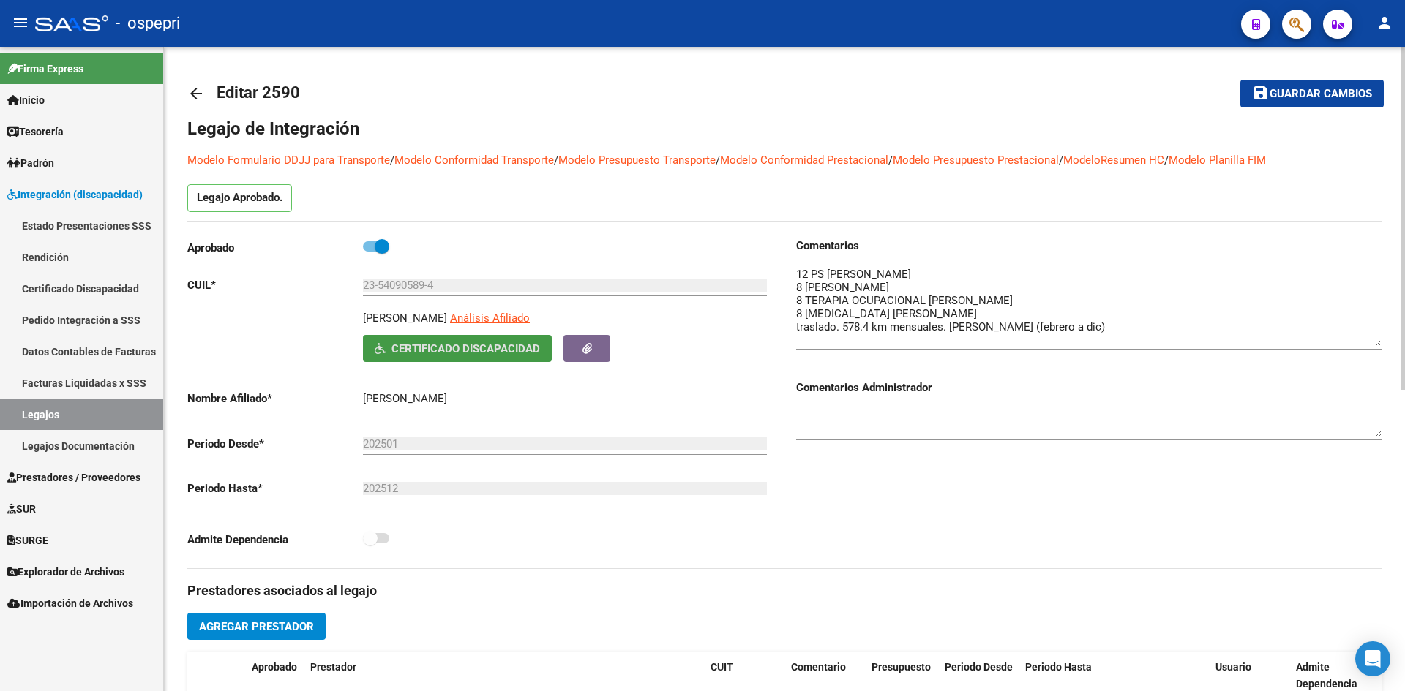
click at [193, 97] on mat-icon "arrow_back" at bounding box center [196, 94] width 18 height 18
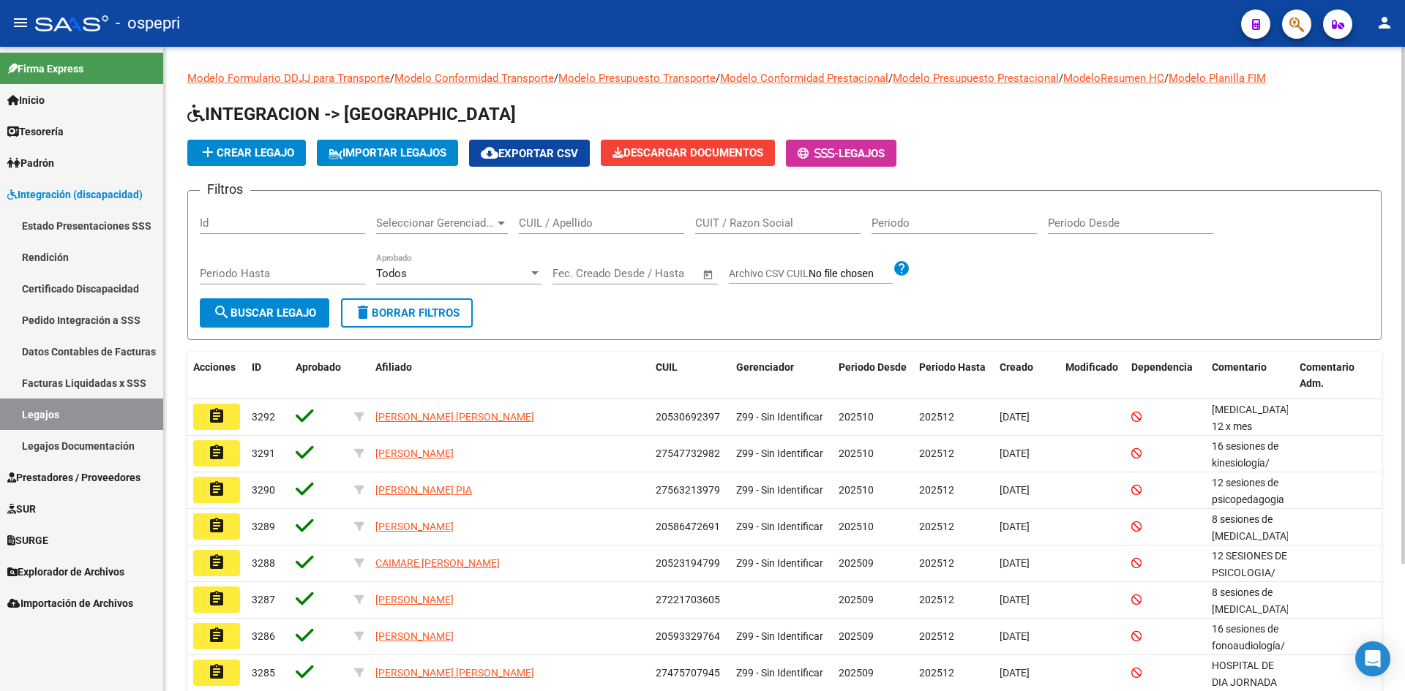
click at [579, 221] on input "CUIL / Apellido" at bounding box center [601, 223] width 165 height 13
paste input "23568446569"
type input "23568446569"
click at [304, 309] on span "search Buscar Legajo" at bounding box center [264, 313] width 103 height 13
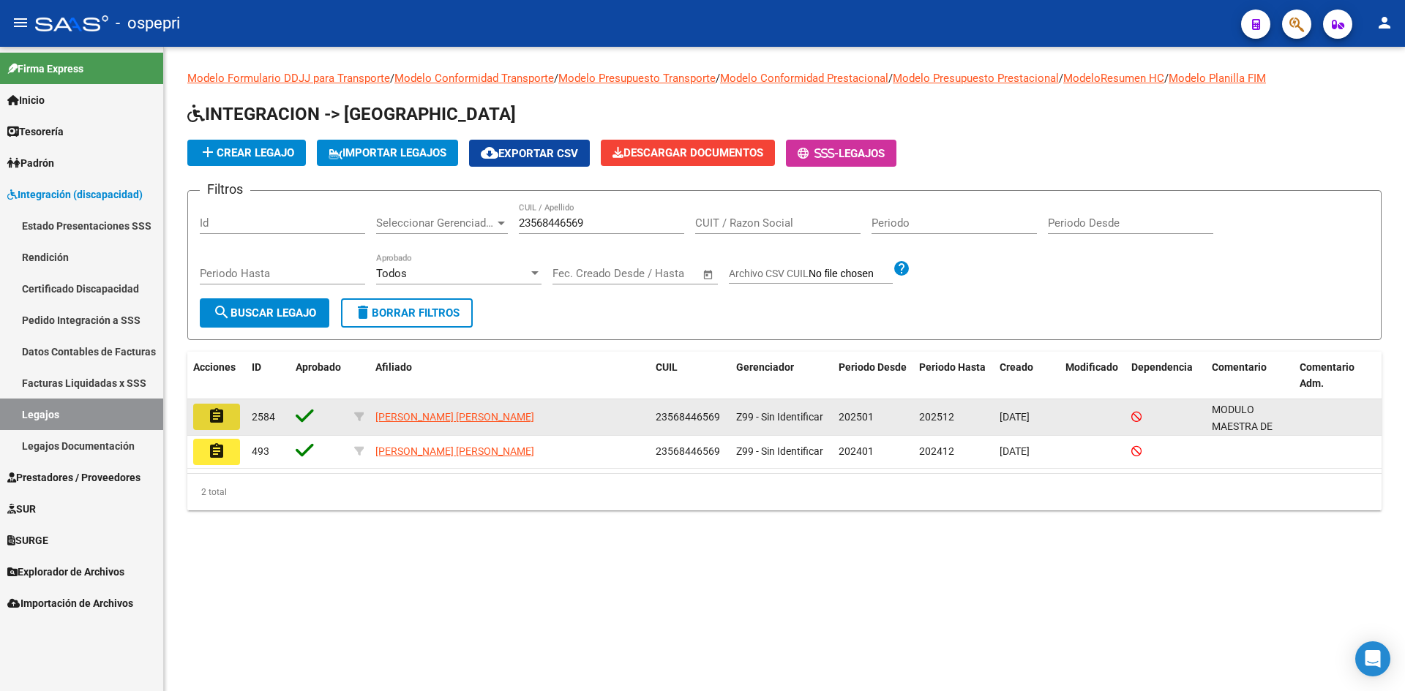
click at [225, 425] on mat-icon "assignment" at bounding box center [217, 417] width 18 height 18
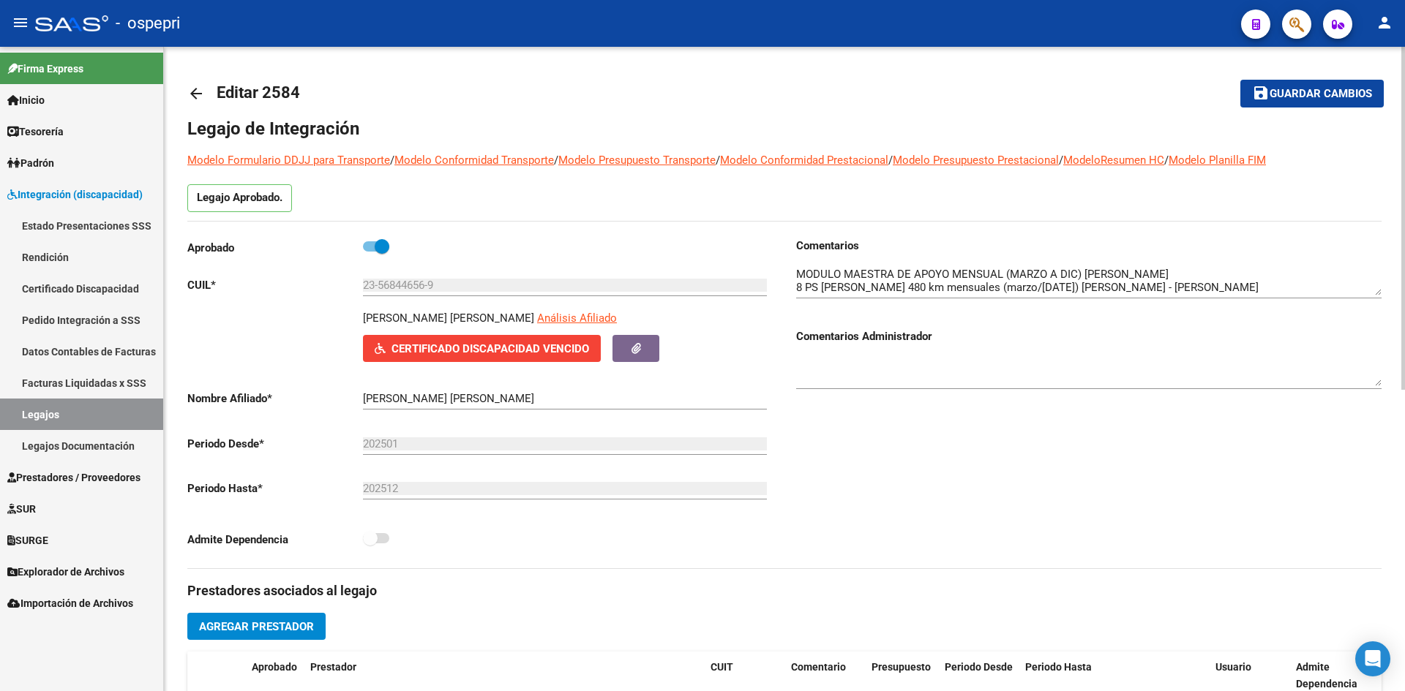
drag, startPoint x: 564, startPoint y: 317, endPoint x: 332, endPoint y: 320, distance: 232.0
click at [332, 320] on div "CARRASCO SCIACALUGA ALAN NICOLAS Análisis Afiliado Certificado Discapacidad Ven…" at bounding box center [479, 336] width 585 height 52
click at [482, 346] on span "Certificado Discapacidad Vencido" at bounding box center [490, 348] width 198 height 13
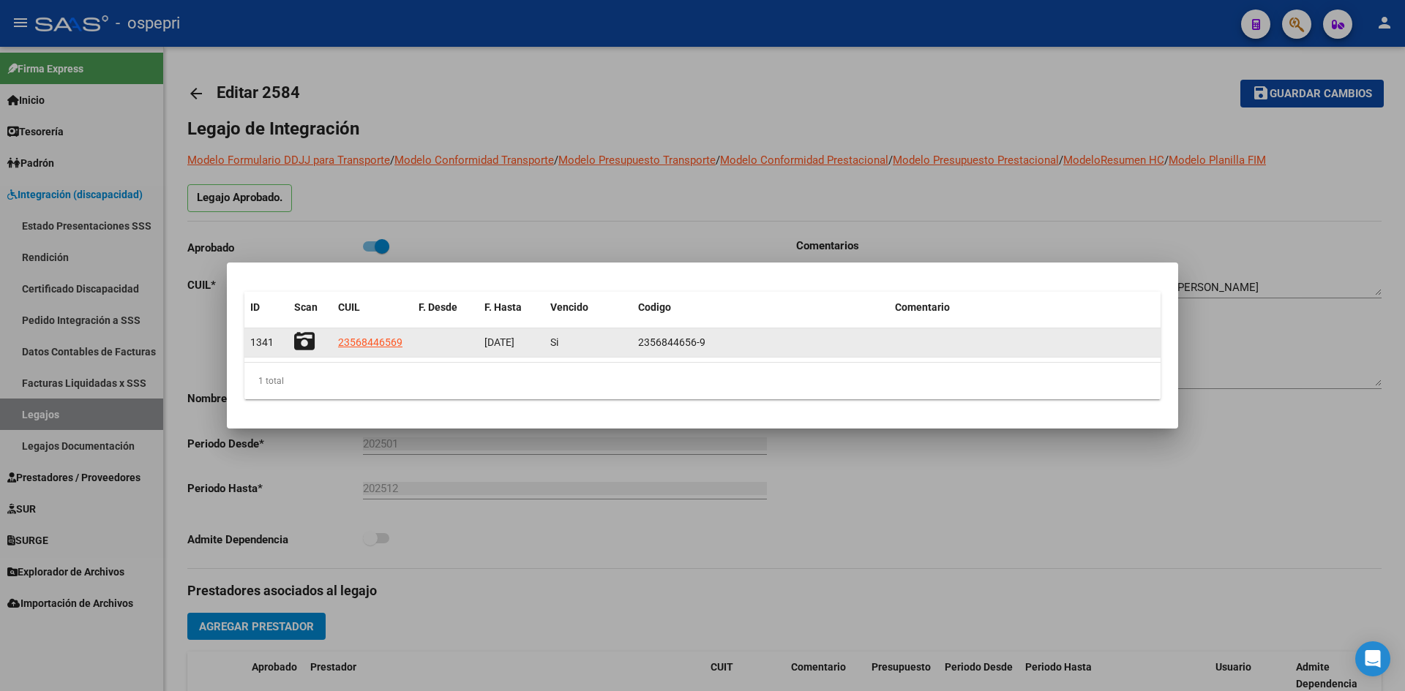
click at [305, 341] on icon at bounding box center [304, 341] width 20 height 20
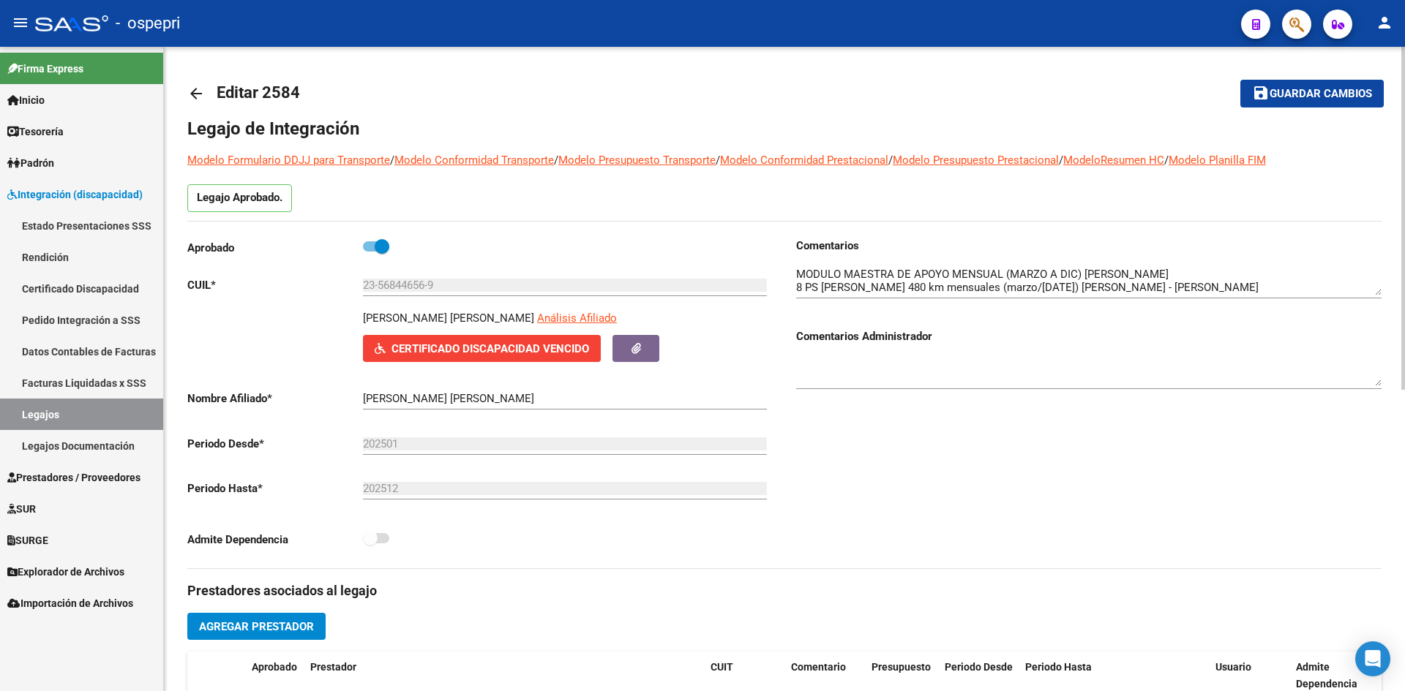
click at [196, 95] on mat-icon "arrow_back" at bounding box center [196, 94] width 18 height 18
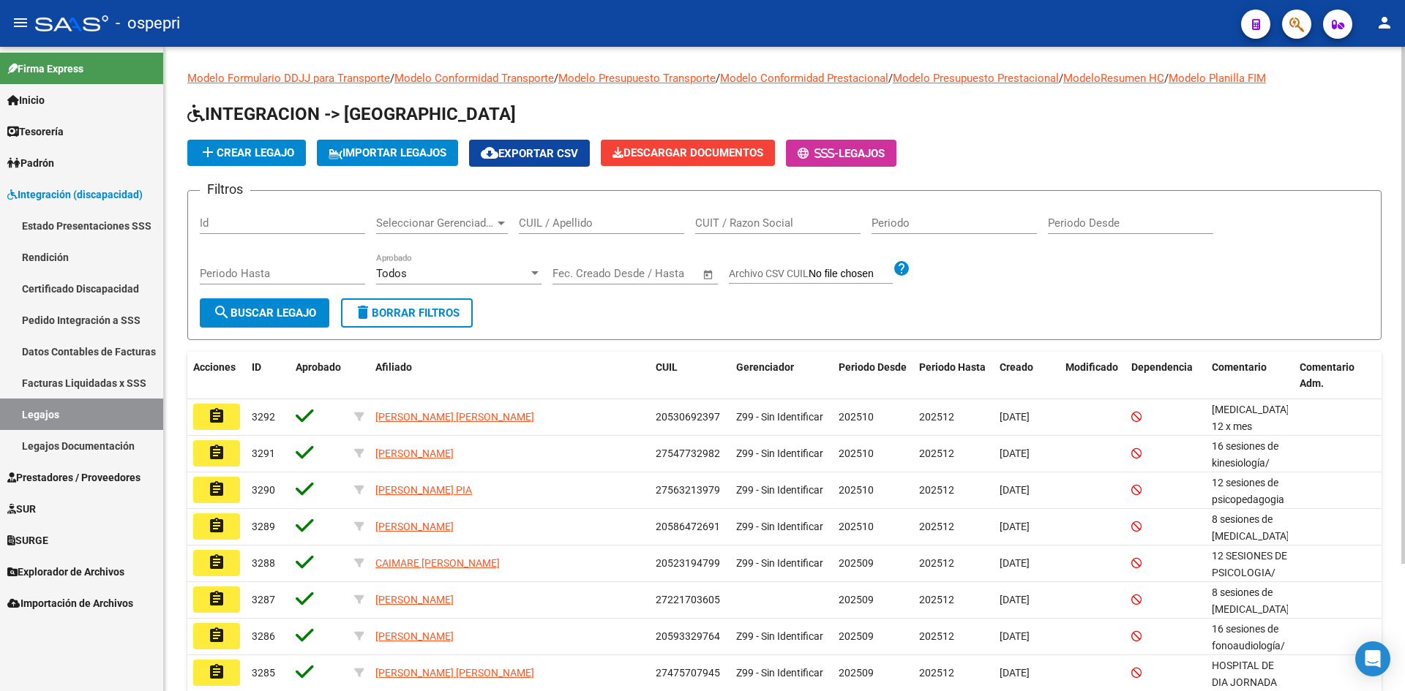
click at [558, 225] on input "CUIL / Apellido" at bounding box center [601, 223] width 165 height 13
paste input "23578074759"
type input "23578074759"
click at [293, 318] on span "search Buscar Legajo" at bounding box center [264, 313] width 103 height 13
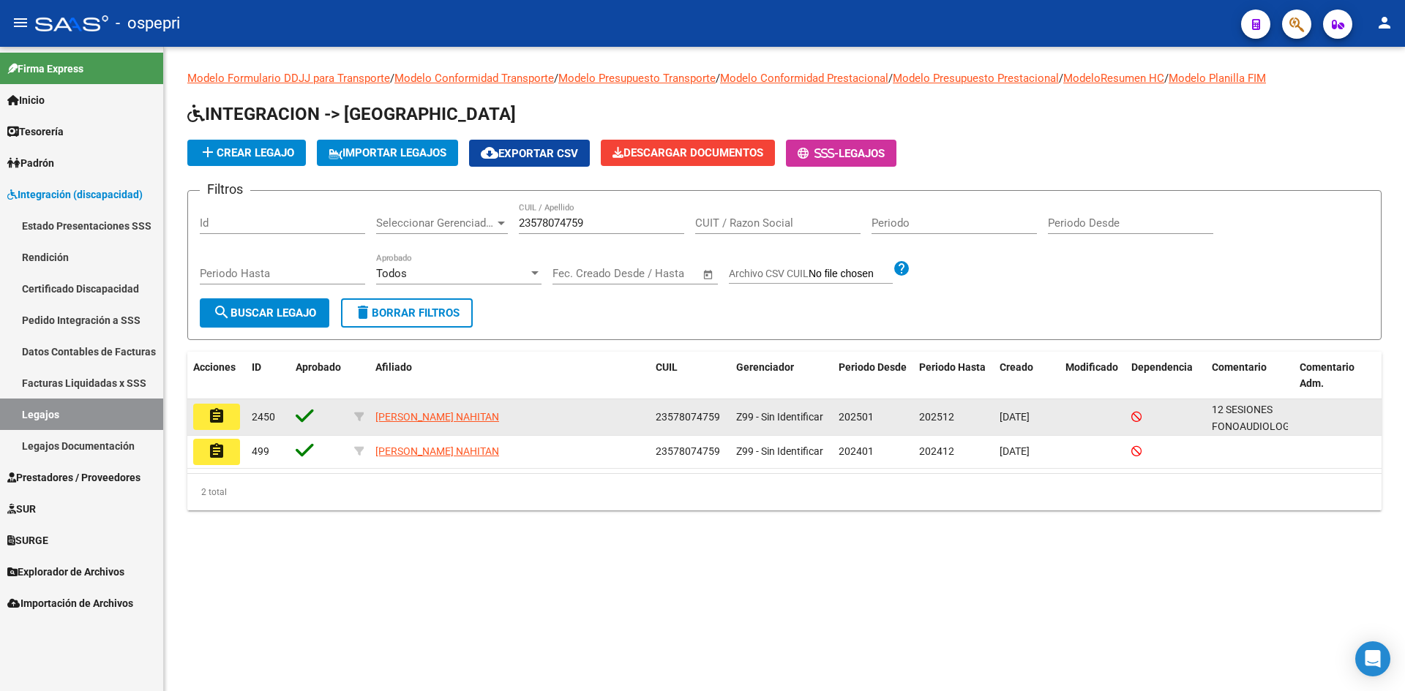
click at [220, 413] on mat-icon "assignment" at bounding box center [217, 417] width 18 height 18
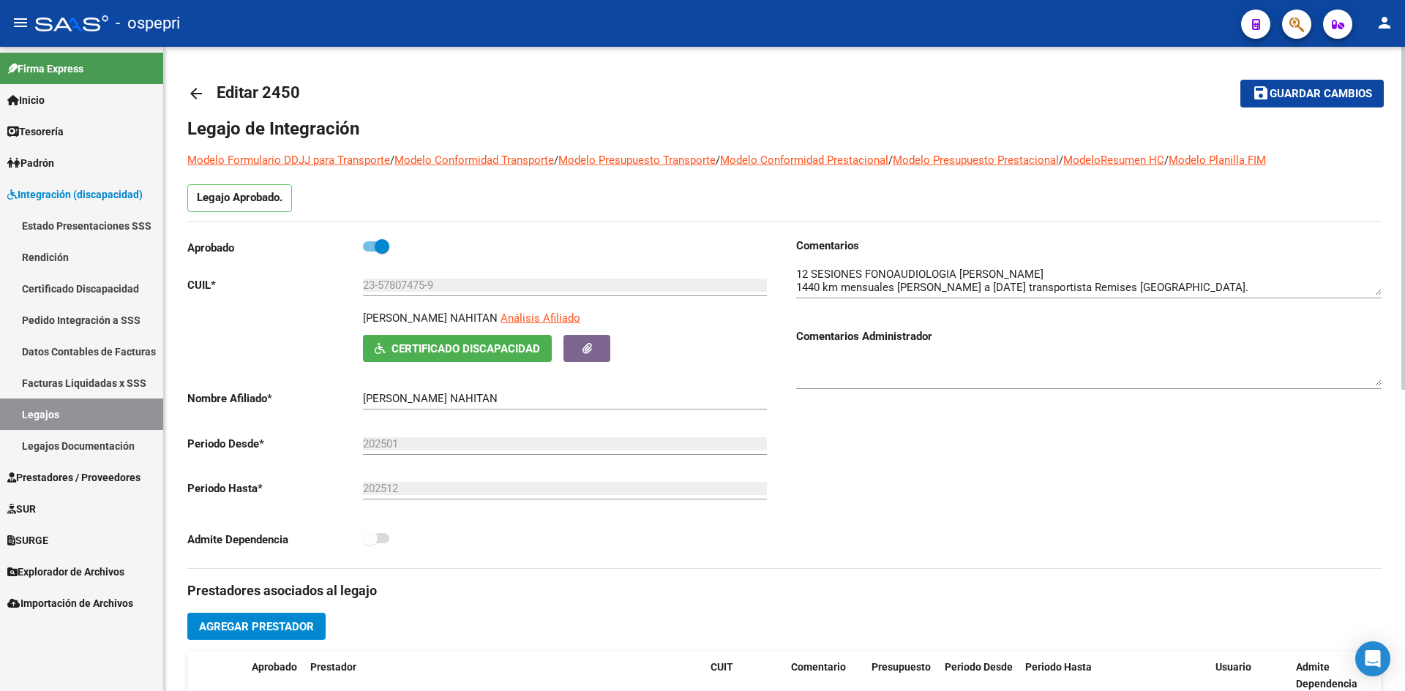
drag, startPoint x: 364, startPoint y: 315, endPoint x: 480, endPoint y: 320, distance: 115.7
click at [480, 320] on p "PEREZ RENZO NAHITAN" at bounding box center [430, 318] width 135 height 16
click at [420, 343] on span "Certificado Discapacidad" at bounding box center [465, 348] width 149 height 13
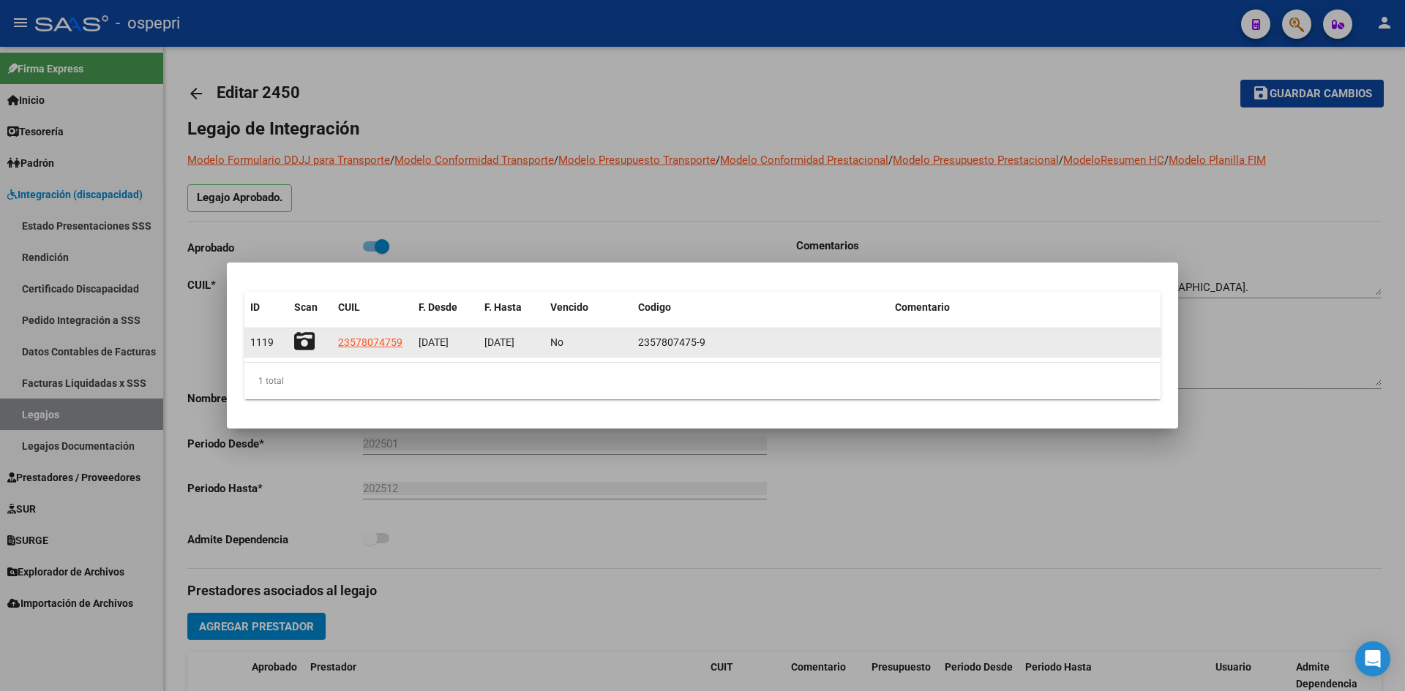
click at [303, 340] on icon at bounding box center [304, 341] width 20 height 20
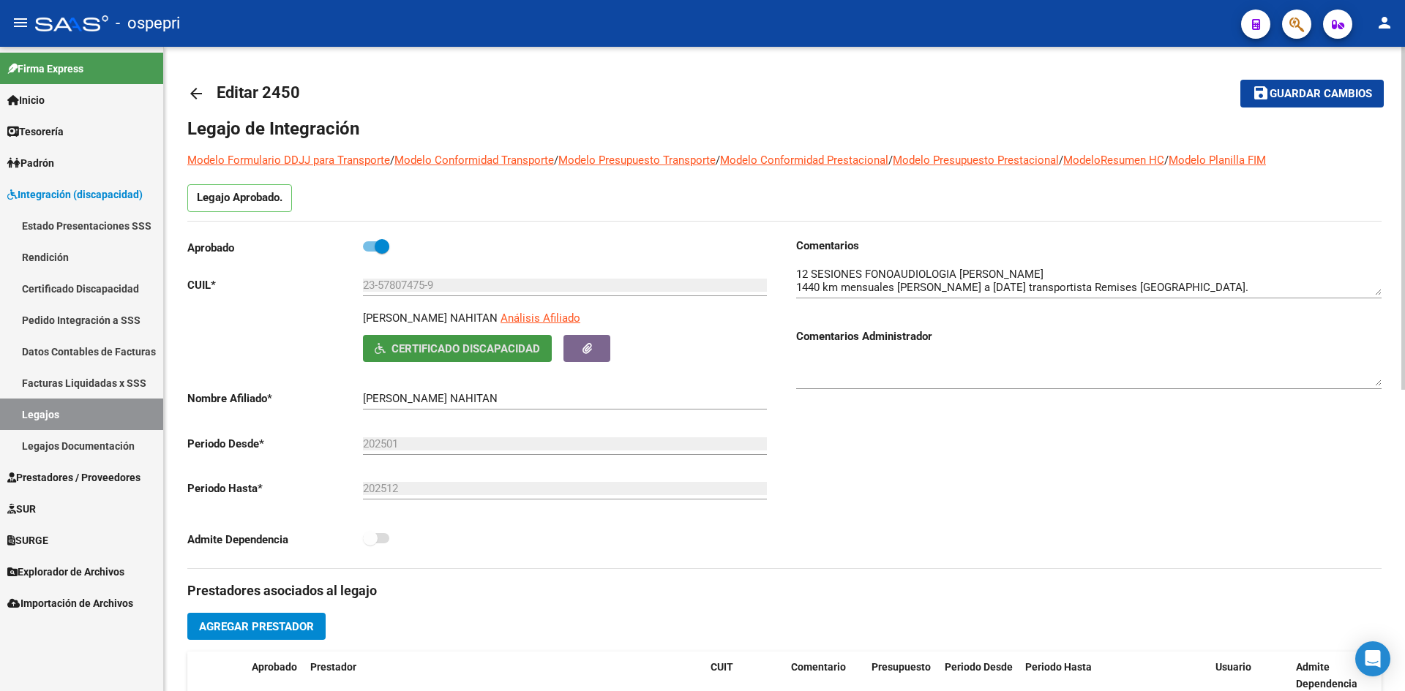
click at [191, 85] on mat-icon "arrow_back" at bounding box center [196, 94] width 18 height 18
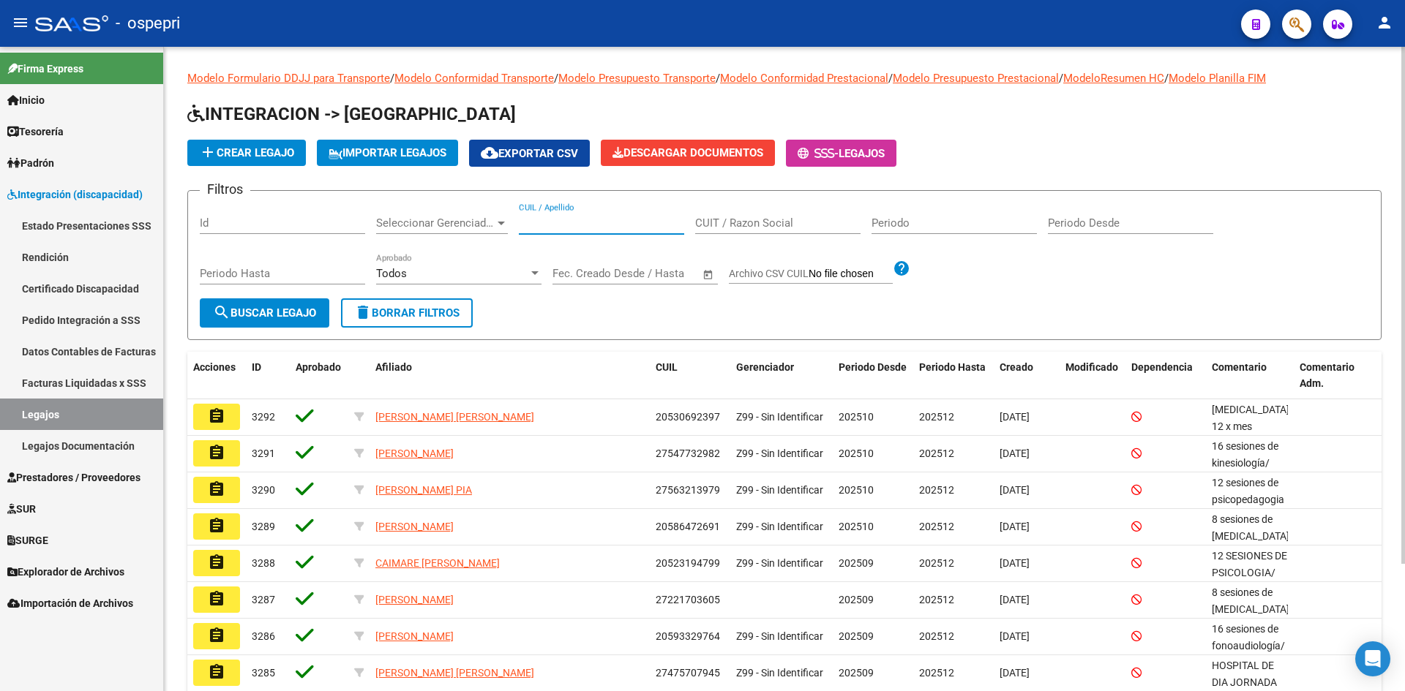
click at [537, 217] on input "CUIL / Apellido" at bounding box center [601, 223] width 165 height 13
paste input "23580743129"
type input "23580743129"
click at [299, 313] on span "search Buscar Legajo" at bounding box center [264, 313] width 103 height 13
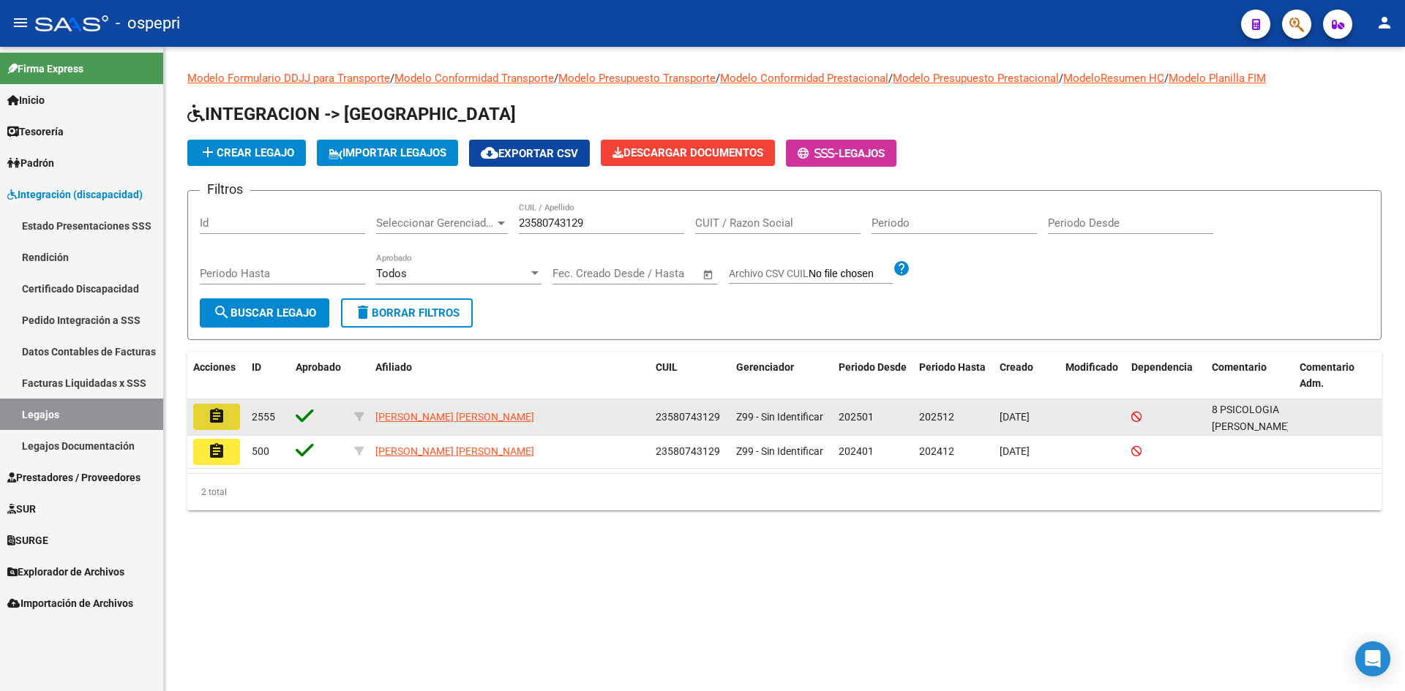
click at [211, 424] on mat-icon "assignment" at bounding box center [217, 417] width 18 height 18
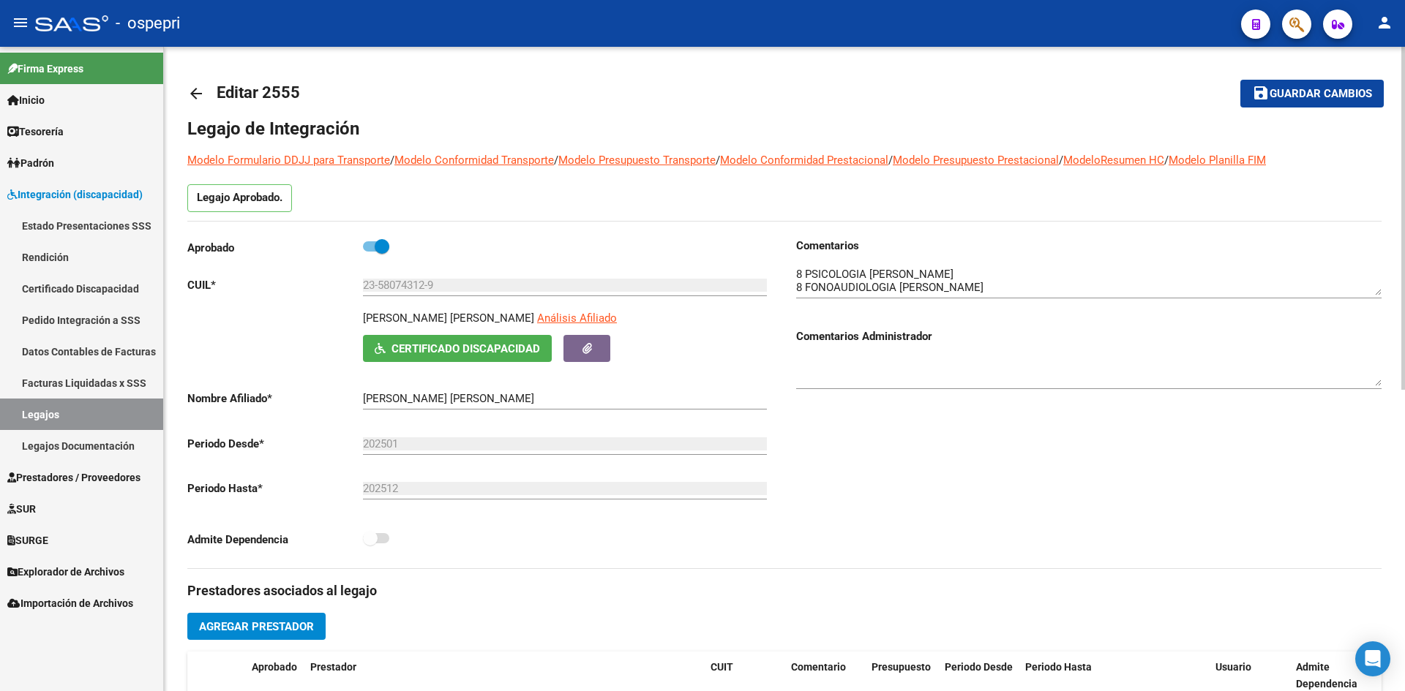
drag, startPoint x: 586, startPoint y: 315, endPoint x: 364, endPoint y: 323, distance: 222.5
click at [364, 323] on p "MONZON MARTINEZ BENJAMIN ALEXANDER" at bounding box center [448, 318] width 171 height 16
click at [433, 348] on span "Certificado Discapacidad" at bounding box center [465, 348] width 149 height 13
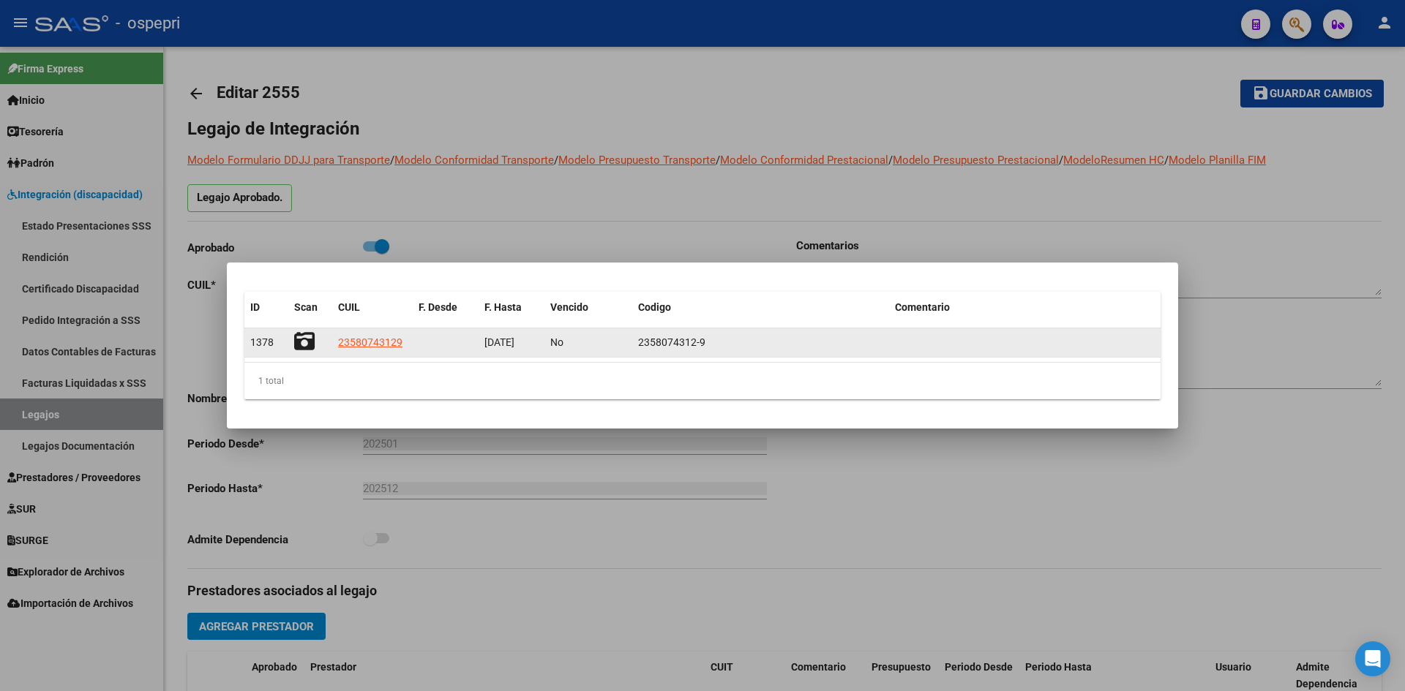
click at [299, 340] on icon at bounding box center [304, 341] width 20 height 20
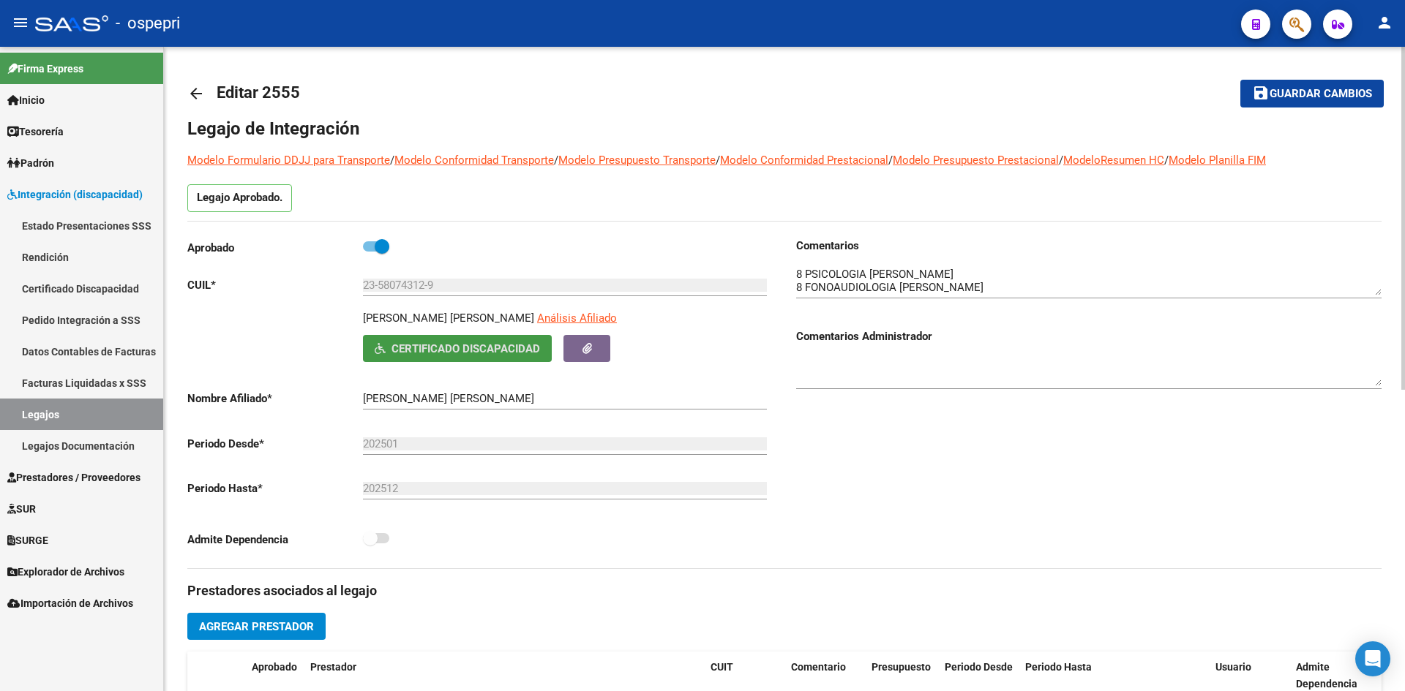
click at [195, 91] on mat-icon "arrow_back" at bounding box center [196, 94] width 18 height 18
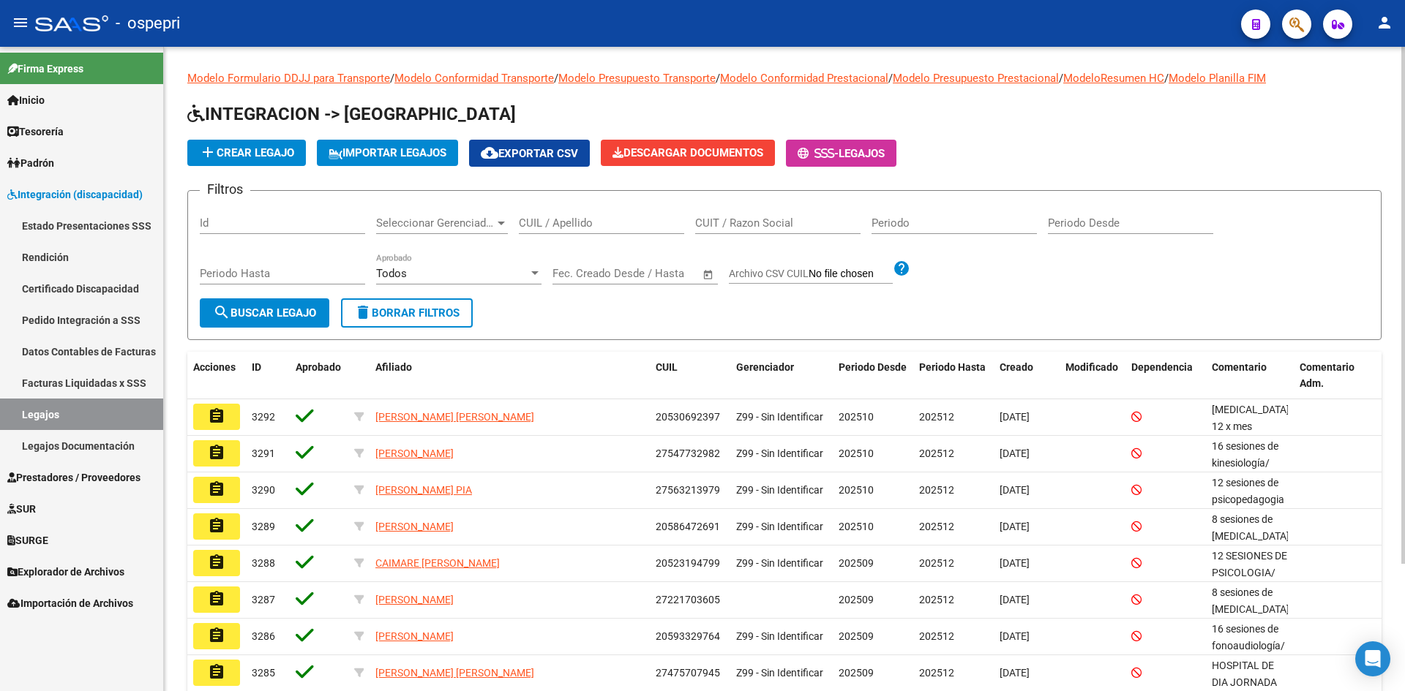
click at [559, 225] on input "CUIL / Apellido" at bounding box center [601, 223] width 165 height 13
paste input "23580756654"
type input "23580756654"
click at [309, 321] on button "search Buscar Legajo" at bounding box center [265, 313] width 130 height 29
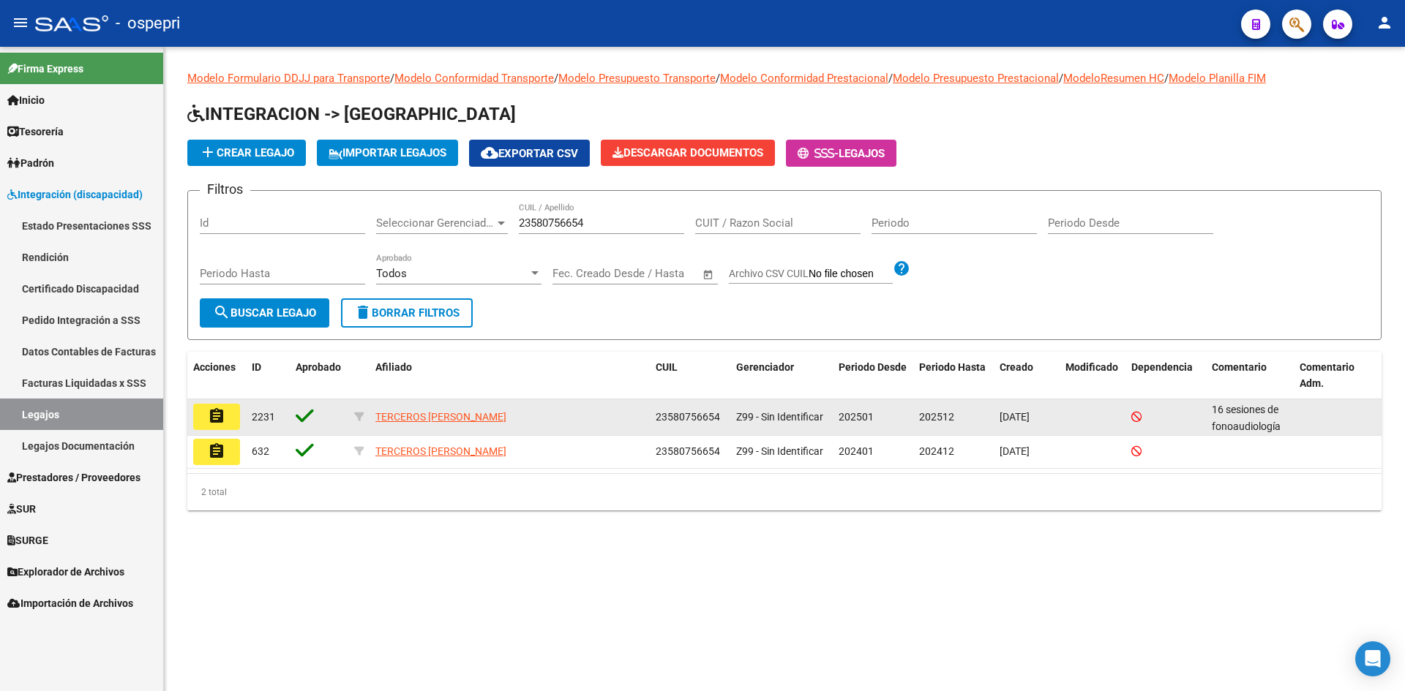
click at [220, 418] on mat-icon "assignment" at bounding box center [217, 417] width 18 height 18
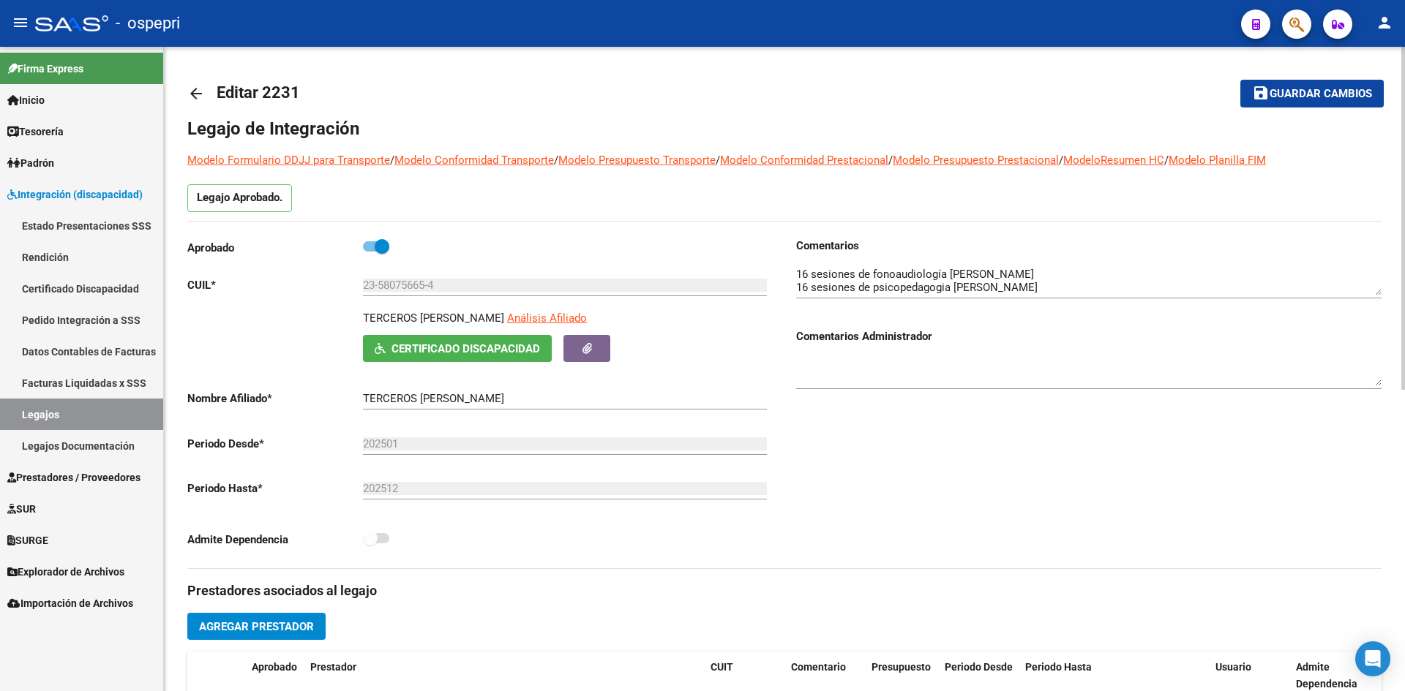
drag, startPoint x: 488, startPoint y: 318, endPoint x: 353, endPoint y: 330, distance: 135.9
click at [353, 330] on div "TERCEROS GUILLERMINA Análisis Afiliado Certificado Discapacidad ARCA Padrón" at bounding box center [479, 336] width 585 height 52
click at [410, 348] on span "Certificado Discapacidad" at bounding box center [465, 348] width 149 height 13
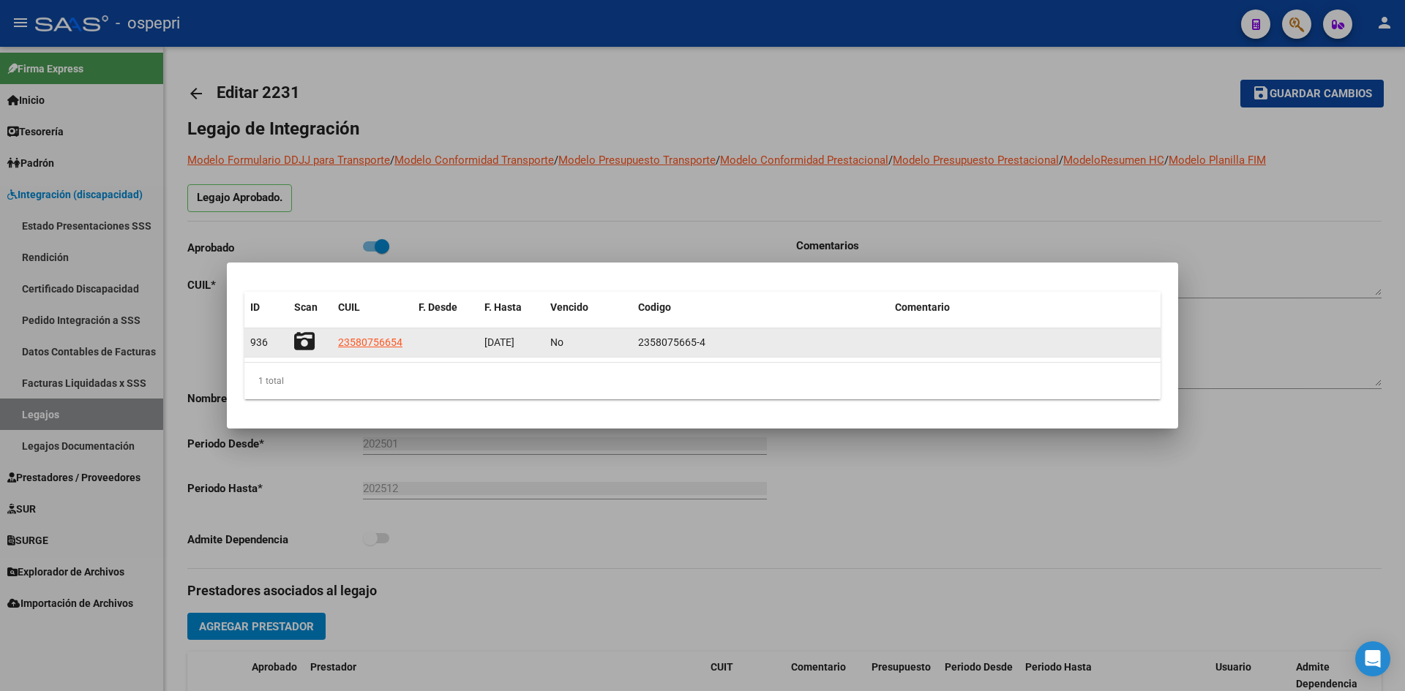
click at [304, 344] on icon at bounding box center [304, 341] width 20 height 20
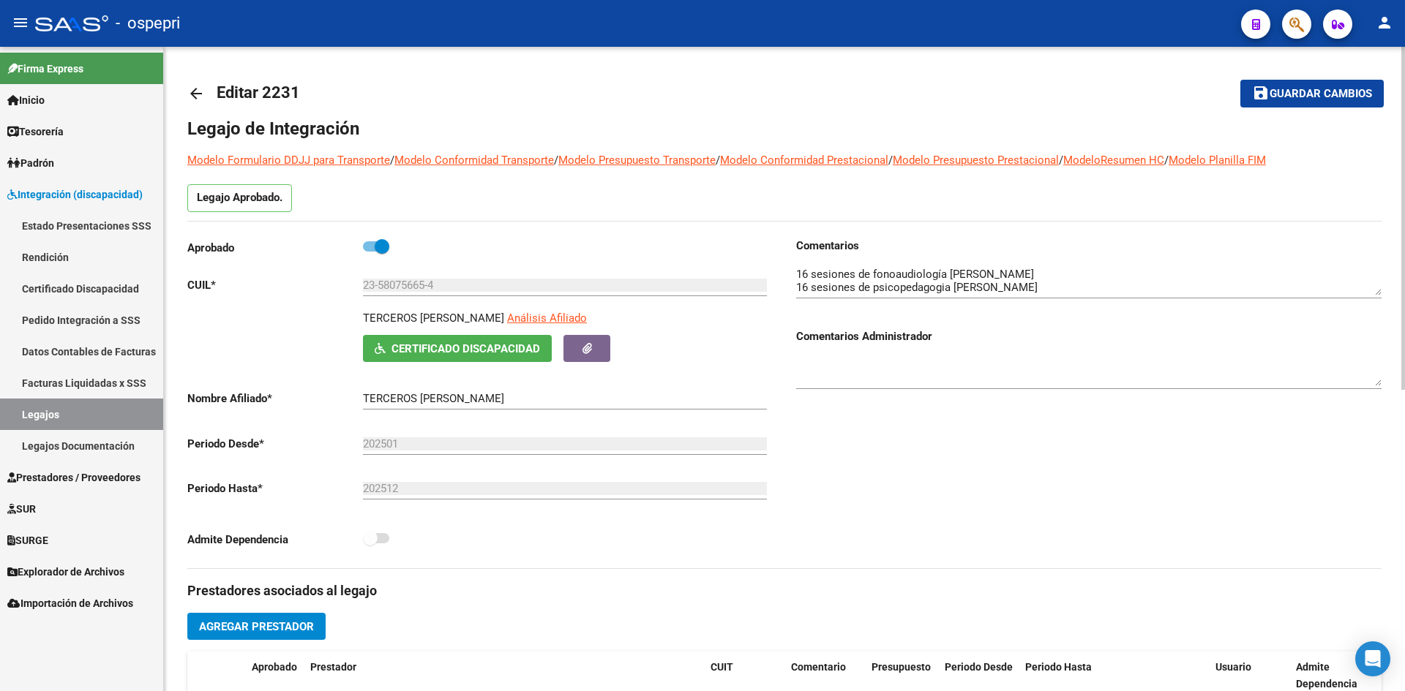
click at [198, 94] on mat-icon "arrow_back" at bounding box center [196, 94] width 18 height 18
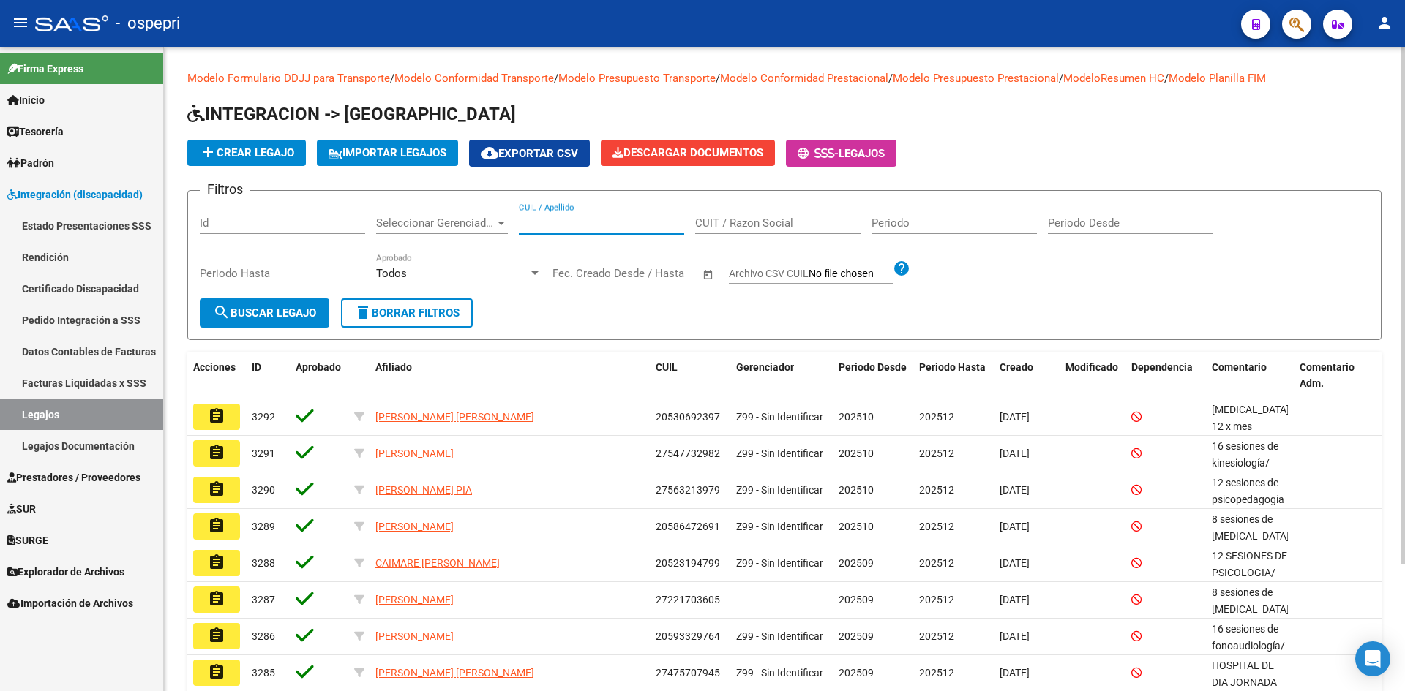
click at [579, 218] on input "CUIL / Apellido" at bounding box center [601, 223] width 165 height 13
paste input "24325021493"
type input "24325021493"
click at [259, 310] on span "search Buscar Legajo" at bounding box center [264, 313] width 103 height 13
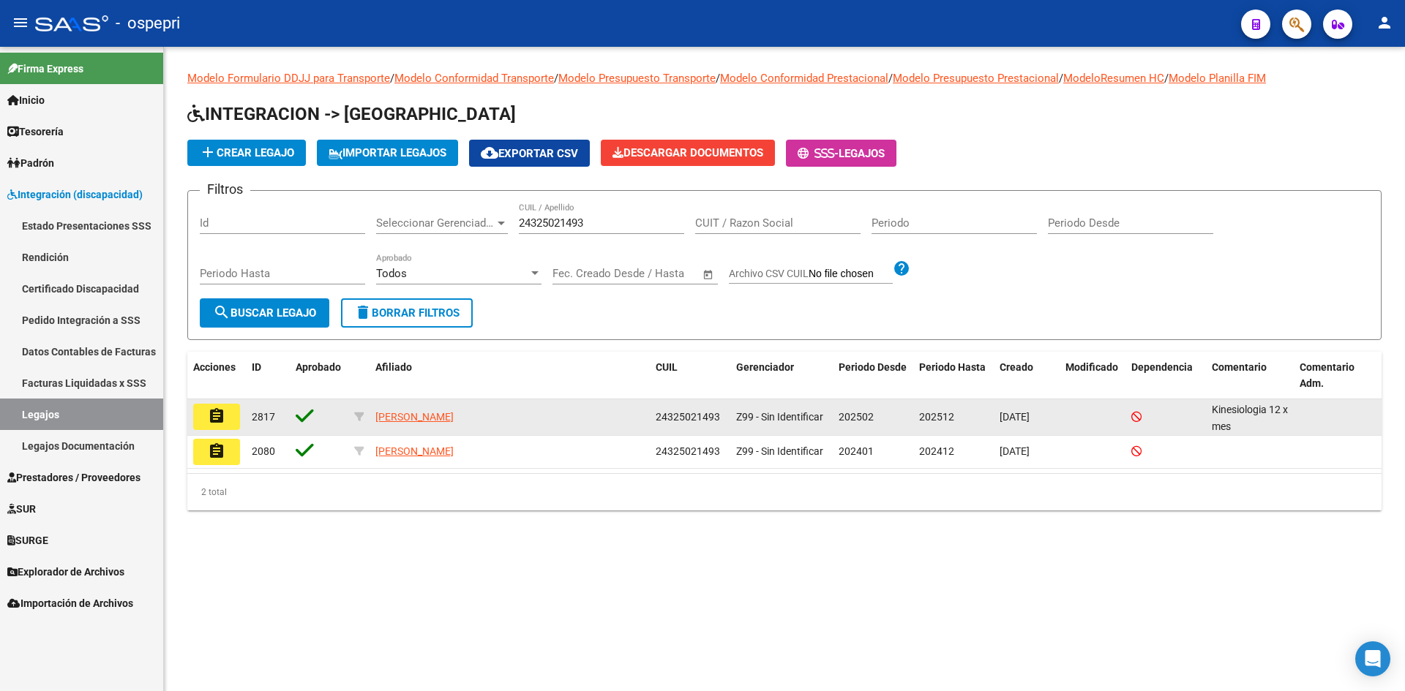
click at [217, 420] on mat-icon "assignment" at bounding box center [217, 417] width 18 height 18
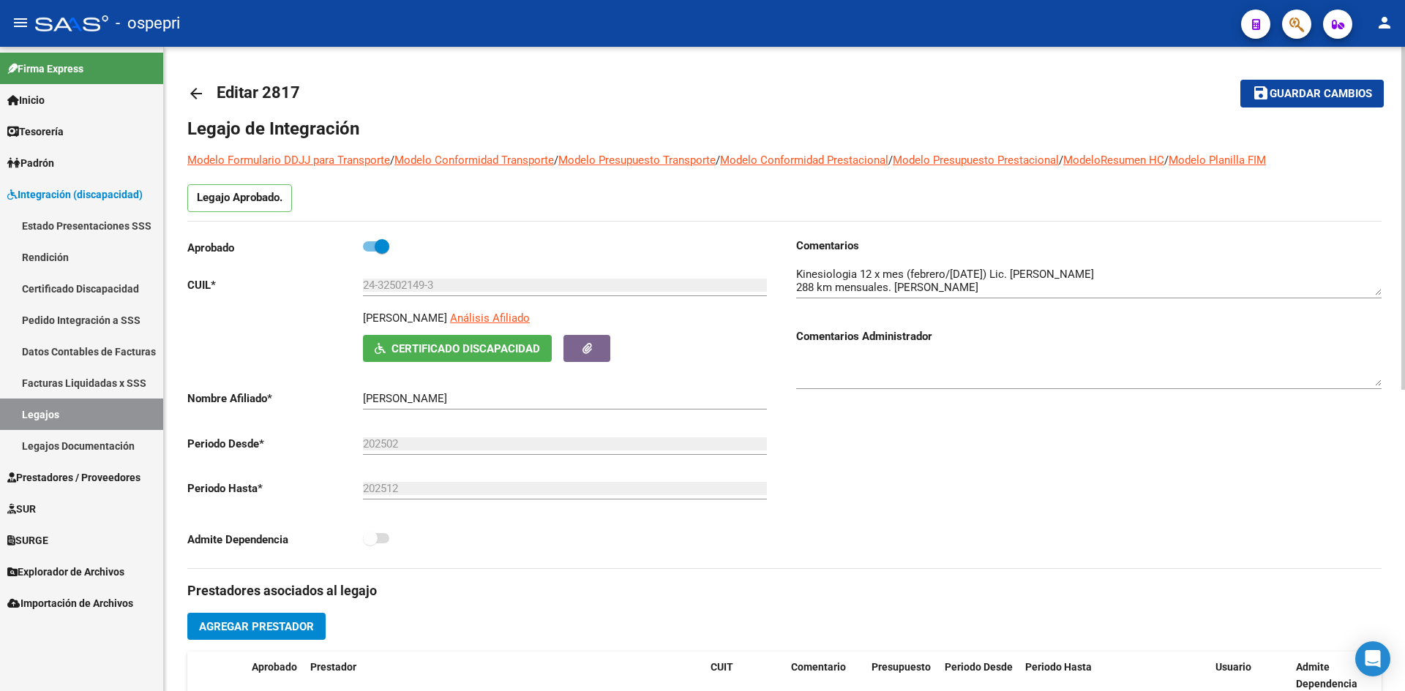
drag, startPoint x: 502, startPoint y: 315, endPoint x: 364, endPoint y: 323, distance: 138.5
click at [364, 323] on p "OROZCO JOANA ELISABETH" at bounding box center [405, 318] width 84 height 16
click at [440, 351] on span "Certificado Discapacidad" at bounding box center [465, 348] width 149 height 13
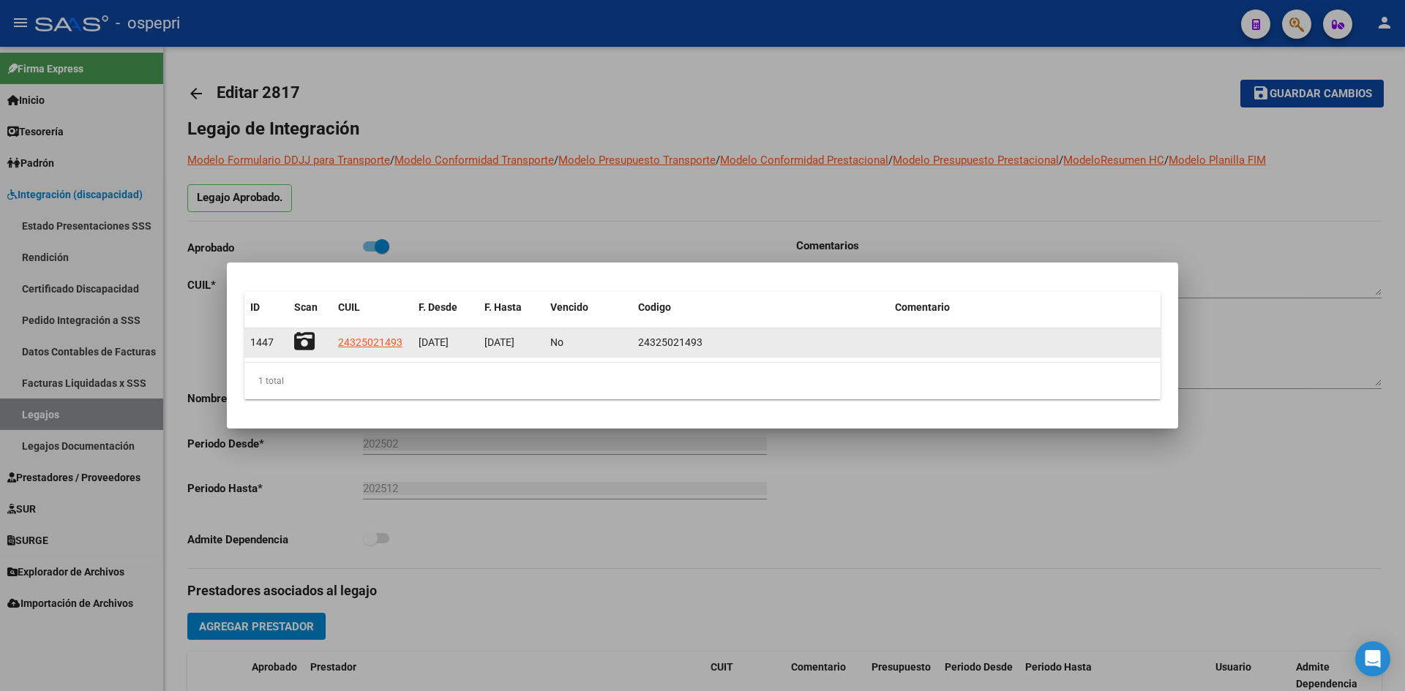
click at [299, 341] on icon at bounding box center [304, 341] width 20 height 20
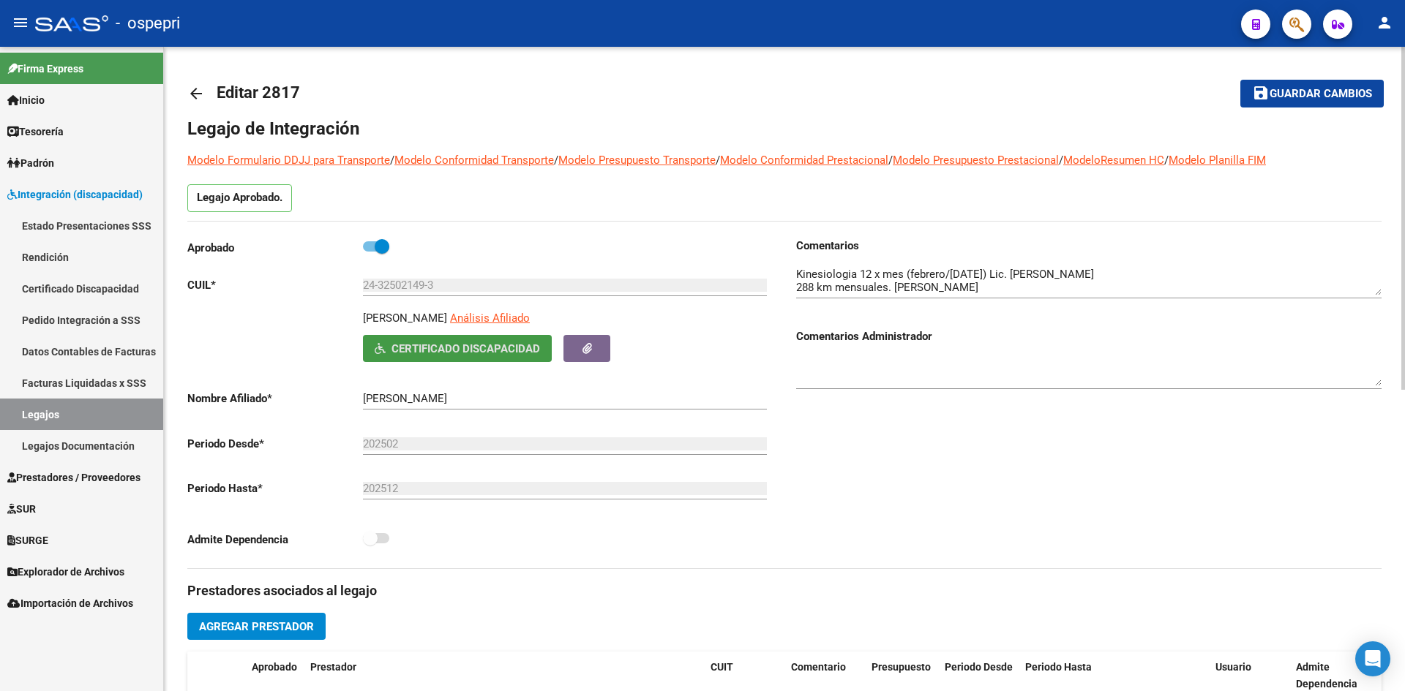
click at [188, 92] on div "arrow_back Editar 2817 save Guardar cambios Legajo de Integración Modelo Formul…" at bounding box center [784, 652] width 1241 height 1211
click at [191, 91] on mat-icon "arrow_back" at bounding box center [196, 94] width 18 height 18
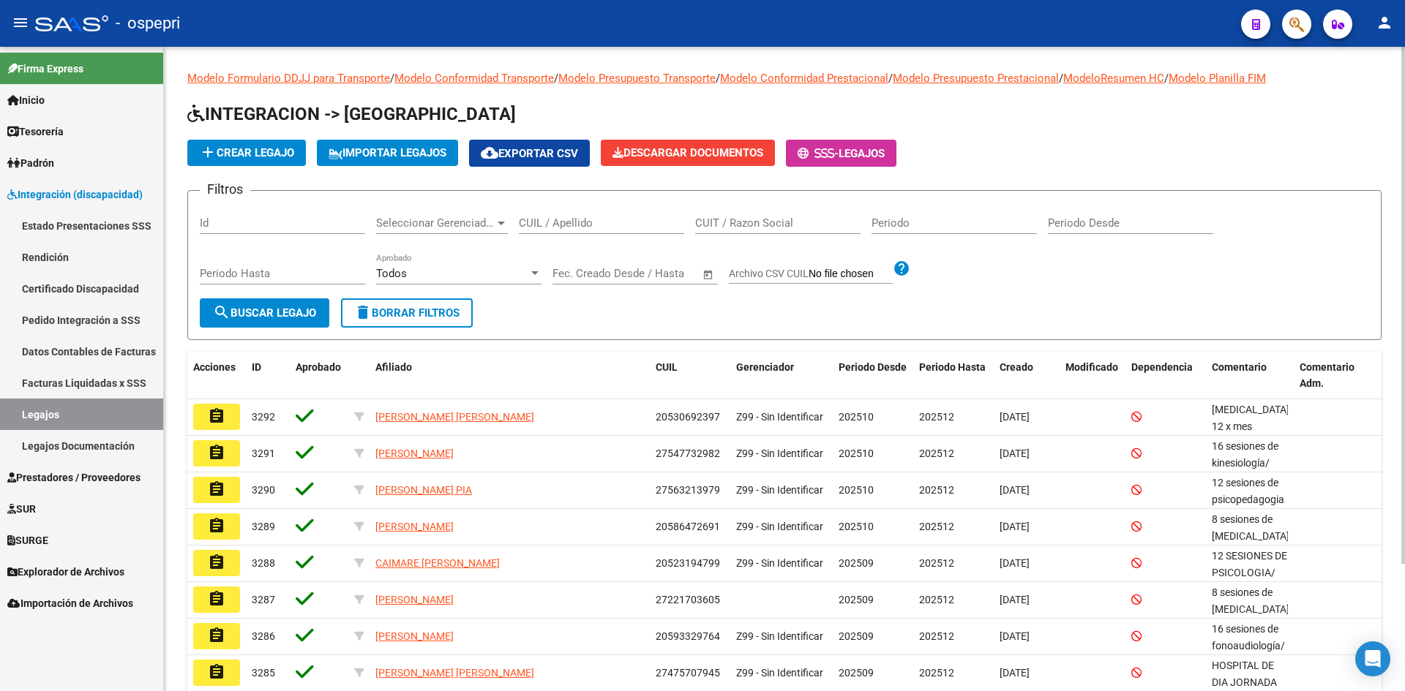
click at [532, 221] on input "CUIL / Apellido" at bounding box center [601, 223] width 165 height 13
paste input "27186146838"
type input "27186146838"
click at [293, 311] on span "search Buscar Legajo" at bounding box center [264, 313] width 103 height 13
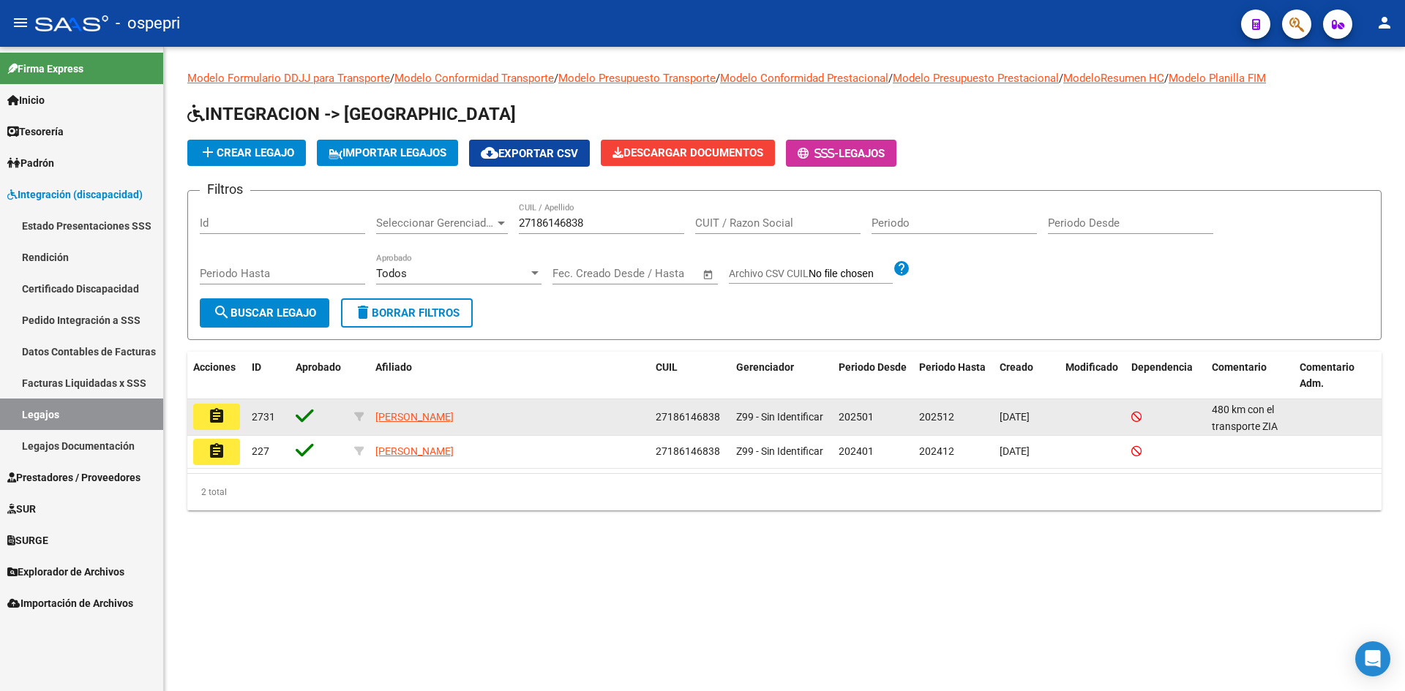
click at [217, 419] on mat-icon "assignment" at bounding box center [217, 417] width 18 height 18
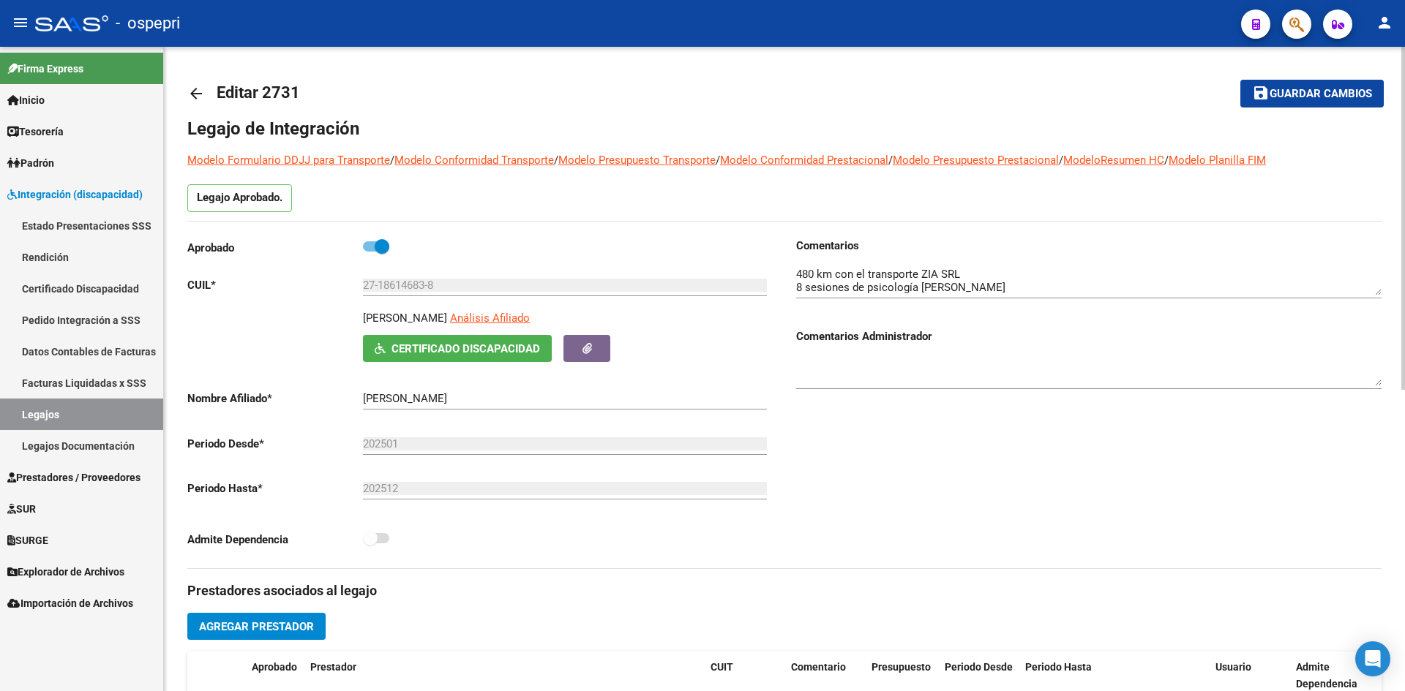
drag, startPoint x: 485, startPoint y: 318, endPoint x: 353, endPoint y: 329, distance: 132.2
click at [353, 329] on div "ALFARO ALISON ADONIS Análisis Afiliado Certificado Discapacidad ARCA Padrón" at bounding box center [479, 336] width 585 height 52
click at [525, 354] on span "Certificado Discapacidad" at bounding box center [465, 348] width 149 height 13
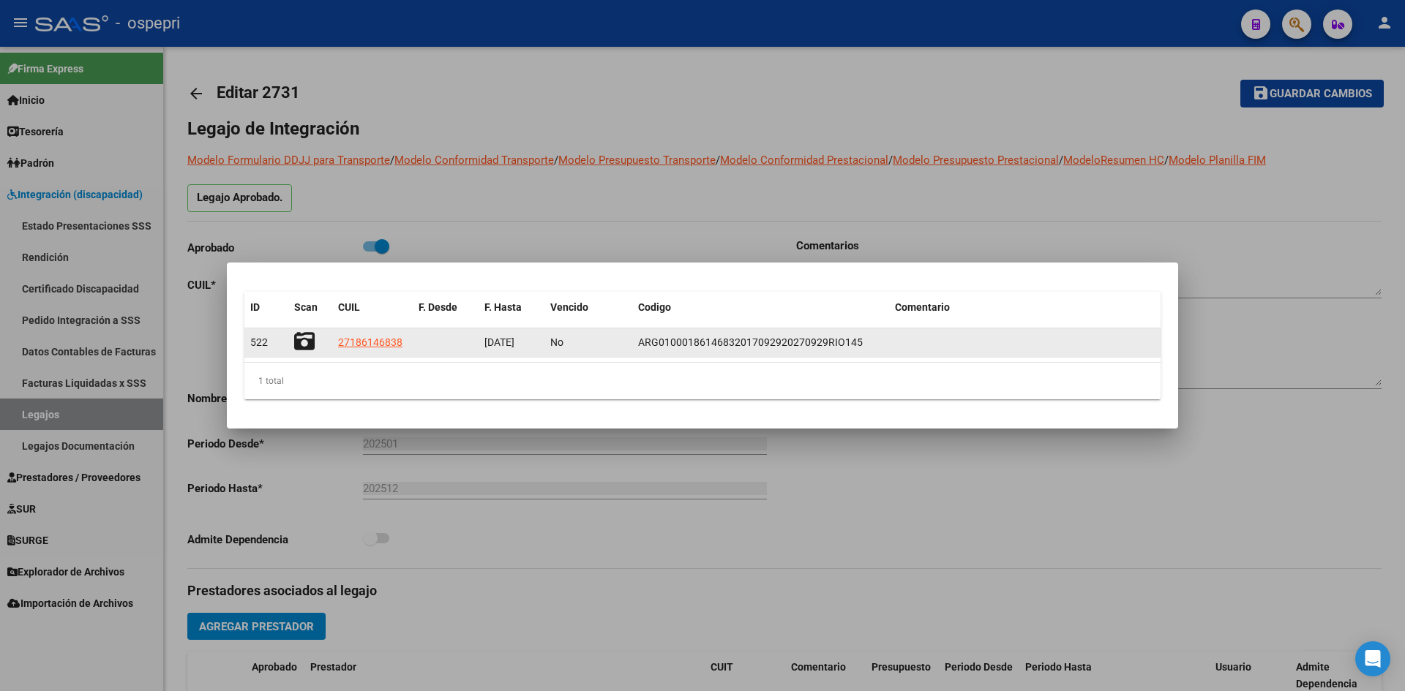
click at [300, 343] on icon at bounding box center [304, 341] width 20 height 20
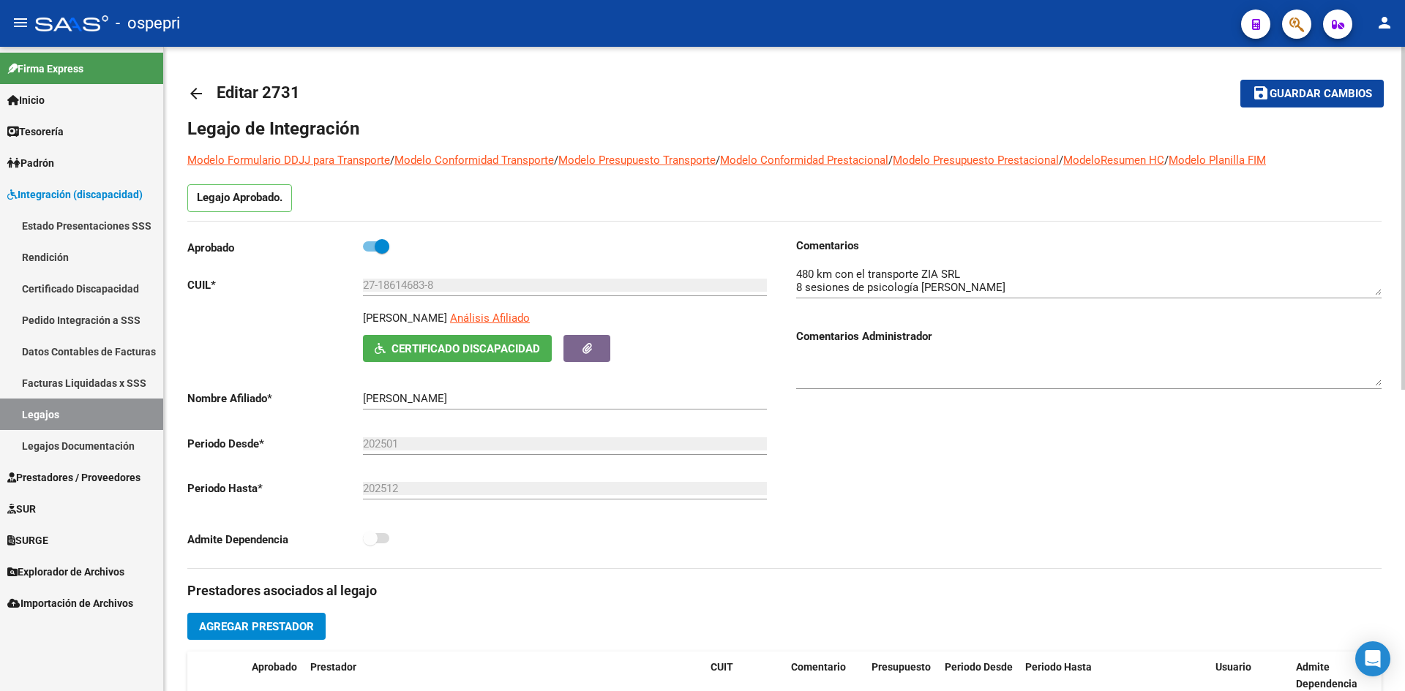
click at [199, 94] on mat-icon "arrow_back" at bounding box center [196, 94] width 18 height 18
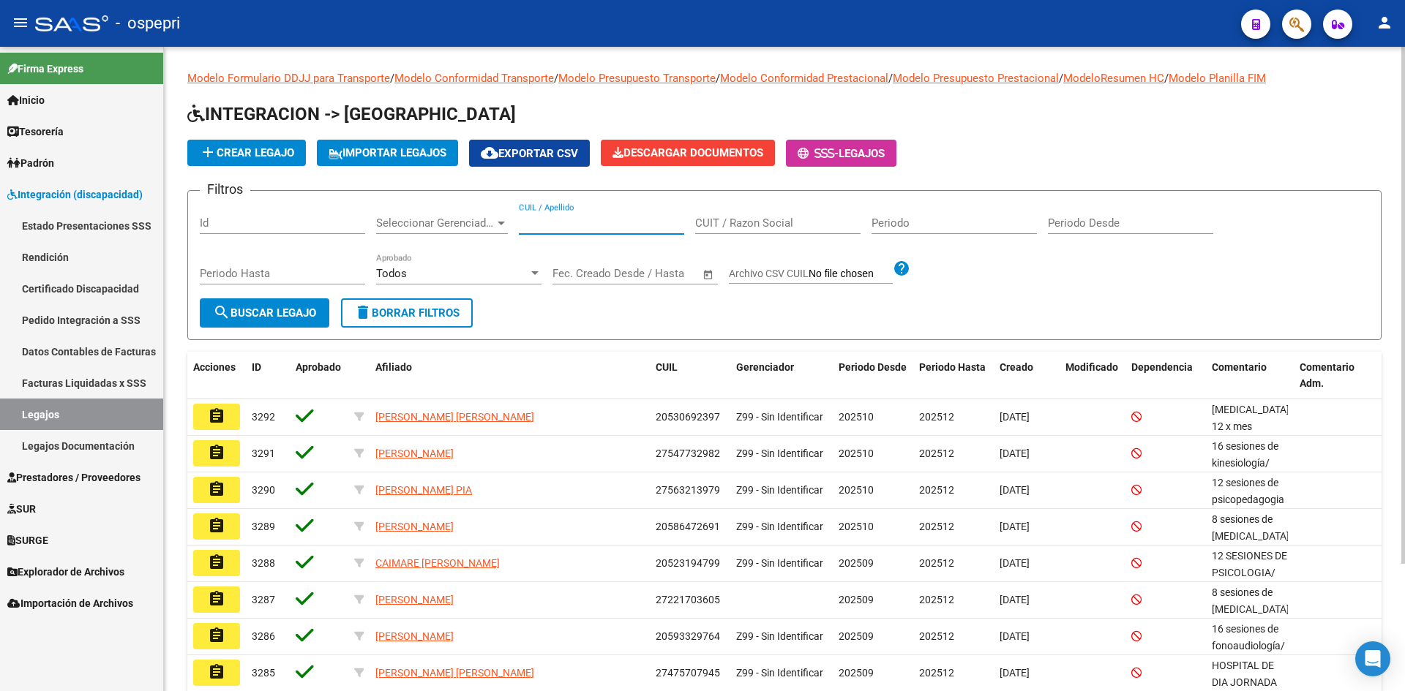
click at [556, 223] on input "CUIL / Apellido" at bounding box center [601, 223] width 165 height 13
paste input "27221052027"
type input "27221052027"
click at [236, 314] on span "search Buscar Legajo" at bounding box center [264, 313] width 103 height 13
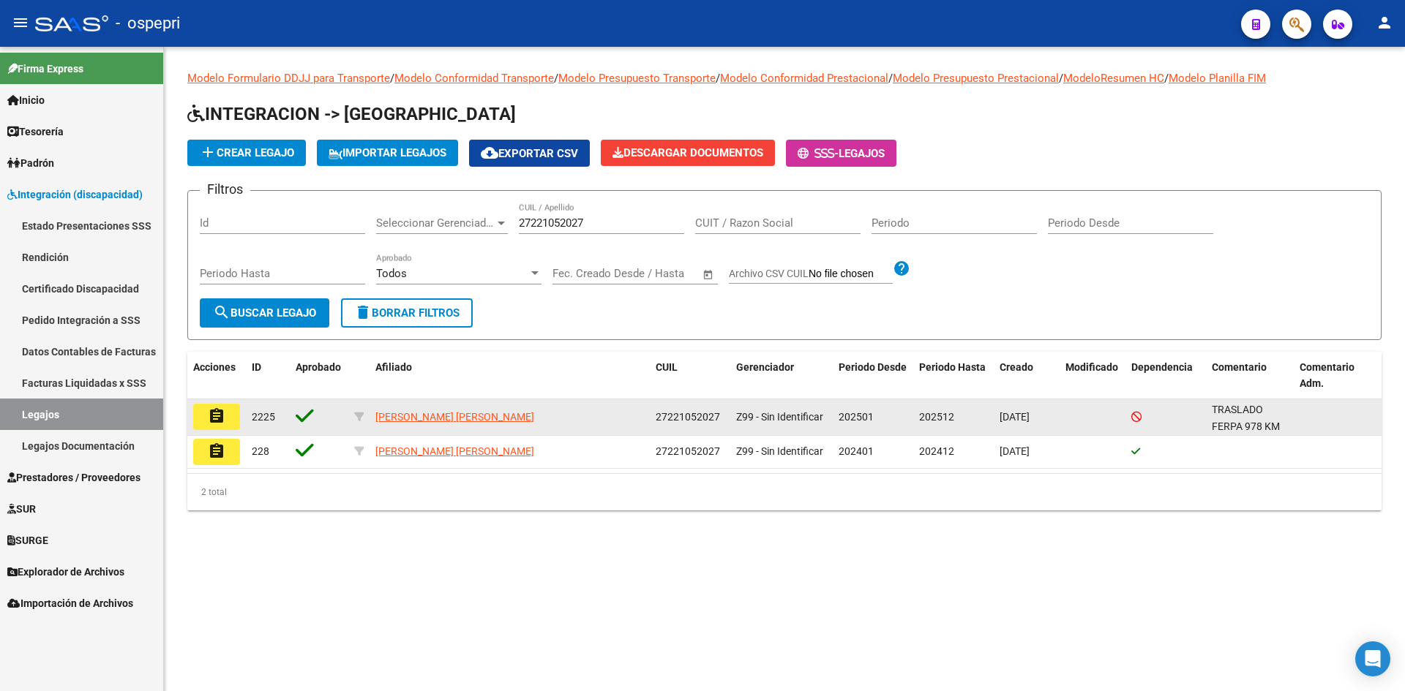
click at [233, 423] on button "assignment" at bounding box center [216, 417] width 47 height 26
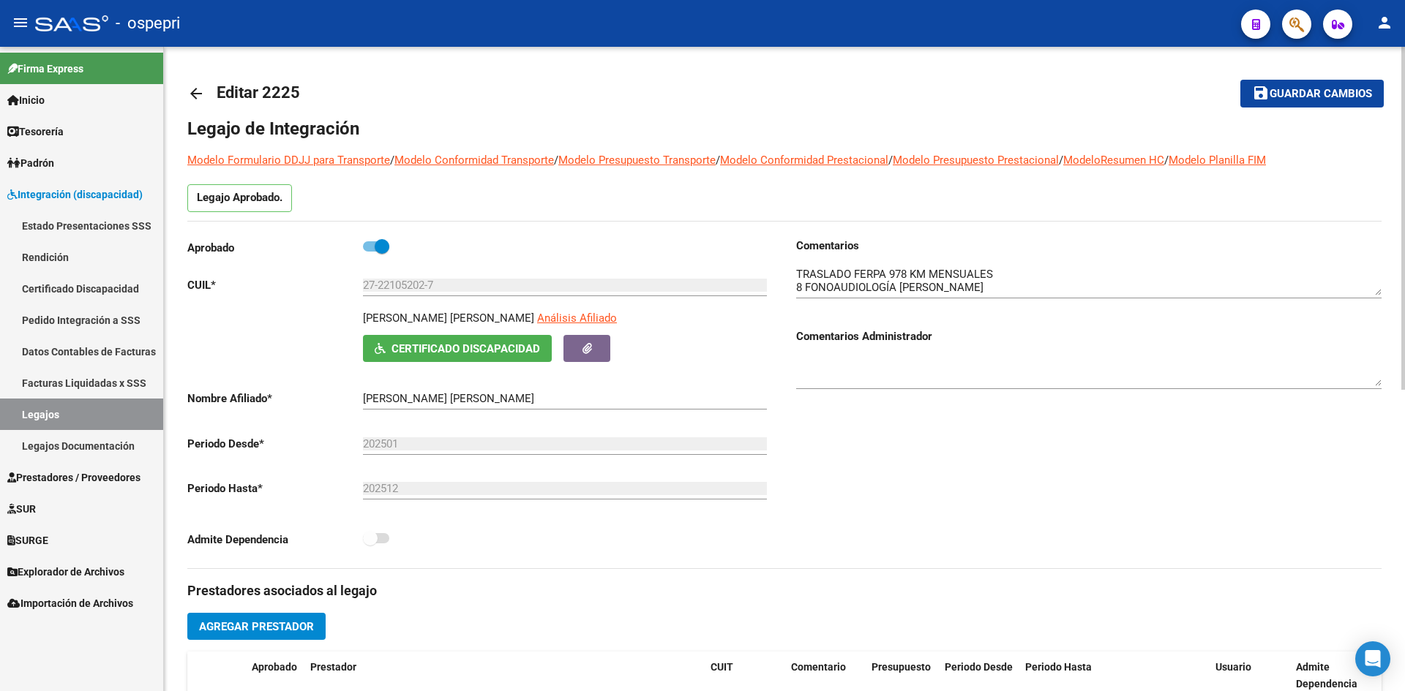
drag, startPoint x: 560, startPoint y: 318, endPoint x: 341, endPoint y: 318, distance: 218.8
click at [341, 318] on div "BELLANI CLAUDIA MONICA ALEJANDRA Análisis Afiliado Certificado Discapacidad ARC…" at bounding box center [479, 336] width 585 height 52
click at [512, 346] on span "Certificado Discapacidad" at bounding box center [465, 348] width 149 height 13
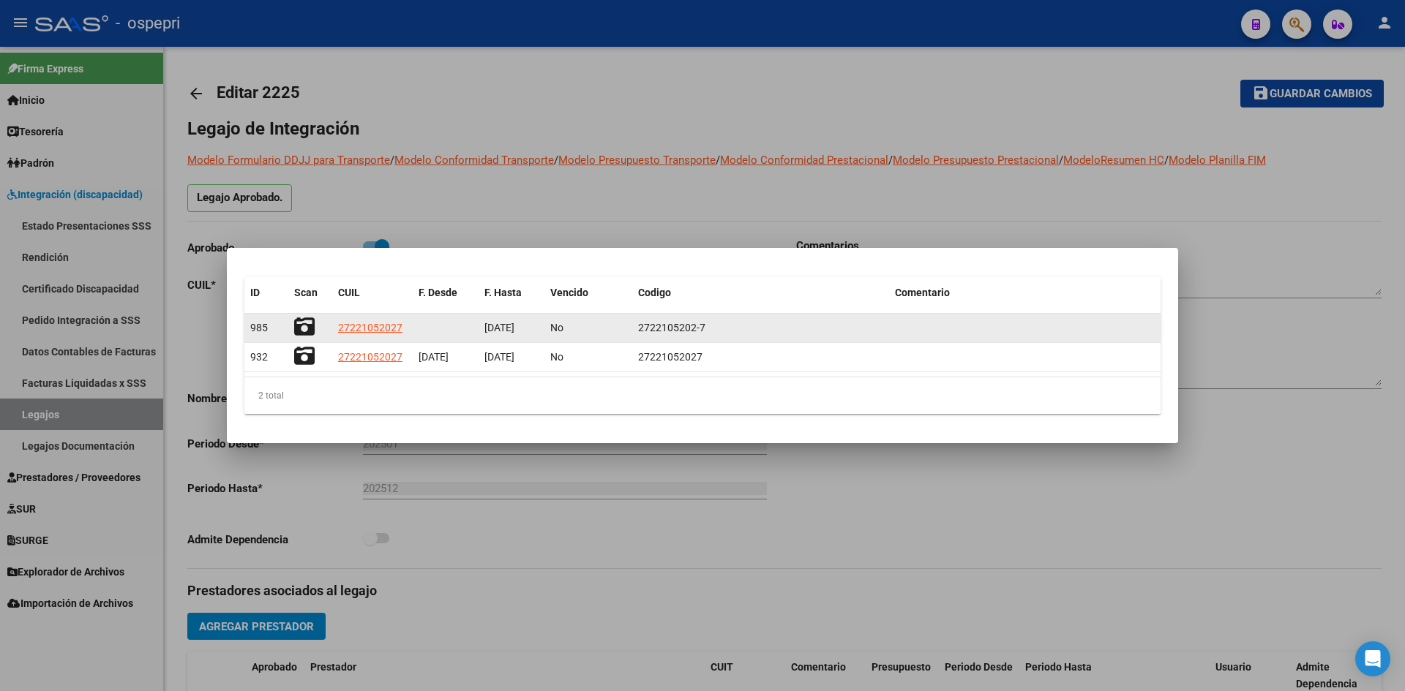
click at [307, 323] on icon at bounding box center [304, 327] width 20 height 20
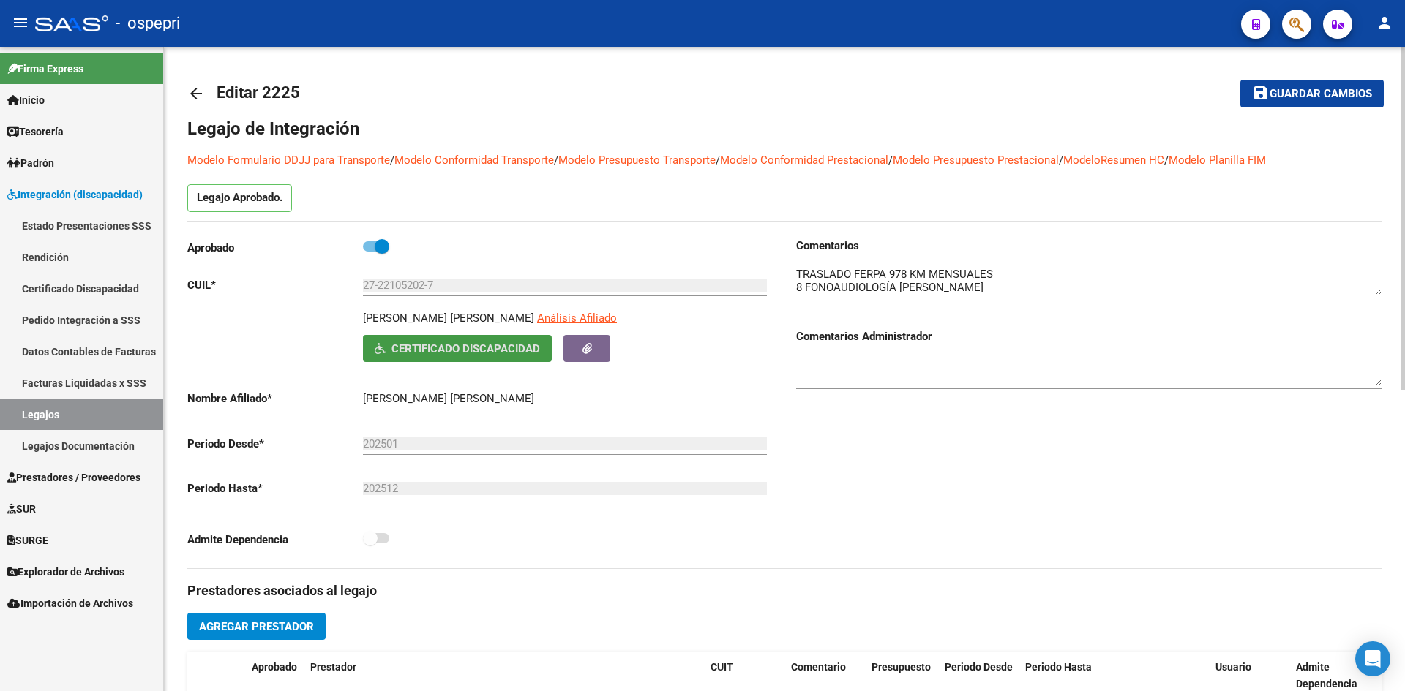
click at [192, 88] on mat-icon "arrow_back" at bounding box center [196, 94] width 18 height 18
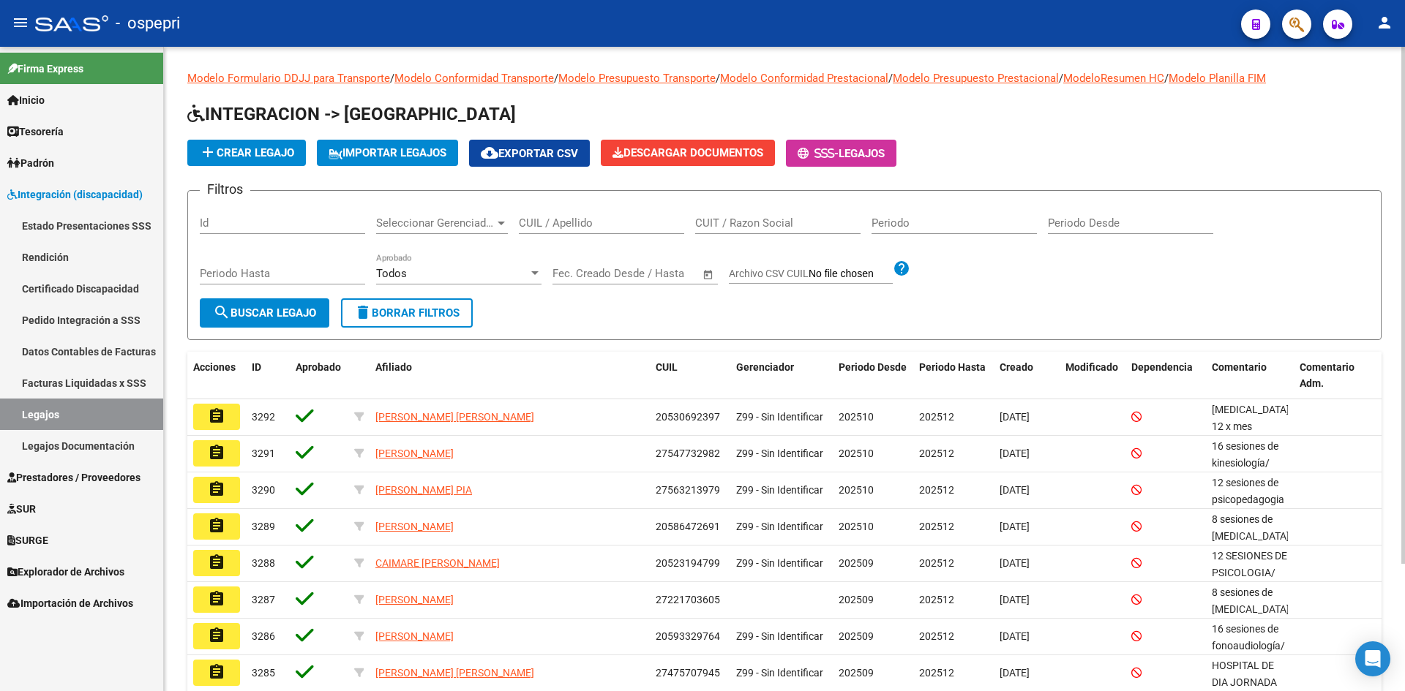
drag, startPoint x: 547, startPoint y: 231, endPoint x: 550, endPoint y: 222, distance: 9.5
click at [549, 224] on div "CUIL / Apellido" at bounding box center [601, 218] width 165 height 31
paste input "27224730735"
type input "27224730735"
click at [298, 314] on span "search Buscar Legajo" at bounding box center [264, 313] width 103 height 13
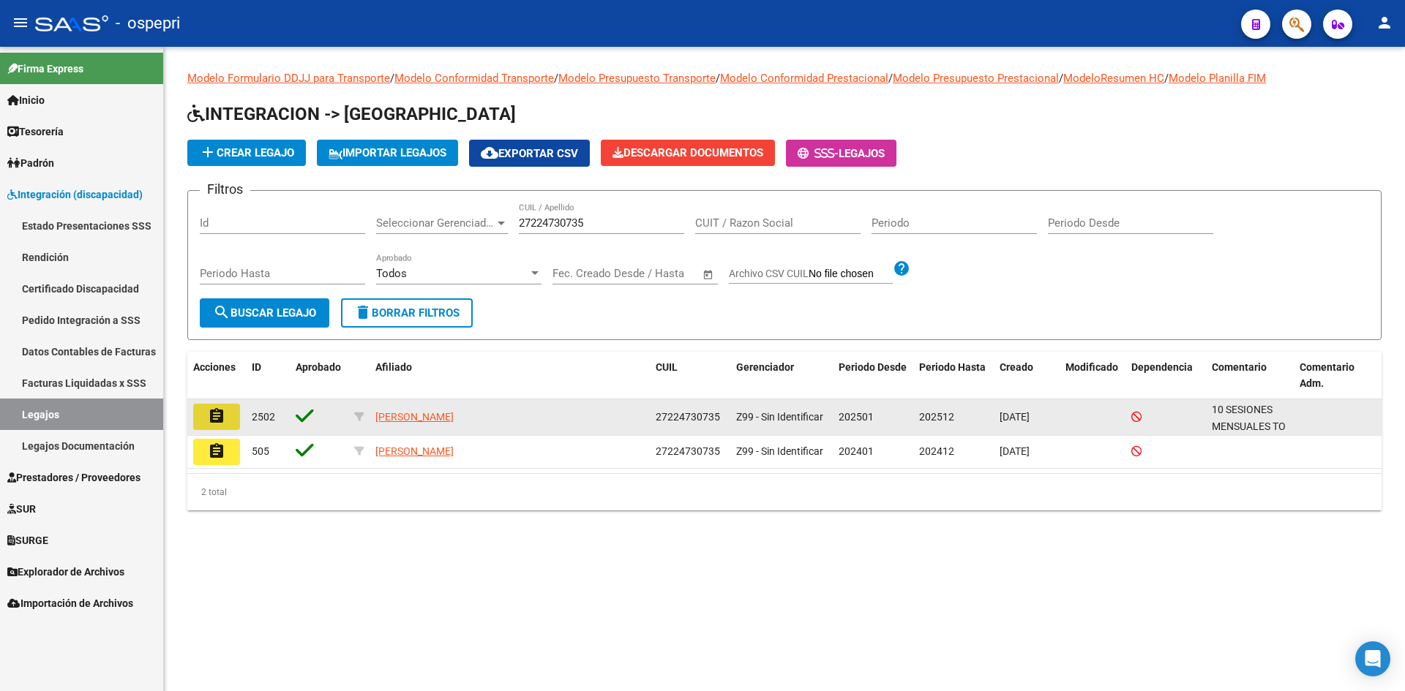
click at [226, 419] on button "assignment" at bounding box center [216, 417] width 47 height 26
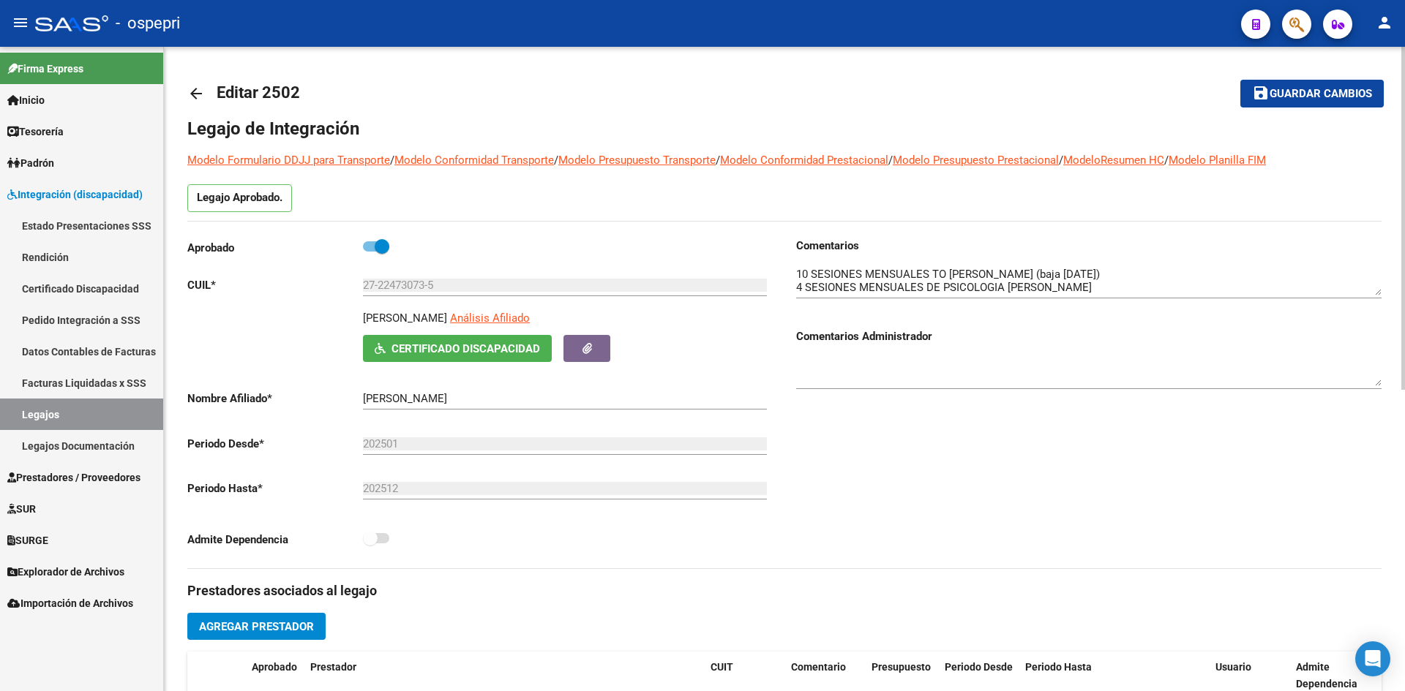
drag, startPoint x: 425, startPoint y: 315, endPoint x: 320, endPoint y: 318, distance: 104.7
click at [320, 318] on div "BEZIC MIRTA Análisis Afiliado Certificado Discapacidad ARCA Padrón" at bounding box center [479, 336] width 585 height 52
click at [486, 352] on span "Certificado Discapacidad" at bounding box center [465, 348] width 149 height 13
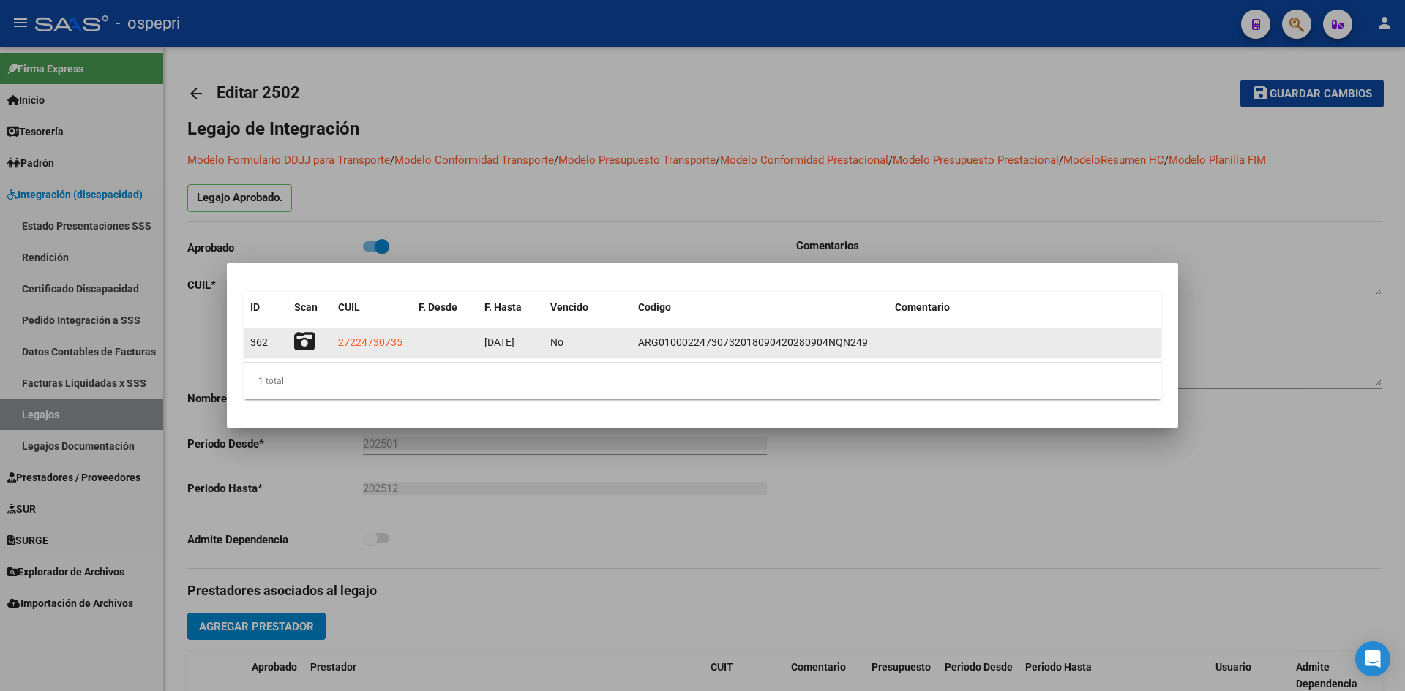
click at [304, 341] on icon at bounding box center [304, 341] width 20 height 20
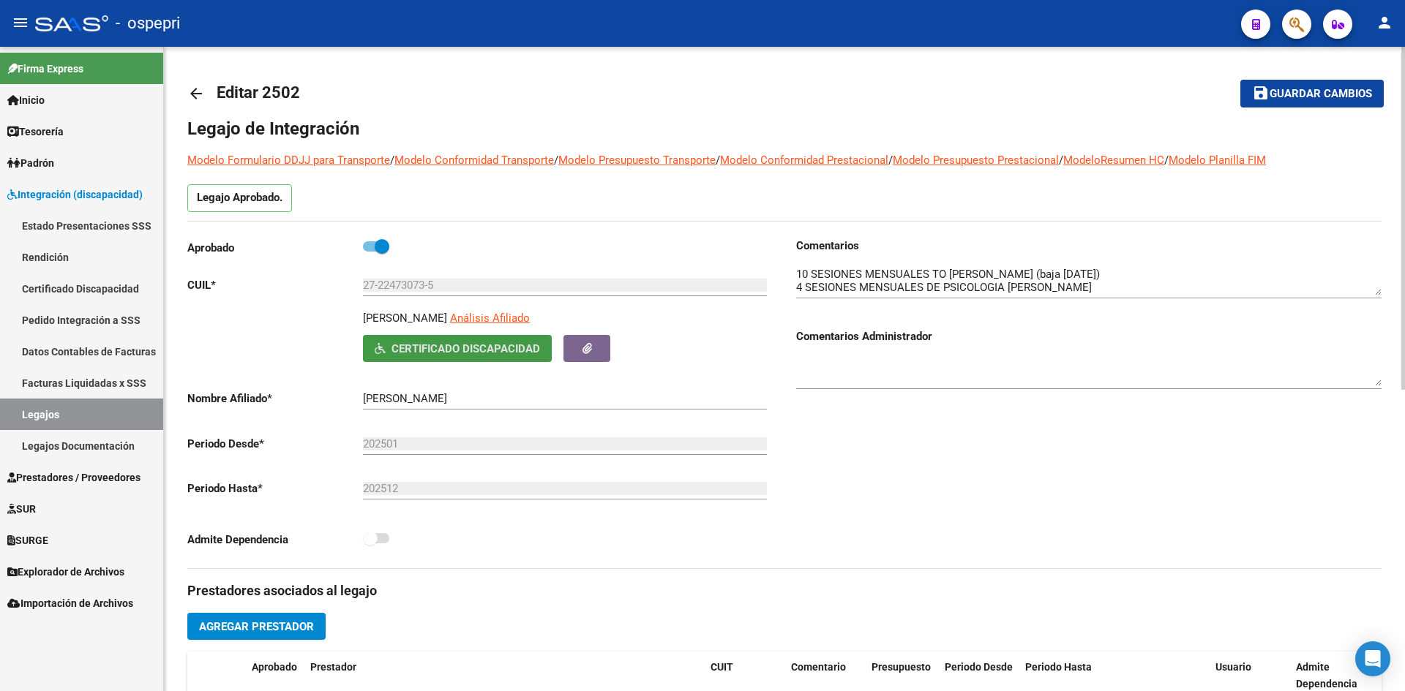
click at [190, 97] on mat-icon "arrow_back" at bounding box center [196, 94] width 18 height 18
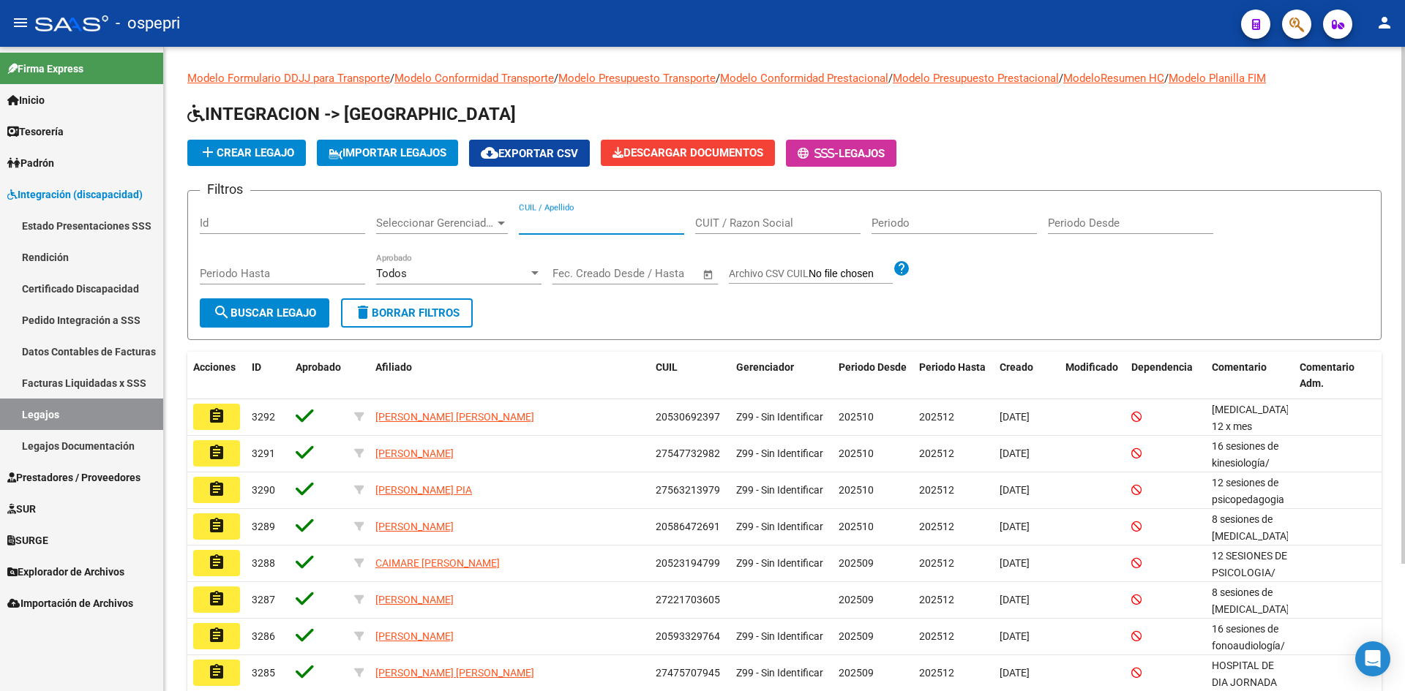
click at [553, 225] on input "CUIL / Apellido" at bounding box center [601, 223] width 165 height 13
paste input "27395857318"
type input "27395857318"
click at [315, 316] on span "search Buscar Legajo" at bounding box center [264, 313] width 103 height 13
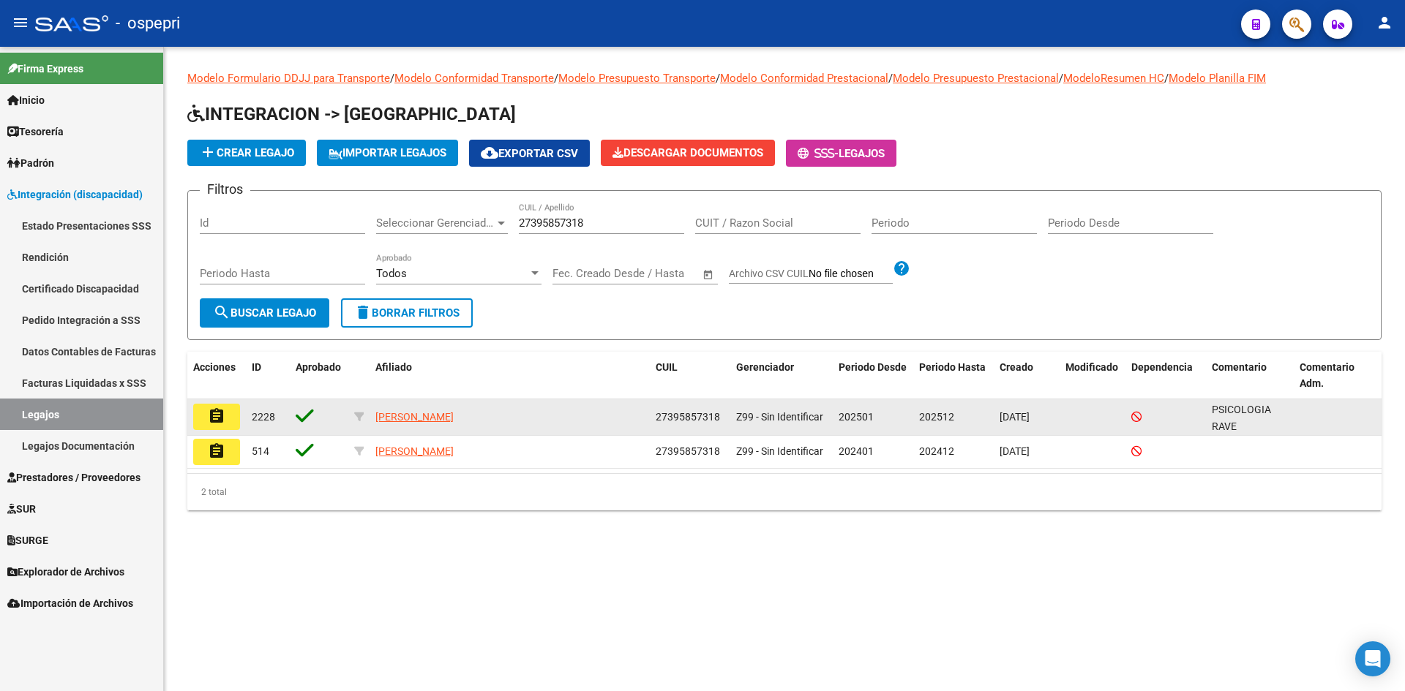
click at [226, 415] on button "assignment" at bounding box center [216, 417] width 47 height 26
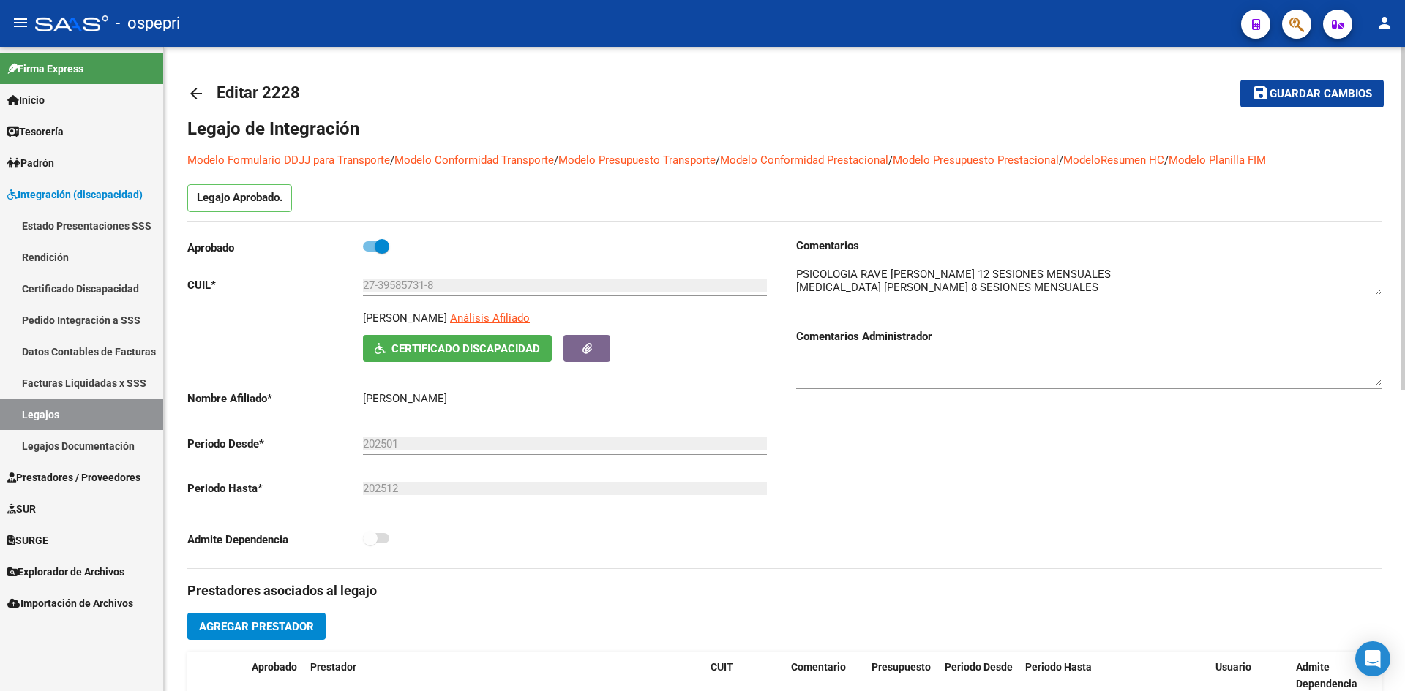
drag, startPoint x: 531, startPoint y: 318, endPoint x: 352, endPoint y: 327, distance: 179.5
click at [352, 327] on div "SANDOVAL SOLEDAD ALEJANDRA Análisis Afiliado Certificado Discapacidad ARCA Padr…" at bounding box center [479, 336] width 585 height 52
click at [486, 351] on span "Certificado Discapacidad" at bounding box center [465, 348] width 149 height 13
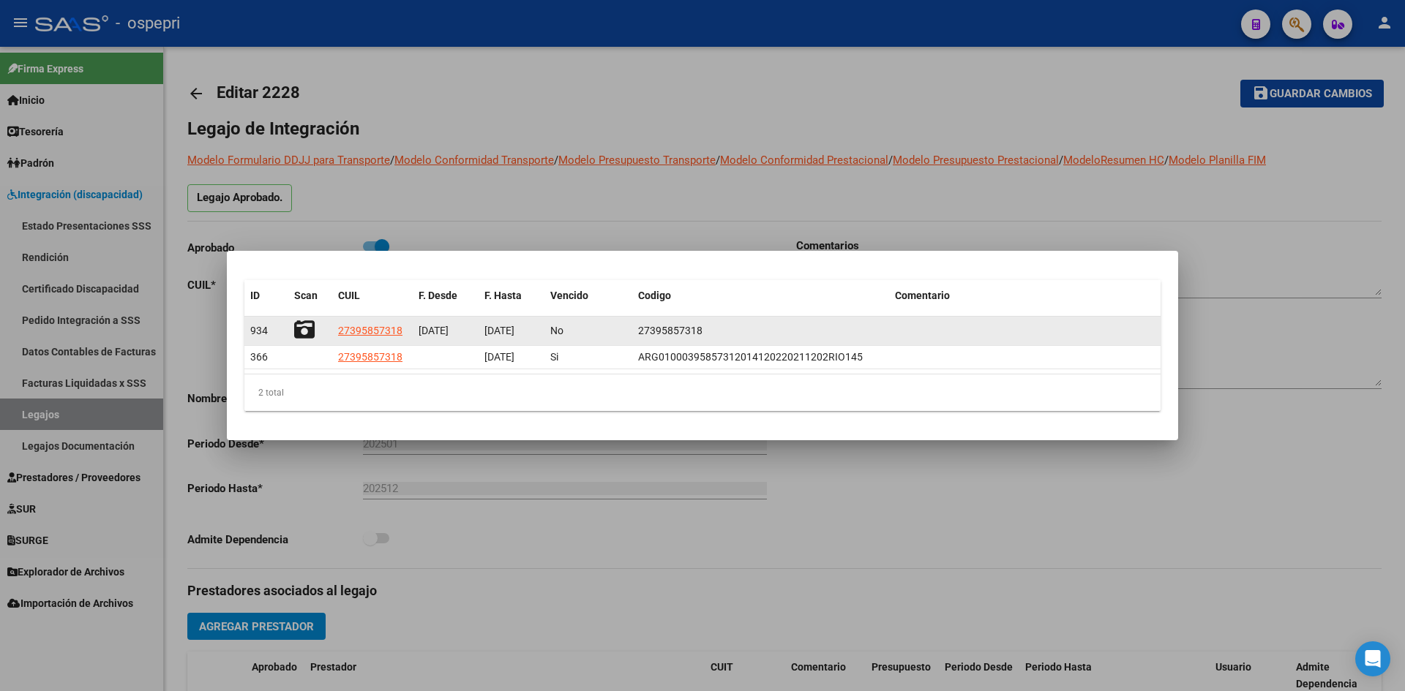
click at [309, 334] on icon at bounding box center [304, 330] width 20 height 20
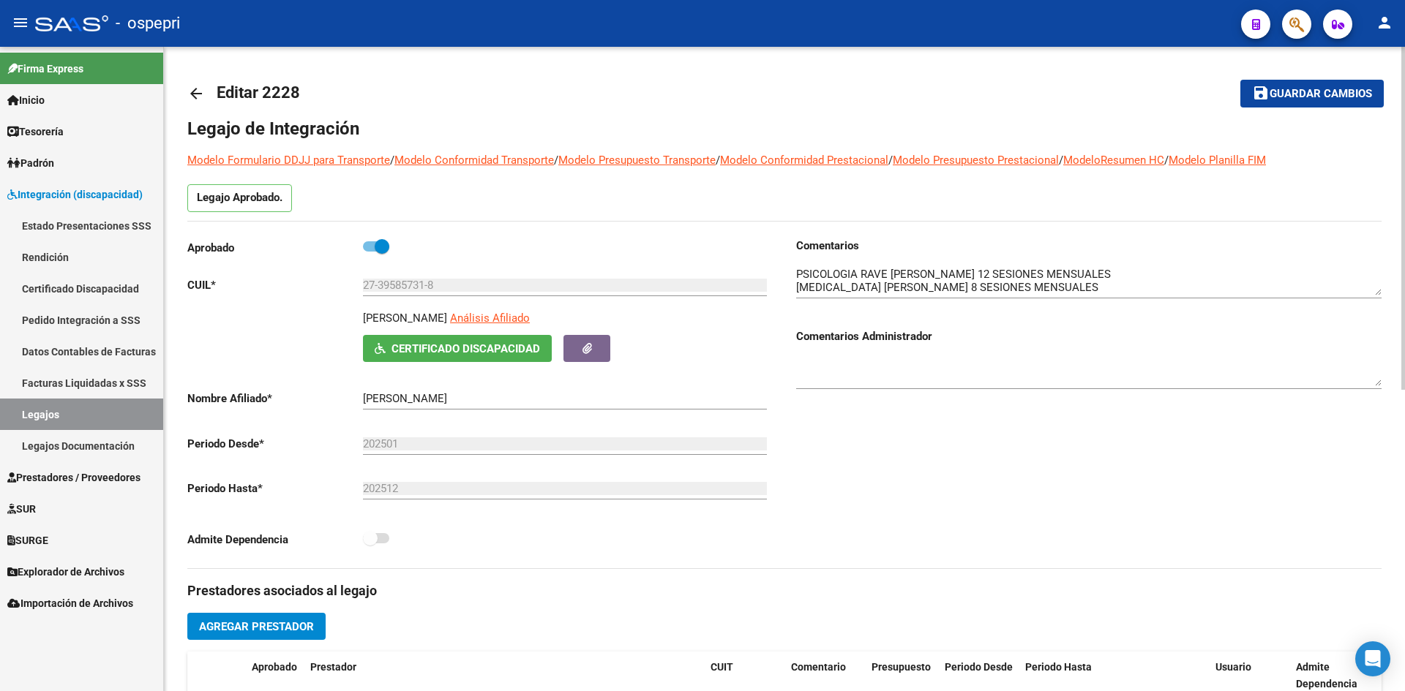
click at [192, 94] on mat-icon "arrow_back" at bounding box center [196, 94] width 18 height 18
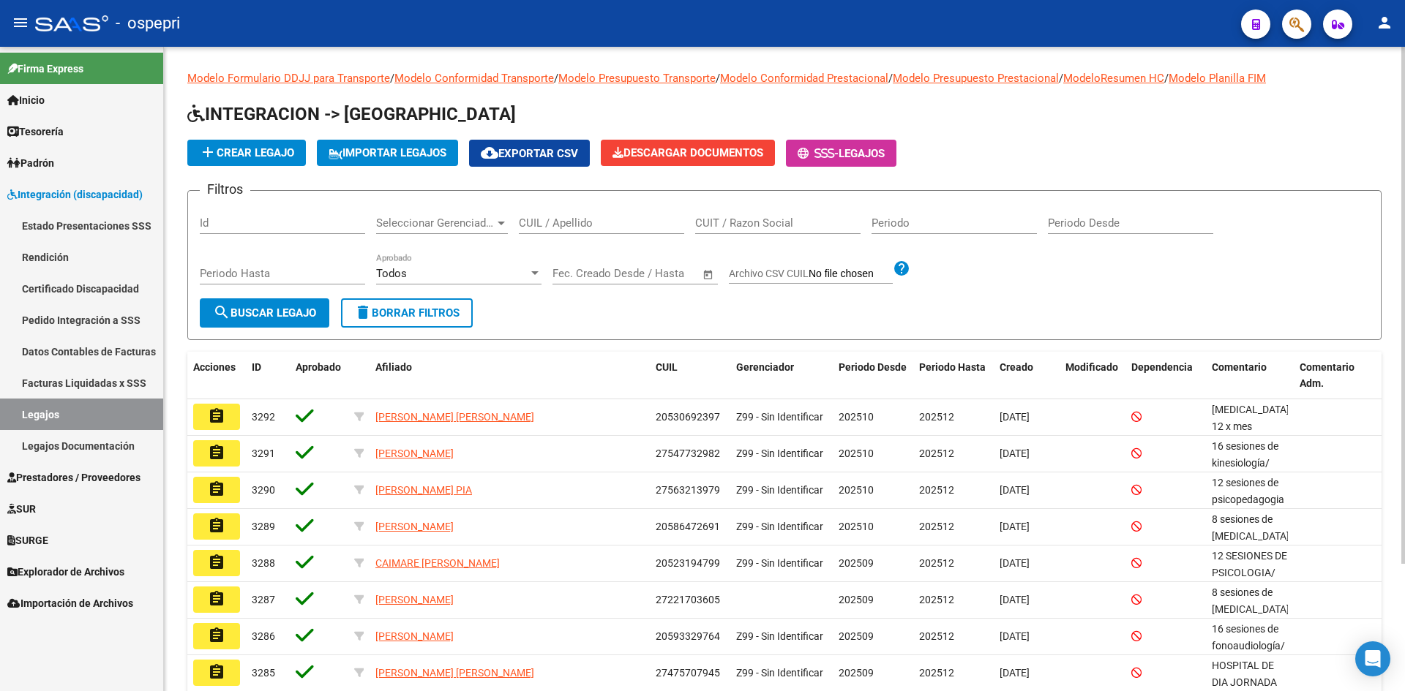
click at [571, 229] on input "CUIL / Apellido" at bounding box center [601, 223] width 165 height 13
paste input "27452102078"
type input "27452102078"
click at [295, 305] on button "search Buscar Legajo" at bounding box center [265, 313] width 130 height 29
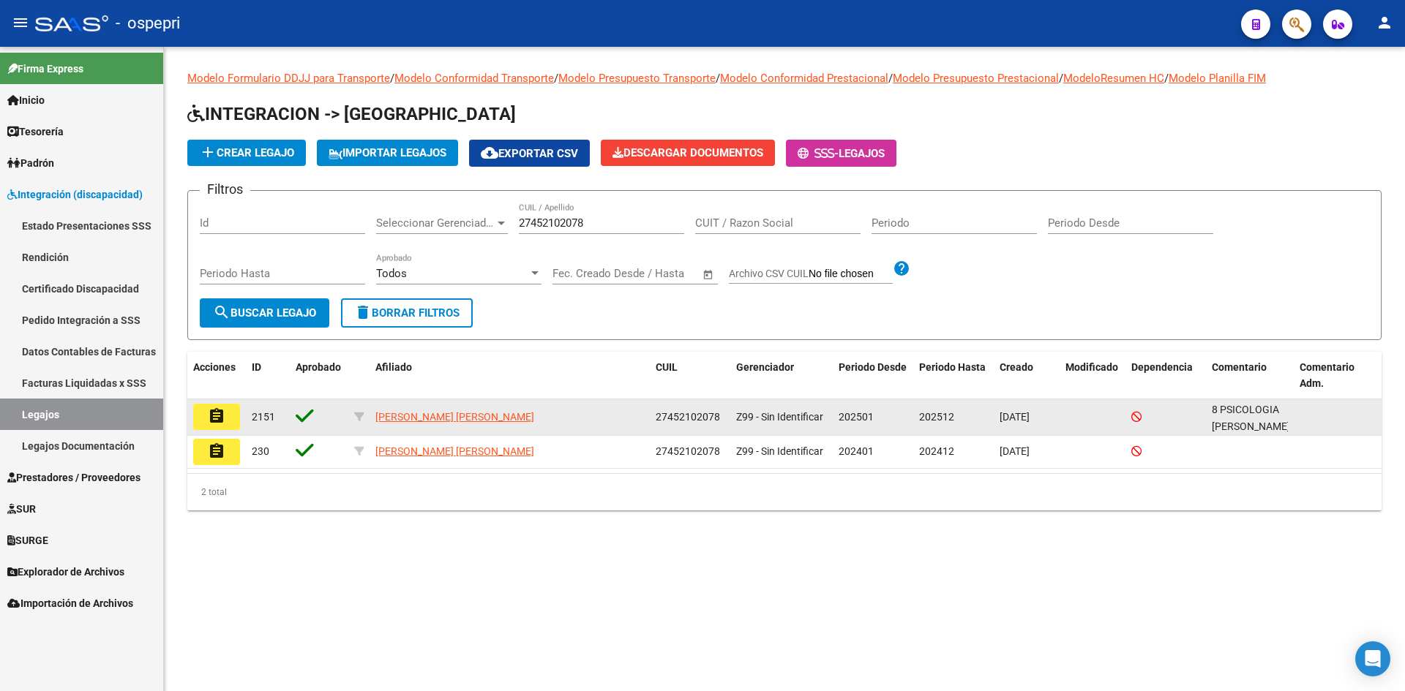
click at [209, 423] on mat-icon "assignment" at bounding box center [217, 417] width 18 height 18
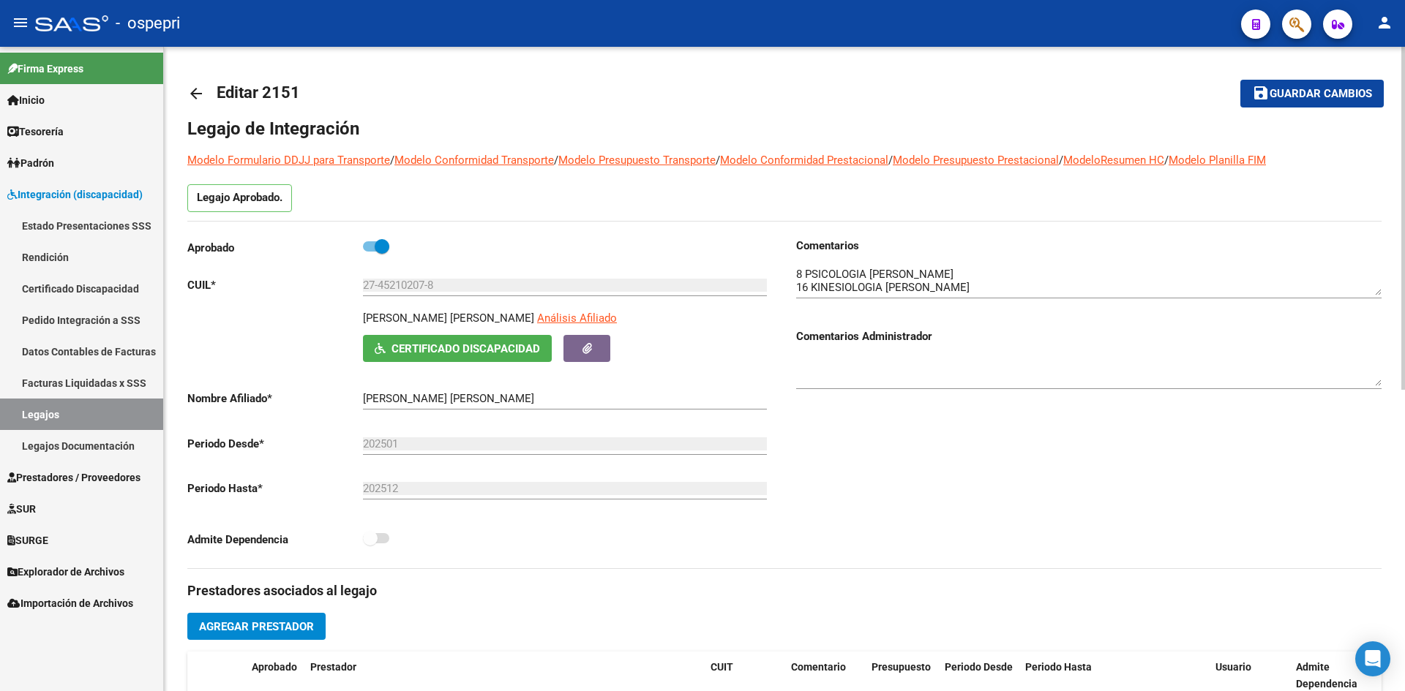
drag, startPoint x: 480, startPoint y: 318, endPoint x: 339, endPoint y: 323, distance: 140.6
click at [334, 323] on div "SOLIS NAHIARA EVELIN Análisis Afiliado Certificado Discapacidad ARCA Padrón" at bounding box center [479, 336] width 585 height 52
click at [470, 354] on span "Certificado Discapacidad" at bounding box center [465, 348] width 149 height 13
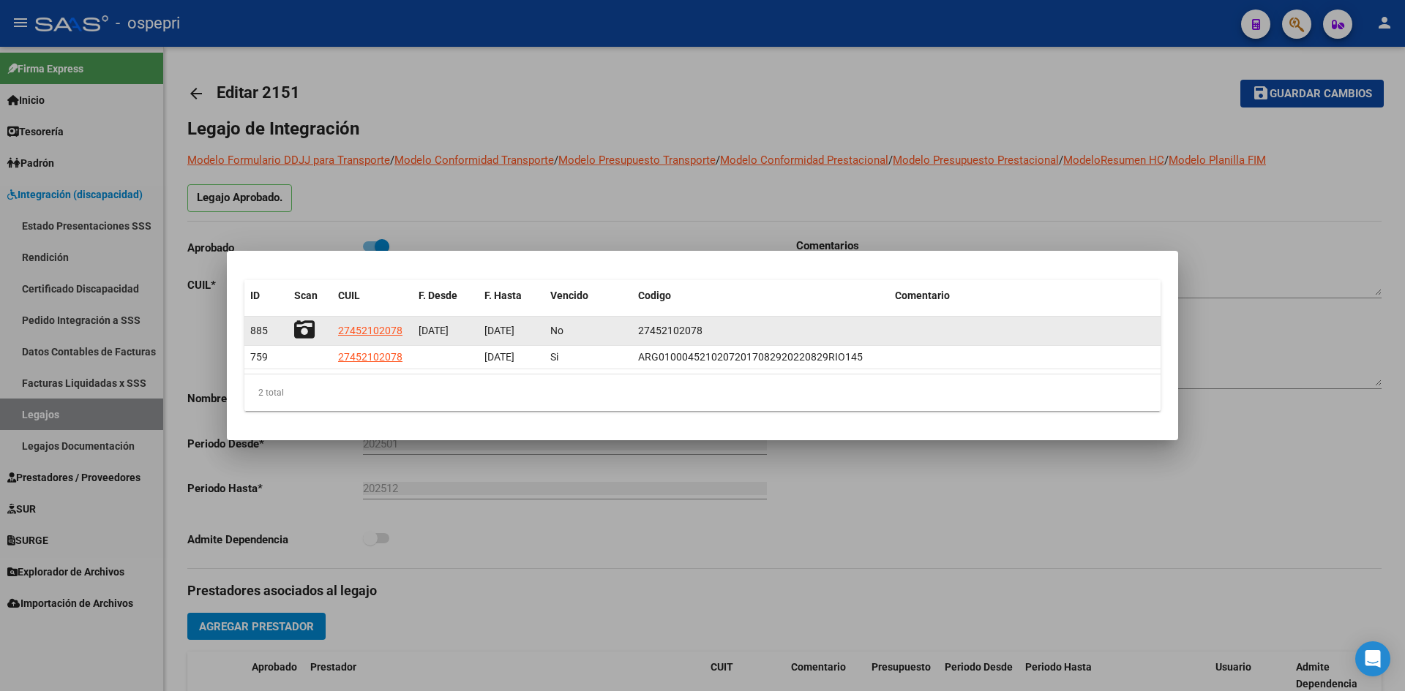
click at [301, 332] on icon at bounding box center [304, 330] width 20 height 20
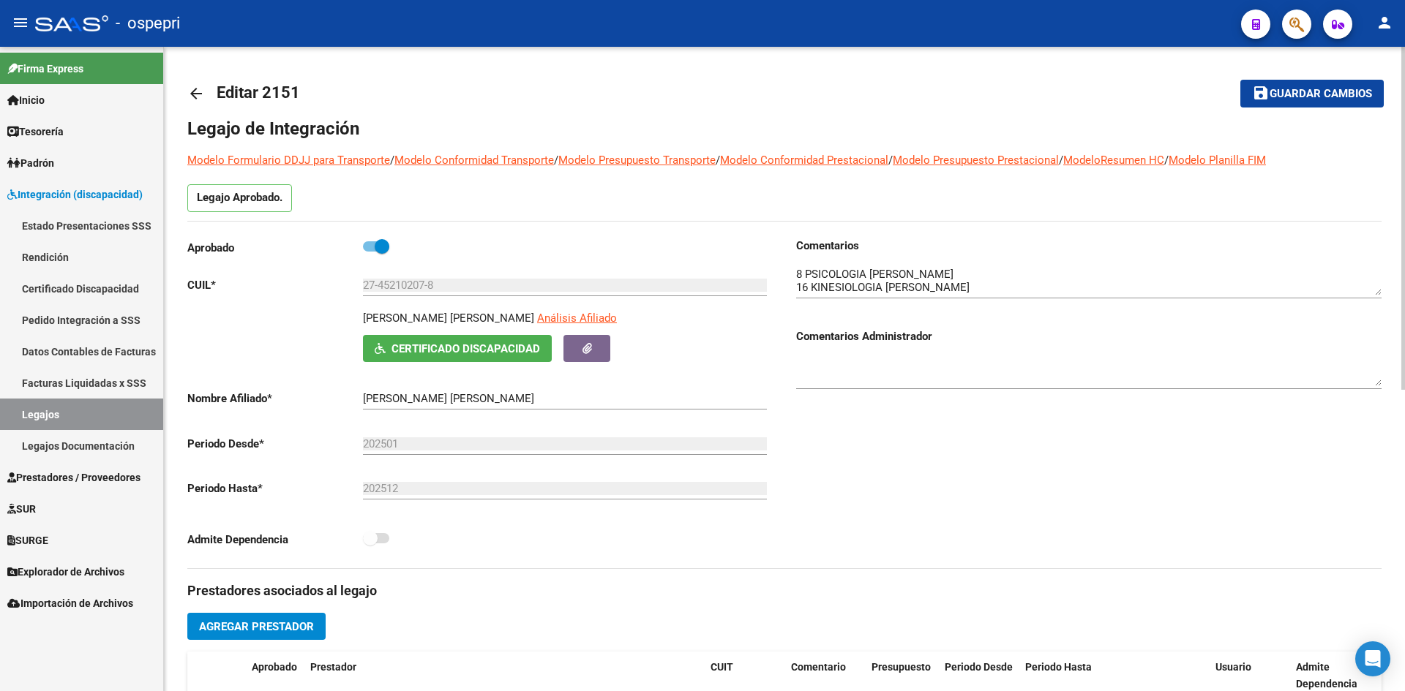
click at [194, 92] on mat-icon "arrow_back" at bounding box center [196, 94] width 18 height 18
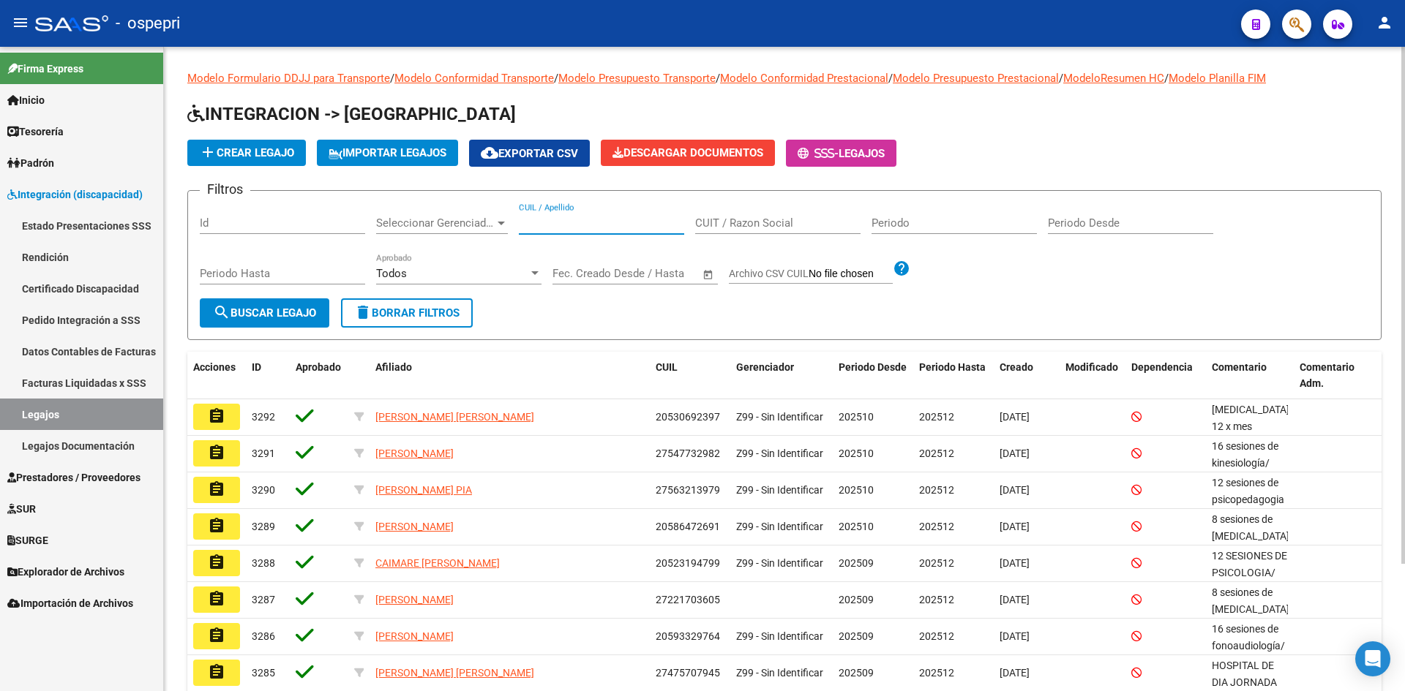
click at [567, 220] on input "CUIL / Apellido" at bounding box center [601, 223] width 165 height 13
paste input "27473691693"
type input "27473691693"
click at [273, 314] on span "search Buscar Legajo" at bounding box center [264, 313] width 103 height 13
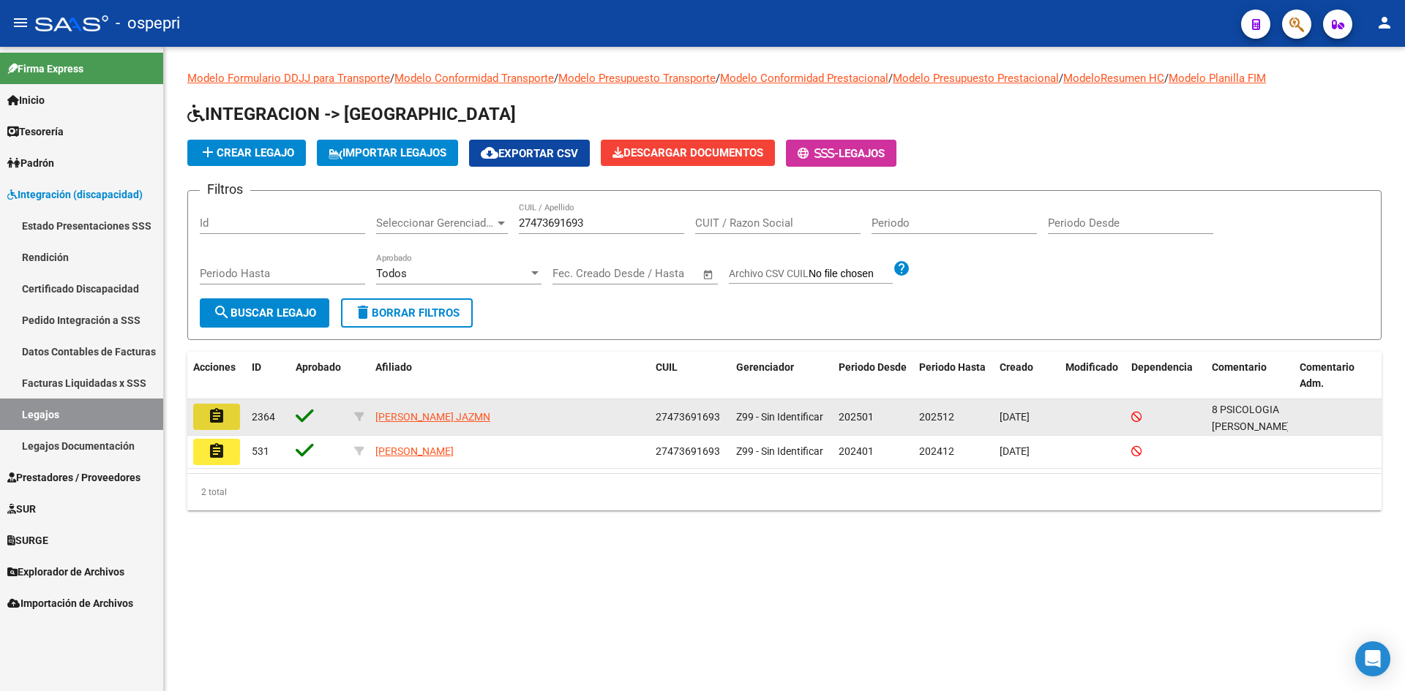
click at [215, 420] on mat-icon "assignment" at bounding box center [217, 417] width 18 height 18
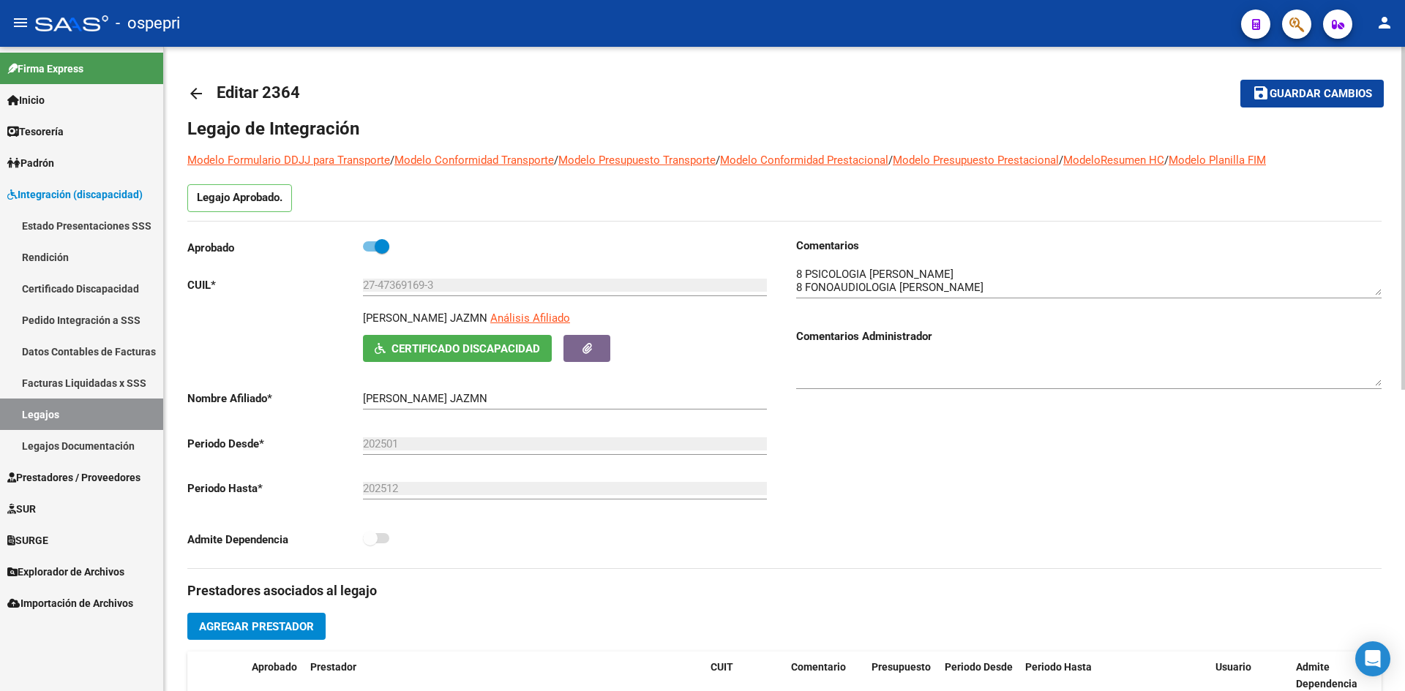
drag, startPoint x: 495, startPoint y: 318, endPoint x: 357, endPoint y: 323, distance: 137.7
click at [357, 323] on div "MARIN MILAGROS JAZM­N Análisis Afiliado Certificado Discapacidad ARCA Padrón" at bounding box center [479, 336] width 585 height 52
click at [470, 347] on span "Certificado Discapacidad" at bounding box center [465, 348] width 149 height 13
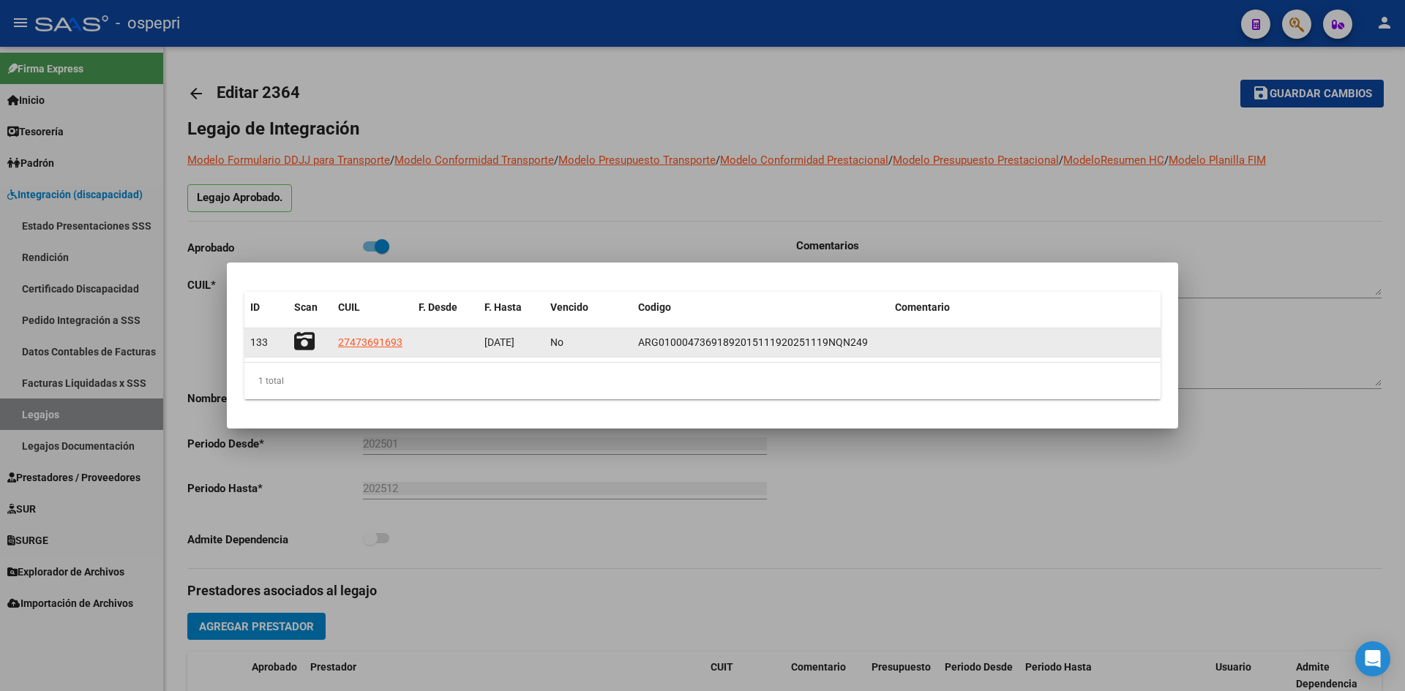
click at [298, 337] on icon at bounding box center [304, 341] width 20 height 20
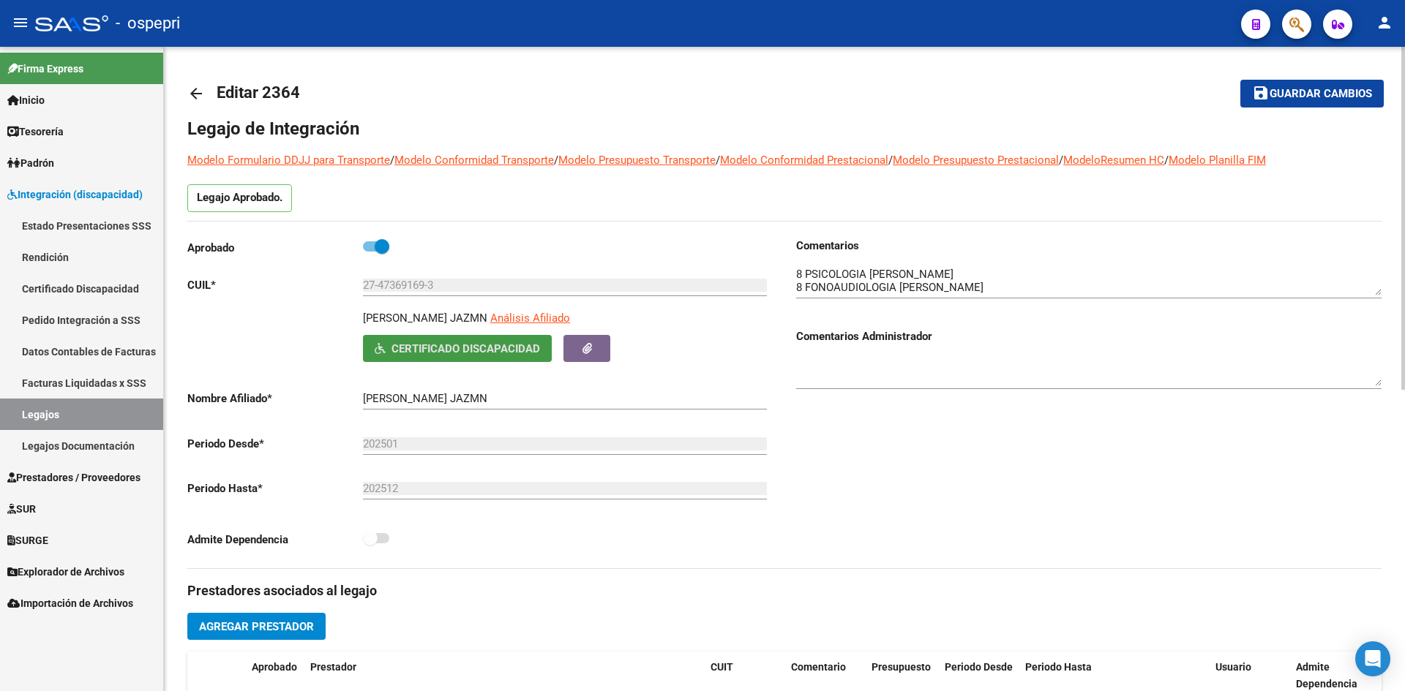
click at [195, 91] on mat-icon "arrow_back" at bounding box center [196, 94] width 18 height 18
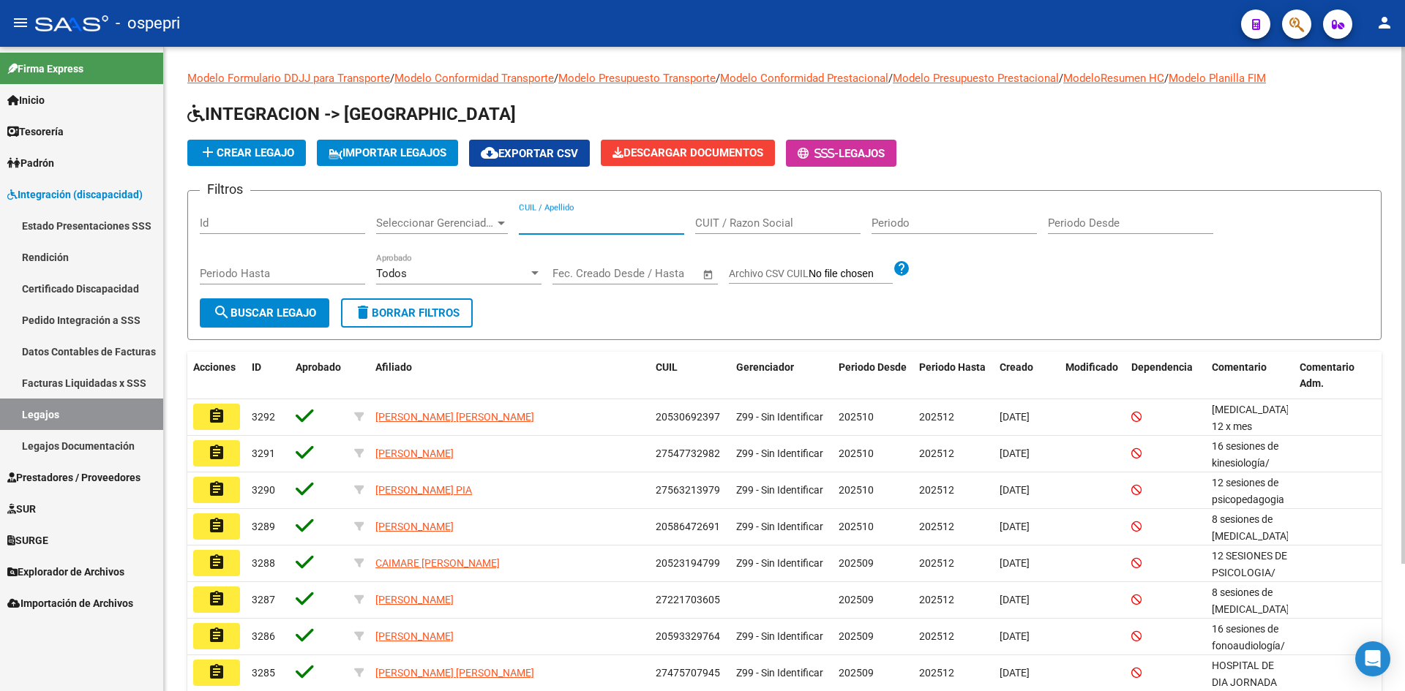
click at [553, 220] on input "CUIL / Apellido" at bounding box center [601, 223] width 165 height 13
paste input "27473691693"
type input "27473691693"
click at [309, 323] on button "search Buscar Legajo" at bounding box center [265, 313] width 130 height 29
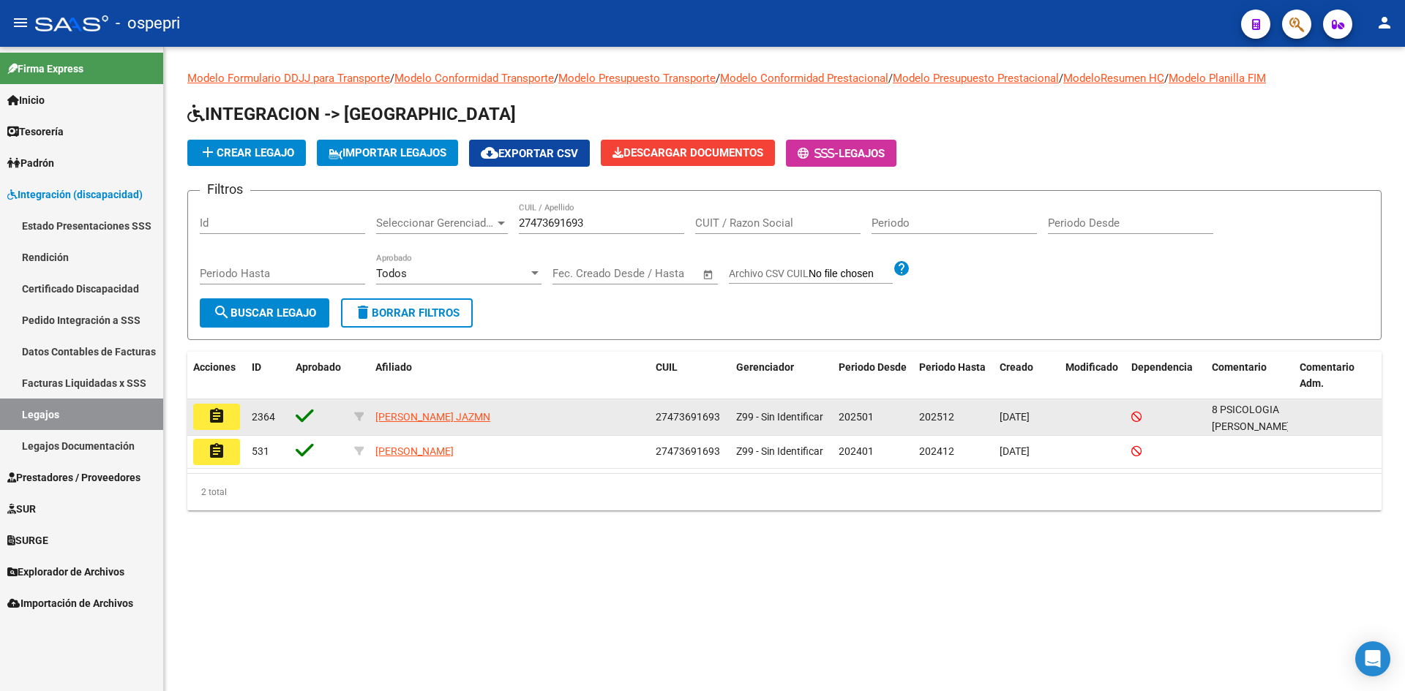
click at [223, 414] on mat-icon "assignment" at bounding box center [217, 417] width 18 height 18
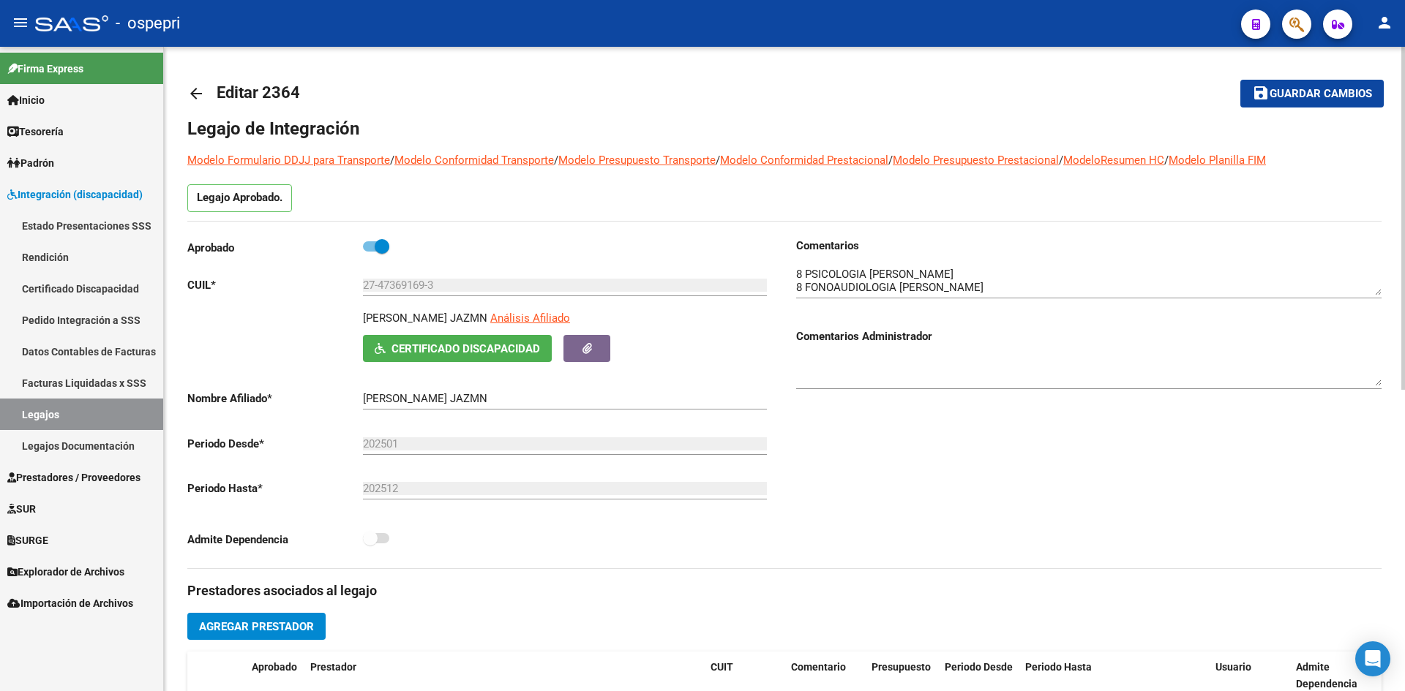
drag, startPoint x: 495, startPoint y: 315, endPoint x: 343, endPoint y: 320, distance: 151.5
click at [343, 320] on div "MARIN MILAGROS JAZM­N Análisis Afiliado Certificado Discapacidad ARCA Padrón" at bounding box center [479, 336] width 585 height 52
click at [511, 351] on span "Certificado Discapacidad" at bounding box center [465, 348] width 149 height 13
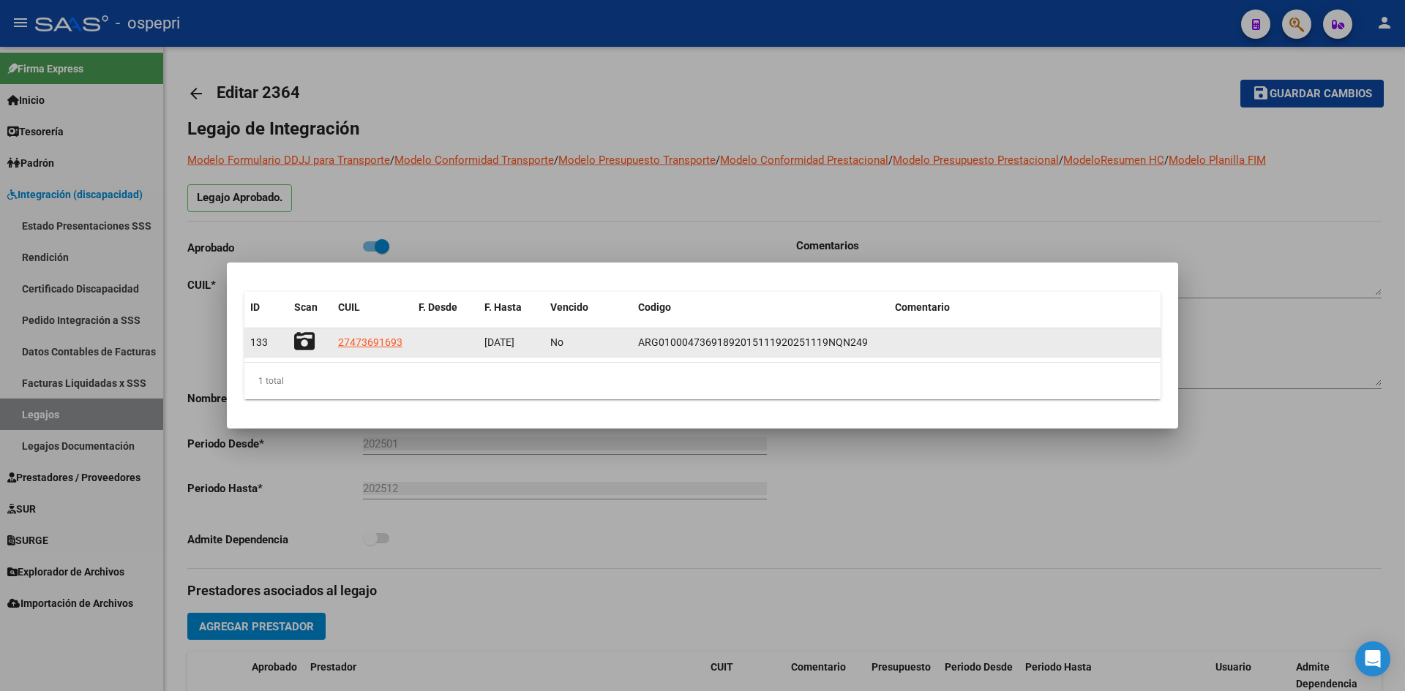
click at [306, 342] on icon at bounding box center [304, 341] width 20 height 20
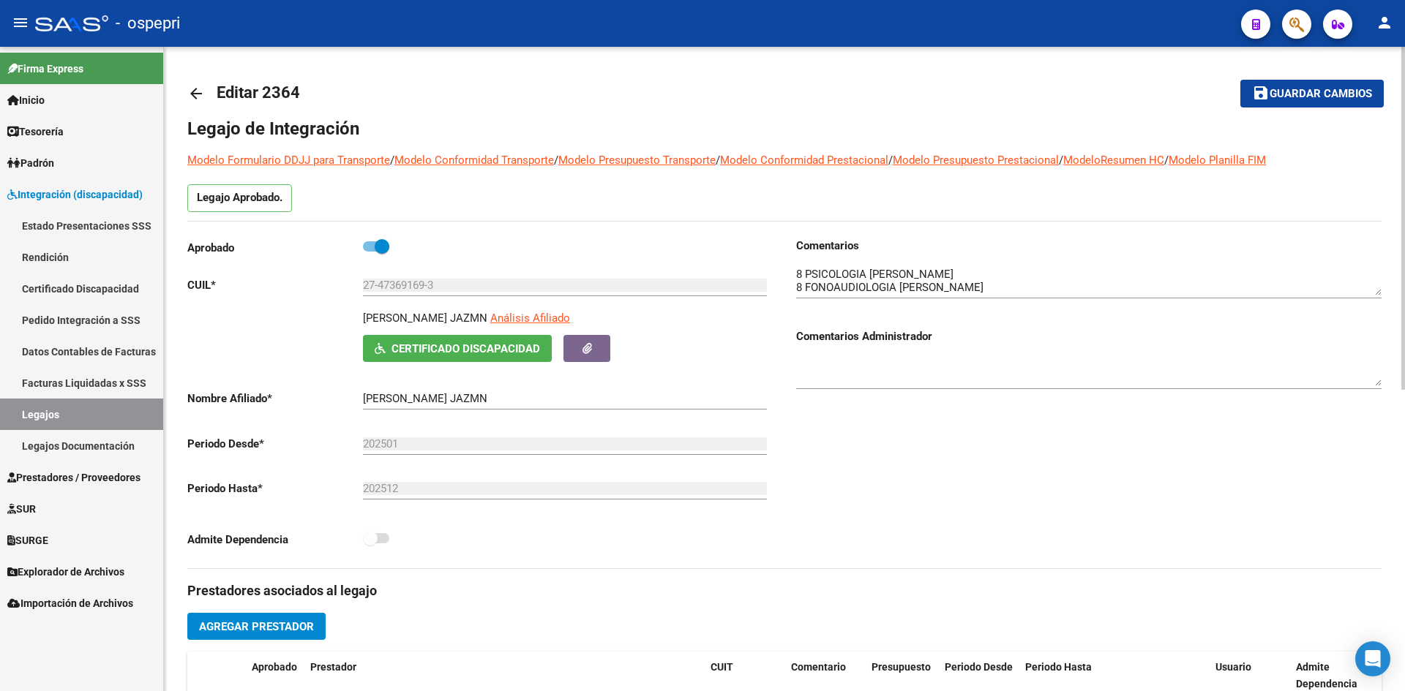
click at [196, 91] on mat-icon "arrow_back" at bounding box center [196, 94] width 18 height 18
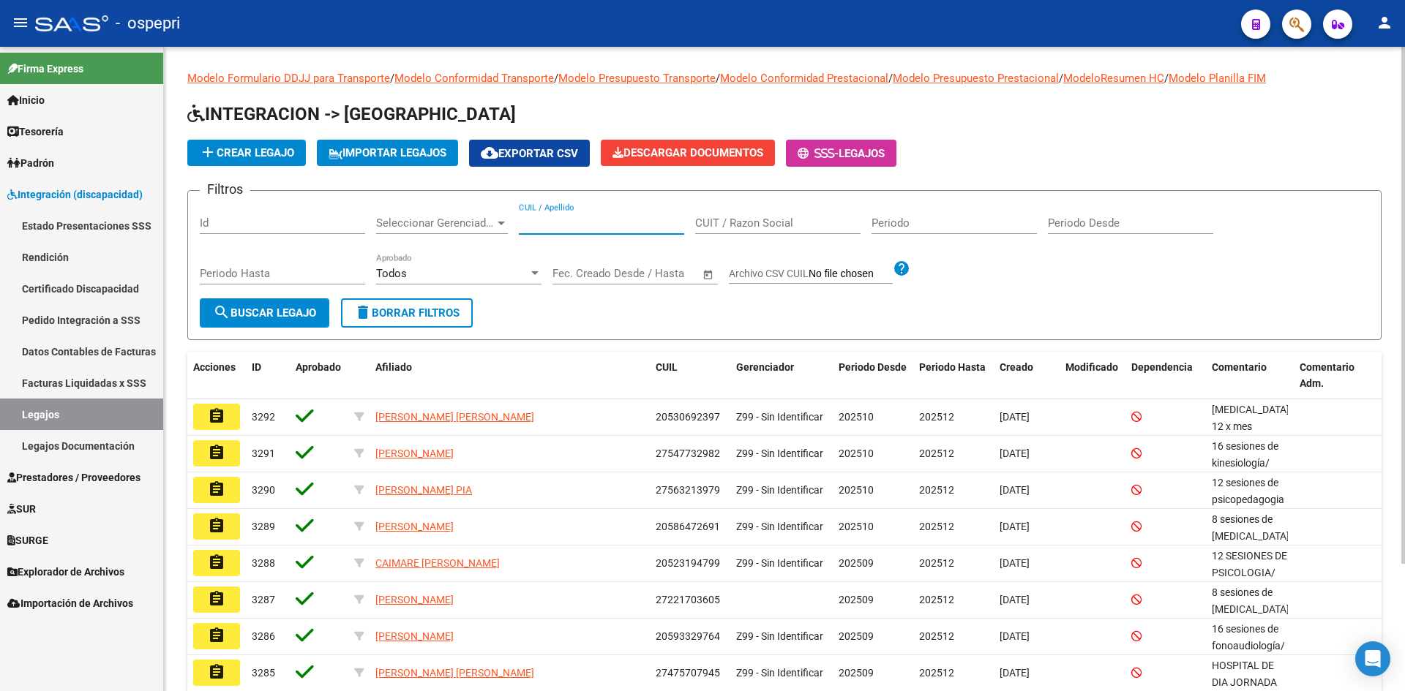
click at [566, 221] on input "CUIL / Apellido" at bounding box center [601, 223] width 165 height 13
paste input "27477862514"
type input "27477862514"
click at [309, 317] on span "search Buscar Legajo" at bounding box center [264, 313] width 103 height 13
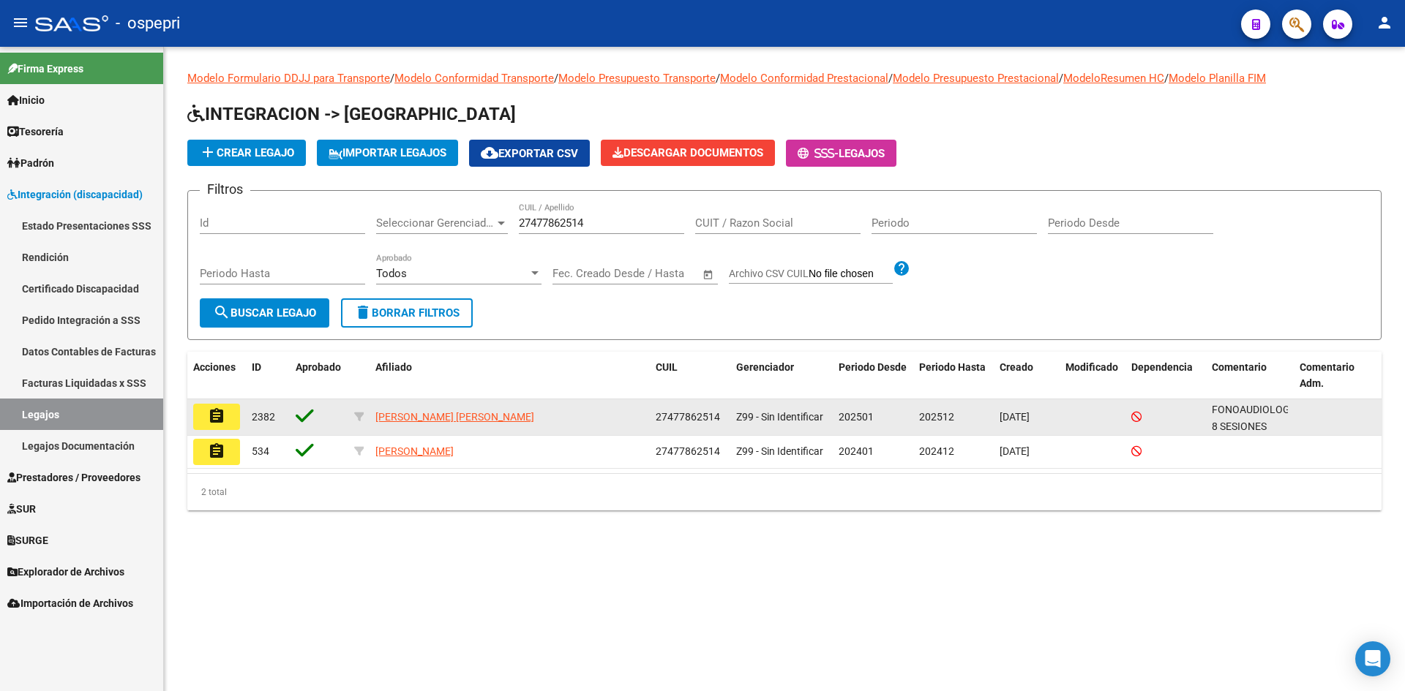
click at [224, 423] on mat-icon "assignment" at bounding box center [217, 417] width 18 height 18
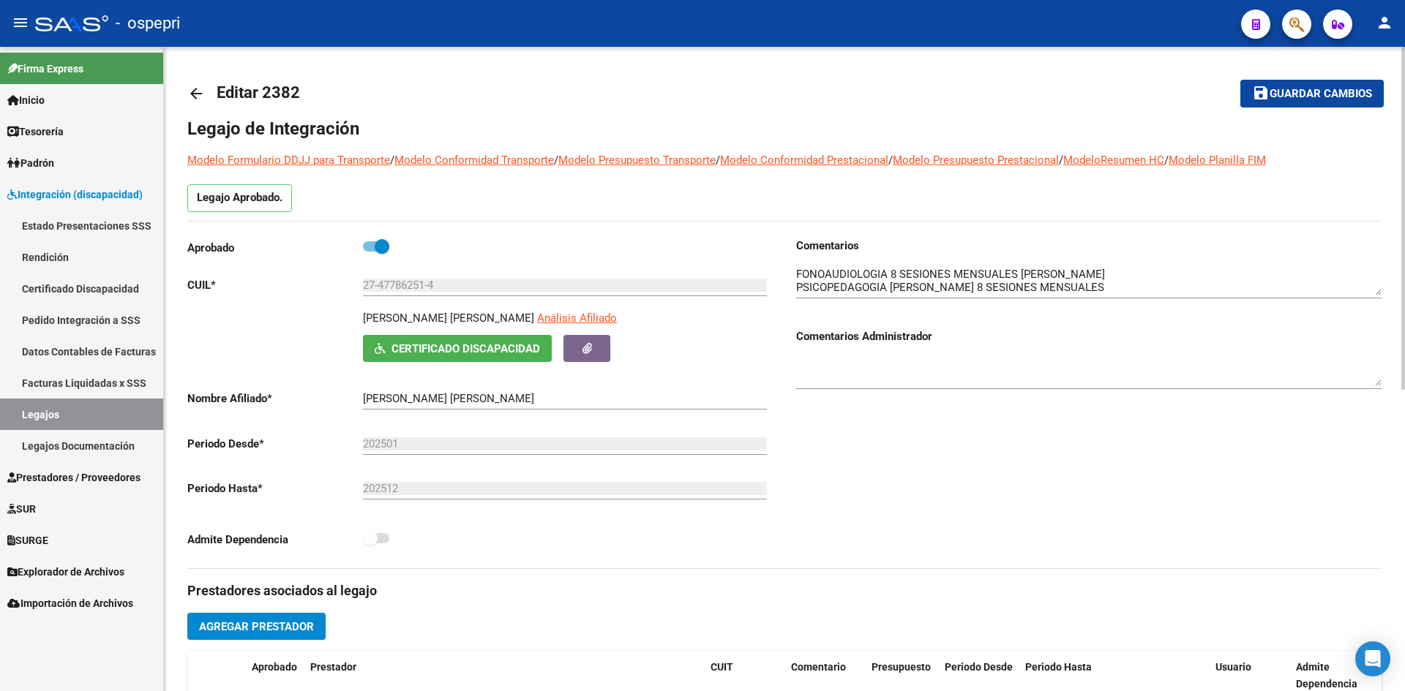
drag, startPoint x: 579, startPoint y: 315, endPoint x: 359, endPoint y: 318, distance: 219.5
click at [359, 318] on div "PEÑA RIOS ESTELA ALEJANDRA MILAGROS Análisis Afiliado Certificado Discapacidad …" at bounding box center [479, 336] width 585 height 52
click at [517, 355] on span "Certificado Discapacidad" at bounding box center [465, 348] width 149 height 13
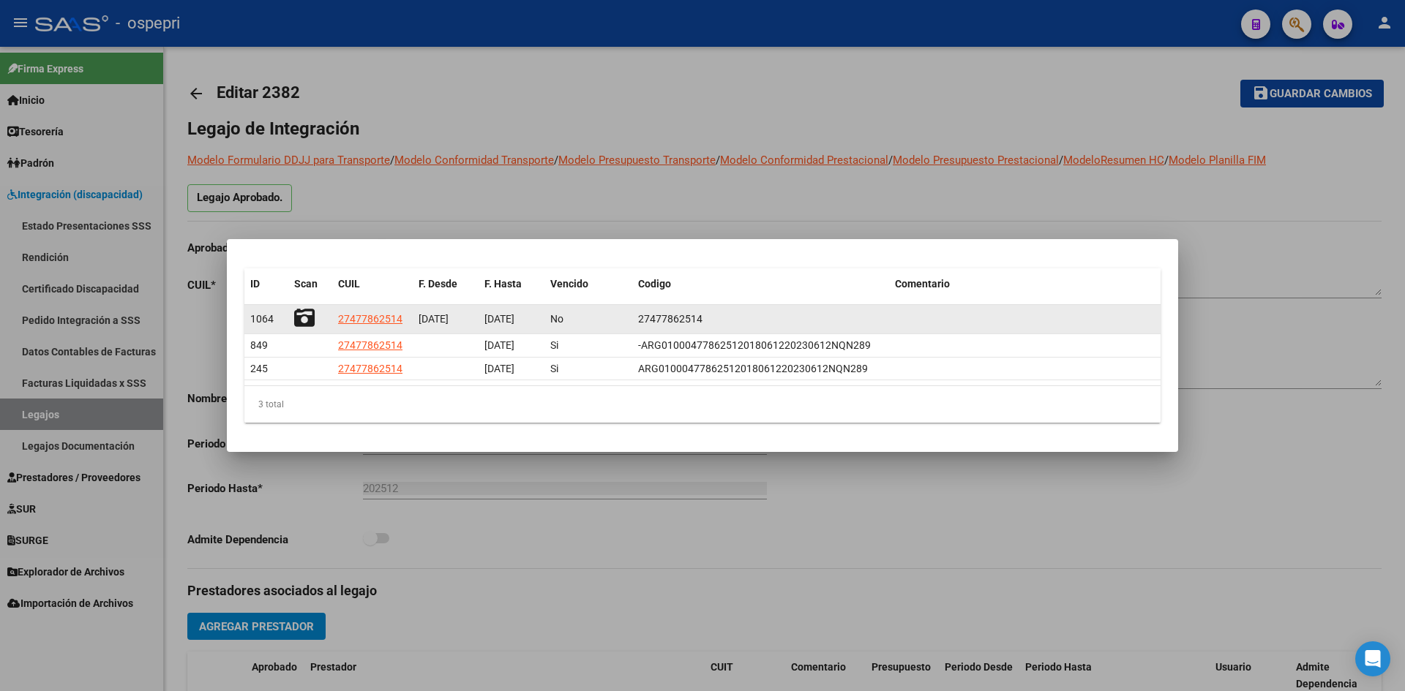
click at [306, 318] on icon at bounding box center [304, 318] width 20 height 20
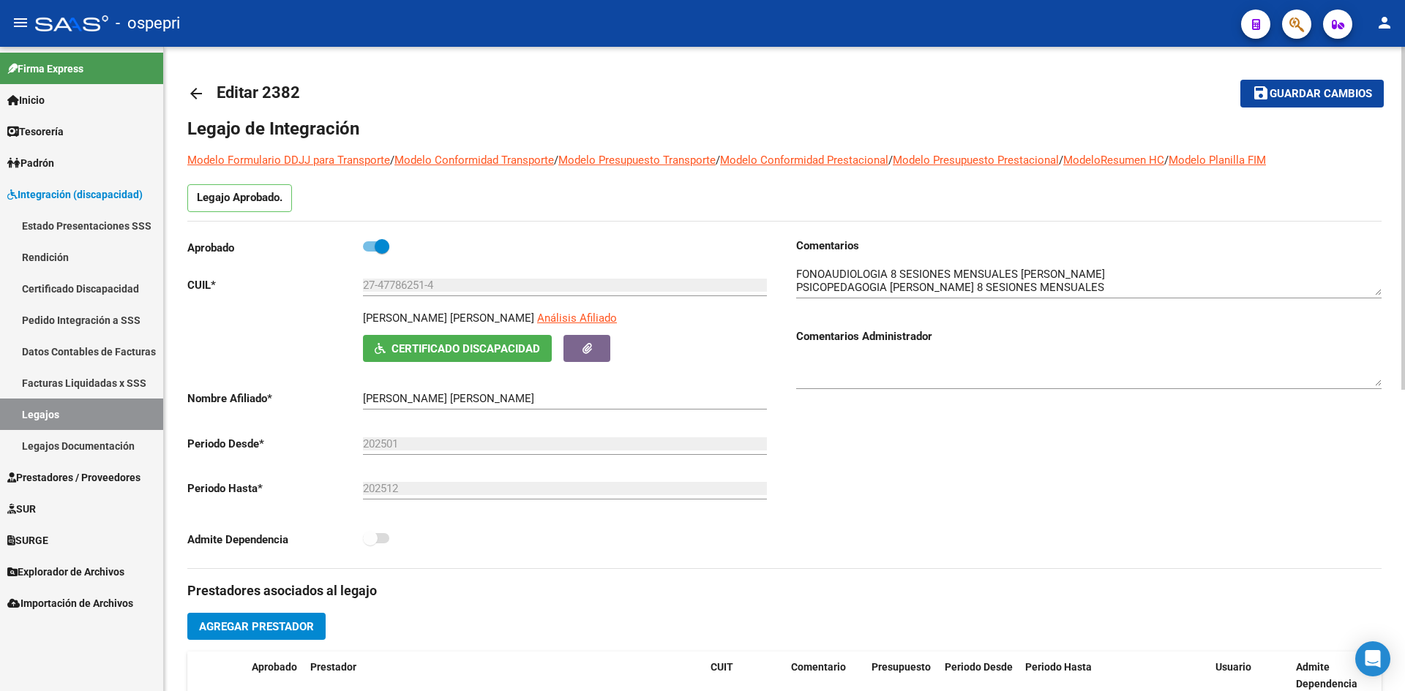
click at [196, 91] on mat-icon "arrow_back" at bounding box center [196, 94] width 18 height 18
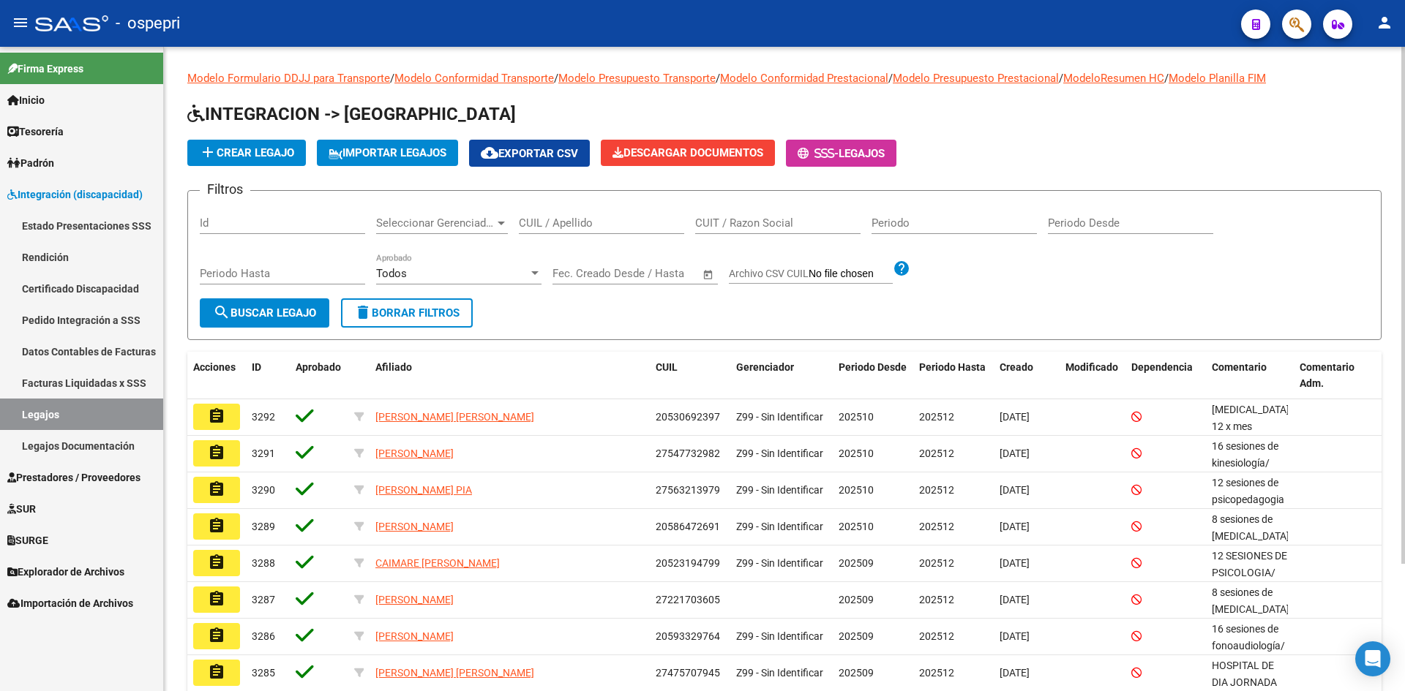
click at [536, 228] on input "CUIL / Apellido" at bounding box center [601, 223] width 165 height 13
paste input "27480158178"
type input "27480158178"
click at [294, 309] on span "search Buscar Legajo" at bounding box center [264, 313] width 103 height 13
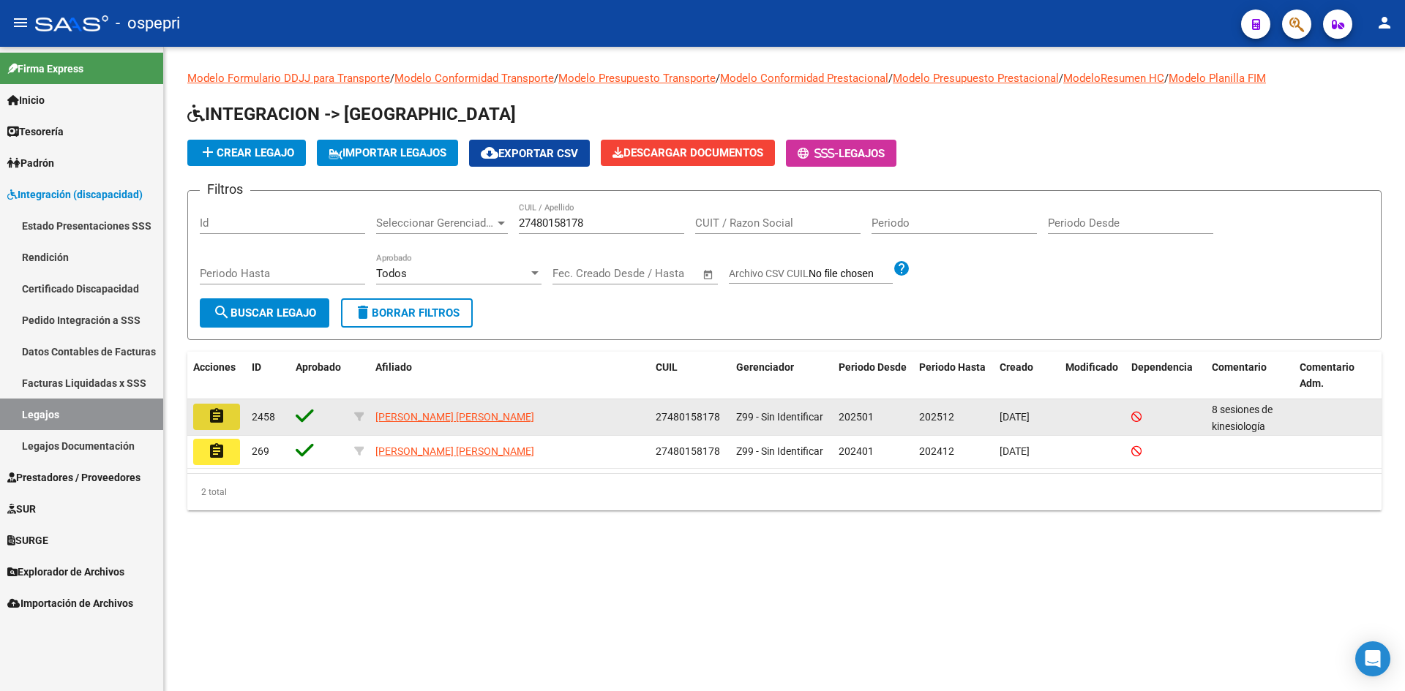
click at [214, 413] on mat-icon "assignment" at bounding box center [217, 417] width 18 height 18
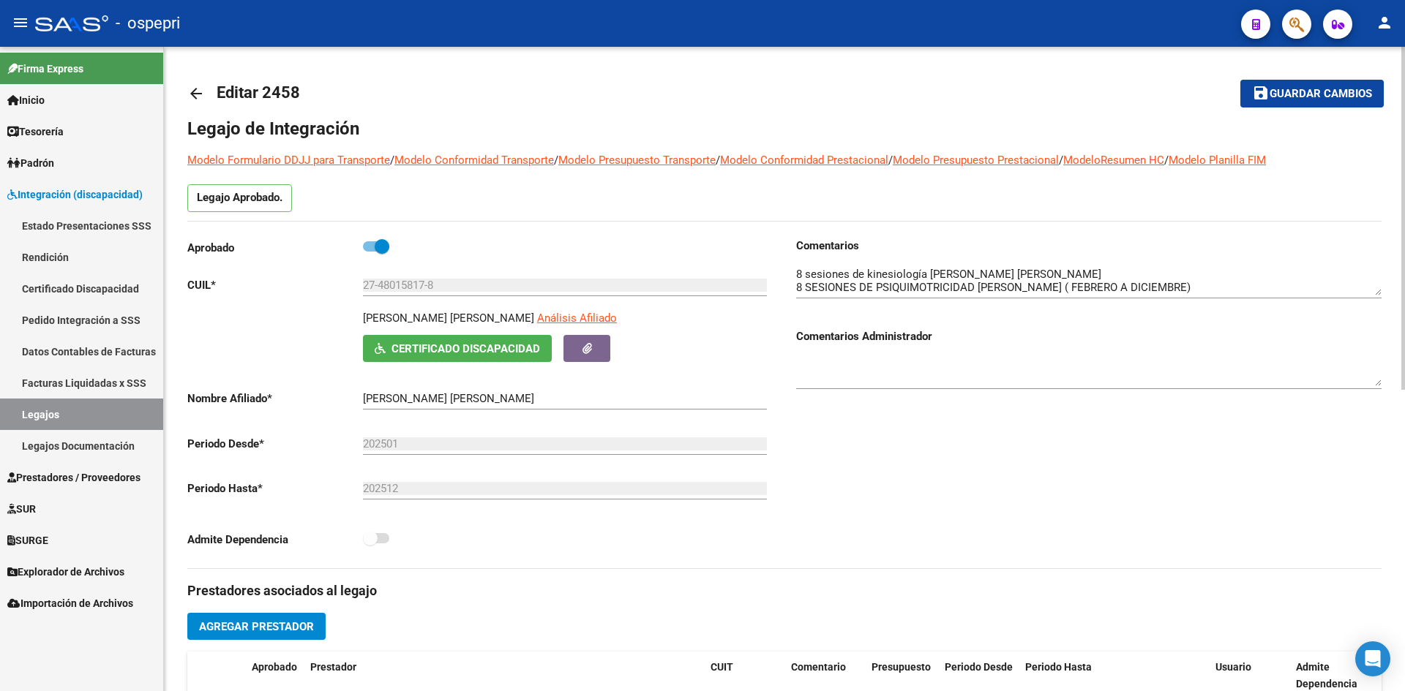
drag, startPoint x: 523, startPoint y: 316, endPoint x: 356, endPoint y: 334, distance: 167.7
click at [356, 334] on div "FONSECA AEDO ROCIO LUCIANA Análisis Afiliado Certificado Discapacidad ARCA Padr…" at bounding box center [479, 336] width 585 height 52
click at [503, 352] on span "Certificado Discapacidad" at bounding box center [465, 348] width 149 height 13
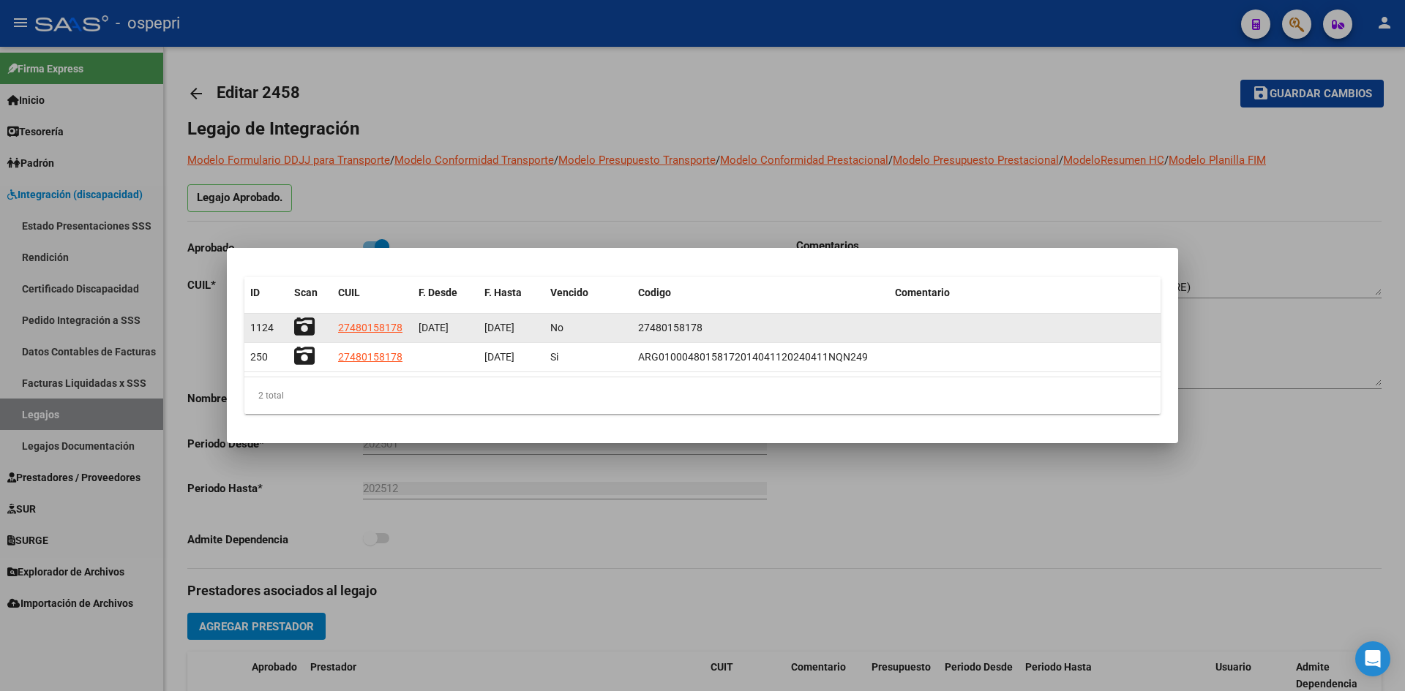
click at [306, 331] on icon at bounding box center [304, 327] width 20 height 20
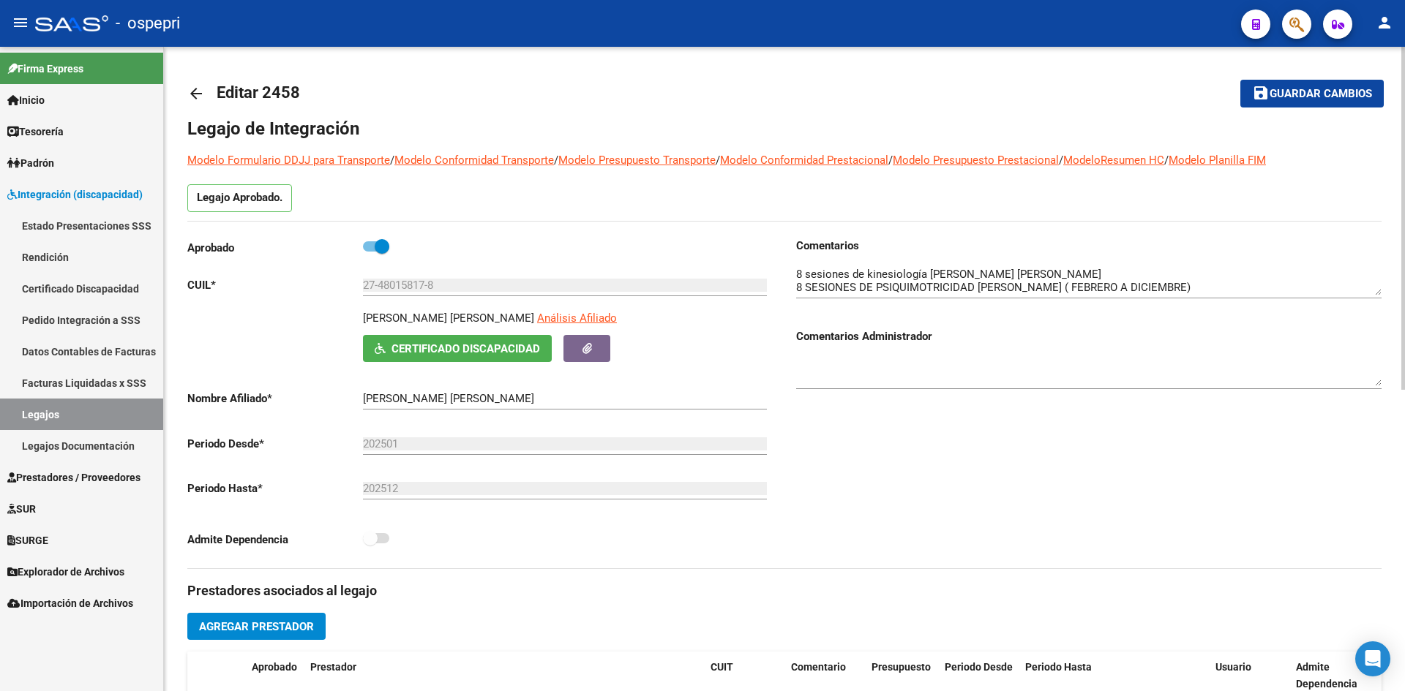
click at [195, 98] on mat-icon "arrow_back" at bounding box center [196, 94] width 18 height 18
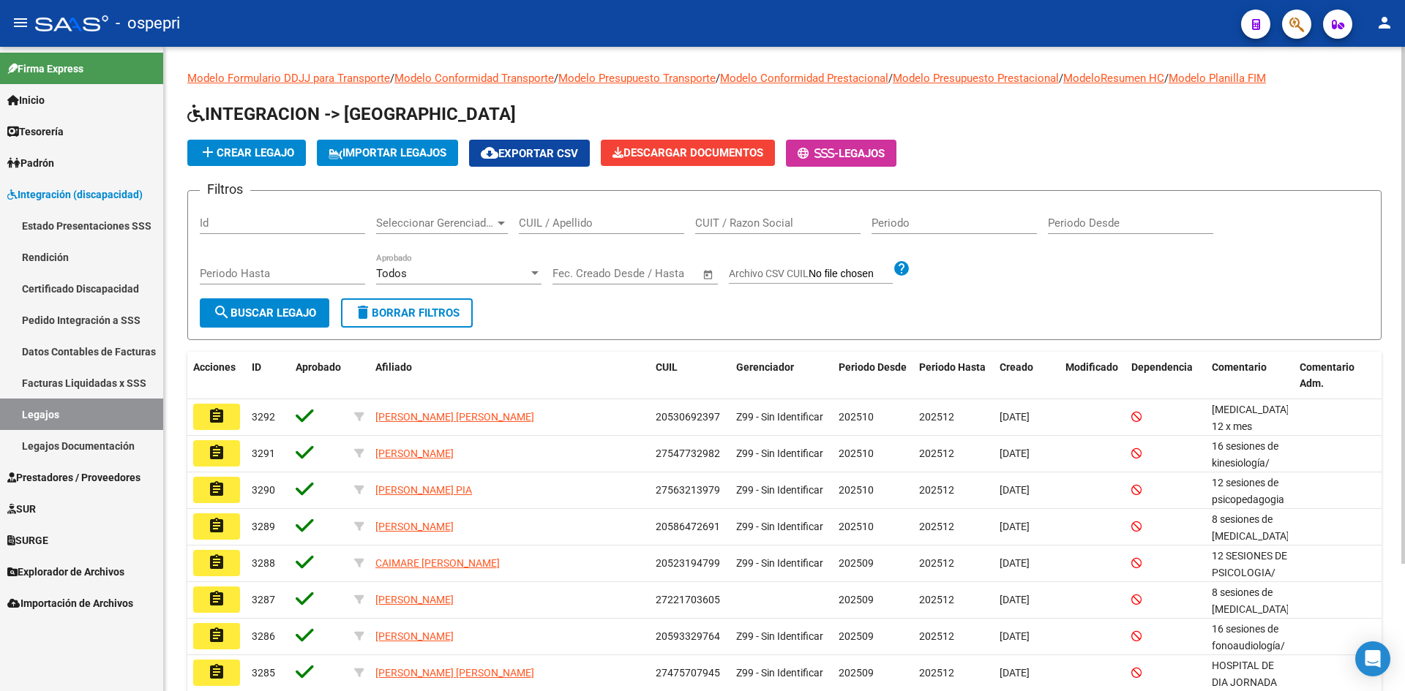
click at [545, 228] on input "CUIL / Apellido" at bounding box center [601, 223] width 165 height 13
paste input "27484117115"
type input "27484117115"
click at [273, 295] on div "Periodo Hasta" at bounding box center [282, 275] width 165 height 45
click at [270, 309] on span "search Buscar Legajo" at bounding box center [264, 313] width 103 height 13
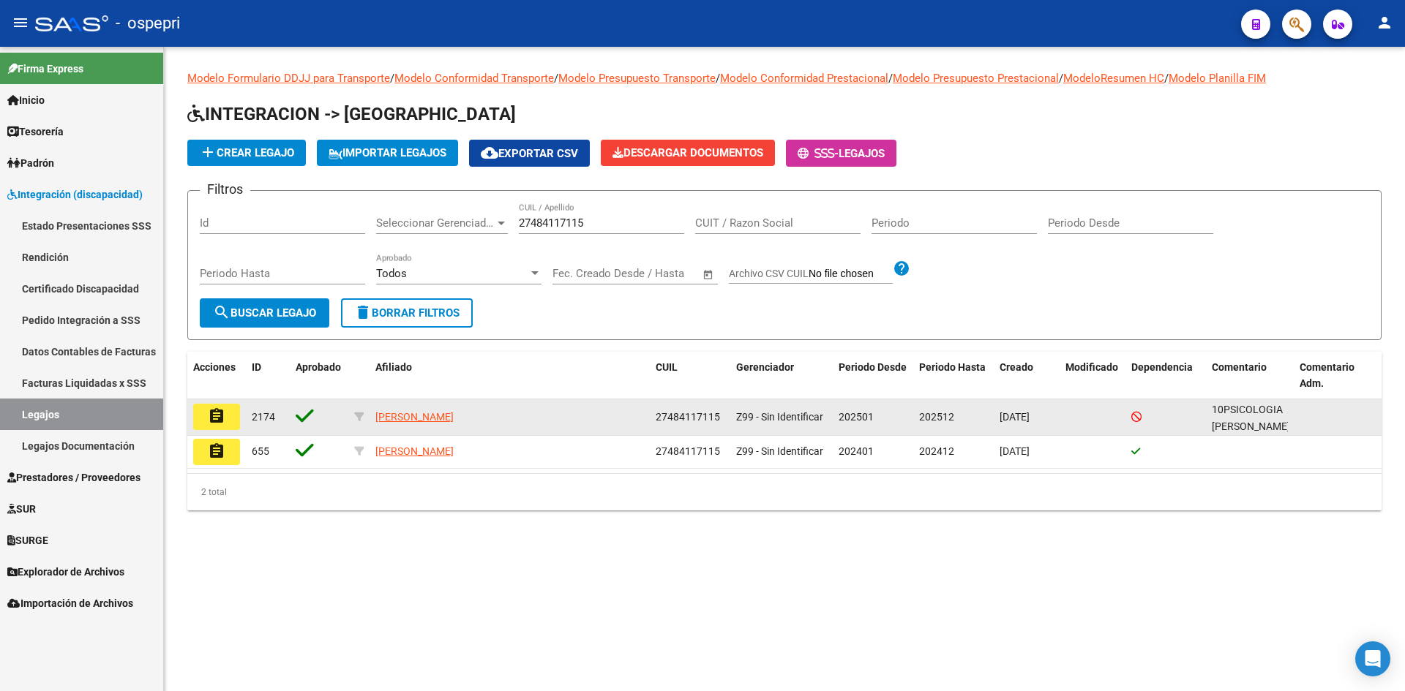
click at [219, 421] on mat-icon "assignment" at bounding box center [217, 417] width 18 height 18
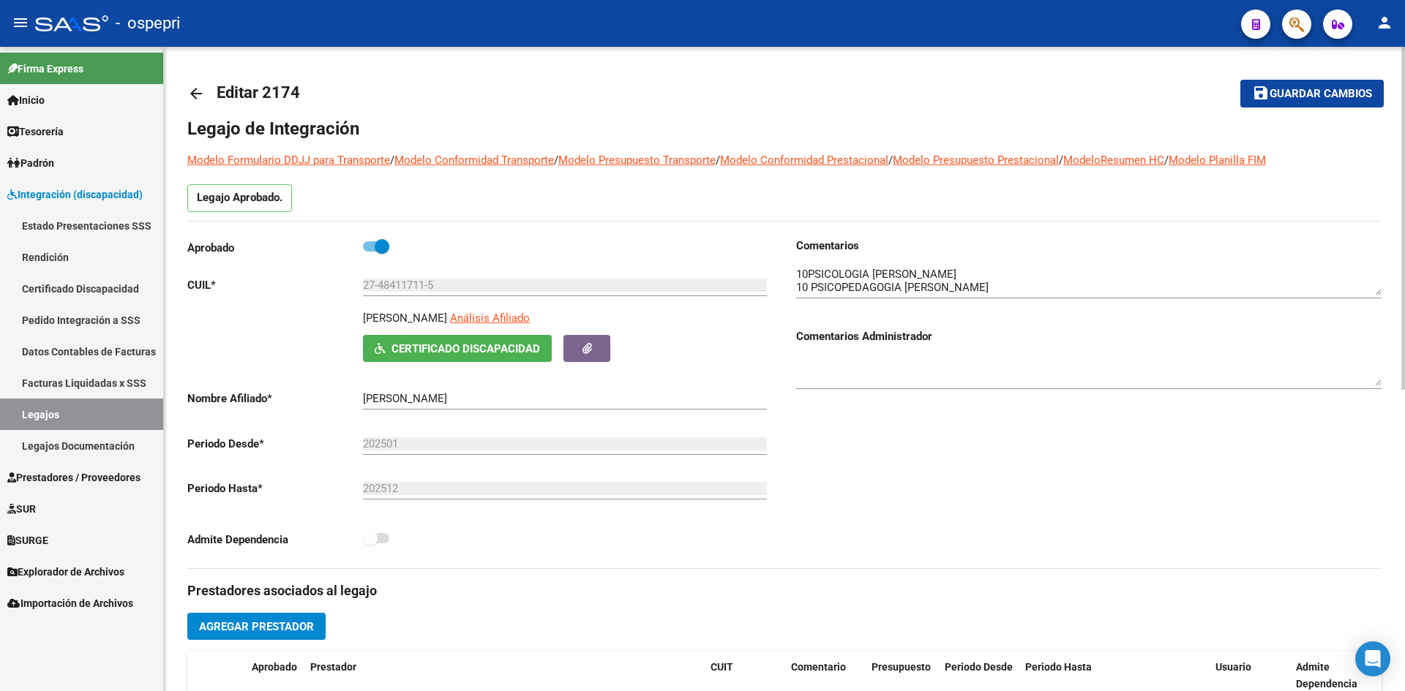
drag, startPoint x: 490, startPoint y: 316, endPoint x: 391, endPoint y: 324, distance: 99.8
click at [356, 324] on div "OCARES LUISANA MARTINA Análisis Afiliado Certificado Discapacidad ARCA Padrón" at bounding box center [479, 336] width 585 height 52
click at [514, 346] on span "Certificado Discapacidad" at bounding box center [465, 348] width 149 height 13
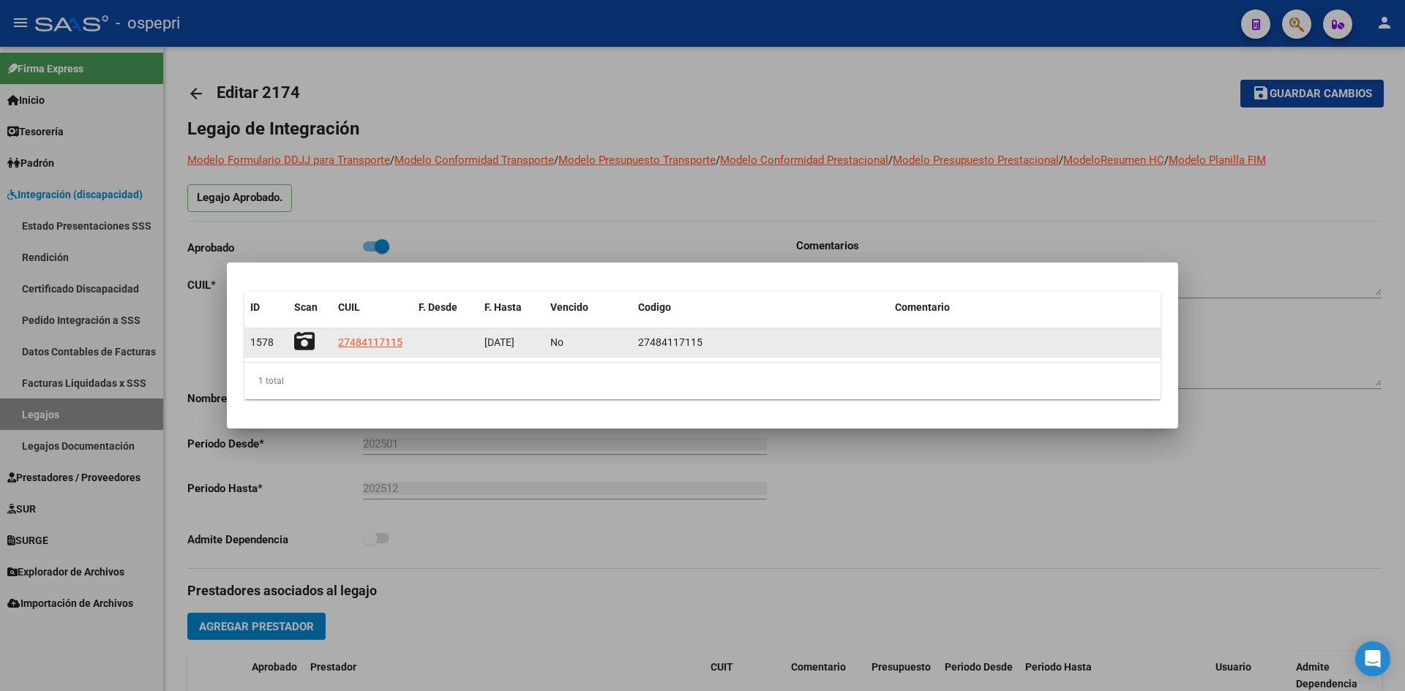
click at [307, 340] on icon at bounding box center [304, 341] width 20 height 20
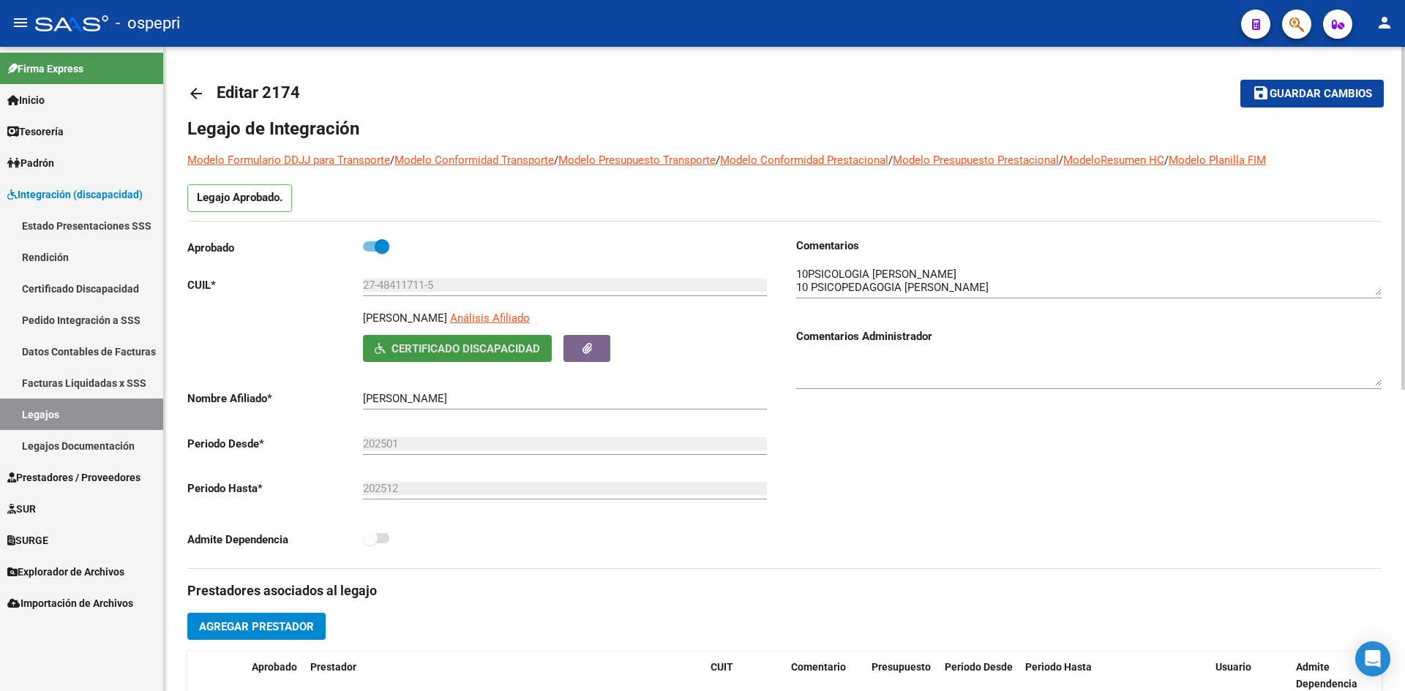
click at [194, 88] on mat-icon "arrow_back" at bounding box center [196, 94] width 18 height 18
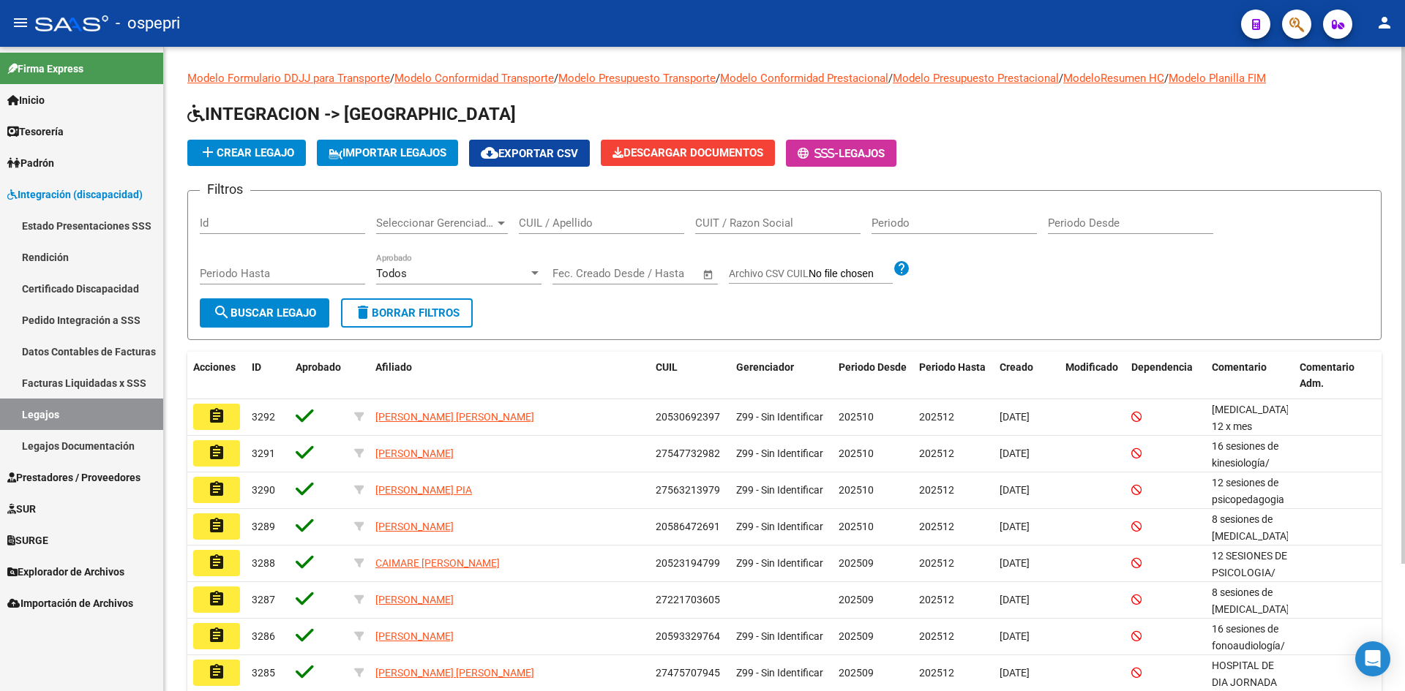
click at [545, 223] on input "CUIL / Apellido" at bounding box center [601, 223] width 165 height 13
paste input "27489160329"
type input "27489160329"
click at [288, 299] on button "search Buscar Legajo" at bounding box center [265, 313] width 130 height 29
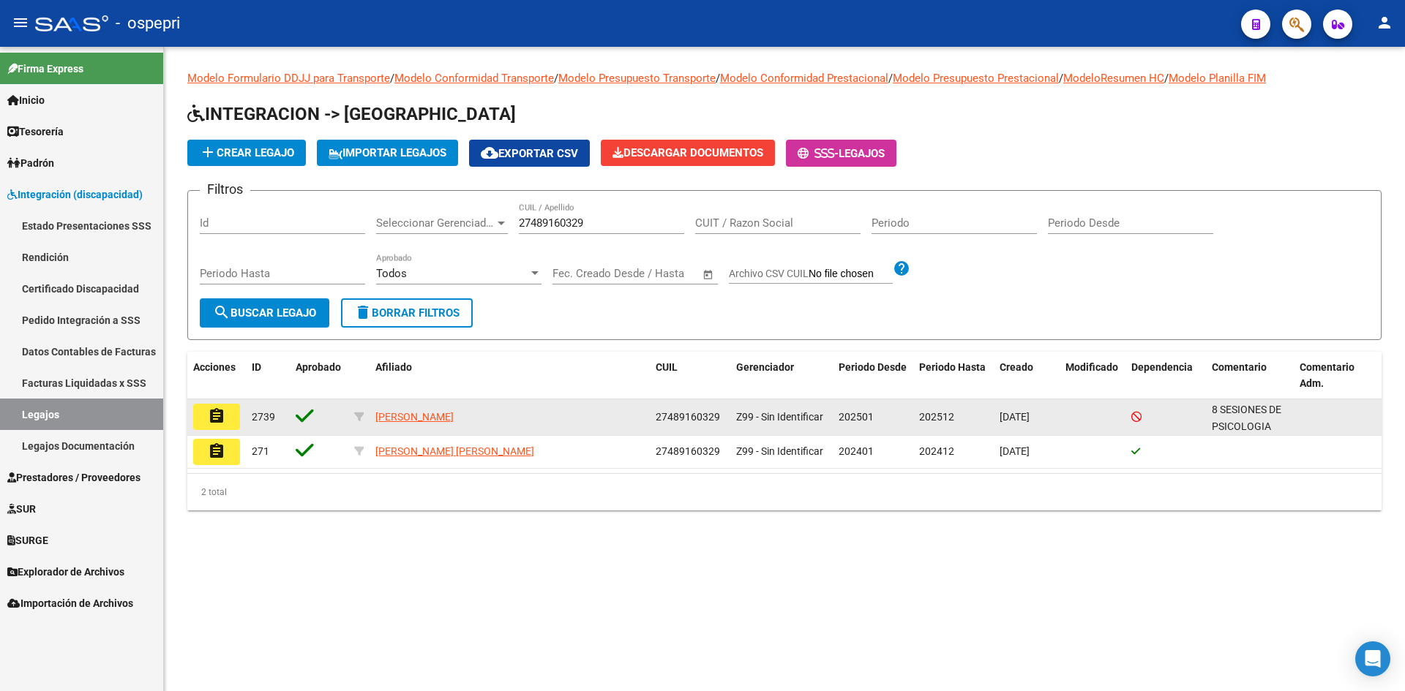
click at [220, 416] on mat-icon "assignment" at bounding box center [217, 417] width 18 height 18
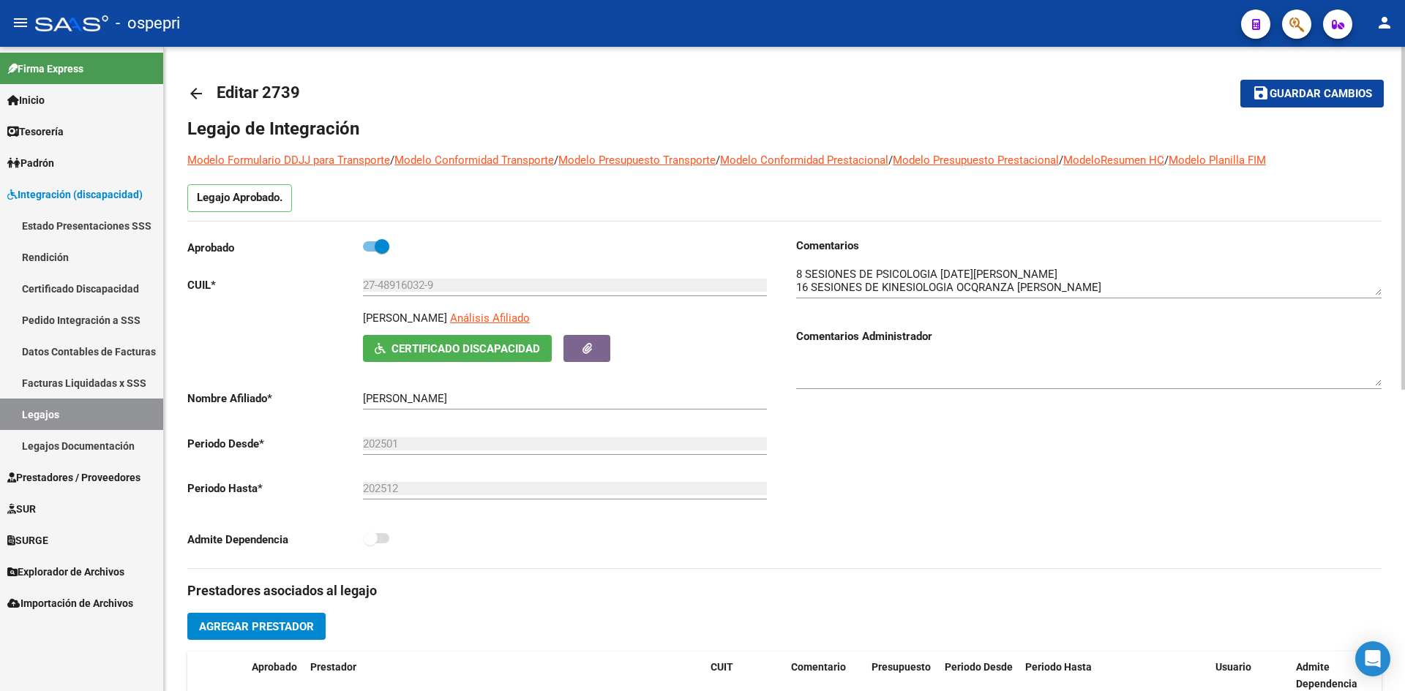
drag, startPoint x: 522, startPoint y: 317, endPoint x: 339, endPoint y: 319, distance: 183.7
click at [339, 319] on div "SOTO MAGDALENA GUADALUPE Análisis Afiliado Certificado Discapacidad ARCA Padrón" at bounding box center [479, 336] width 585 height 52
click at [511, 352] on span "Certificado Discapacidad" at bounding box center [465, 348] width 149 height 13
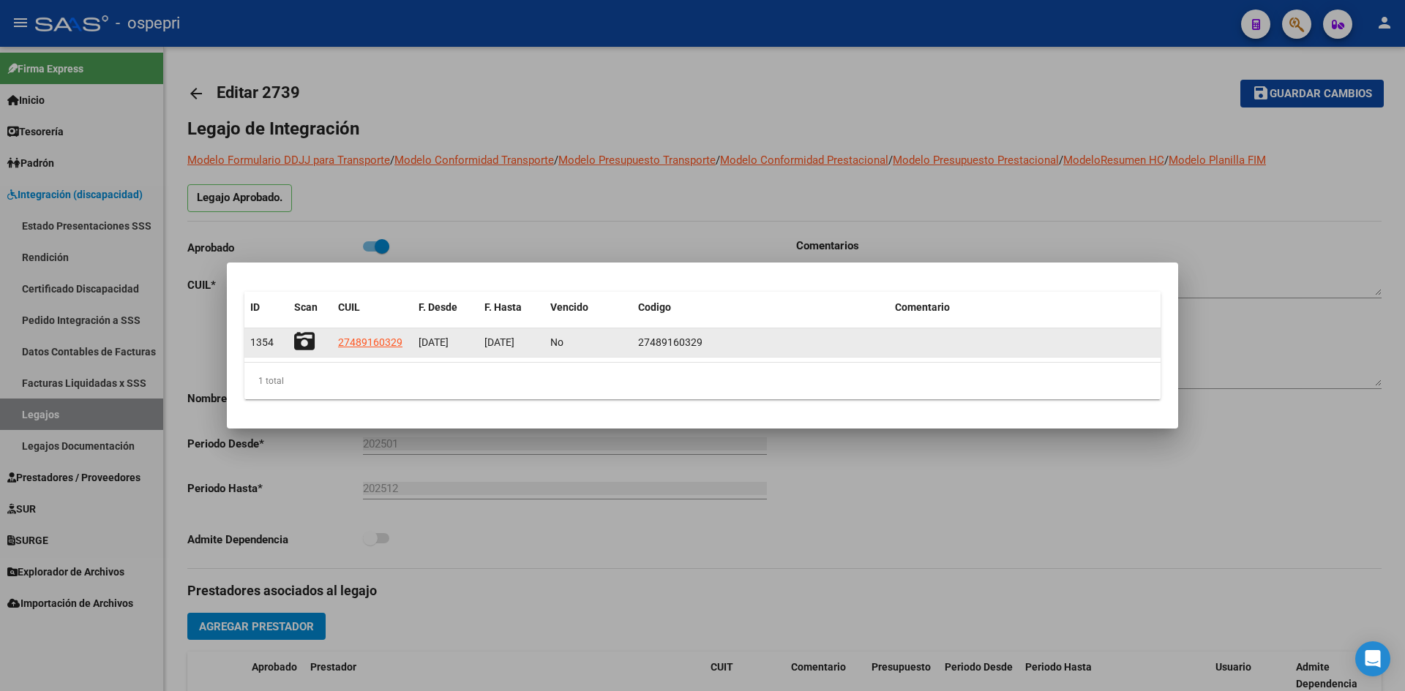
click at [303, 341] on icon at bounding box center [304, 341] width 20 height 20
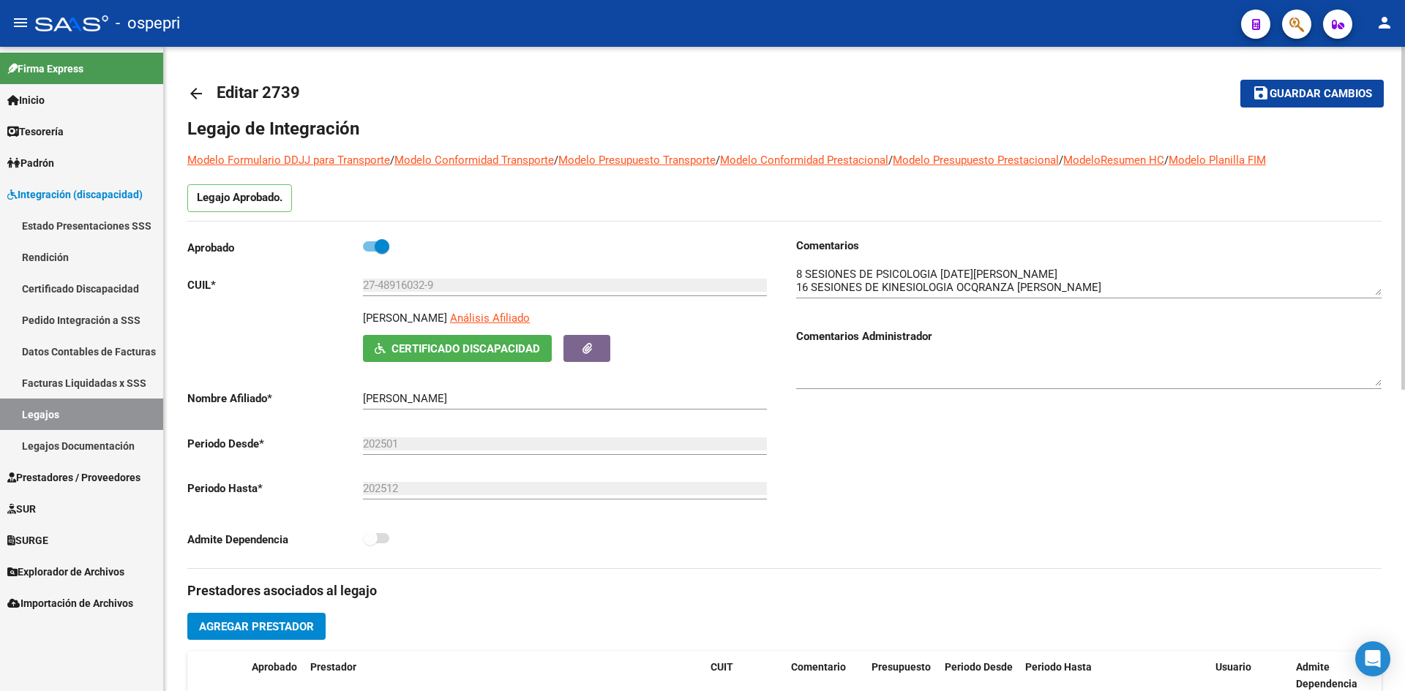
click at [197, 89] on mat-icon "arrow_back" at bounding box center [196, 94] width 18 height 18
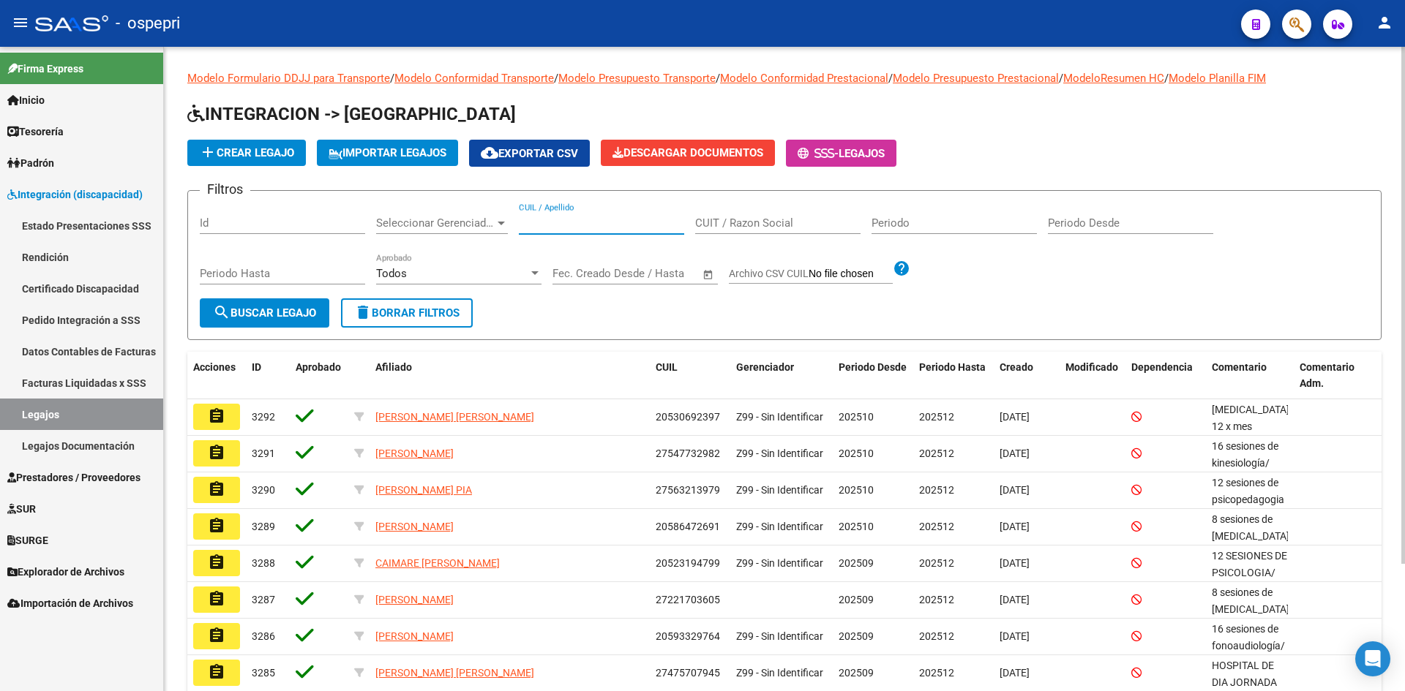
click at [568, 222] on input "CUIL / Apellido" at bounding box center [601, 223] width 165 height 13
paste input "27490312981"
type input "27490312981"
click at [258, 309] on span "search Buscar Legajo" at bounding box center [264, 313] width 103 height 13
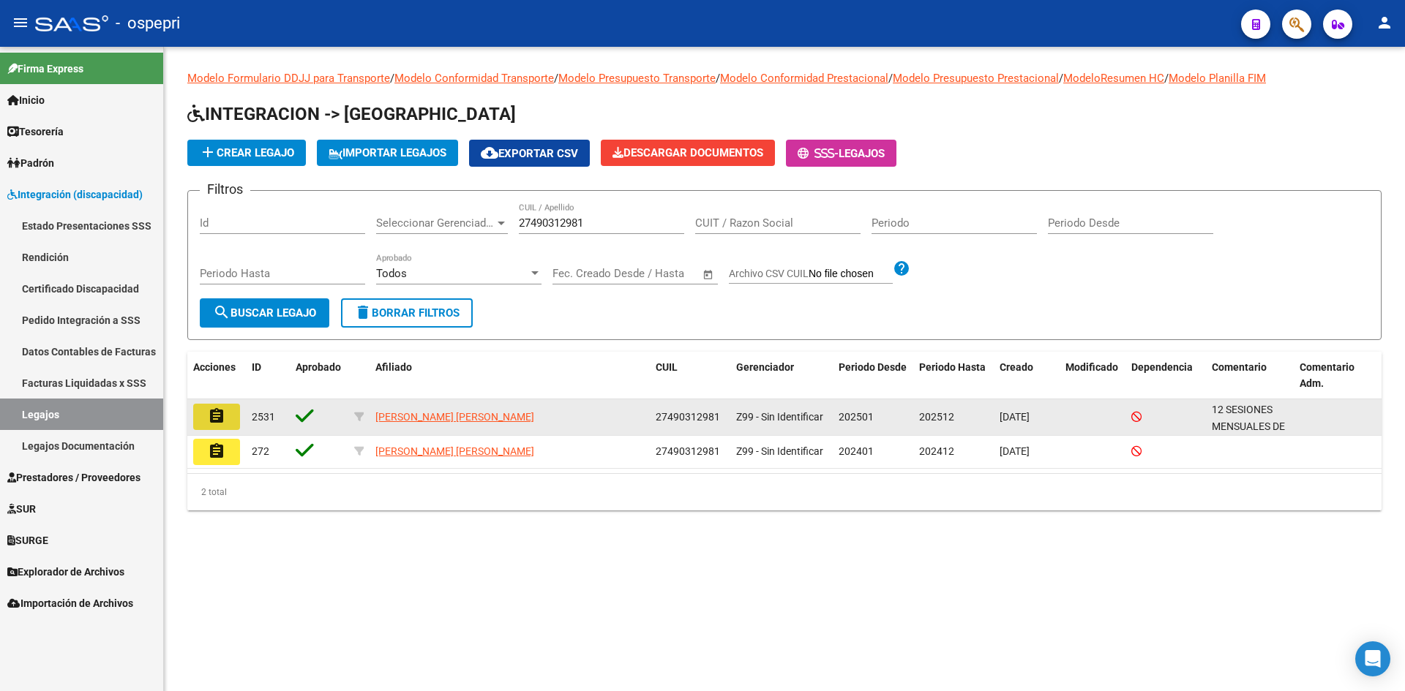
click at [226, 418] on button "assignment" at bounding box center [216, 417] width 47 height 26
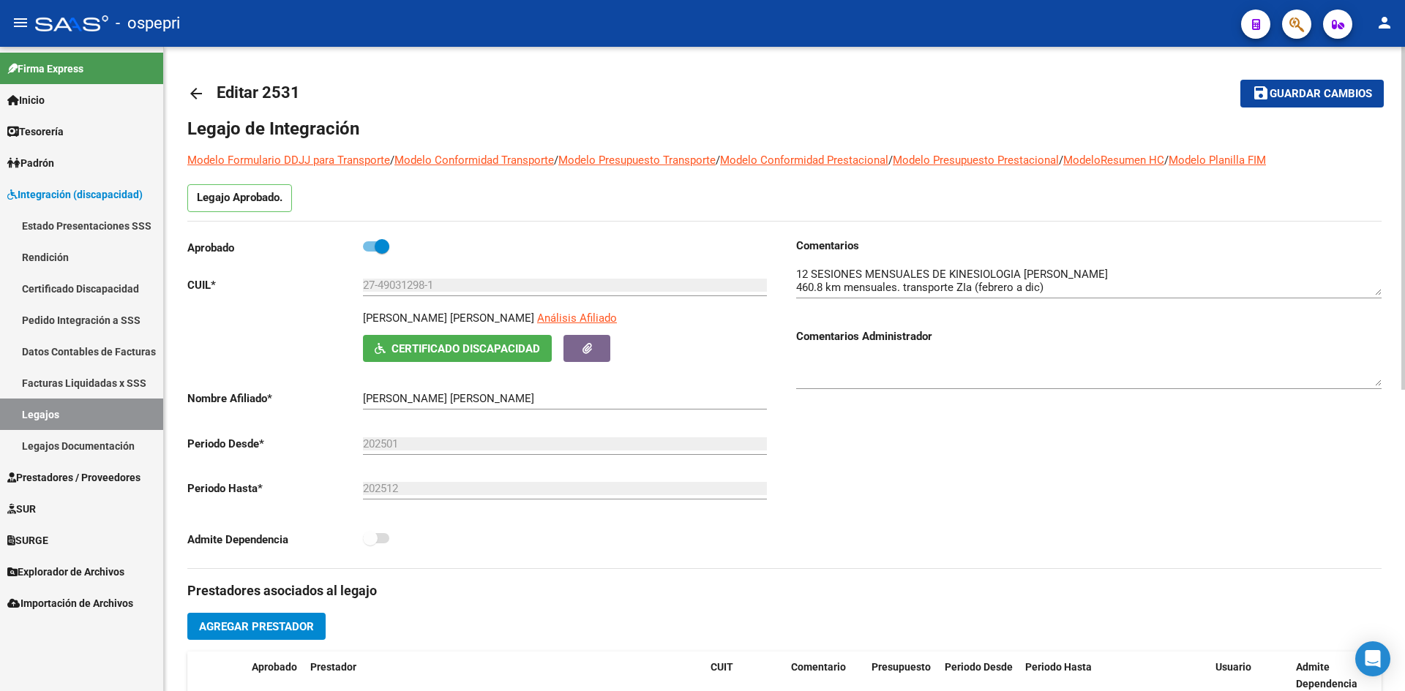
drag, startPoint x: 518, startPoint y: 316, endPoint x: 337, endPoint y: 316, distance: 180.7
click at [337, 316] on div "RODRIGUEZ VALENTINA PAOLA Análisis Afiliado Certificado Discapacidad ARCA Padrón" at bounding box center [479, 336] width 585 height 52
click at [497, 339] on button "Certificado Discapacidad" at bounding box center [457, 348] width 189 height 27
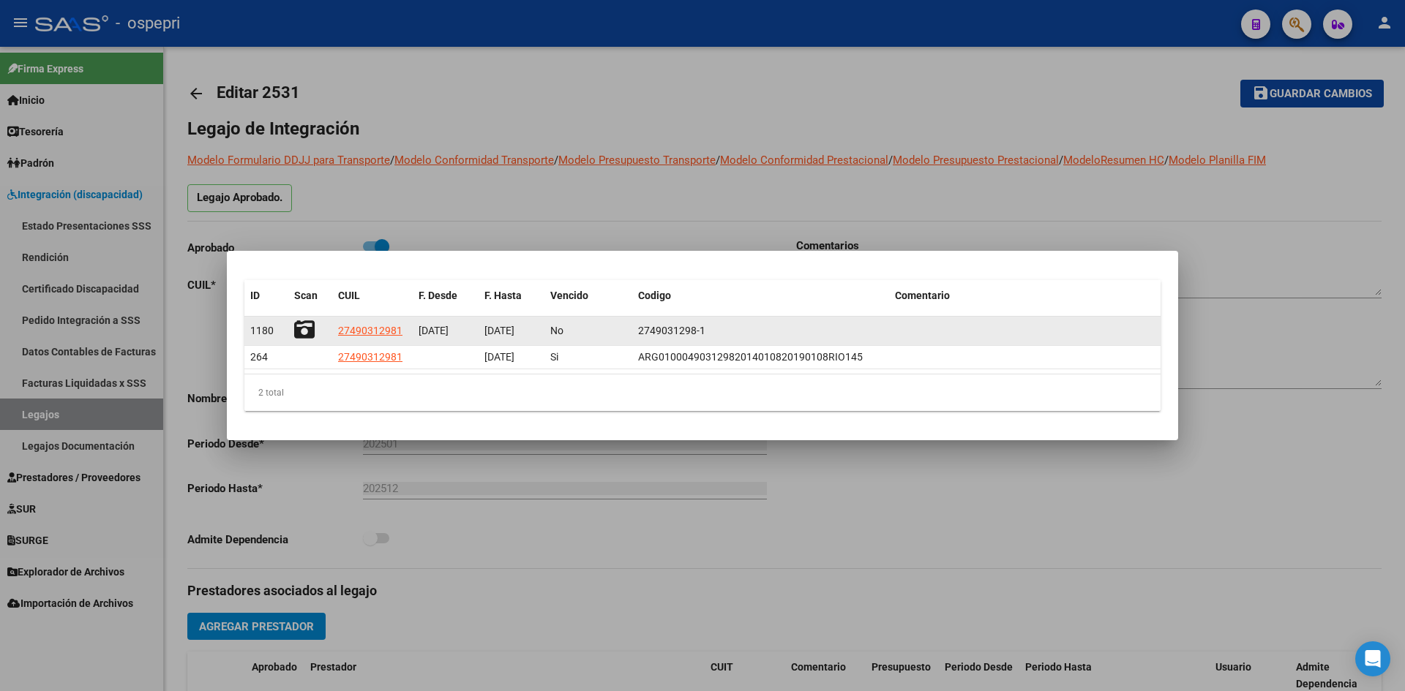
click at [304, 326] on icon at bounding box center [304, 330] width 20 height 20
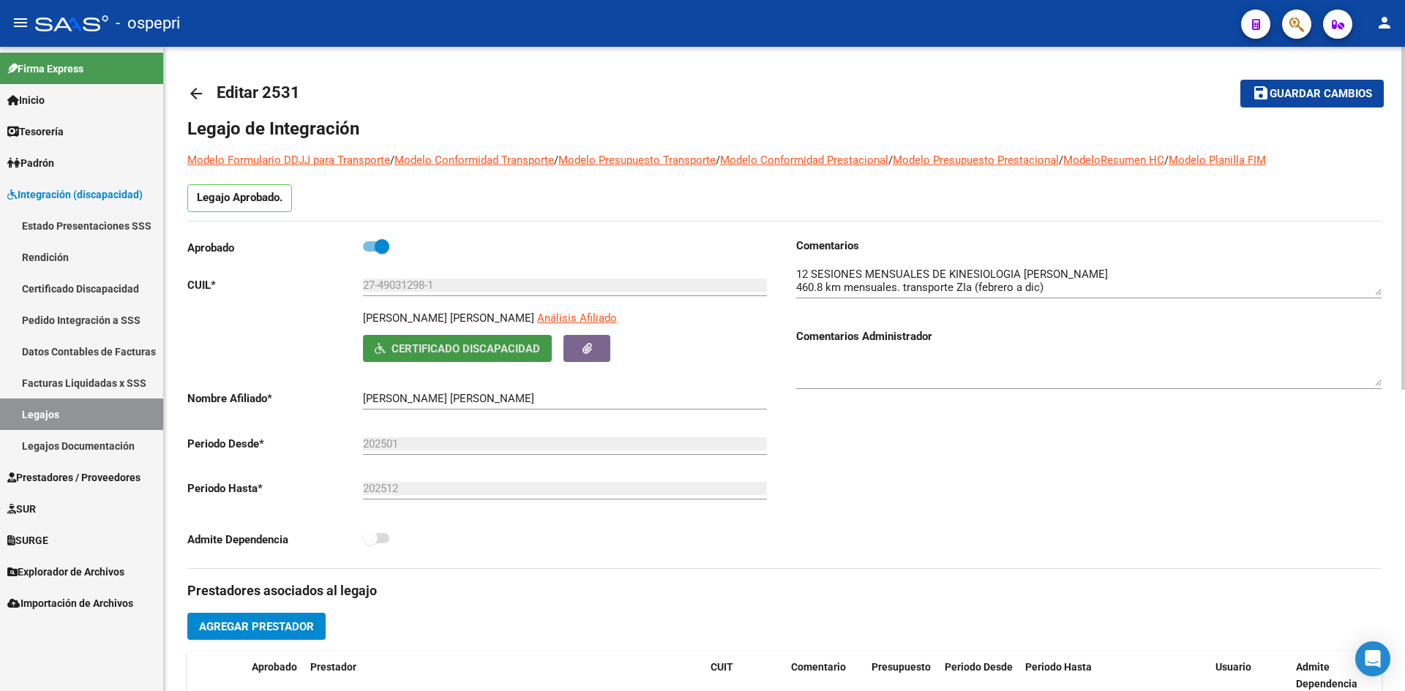
click at [195, 89] on mat-icon "arrow_back" at bounding box center [196, 94] width 18 height 18
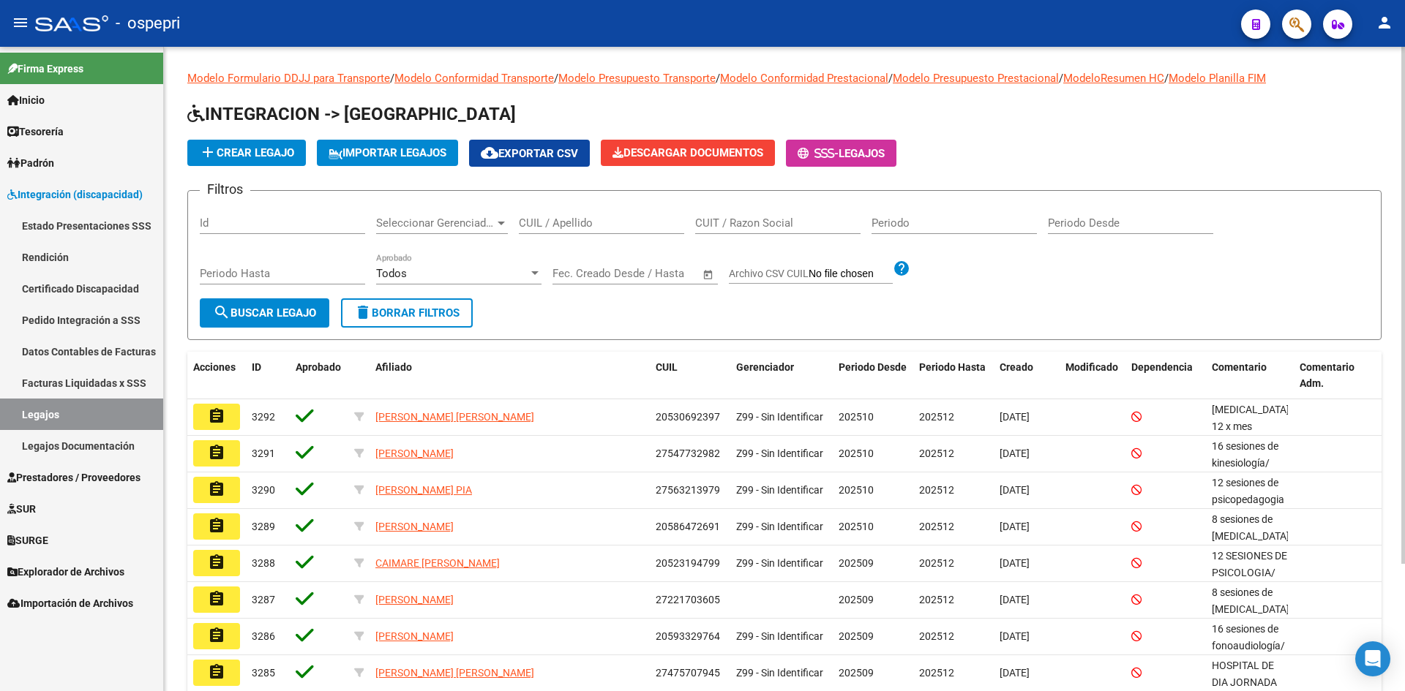
click at [595, 215] on div "CUIL / Apellido" at bounding box center [601, 218] width 165 height 31
paste input "27506040278"
type input "27506040278"
click at [277, 321] on button "search Buscar Legajo" at bounding box center [265, 313] width 130 height 29
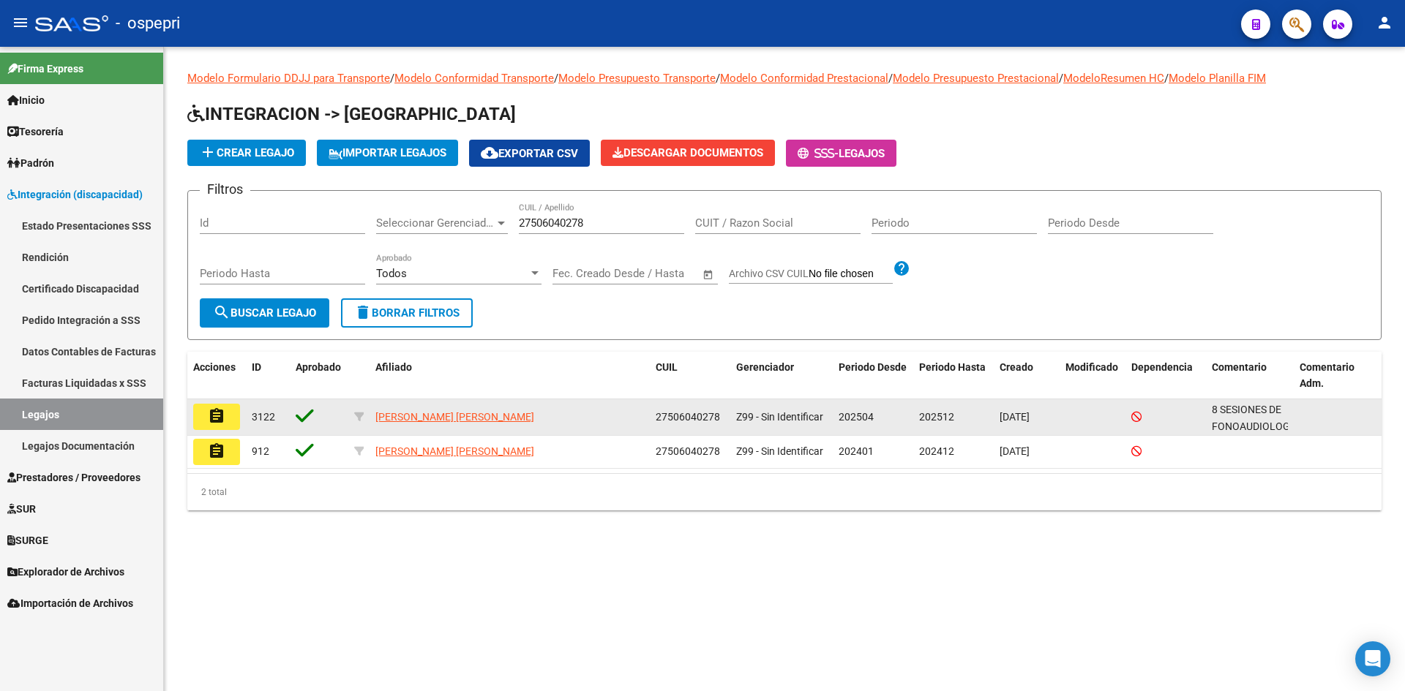
click at [217, 413] on mat-icon "assignment" at bounding box center [217, 417] width 18 height 18
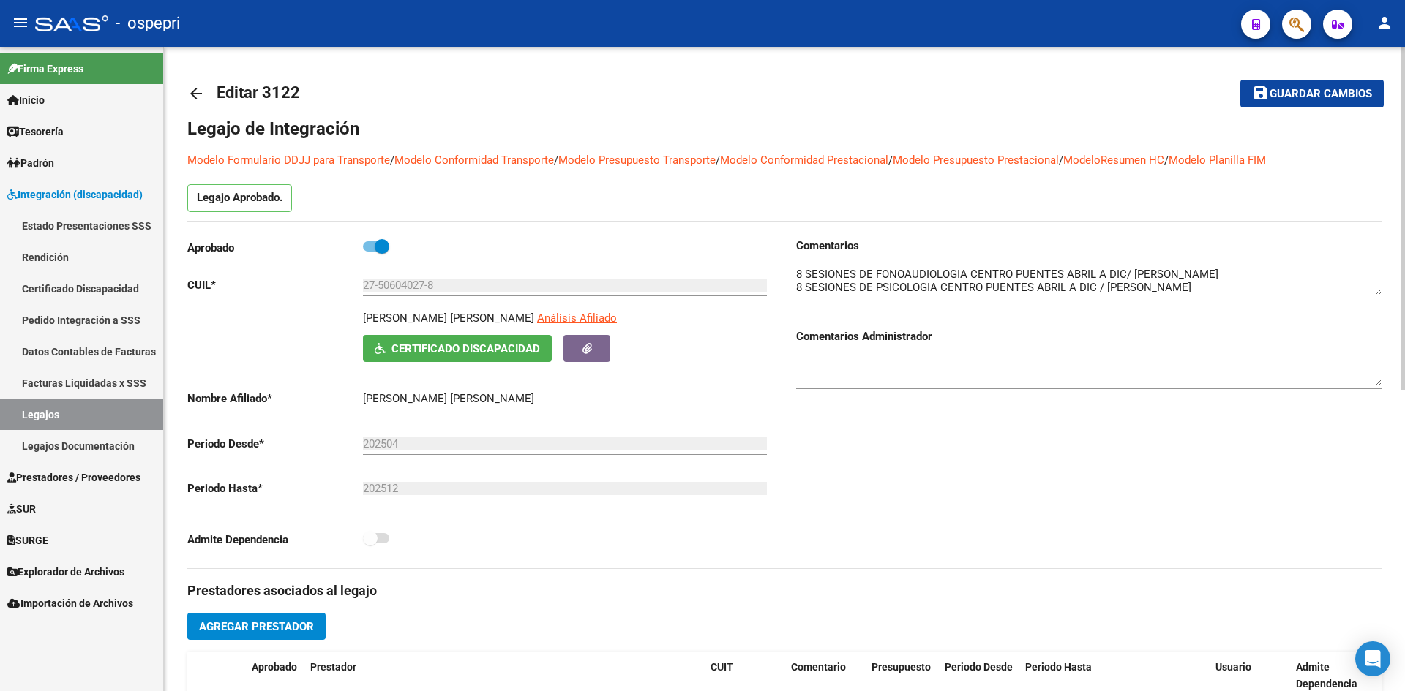
drag, startPoint x: 547, startPoint y: 320, endPoint x: 349, endPoint y: 321, distance: 198.3
click at [349, 321] on div "ZALAZAR AIMARA ZAIRA VALENTINA Análisis Afiliado Certificado Discapacidad ARCA …" at bounding box center [479, 336] width 585 height 52
click at [524, 352] on span "Certificado Discapacidad" at bounding box center [465, 348] width 149 height 13
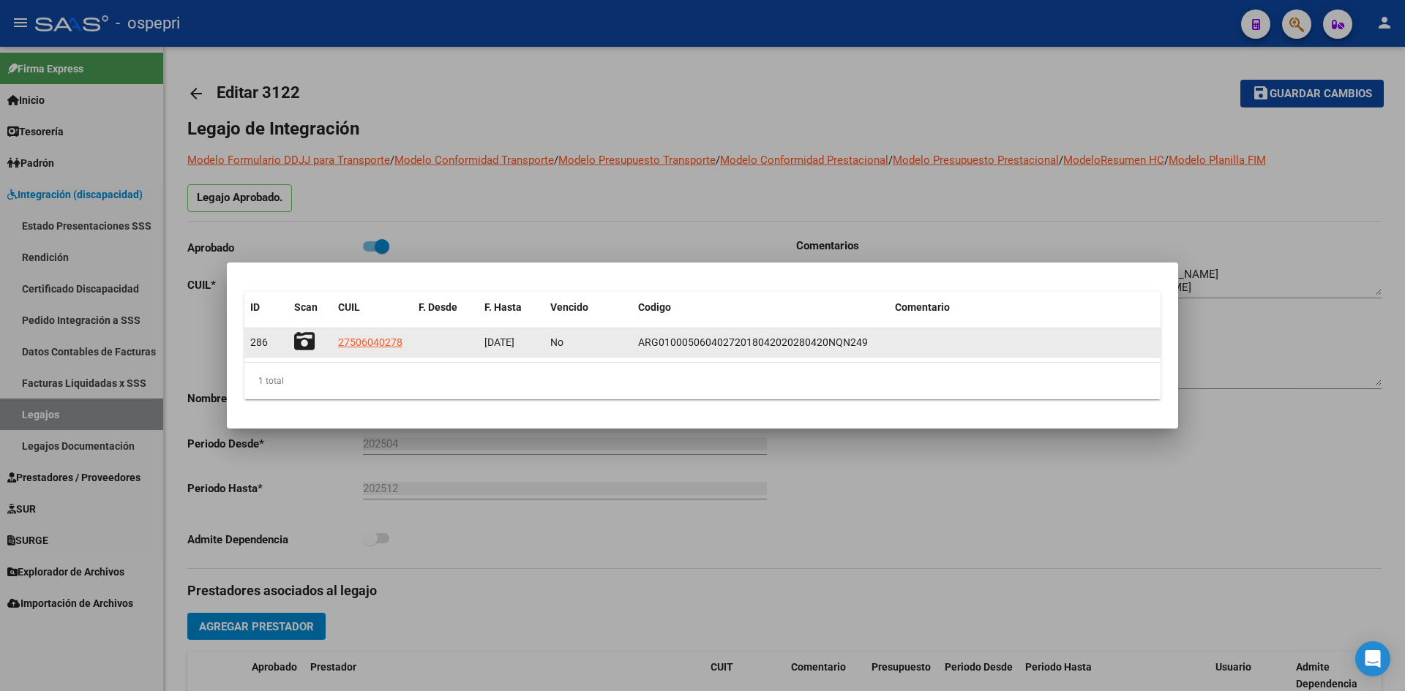
click at [300, 338] on icon at bounding box center [304, 341] width 20 height 20
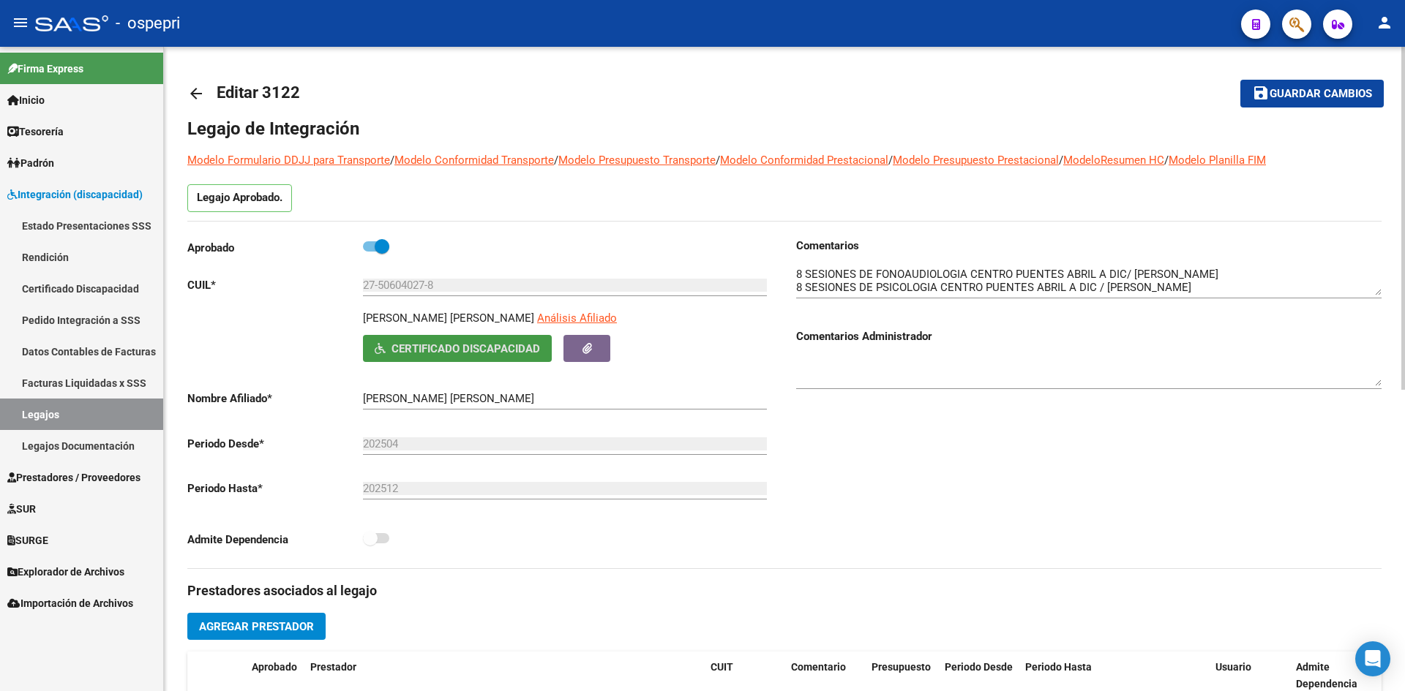
click at [197, 94] on mat-icon "arrow_back" at bounding box center [196, 94] width 18 height 18
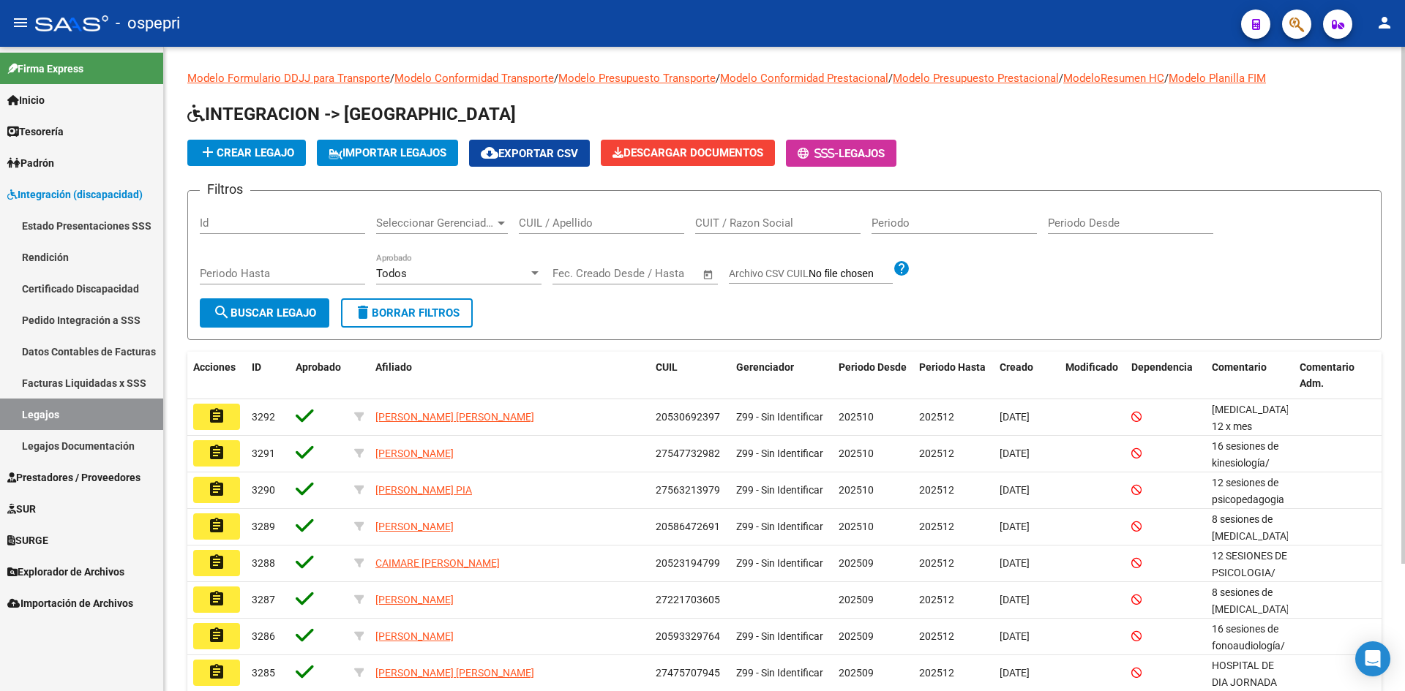
click at [569, 227] on input "CUIL / Apellido" at bounding box center [601, 223] width 165 height 13
paste input "27520665485"
type input "27520665485"
click at [314, 307] on span "search Buscar Legajo" at bounding box center [264, 313] width 103 height 13
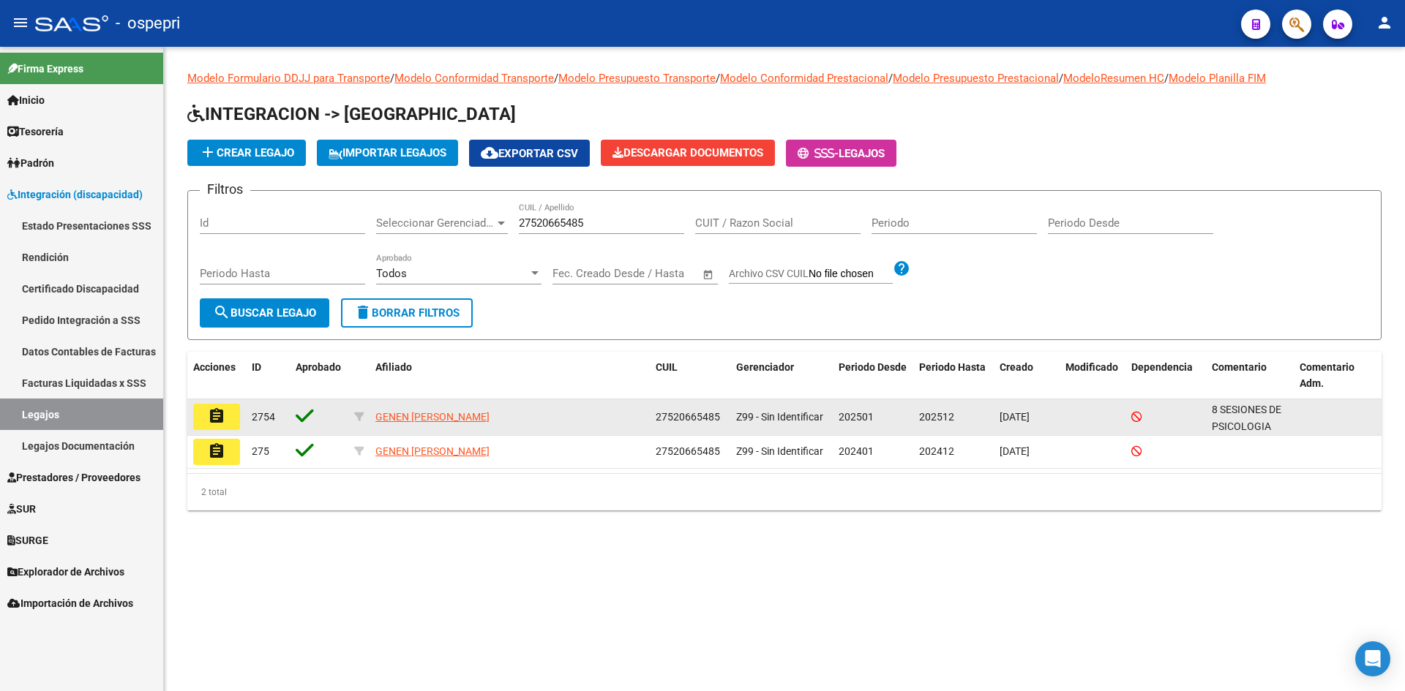
click at [226, 421] on button "assignment" at bounding box center [216, 417] width 47 height 26
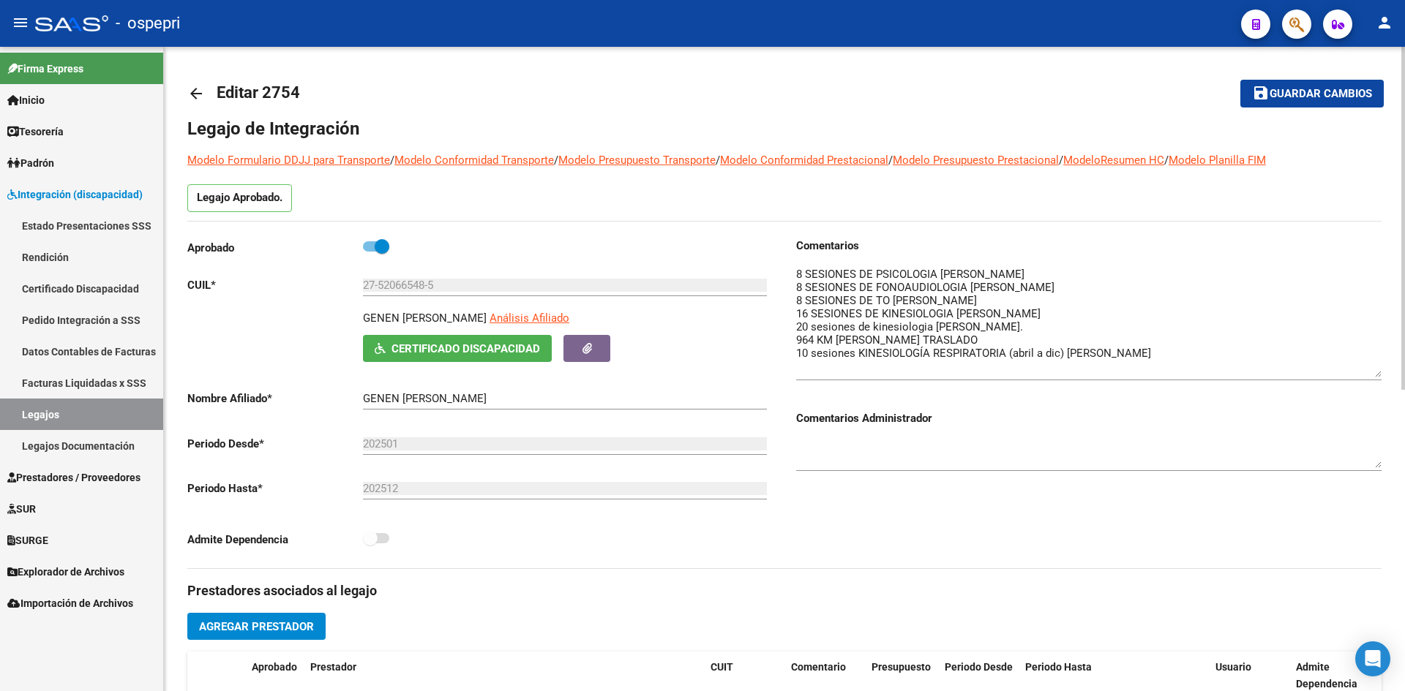
drag, startPoint x: 1373, startPoint y: 291, endPoint x: 1376, endPoint y: 373, distance: 82.0
click at [1376, 373] on textarea at bounding box center [1088, 321] width 585 height 111
drag, startPoint x: 506, startPoint y: 318, endPoint x: 346, endPoint y: 319, distance: 160.2
click at [346, 319] on div "GENEN CARVAJAL CATALINA Análisis Afiliado Certificado Discapacidad ARCA Padrón" at bounding box center [479, 336] width 585 height 52
copy p "GENEN CARVAJAL CATALINA"
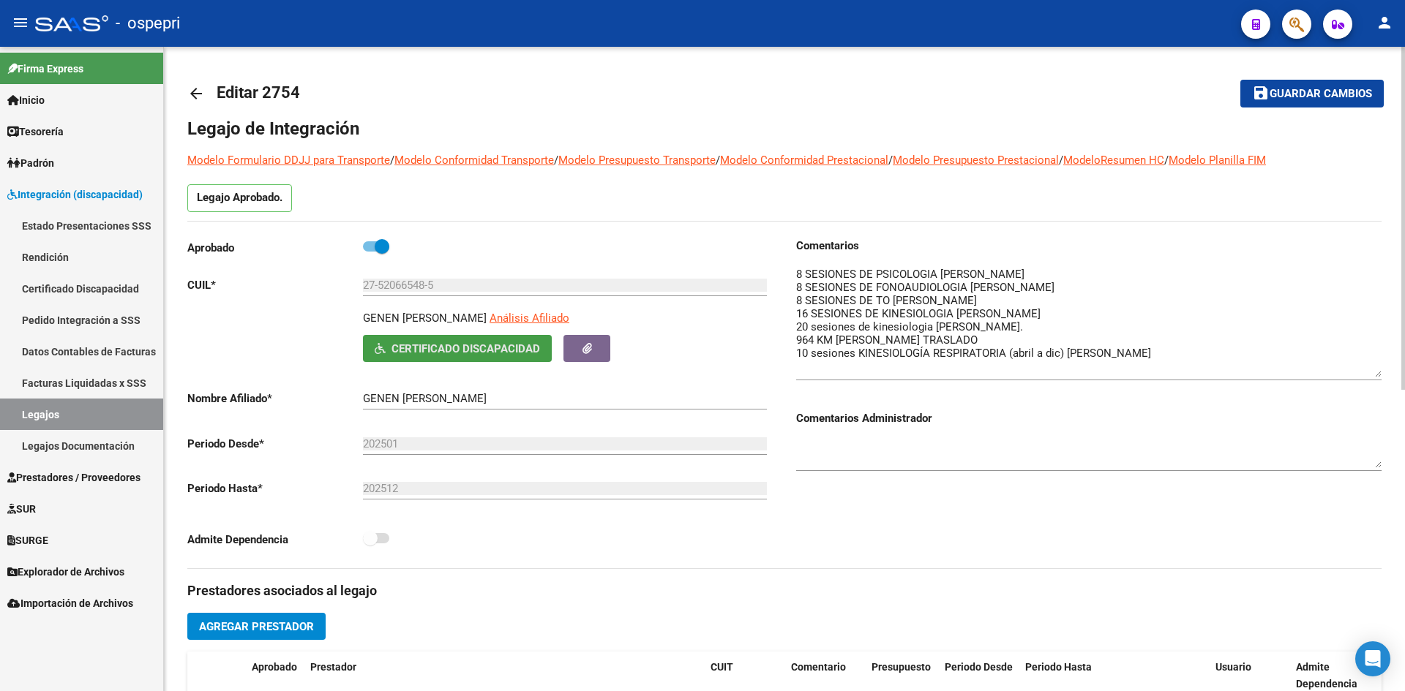
click at [471, 348] on span "Certificado Discapacidad" at bounding box center [465, 348] width 149 height 13
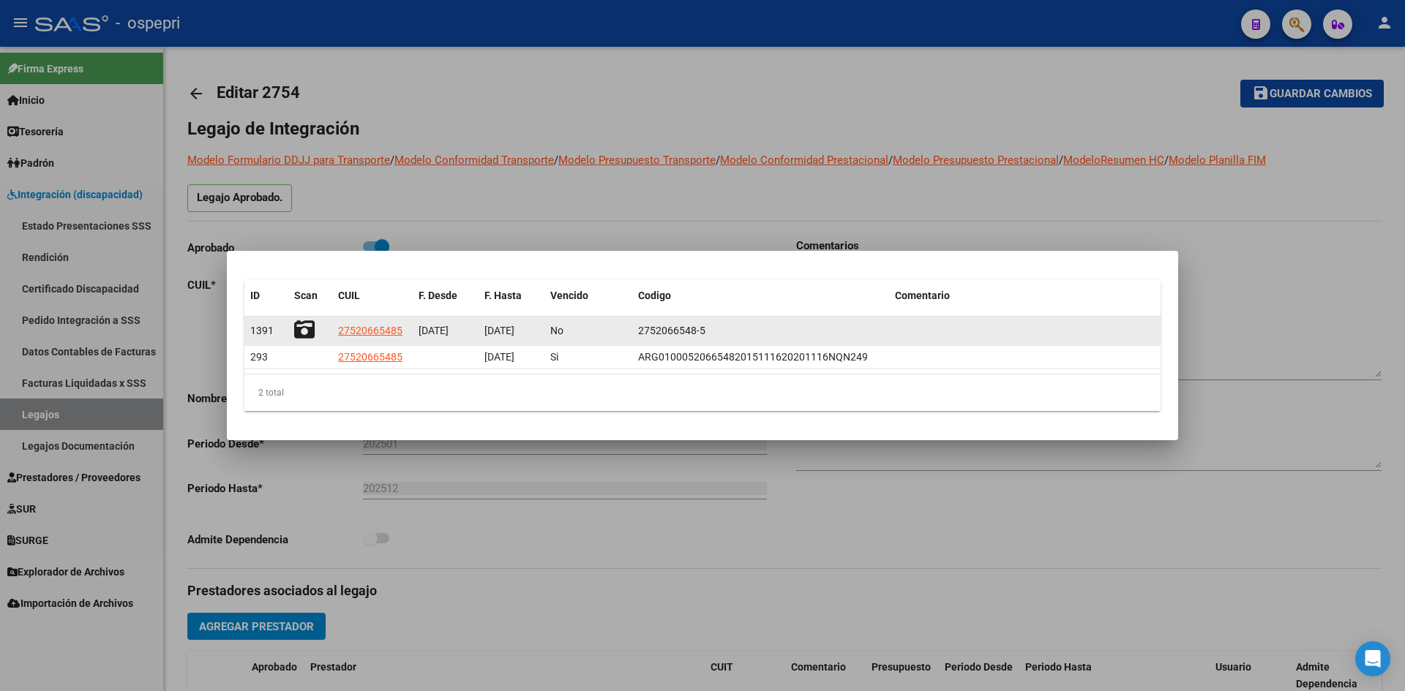
click at [301, 331] on icon at bounding box center [304, 330] width 20 height 20
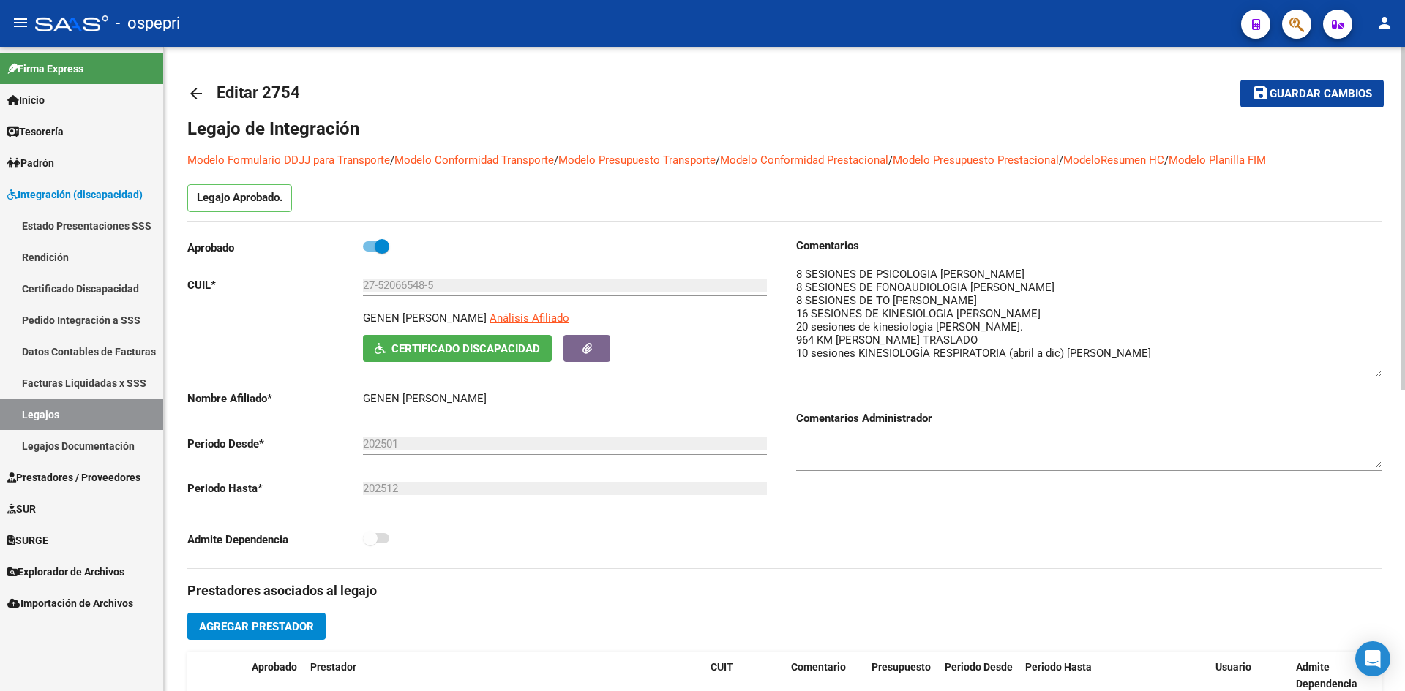
click at [196, 94] on mat-icon "arrow_back" at bounding box center [196, 94] width 18 height 18
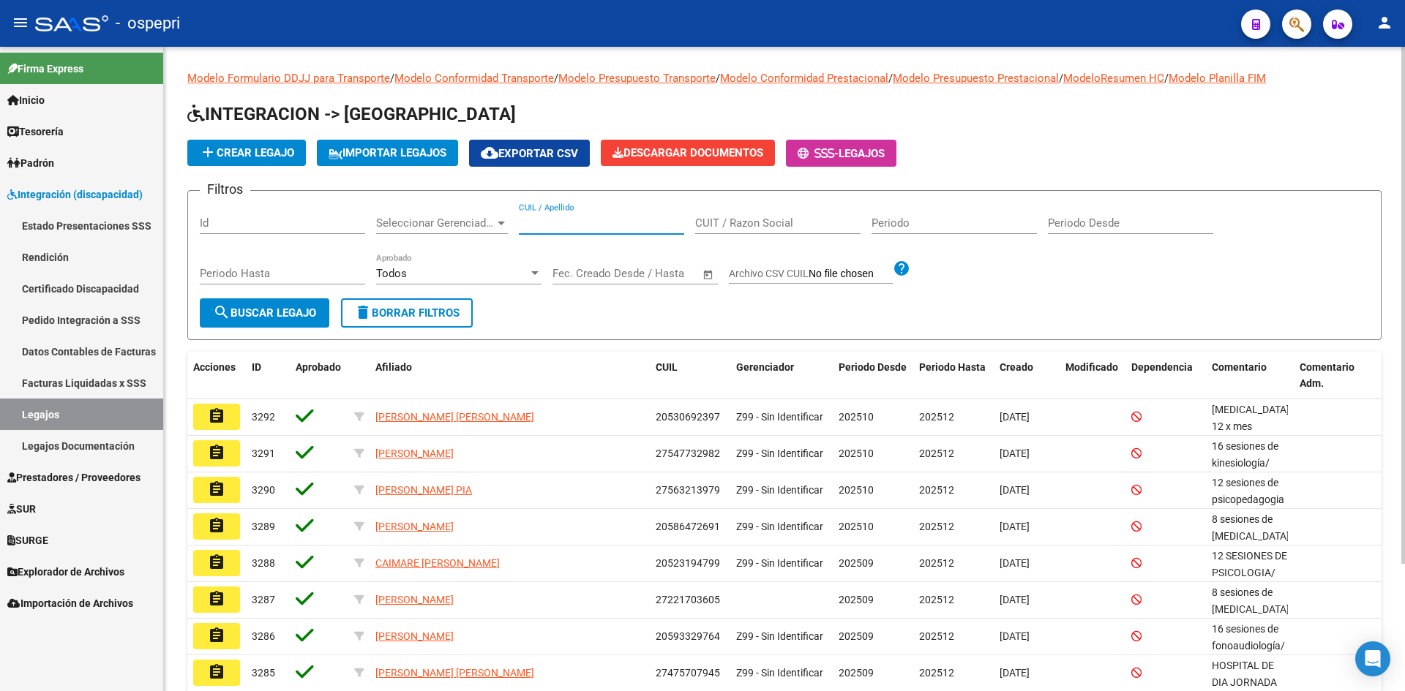
click at [539, 225] on input "CUIL / Apellido" at bounding box center [601, 223] width 165 height 13
paste input "27521852467"
type input "27521852467"
click at [302, 316] on span "search Buscar Legajo" at bounding box center [264, 313] width 103 height 13
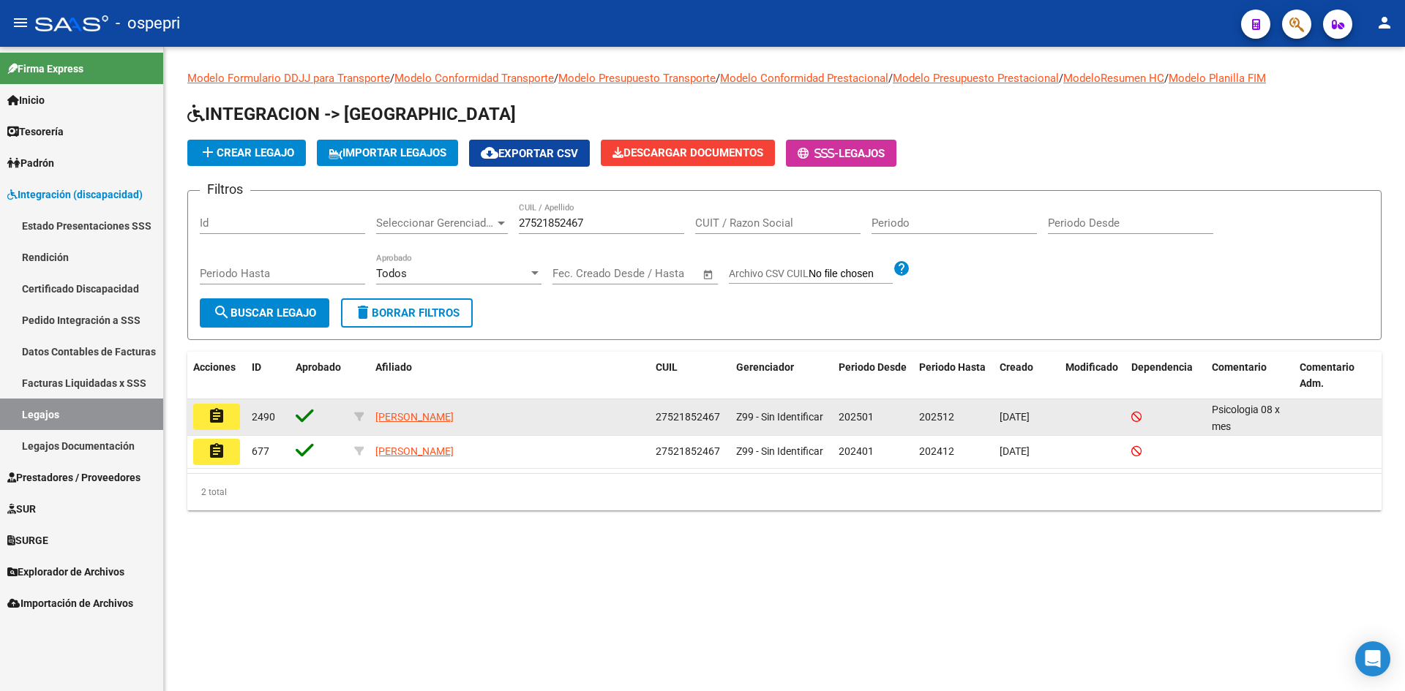
click at [212, 421] on mat-icon "assignment" at bounding box center [217, 417] width 18 height 18
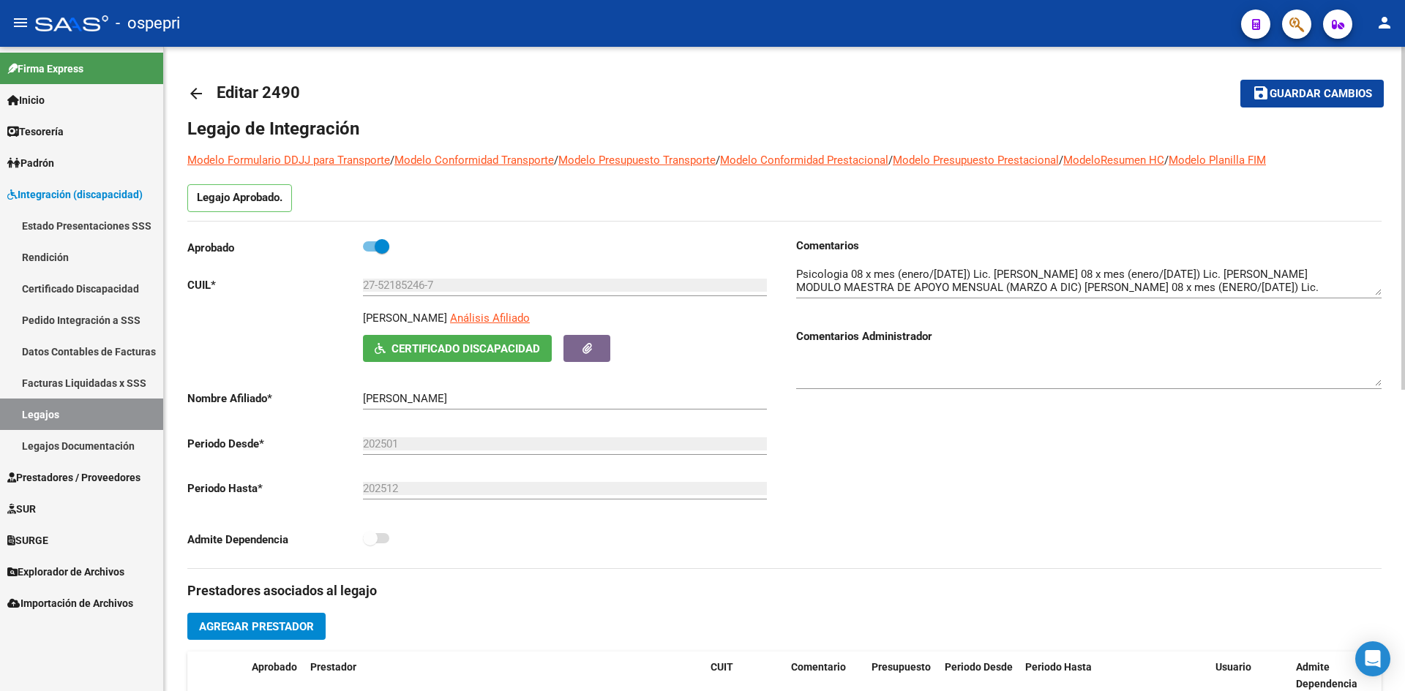
drag, startPoint x: 523, startPoint y: 316, endPoint x: 351, endPoint y: 319, distance: 172.0
click at [351, 319] on div "BARRIONUEVO CANDELA RAYEN Análisis Afiliado Certificado Discapacidad ARCA Padrón" at bounding box center [479, 336] width 585 height 52
copy p "BARRIONUEVO CANDELA RAYEN"
click at [511, 349] on span "Certificado Discapacidad" at bounding box center [465, 348] width 149 height 13
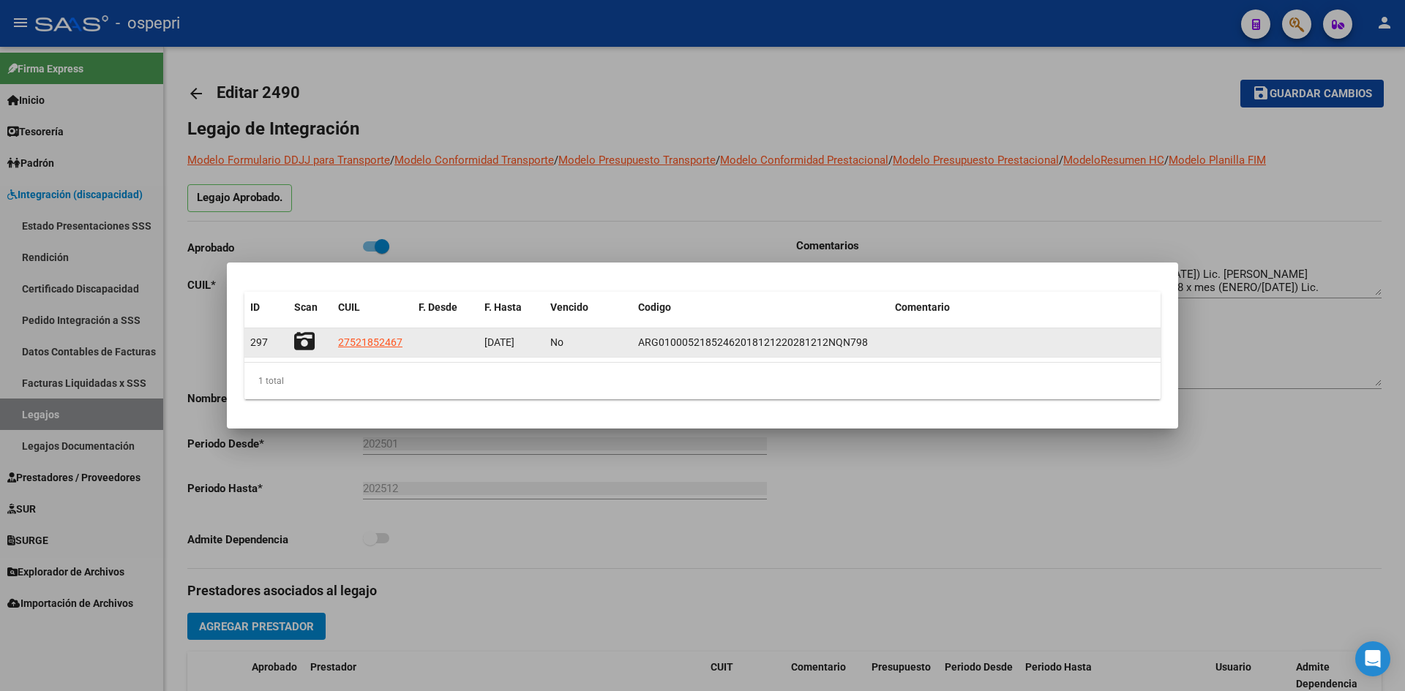
click at [308, 339] on icon at bounding box center [304, 341] width 20 height 20
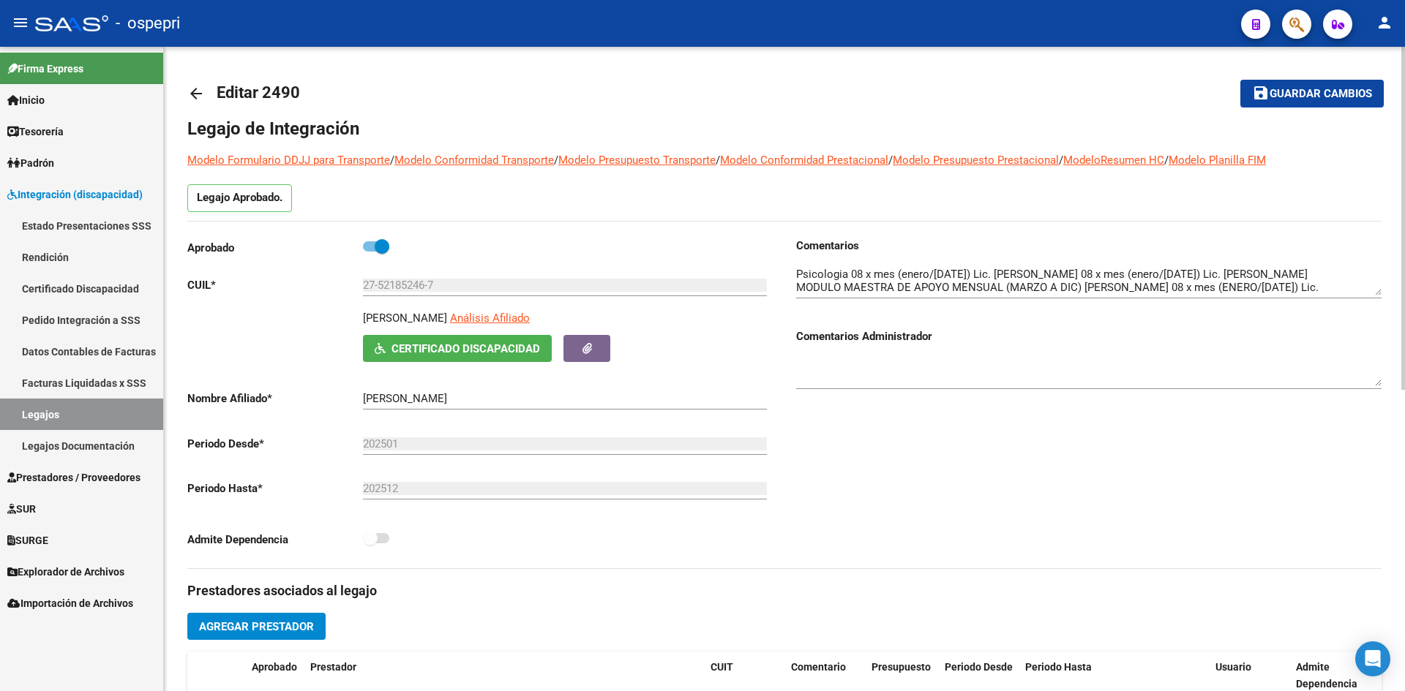
click at [195, 92] on mat-icon "arrow_back" at bounding box center [196, 94] width 18 height 18
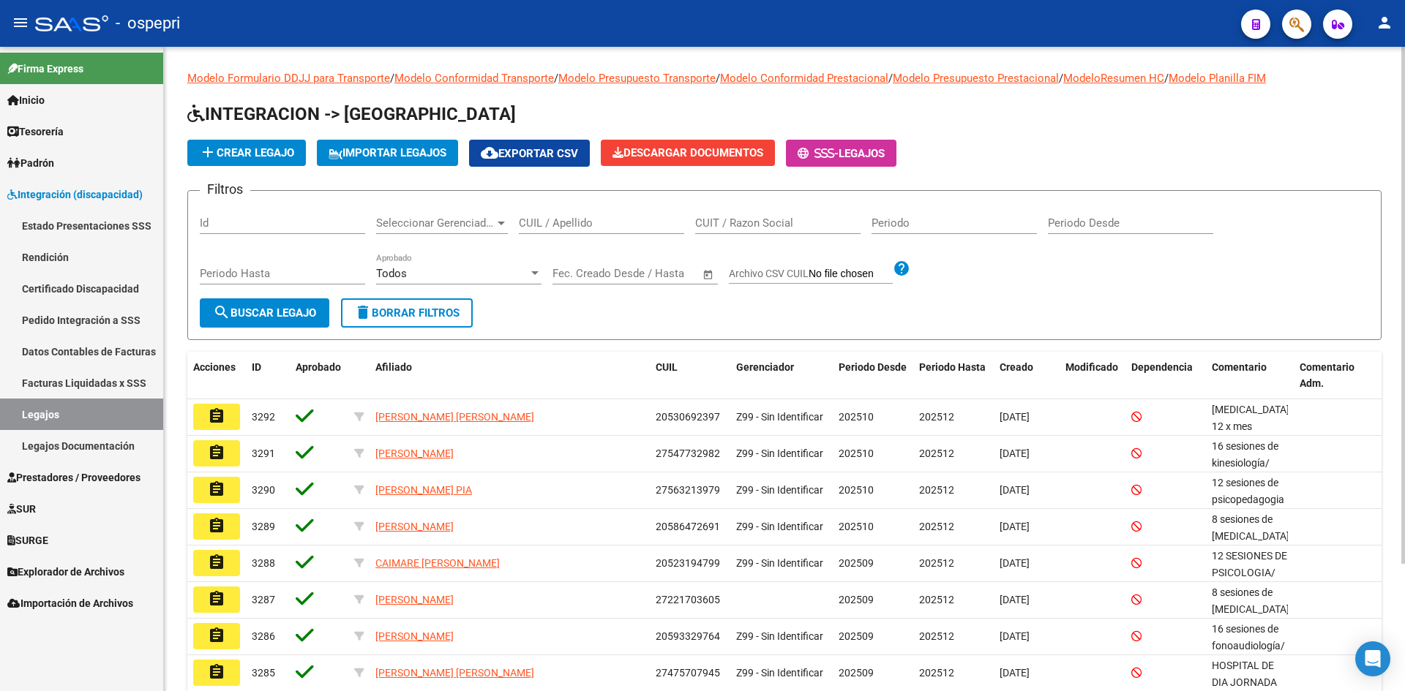
click at [555, 221] on input "CUIL / Apellido" at bounding box center [601, 223] width 165 height 13
paste input "27525314346"
type input "27525314346"
click at [262, 318] on span "search Buscar Legajo" at bounding box center [264, 313] width 103 height 13
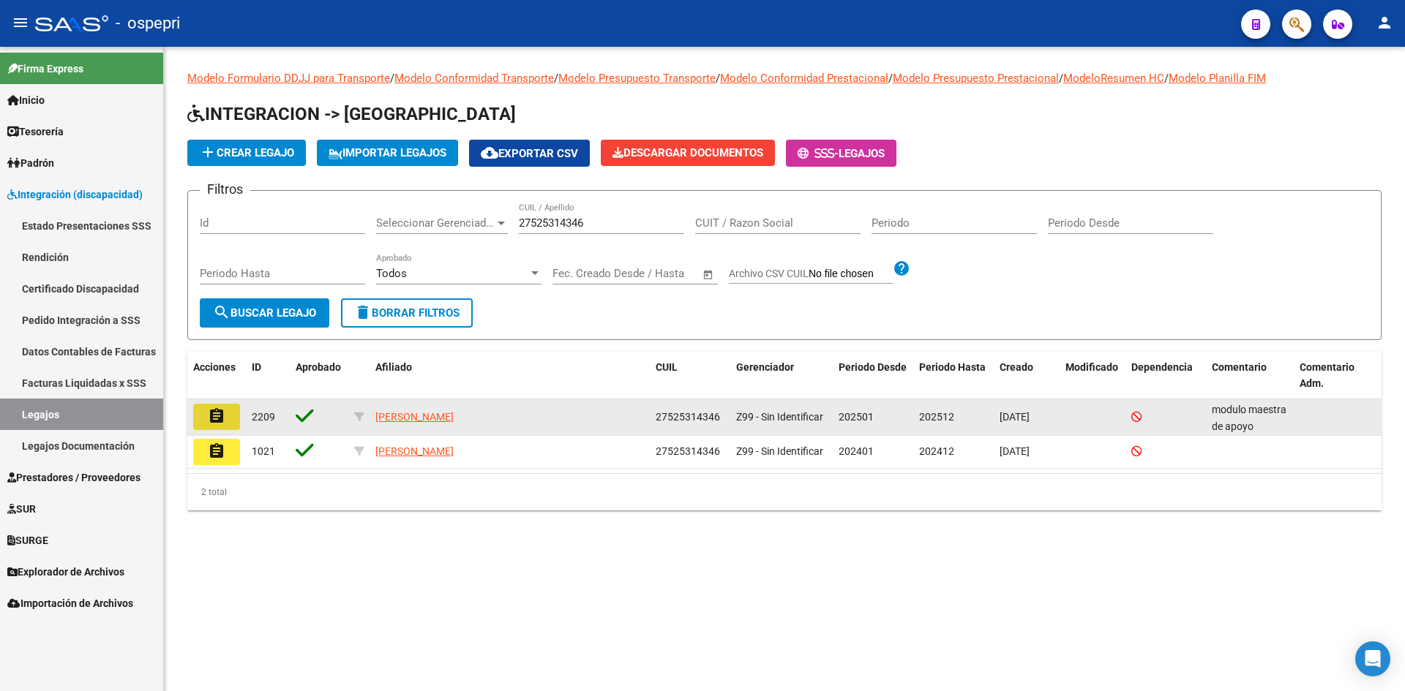
click at [219, 417] on mat-icon "assignment" at bounding box center [217, 417] width 18 height 18
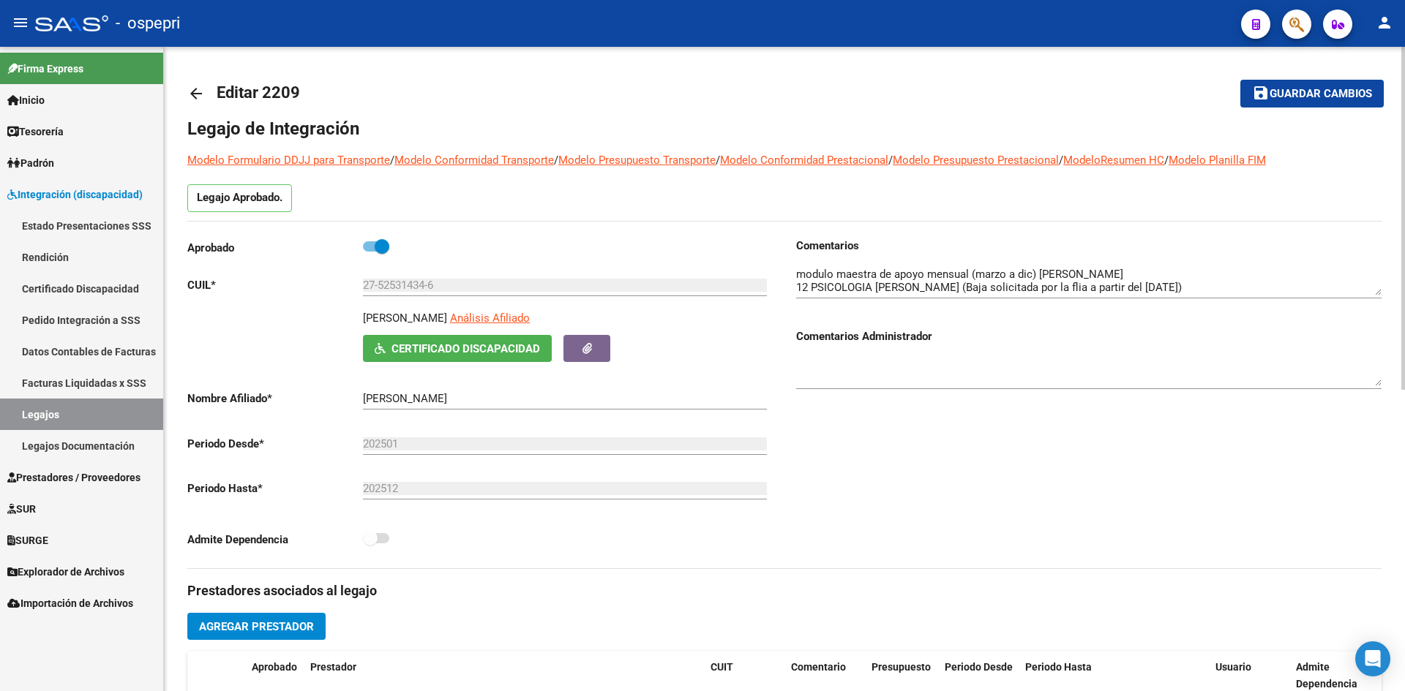
drag, startPoint x: 511, startPoint y: 315, endPoint x: 355, endPoint y: 319, distance: 156.6
click at [355, 319] on div "RODRIGUEZ LOURDES SOLANGE Análisis Afiliado Certificado Discapacidad ARCA Padrón" at bounding box center [479, 336] width 585 height 52
copy p "RODRIGUEZ LOURDES SOLANGE"
click at [480, 354] on span "Certificado Discapacidad" at bounding box center [465, 348] width 149 height 13
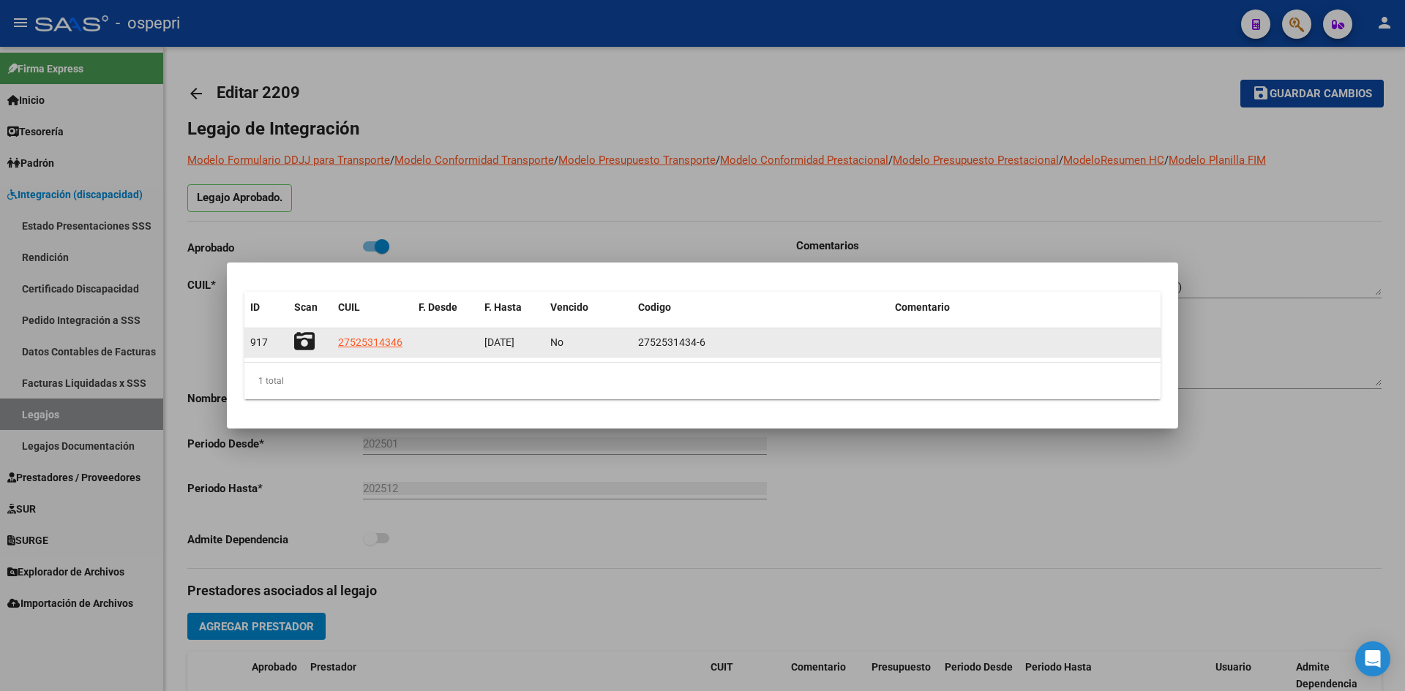
click at [304, 343] on icon at bounding box center [304, 341] width 20 height 20
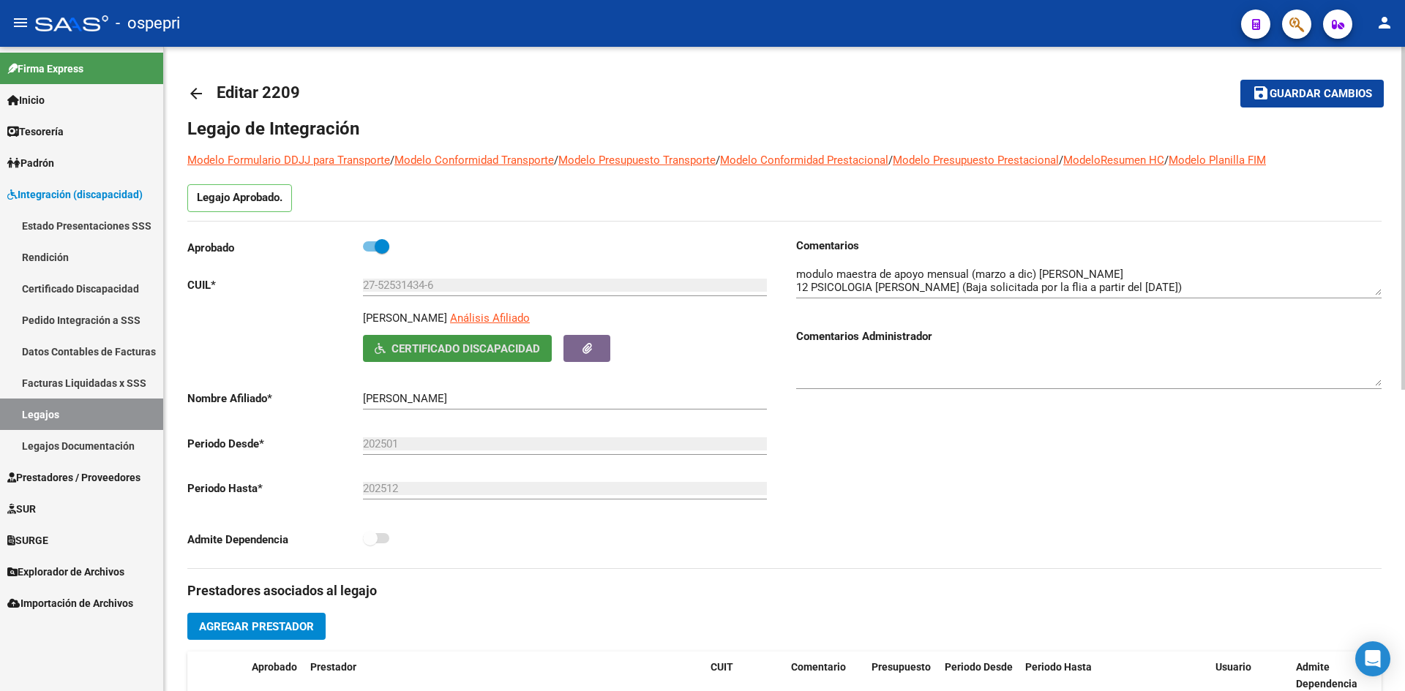
click at [193, 83] on link "arrow_back" at bounding box center [201, 93] width 29 height 34
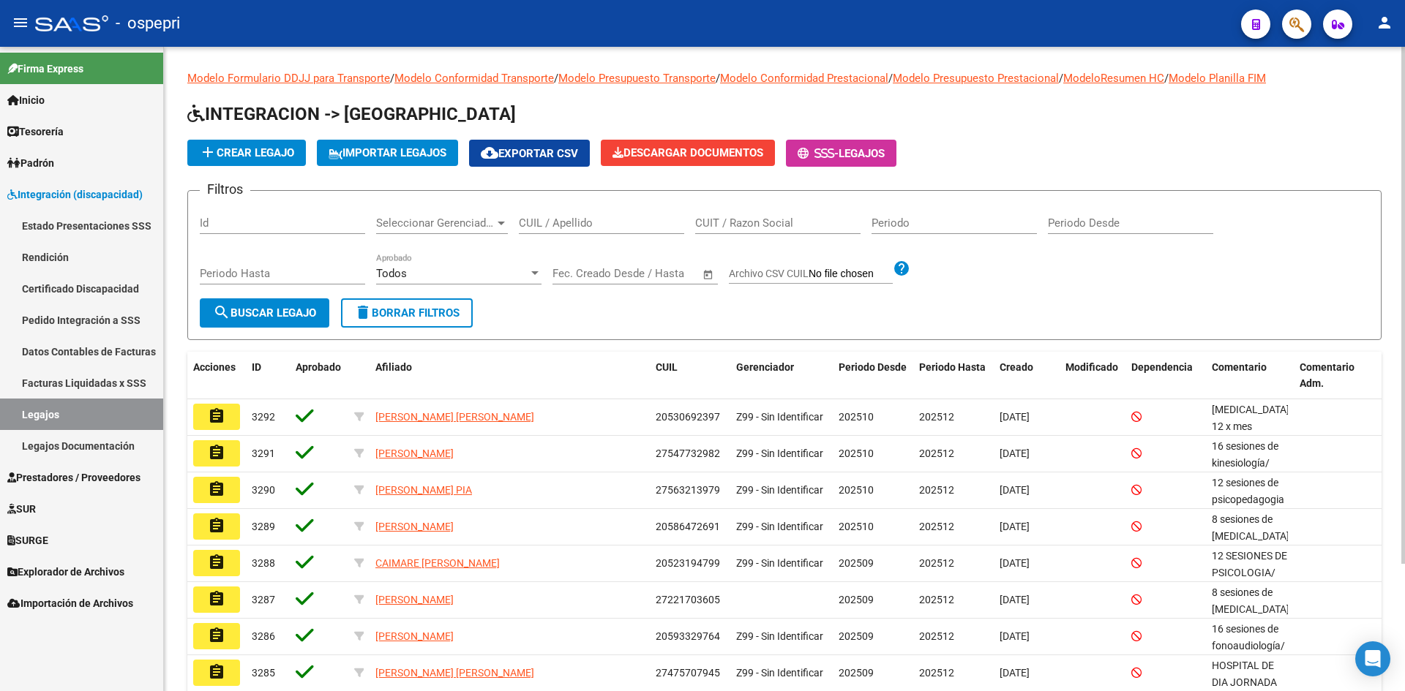
click at [543, 221] on input "CUIL / Apellido" at bounding box center [601, 223] width 165 height 13
paste input "27551587261"
type input "27551587261"
click at [267, 315] on span "search Buscar Legajo" at bounding box center [264, 313] width 103 height 13
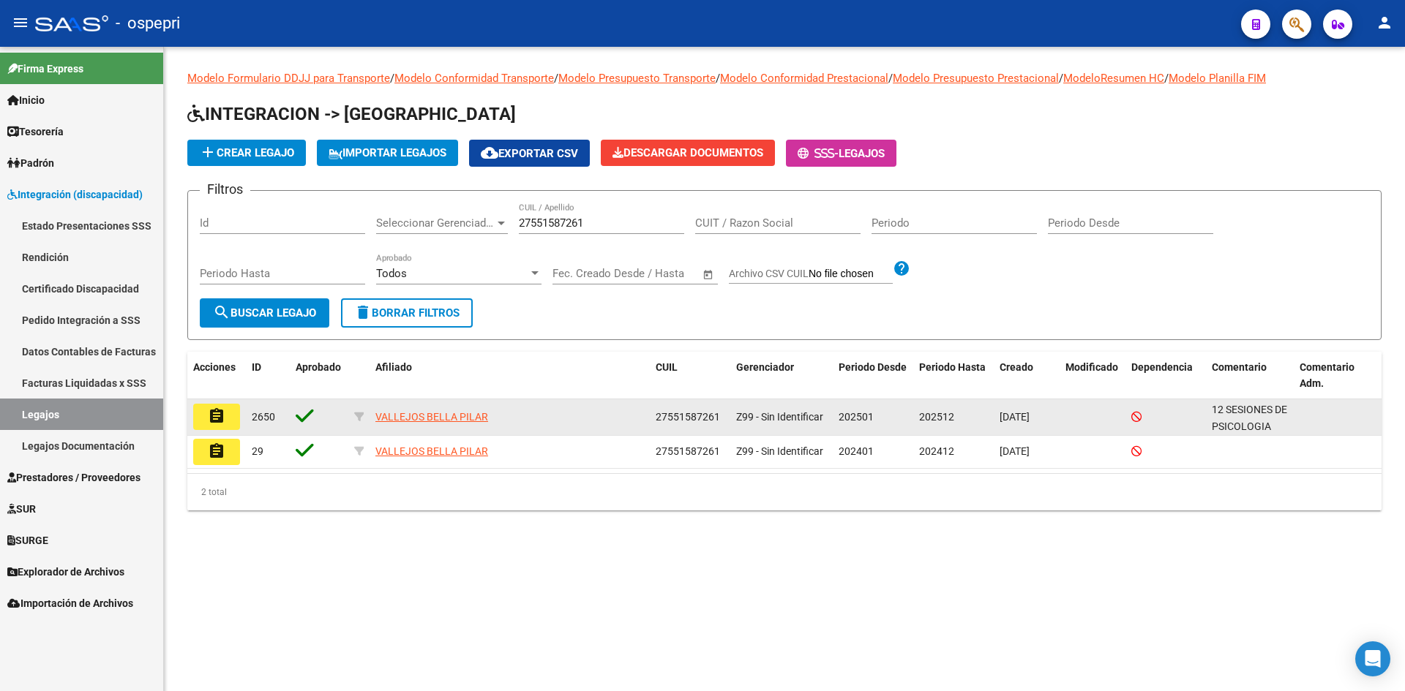
click at [217, 414] on mat-icon "assignment" at bounding box center [217, 417] width 18 height 18
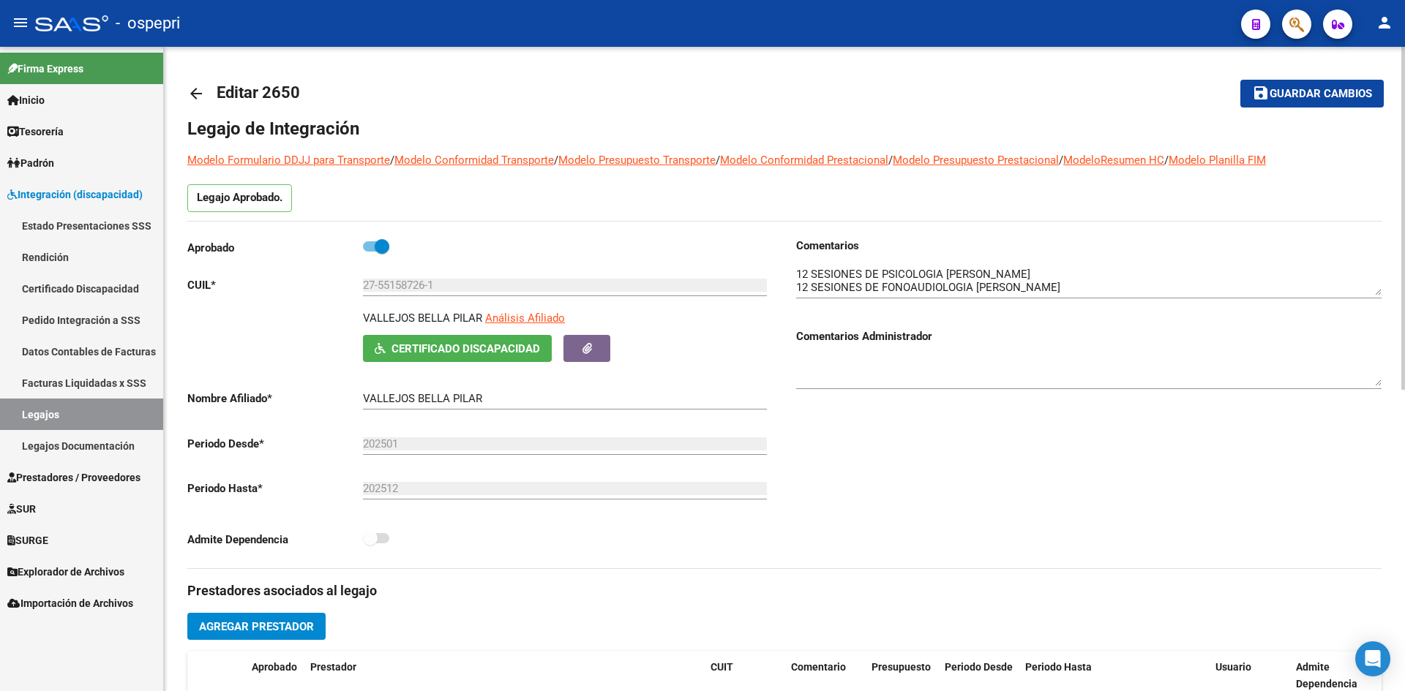
drag, startPoint x: 482, startPoint y: 318, endPoint x: 339, endPoint y: 320, distance: 143.4
click at [339, 320] on div "VALLEJOS BELLA PILAR Análisis Afiliado Certificado Discapacidad ARCA Padrón" at bounding box center [479, 336] width 585 height 52
copy p "VALLEJOS BELLA PILAR"
click at [504, 354] on span "Certificado Discapacidad" at bounding box center [465, 348] width 149 height 13
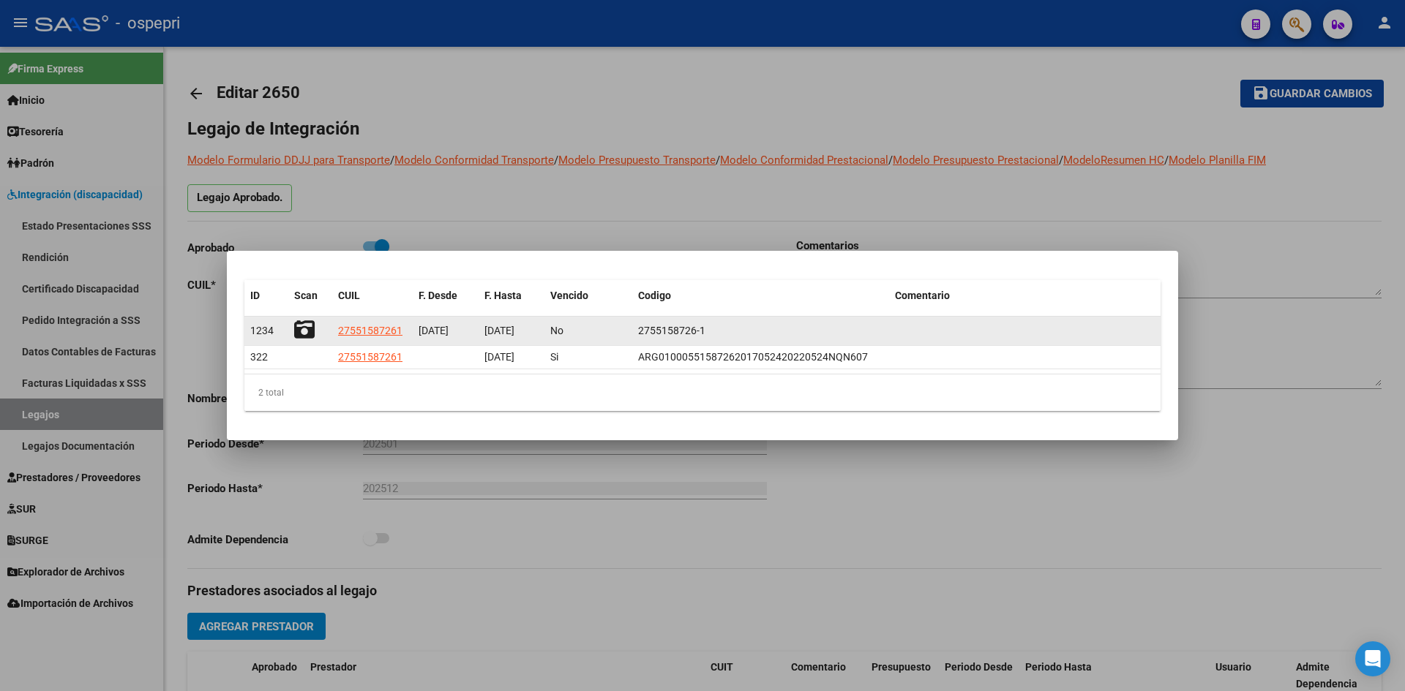
click at [298, 330] on icon at bounding box center [304, 330] width 20 height 20
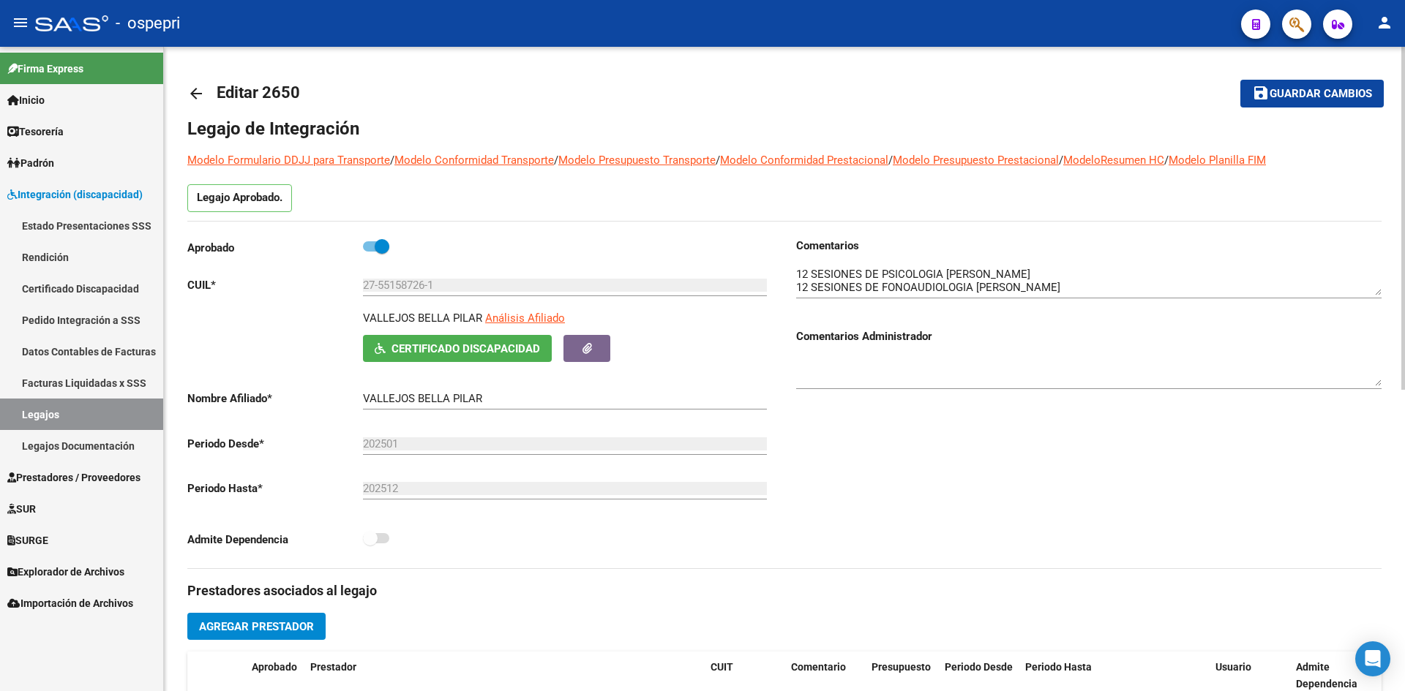
click at [195, 91] on mat-icon "arrow_back" at bounding box center [196, 94] width 18 height 18
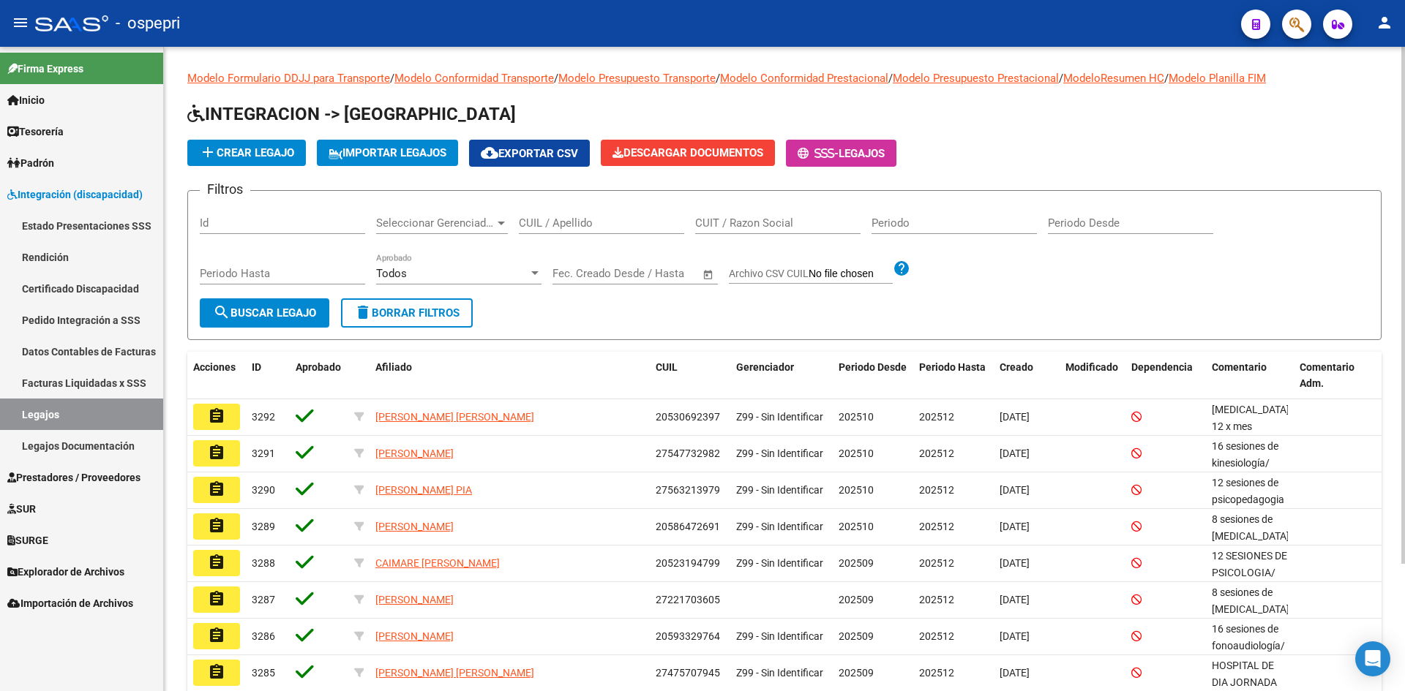
click at [576, 225] on input "CUIL / Apellido" at bounding box center [601, 223] width 165 height 13
paste input "27556308395"
type input "27556308395"
click at [240, 308] on span "search Buscar Legajo" at bounding box center [264, 313] width 103 height 13
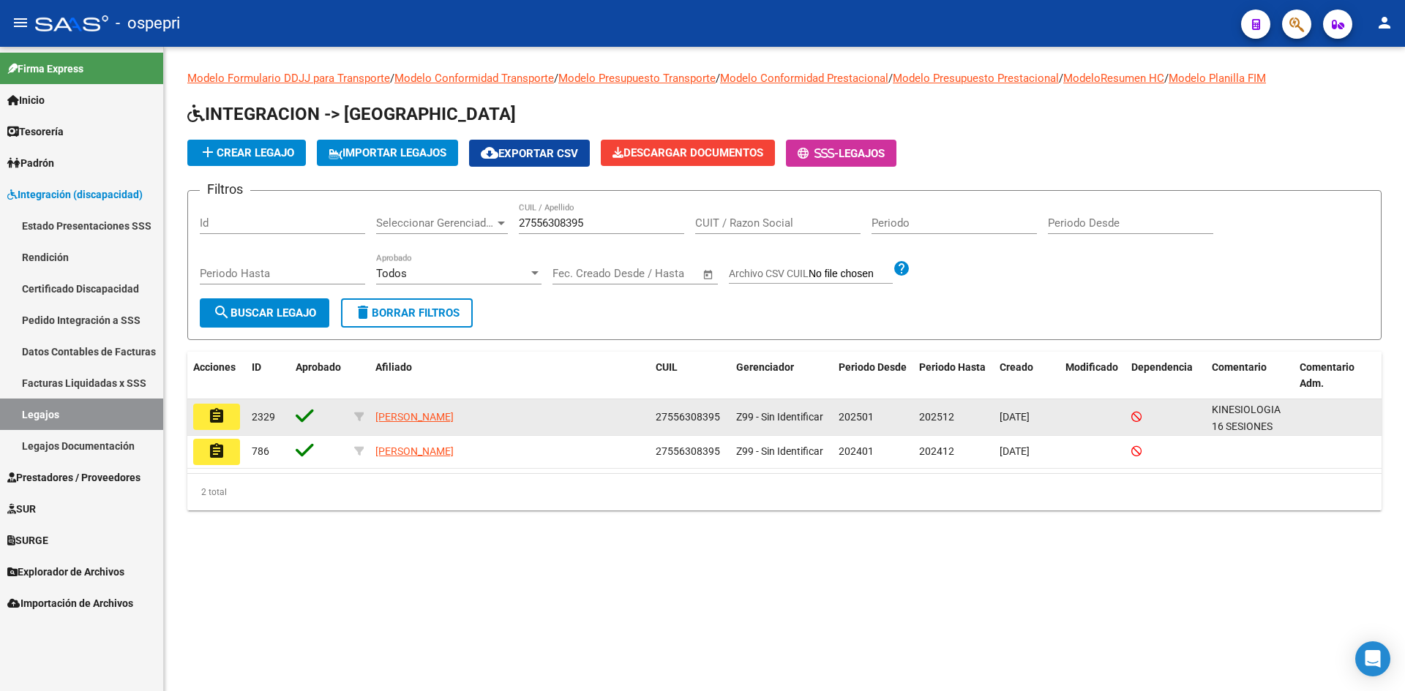
click at [221, 413] on mat-icon "assignment" at bounding box center [217, 417] width 18 height 18
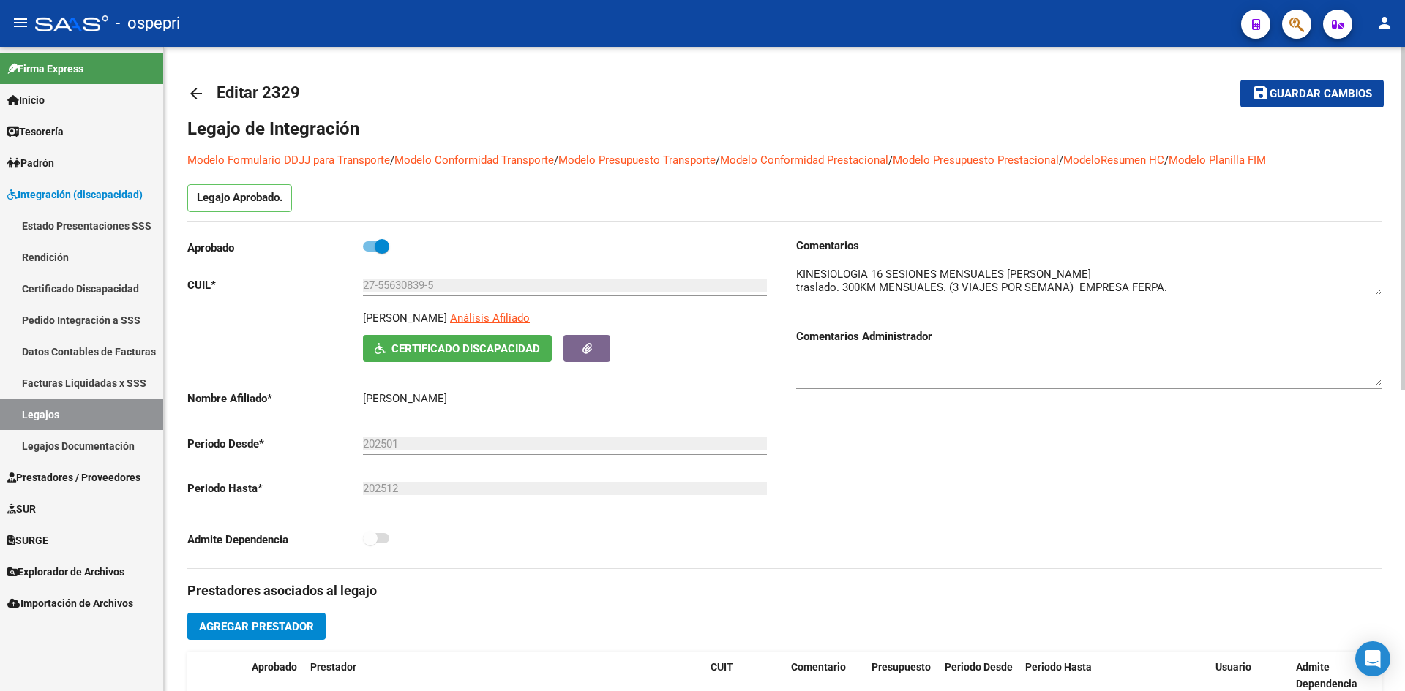
drag, startPoint x: 487, startPoint y: 313, endPoint x: 348, endPoint y: 318, distance: 139.1
click at [348, 318] on div "BENEGAS NAILA JAZMIN Análisis Afiliado Certificado Discapacidad ARCA Padrón" at bounding box center [479, 336] width 585 height 52
copy p "BENEGAS NAILA JAZMIN"
click at [490, 346] on span "Certificado Discapacidad" at bounding box center [465, 348] width 149 height 13
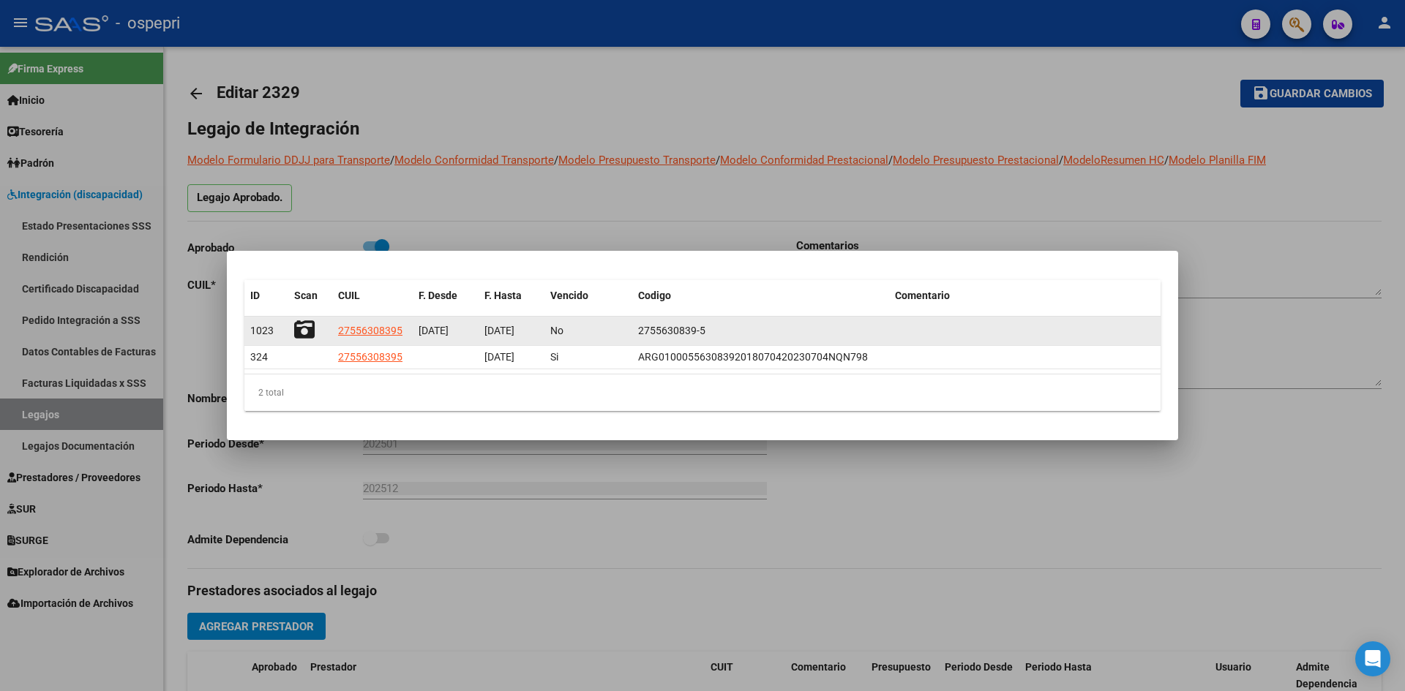
click at [304, 331] on icon at bounding box center [304, 330] width 20 height 20
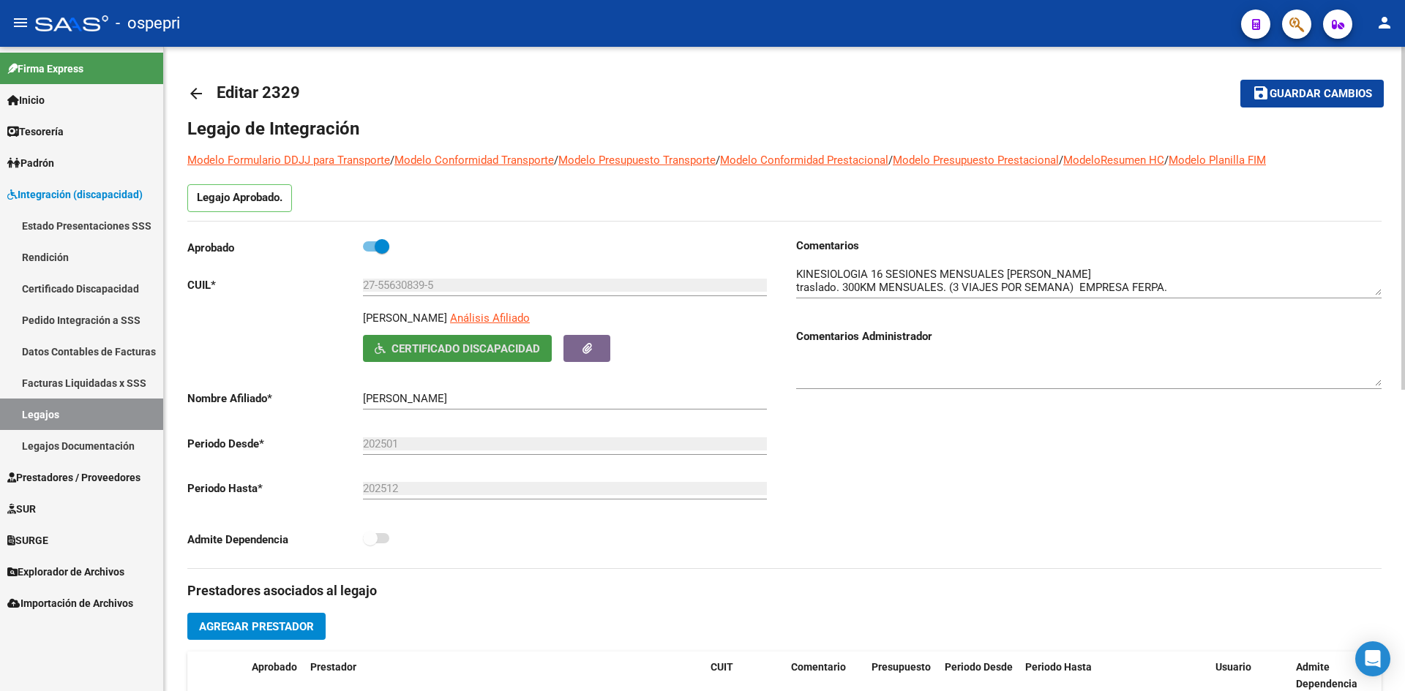
click at [198, 89] on mat-icon "arrow_back" at bounding box center [196, 94] width 18 height 18
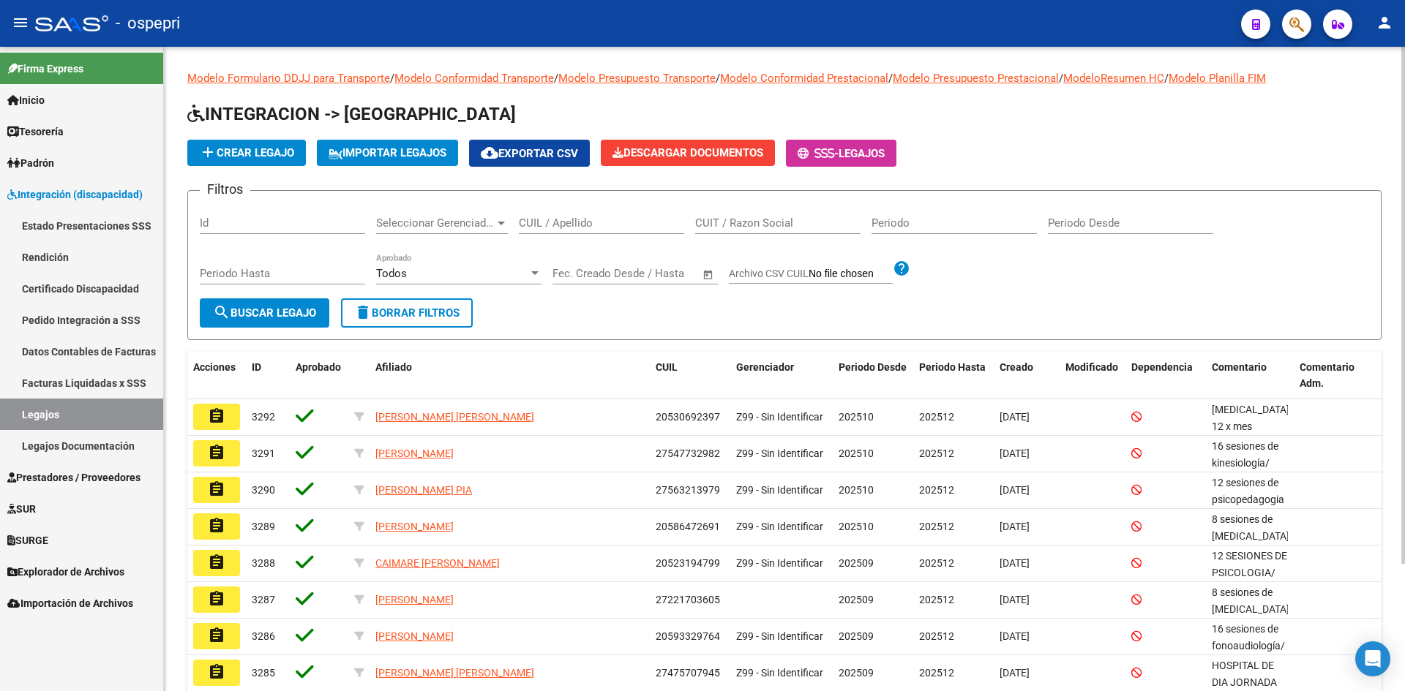
click at [561, 221] on input "CUIL / Apellido" at bounding box center [601, 223] width 165 height 13
paste input "27556339568"
type input "27556339568"
click at [284, 310] on span "search Buscar Legajo" at bounding box center [264, 313] width 103 height 13
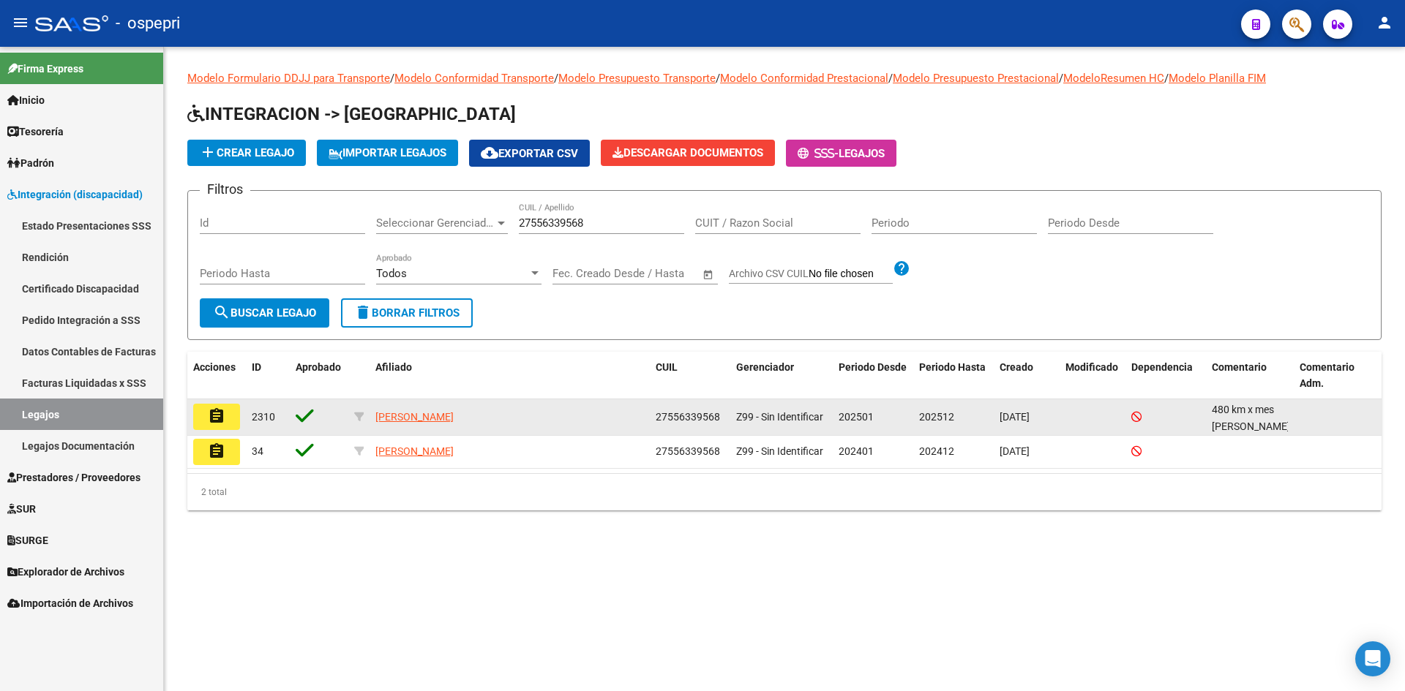
click at [216, 415] on mat-icon "assignment" at bounding box center [217, 417] width 18 height 18
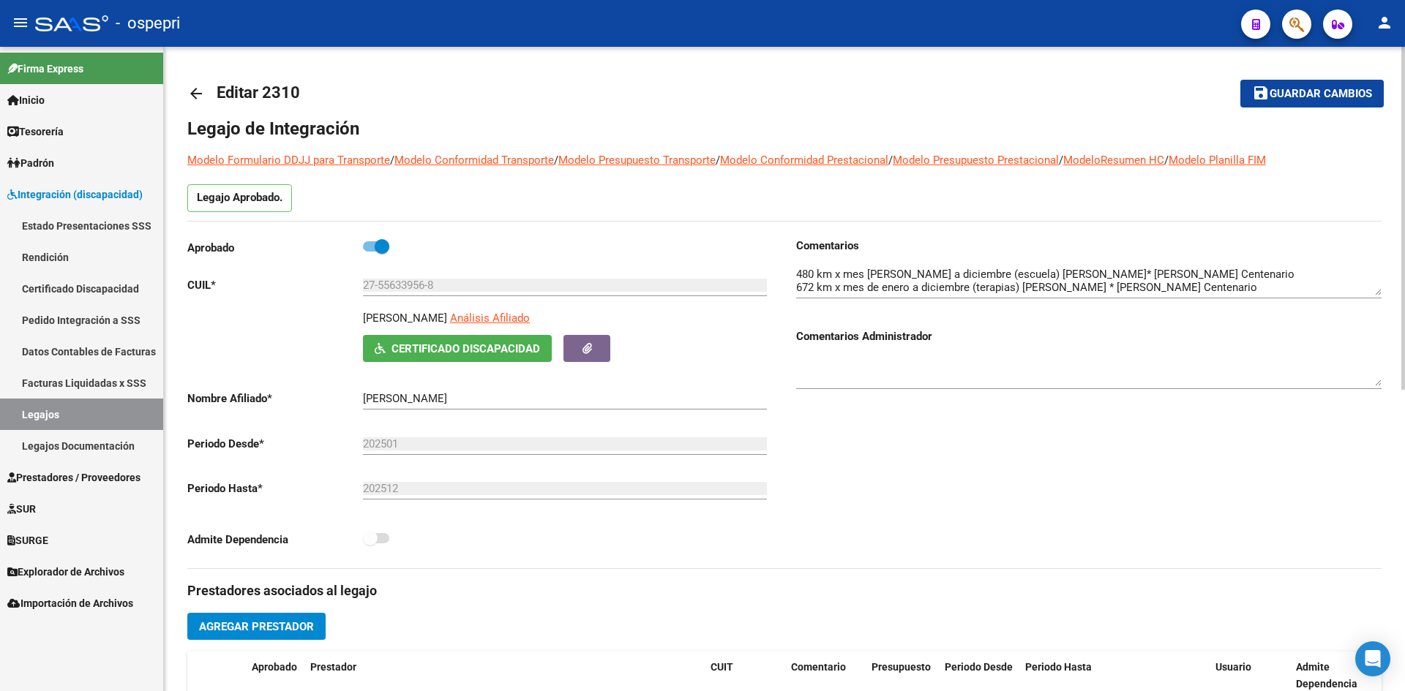
drag, startPoint x: 481, startPoint y: 318, endPoint x: 354, endPoint y: 322, distance: 126.7
click at [354, 322] on div "AVILA COLANERI OLIVIA Análisis Afiliado Certificado Discapacidad ARCA Padrón" at bounding box center [479, 336] width 585 height 52
copy p "AVILA COLANERI OLIVIA"
click at [514, 345] on span "Certificado Discapacidad" at bounding box center [465, 348] width 149 height 13
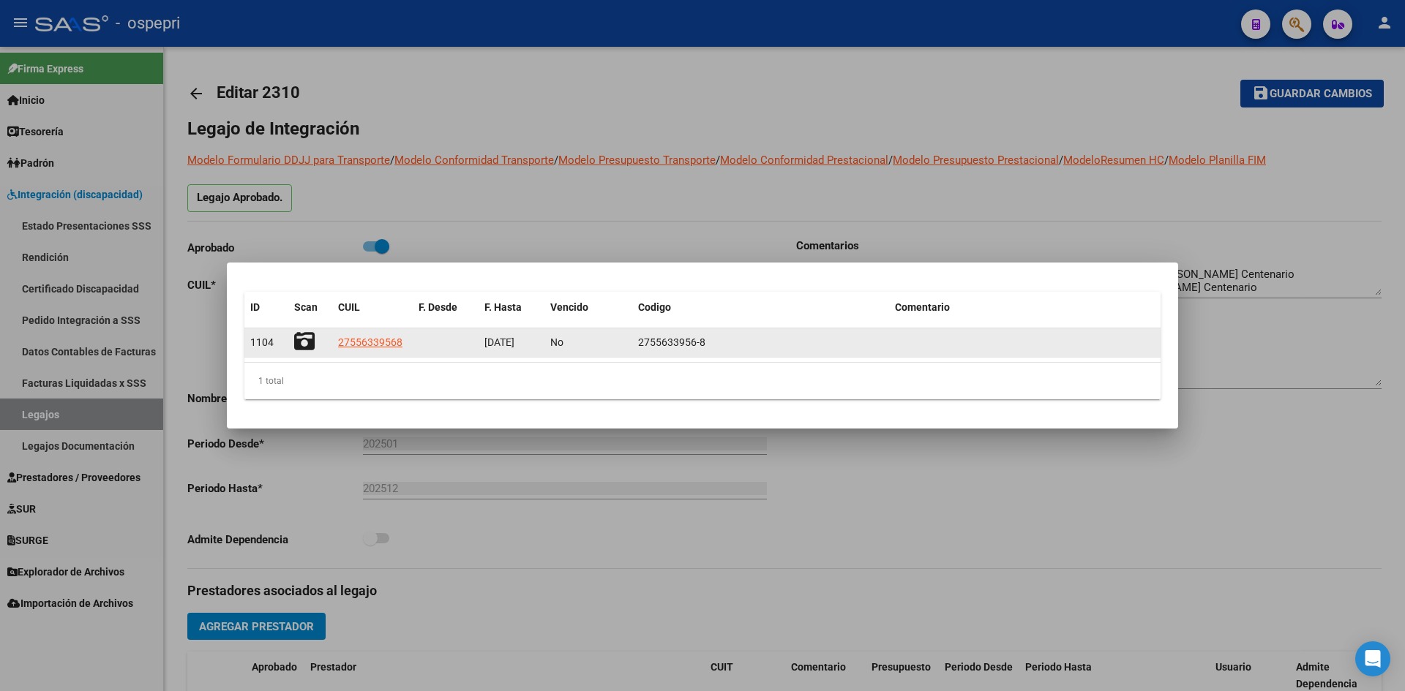
click at [307, 344] on icon at bounding box center [304, 341] width 20 height 20
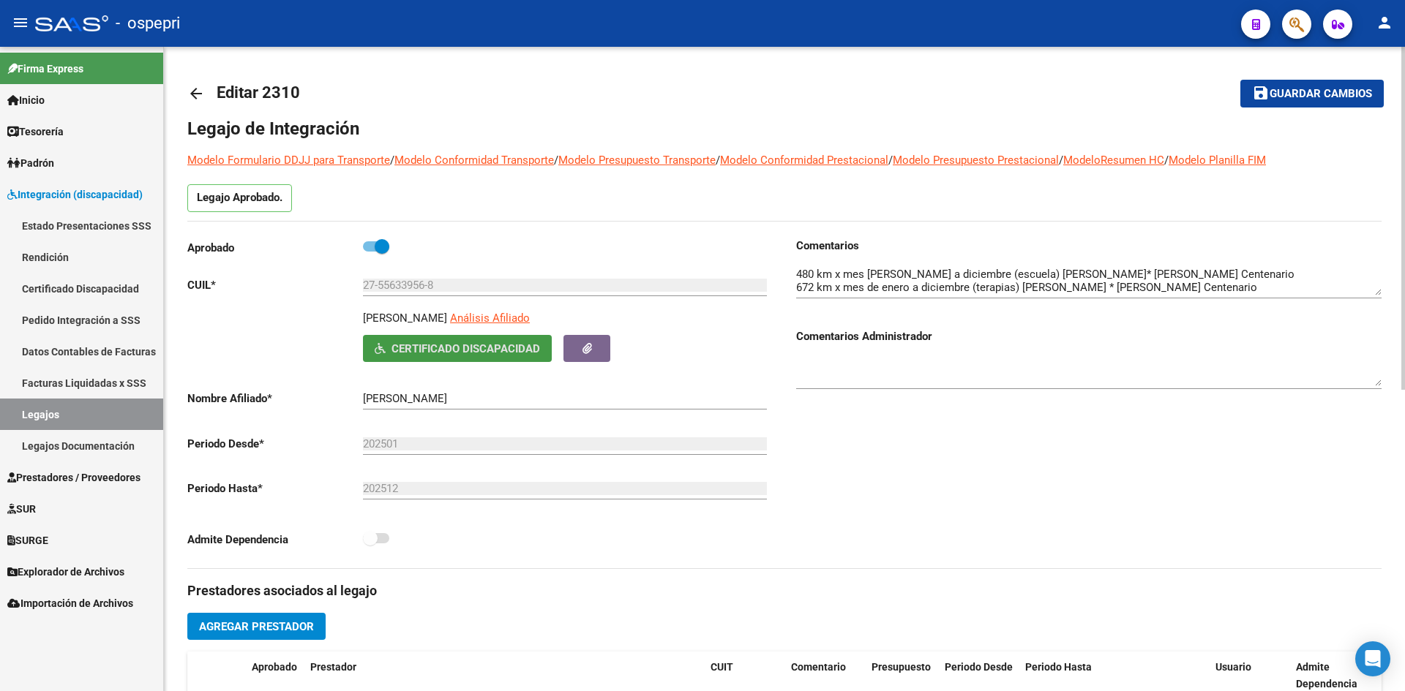
click at [193, 88] on mat-icon "arrow_back" at bounding box center [196, 94] width 18 height 18
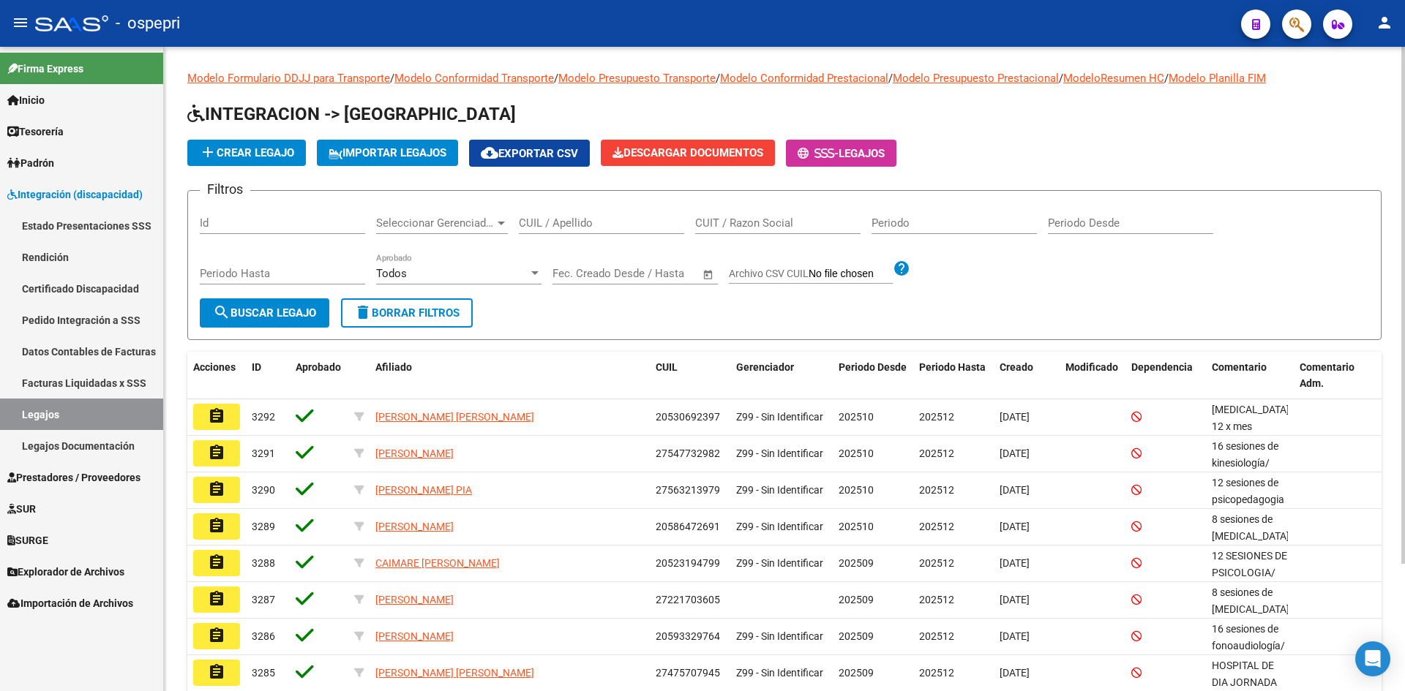
click at [549, 219] on input "CUIL / Apellido" at bounding box center [601, 223] width 165 height 13
paste input "27560032620"
type input "27560032620"
click at [278, 316] on span "search Buscar Legajo" at bounding box center [264, 313] width 103 height 13
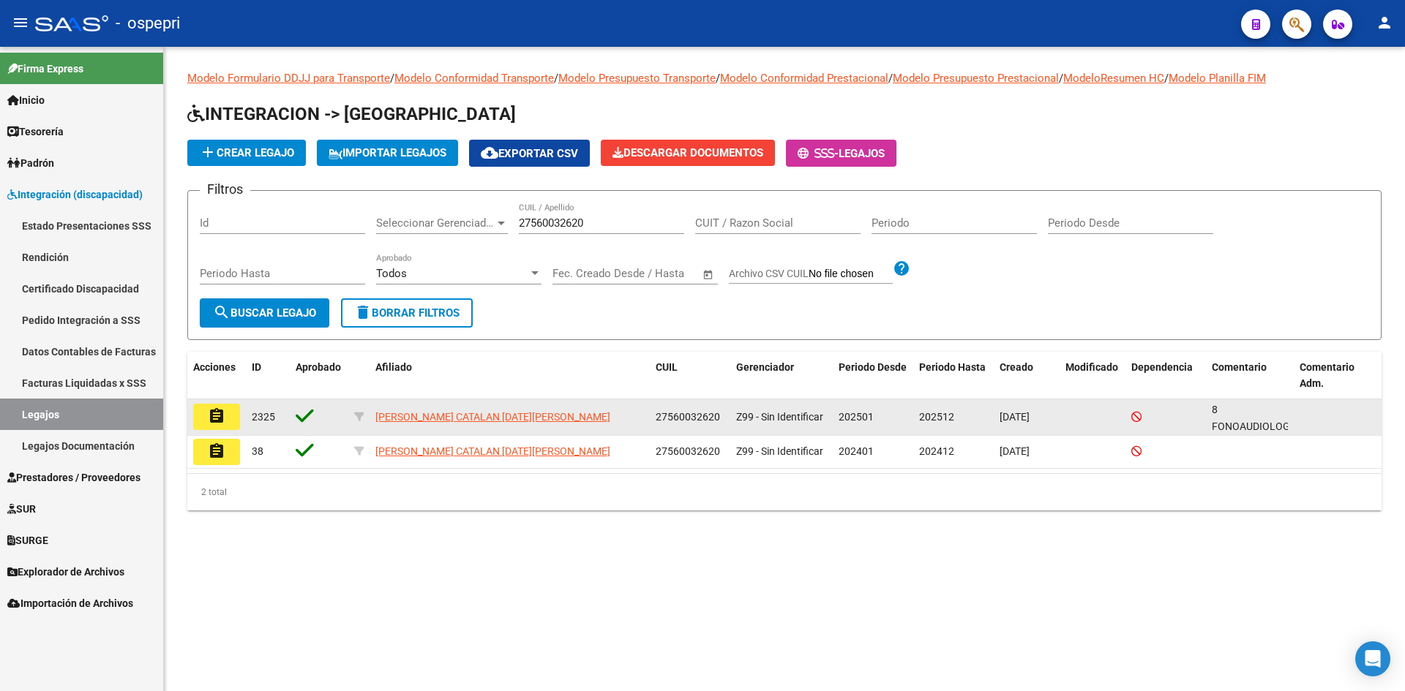
click at [220, 418] on mat-icon "assignment" at bounding box center [217, 417] width 18 height 18
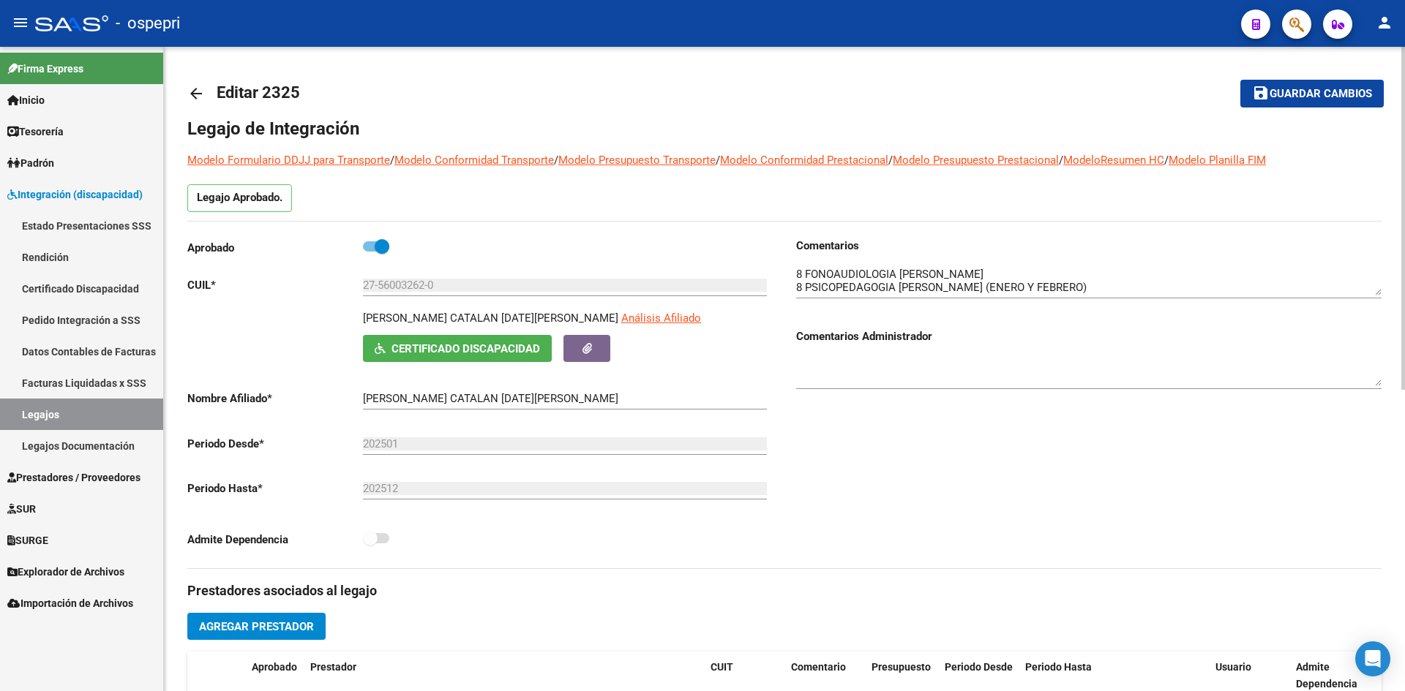
drag, startPoint x: 538, startPoint y: 318, endPoint x: 343, endPoint y: 317, distance: 194.6
click at [343, 317] on div "ABARZUA CATALAN LUCIA MAYLEN Análisis Afiliado Certificado Discapacidad ARCA Pa…" at bounding box center [479, 336] width 585 height 52
copy p "ABARZUA CATALAN LUCIA MAYLEN"
click at [530, 345] on span "Certificado Discapacidad" at bounding box center [465, 348] width 149 height 13
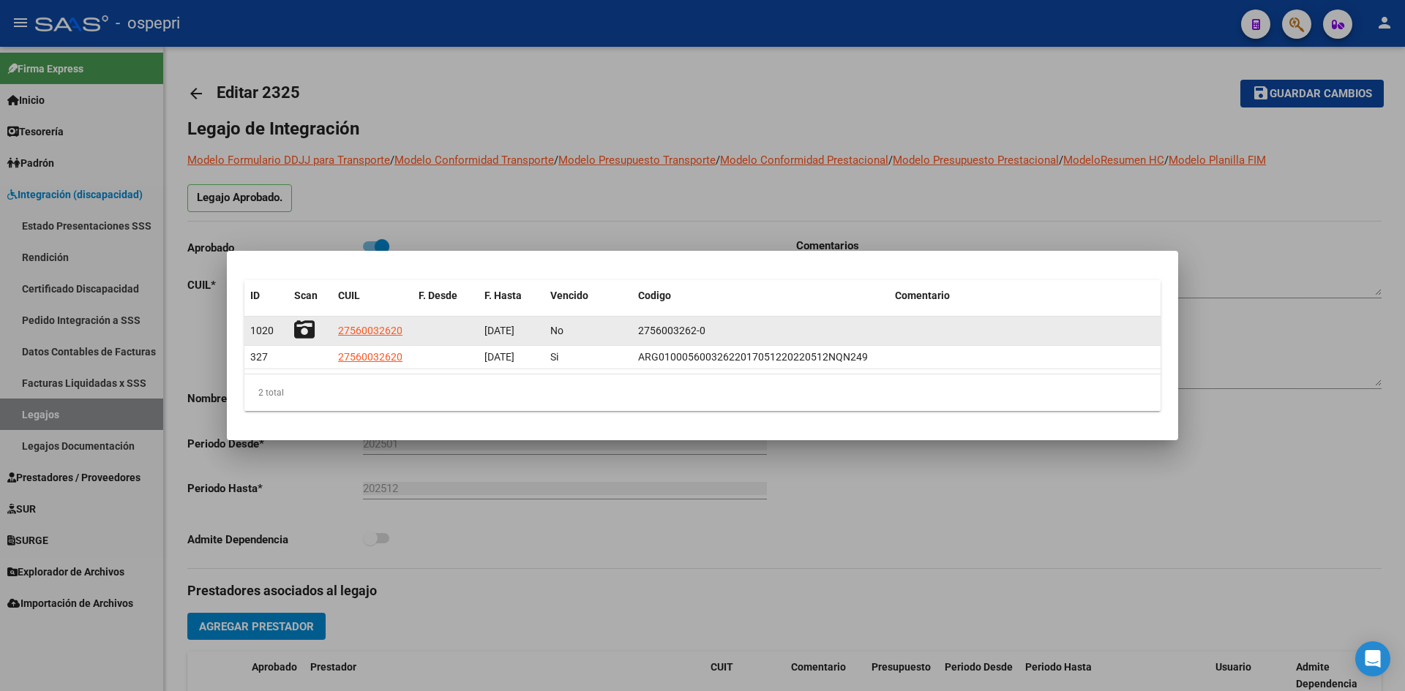
click at [308, 323] on icon at bounding box center [304, 330] width 20 height 20
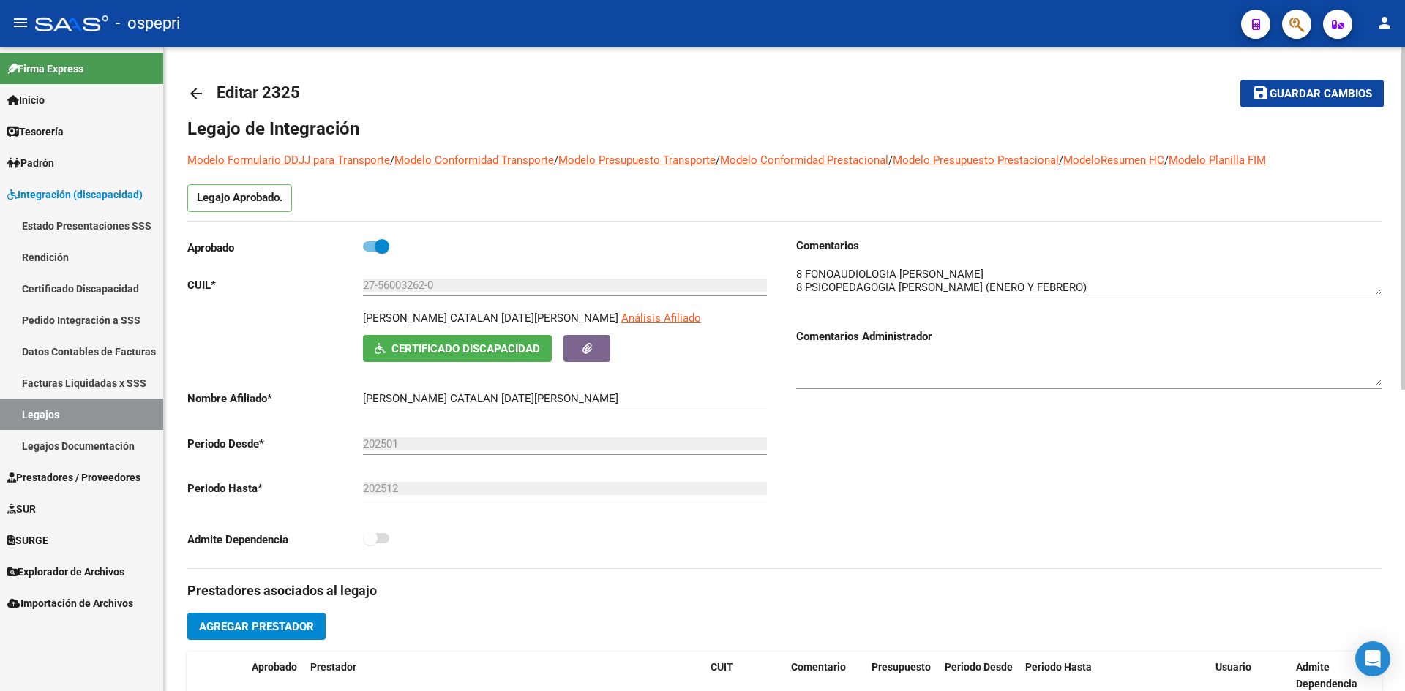
click at [195, 94] on mat-icon "arrow_back" at bounding box center [196, 94] width 18 height 18
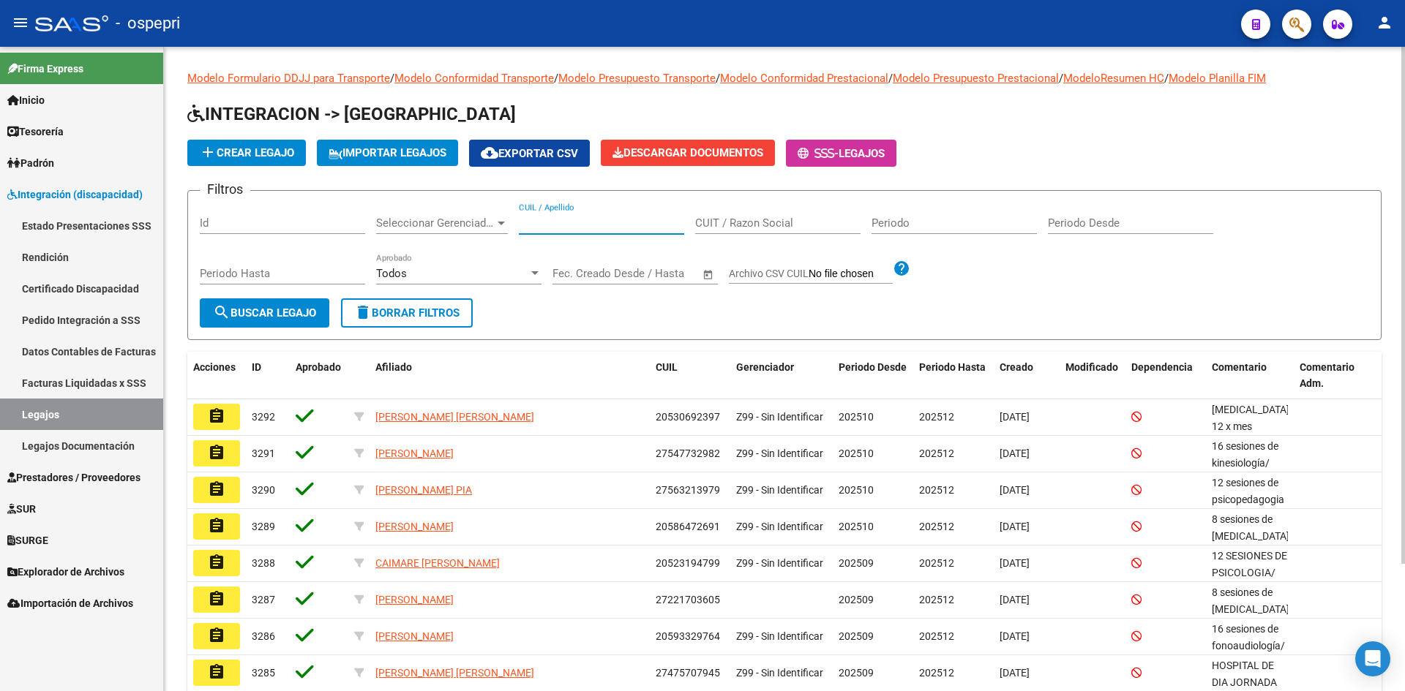
click at [559, 220] on input "CUIL / Apellido" at bounding box center [601, 223] width 165 height 13
paste input "27560069702"
type input "27560069702"
click at [263, 317] on span "search Buscar Legajo" at bounding box center [264, 313] width 103 height 13
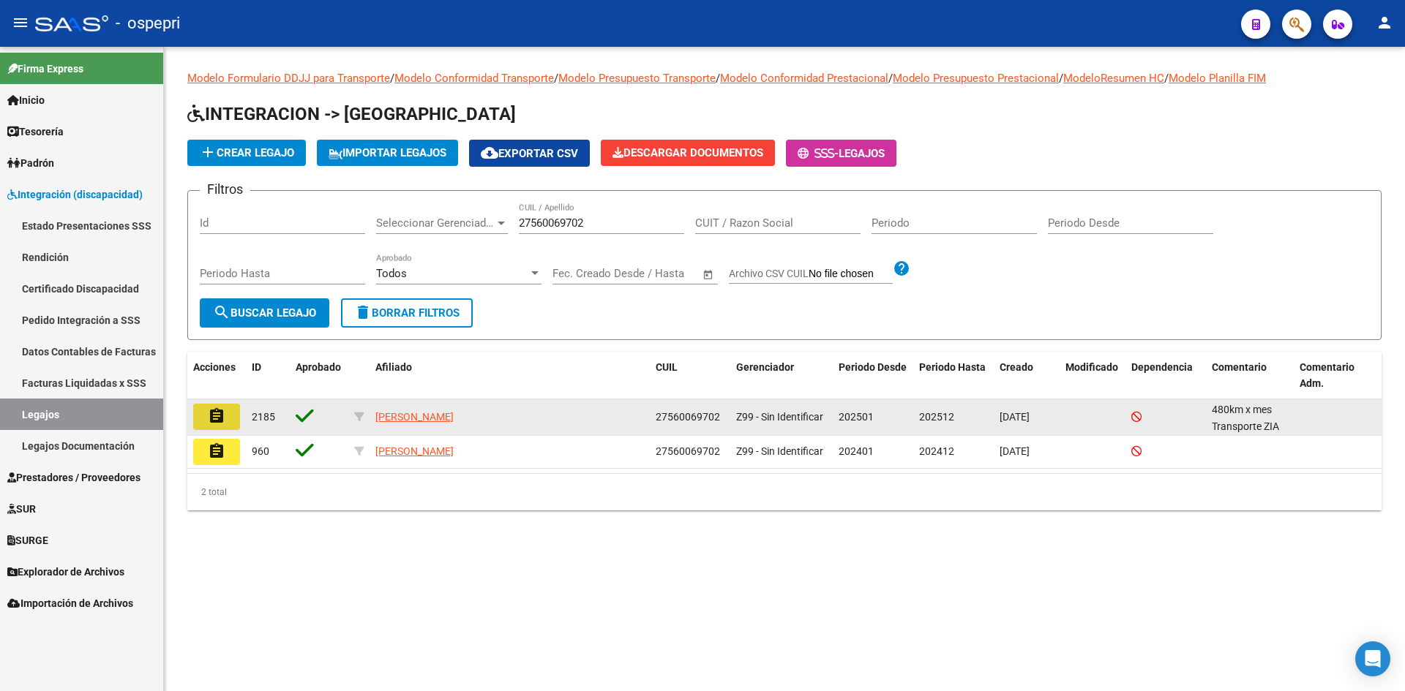
click at [223, 420] on mat-icon "assignment" at bounding box center [217, 417] width 18 height 18
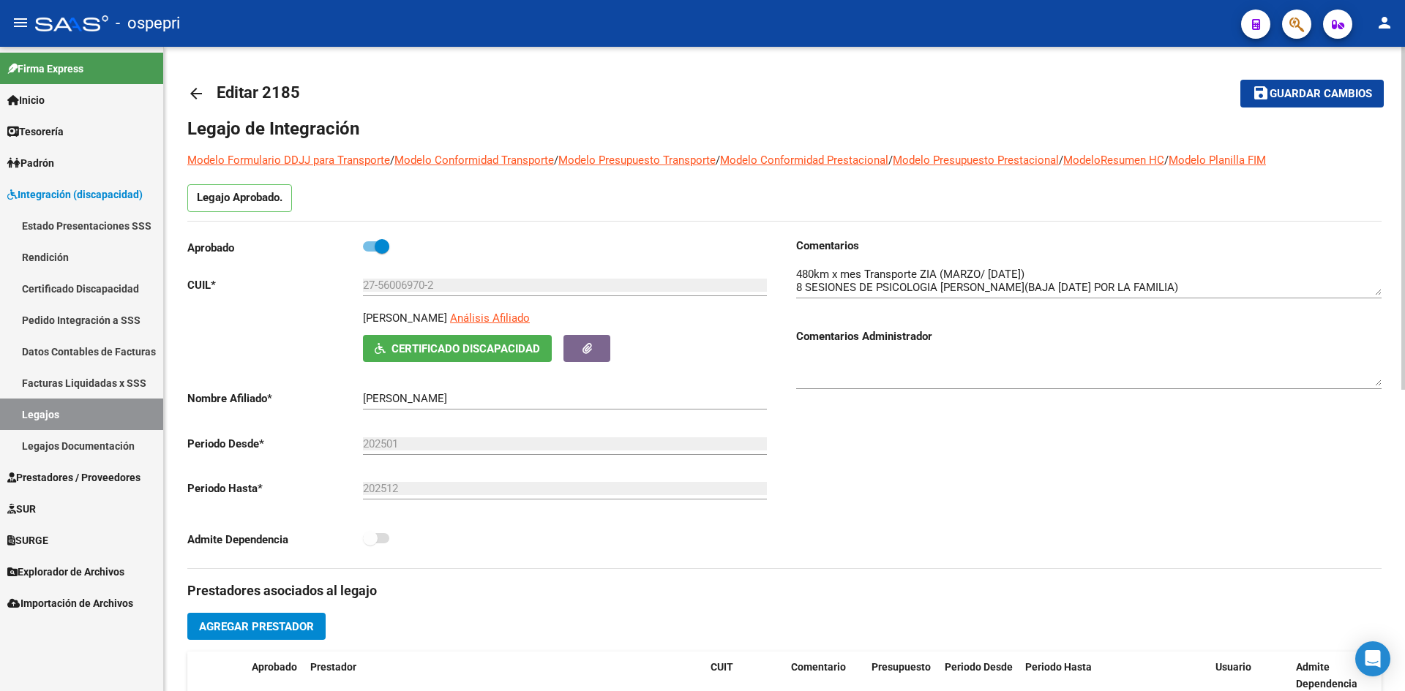
drag, startPoint x: 454, startPoint y: 318, endPoint x: 350, endPoint y: 318, distance: 104.6
click at [350, 318] on div "LUDOJOSKI OLIVIA Análisis Afiliado Certificado Discapacidad ARCA Padrón" at bounding box center [479, 336] width 585 height 52
copy p "LUDOJOSKI OLIVIA"
click at [513, 339] on button "Certificado Discapacidad" at bounding box center [457, 348] width 189 height 27
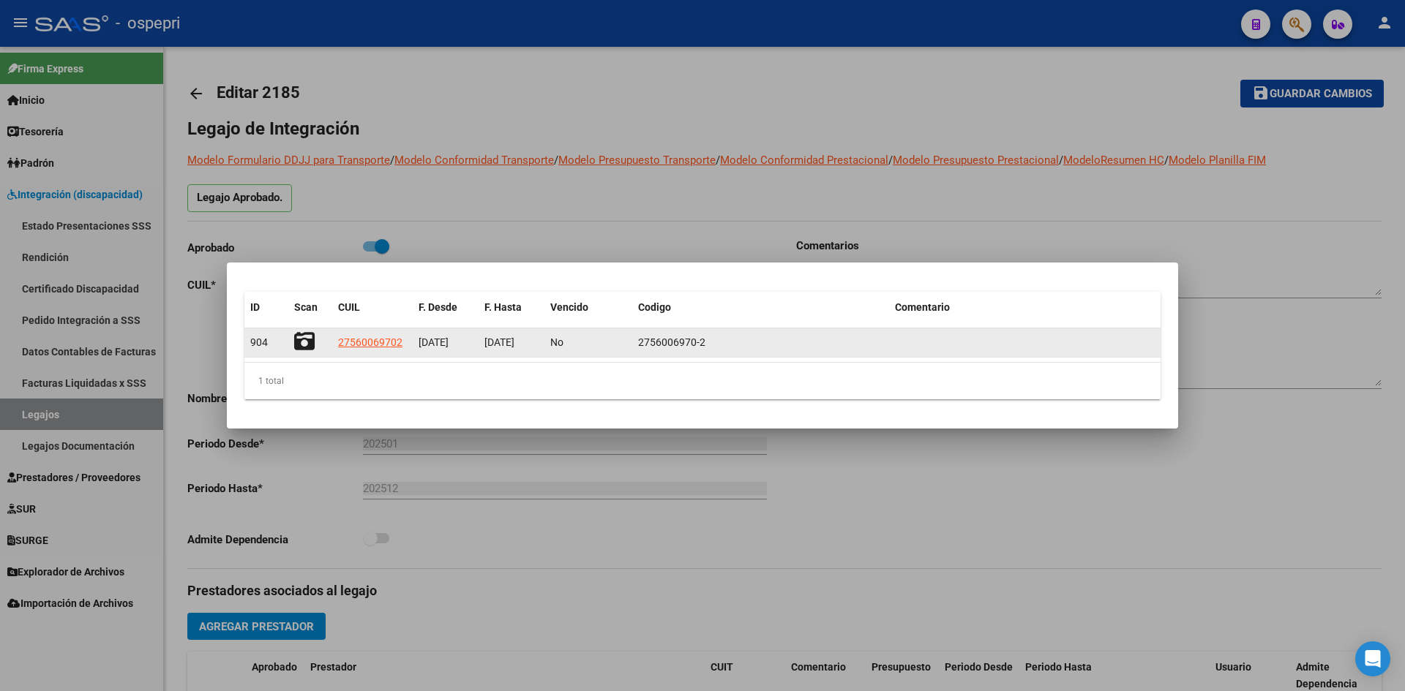
click at [290, 341] on datatable-body-cell at bounding box center [310, 343] width 44 height 29
click at [301, 337] on icon at bounding box center [304, 341] width 20 height 20
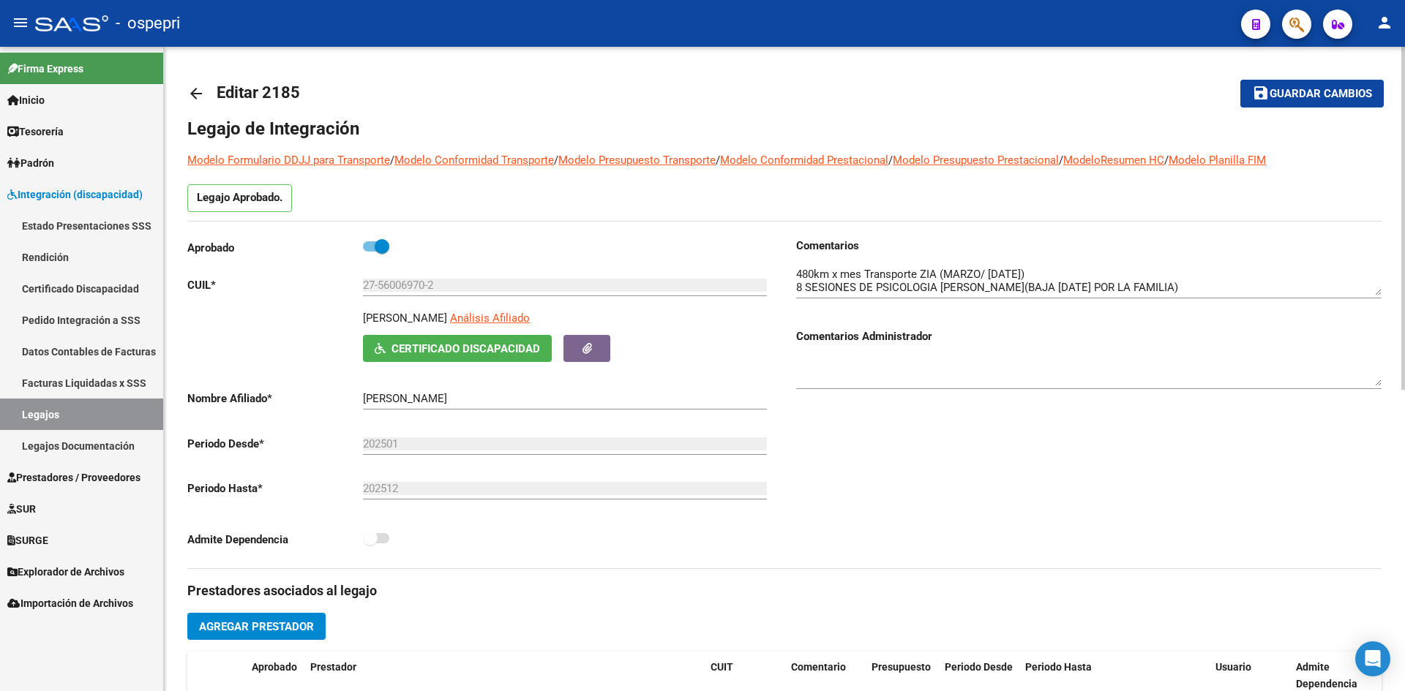
click at [192, 91] on mat-icon "arrow_back" at bounding box center [196, 94] width 18 height 18
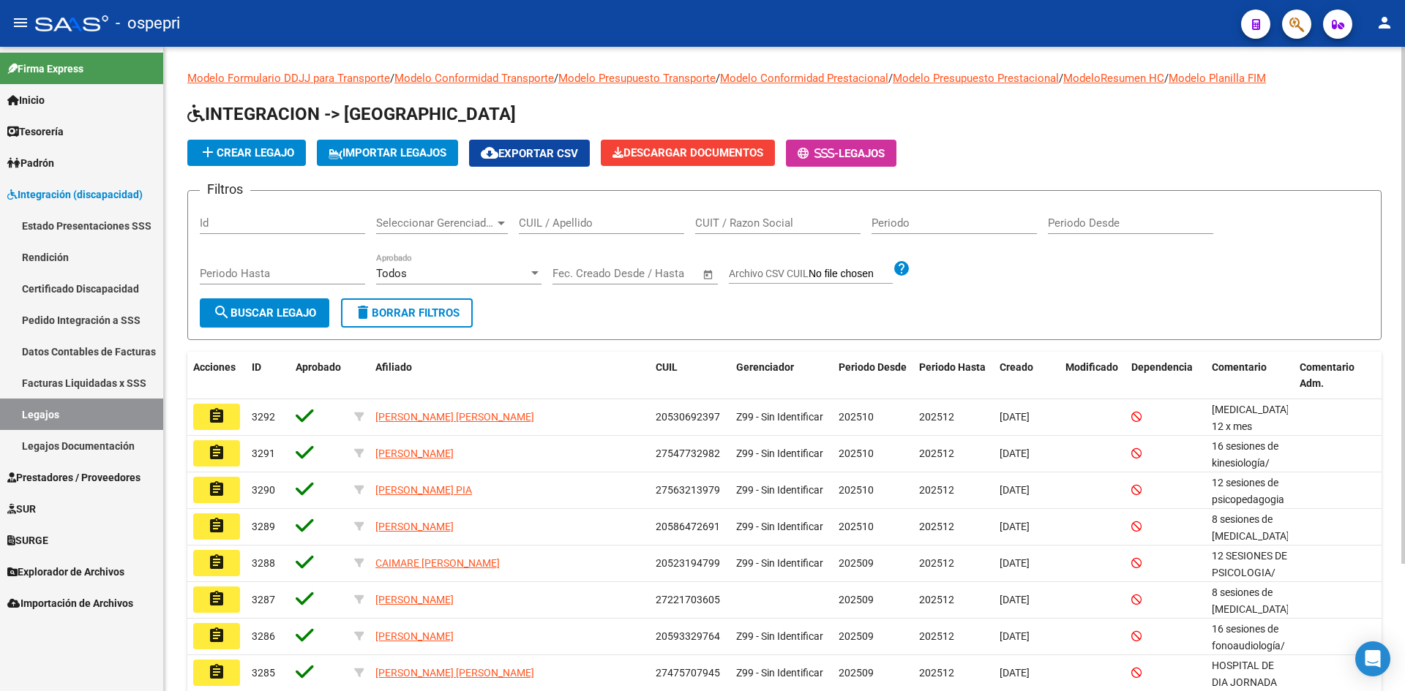
click at [566, 229] on input "CUIL / Apellido" at bounding box center [601, 223] width 165 height 13
paste input "27560574989"
type input "27560574989"
click at [296, 316] on span "search Buscar Legajo" at bounding box center [264, 313] width 103 height 13
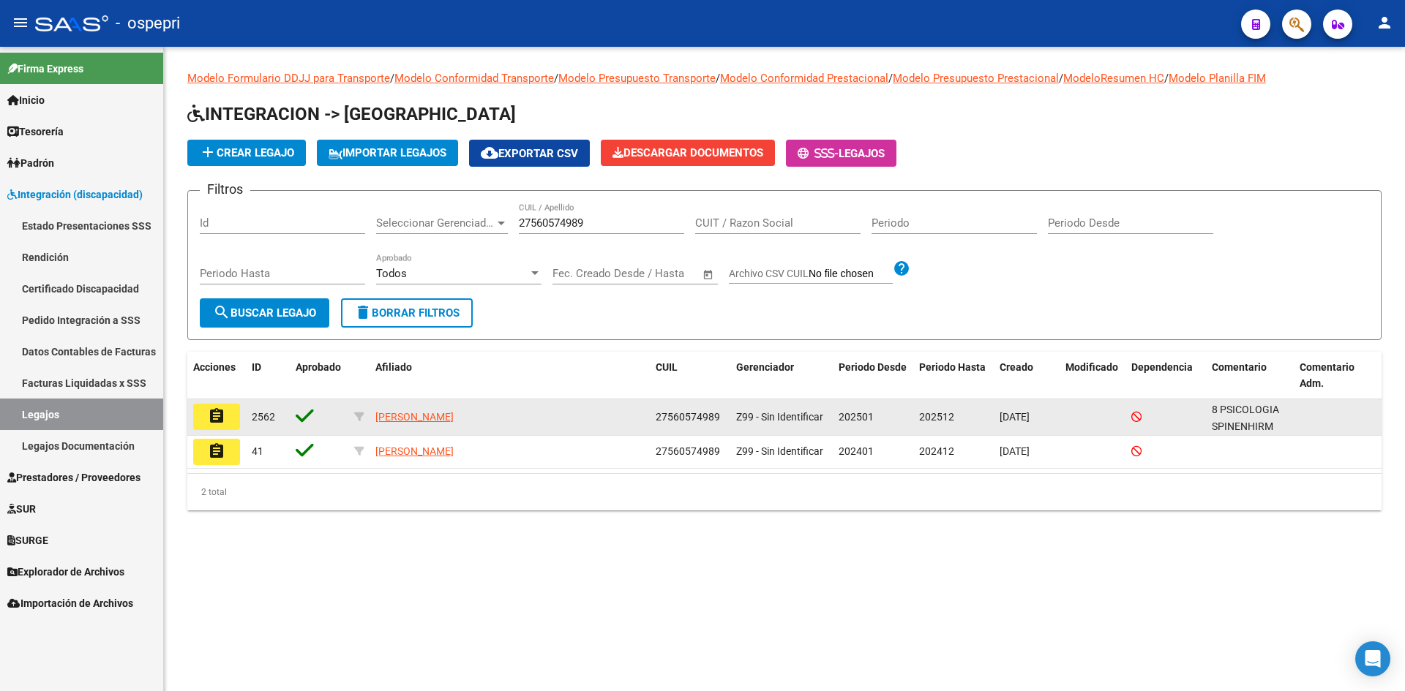
click at [226, 428] on button "assignment" at bounding box center [216, 417] width 47 height 26
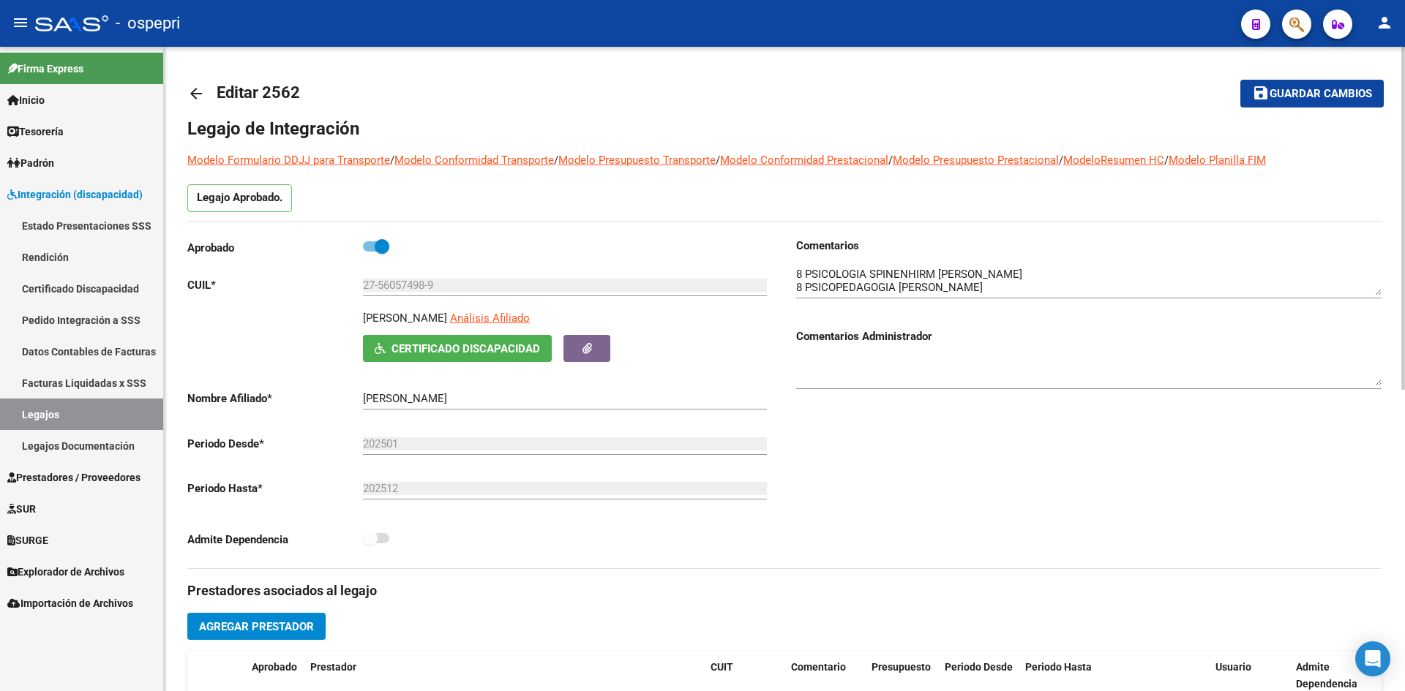
drag, startPoint x: 364, startPoint y: 315, endPoint x: 487, endPoint y: 317, distance: 123.7
click at [487, 317] on div "TORRICO DORADO SOFIA Análisis Afiliado" at bounding box center [568, 322] width 410 height 25
copy p "TORRICO DORADO SOFIA"
click at [487, 350] on span "Certificado Discapacidad" at bounding box center [465, 348] width 149 height 13
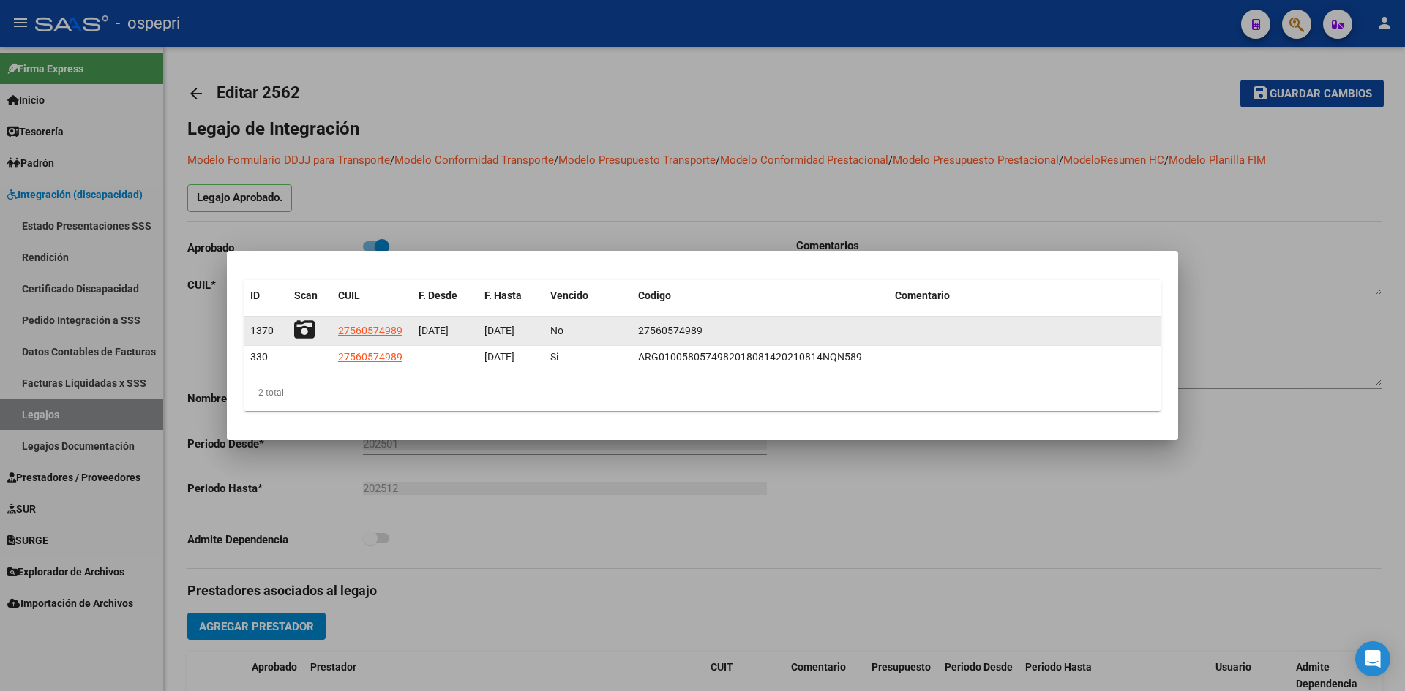
click at [301, 333] on icon at bounding box center [304, 330] width 20 height 20
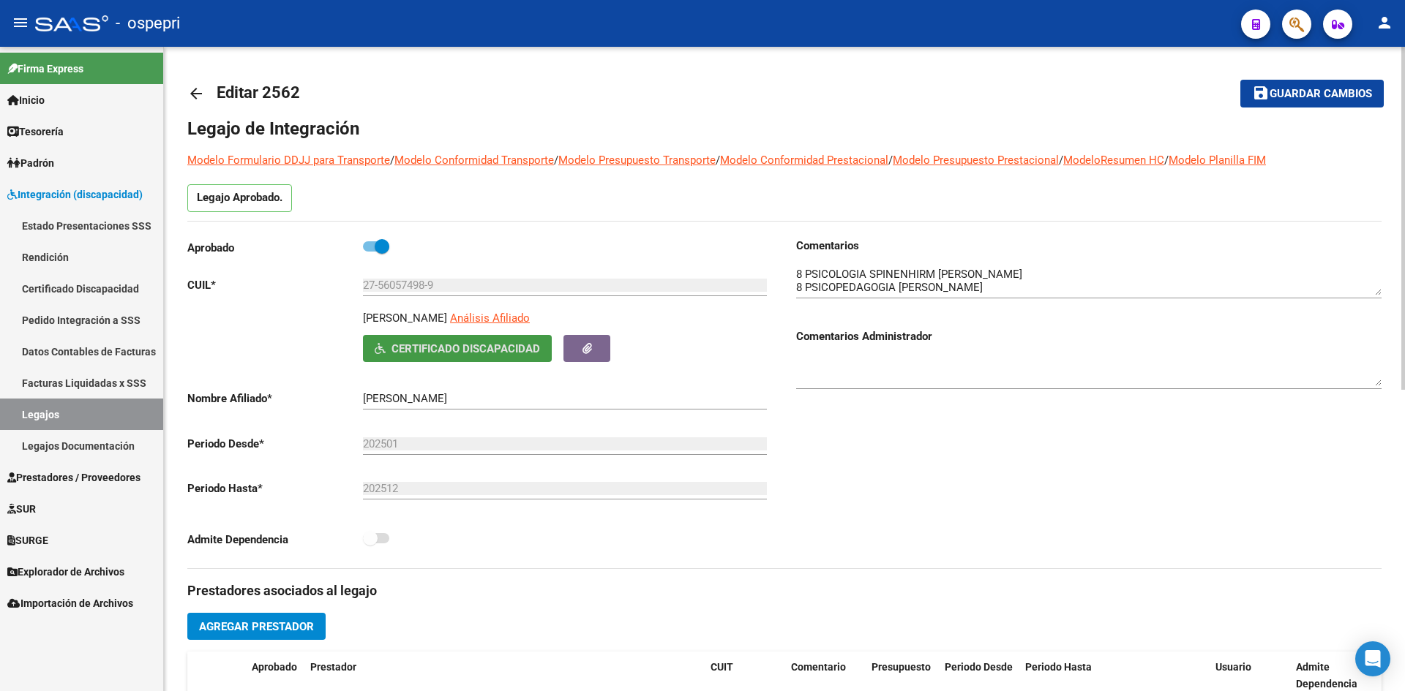
click at [199, 94] on mat-icon "arrow_back" at bounding box center [196, 94] width 18 height 18
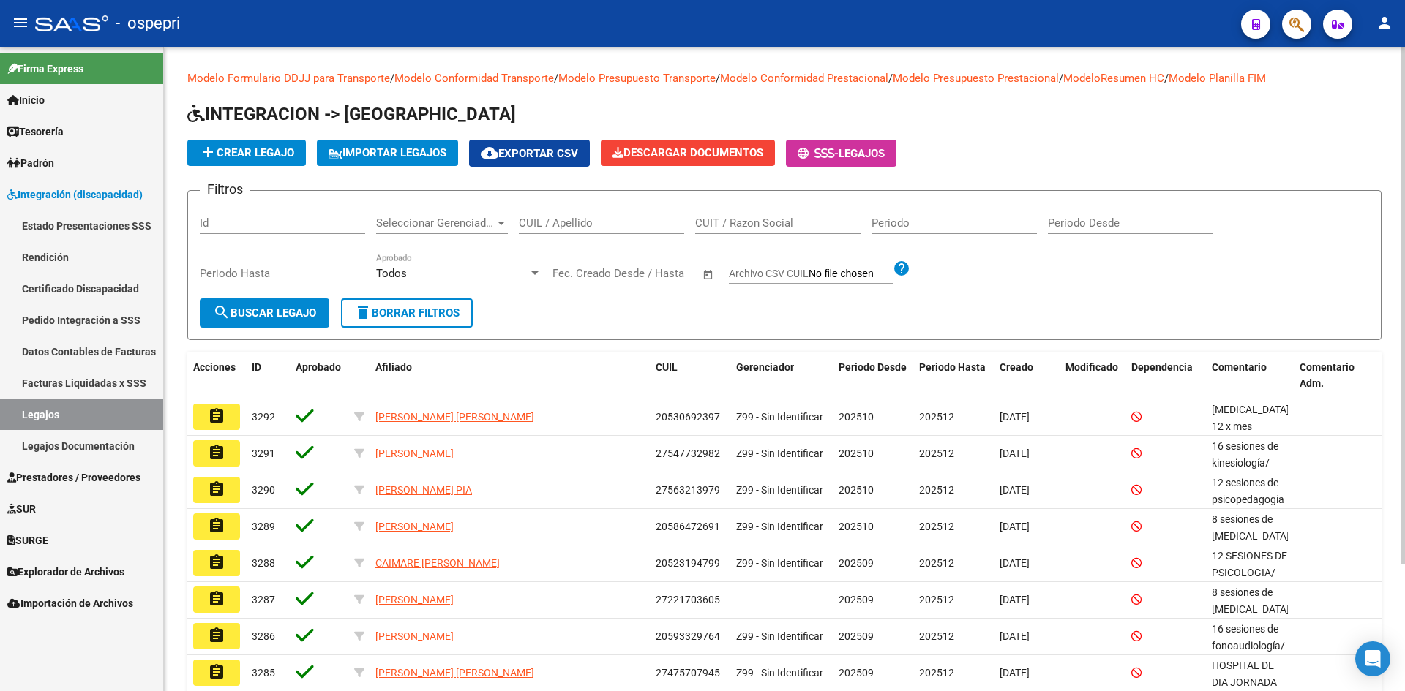
click at [552, 226] on input "CUIL / Apellido" at bounding box center [601, 223] width 165 height 13
paste input "27574449788"
type input "27574449788"
click at [282, 310] on span "search Buscar Legajo" at bounding box center [264, 313] width 103 height 13
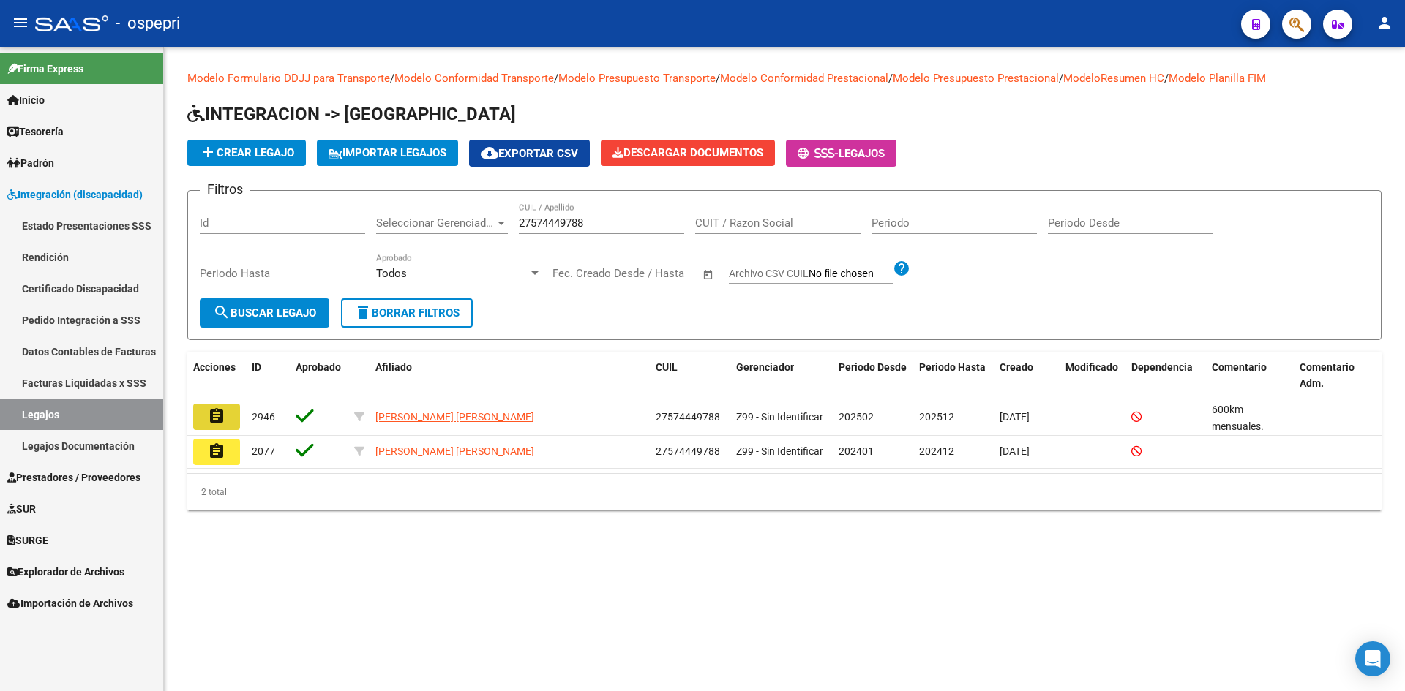
click at [231, 421] on button "assignment" at bounding box center [216, 417] width 47 height 26
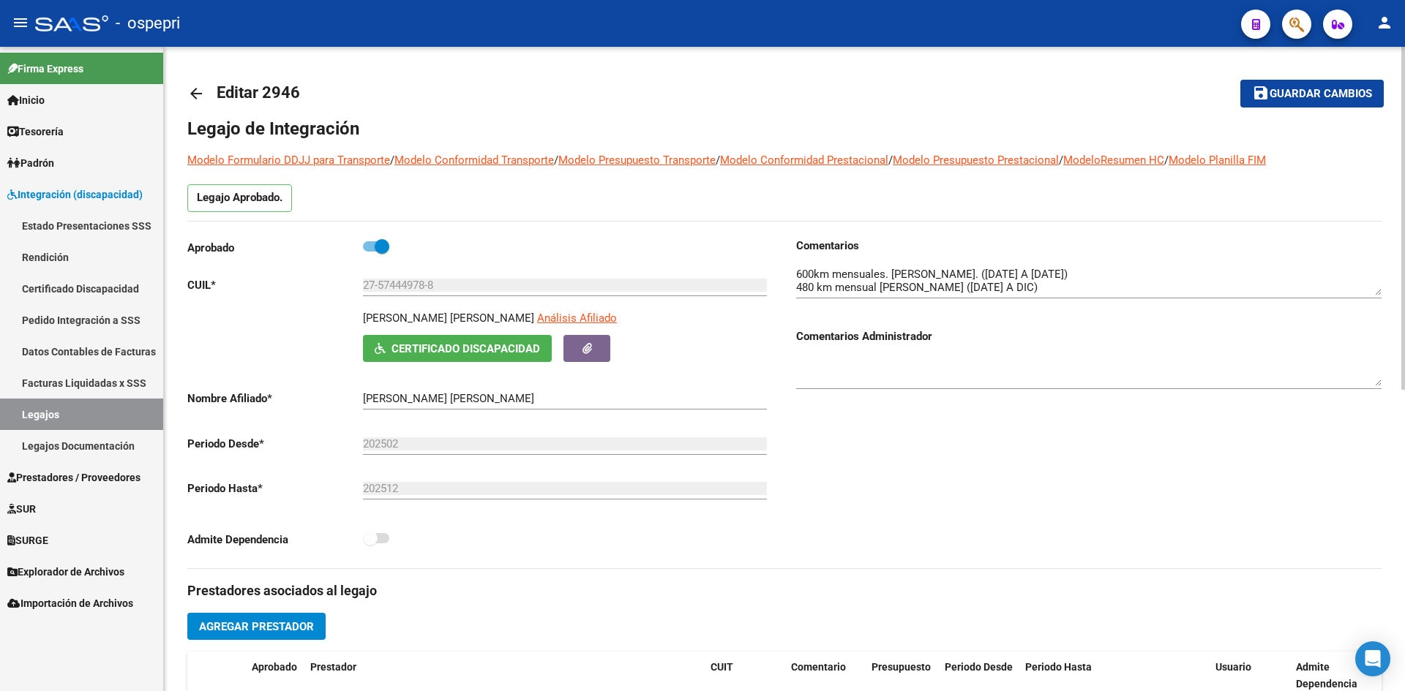
drag, startPoint x: 498, startPoint y: 316, endPoint x: 350, endPoint y: 318, distance: 147.1
click at [350, 318] on div "RODRIGUEZ AMELIA BELEN Análisis Afiliado Certificado Discapacidad ARCA Padrón" at bounding box center [479, 336] width 585 height 52
copy p "RODRIGUEZ AMELIA BELEN"
click at [523, 345] on span "Certificado Discapacidad" at bounding box center [465, 348] width 149 height 13
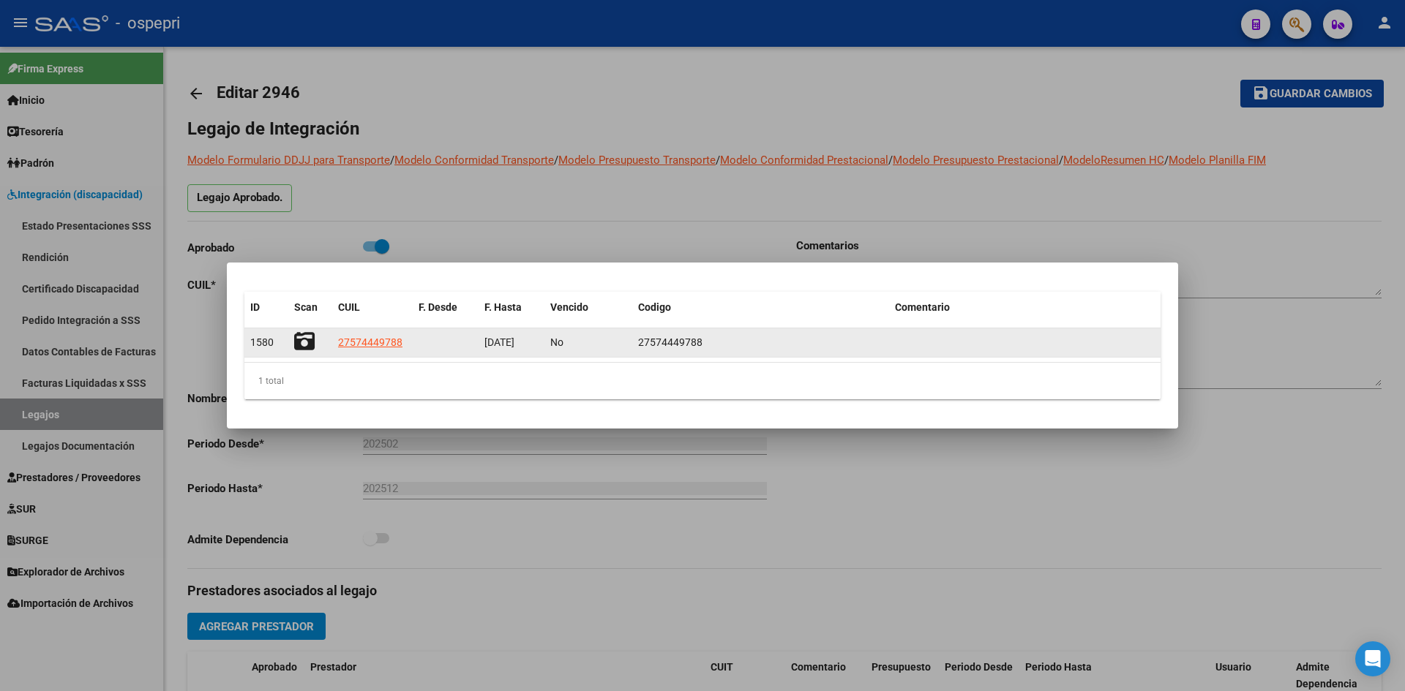
click at [308, 339] on icon at bounding box center [304, 341] width 20 height 20
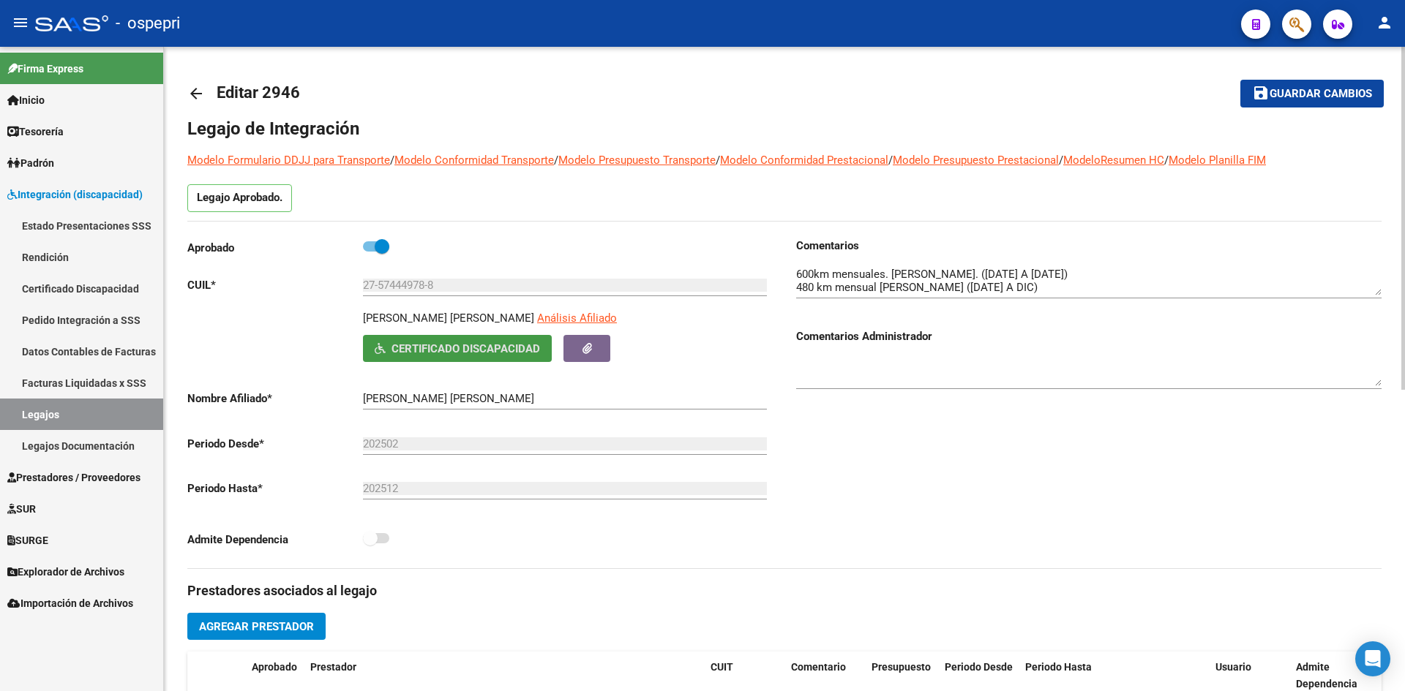
click at [195, 92] on mat-icon "arrow_back" at bounding box center [196, 94] width 18 height 18
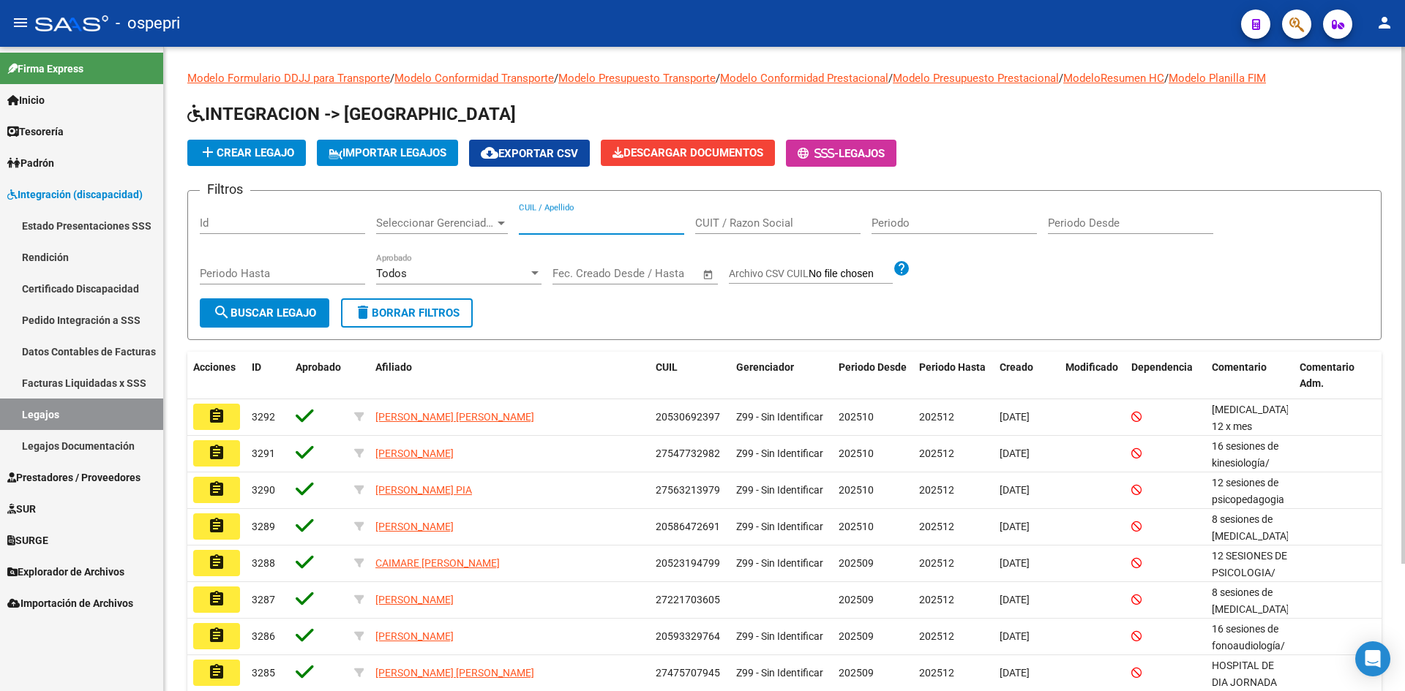
click at [579, 222] on input "CUIL / Apellido" at bounding box center [601, 223] width 165 height 13
paste input "27580778149"
type input "27580778149"
click at [285, 310] on span "search Buscar Legajo" at bounding box center [264, 313] width 103 height 13
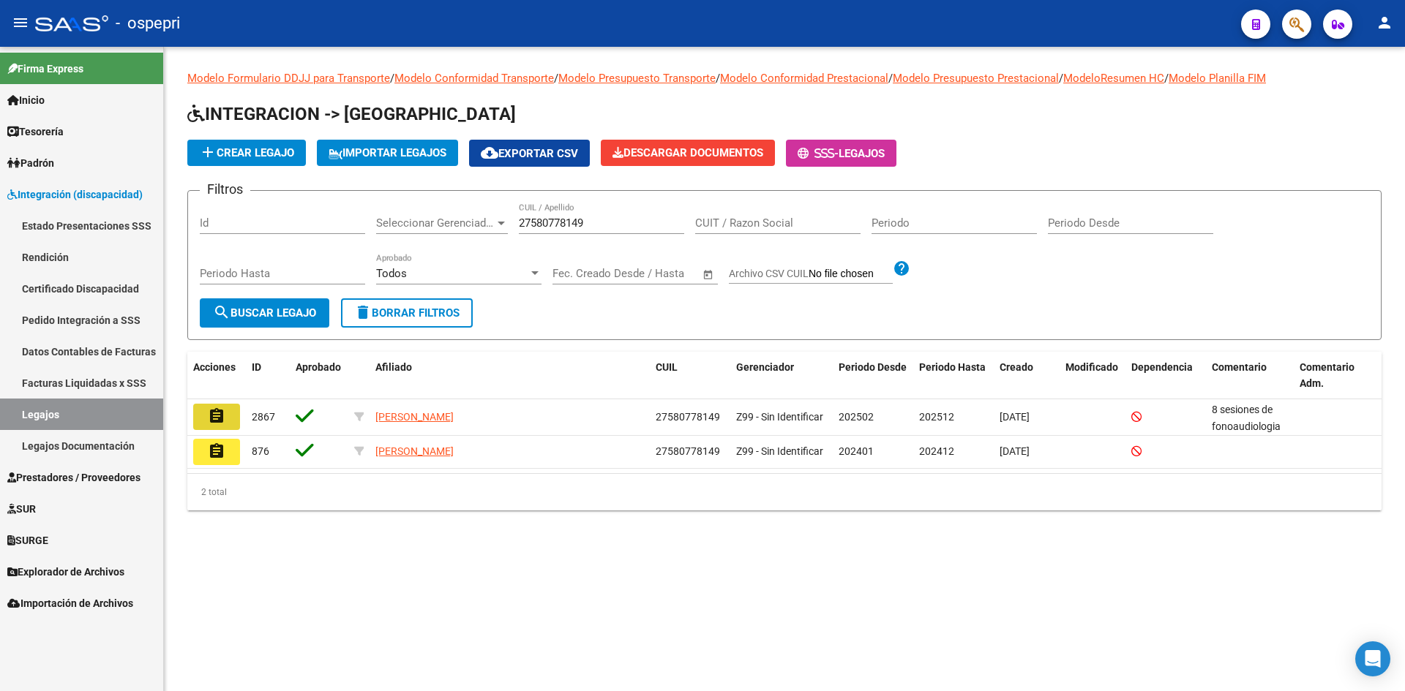
click at [211, 421] on mat-icon "assignment" at bounding box center [217, 417] width 18 height 18
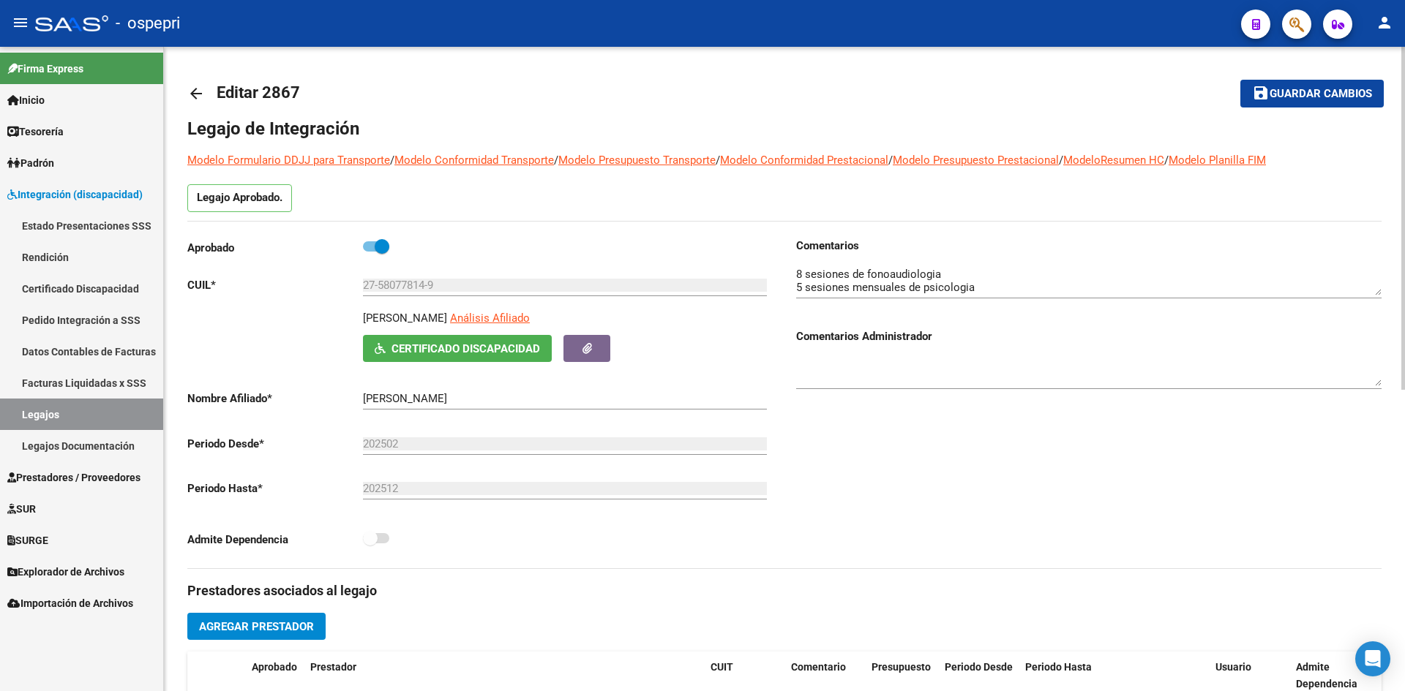
drag, startPoint x: 445, startPoint y: 315, endPoint x: 348, endPoint y: 324, distance: 97.0
click at [348, 324] on div "OLATE MARGOT Análisis Afiliado Certificado Discapacidad ARCA Padrón" at bounding box center [479, 336] width 585 height 52
click at [435, 345] on span "Certificado Discapacidad" at bounding box center [465, 348] width 149 height 13
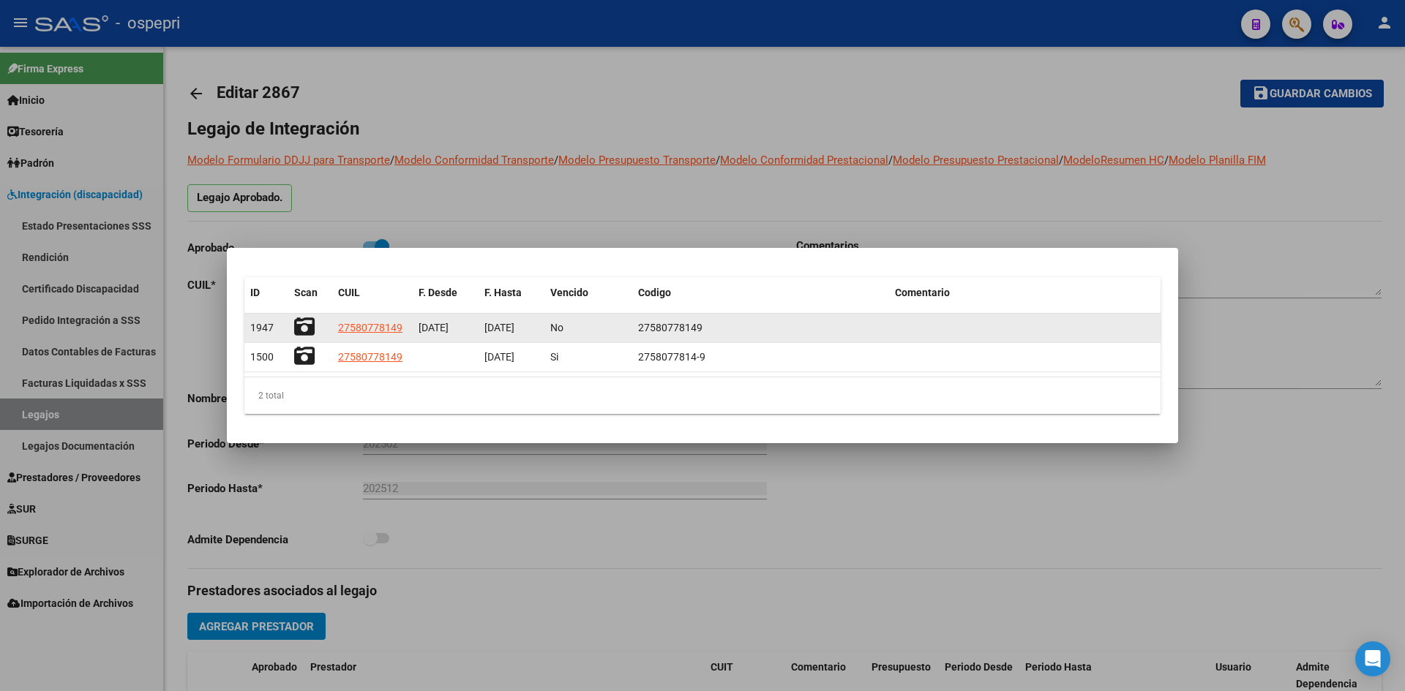
click at [304, 331] on icon at bounding box center [304, 327] width 20 height 20
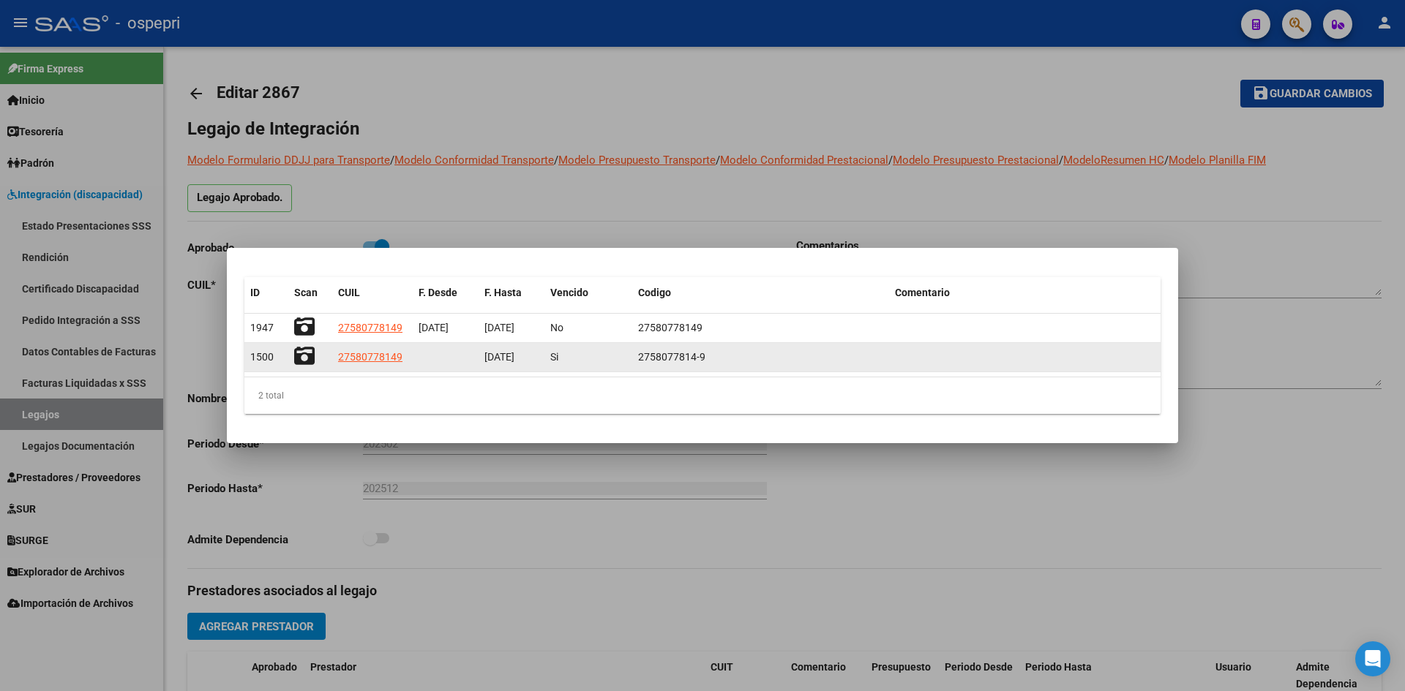
click at [299, 361] on icon at bounding box center [304, 356] width 20 height 20
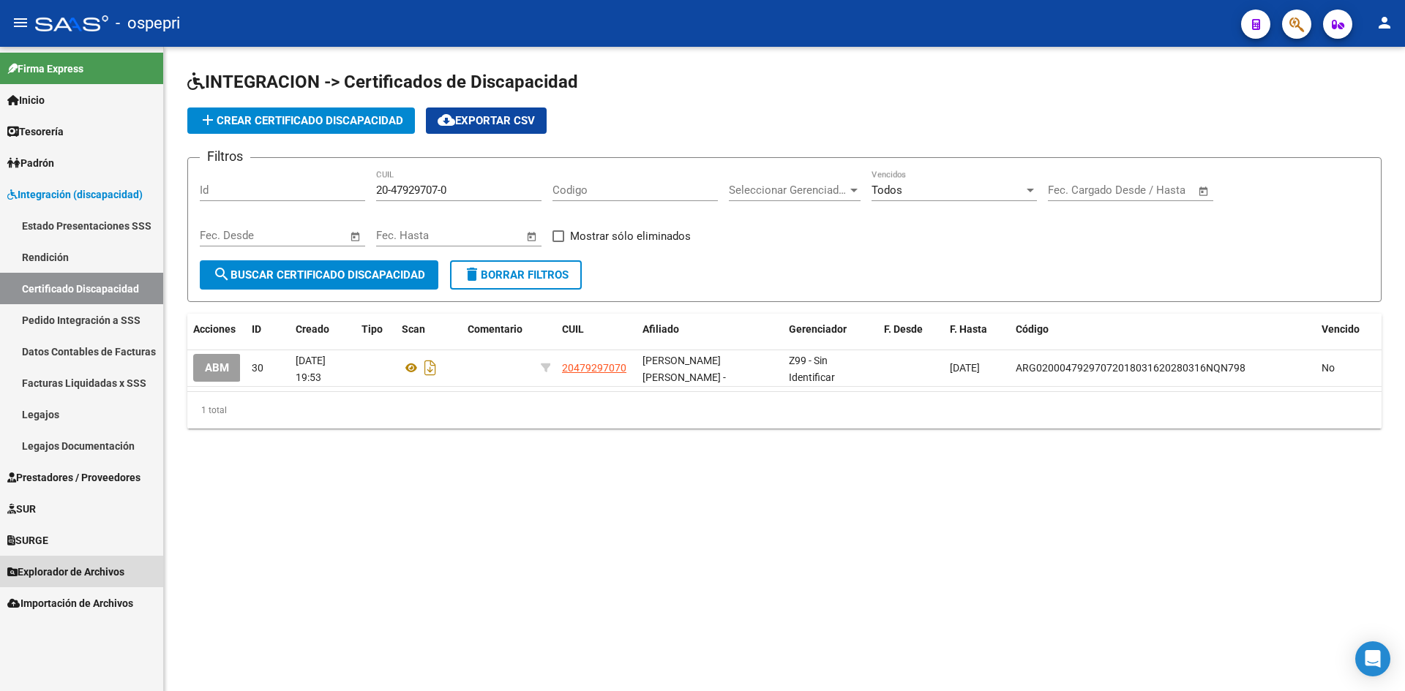
click at [67, 567] on span "Explorador de Archivos" at bounding box center [65, 572] width 117 height 16
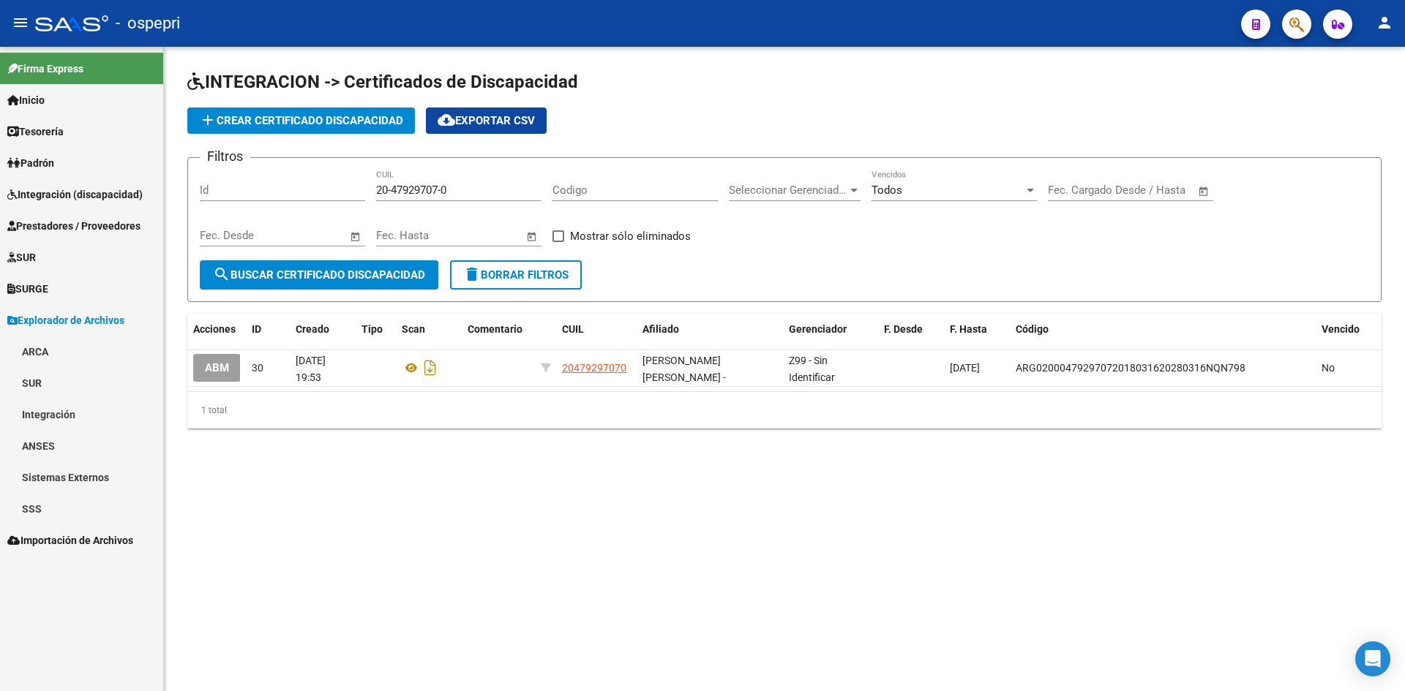
click at [64, 414] on link "Integración" at bounding box center [81, 414] width 163 height 31
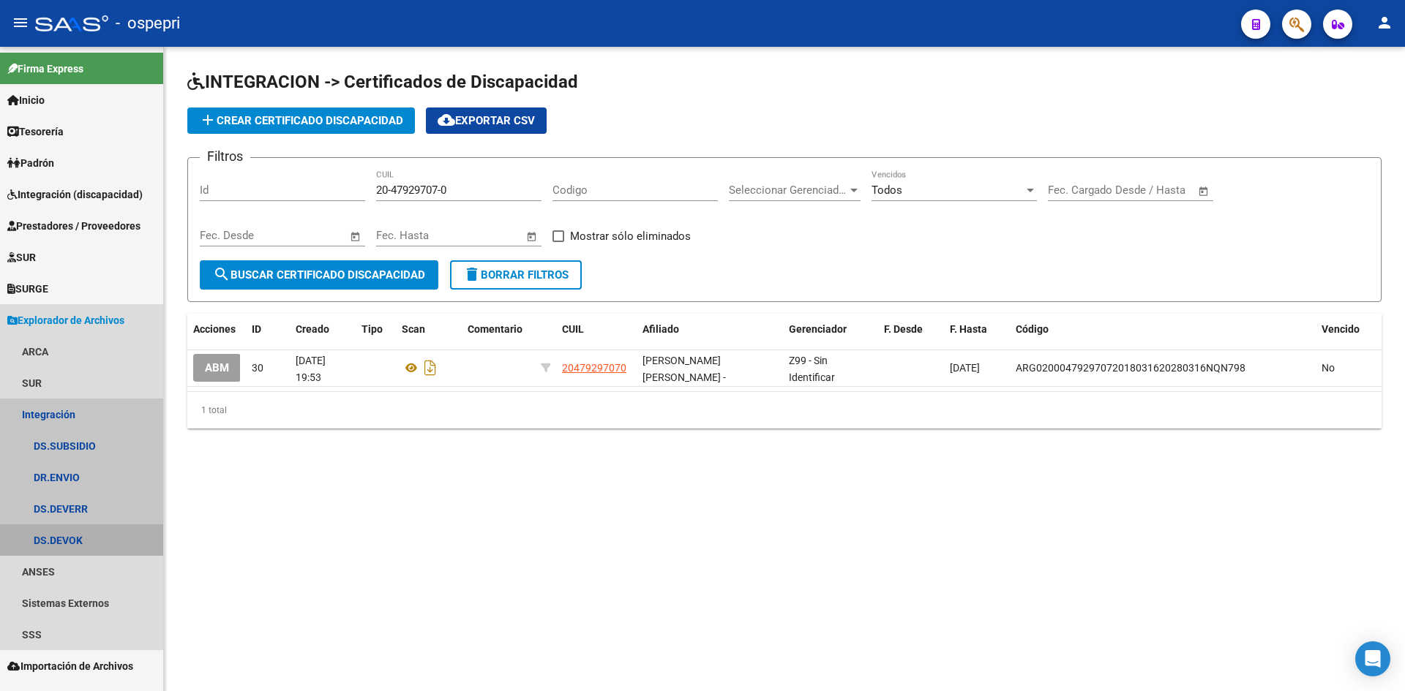
click at [51, 542] on link "DS.DEVOK" at bounding box center [81, 540] width 163 height 31
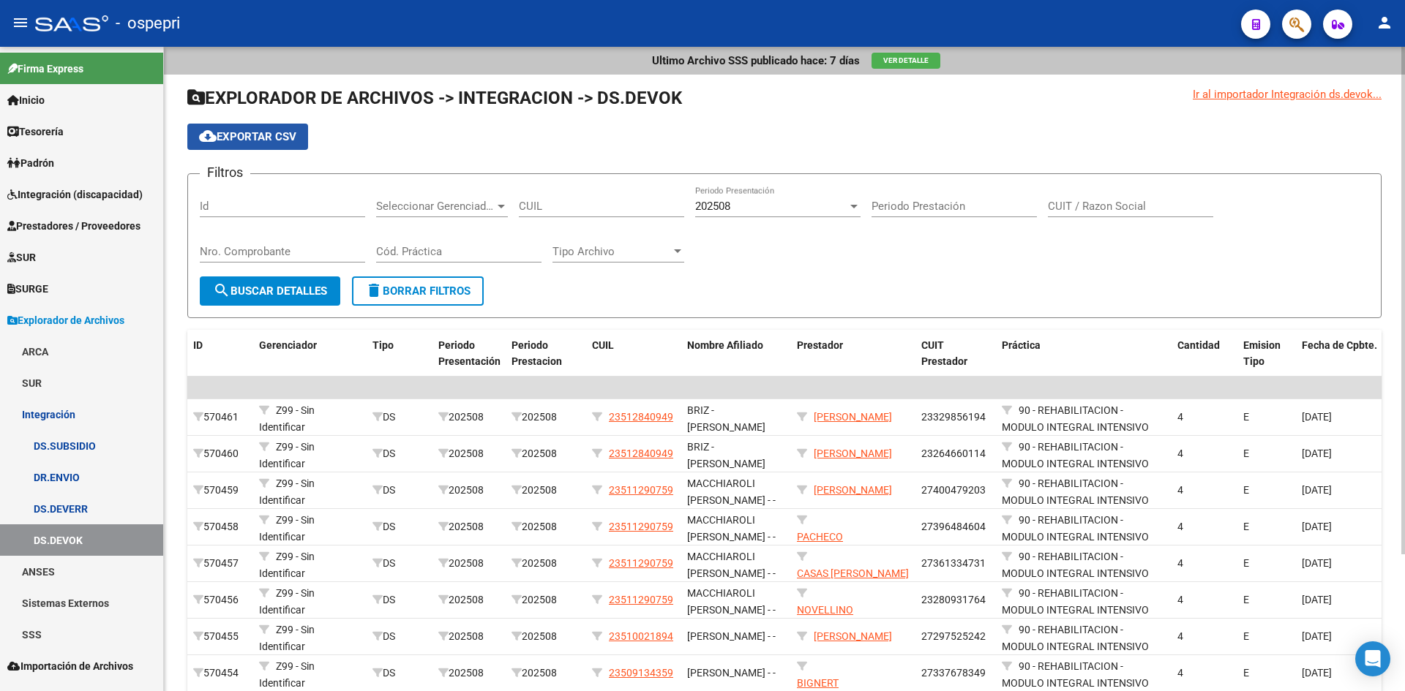
click at [259, 133] on span "cloud_download Exportar CSV" at bounding box center [247, 136] width 97 height 13
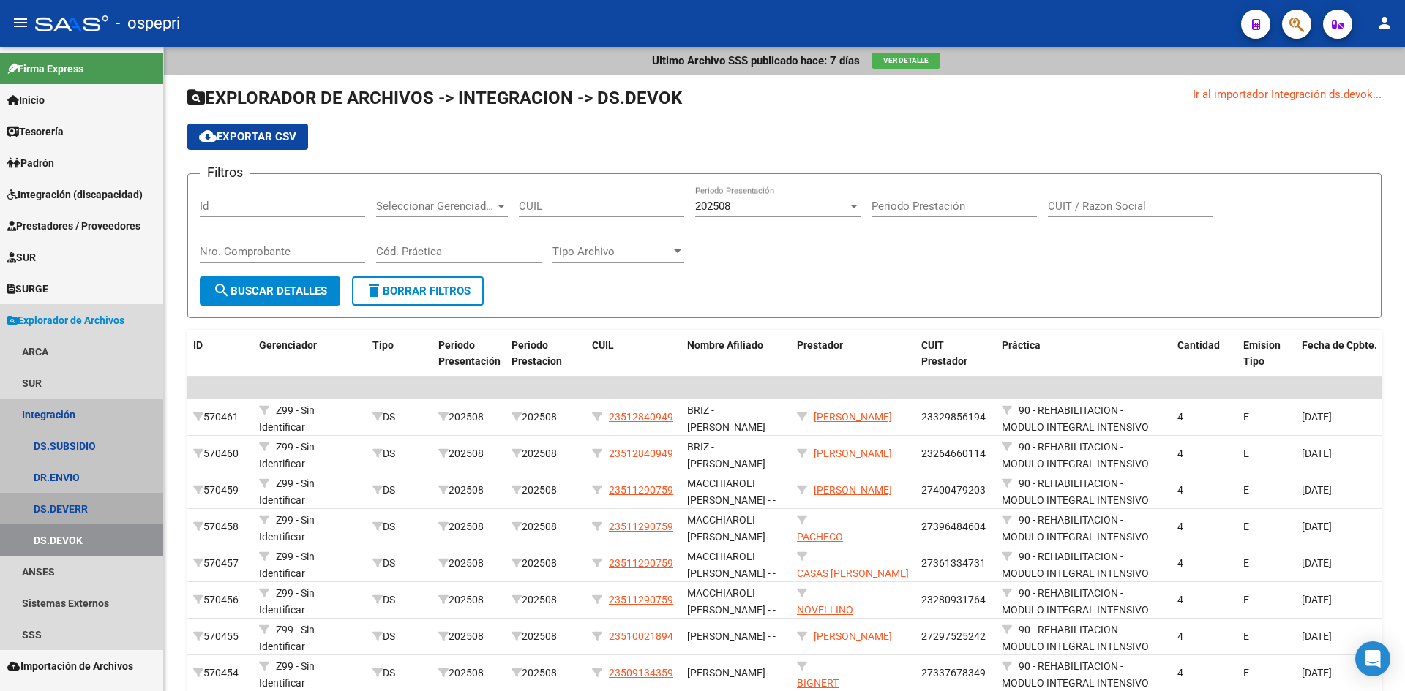
click at [59, 504] on link "DS.DEVERR" at bounding box center [81, 508] width 163 height 31
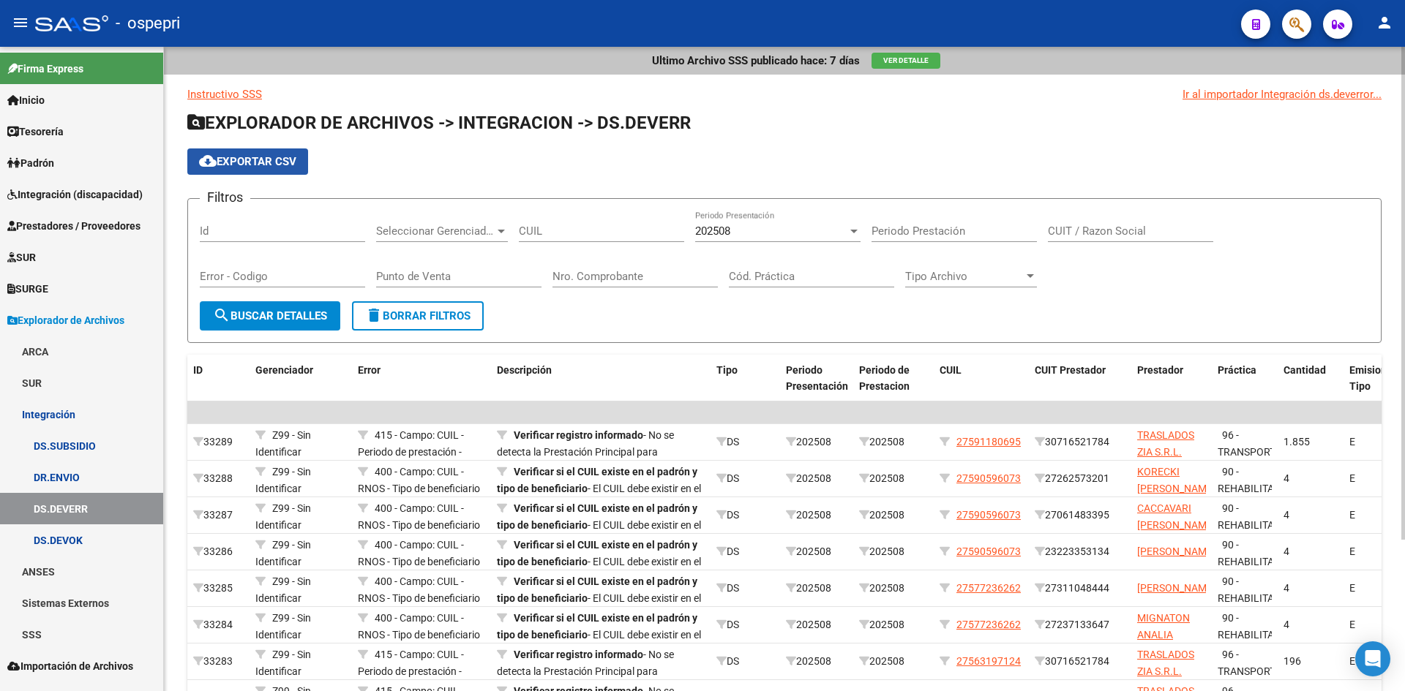
click at [279, 162] on span "cloud_download Exportar CSV" at bounding box center [247, 161] width 97 height 13
click at [282, 161] on span "cloud_download Exportar CSV" at bounding box center [247, 161] width 97 height 13
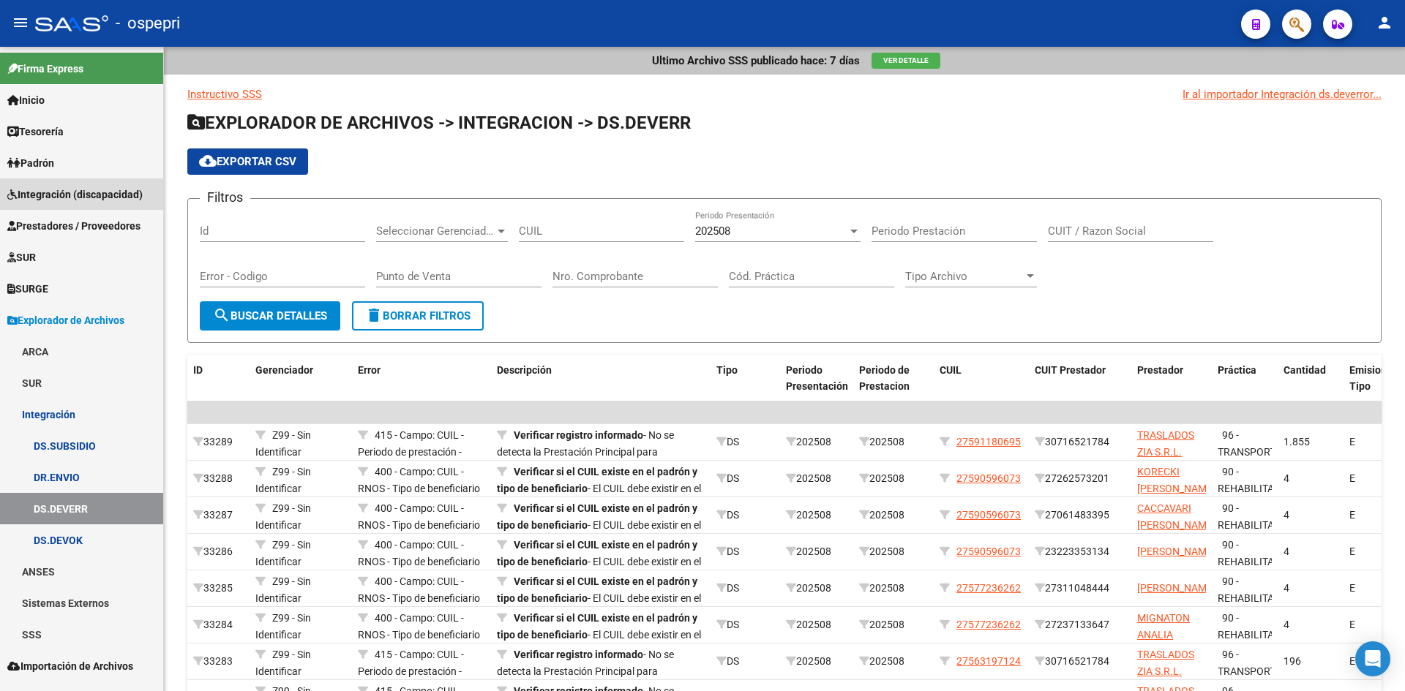
click at [105, 197] on span "Integración (discapacidad)" at bounding box center [74, 195] width 135 height 16
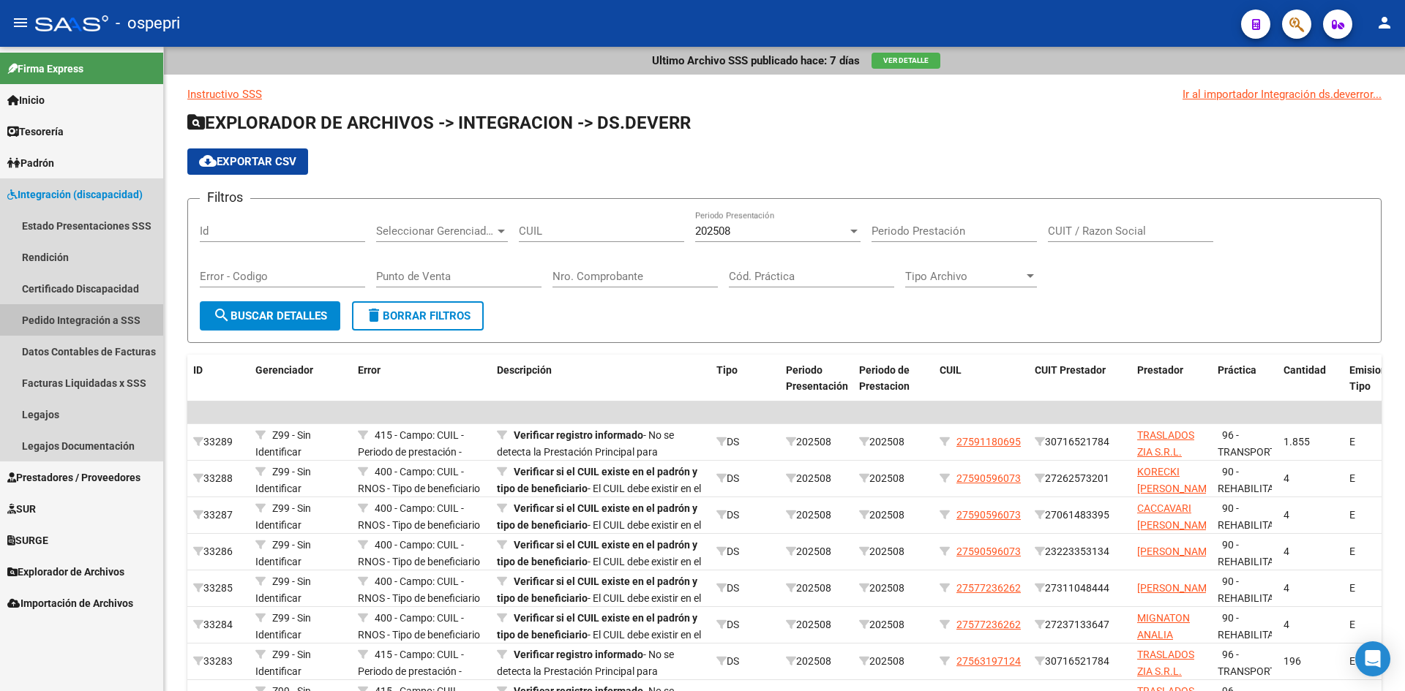
click at [63, 320] on link "Pedido Integración a SSS" at bounding box center [81, 319] width 163 height 31
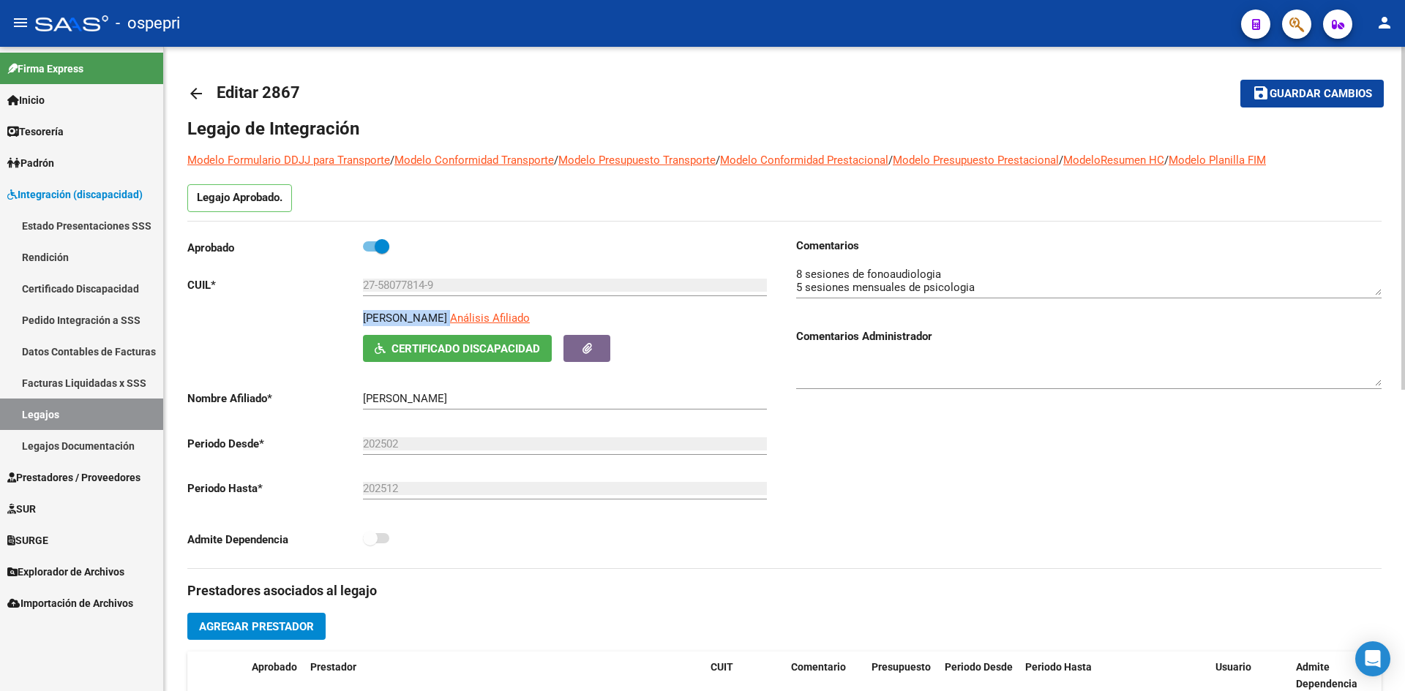
click at [192, 86] on mat-icon "arrow_back" at bounding box center [196, 94] width 18 height 18
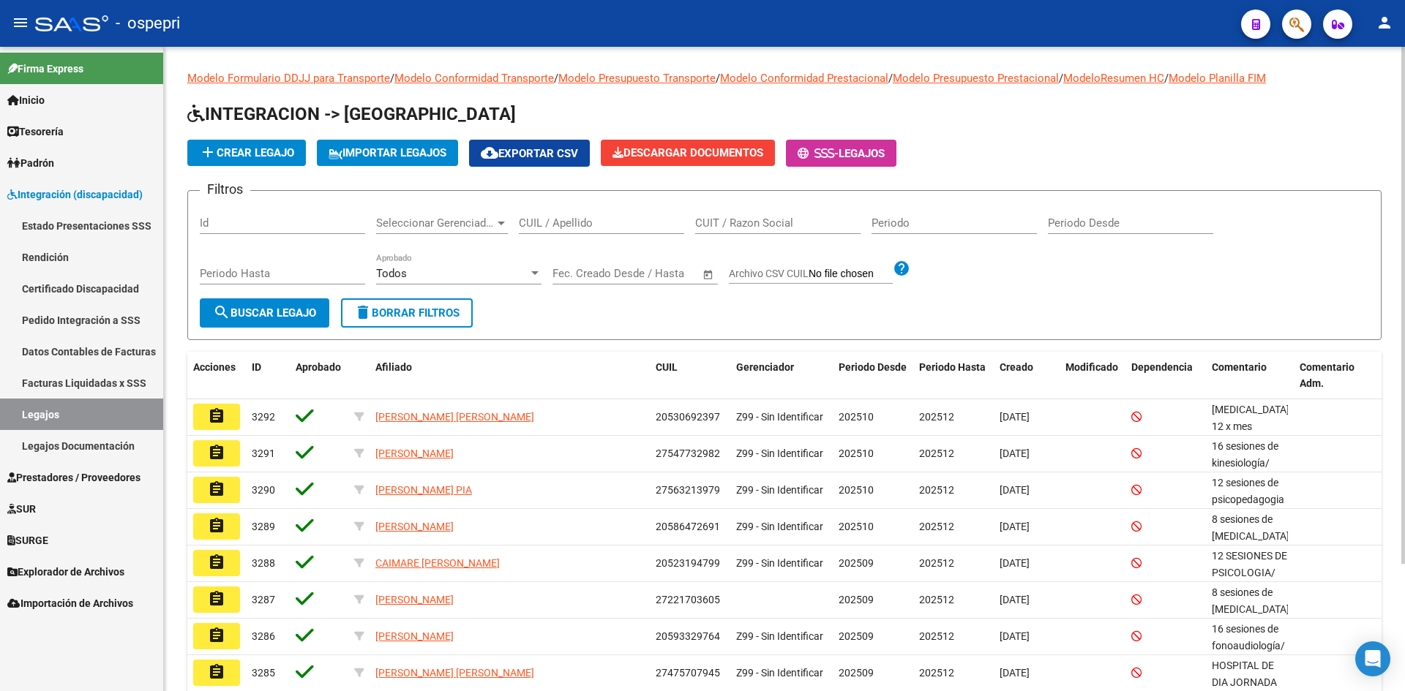
click at [539, 218] on input "CUIL / Apellido" at bounding box center [601, 223] width 165 height 13
paste input "20102062184"
type input "20102062184"
click at [298, 315] on span "search Buscar Legajo" at bounding box center [264, 313] width 103 height 13
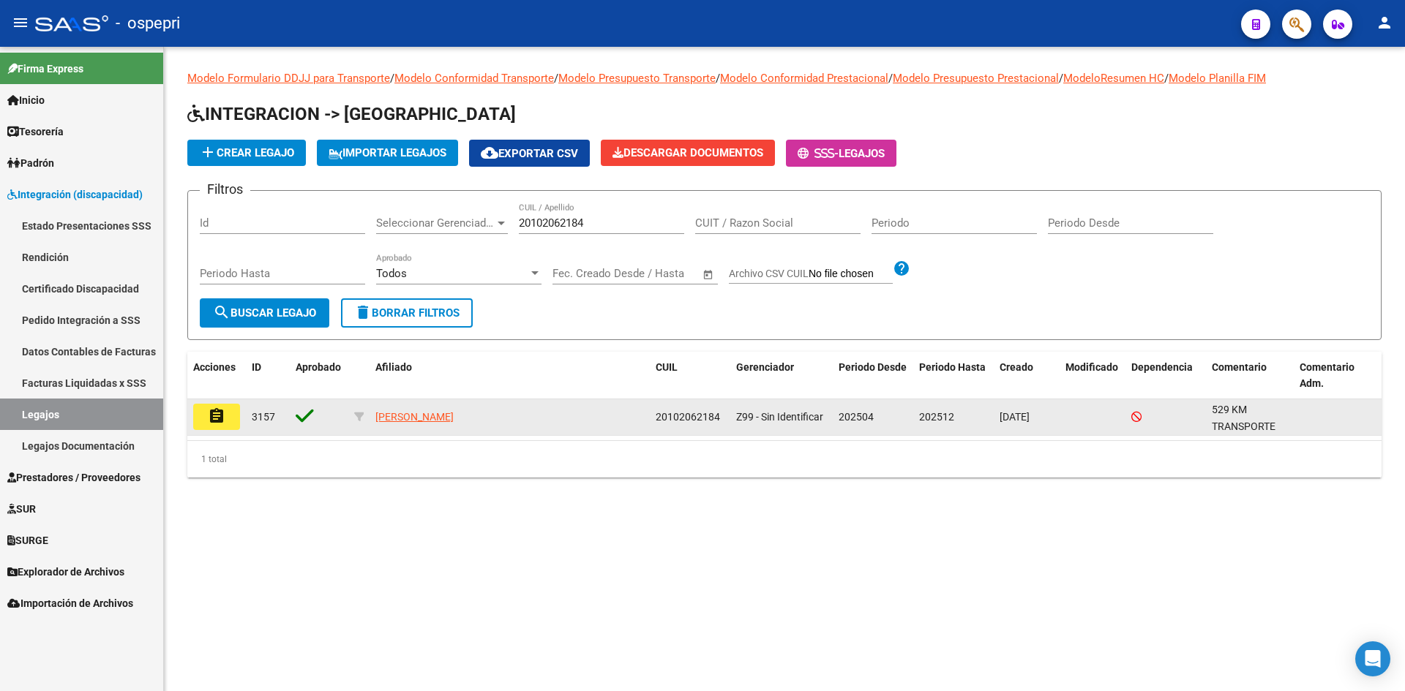
click at [216, 418] on mat-icon "assignment" at bounding box center [217, 417] width 18 height 18
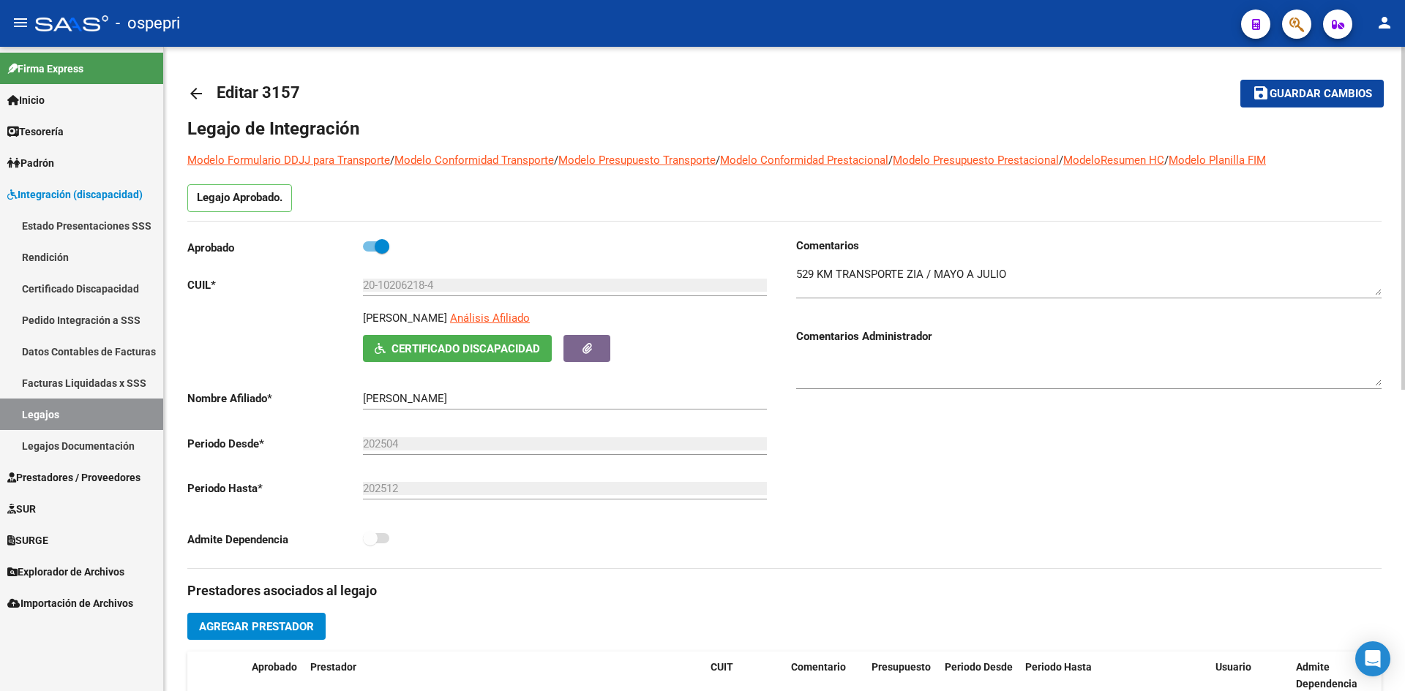
drag, startPoint x: 462, startPoint y: 318, endPoint x: 360, endPoint y: 321, distance: 102.5
click at [360, 321] on div "[PERSON_NAME] Análisis Afiliado Certificado Discapacidad [PERSON_NAME]" at bounding box center [479, 336] width 585 height 52
copy p "[PERSON_NAME]"
click at [473, 348] on span "Certificado Discapacidad" at bounding box center [465, 348] width 149 height 13
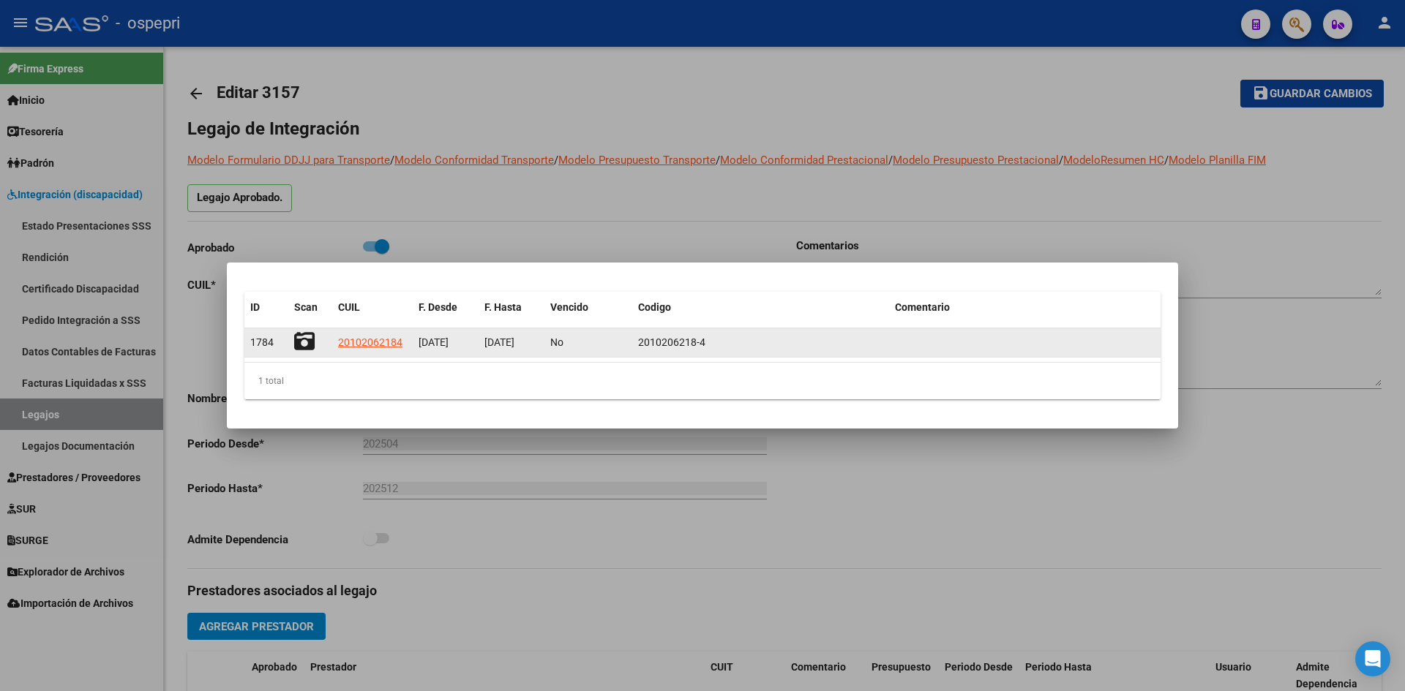
click at [296, 335] on icon at bounding box center [304, 341] width 20 height 20
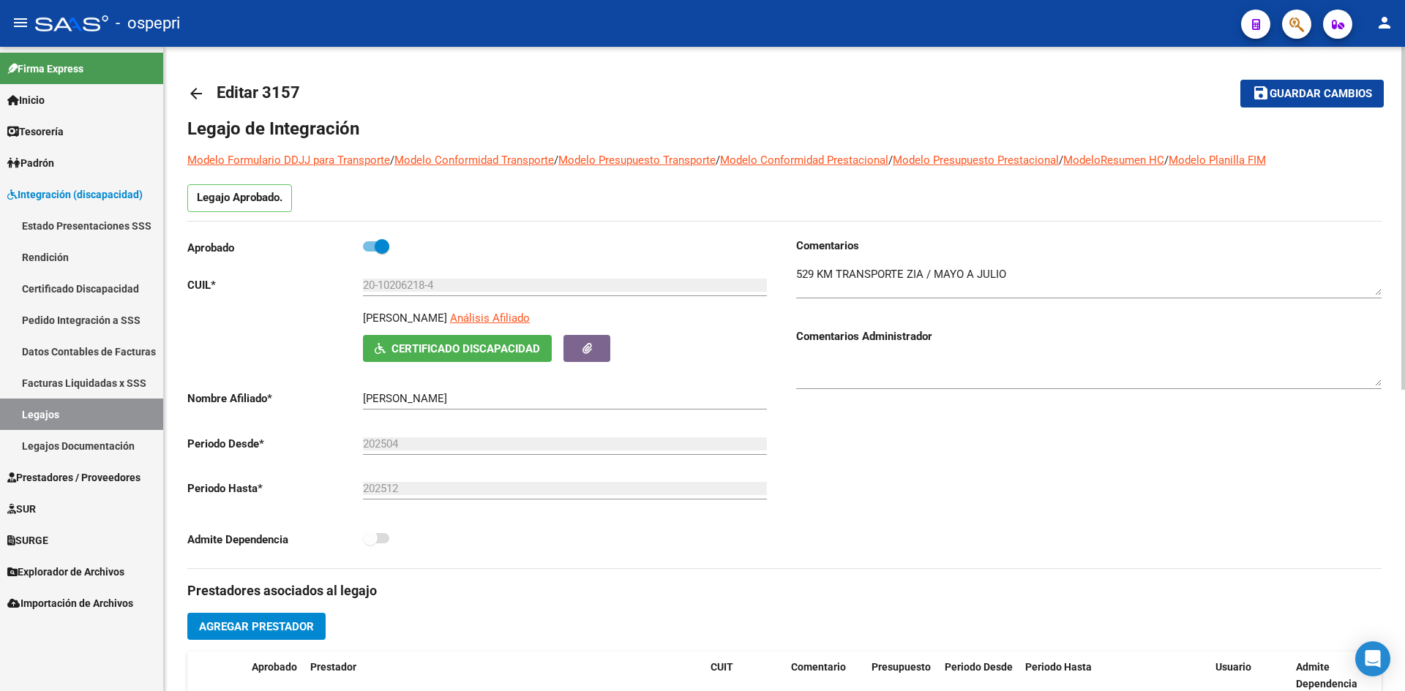
click at [203, 85] on mat-icon "arrow_back" at bounding box center [196, 94] width 18 height 18
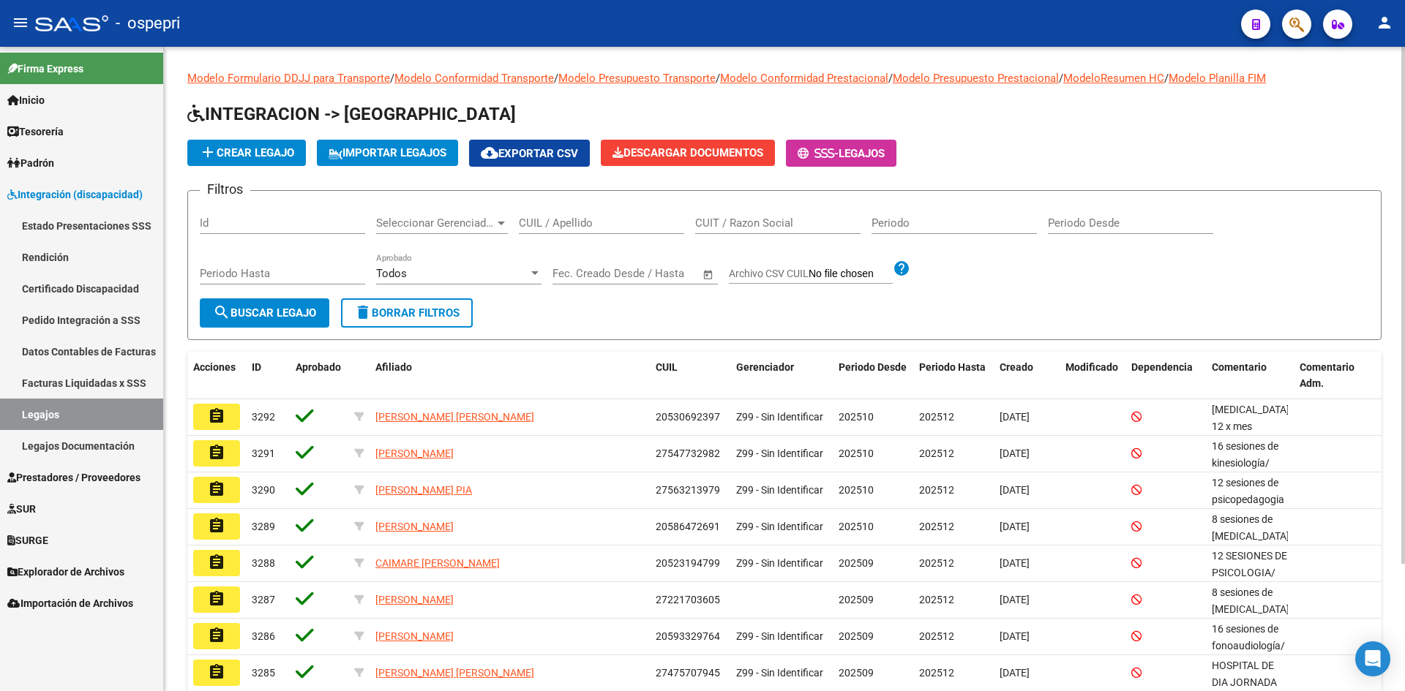
click at [560, 222] on input "CUIL / Apellido" at bounding box center [601, 223] width 165 height 13
paste input "20449099703"
type input "20449099703"
click at [299, 315] on span "search Buscar Legajo" at bounding box center [264, 313] width 103 height 13
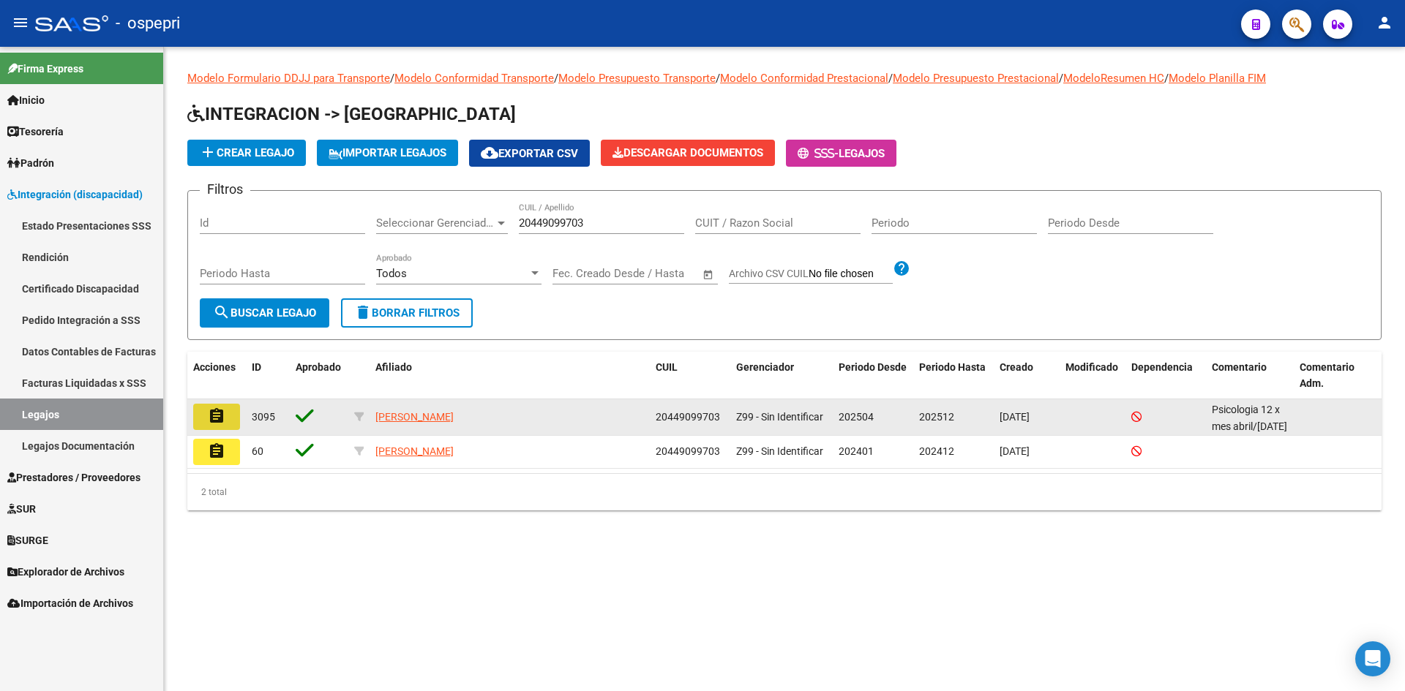
click at [211, 410] on mat-icon "assignment" at bounding box center [217, 417] width 18 height 18
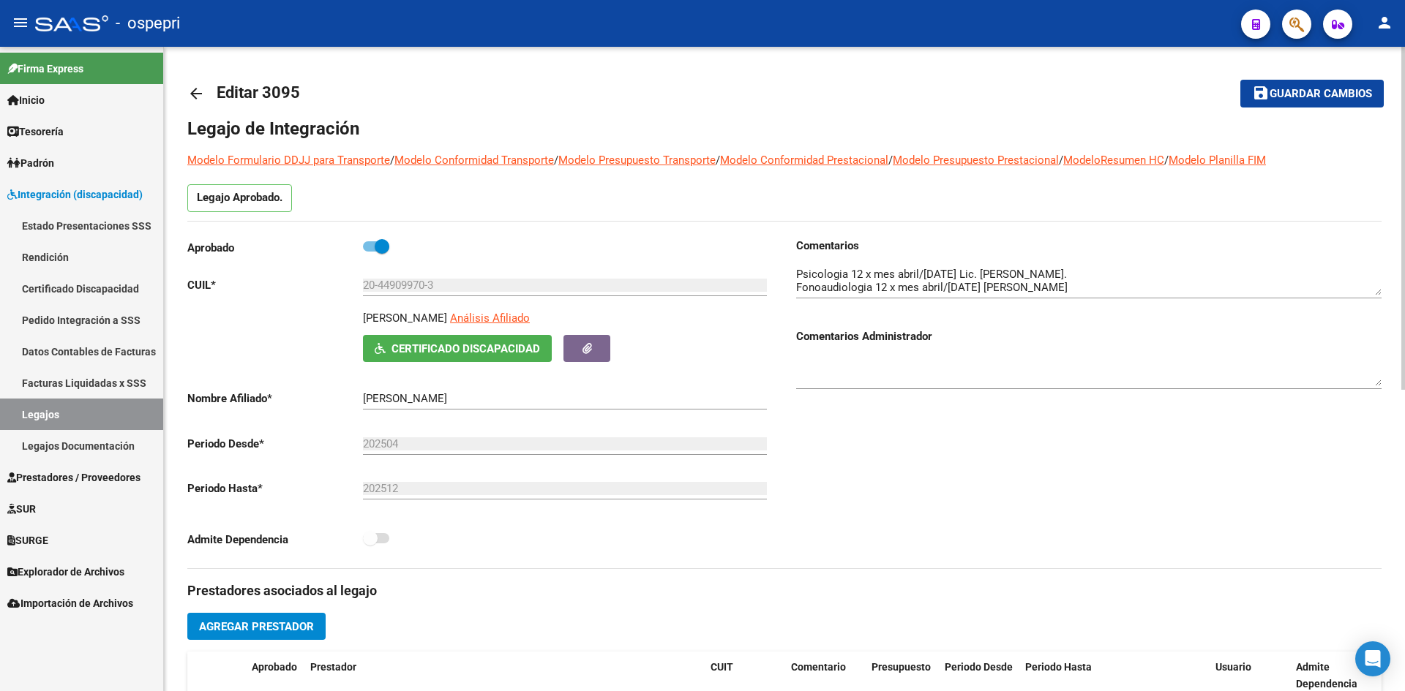
drag, startPoint x: 460, startPoint y: 315, endPoint x: 350, endPoint y: 316, distance: 109.8
click at [350, 316] on div "[PERSON_NAME] Análisis Afiliado Certificado Discapacidad [PERSON_NAME]" at bounding box center [479, 336] width 585 height 52
copy p "[PERSON_NAME]"
click at [475, 348] on span "Certificado Discapacidad" at bounding box center [465, 348] width 149 height 13
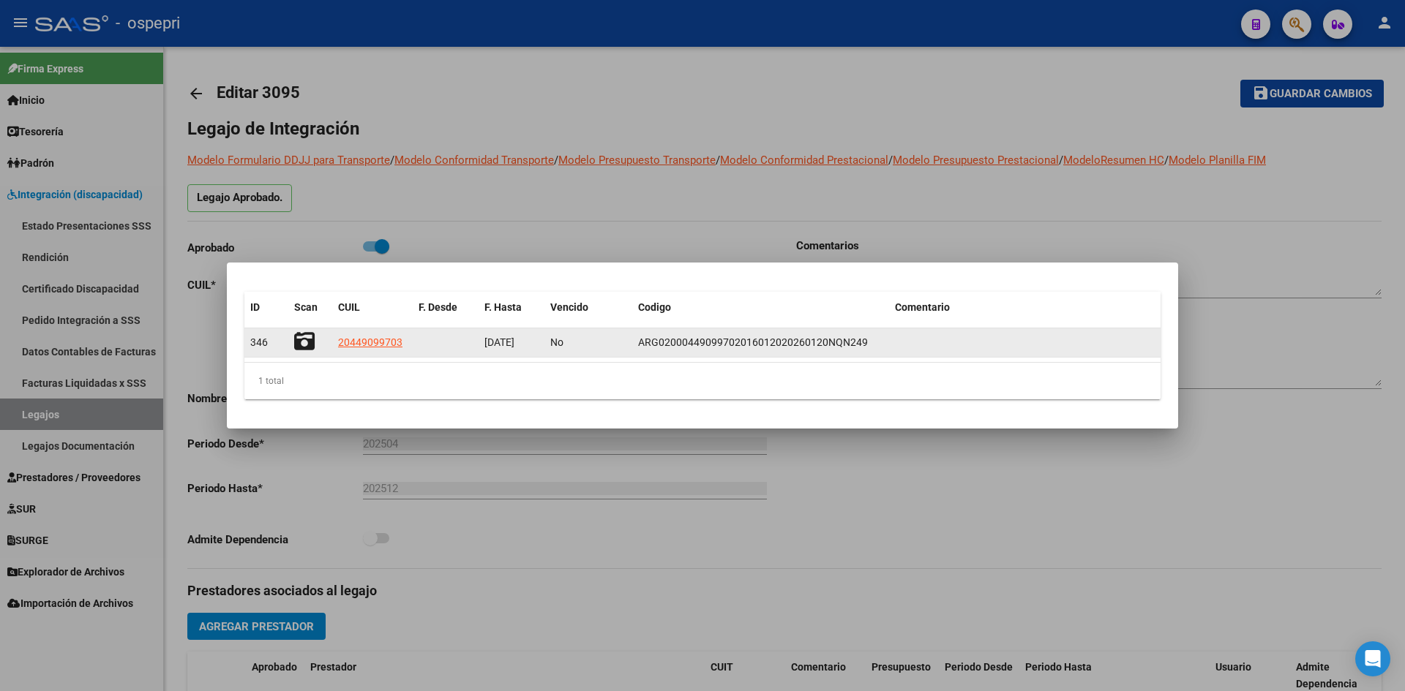
click at [307, 339] on icon at bounding box center [304, 341] width 20 height 20
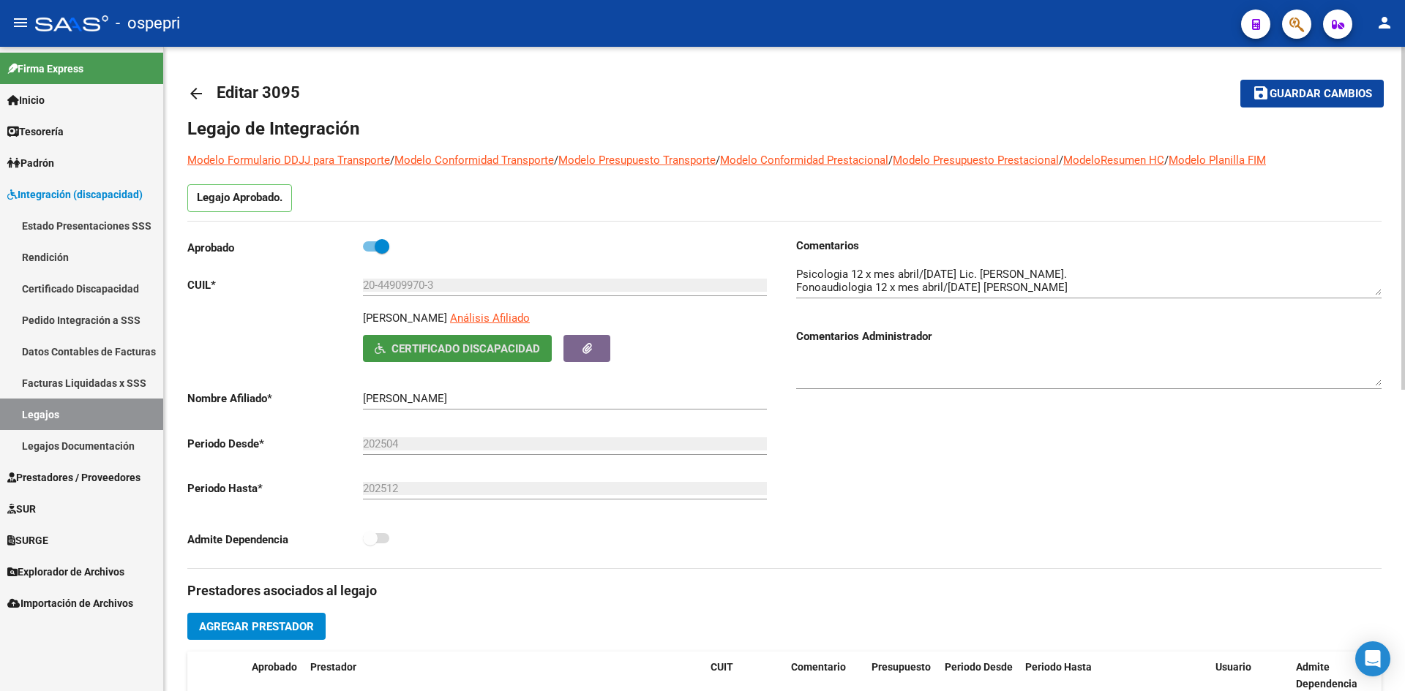
click at [201, 92] on mat-icon "arrow_back" at bounding box center [196, 94] width 18 height 18
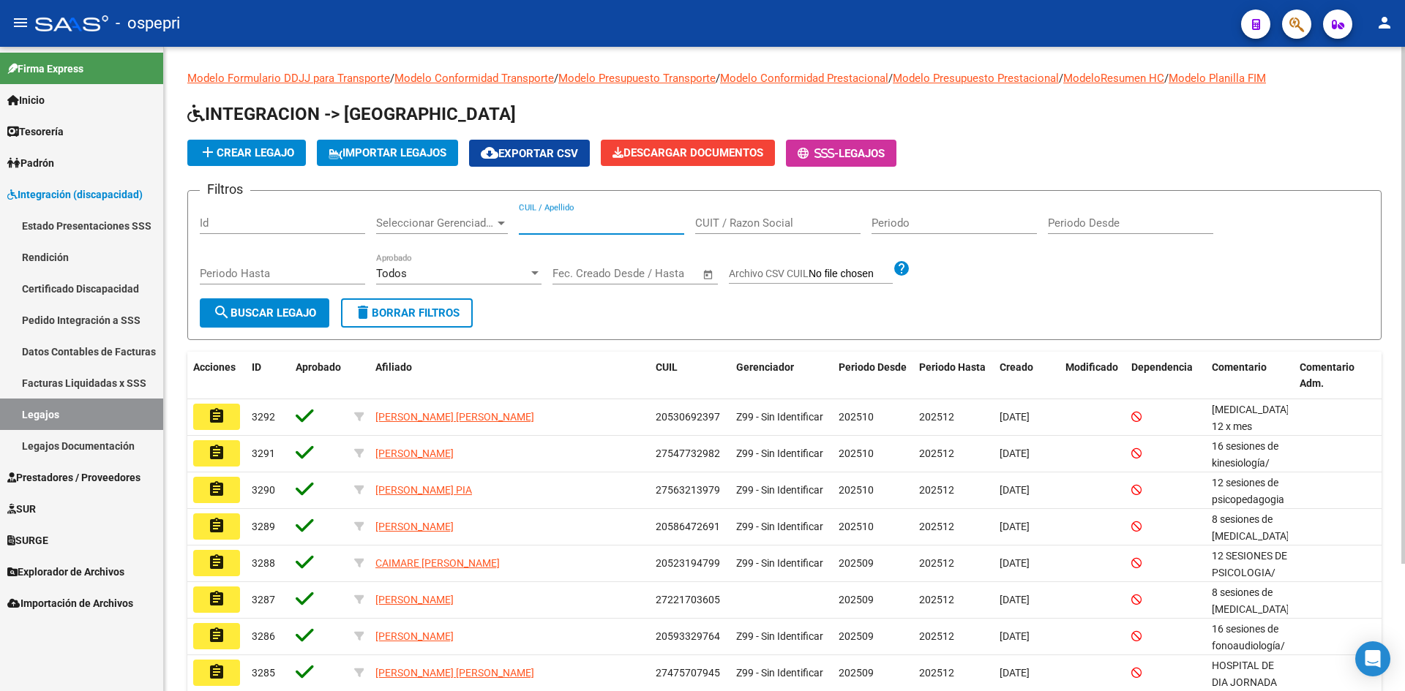
click at [558, 220] on input "CUIL / Apellido" at bounding box center [601, 223] width 165 height 13
paste input "20478499710"
type input "20478499710"
click at [306, 312] on span "search Buscar Legajo" at bounding box center [264, 313] width 103 height 13
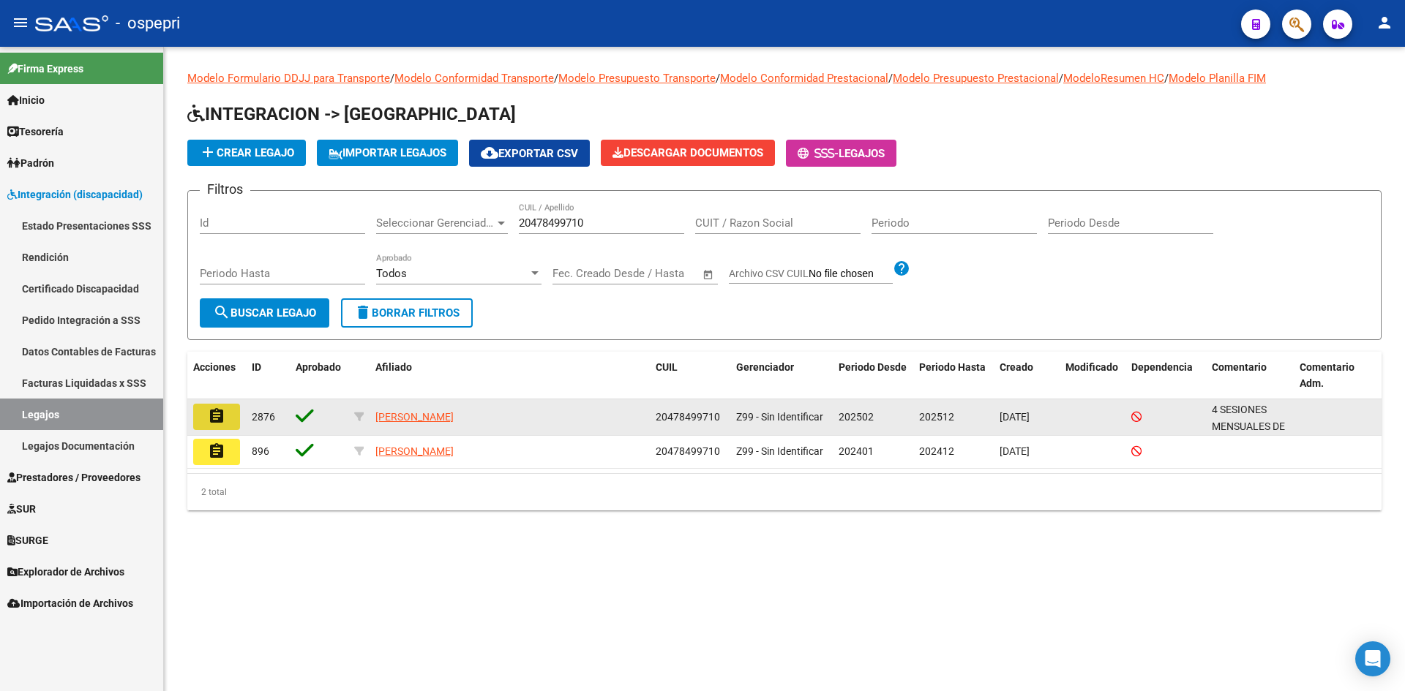
click at [218, 419] on mat-icon "assignment" at bounding box center [217, 417] width 18 height 18
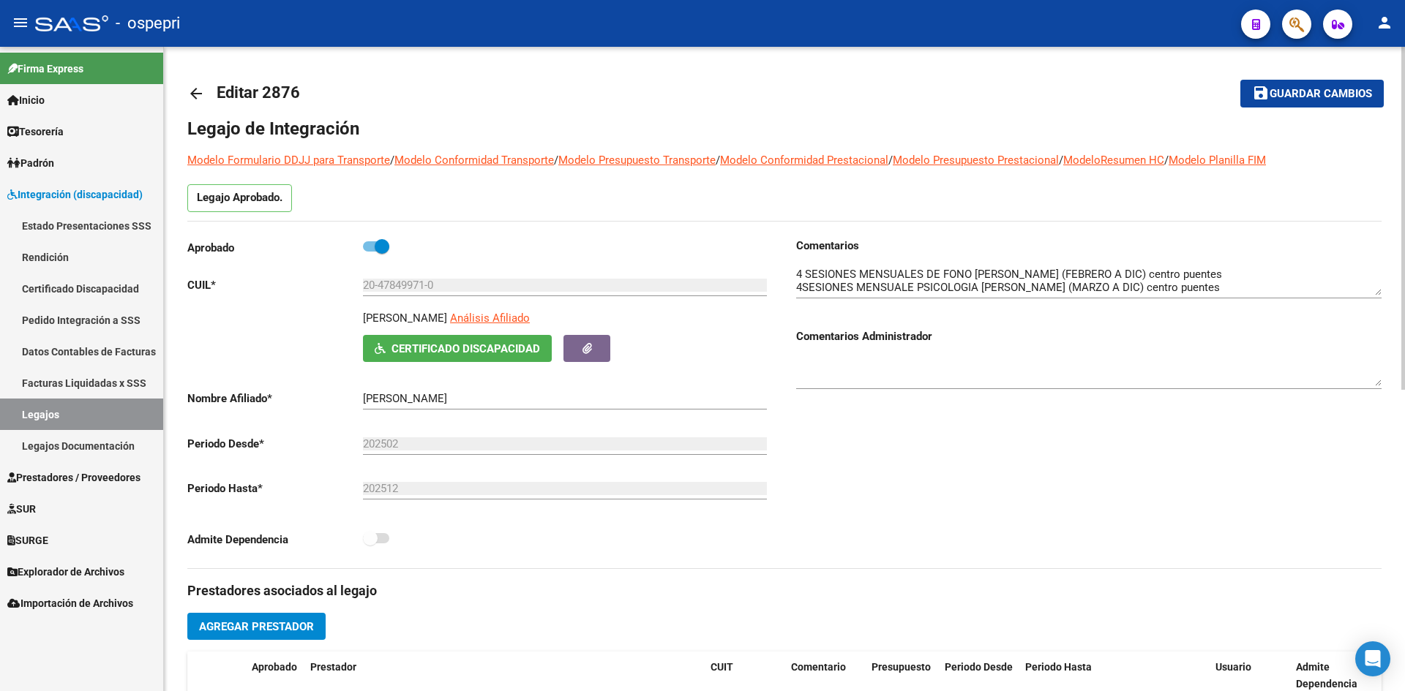
drag, startPoint x: 528, startPoint y: 315, endPoint x: 356, endPoint y: 318, distance: 171.2
click at [356, 318] on div "[PERSON_NAME] Afiliado Certificado Discapacidad [PERSON_NAME]" at bounding box center [479, 336] width 585 height 52
copy p "[PERSON_NAME]"
click at [478, 346] on span "Certificado Discapacidad" at bounding box center [465, 348] width 149 height 13
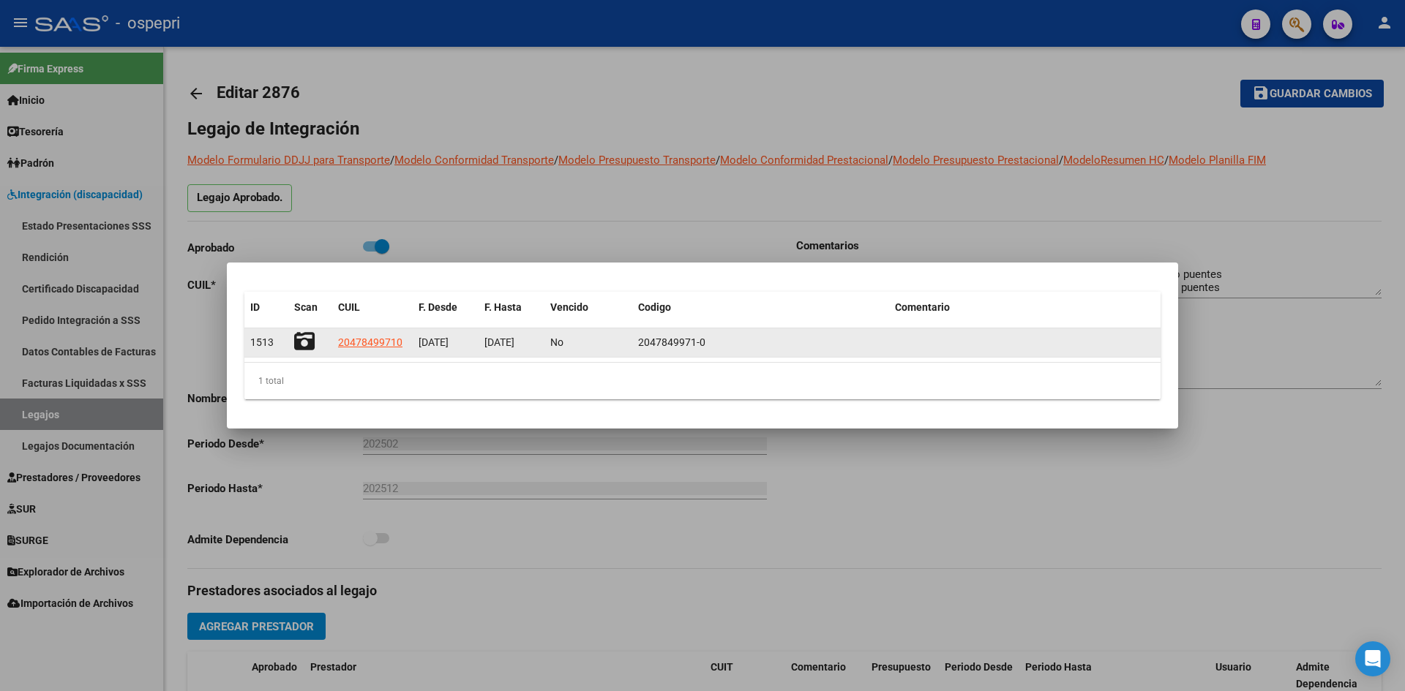
click at [299, 344] on icon at bounding box center [304, 341] width 20 height 20
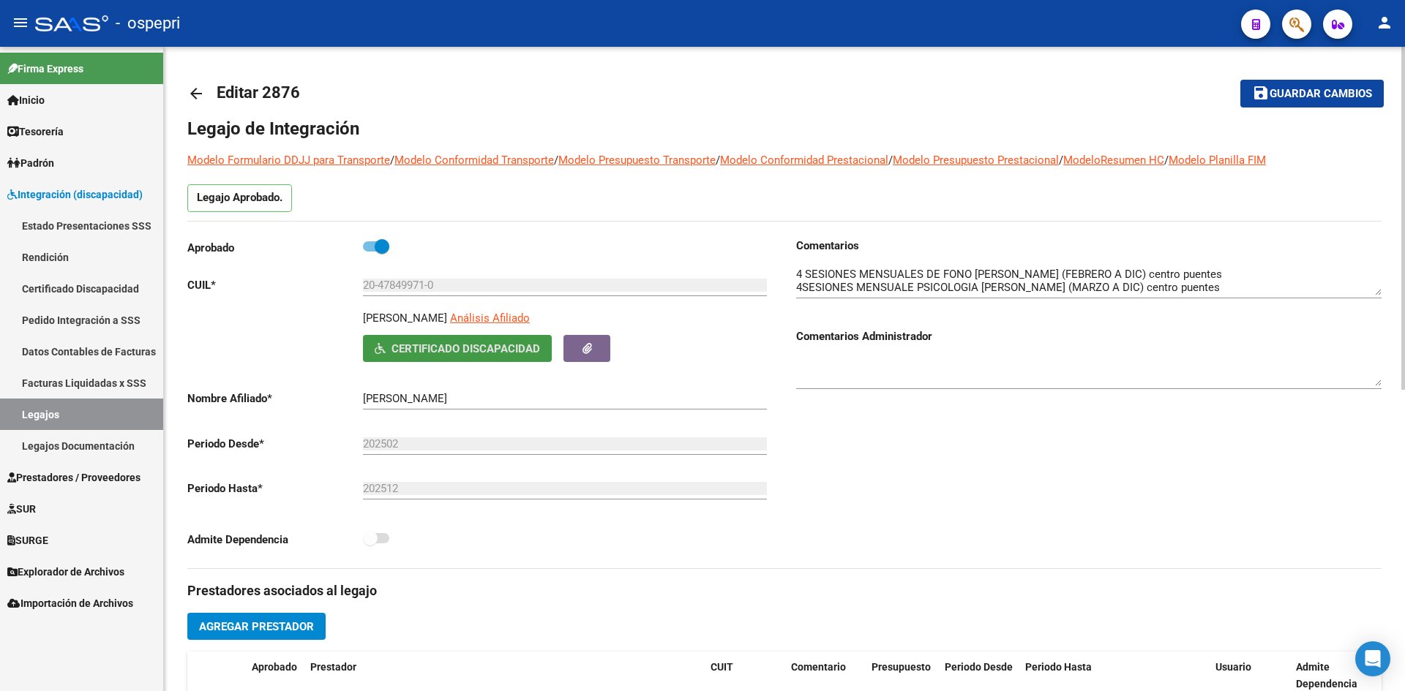
click at [198, 91] on mat-icon "arrow_back" at bounding box center [196, 94] width 18 height 18
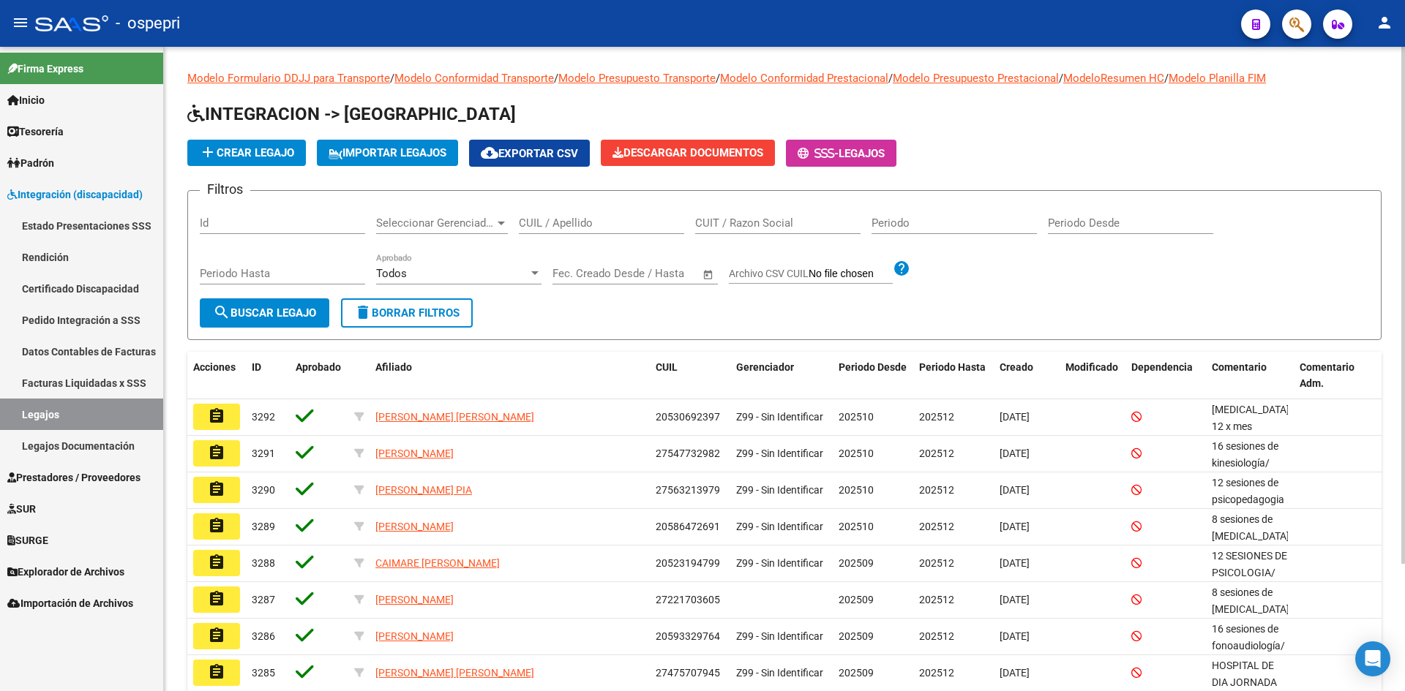
click at [585, 223] on input "CUIL / Apellido" at bounding box center [601, 223] width 165 height 13
paste input "20574471894"
type input "20574471894"
click at [290, 312] on span "search Buscar Legajo" at bounding box center [264, 313] width 103 height 13
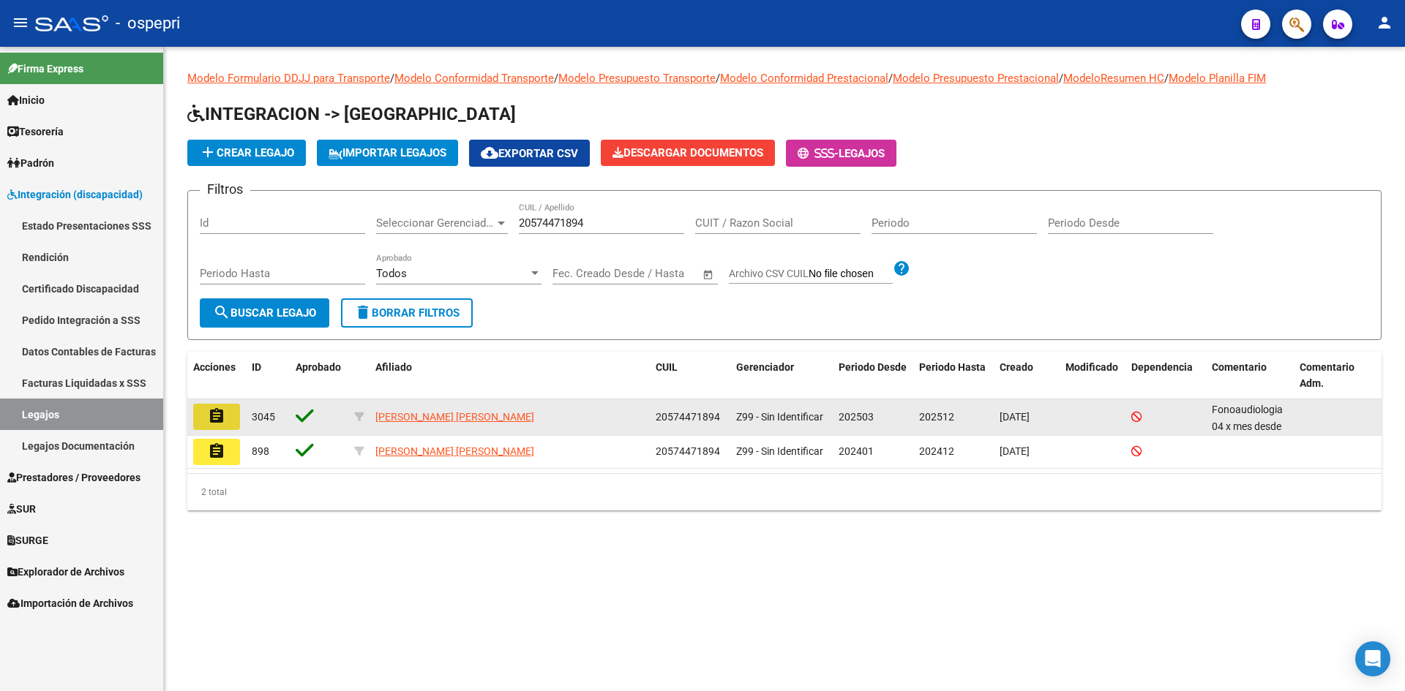
click at [217, 419] on mat-icon "assignment" at bounding box center [217, 417] width 18 height 18
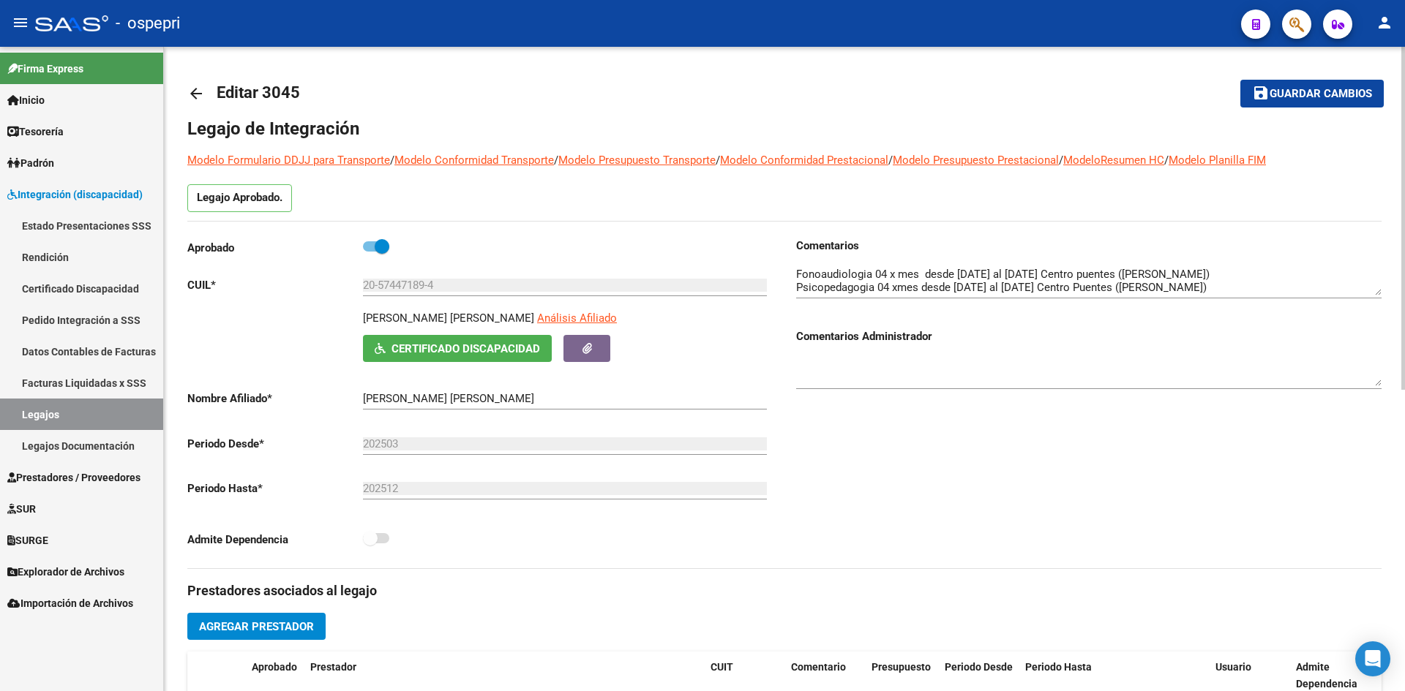
drag, startPoint x: 572, startPoint y: 317, endPoint x: 318, endPoint y: 317, distance: 254.6
click at [318, 317] on div "[PERSON_NAME] [PERSON_NAME] Análisis Afiliado Certificado Discapacidad ARCA Pad…" at bounding box center [479, 336] width 585 height 52
copy p "[PERSON_NAME] [PERSON_NAME]"
click at [514, 356] on button "Certificado Discapacidad" at bounding box center [457, 348] width 189 height 27
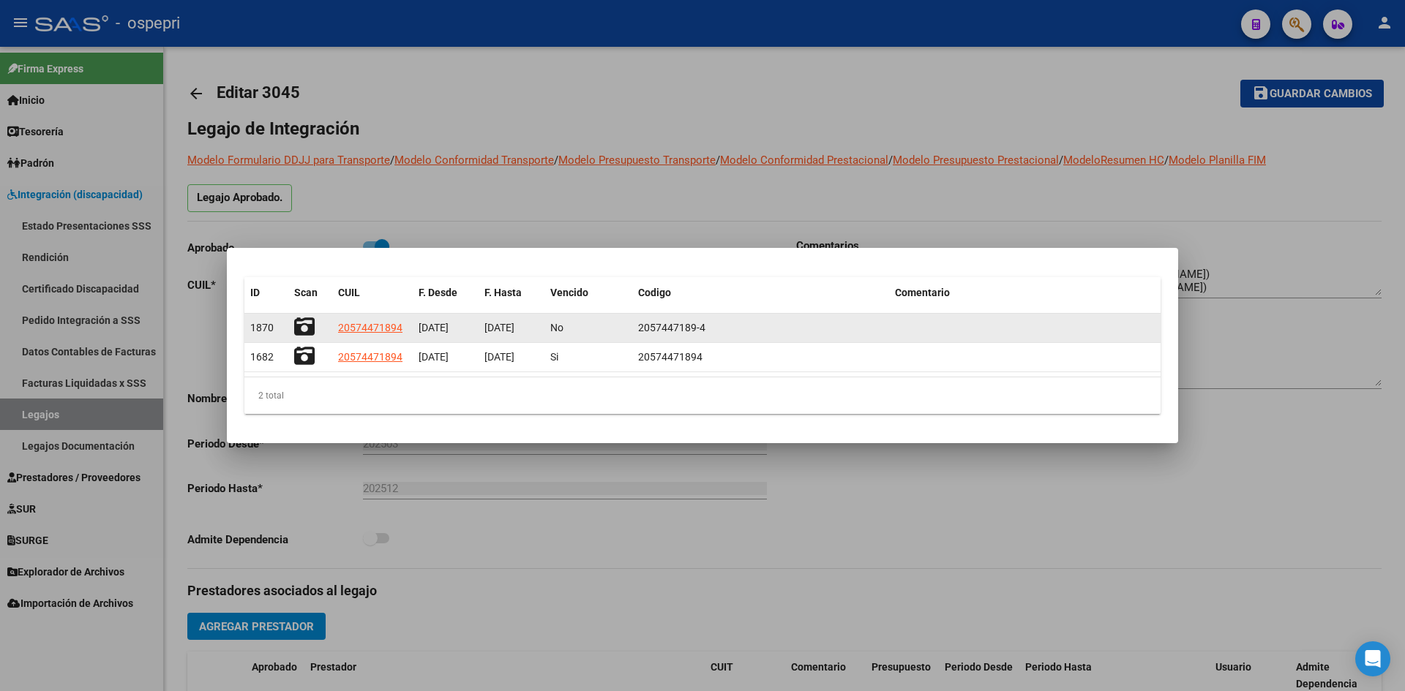
click at [309, 329] on icon at bounding box center [304, 327] width 20 height 20
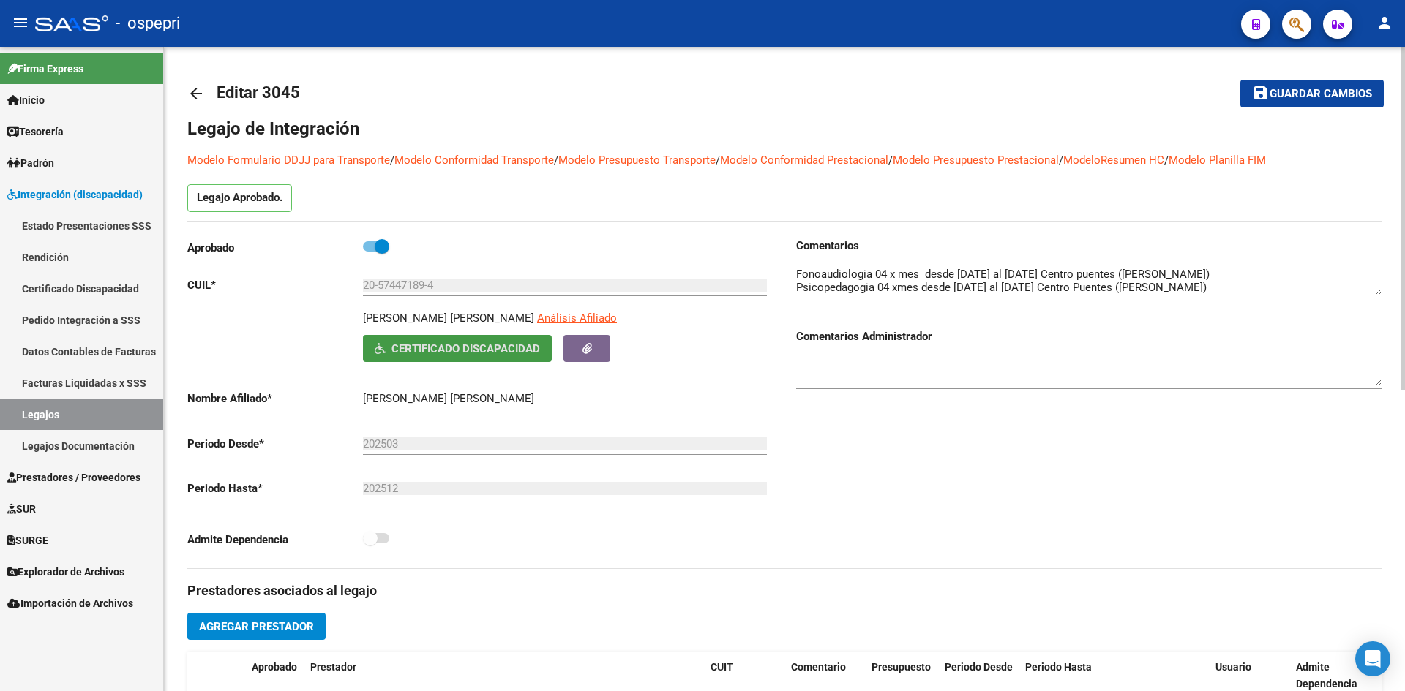
click at [196, 91] on mat-icon "arrow_back" at bounding box center [196, 94] width 18 height 18
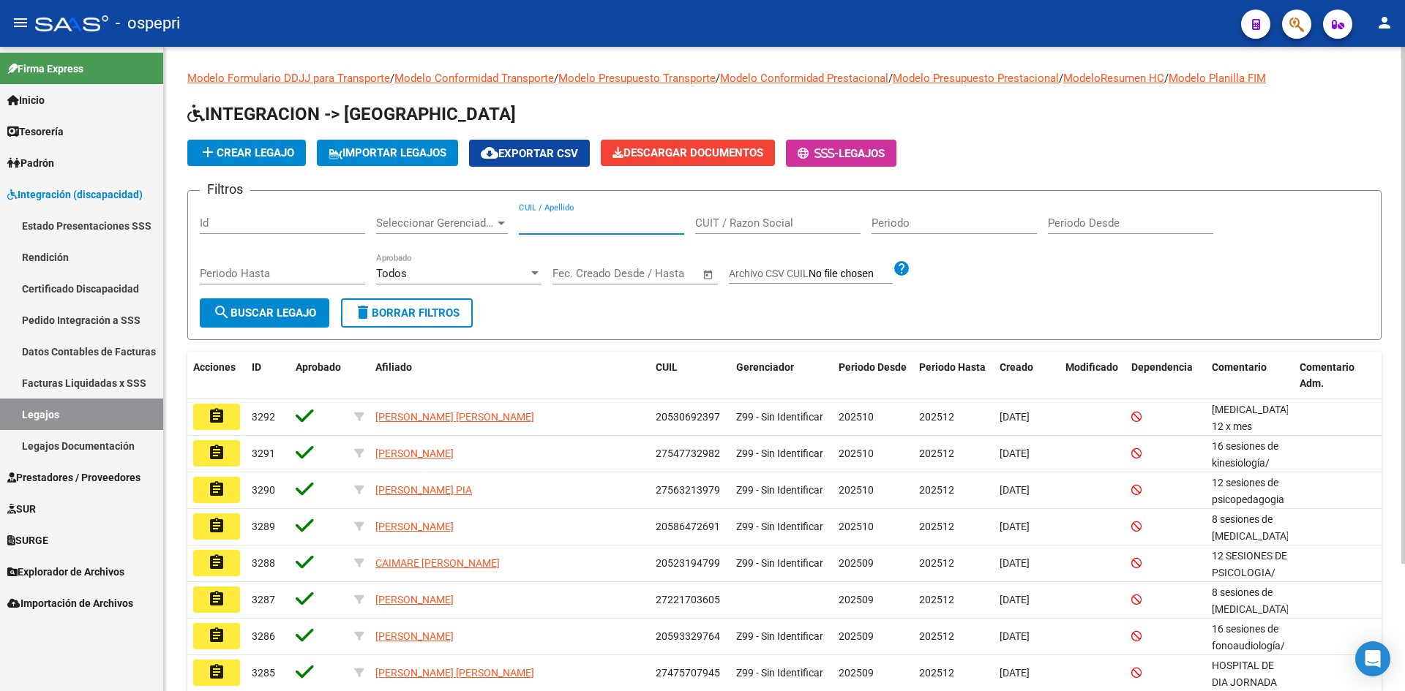
click at [542, 222] on input "CUIL / Apellido" at bounding box center [601, 223] width 165 height 13
paste input "20574942013"
type input "20574942013"
click at [304, 304] on button "search Buscar Legajo" at bounding box center [265, 313] width 130 height 29
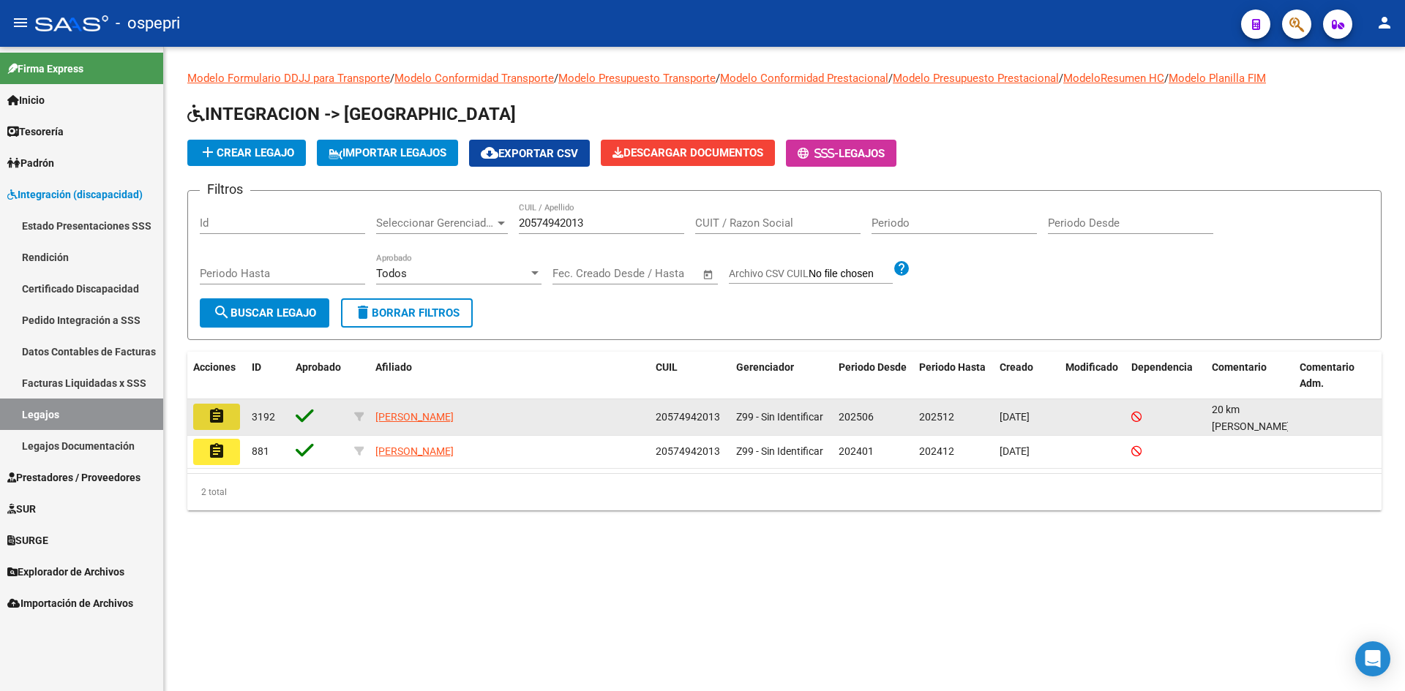
click at [227, 413] on button "assignment" at bounding box center [216, 417] width 47 height 26
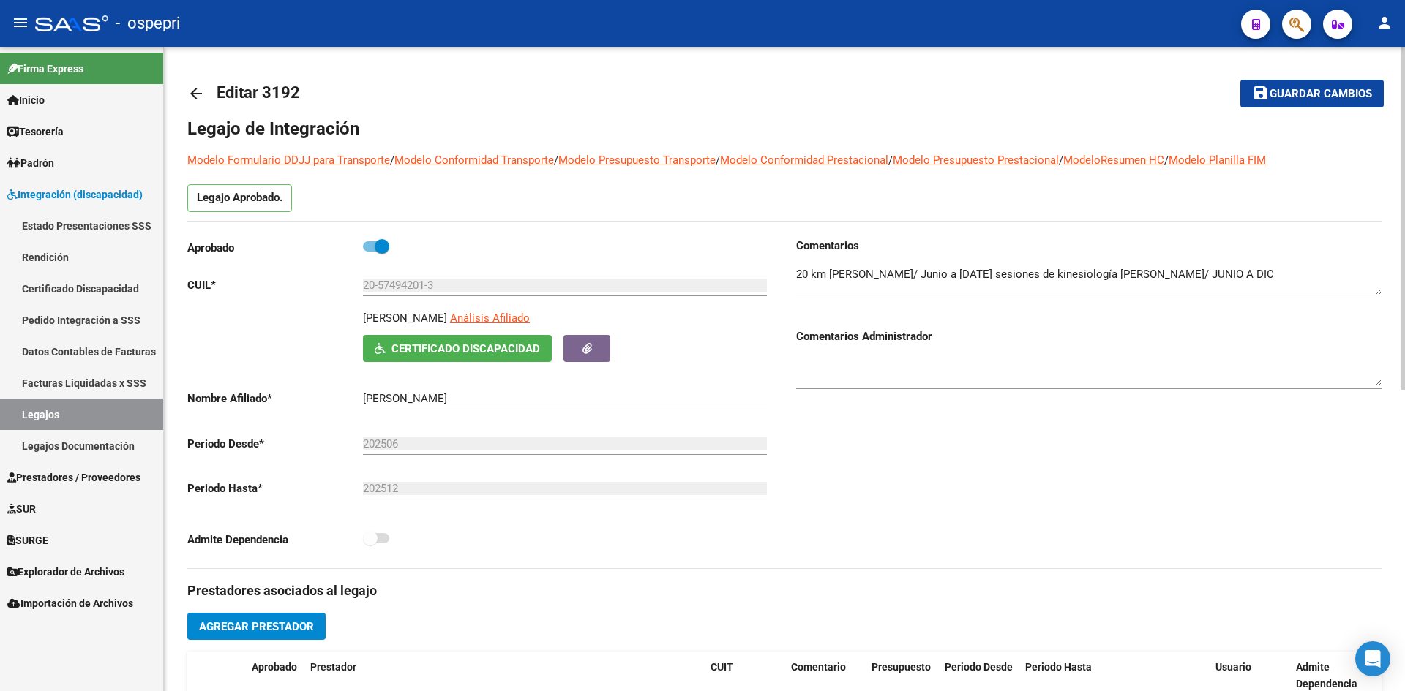
drag, startPoint x: 495, startPoint y: 316, endPoint x: 323, endPoint y: 319, distance: 172.0
click at [323, 319] on div "[PERSON_NAME] Análisis Afiliado Certificado Discapacidad ARCA Padrón" at bounding box center [479, 336] width 585 height 52
copy p "[PERSON_NAME]"
click at [444, 351] on span "Certificado Discapacidad" at bounding box center [465, 348] width 149 height 13
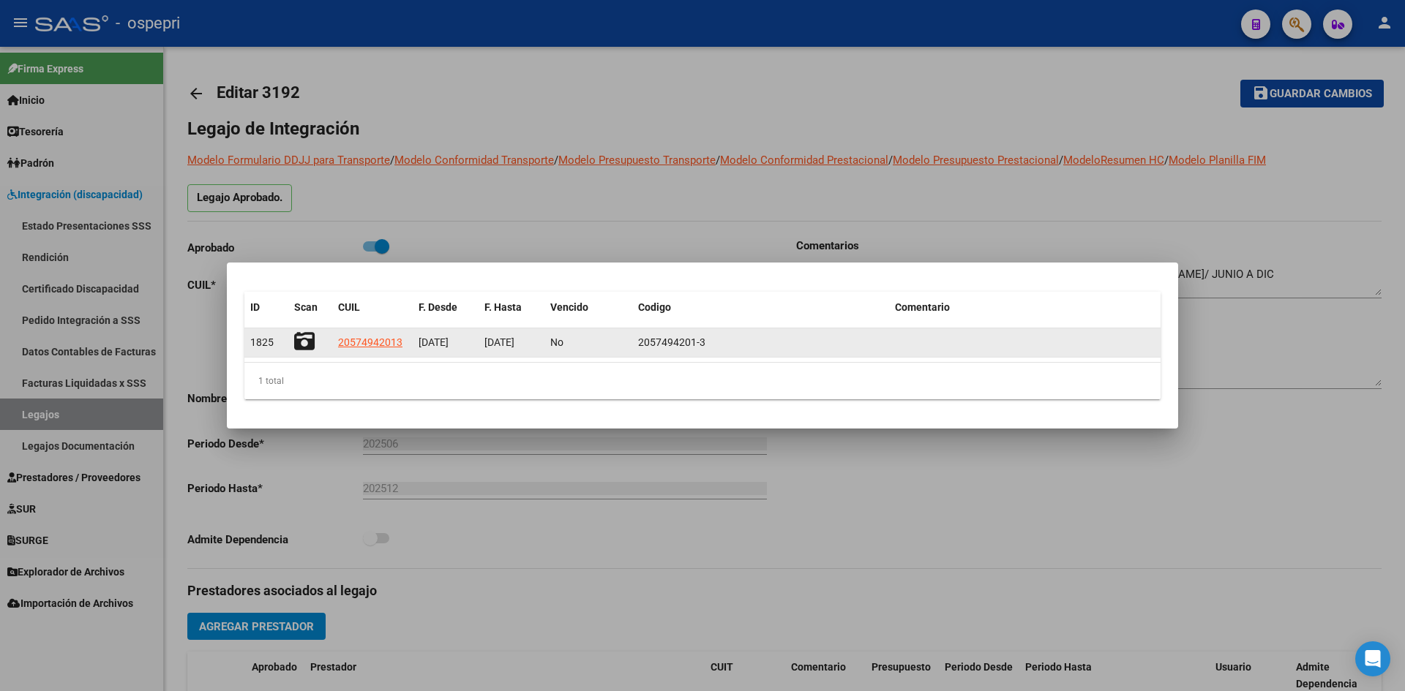
click at [295, 339] on icon at bounding box center [304, 341] width 20 height 20
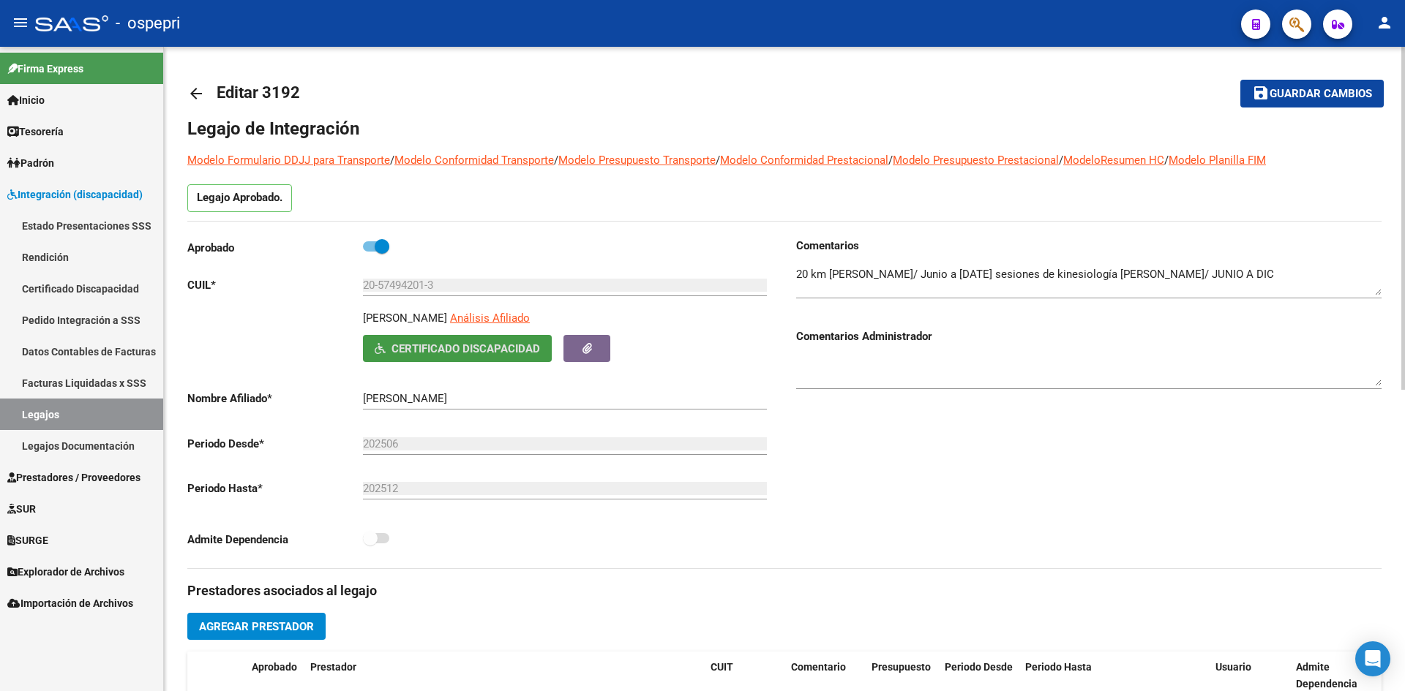
click at [197, 91] on mat-icon "arrow_back" at bounding box center [196, 94] width 18 height 18
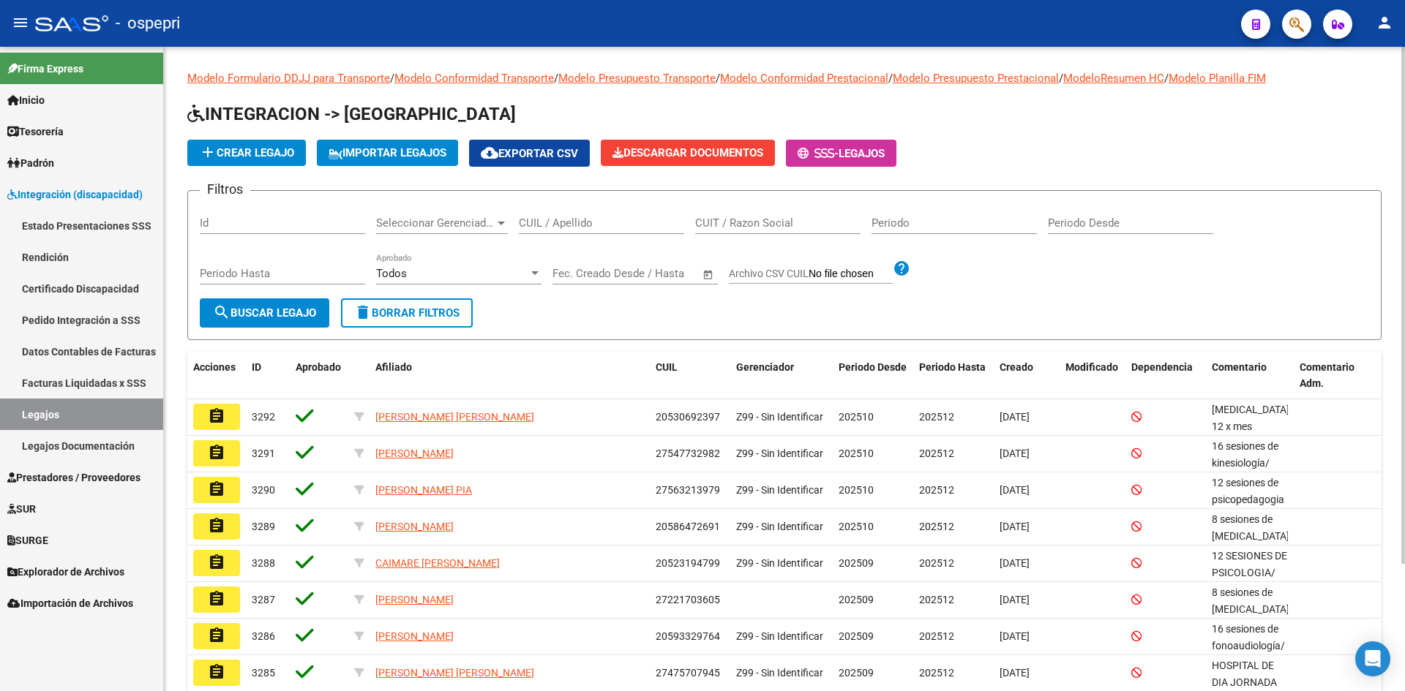
click at [560, 230] on input "CUIL / Apellido" at bounding box center [601, 223] width 165 height 13
paste input "23499259239"
type input "23499259239"
click at [285, 318] on span "search Buscar Legajo" at bounding box center [264, 313] width 103 height 13
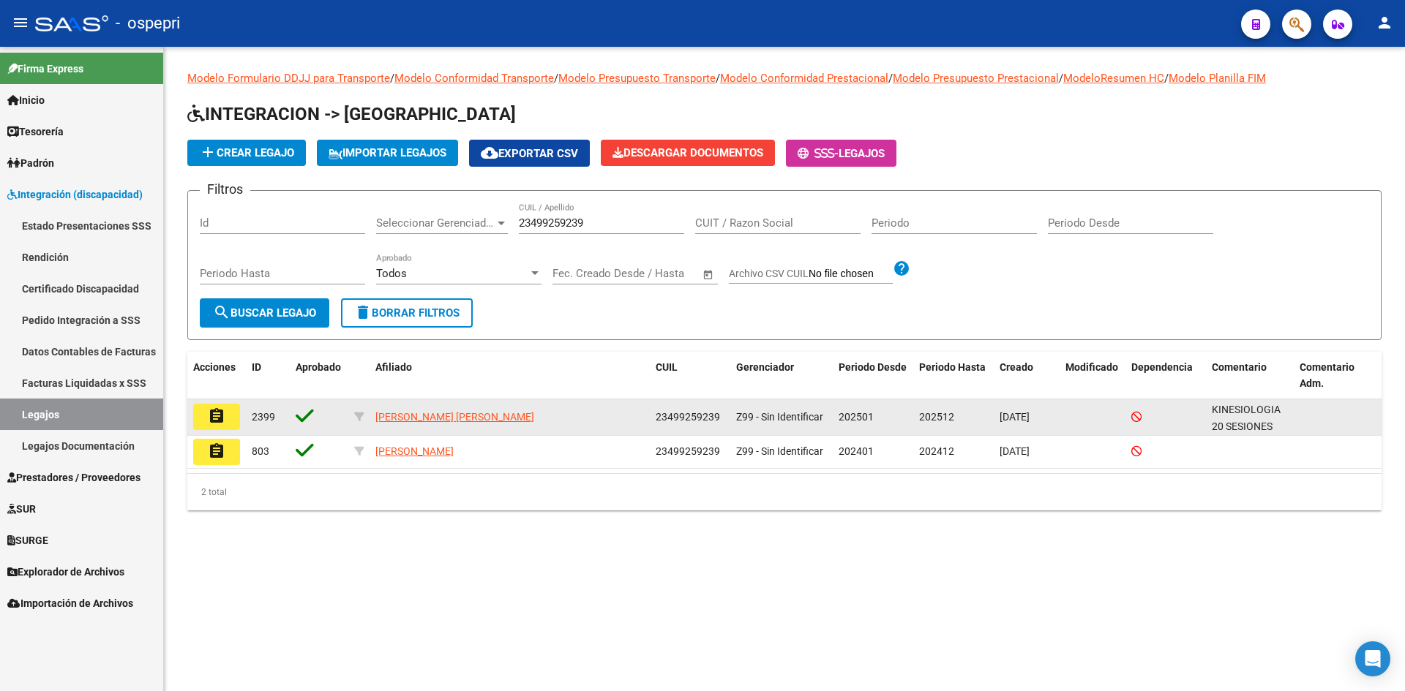
click at [223, 419] on mat-icon "assignment" at bounding box center [217, 417] width 18 height 18
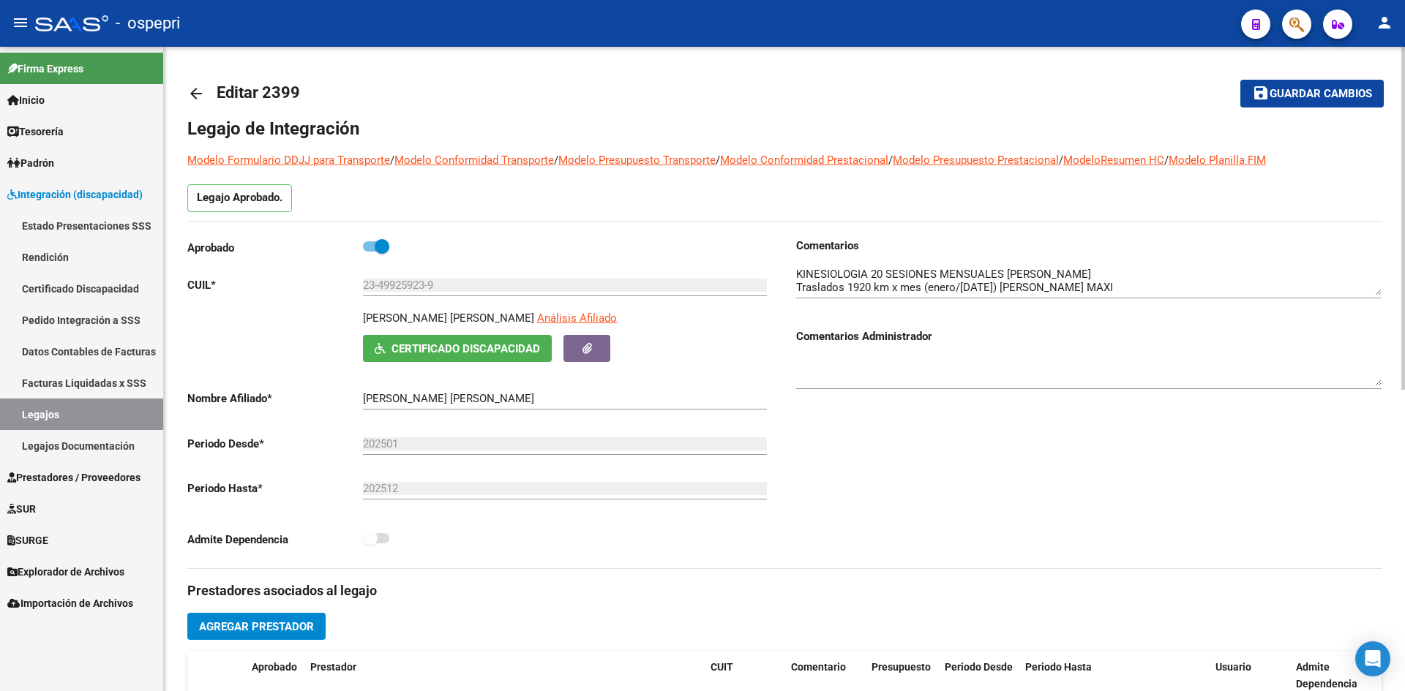
drag, startPoint x: 533, startPoint y: 315, endPoint x: 334, endPoint y: 315, distance: 199.7
click at [334, 315] on div "[PERSON_NAME] [PERSON_NAME] Análisis Afiliado Certificado Discapacidad ARCA Pad…" at bounding box center [479, 336] width 585 height 52
copy p "[PERSON_NAME]"
click at [461, 349] on span "Certificado Discapacidad" at bounding box center [465, 348] width 149 height 13
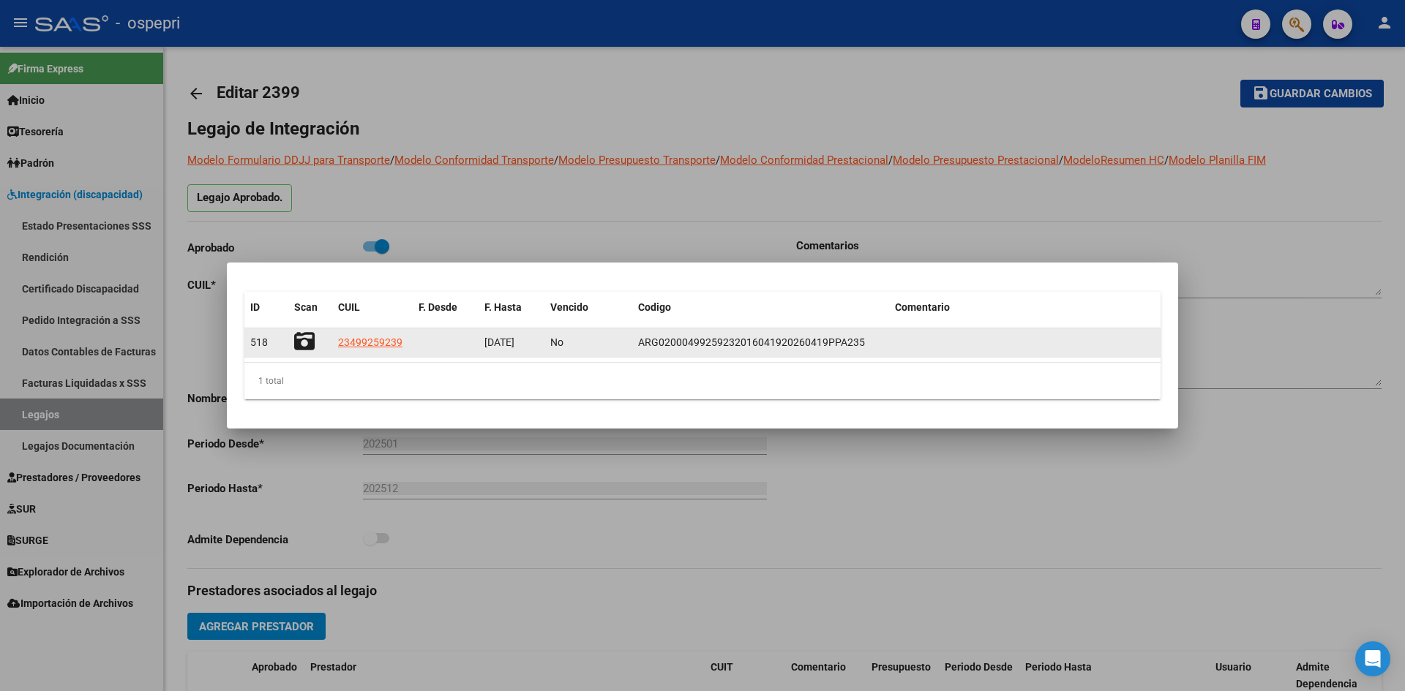
click at [300, 339] on icon at bounding box center [304, 341] width 20 height 20
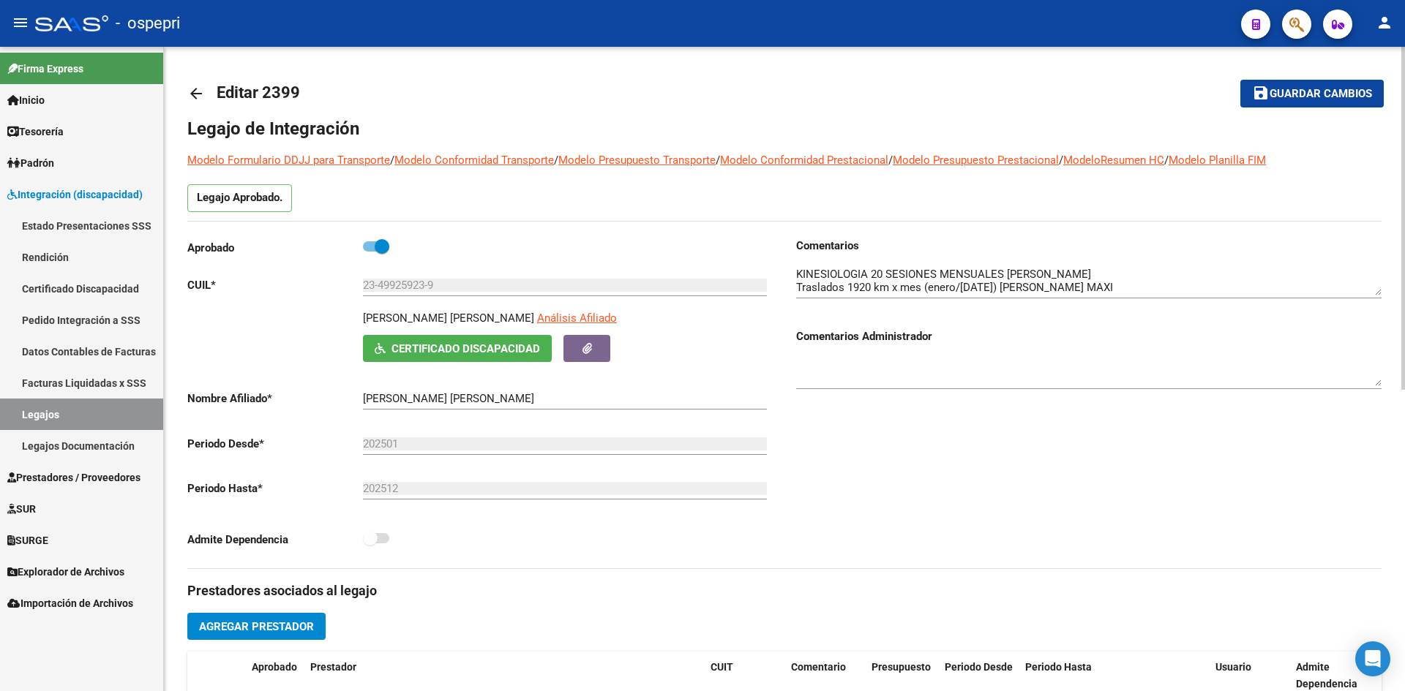
click at [197, 96] on mat-icon "arrow_back" at bounding box center [196, 94] width 18 height 18
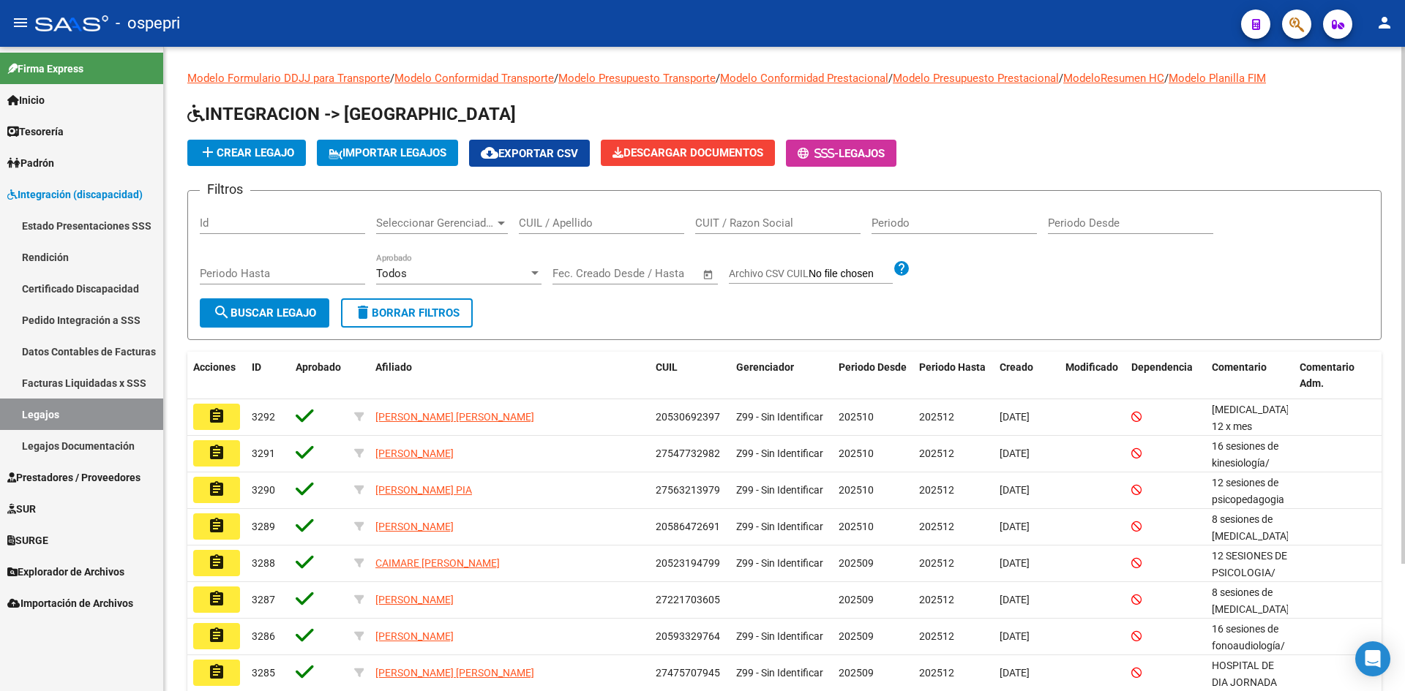
click at [556, 222] on input "CUIL / Apellido" at bounding box center [601, 223] width 165 height 13
paste input "23525282554"
type input "23525282554"
click at [263, 307] on span "search Buscar Legajo" at bounding box center [264, 313] width 103 height 13
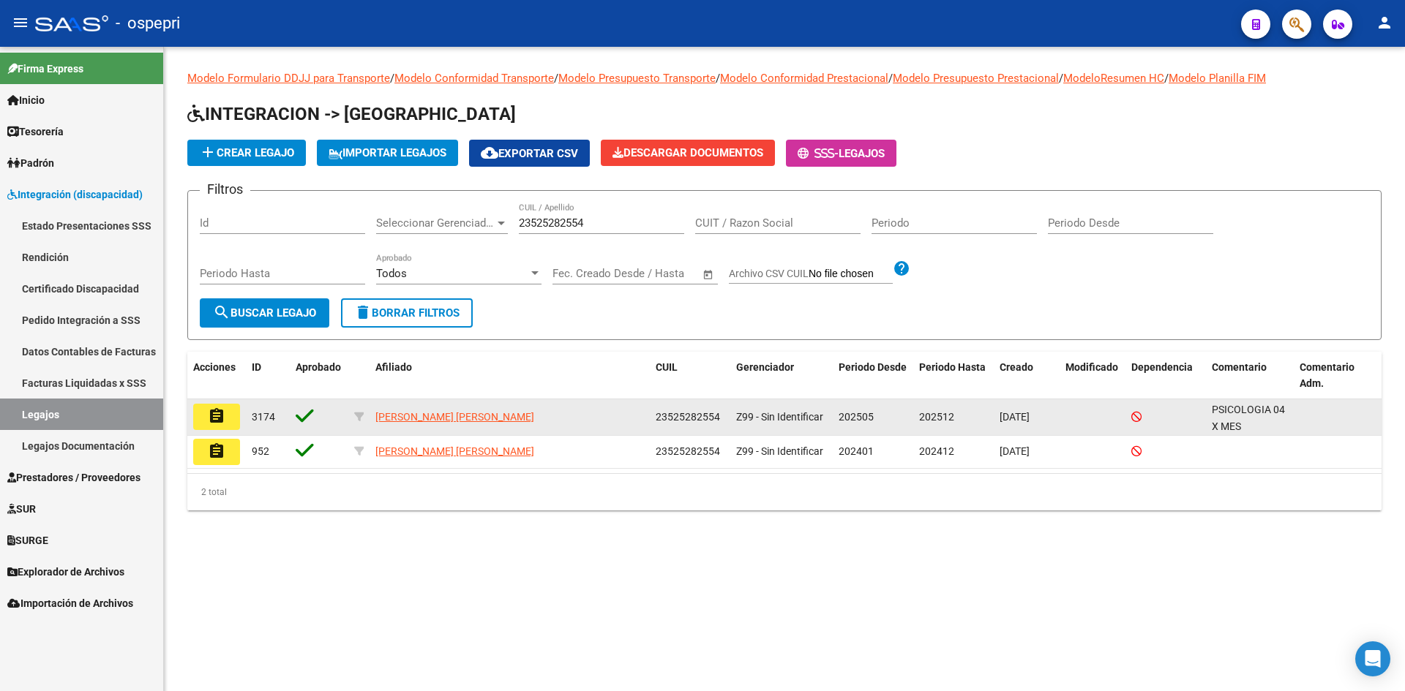
click at [218, 419] on mat-icon "assignment" at bounding box center [217, 417] width 18 height 18
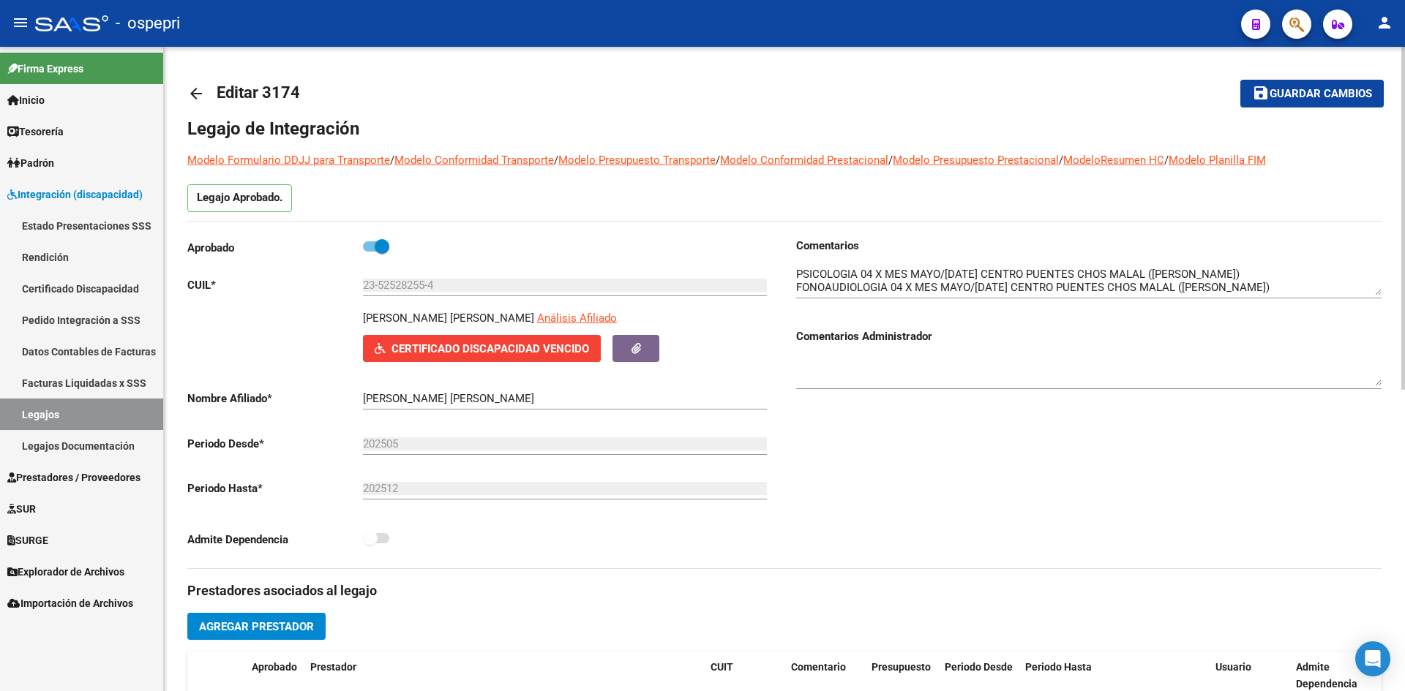
drag, startPoint x: 470, startPoint y: 322, endPoint x: 330, endPoint y: 323, distance: 140.5
click at [330, 323] on div "VEGA LUANA ARIANA Análisis Afiliado Certificado Discapacidad Vencido ARCA Padrón" at bounding box center [479, 336] width 585 height 52
copy p "VEGA LUANA ARIANA"
click at [500, 345] on span "Certificado Discapacidad Vencido" at bounding box center [490, 348] width 198 height 13
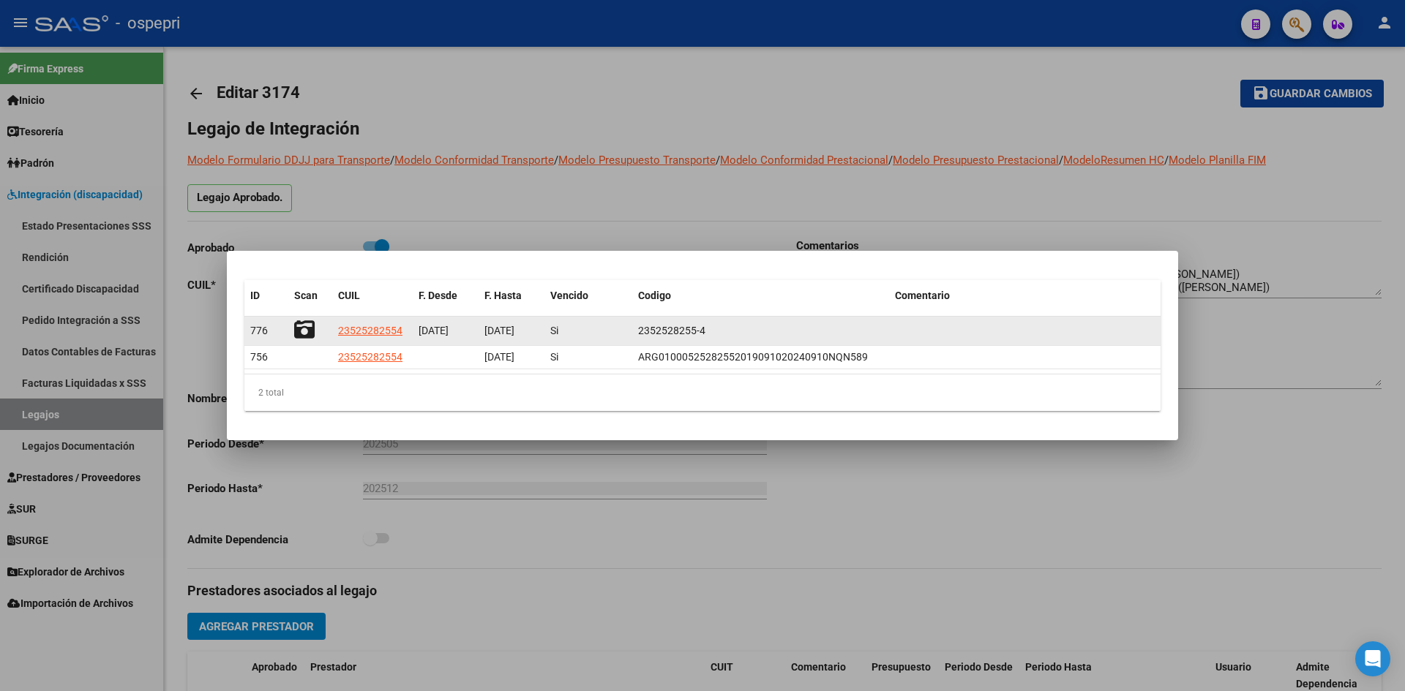
click at [306, 331] on icon at bounding box center [304, 330] width 20 height 20
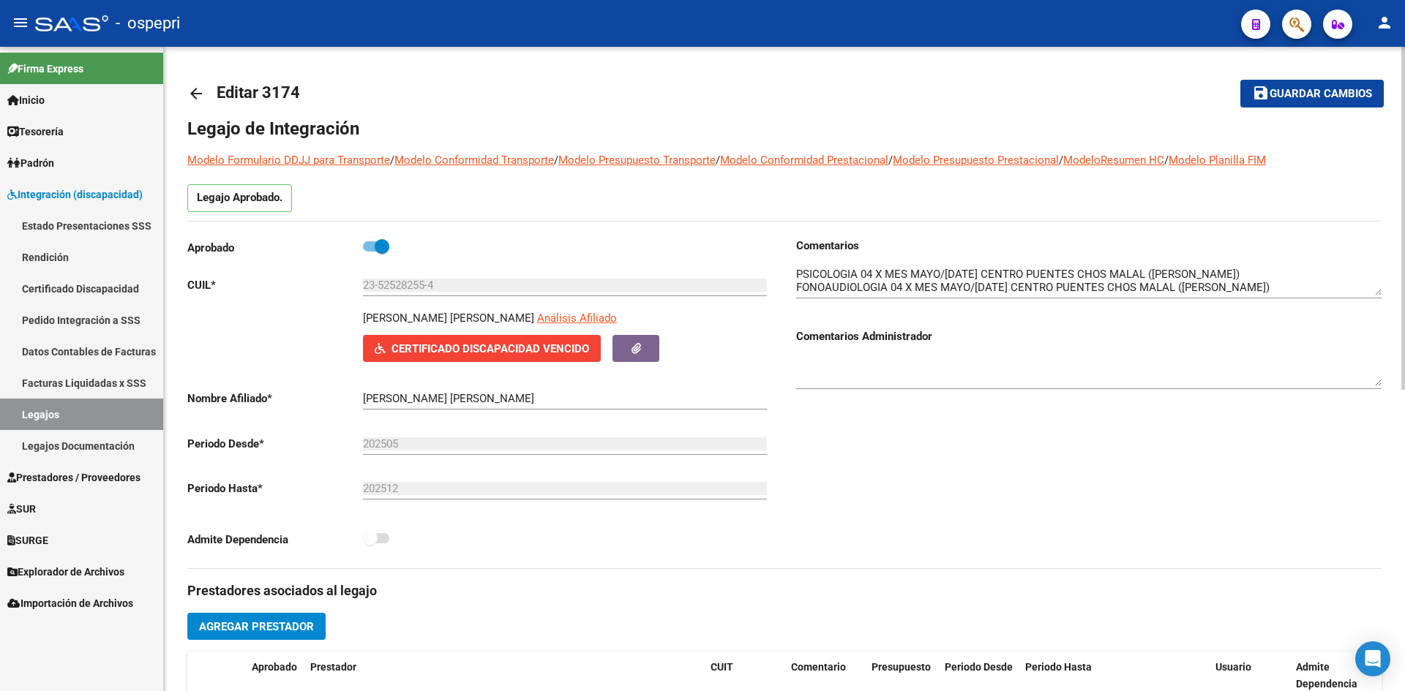
click at [194, 89] on mat-icon "arrow_back" at bounding box center [196, 94] width 18 height 18
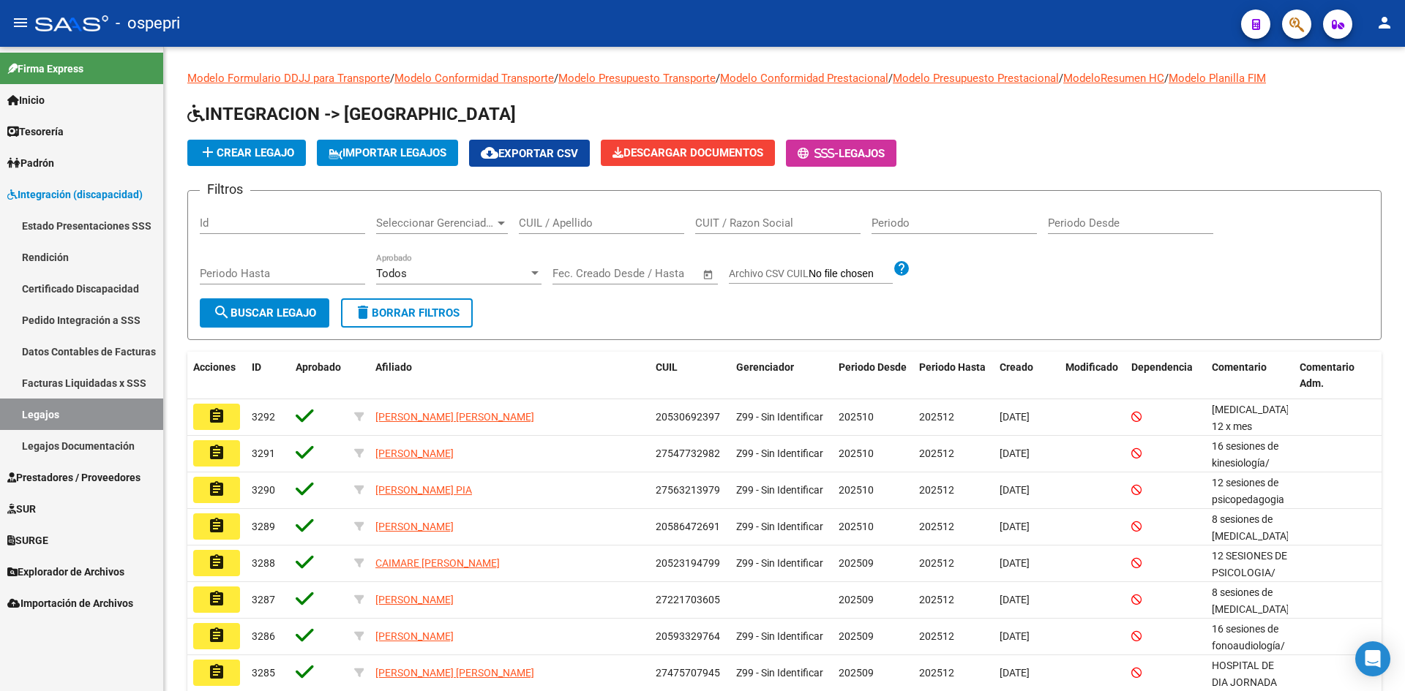
click at [563, 226] on input "CUIL / Apellido" at bounding box center [601, 223] width 165 height 13
paste input "27239182793"
type input "27239182793"
click at [294, 307] on span "search Buscar Legajo" at bounding box center [264, 313] width 103 height 13
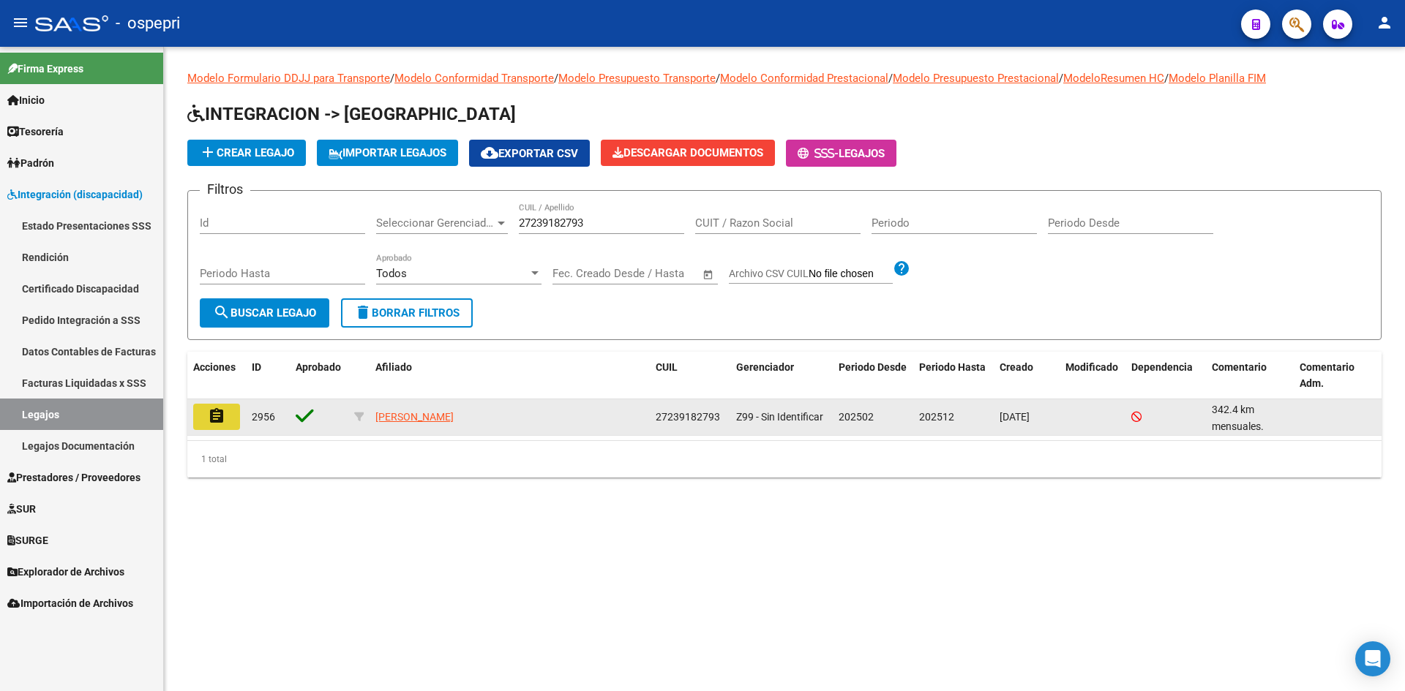
click at [208, 426] on button "assignment" at bounding box center [216, 417] width 47 height 26
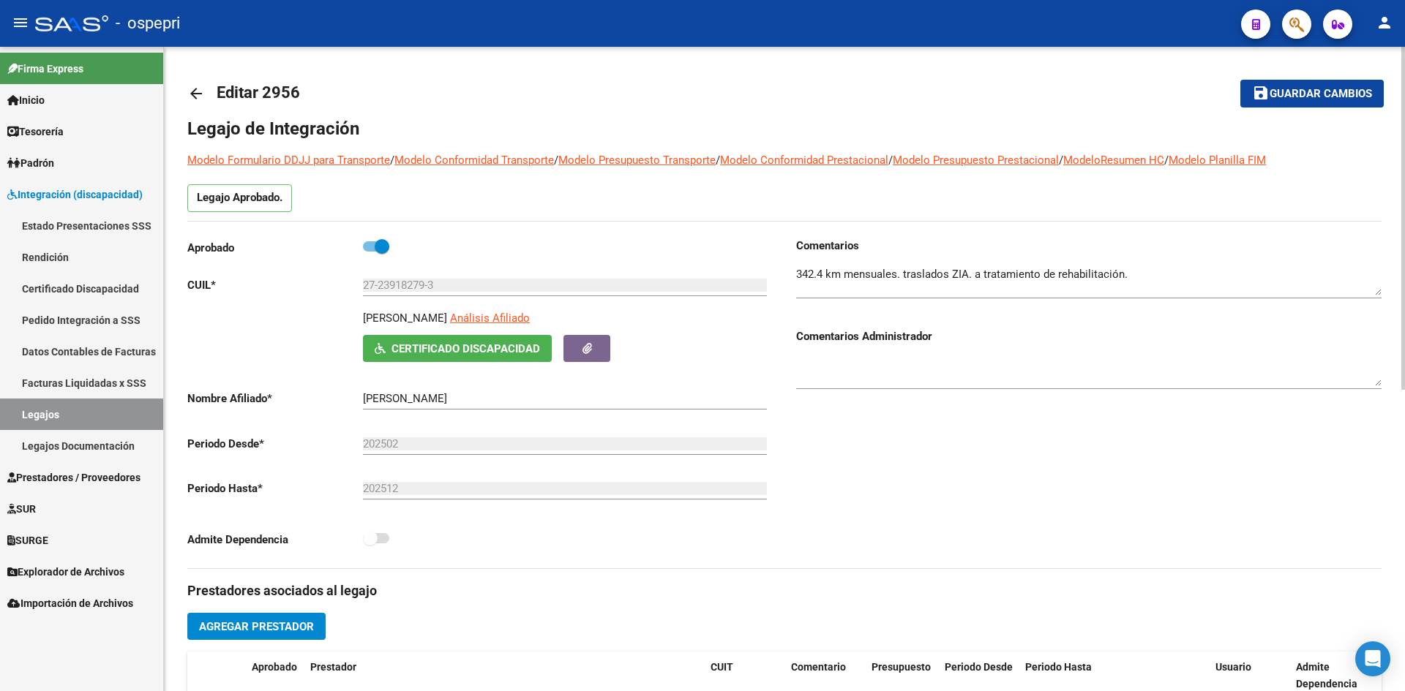
drag, startPoint x: 487, startPoint y: 316, endPoint x: 322, endPoint y: 324, distance: 165.6
click at [322, 324] on div "ALMENDRA MARIA ROSA Análisis Afiliado Certificado Discapacidad ARCA Padrón" at bounding box center [479, 336] width 585 height 52
copy p "ALMENDRA MARIA ROSA"
click at [433, 348] on span "Certificado Discapacidad" at bounding box center [465, 348] width 149 height 13
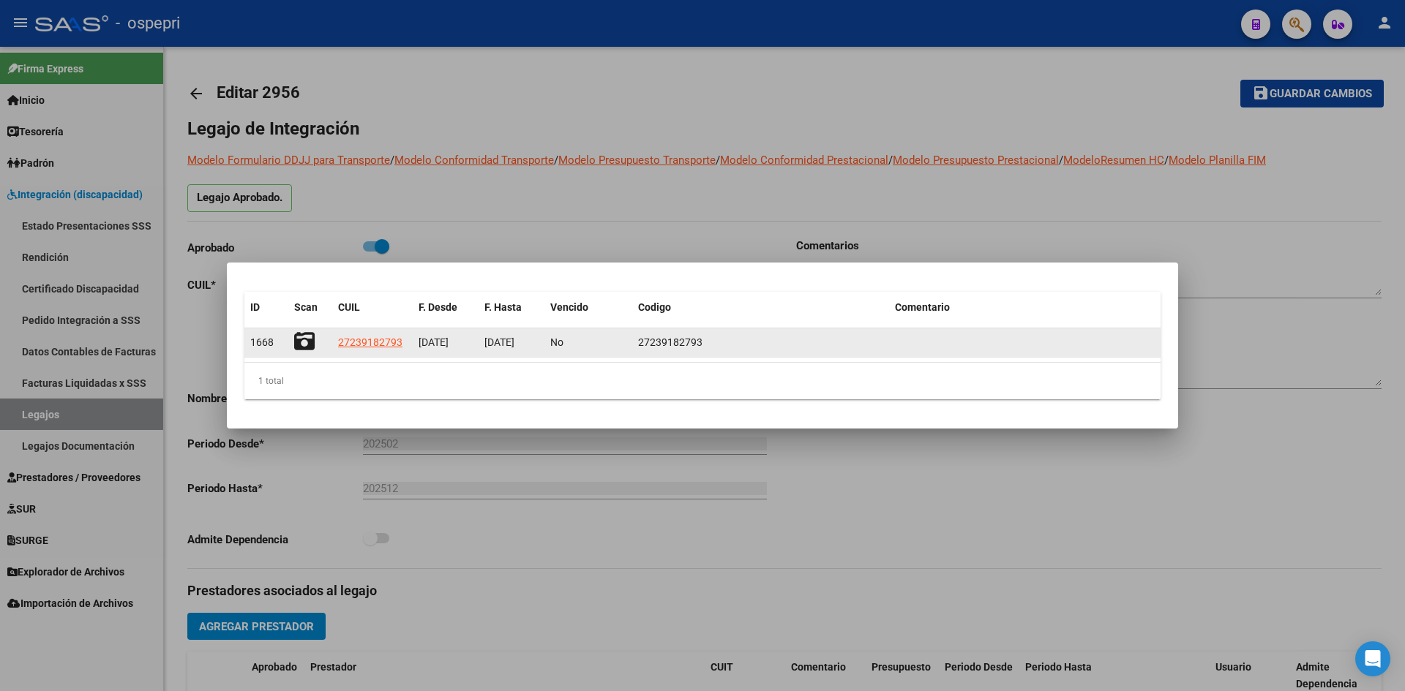
click at [302, 337] on icon at bounding box center [304, 341] width 20 height 20
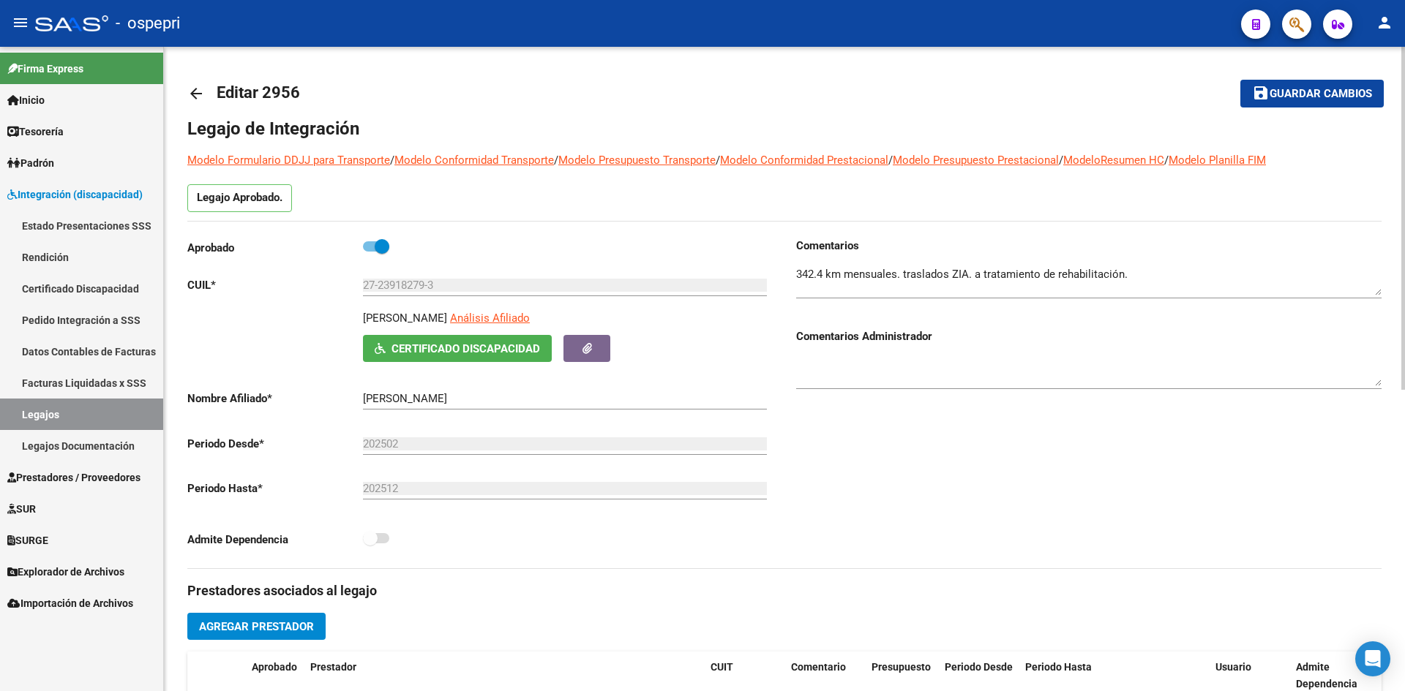
click at [193, 88] on mat-icon "arrow_back" at bounding box center [196, 94] width 18 height 18
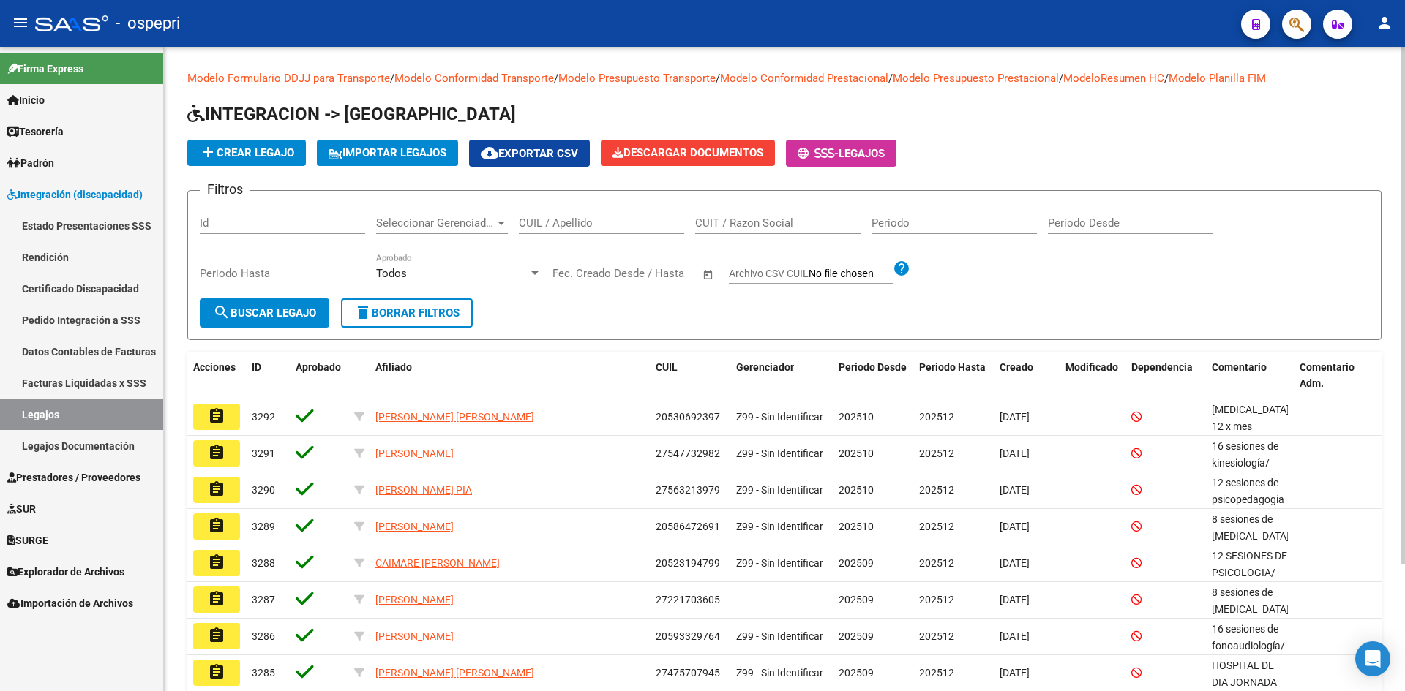
click at [593, 230] on div "CUIL / Apellido" at bounding box center [601, 218] width 165 height 31
paste input "27239182793"
type input "27239182793"
click at [293, 309] on span "search Buscar Legajo" at bounding box center [264, 313] width 103 height 13
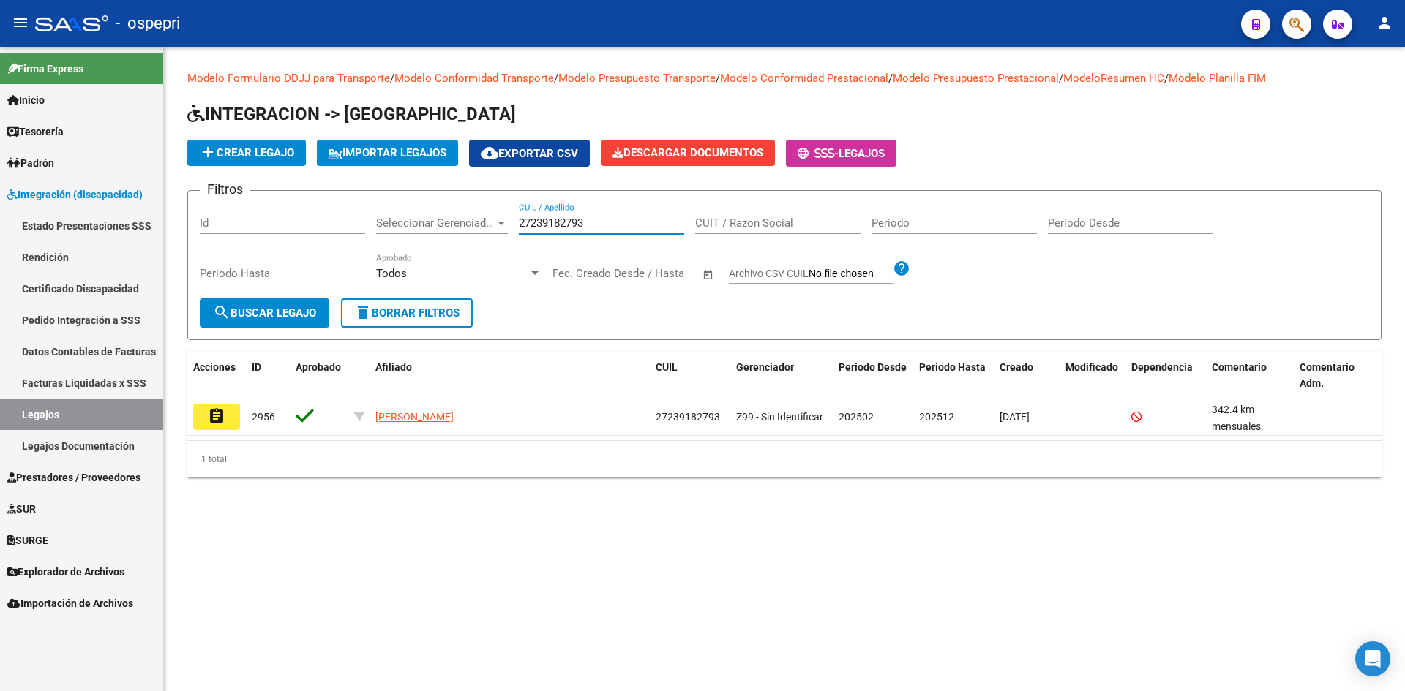
drag, startPoint x: 621, startPoint y: 223, endPoint x: 469, endPoint y: 225, distance: 152.2
click at [470, 225] on div "Filtros Id Seleccionar Gerenciador Seleccionar Gerenciador 27239182793 CUIL / A…" at bounding box center [784, 251] width 1169 height 96
paste input "27279777161"
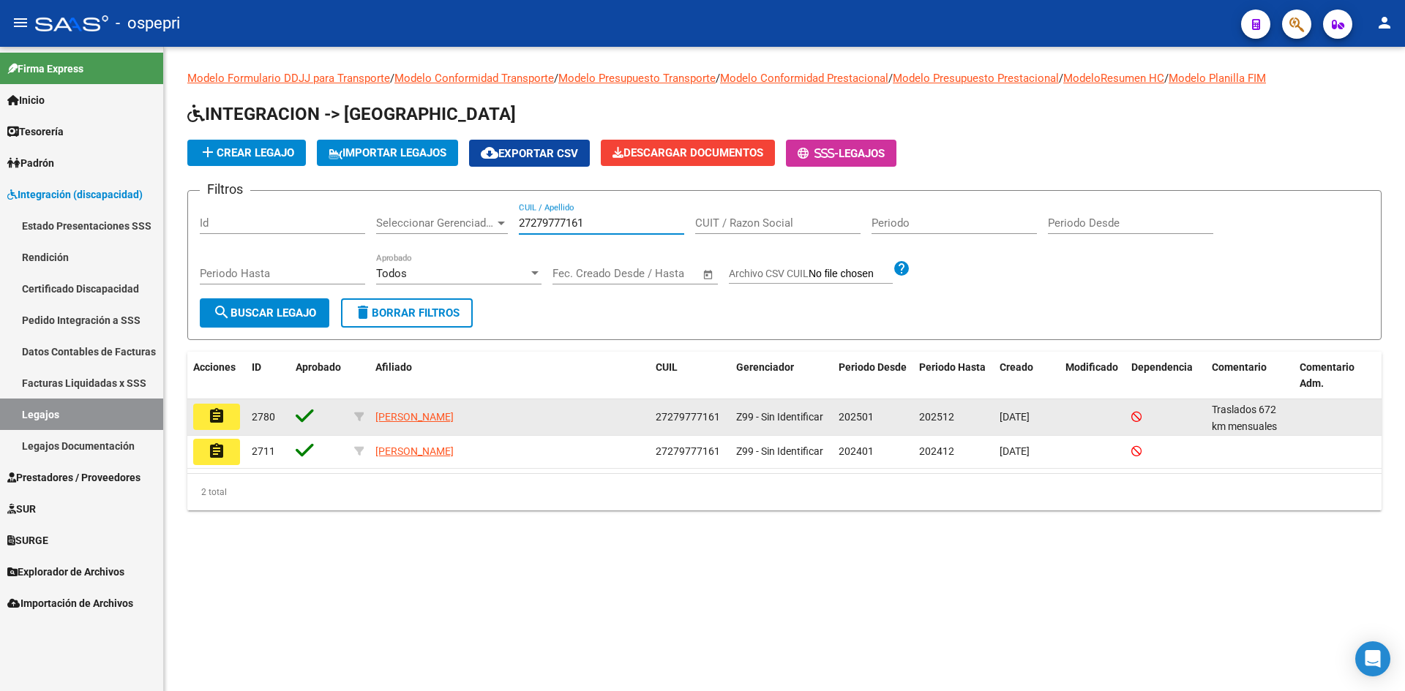
type input "27279777161"
click at [213, 421] on mat-icon "assignment" at bounding box center [217, 417] width 18 height 18
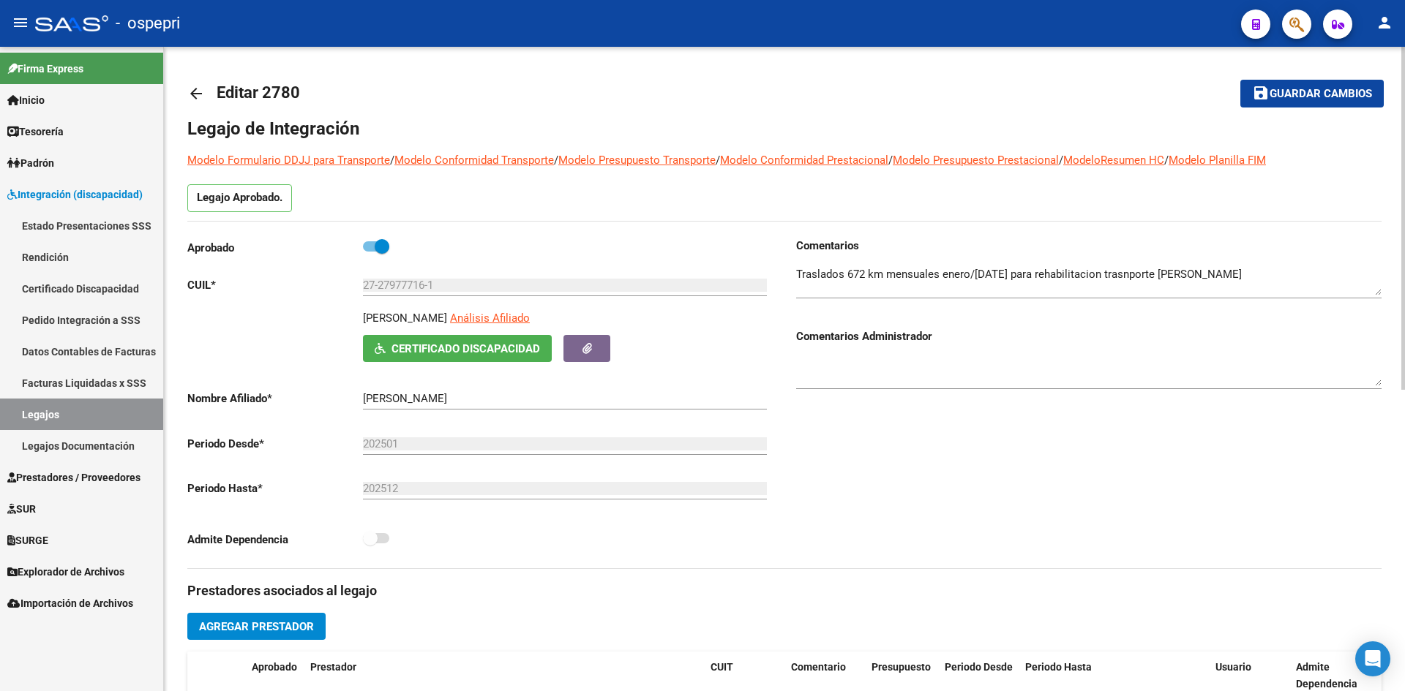
drag, startPoint x: 509, startPoint y: 318, endPoint x: 341, endPoint y: 326, distance: 167.7
click at [341, 326] on div "GOMEZ MONICA ALEJANDRA Análisis Afiliado Certificado Discapacidad ARCA Padrón" at bounding box center [479, 336] width 585 height 52
copy p "GOMEZ MONICA ALEJANDRA"
click at [426, 340] on button "Certificado Discapacidad" at bounding box center [457, 348] width 189 height 27
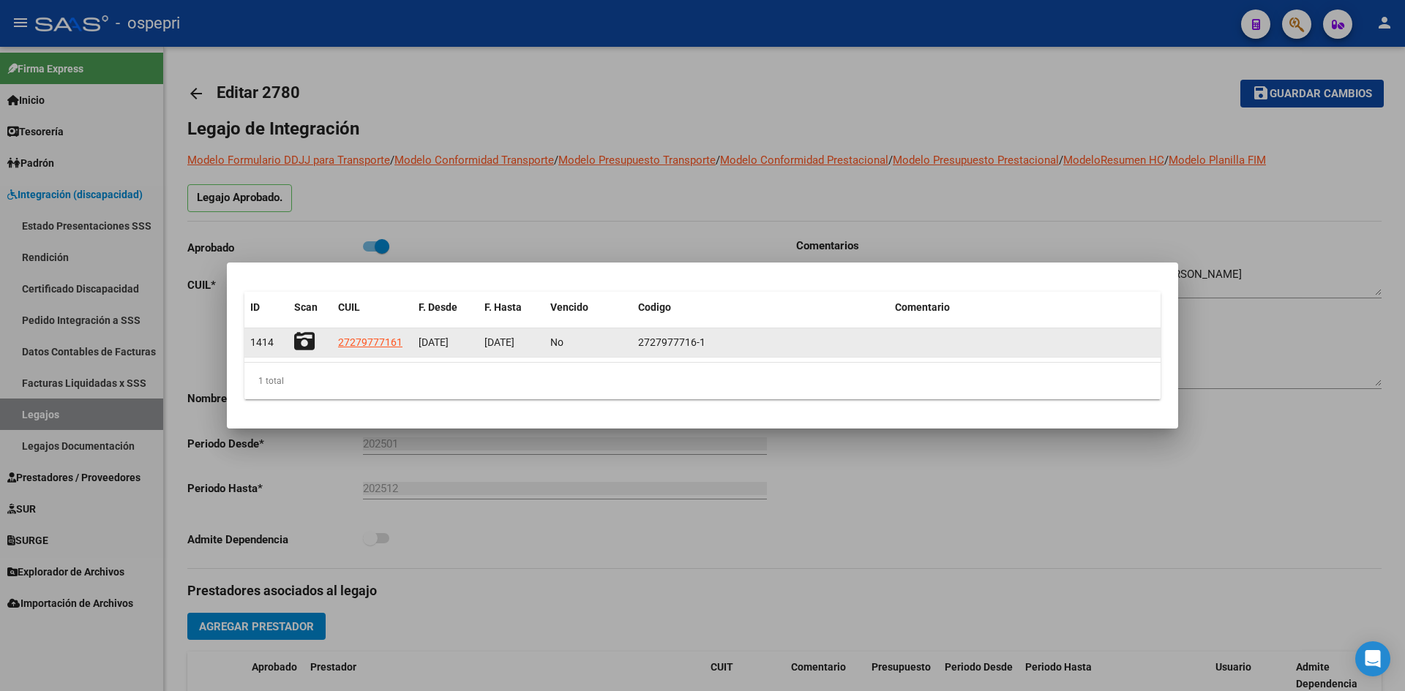
click at [299, 345] on icon at bounding box center [304, 341] width 20 height 20
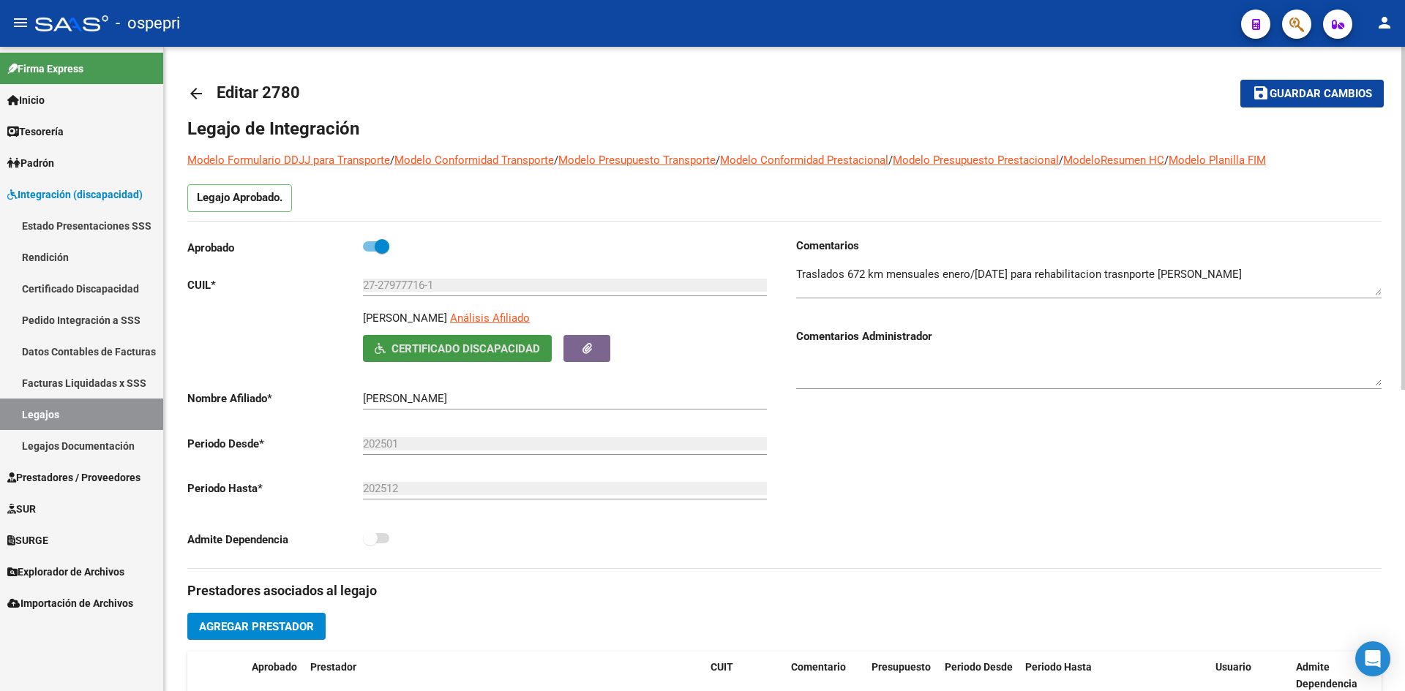
click at [193, 93] on mat-icon "arrow_back" at bounding box center [196, 94] width 18 height 18
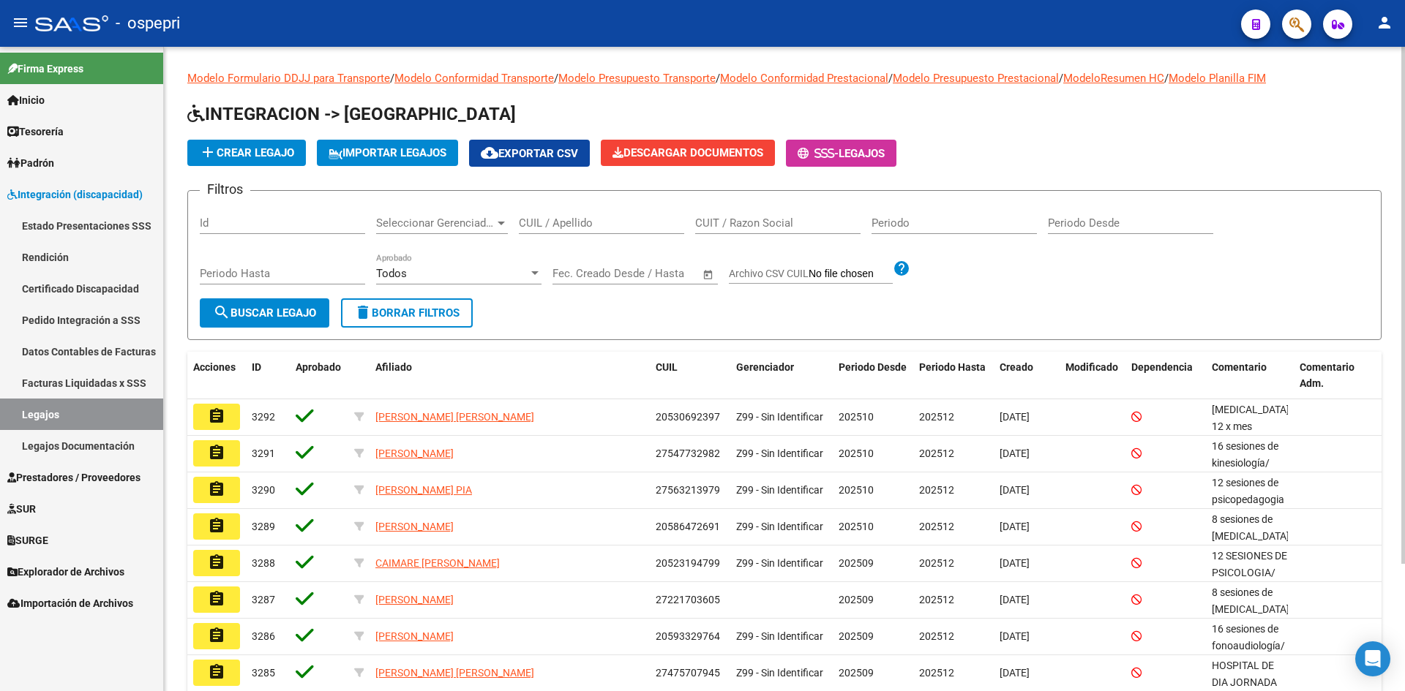
click at [548, 230] on input "CUIL / Apellido" at bounding box center [601, 223] width 165 height 13
paste input "27444815901"
type input "27444815901"
click at [261, 315] on span "search Buscar Legajo" at bounding box center [264, 313] width 103 height 13
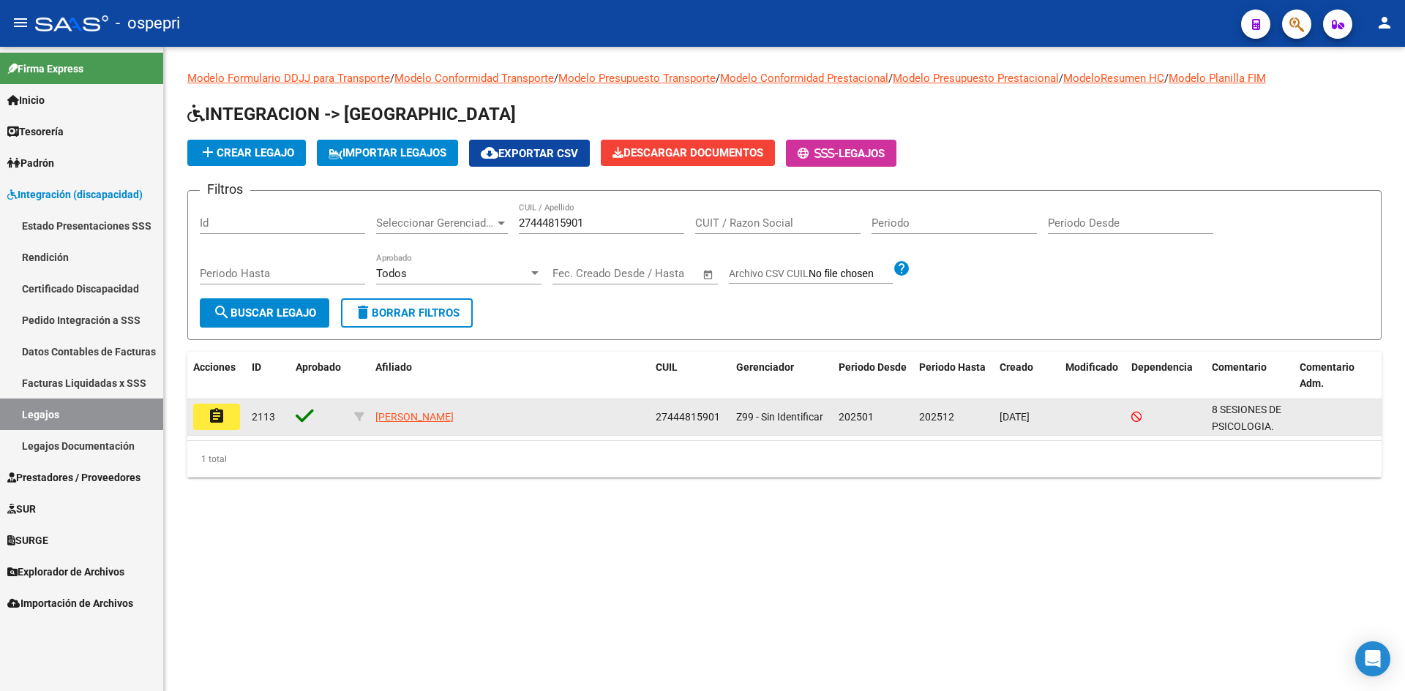
click at [225, 435] on datatable-selection "assignment 2113 MONZALVO AGUSTINA FABIANA 27444815901 Z99 - Sin Identificar 202…" at bounding box center [784, 432] width 1194 height 13
click at [225, 424] on button "assignment" at bounding box center [216, 417] width 47 height 26
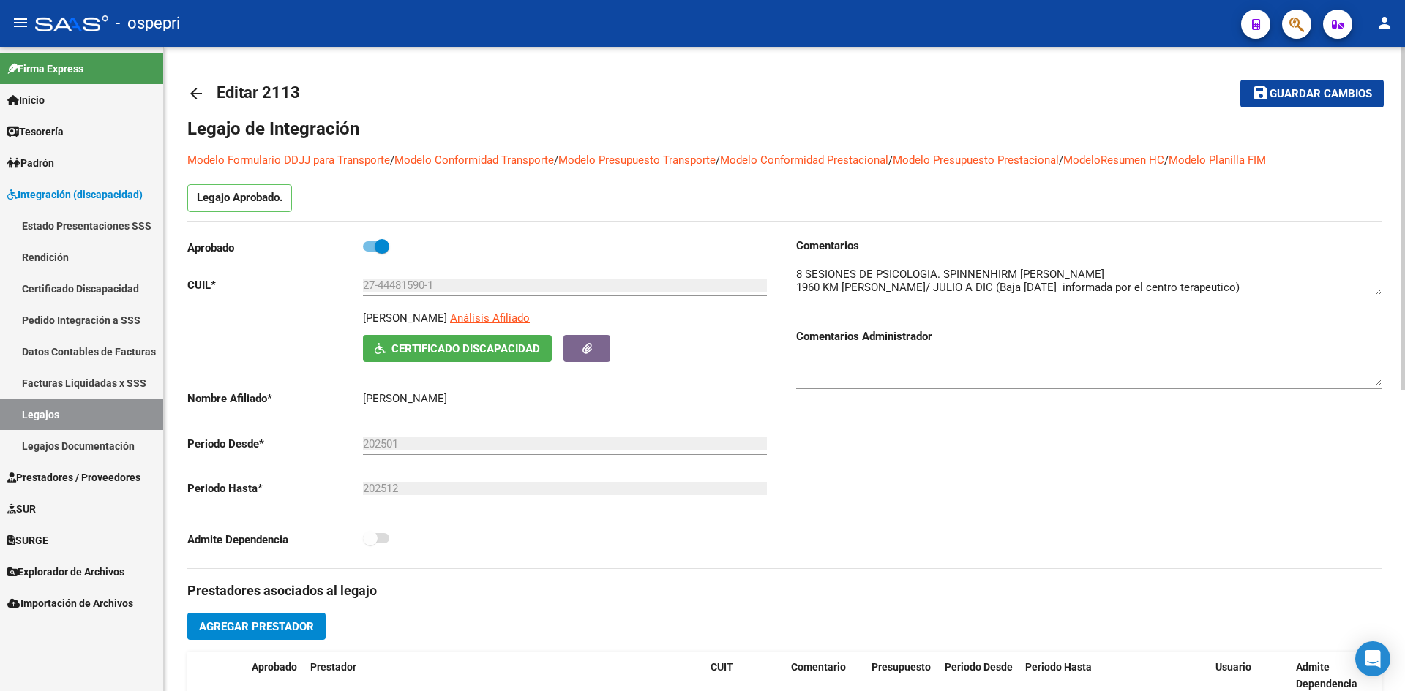
drag, startPoint x: 522, startPoint y: 317, endPoint x: 345, endPoint y: 321, distance: 177.1
click at [345, 321] on div "MONZALVO AGUSTINA FABIANA Análisis Afiliado Certificado Discapacidad ARCA Padrón" at bounding box center [479, 336] width 585 height 52
copy p "MONZALVO AGUSTINA FABIANA"
click at [443, 345] on span "Certificado Discapacidad" at bounding box center [465, 348] width 149 height 13
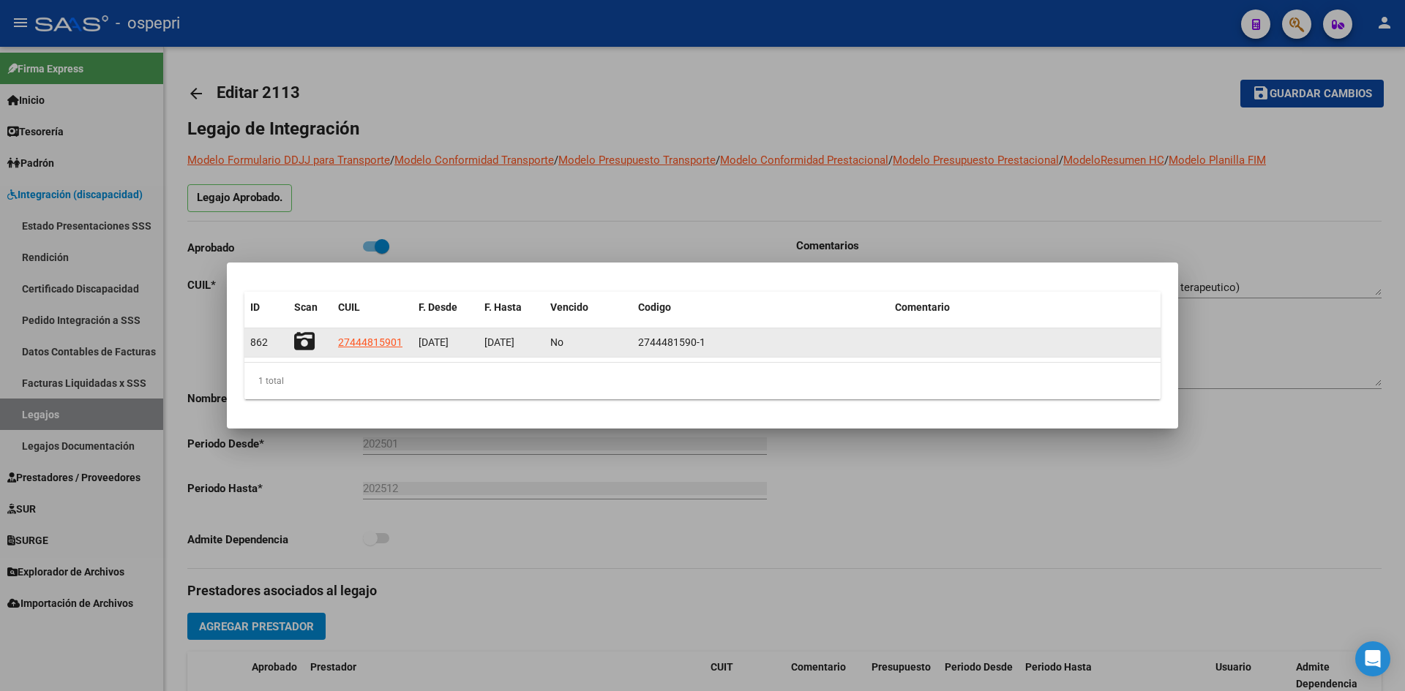
click at [301, 337] on icon at bounding box center [304, 341] width 20 height 20
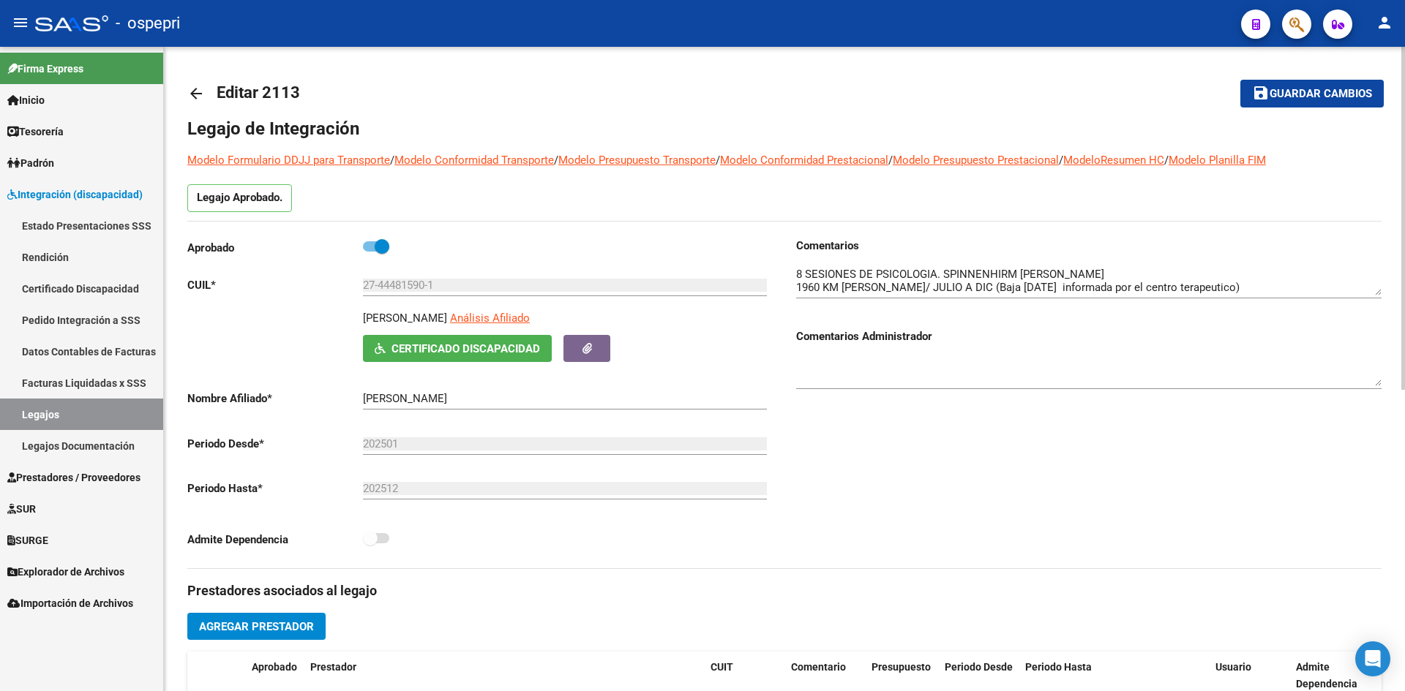
click at [200, 95] on mat-icon "arrow_back" at bounding box center [196, 94] width 18 height 18
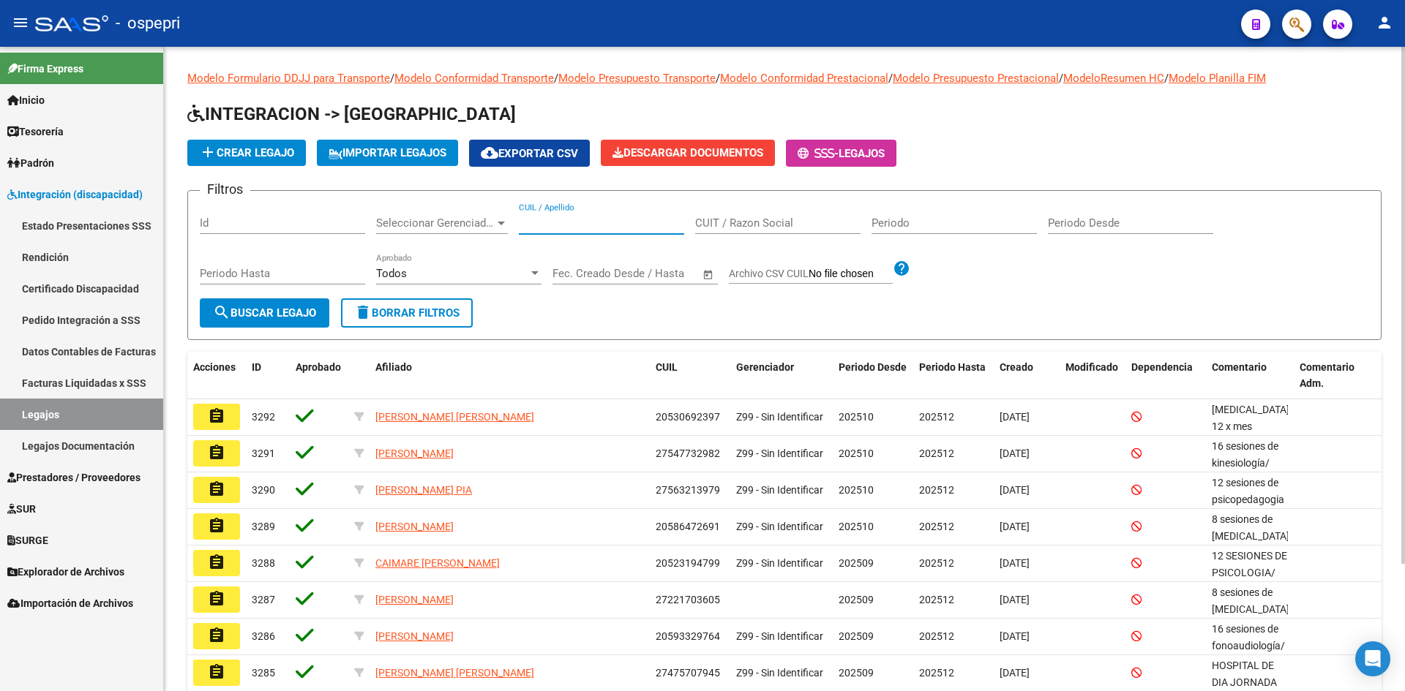
click at [604, 219] on input "CUIL / Apellido" at bounding box center [601, 223] width 165 height 13
paste input "27510918814"
type input "27510918814"
click at [296, 315] on span "search Buscar Legajo" at bounding box center [264, 313] width 103 height 13
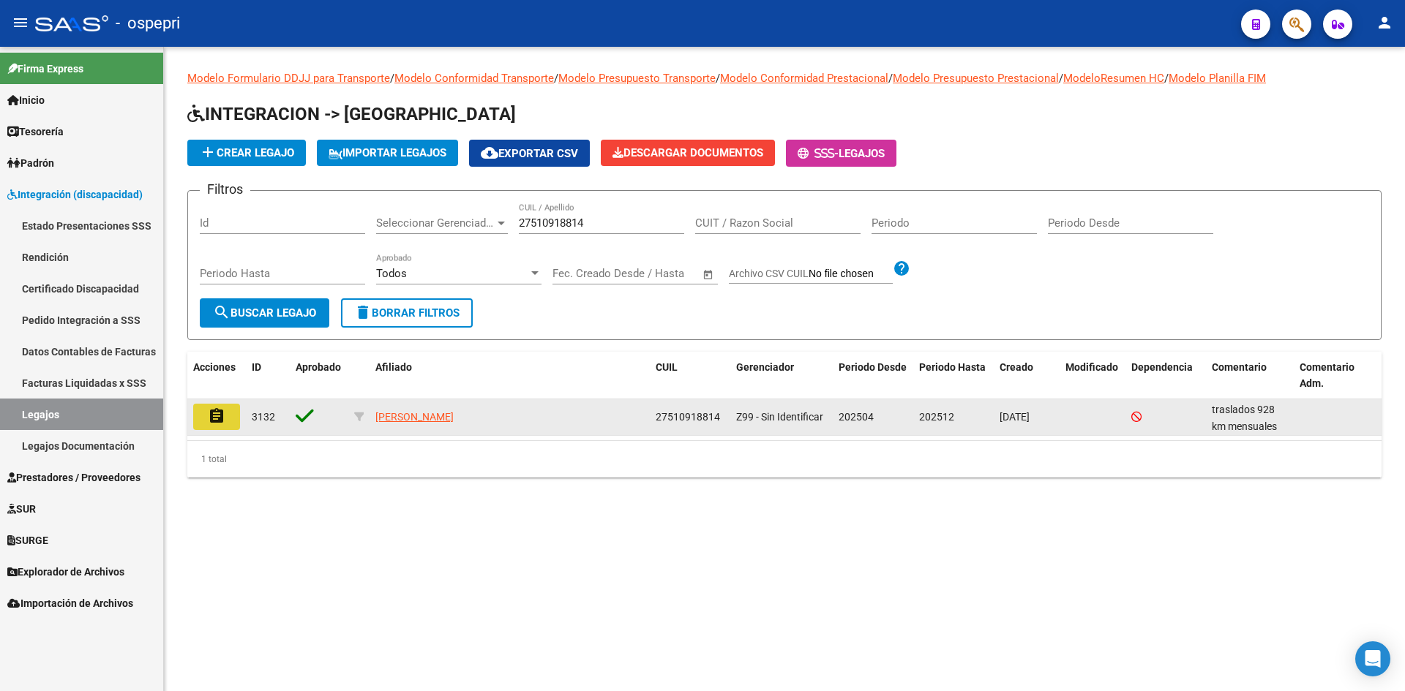
click at [222, 420] on mat-icon "assignment" at bounding box center [217, 417] width 18 height 18
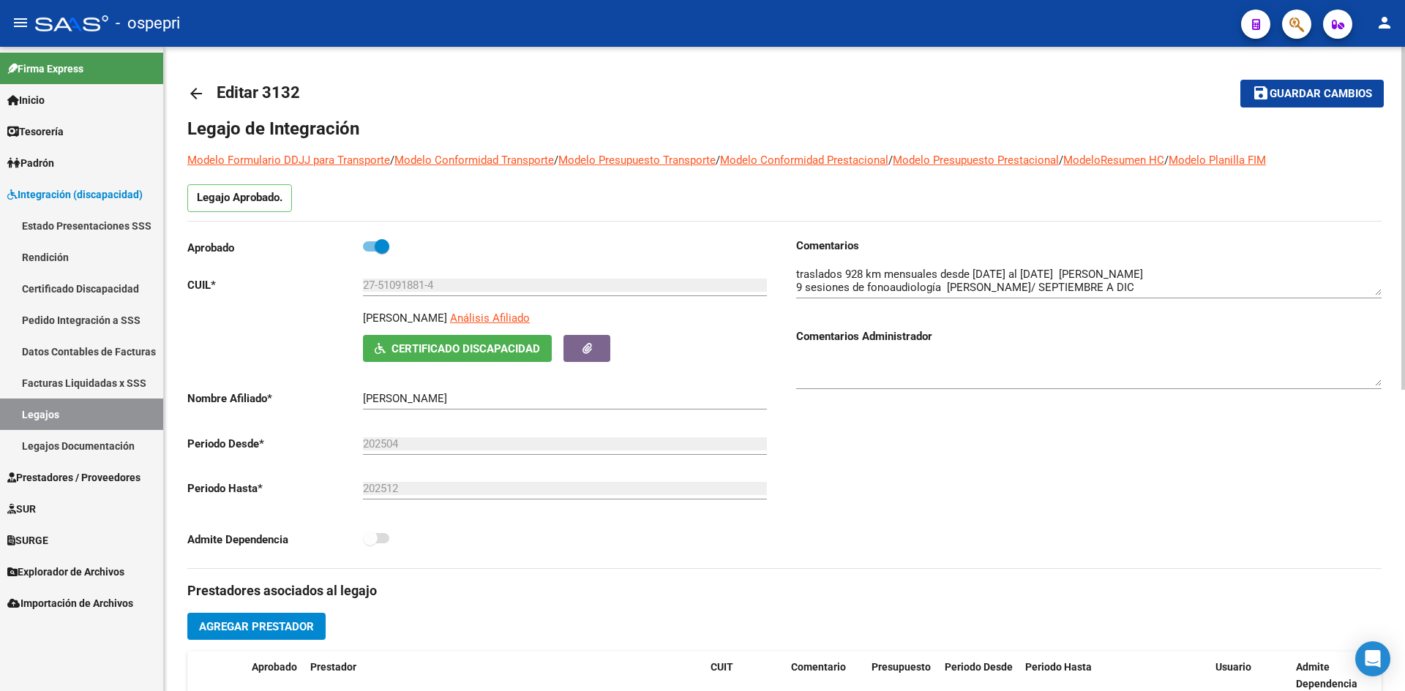
drag, startPoint x: 511, startPoint y: 313, endPoint x: 352, endPoint y: 329, distance: 159.5
click at [352, 329] on div "MOYANO STEFANI MILAGROS Análisis Afiliado Certificado Discapacidad ARCA Padrón" at bounding box center [479, 336] width 585 height 52
click at [459, 348] on span "Certificado Discapacidad" at bounding box center [465, 348] width 149 height 13
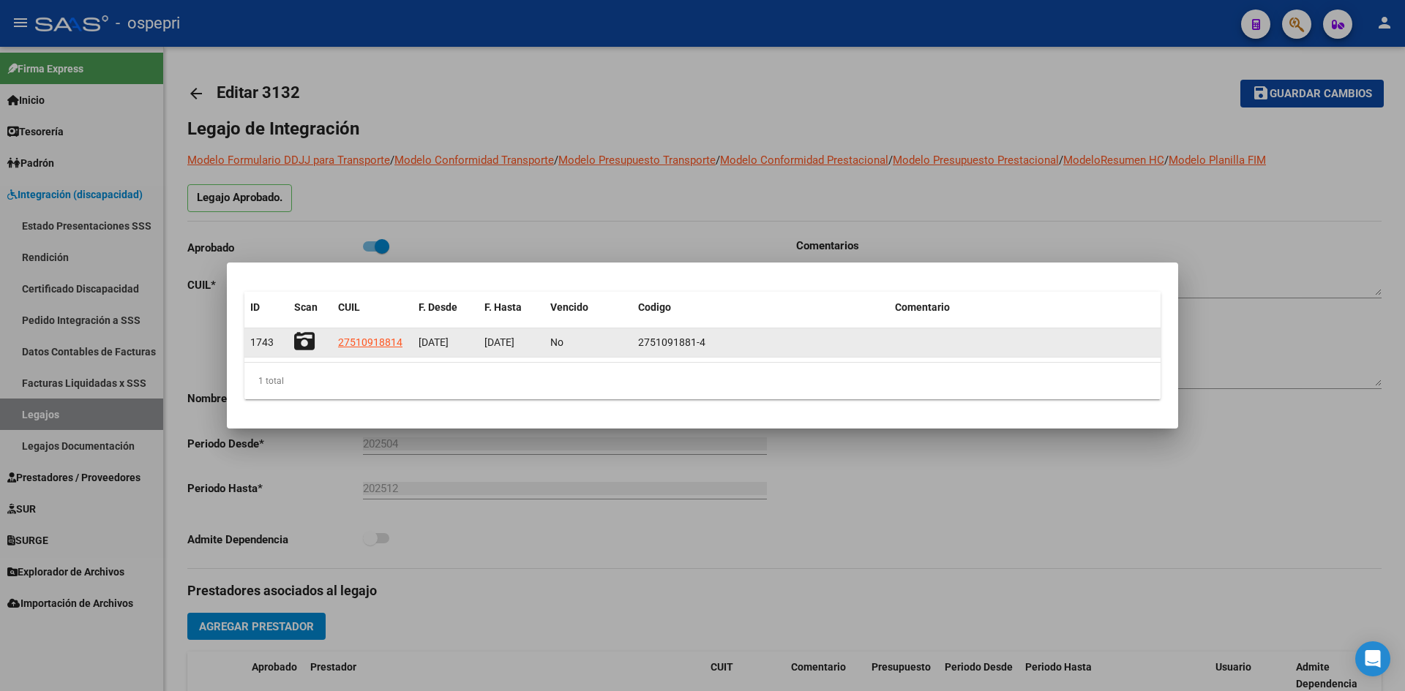
click at [299, 339] on icon at bounding box center [304, 341] width 20 height 20
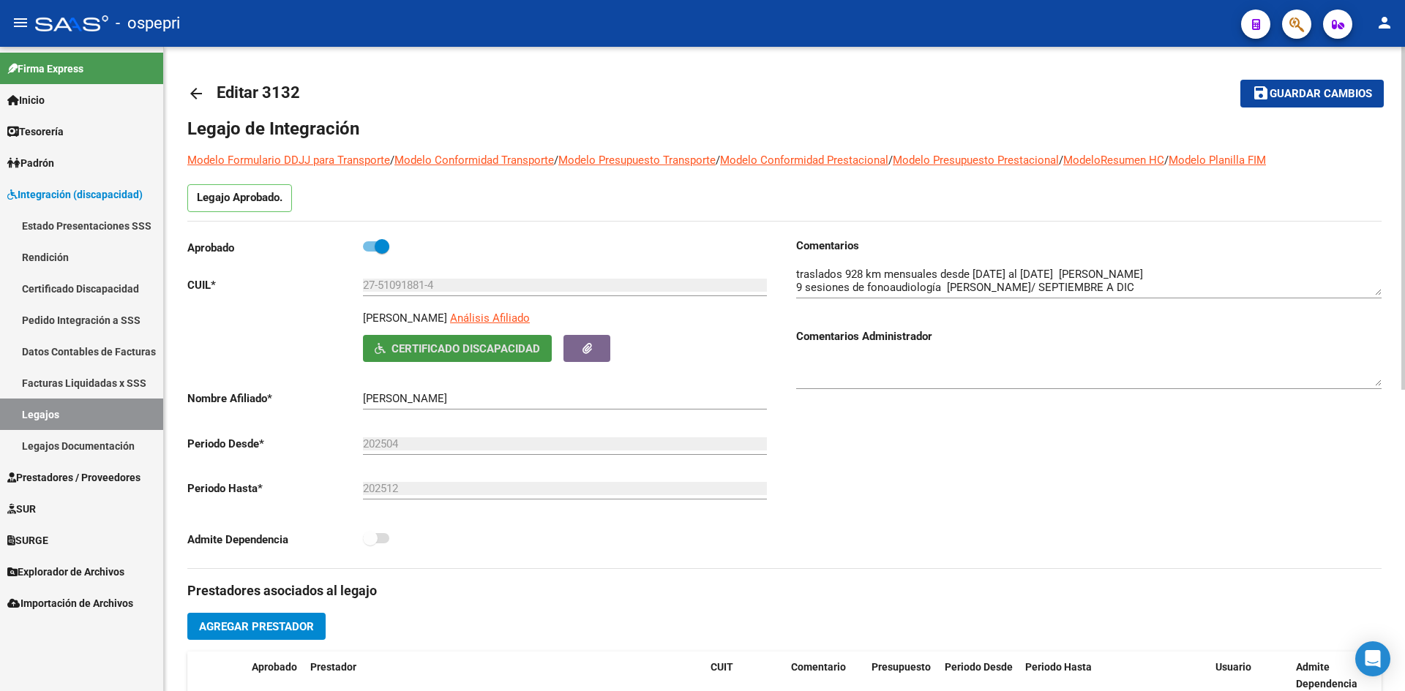
click at [198, 93] on mat-icon "arrow_back" at bounding box center [196, 94] width 18 height 18
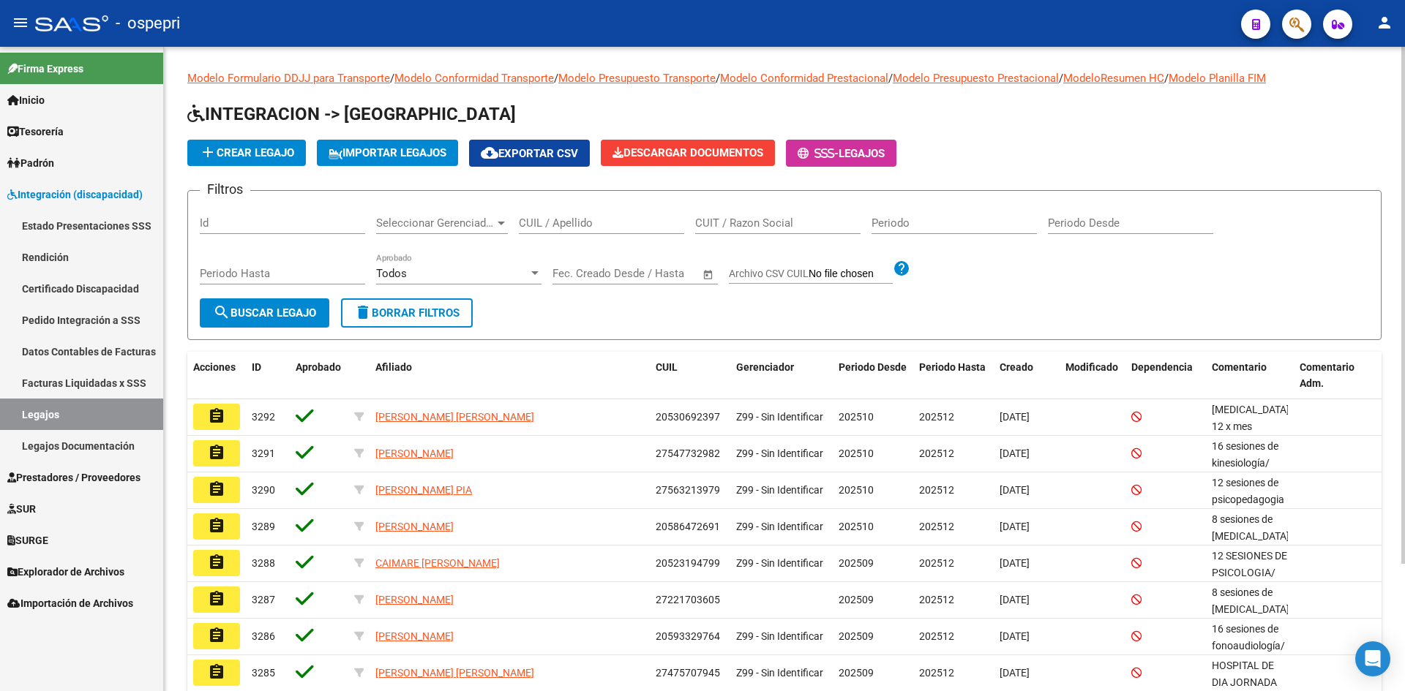
click at [566, 225] on input "CUIL / Apellido" at bounding box center [601, 223] width 165 height 13
paste input "27563197124"
type input "27563197124"
click at [296, 318] on span "search Buscar Legajo" at bounding box center [264, 313] width 103 height 13
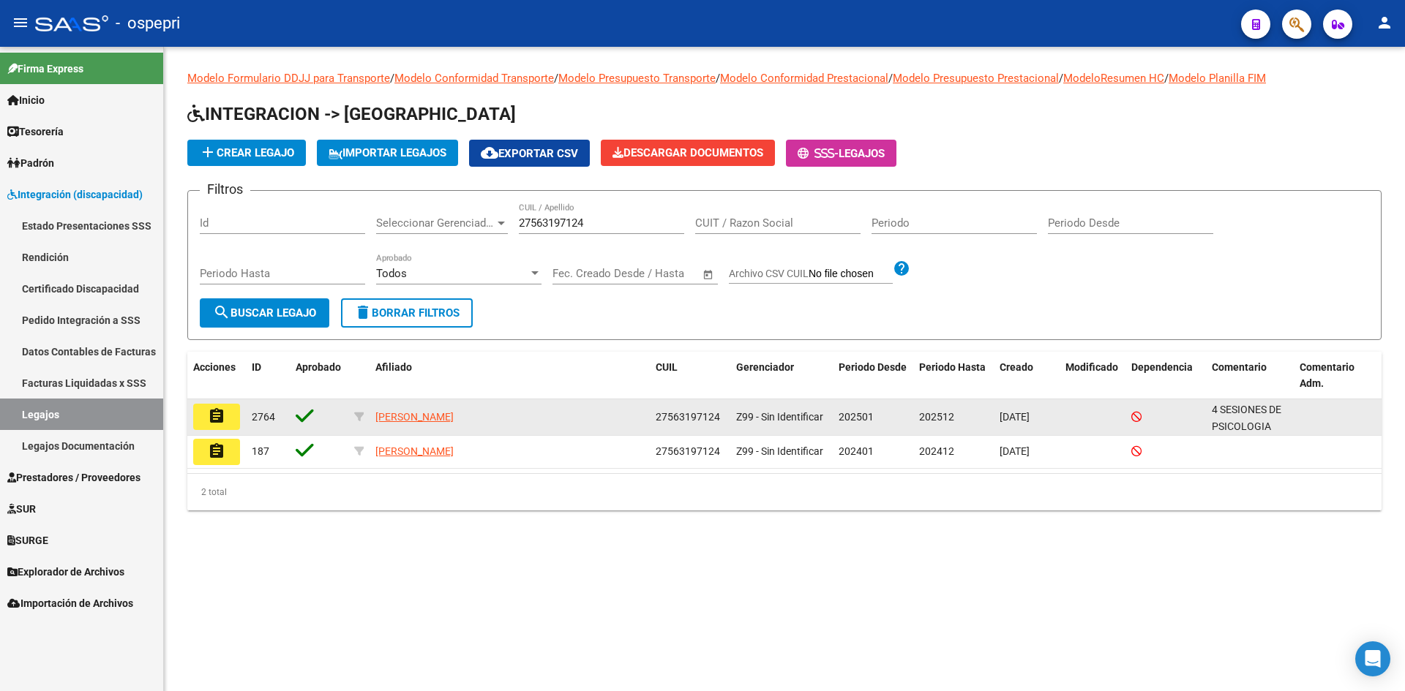
click at [222, 421] on mat-icon "assignment" at bounding box center [217, 417] width 18 height 18
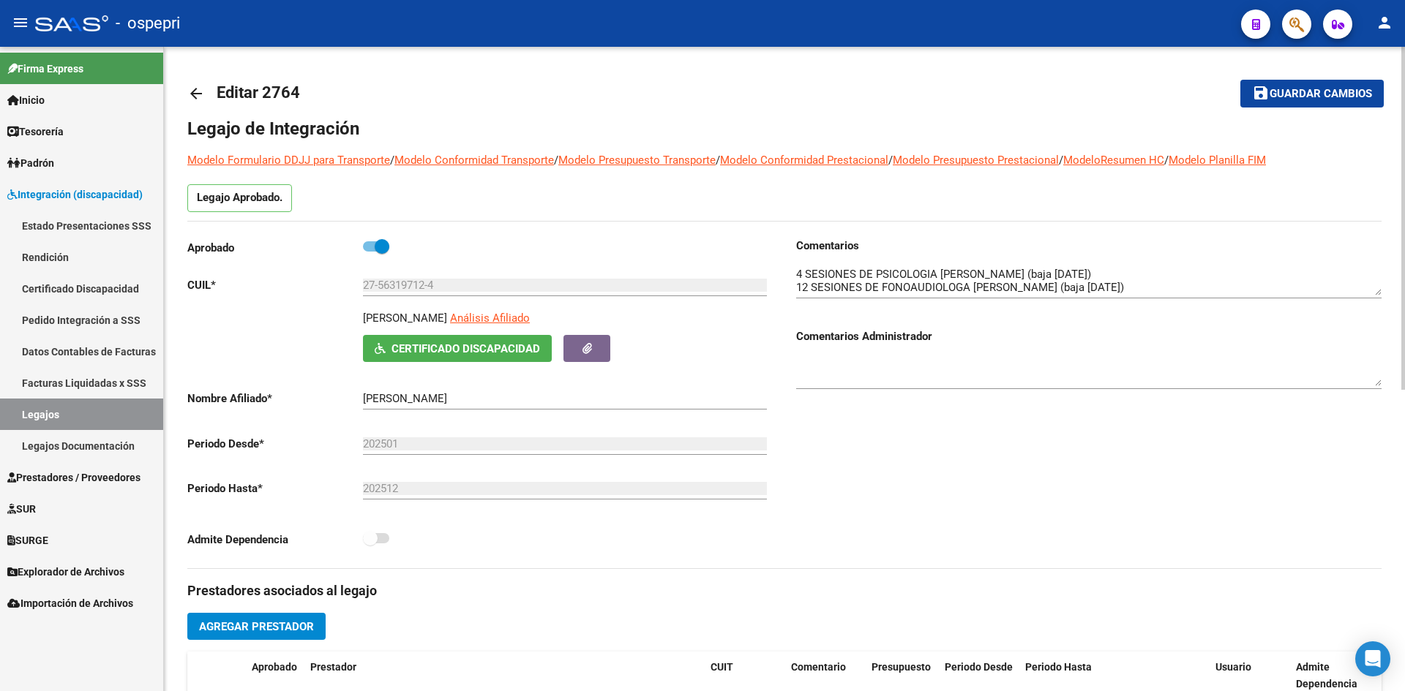
drag, startPoint x: 503, startPoint y: 315, endPoint x: 342, endPoint y: 319, distance: 161.0
click at [342, 319] on div "CORTEZ GEOVANNA NICOLE Análisis Afiliado Certificado Discapacidad ARCA Padrón" at bounding box center [479, 336] width 585 height 52
click at [454, 348] on span "Certificado Discapacidad" at bounding box center [465, 348] width 149 height 13
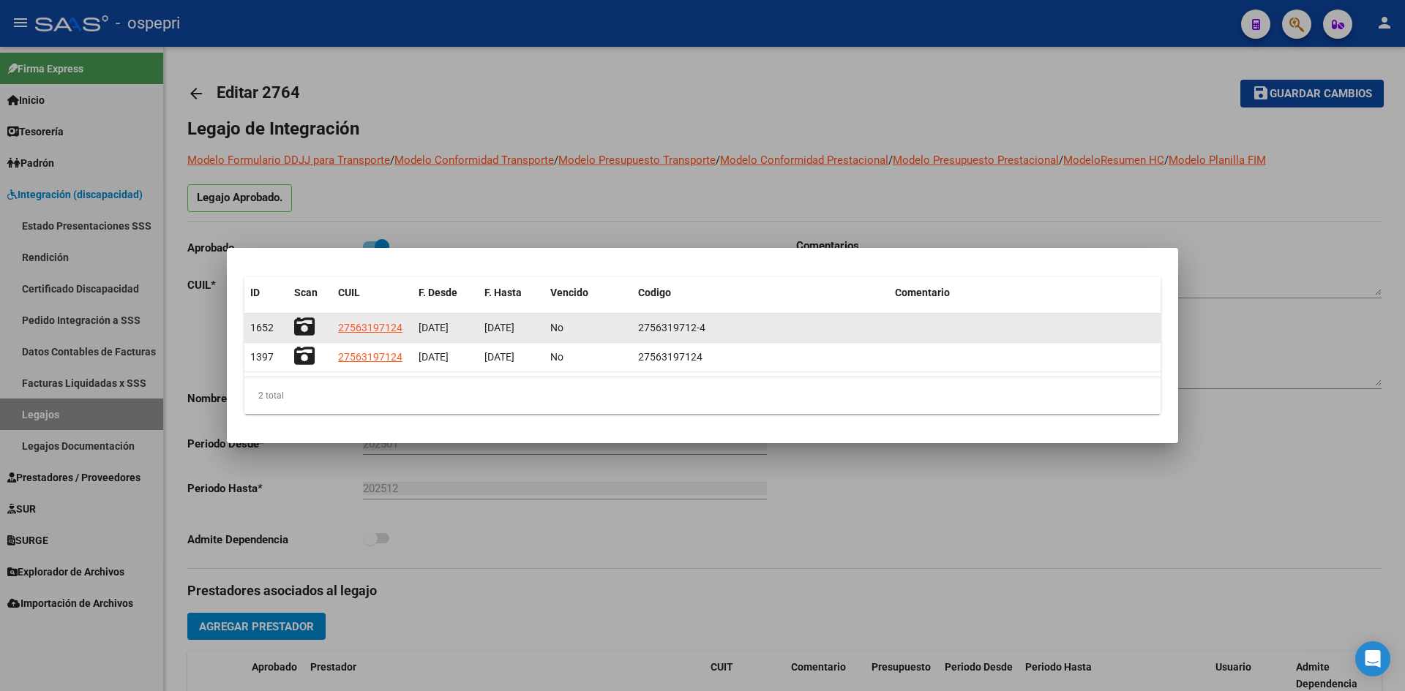
click at [301, 330] on icon at bounding box center [304, 327] width 20 height 20
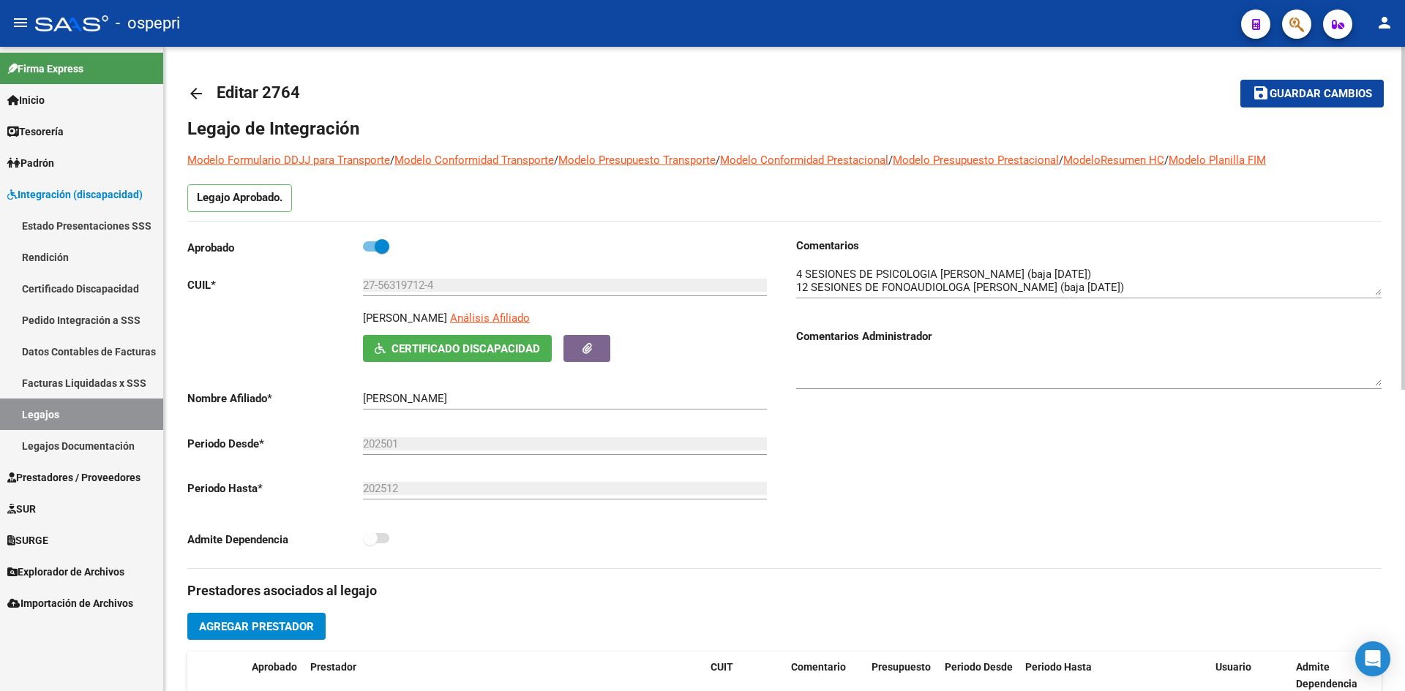
click at [184, 94] on div "arrow_back Editar 2764 save Guardar cambios Legajo de Integración Modelo Formul…" at bounding box center [784, 652] width 1241 height 1211
click at [191, 90] on mat-icon "arrow_back" at bounding box center [196, 94] width 18 height 18
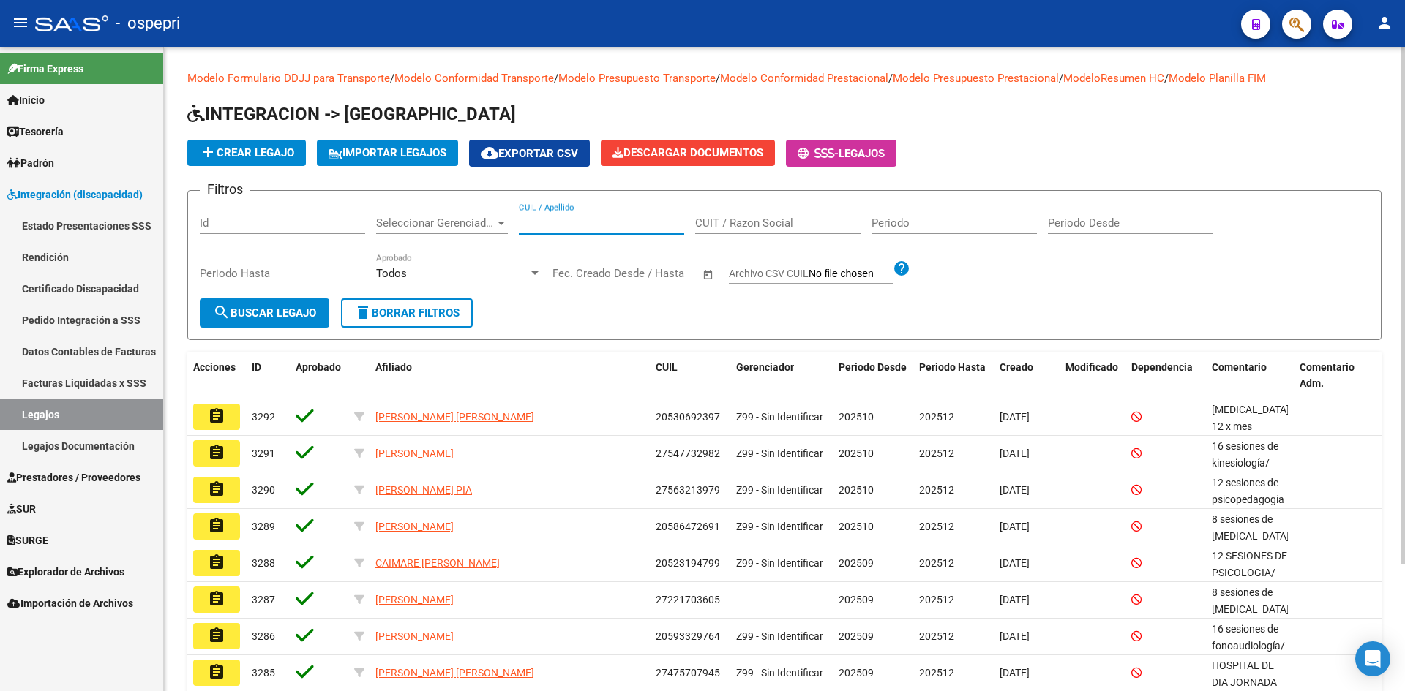
click at [551, 226] on input "CUIL / Apellido" at bounding box center [601, 223] width 165 height 13
paste input "27591180695"
type input "27591180695"
click at [303, 313] on span "search Buscar Legajo" at bounding box center [264, 313] width 103 height 13
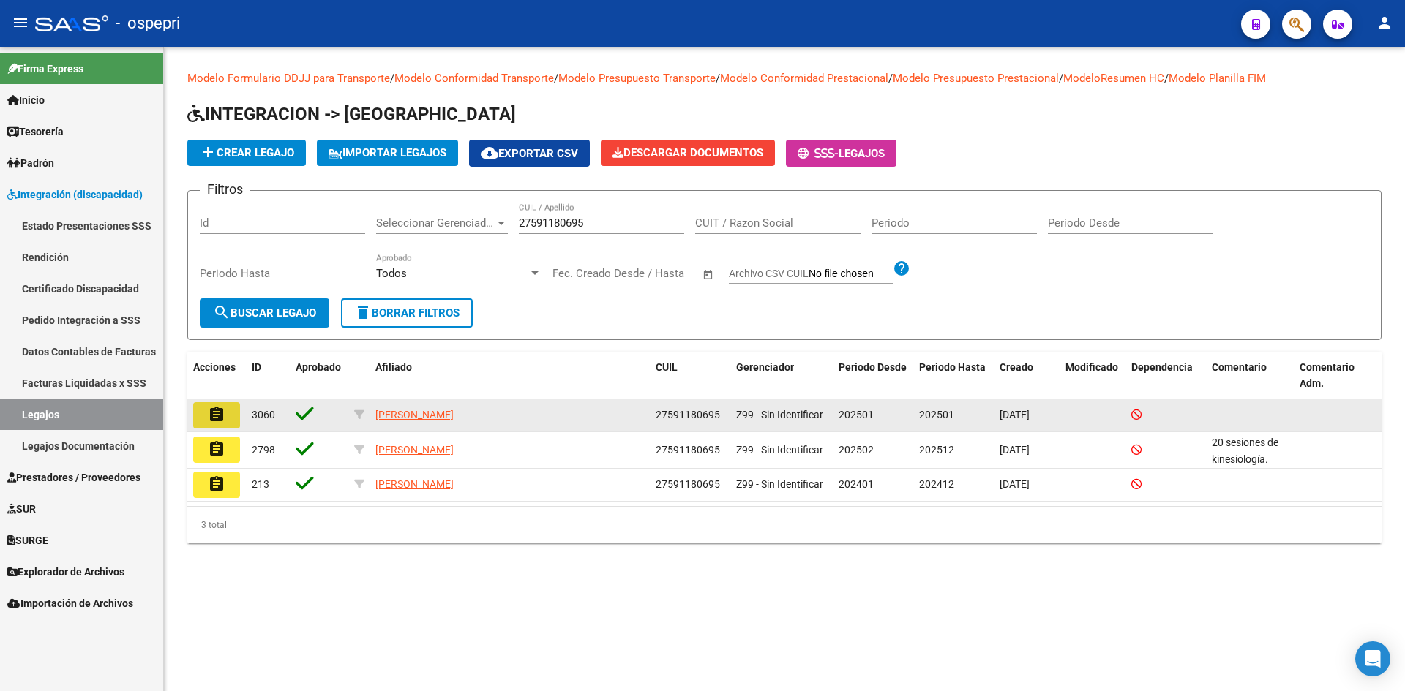
click at [222, 414] on mat-icon "assignment" at bounding box center [217, 415] width 18 height 18
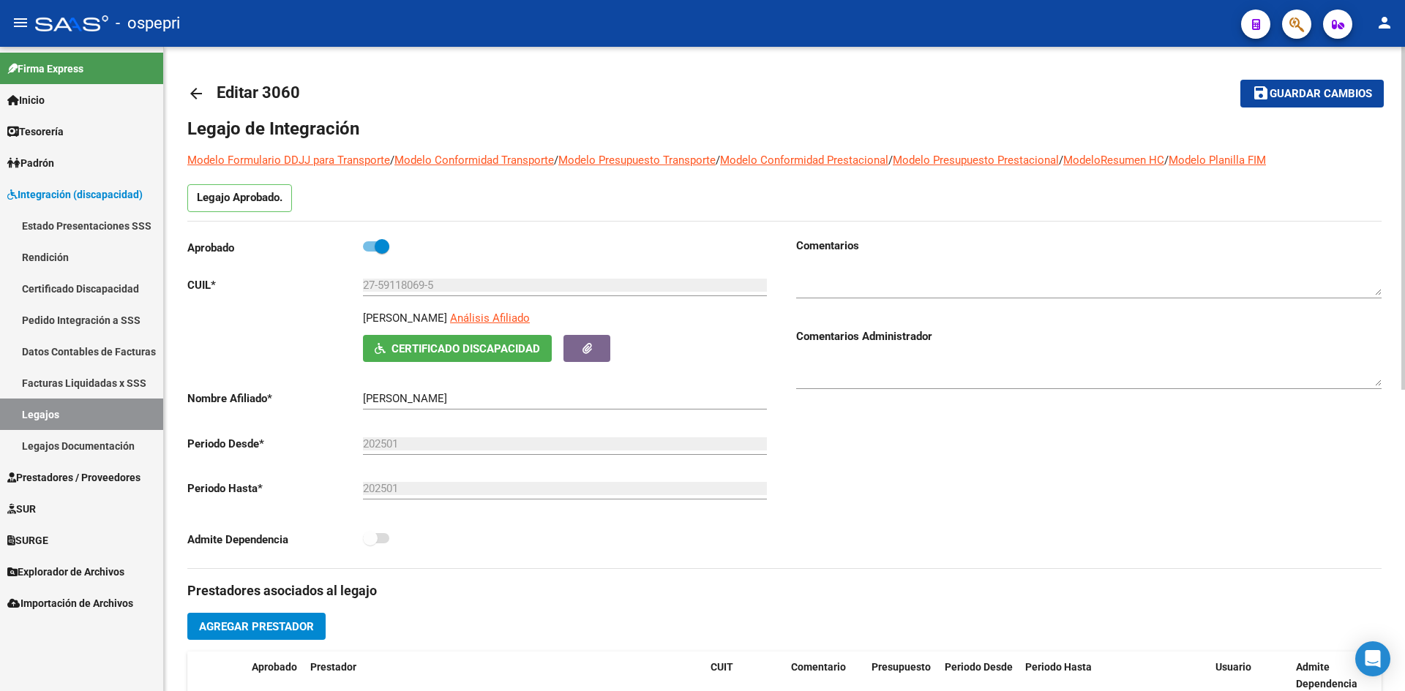
click at [198, 95] on mat-icon "arrow_back" at bounding box center [196, 94] width 18 height 18
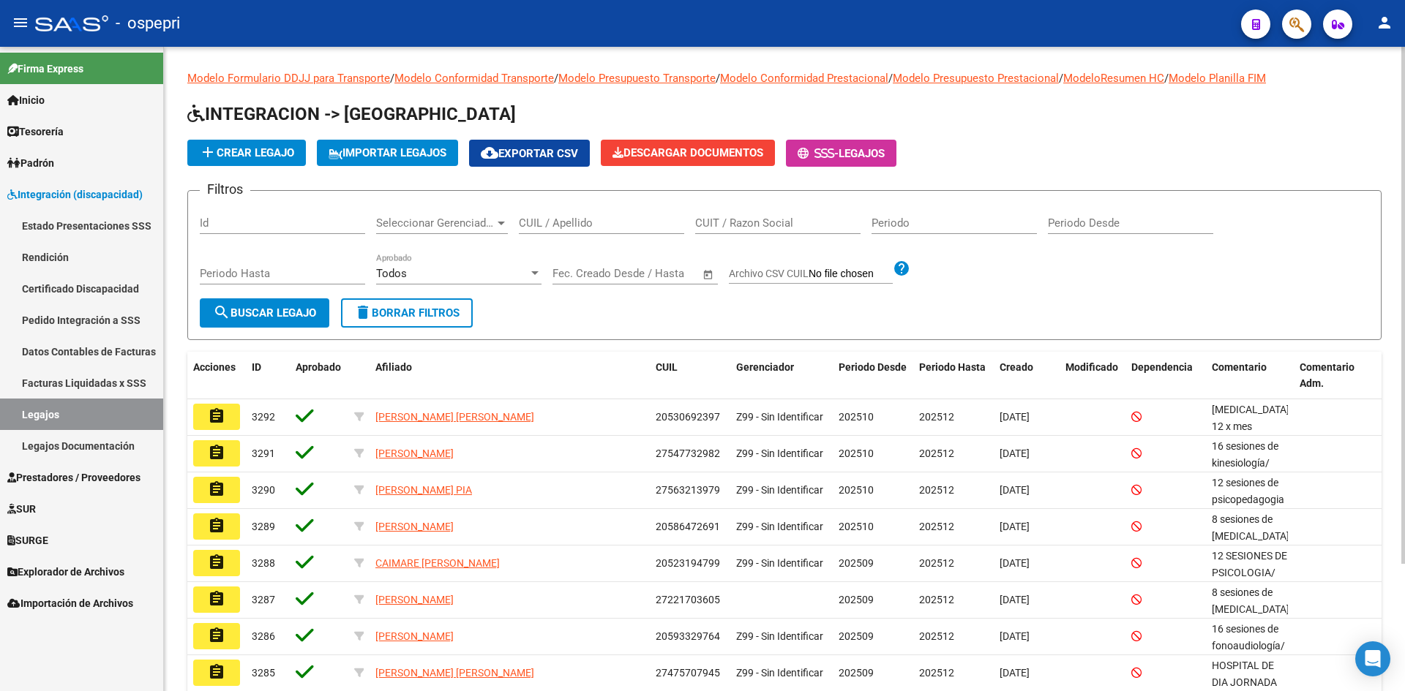
click at [555, 220] on input "CUIL / Apellido" at bounding box center [601, 223] width 165 height 13
paste input "27591180695"
type input "27591180695"
click at [301, 309] on span "search Buscar Legajo" at bounding box center [264, 313] width 103 height 13
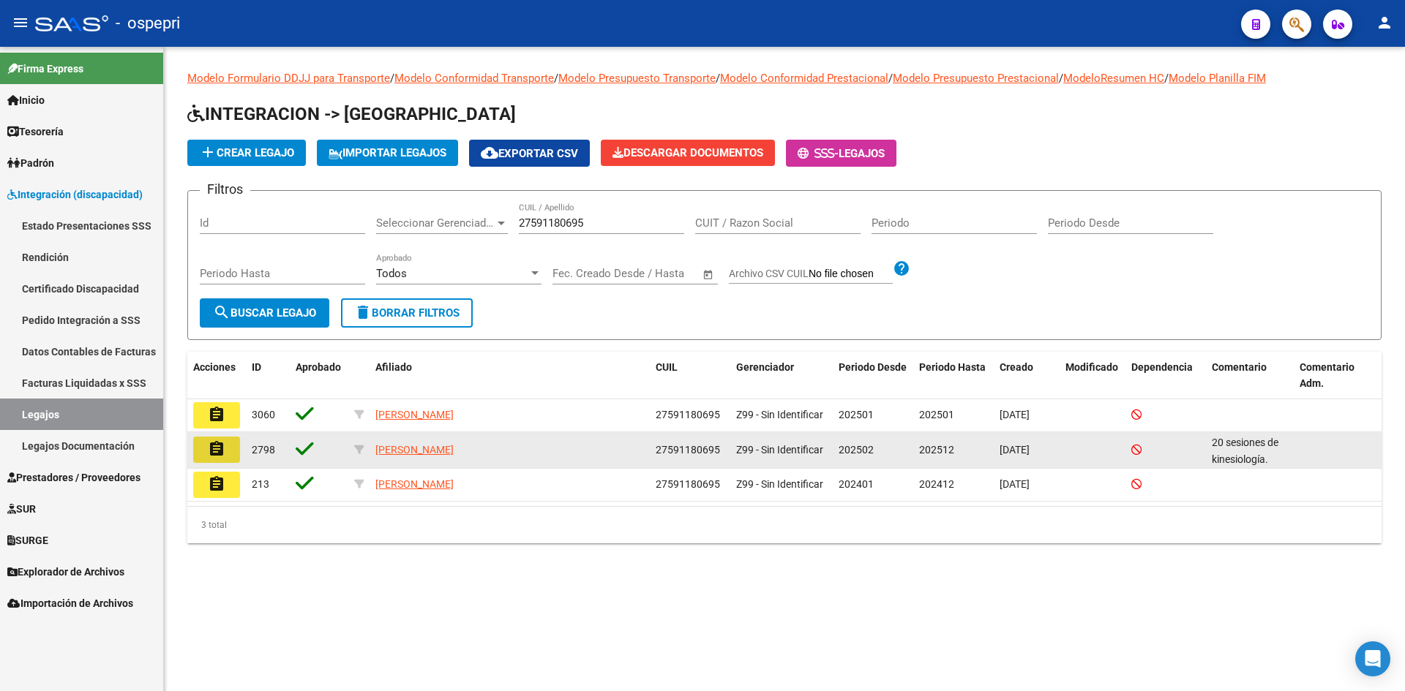
click at [214, 450] on mat-icon "assignment" at bounding box center [217, 449] width 18 height 18
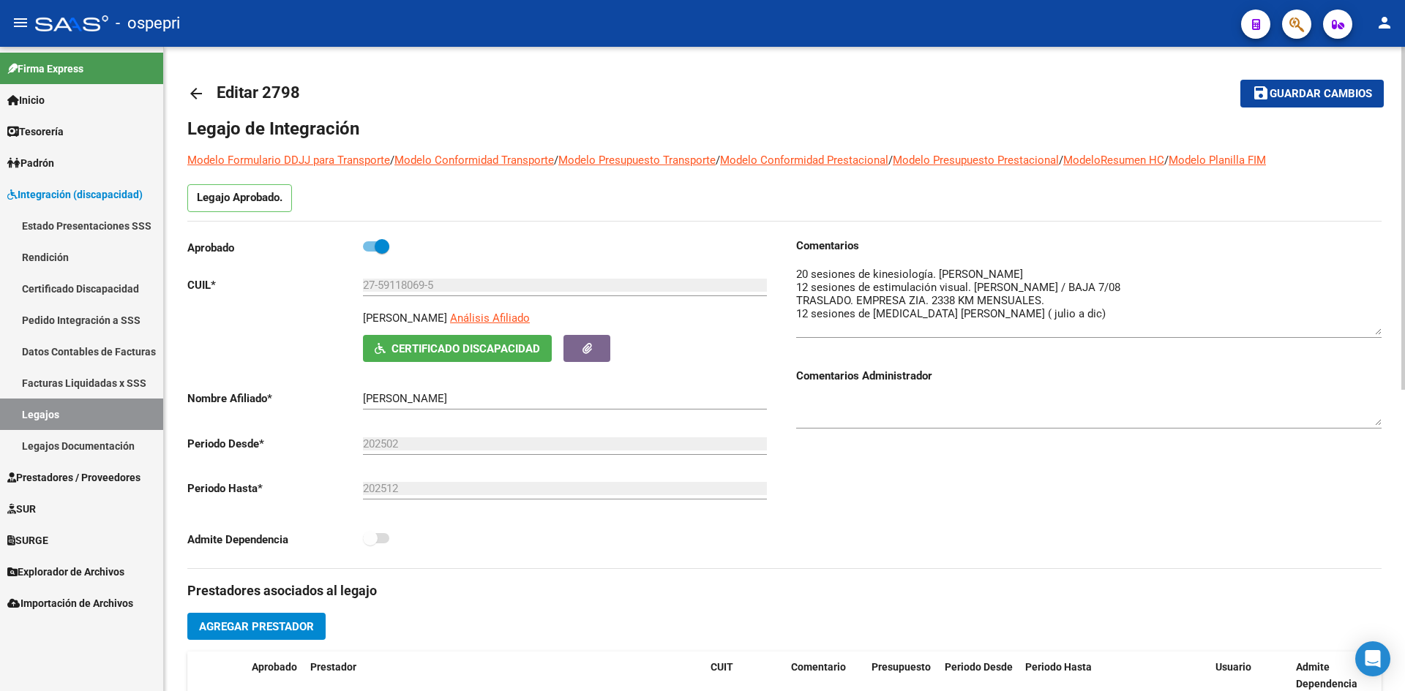
drag, startPoint x: 1376, startPoint y: 290, endPoint x: 1371, endPoint y: 329, distance: 39.8
click at [1371, 329] on textarea at bounding box center [1088, 300] width 585 height 69
drag, startPoint x: 490, startPoint y: 314, endPoint x: 350, endPoint y: 317, distance: 139.8
click at [350, 317] on div "CHAVEZ HANNA YOSELIN Análisis Afiliado Certificado Discapacidad ARCA Padrón" at bounding box center [479, 336] width 585 height 52
click at [422, 349] on span "Certificado Discapacidad" at bounding box center [465, 348] width 149 height 13
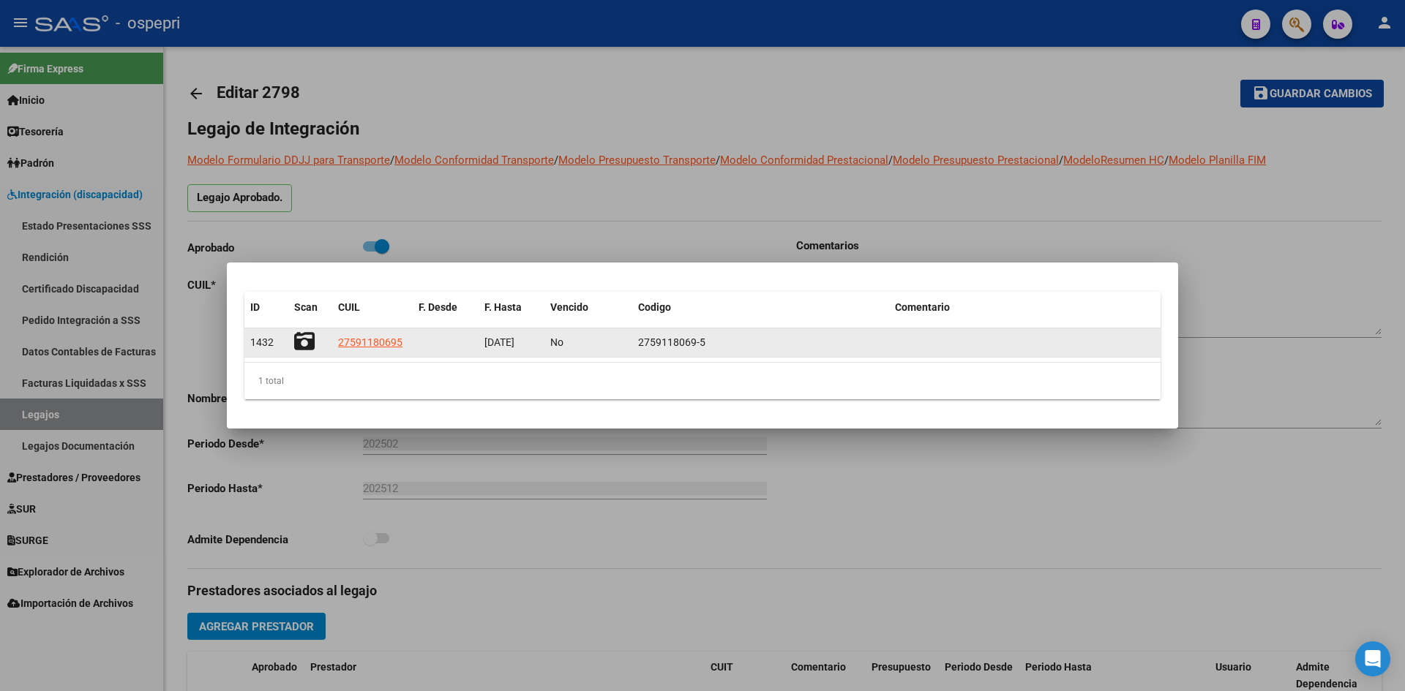
click at [314, 344] on icon at bounding box center [304, 341] width 20 height 20
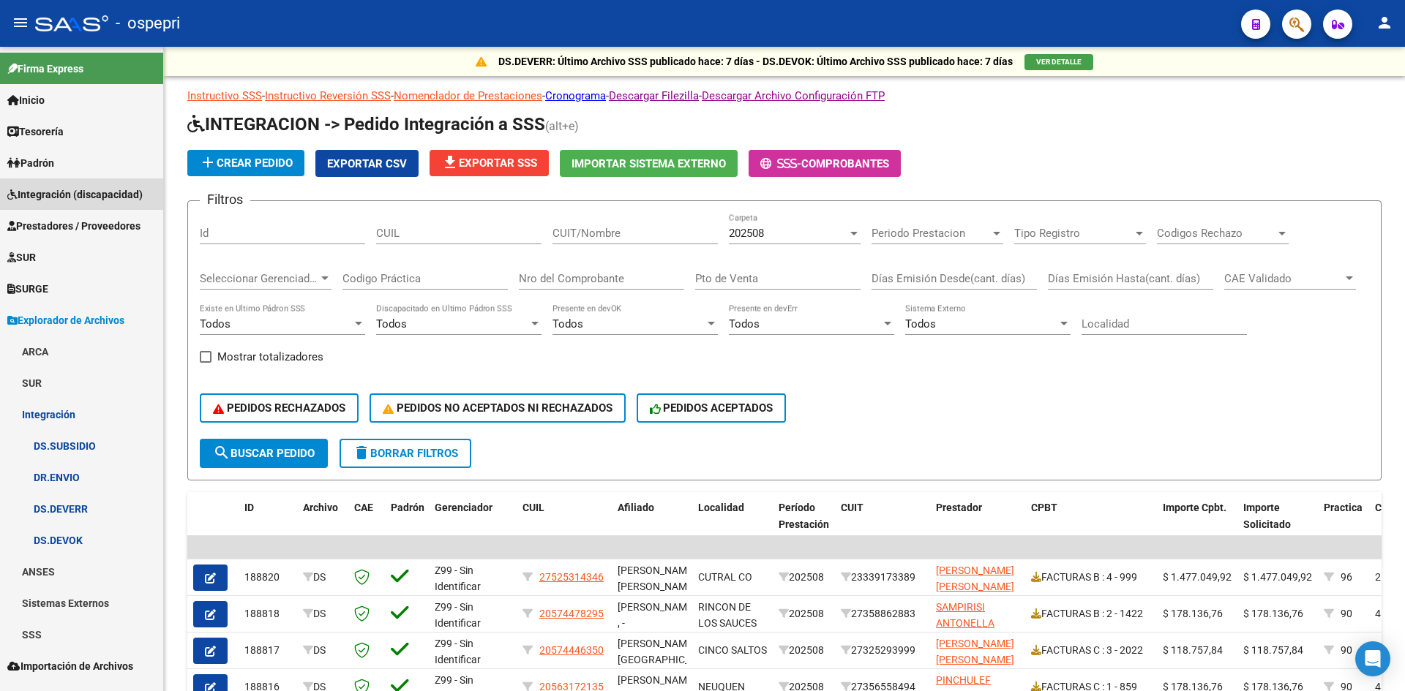
click at [118, 196] on span "Integración (discapacidad)" at bounding box center [74, 195] width 135 height 16
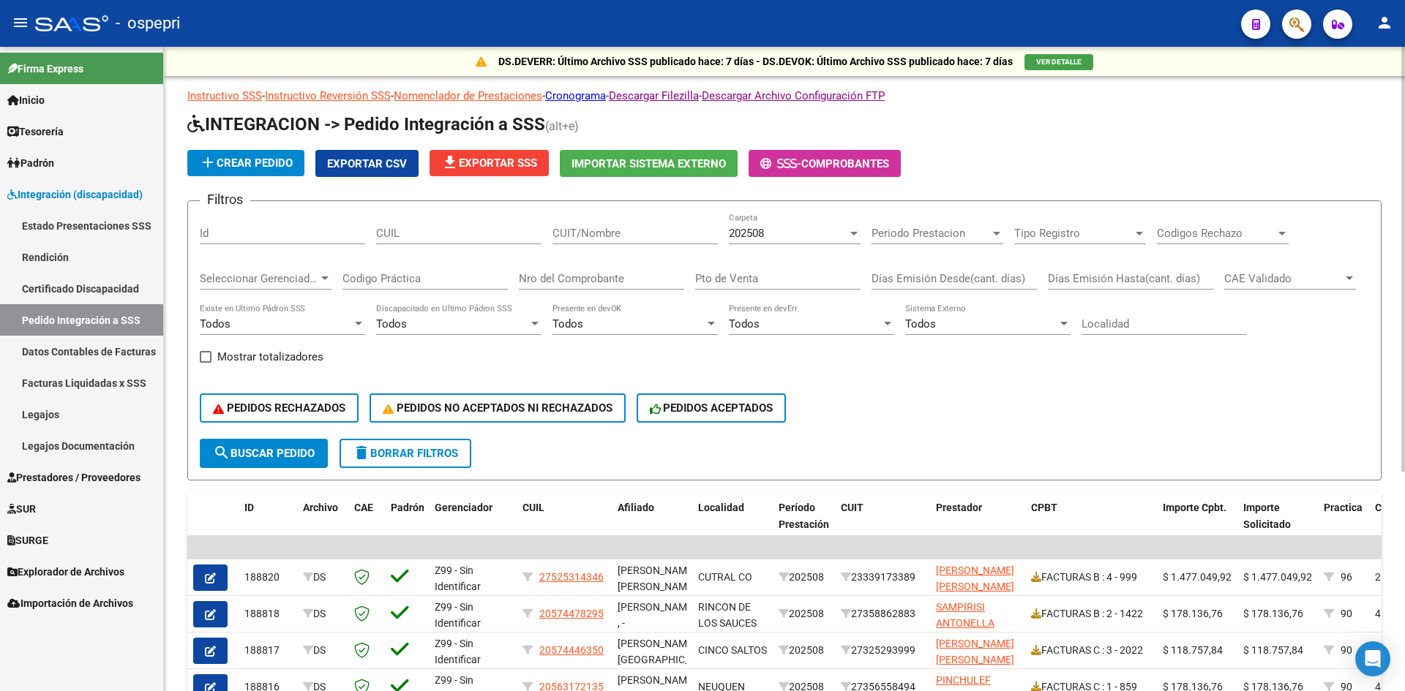
click at [253, 457] on span "search Buscar Pedido" at bounding box center [264, 453] width 102 height 13
click at [1083, 409] on div "PEDIDOS RECHAZADOS PEDIDOS NO ACEPTADOS NI RECHAZADOS PEDIDOS ACEPTADOS" at bounding box center [784, 408] width 1169 height 61
click at [377, 154] on button "Exportar CSV" at bounding box center [366, 163] width 103 height 27
